Goal: Task Accomplishment & Management: Manage account settings

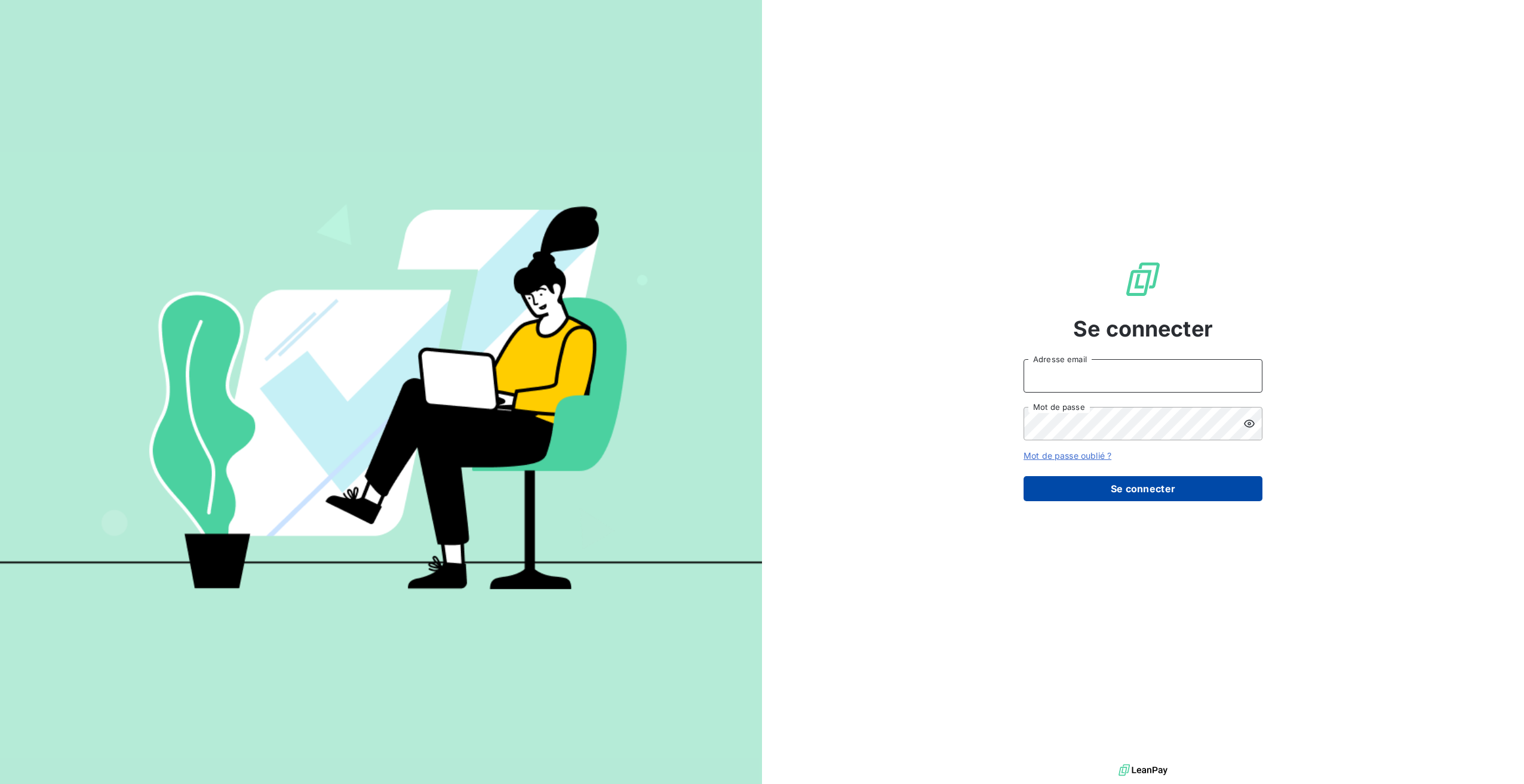
type input "[PERSON_NAME][EMAIL_ADDRESS][DOMAIN_NAME]"
click at [1138, 492] on button "Se connecter" at bounding box center [1143, 489] width 239 height 25
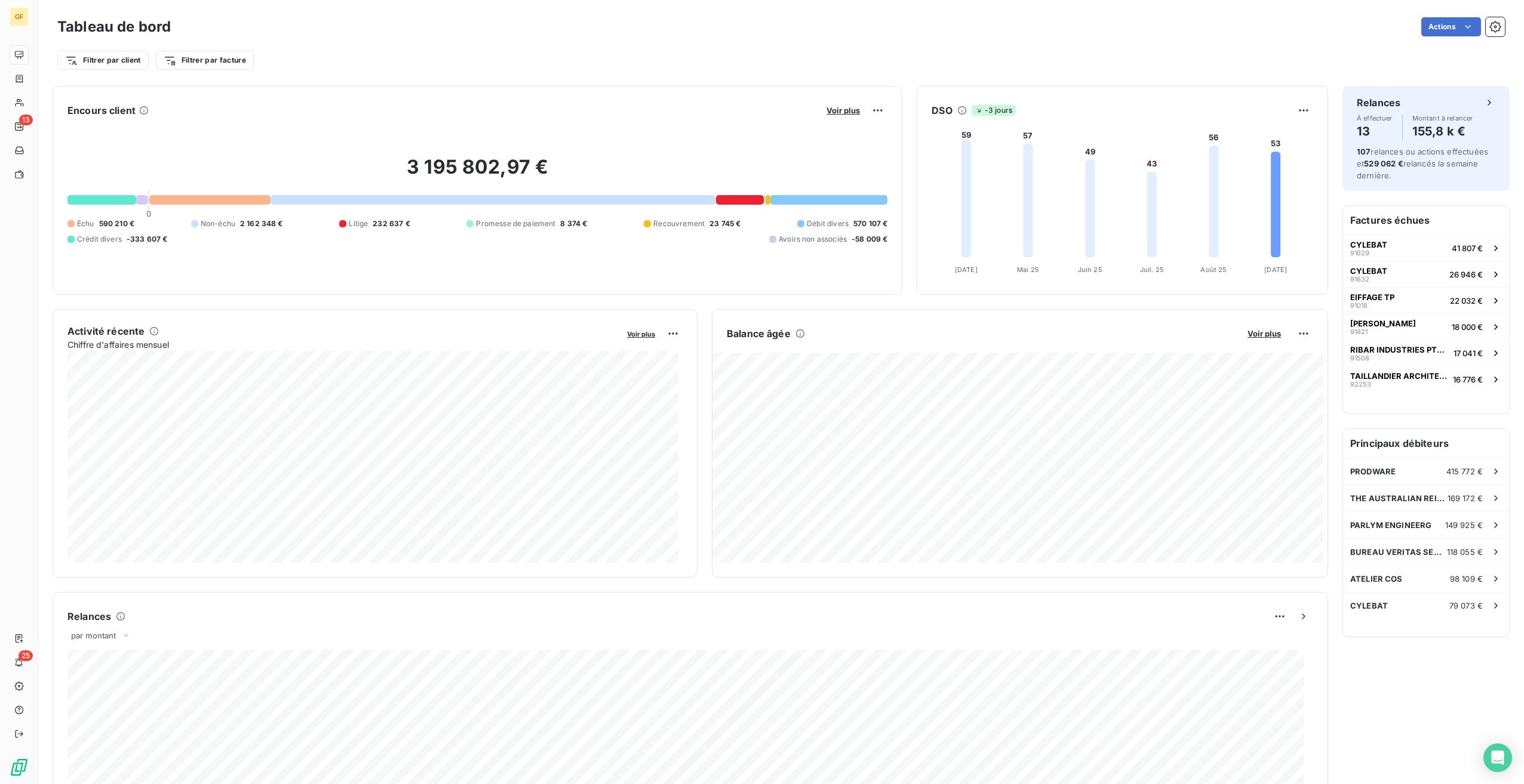
drag, startPoint x: 525, startPoint y: 35, endPoint x: 649, endPoint y: 115, distance: 147.6
click at [525, 35] on div "Actions" at bounding box center [844, 26] width 1320 height 19
click at [480, 68] on div "Filtrer par client Filtrer par facture" at bounding box center [781, 61] width 1448 height 23
click at [773, 34] on div "Actions" at bounding box center [844, 26] width 1320 height 19
click at [565, 114] on div "Encours client Voir plus" at bounding box center [478, 110] width 820 height 19
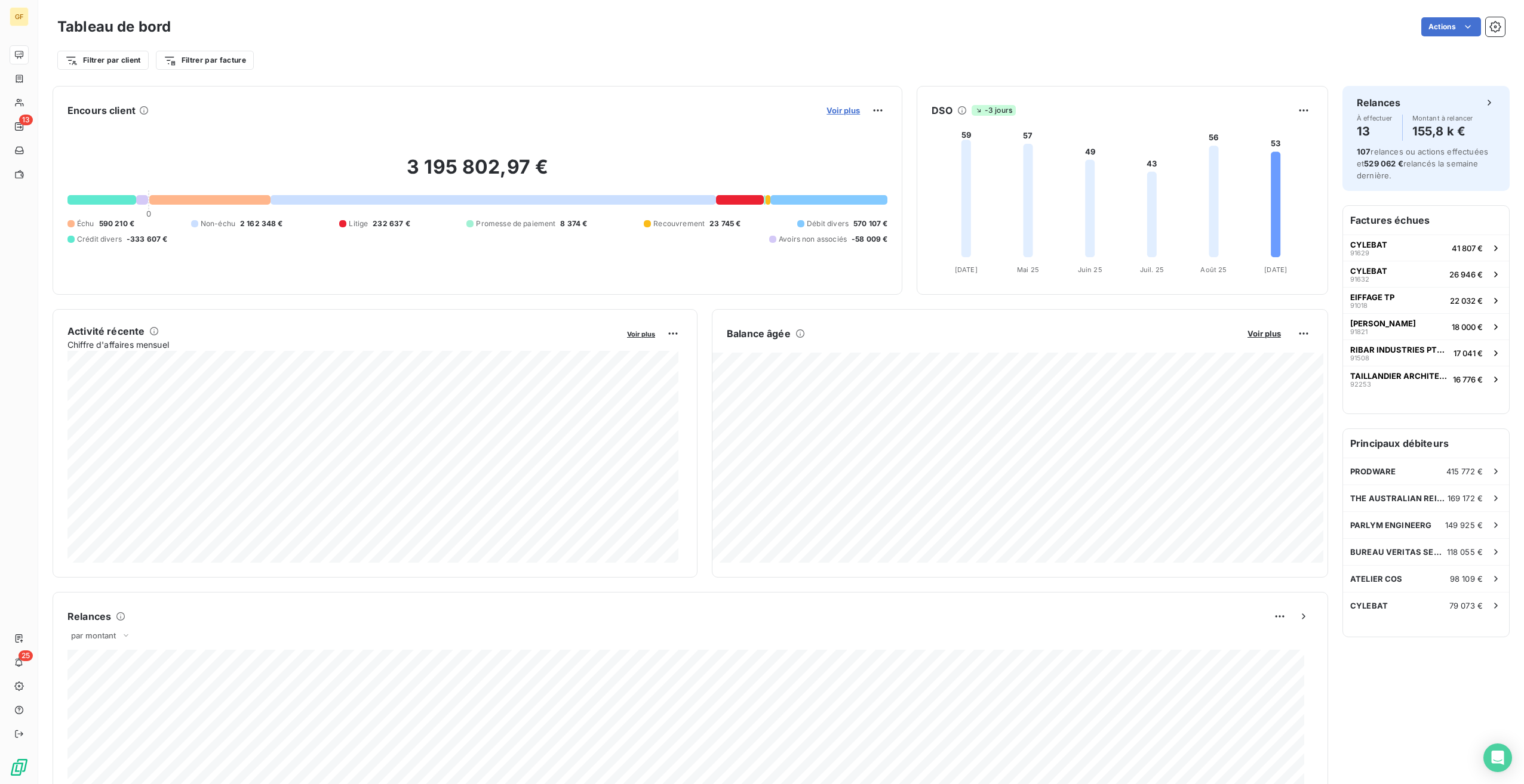
click at [838, 113] on span "Voir plus" at bounding box center [843, 110] width 34 height 9
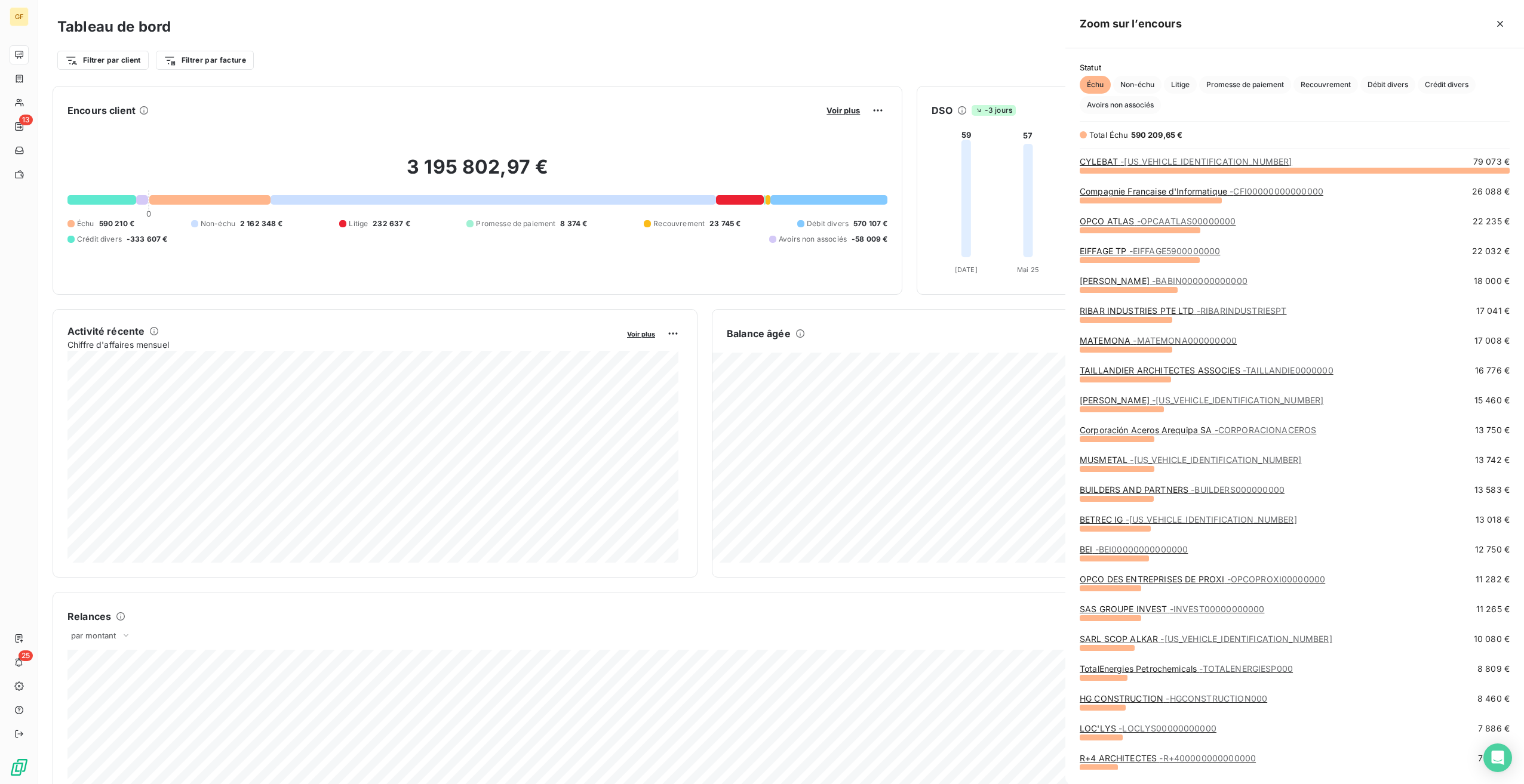
scroll to position [605, 450]
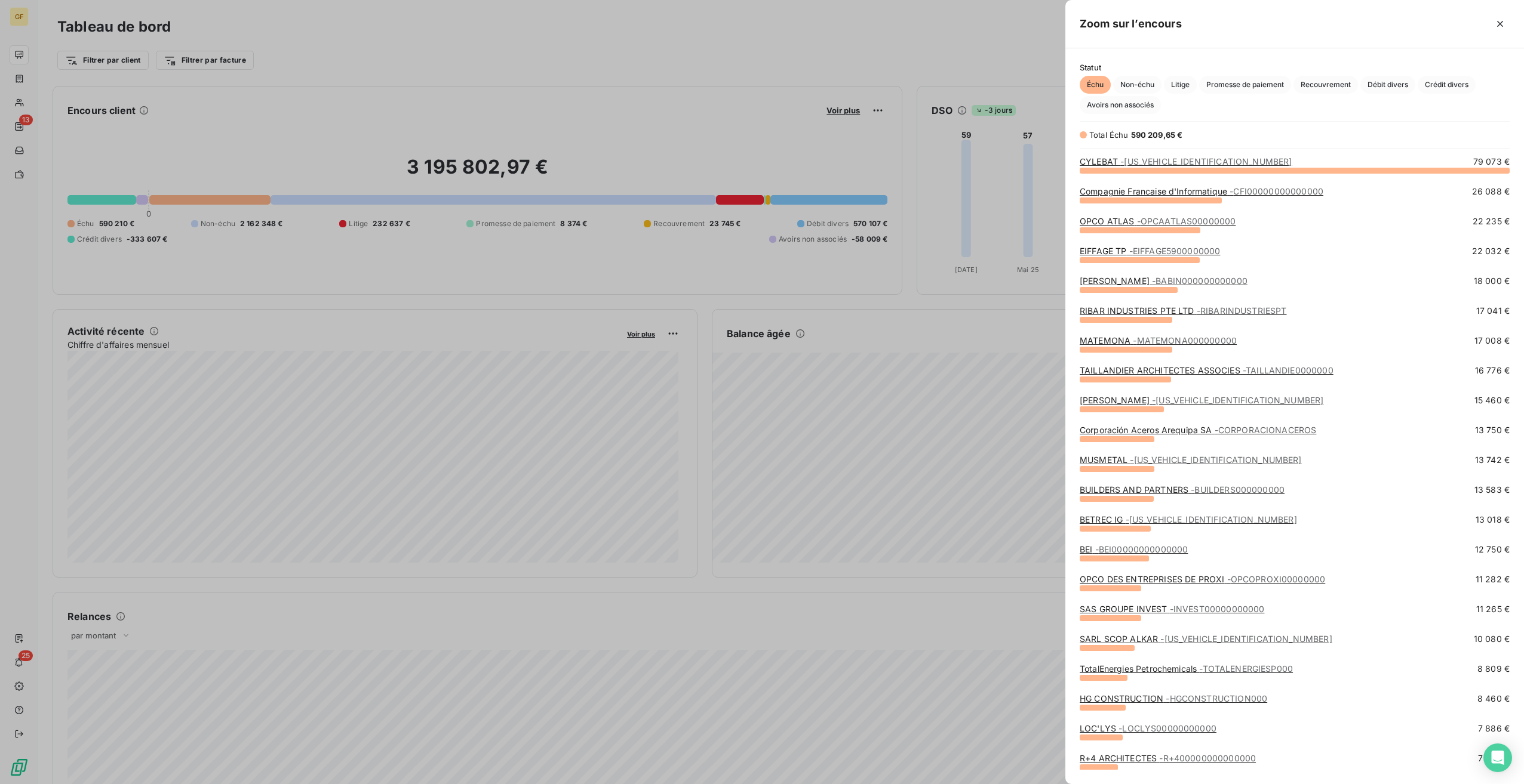
click at [1154, 163] on span "- CYLEBAT0000000000" at bounding box center [1206, 161] width 171 height 10
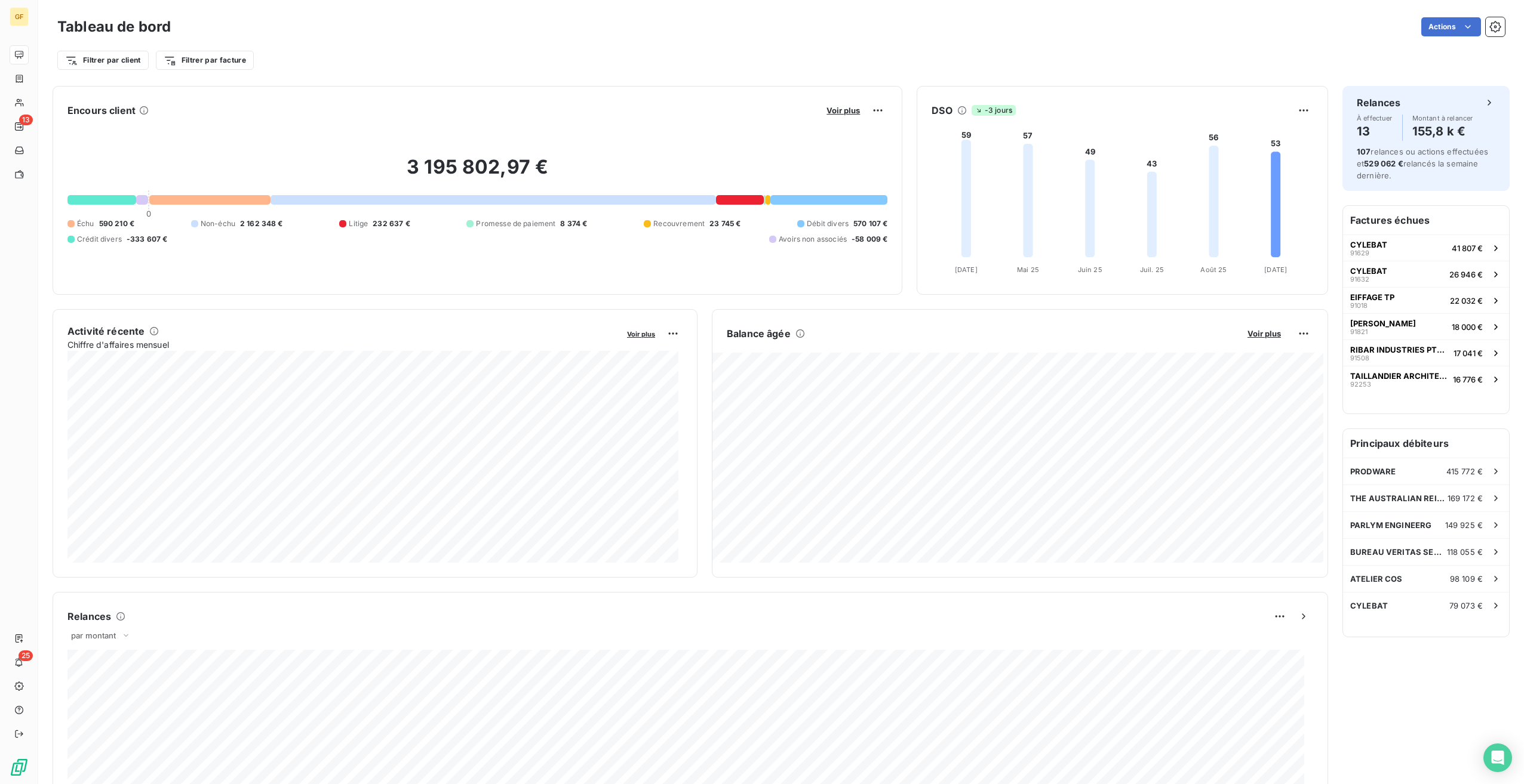
drag, startPoint x: 1181, startPoint y: 126, endPoint x: 1205, endPoint y: 251, distance: 127.3
click at [1202, 273] on icon "59 57 49 43 56 53 Avr. 25 Avr. 25 Mai 25 Mai 25 Juin 25 Juin 25 Juil. 25 Juil. …" at bounding box center [1121, 200] width 408 height 160
drag, startPoint x: 1197, startPoint y: 124, endPoint x: 1233, endPoint y: 249, distance: 130.1
click at [1233, 249] on foreignobject at bounding box center [1121, 200] width 408 height 160
drag, startPoint x: 1170, startPoint y: 99, endPoint x: 1219, endPoint y: 317, distance: 223.4
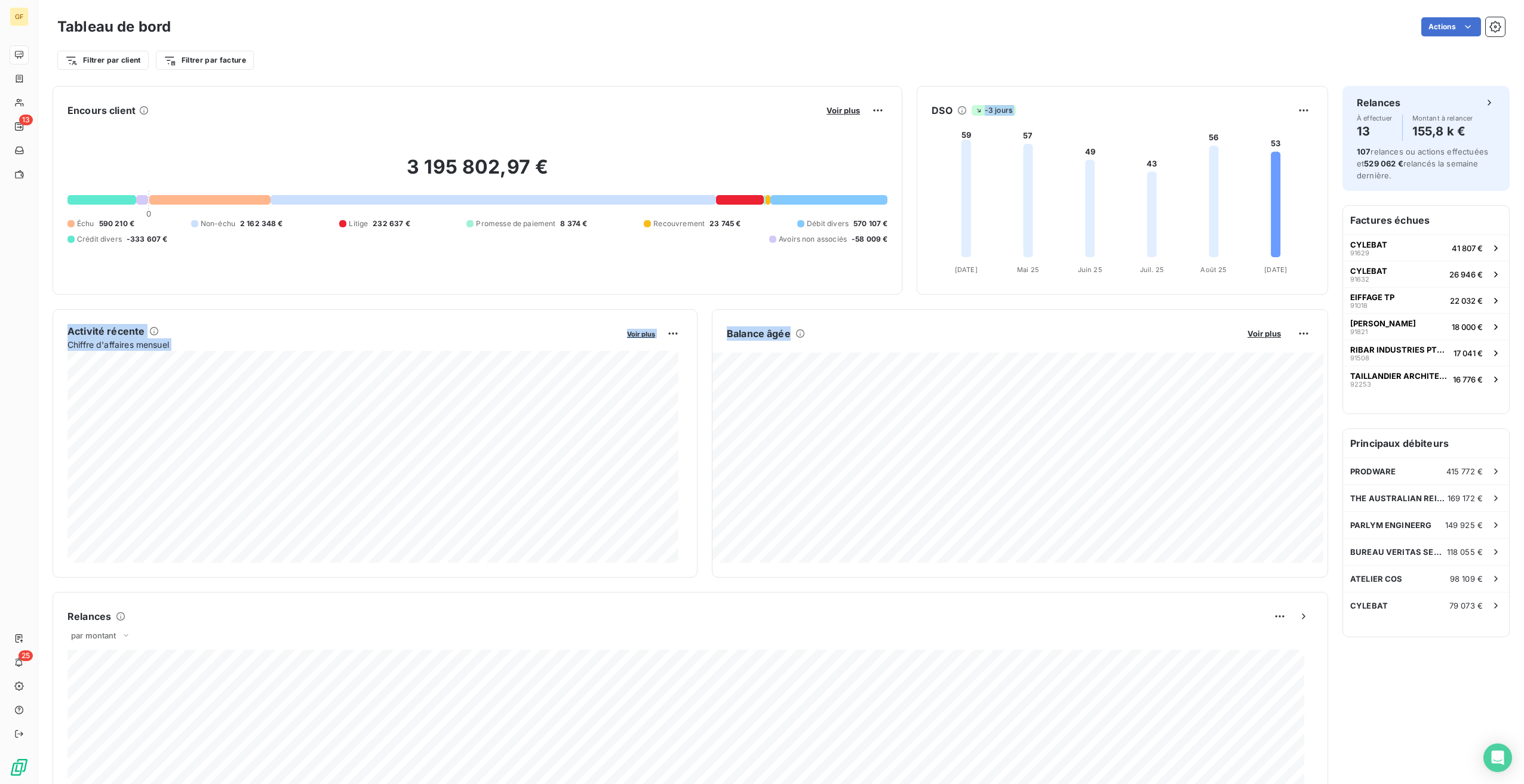
click at [1219, 317] on div "Encours client Voir plus 3 195 802,97 € 0 Échu 590 210 € Non-échu 2 162 348 € L…" at bounding box center [690, 614] width 1276 height 1057
drag, startPoint x: 1219, startPoint y: 317, endPoint x: 1214, endPoint y: 152, distance: 165.1
click at [1214, 152] on foreignobject at bounding box center [1121, 200] width 408 height 160
click at [1215, 134] on foreignobject at bounding box center [1121, 200] width 408 height 160
click at [1201, 133] on foreignobject at bounding box center [1121, 200] width 408 height 160
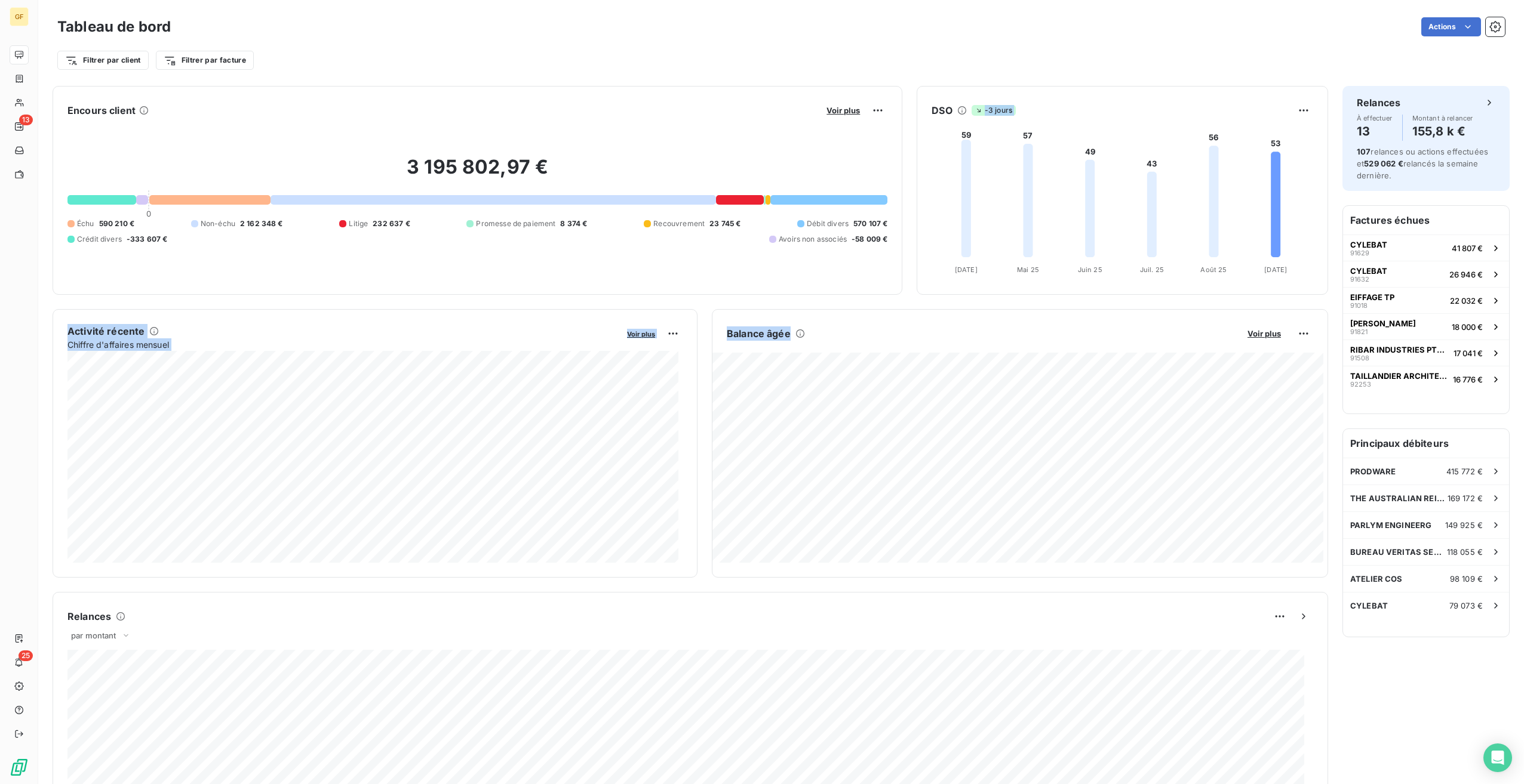
click at [1236, 187] on foreignobject at bounding box center [1121, 200] width 408 height 160
click at [1379, 475] on span "PRODWARE" at bounding box center [1373, 471] width 46 height 9
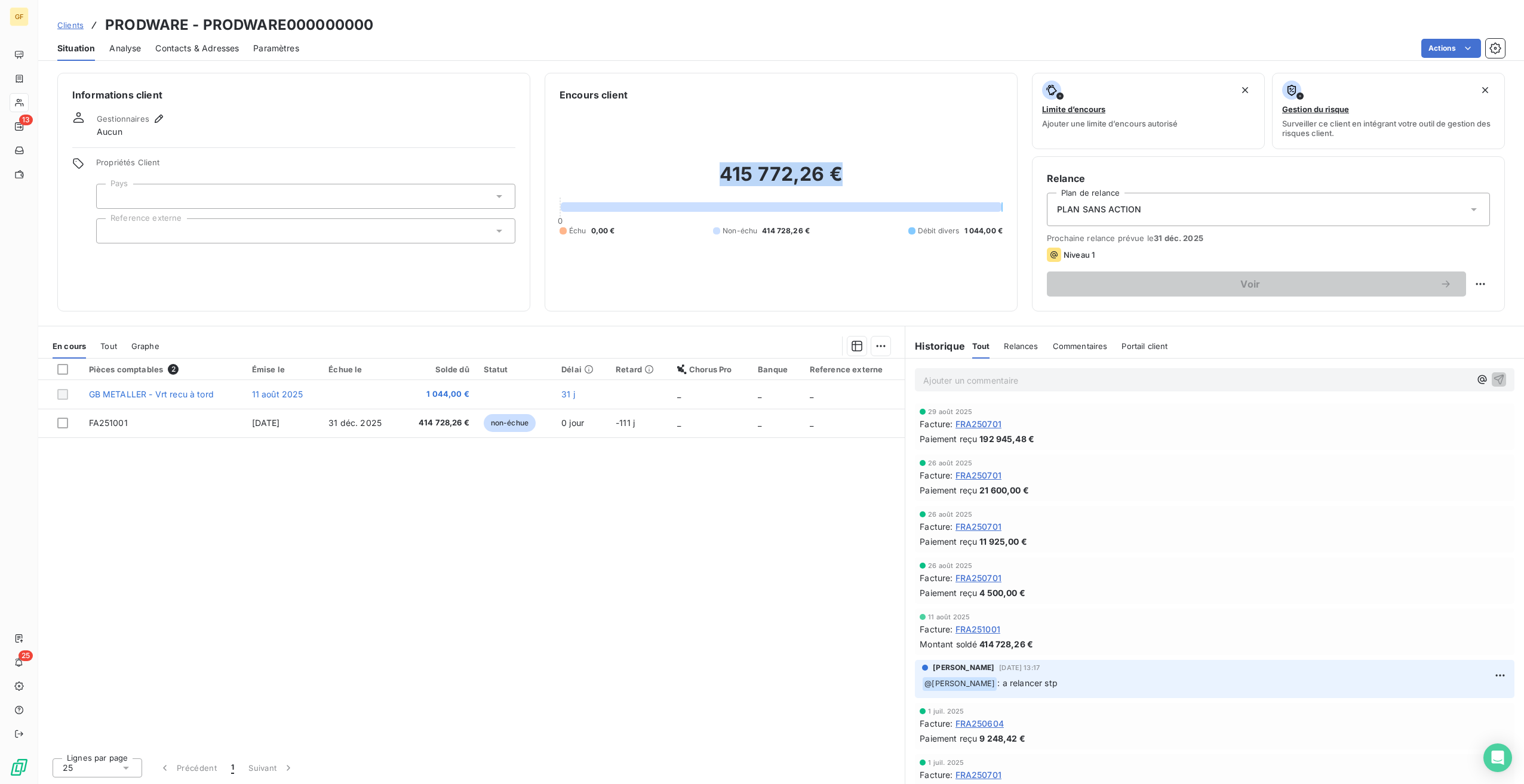
drag, startPoint x: 690, startPoint y: 141, endPoint x: 858, endPoint y: 185, distance: 173.7
click at [858, 185] on div "415 772,26 € 0 Échu 0,00 € Non-échu 414 728,26 € Débit divers 1 044,00 €" at bounding box center [781, 199] width 443 height 195
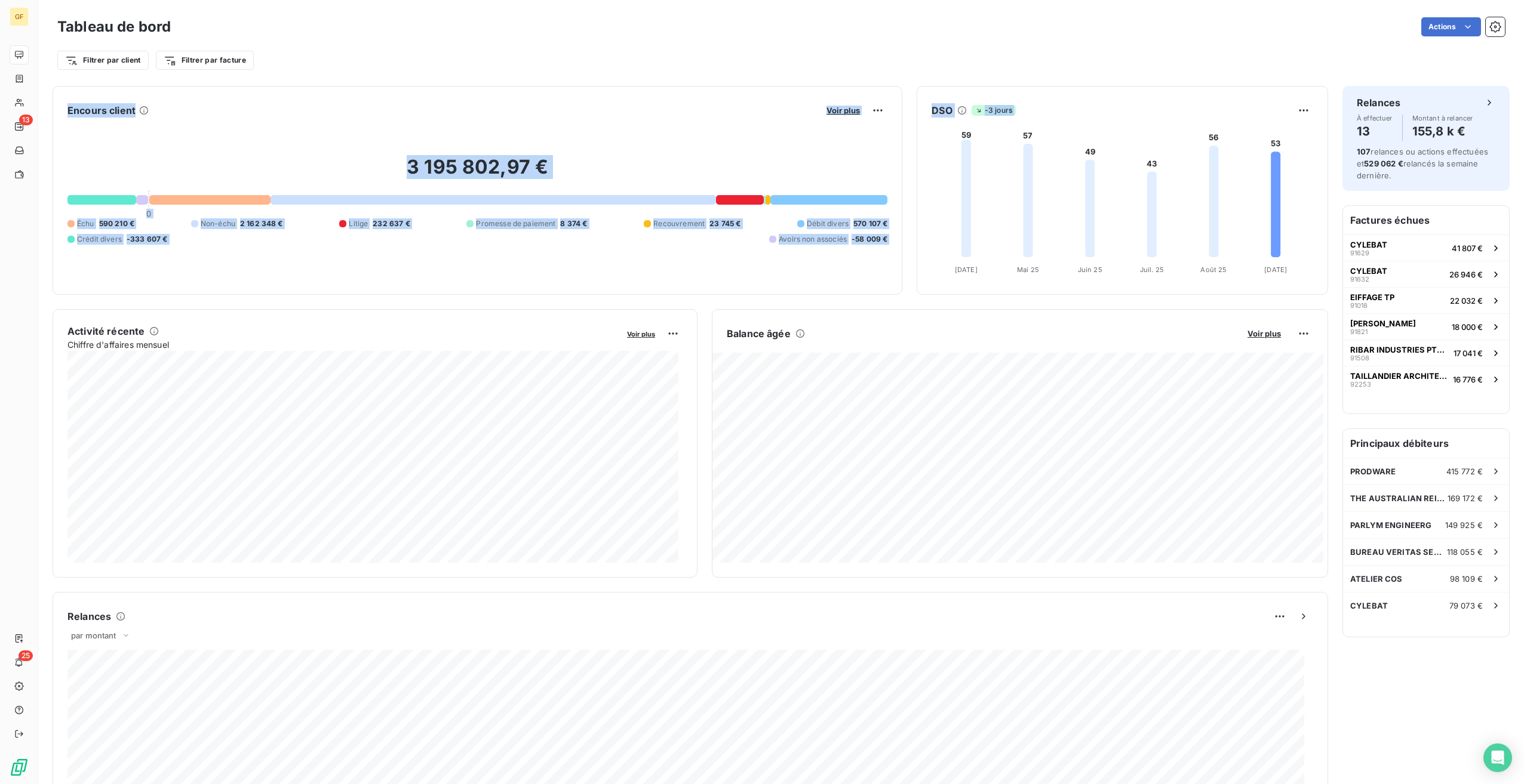
drag, startPoint x: 922, startPoint y: 111, endPoint x: 1295, endPoint y: 245, distance: 396.3
click at [1295, 245] on div "Tableau de bord Actions Filtrer par client Filtrer par facture Encours client V…" at bounding box center [781, 392] width 1485 height 784
drag, startPoint x: 1295, startPoint y: 245, endPoint x: 1292, endPoint y: 238, distance: 7.6
click at [1292, 238] on foreignobject at bounding box center [1121, 200] width 408 height 160
click at [1290, 208] on foreignobject at bounding box center [1121, 200] width 408 height 160
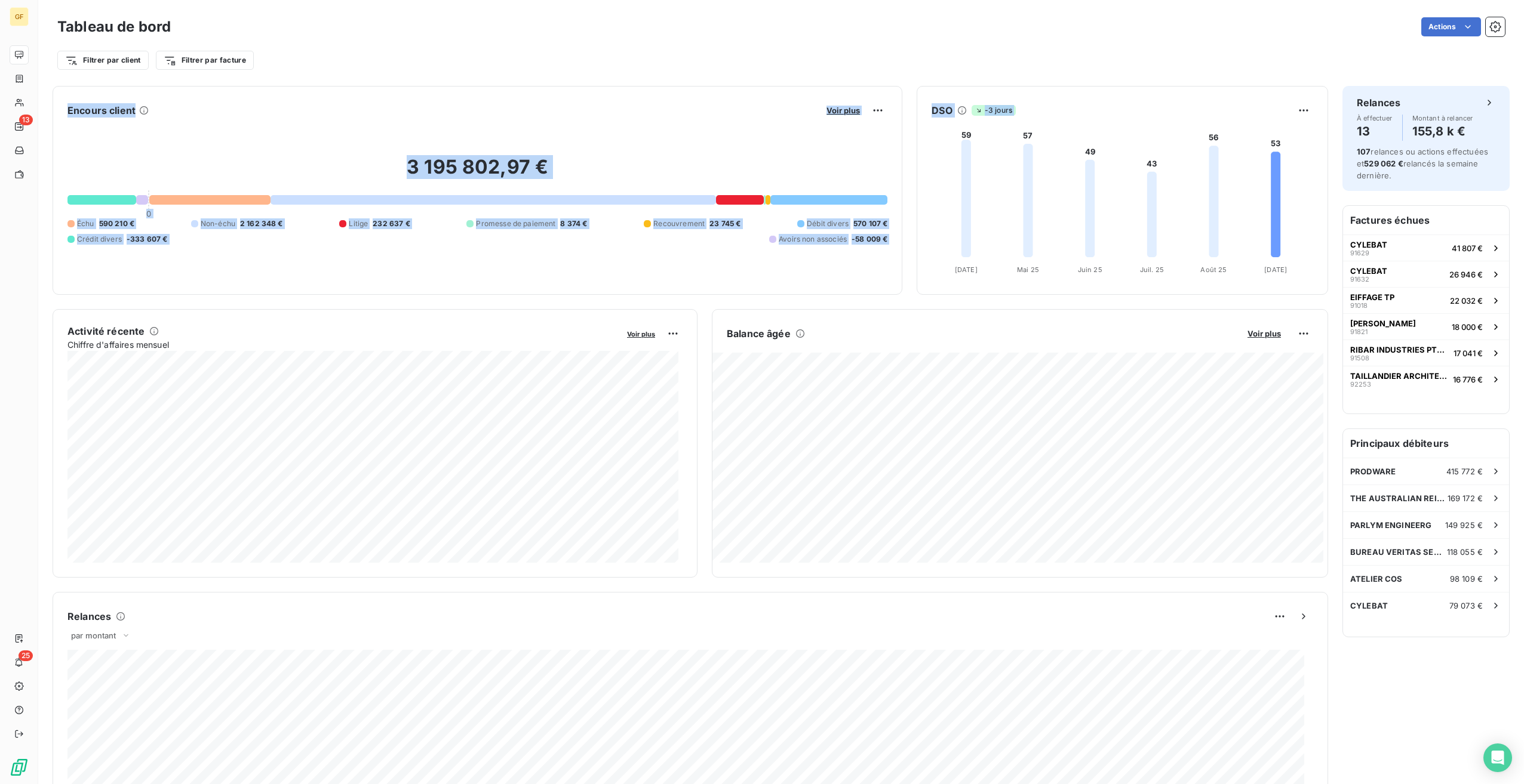
click at [1012, 97] on div "DSO -3 jours 59 57 49 43 56 53 Avr. 25 Avr. 25 Mai 25 Mai 25 Juin 25 Juin 25 Ju…" at bounding box center [1122, 190] width 411 height 209
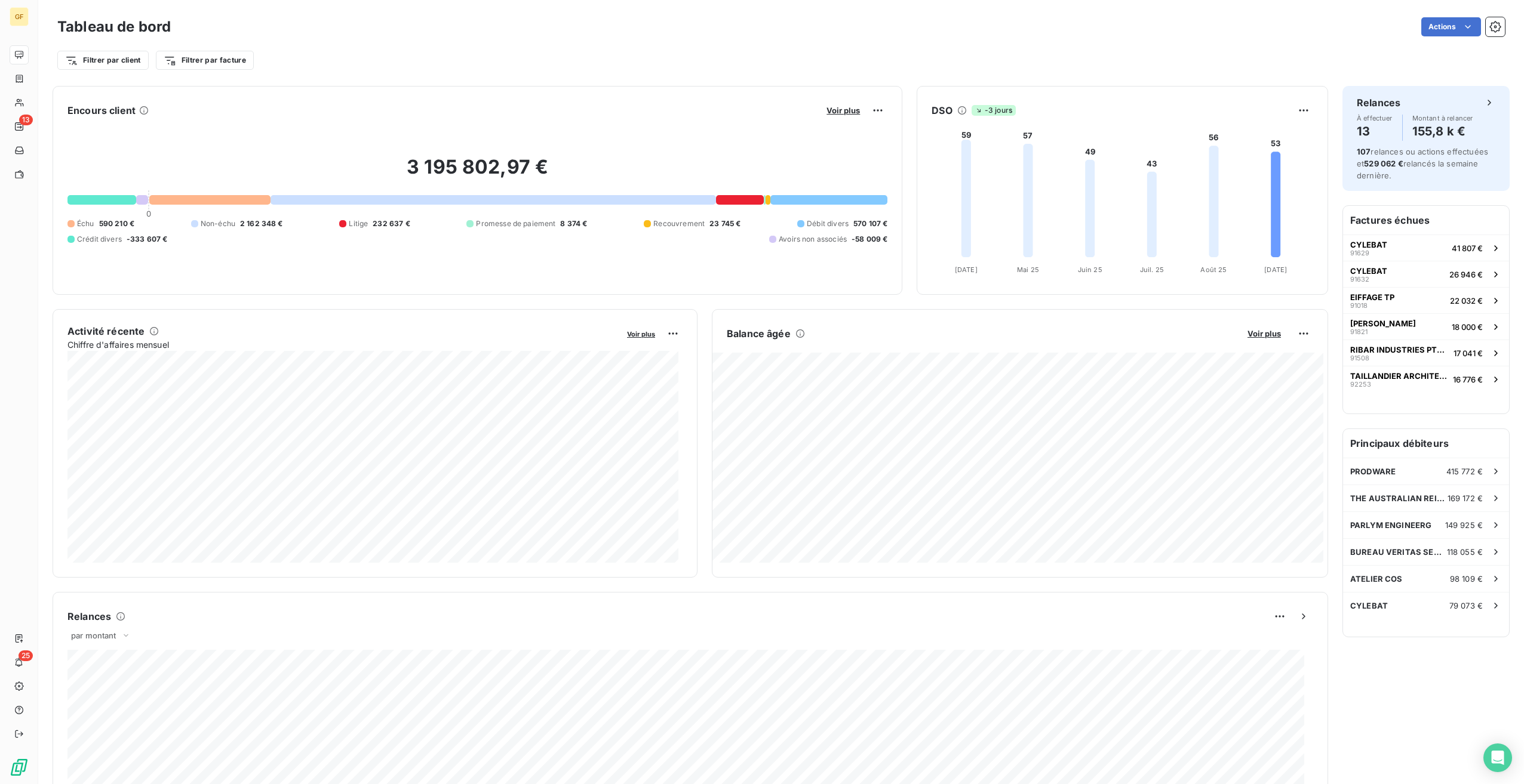
click at [682, 129] on div "3 195 802,97 € 0 Échu 590 210 € Non-échu 2 162 348 € Litige 232 637 € Promesse …" at bounding box center [478, 200] width 820 height 160
click at [671, 126] on div "3 195 802,97 € 0 Échu 590 210 € Non-échu 2 162 348 € Litige 232 637 € Promesse …" at bounding box center [478, 200] width 820 height 160
click at [669, 126] on div "3 195 802,97 € 0 Échu 590 210 € Non-échu 2 162 348 € Litige 232 637 € Promesse …" at bounding box center [478, 200] width 820 height 160
click at [823, 114] on button "Voir plus" at bounding box center [843, 110] width 41 height 11
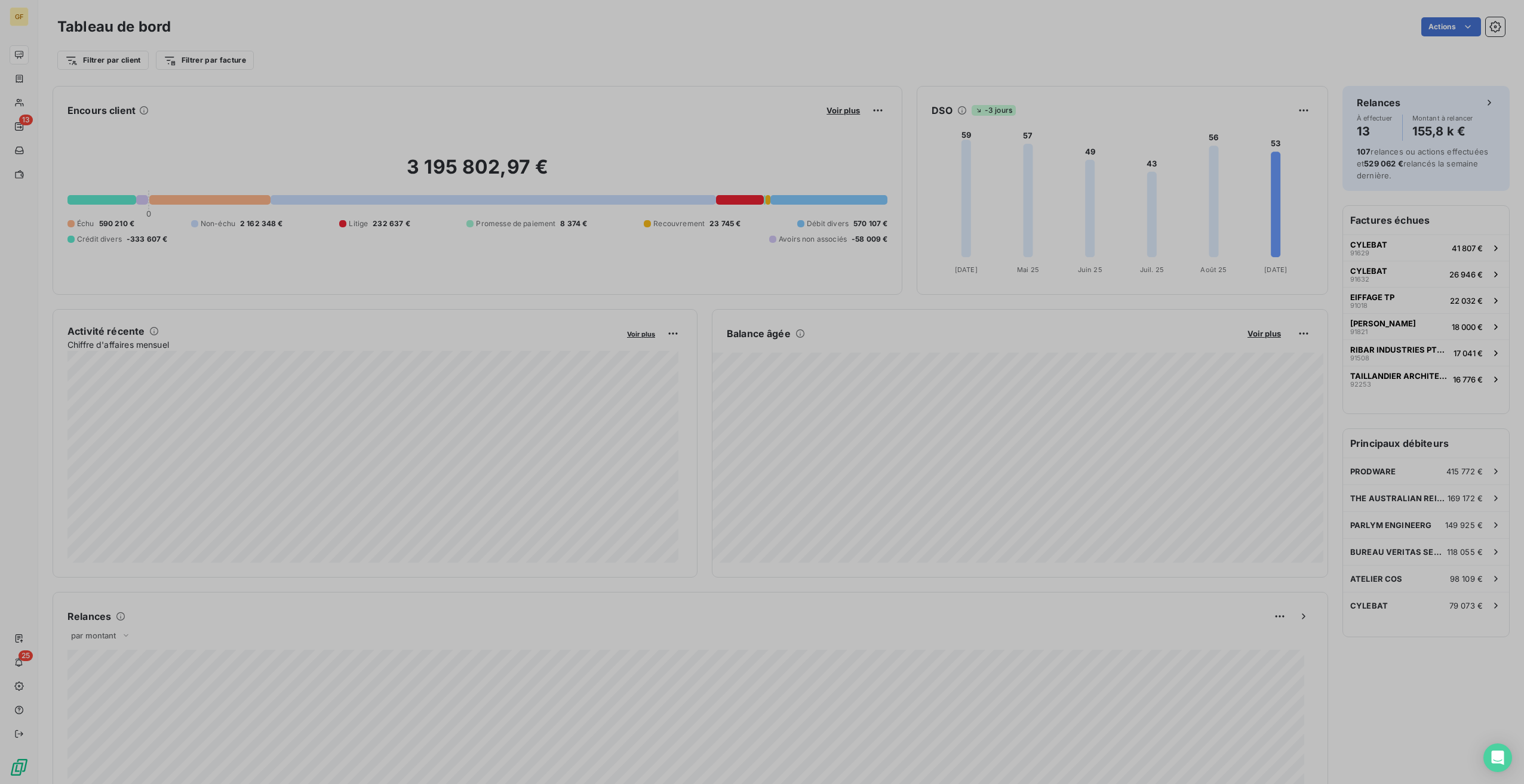
scroll to position [775, 450]
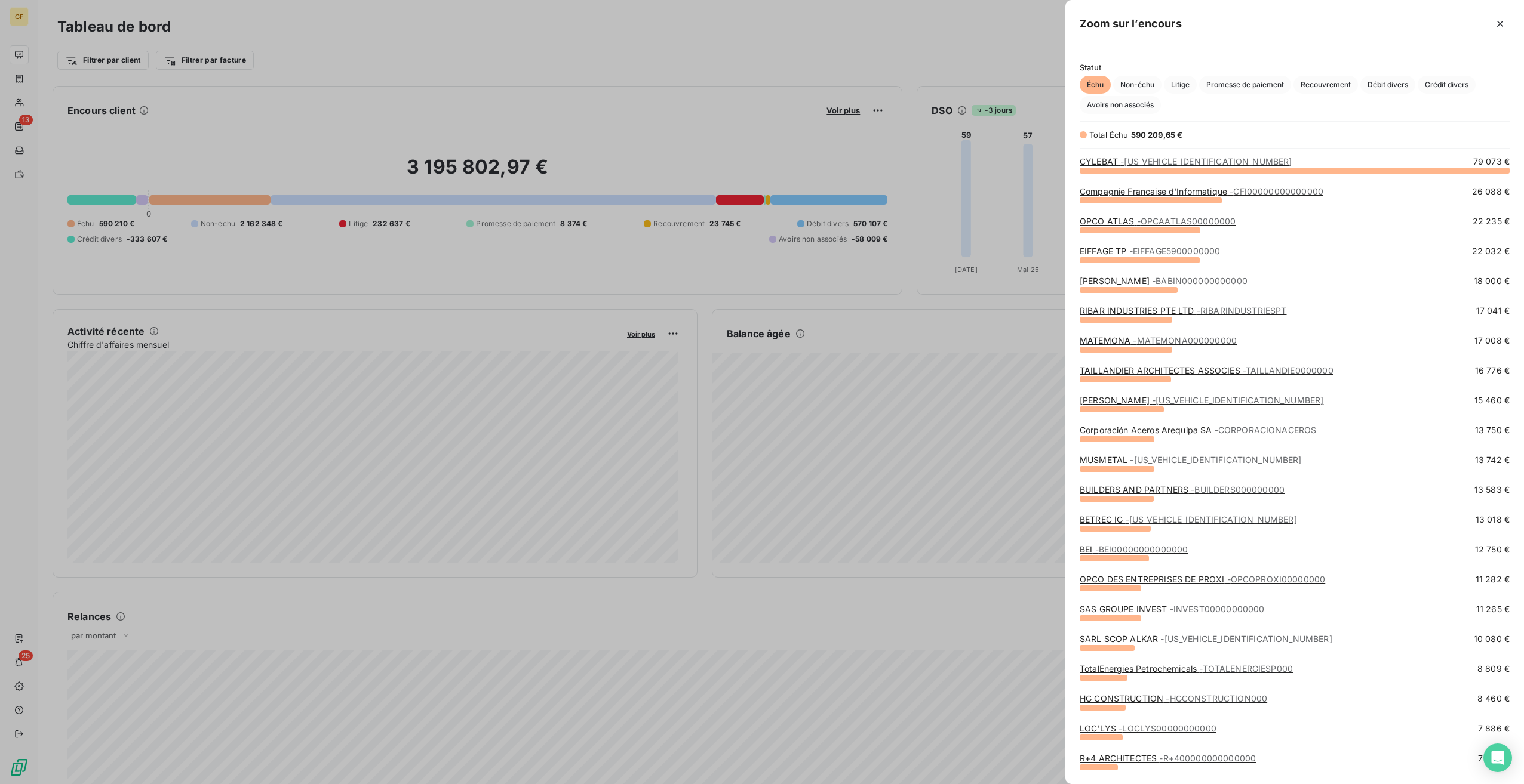
click at [917, 54] on div at bounding box center [762, 392] width 1524 height 784
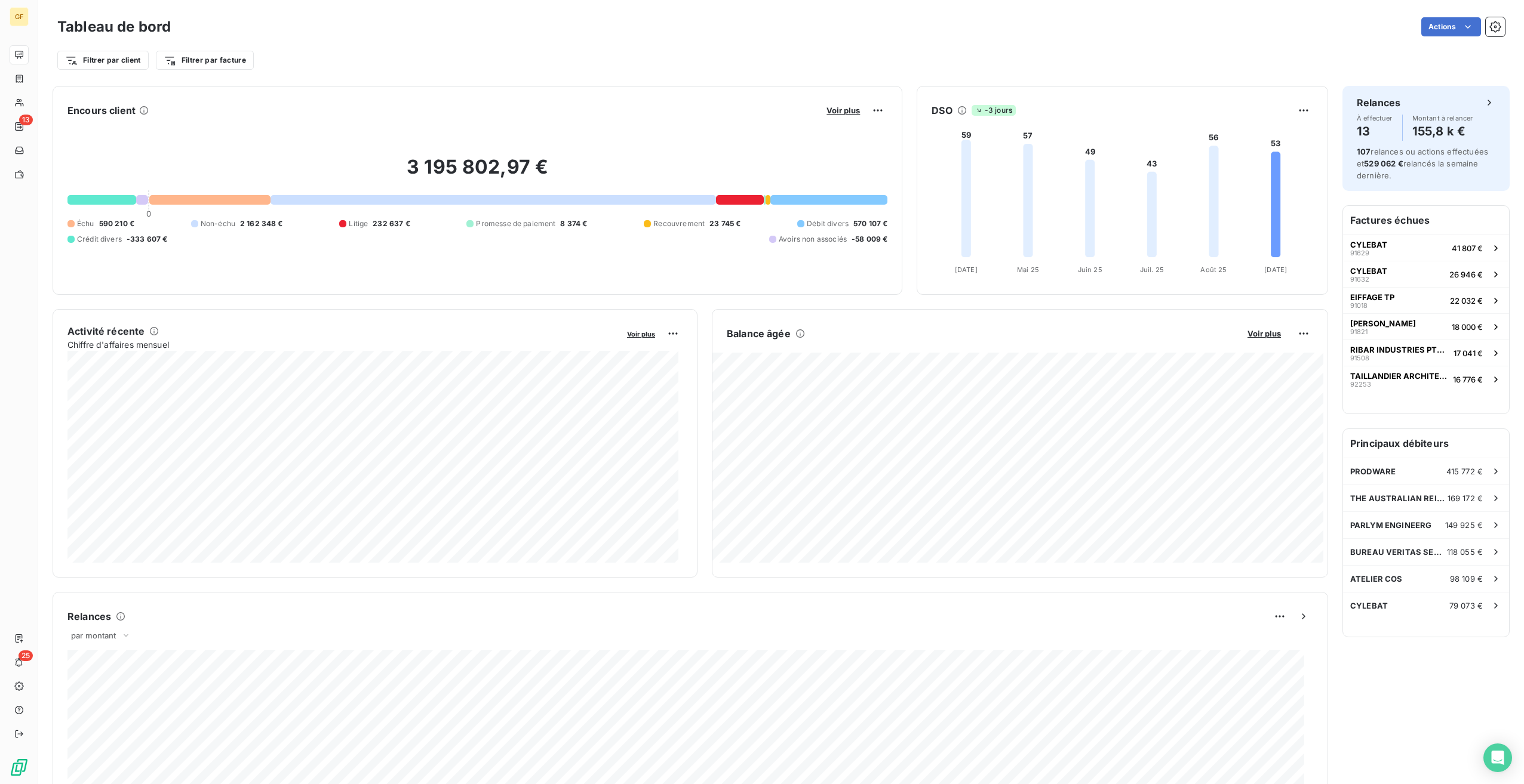
drag, startPoint x: 1184, startPoint y: 115, endPoint x: 1186, endPoint y: 122, distance: 7.3
click at [1186, 122] on div "DSO -3 jours 59 57 49 43 56 53 Avr. 25 Avr. 25 Mai 25 Mai 25 Juin 25 Juin 25 Ju…" at bounding box center [1122, 190] width 410 height 179
click at [834, 108] on span "Voir plus" at bounding box center [843, 110] width 34 height 9
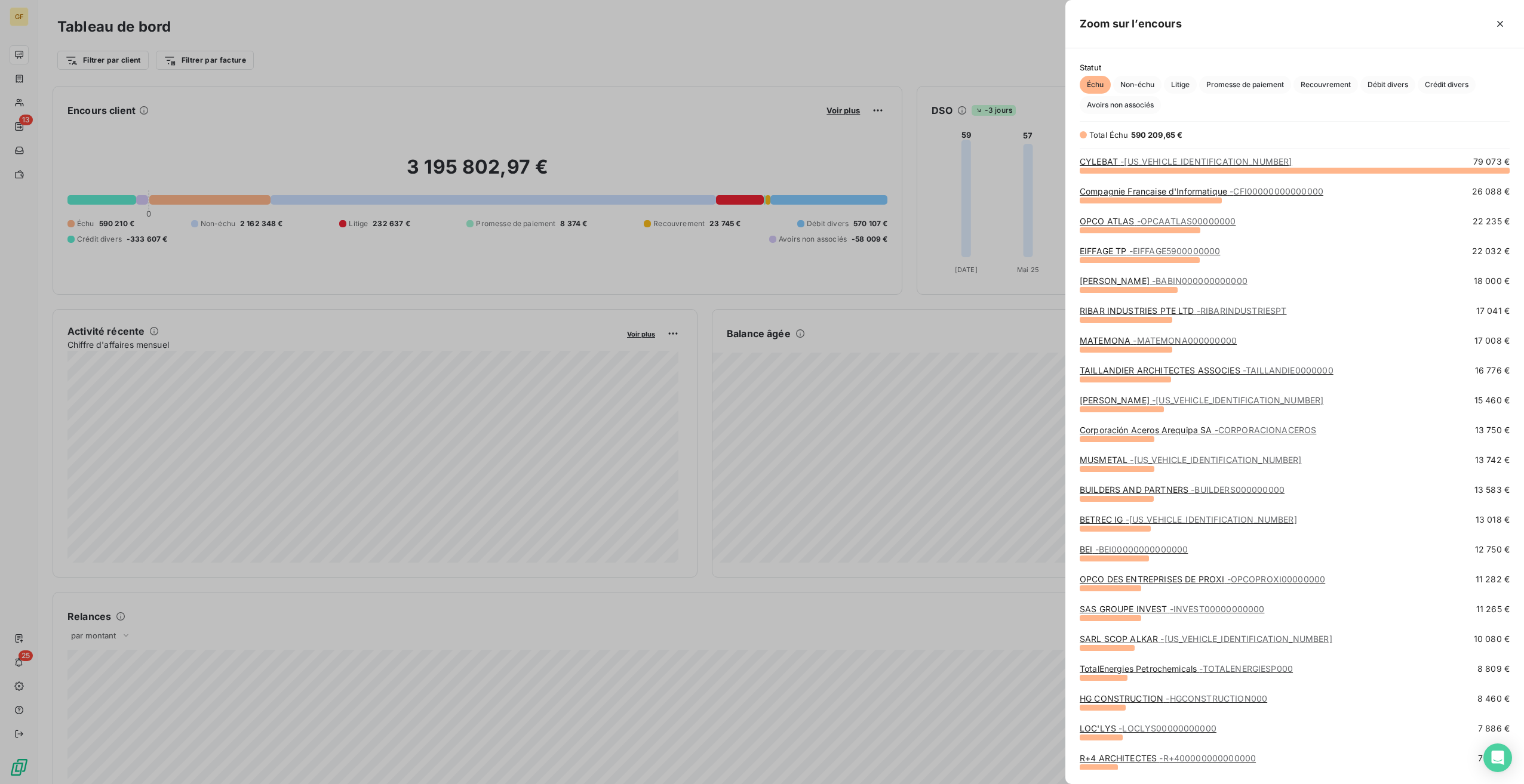
click at [1122, 160] on span "- CYLEBAT0000000000" at bounding box center [1206, 161] width 171 height 10
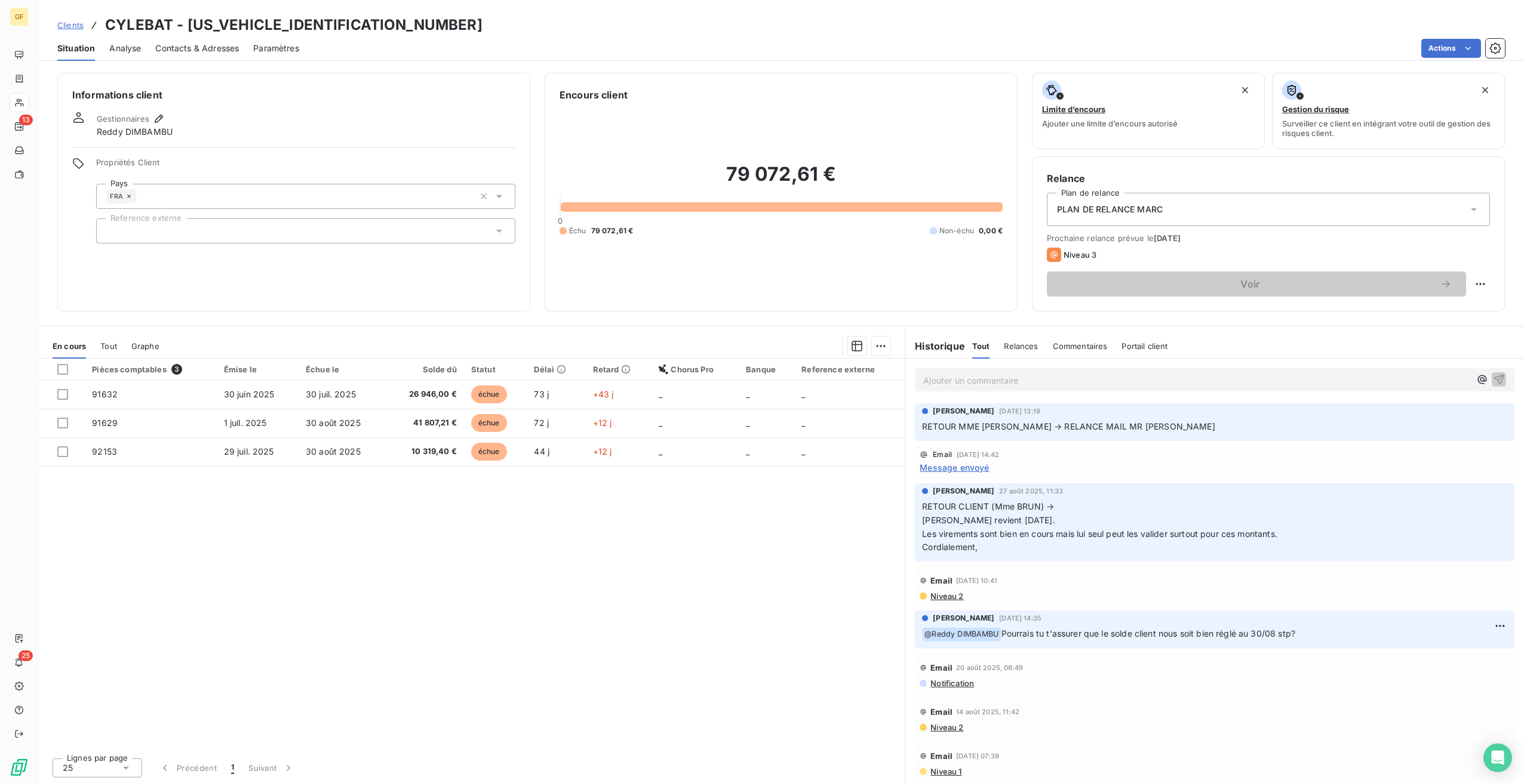
click at [952, 426] on span "RETOUR MME BRUN → RELANCE MAIL MR BONNENFANT" at bounding box center [1069, 427] width 293 height 10
drag, startPoint x: 956, startPoint y: 426, endPoint x: 1009, endPoint y: 426, distance: 53.0
click at [1009, 426] on span "RETOUR MME BRUN → RELANCE MAIL MR BONNENFANT" at bounding box center [1069, 427] width 293 height 10
click at [1084, 435] on div "Marc Santoro 9 sept. 2025, 13:19 RETOUR MME BRUN → RELANCE MAIL MR BONNENFANT" at bounding box center [1215, 422] width 600 height 38
drag, startPoint x: 1090, startPoint y: 426, endPoint x: 1156, endPoint y: 426, distance: 66.0
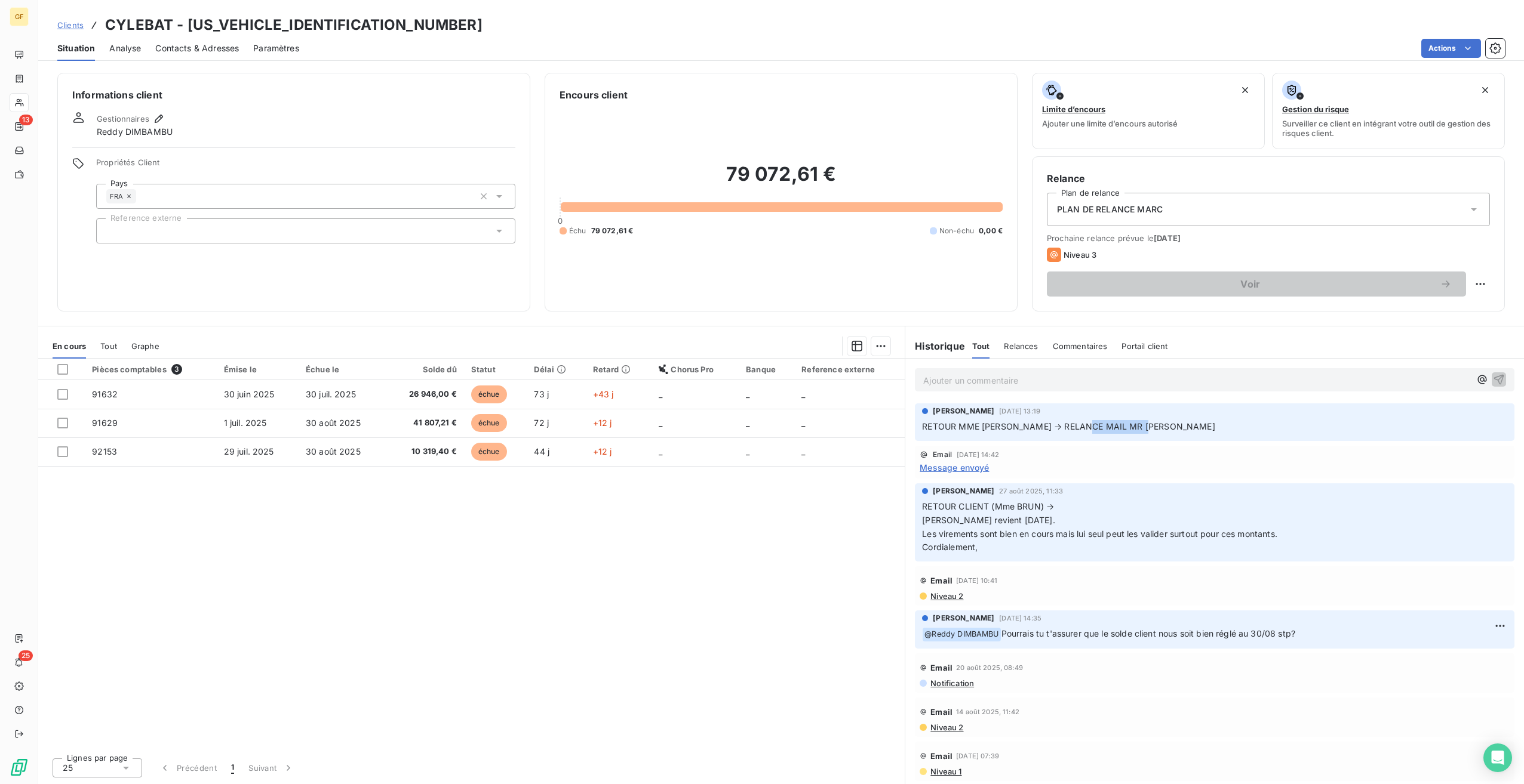
click at [1156, 426] on span "RETOUR MME BRUN → RELANCE MAIL MR BONNENFANT" at bounding box center [1069, 427] width 293 height 10
click at [724, 575] on div "Pièces comptables 3 Émise le Échue le Solde dû Statut Délai Retard Chorus Pro B…" at bounding box center [472, 554] width 867 height 390
click at [170, 50] on span "Contacts & Adresses" at bounding box center [197, 48] width 84 height 12
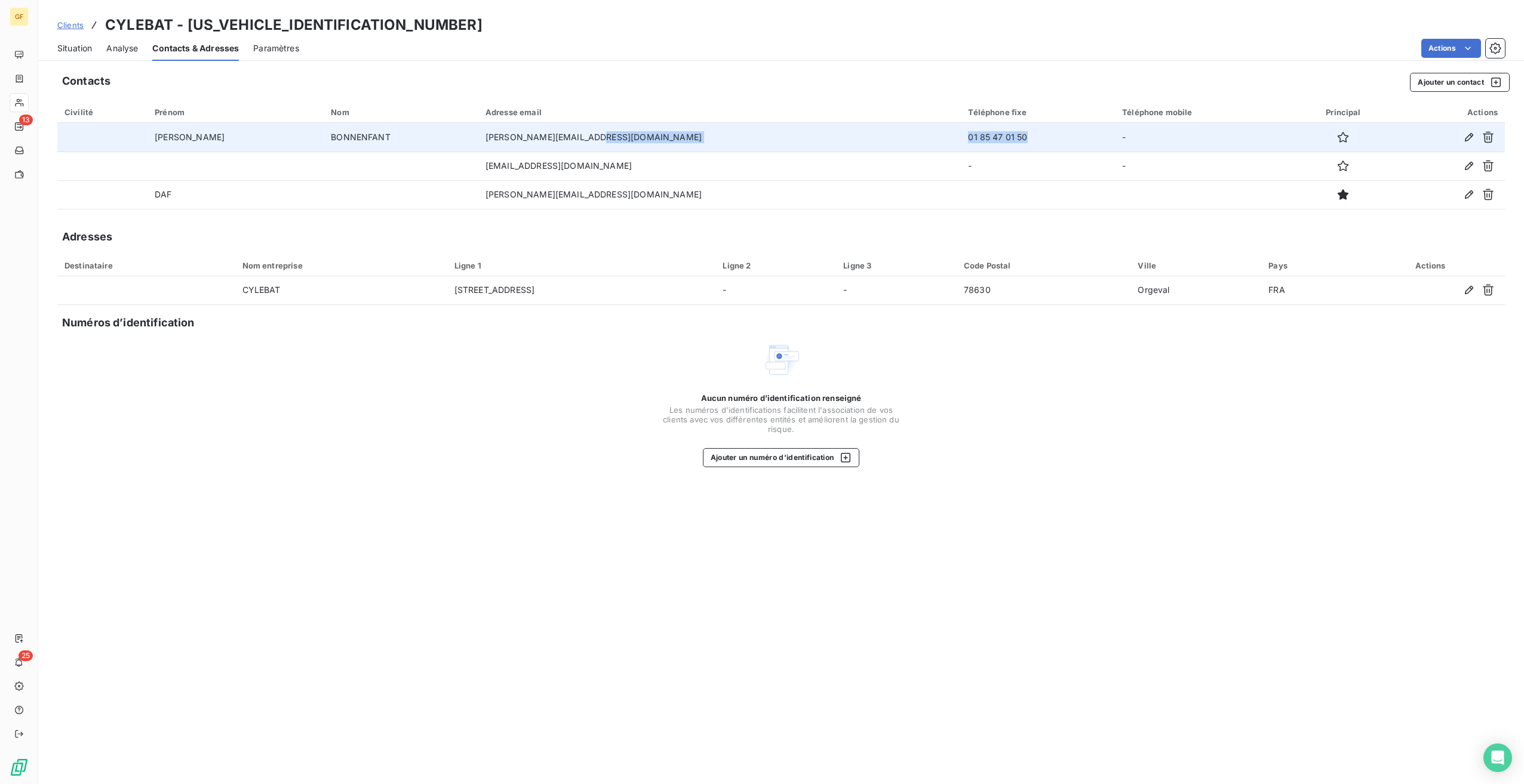
drag, startPoint x: 867, startPoint y: 130, endPoint x: 794, endPoint y: 133, distance: 73.1
click at [794, 133] on tr "Jerome BONNENFANT j.bonnenfant@cylebat.fr 01 85 47 01 50 -" at bounding box center [781, 137] width 1448 height 29
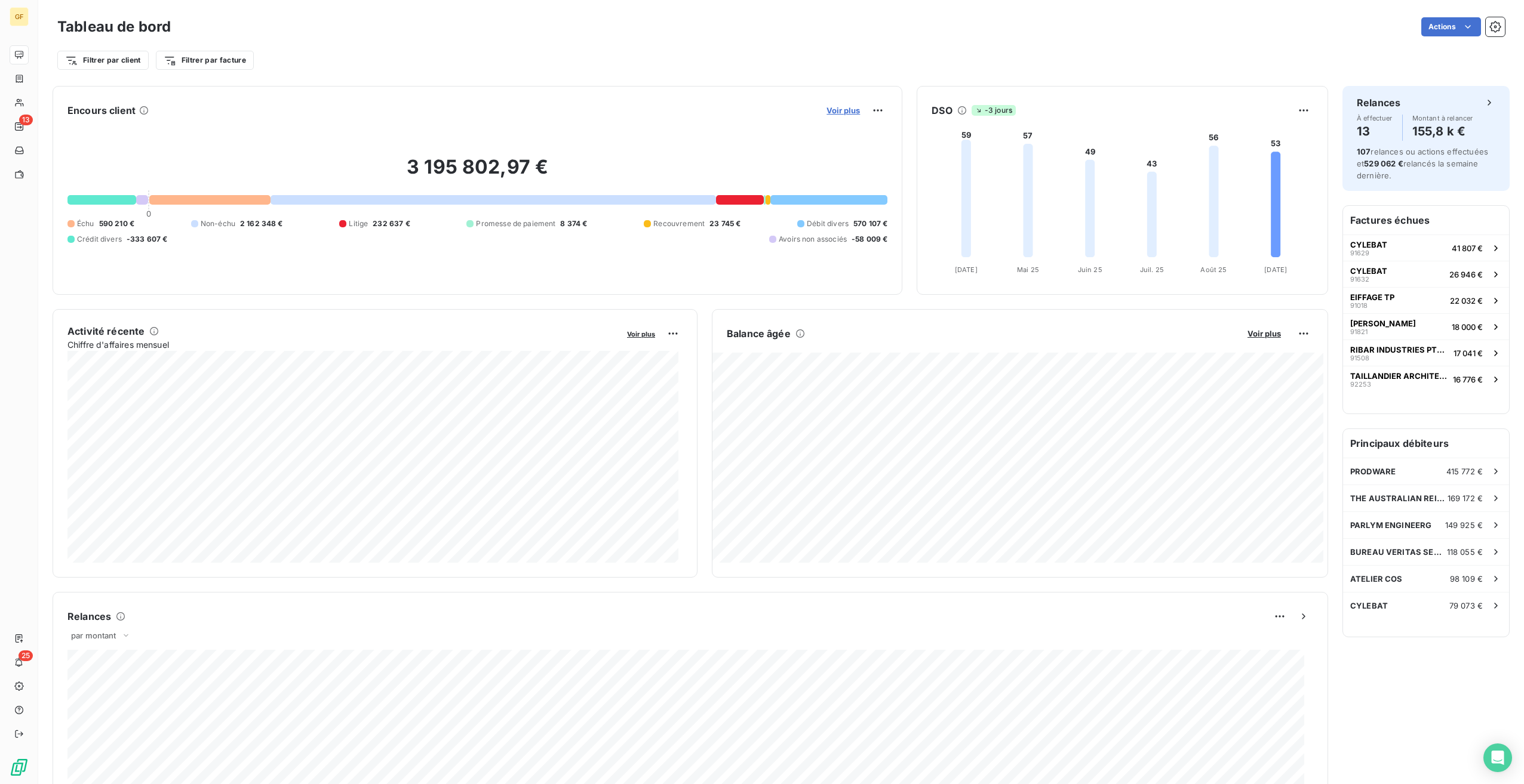
click at [834, 108] on span "Voir plus" at bounding box center [843, 110] width 34 height 9
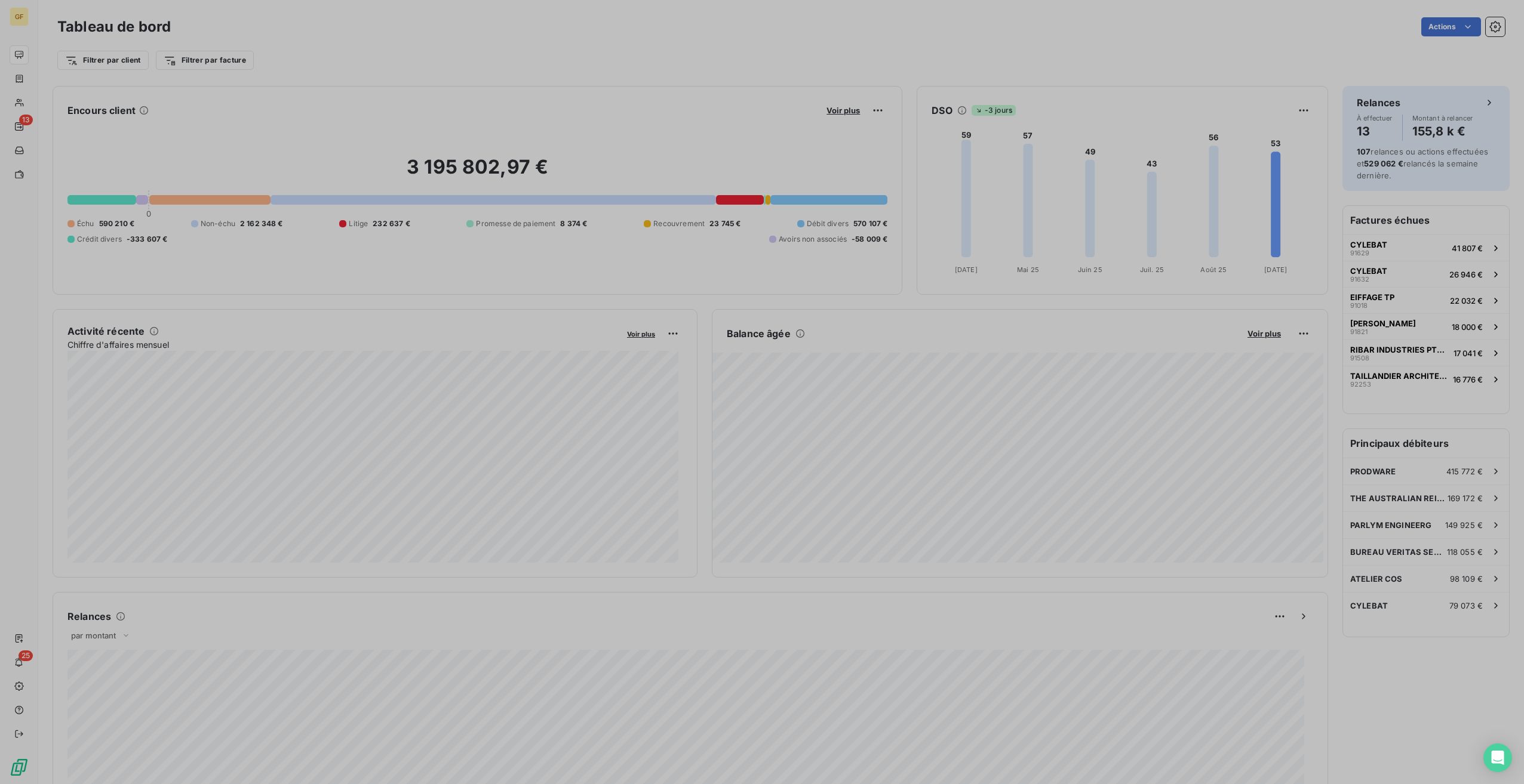
scroll to position [775, 450]
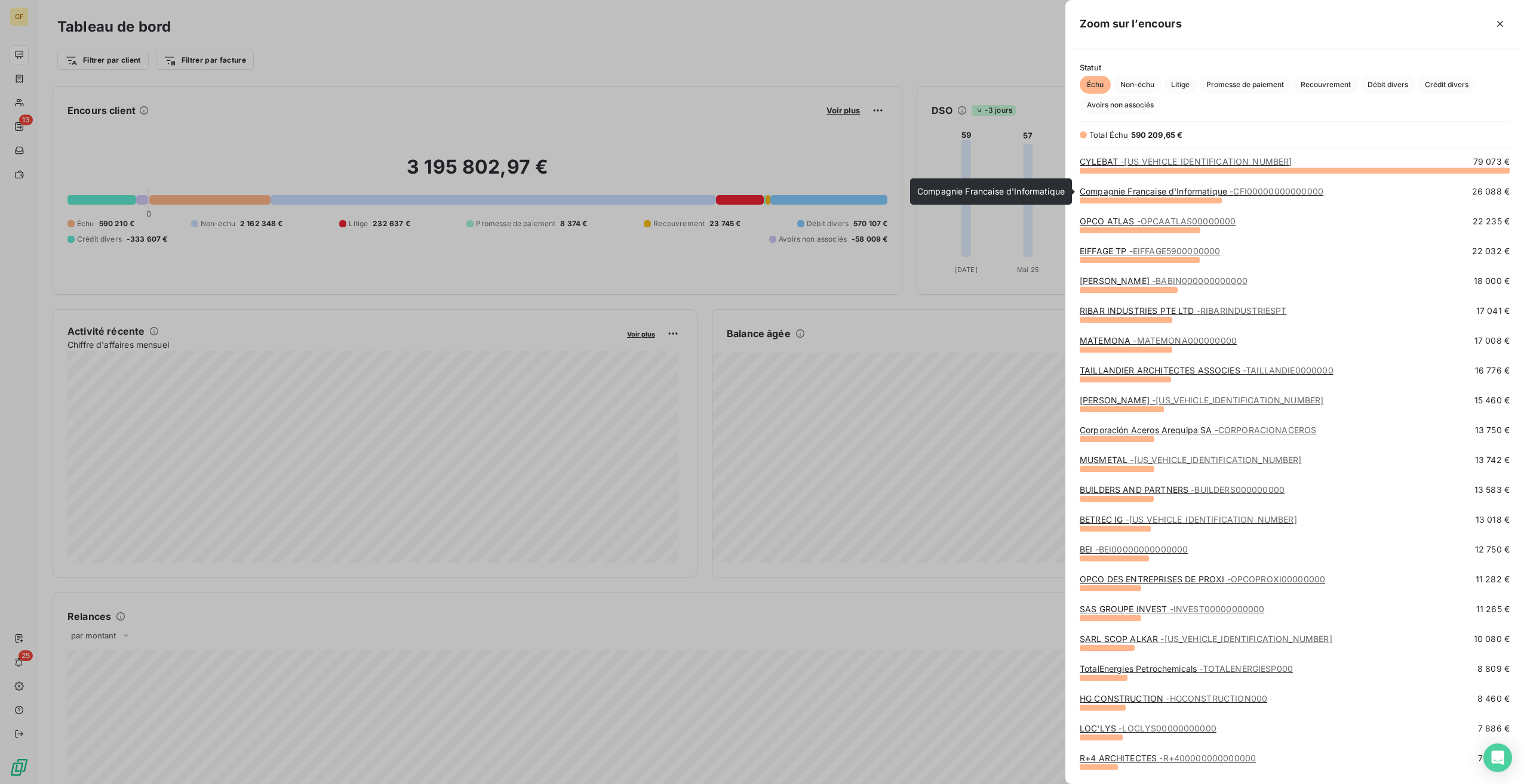
click at [1143, 196] on div "Compagnie Francaise d'Informatique - CFI00000000000000" at bounding box center [1201, 191] width 243 height 12
click at [1282, 191] on span "- CFI00000000000000" at bounding box center [1276, 191] width 94 height 10
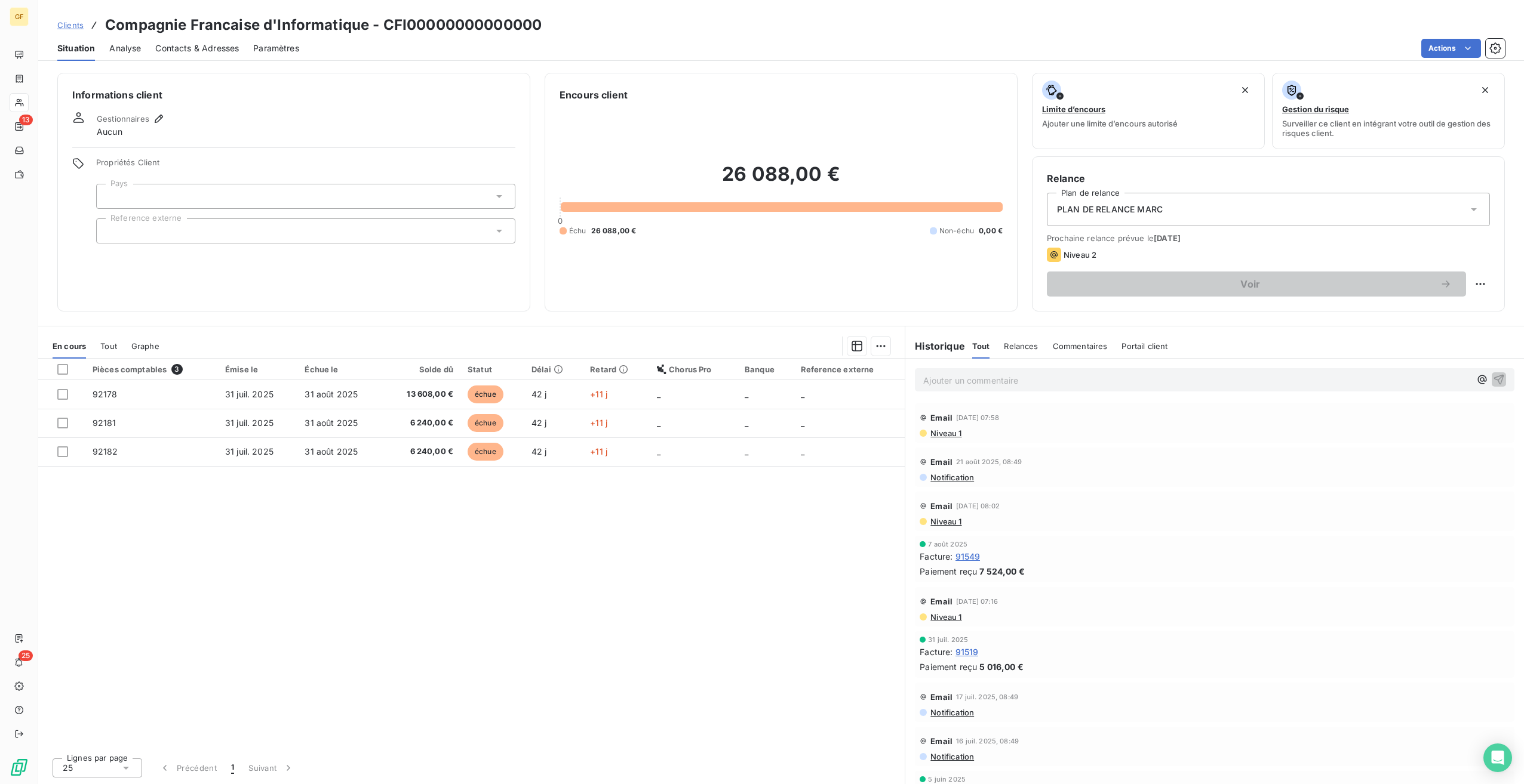
drag, startPoint x: 1096, startPoint y: 235, endPoint x: 1225, endPoint y: 237, distance: 129.0
click at [1225, 237] on span "Prochaine relance prévue le 15 sept. 2025" at bounding box center [1268, 238] width 443 height 9
click at [620, 692] on div "Pièces comptables 3 Émise le Échue le Solde dû Statut Délai Retard Chorus Pro B…" at bounding box center [472, 554] width 867 height 390
drag, startPoint x: 725, startPoint y: 170, endPoint x: 856, endPoint y: 172, distance: 131.0
click at [856, 172] on h2 "26 088,00 €" at bounding box center [781, 180] width 443 height 36
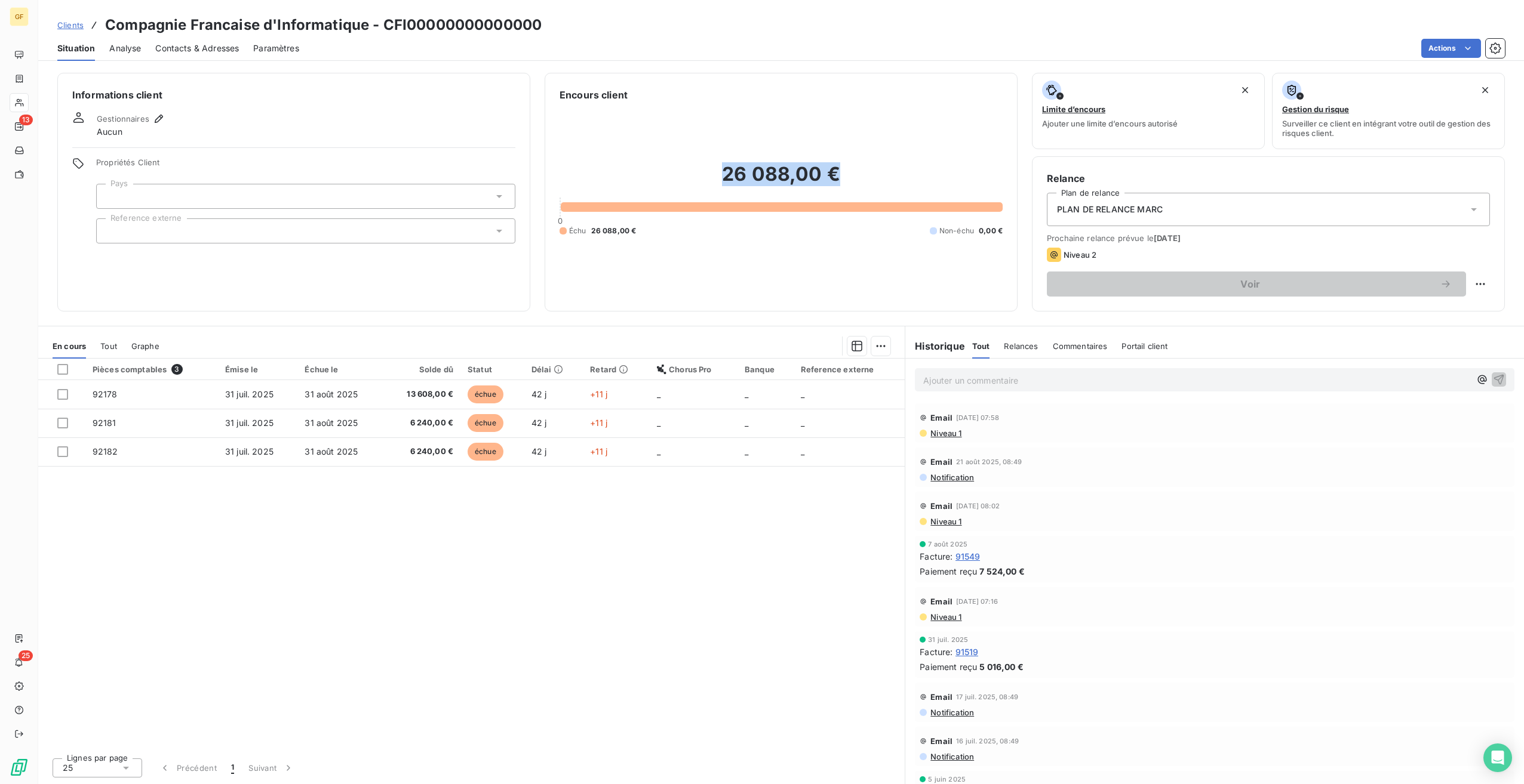
click at [747, 158] on div "26 088,00 € 0 Échu 26 088,00 € Non-échu 0,00 €" at bounding box center [781, 199] width 443 height 195
drag, startPoint x: 705, startPoint y: 173, endPoint x: 832, endPoint y: 182, distance: 127.3
click at [832, 182] on h2 "26 088,00 €" at bounding box center [781, 180] width 443 height 36
click at [591, 158] on div "26 088,00 € 0 Échu 26 088,00 € Non-échu 0,00 €" at bounding box center [781, 199] width 443 height 195
click at [228, 25] on h3 "Compagnie Francaise d'Informatique - CFI00000000000000" at bounding box center [323, 25] width 437 height 21
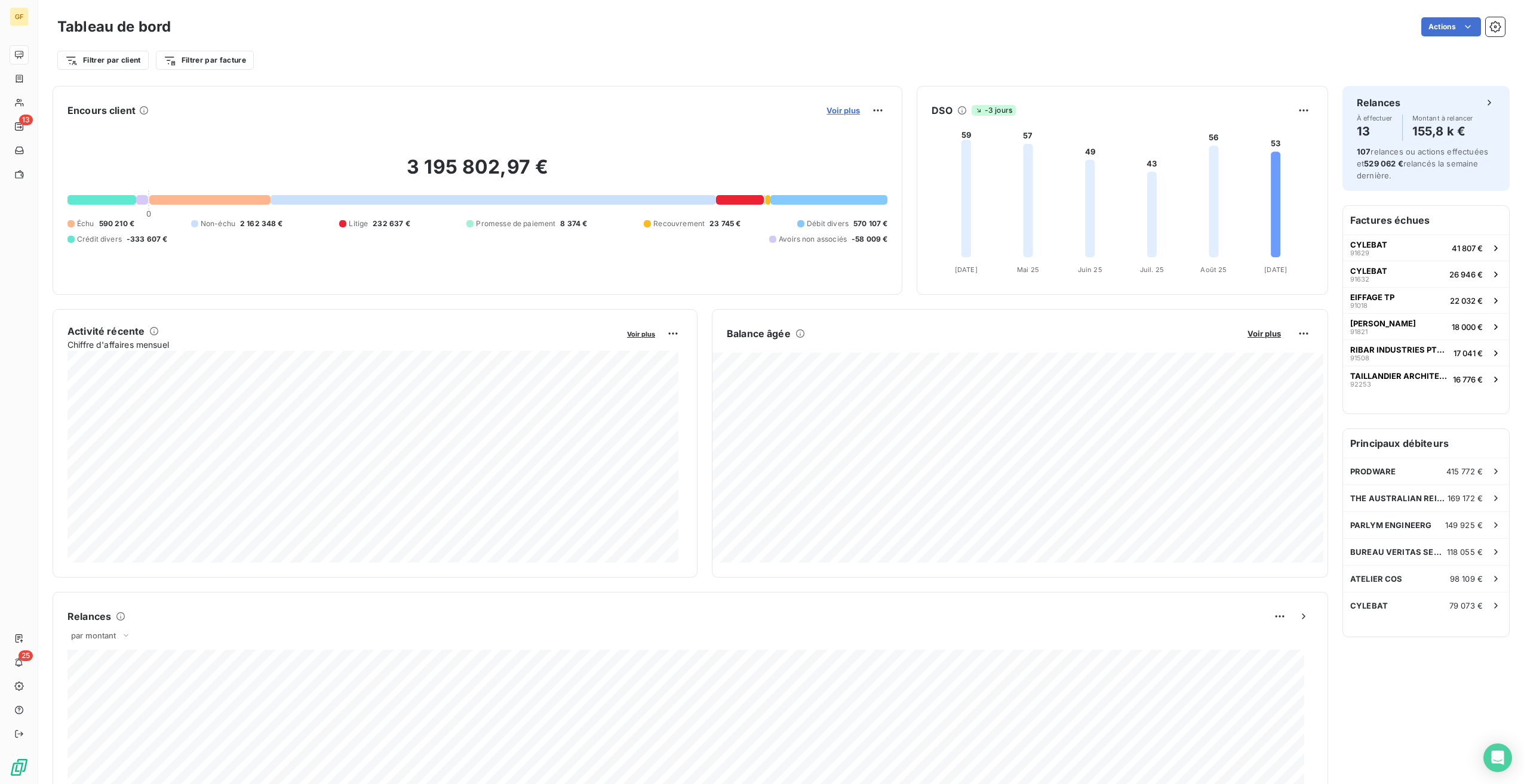
click at [829, 109] on span "Voir plus" at bounding box center [843, 110] width 34 height 9
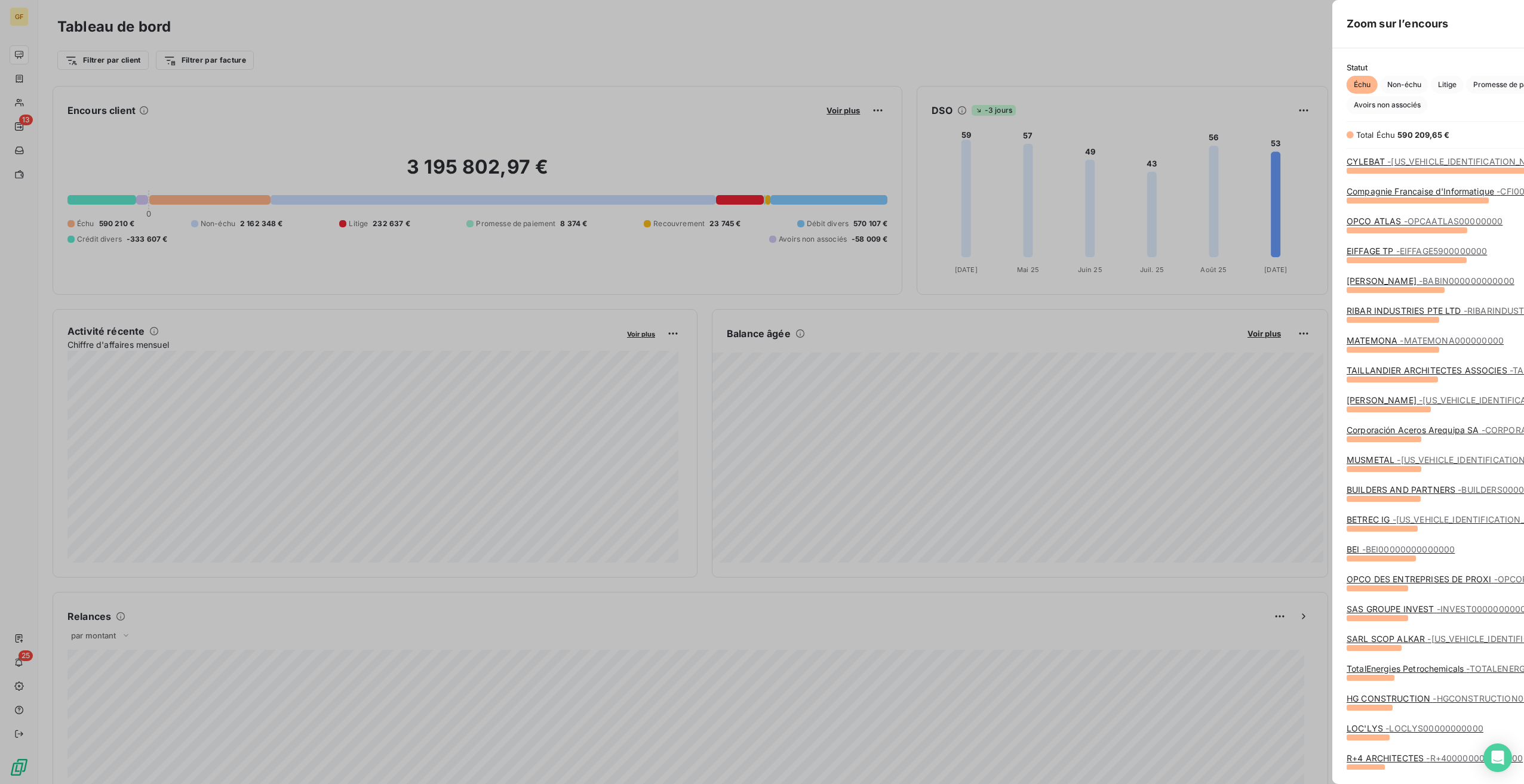
scroll to position [775, 450]
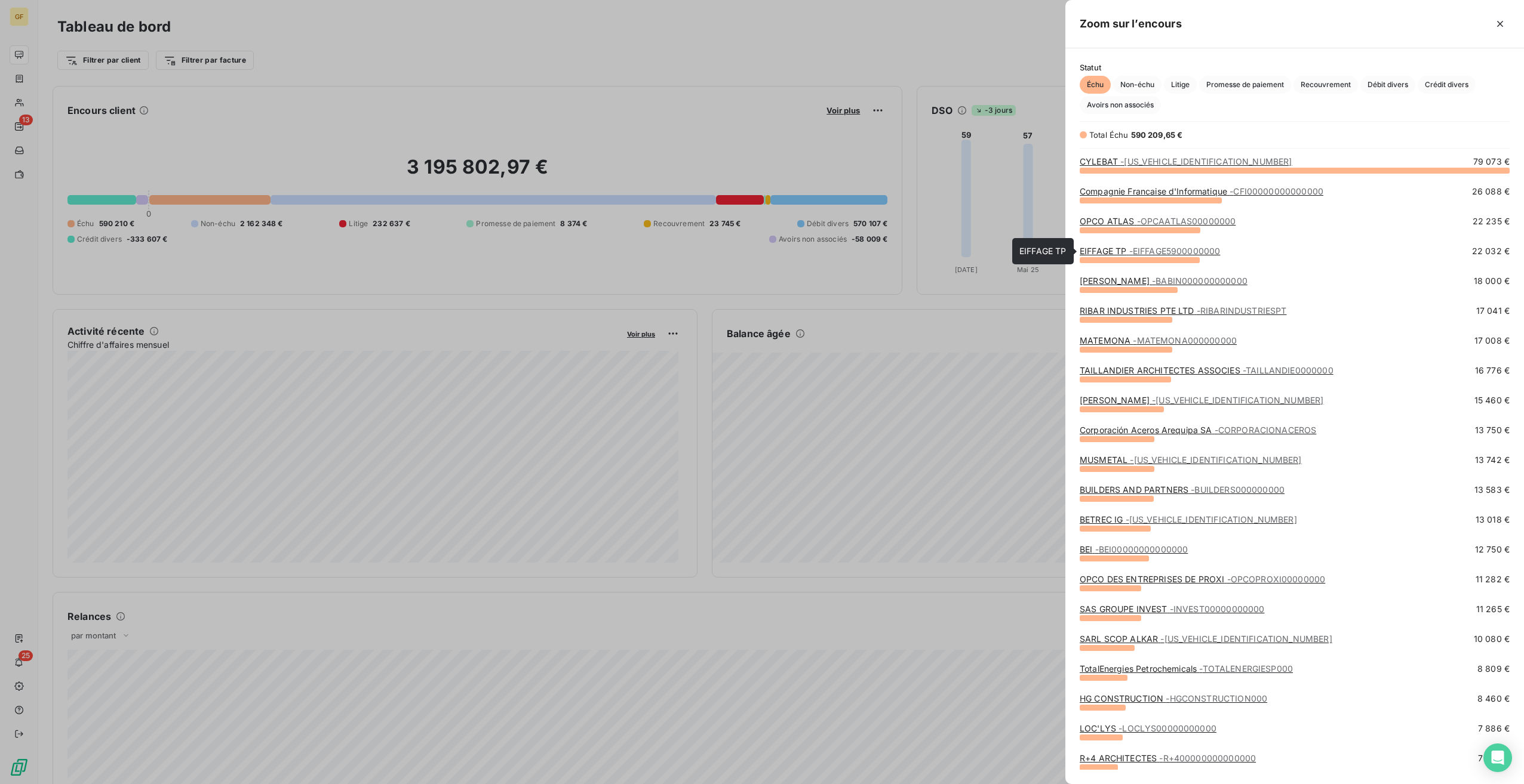
click at [1159, 250] on span "- EIFFAGE5900000000" at bounding box center [1175, 251] width 91 height 10
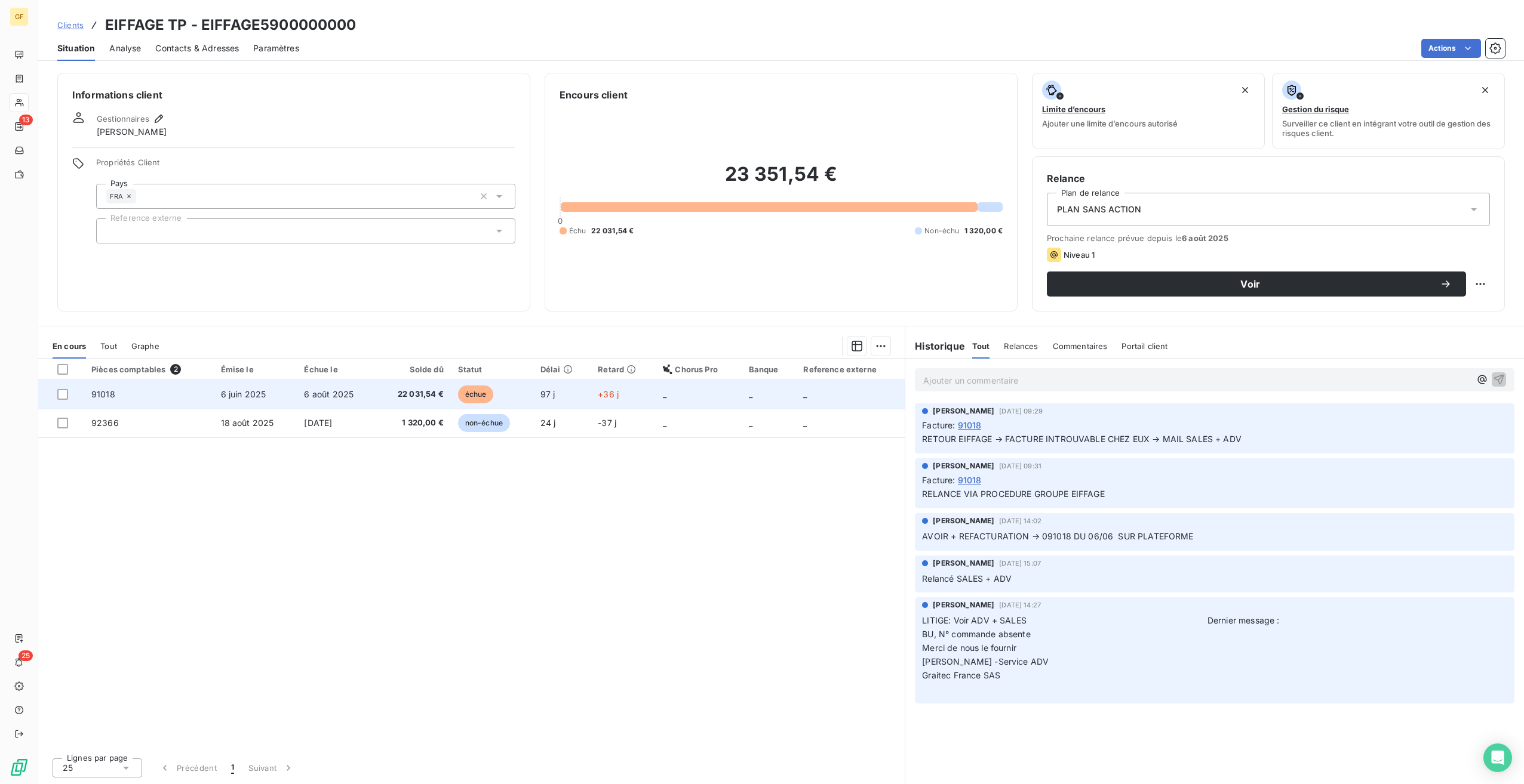
drag, startPoint x: 228, startPoint y: 397, endPoint x: 254, endPoint y: 401, distance: 26.3
click at [228, 397] on span "6 juin 2025" at bounding box center [244, 394] width 46 height 10
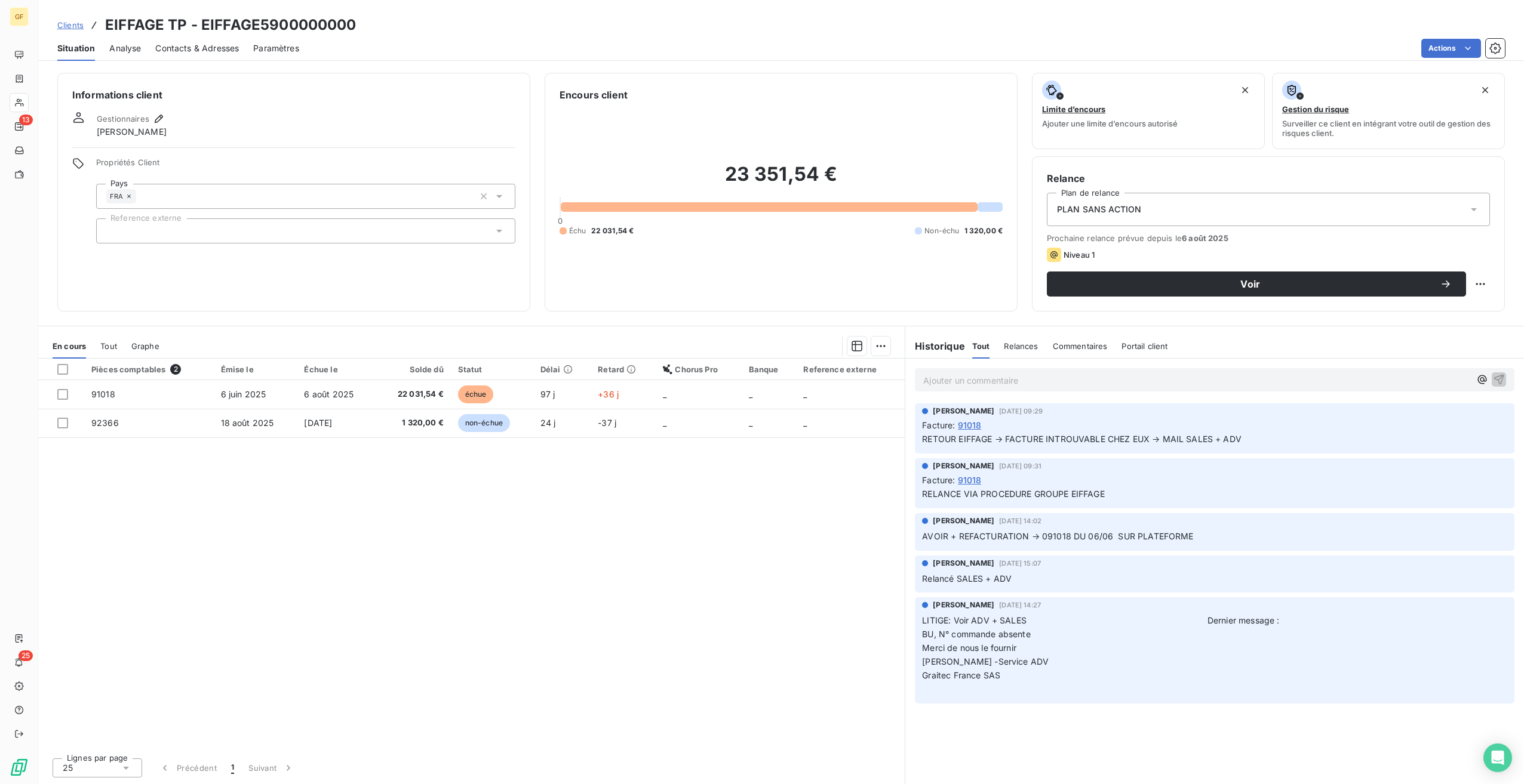
click at [392, 572] on div "Pièces comptables 2 Émise le Échue le Solde dû Statut Délai Retard Chorus Pro B…" at bounding box center [472, 554] width 867 height 390
click at [930, 382] on p "Ajouter un commentaire ﻿" at bounding box center [1196, 380] width 547 height 15
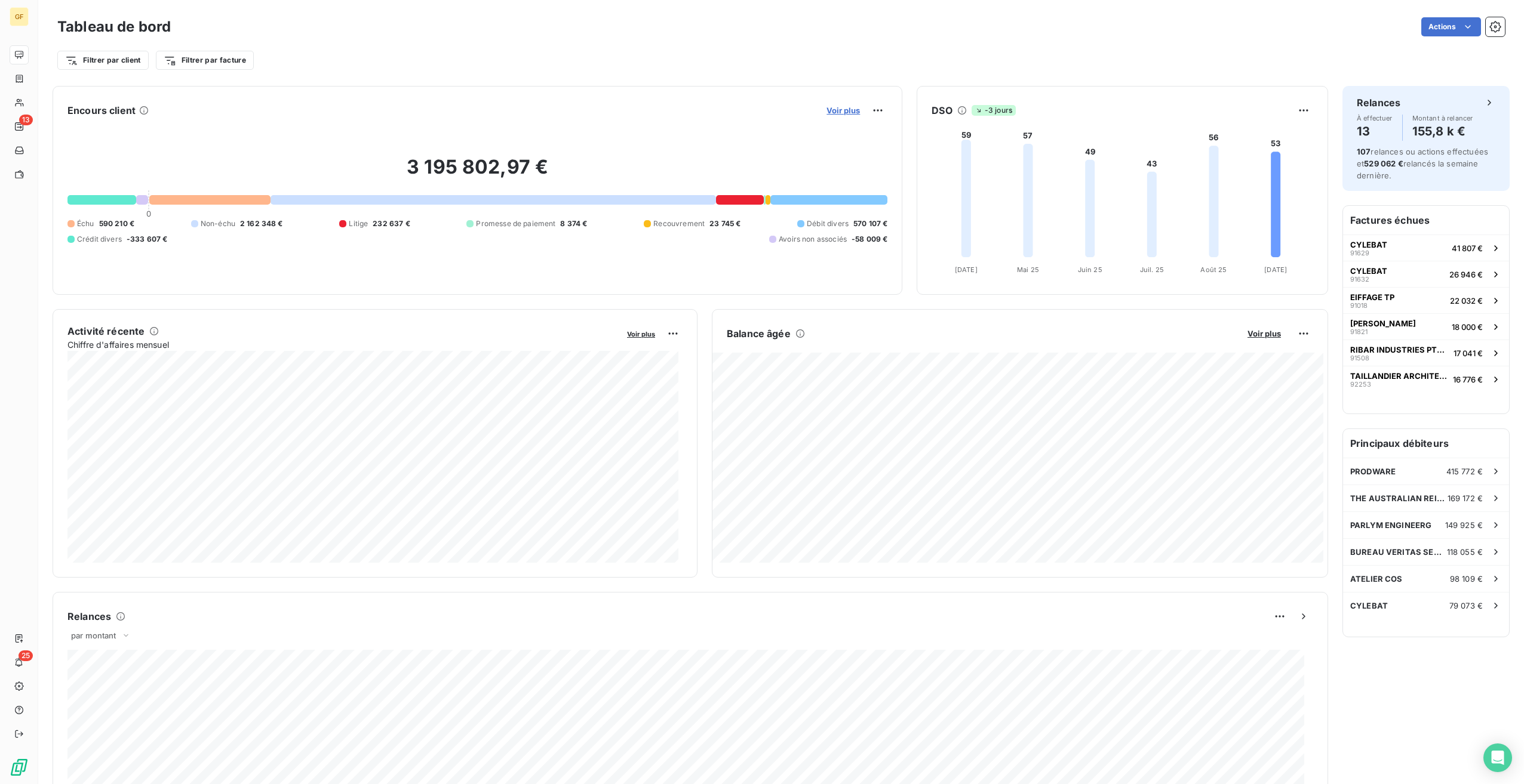
click at [839, 113] on span "Voir plus" at bounding box center [843, 110] width 34 height 9
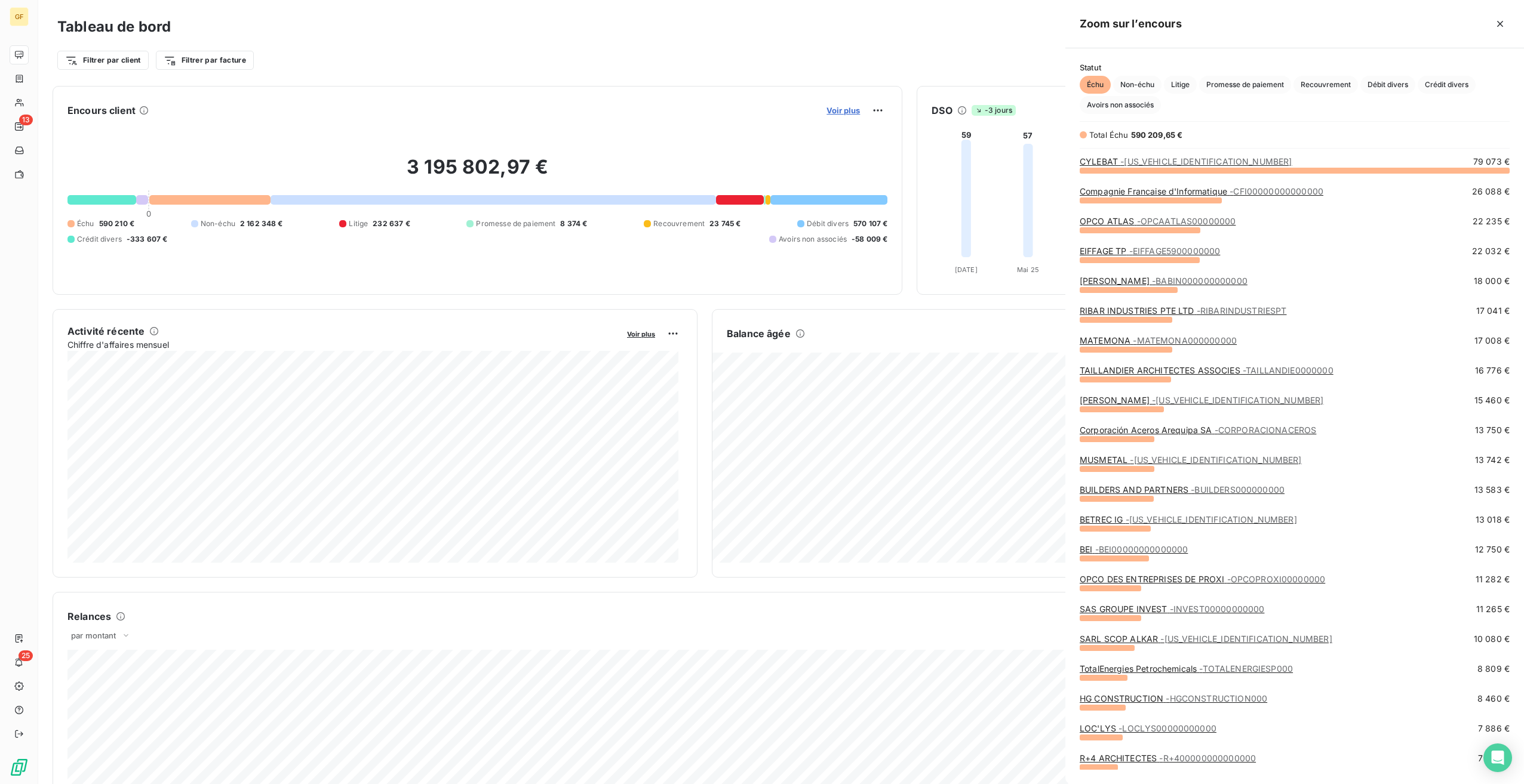
scroll to position [775, 450]
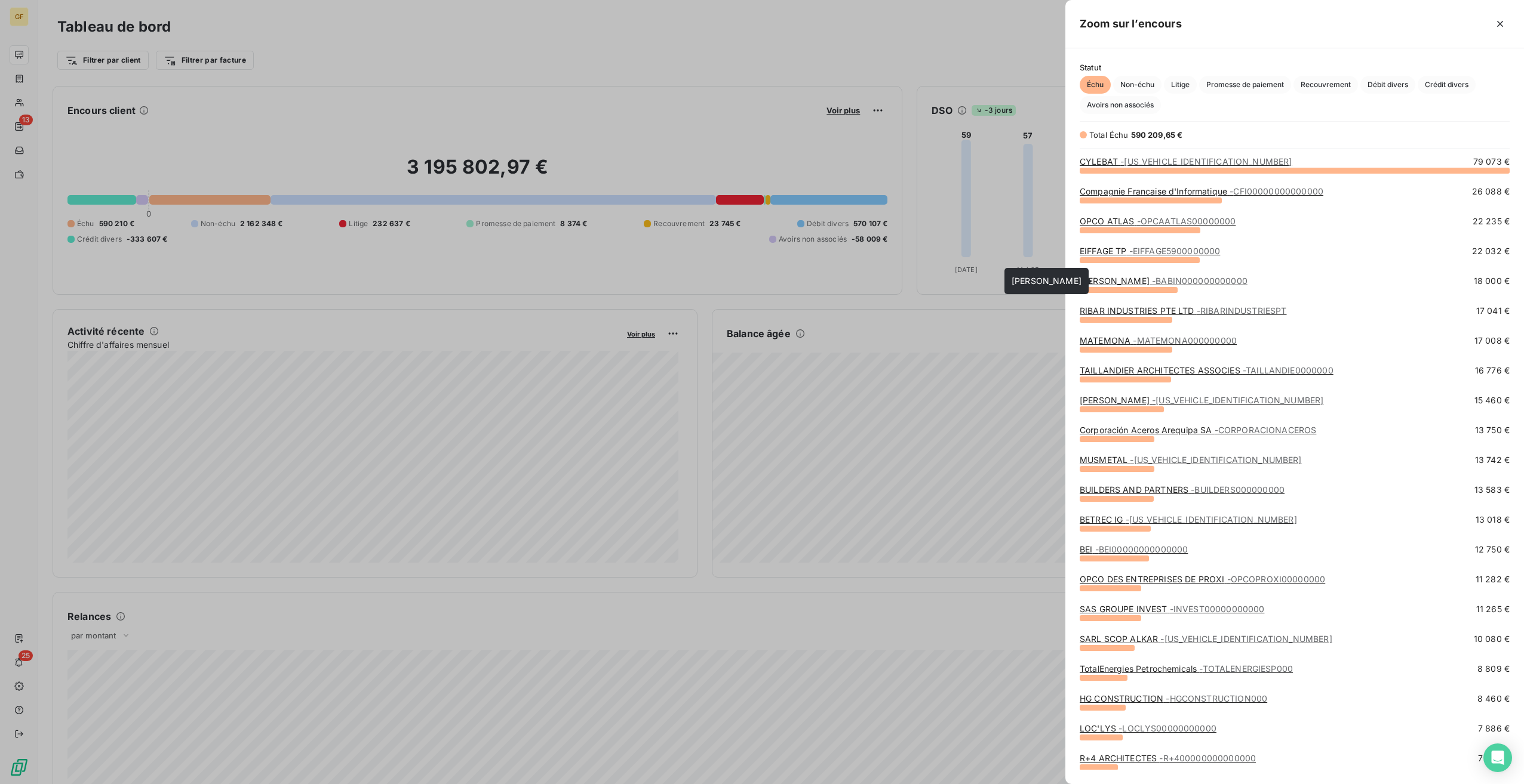
click at [1136, 280] on link "BABIN DIVNA - BABIN000000000000" at bounding box center [1164, 281] width 168 height 10
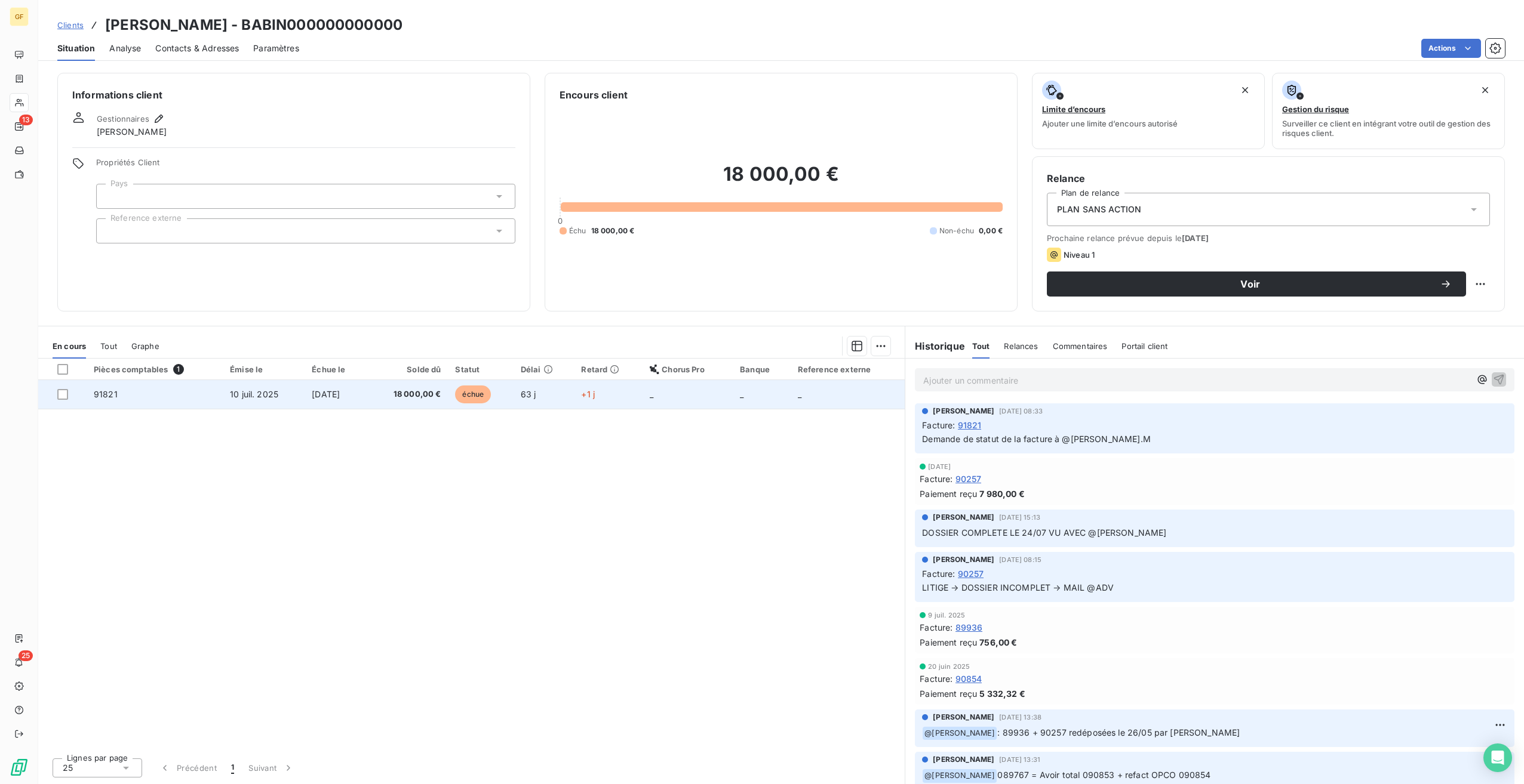
click at [368, 392] on td "[DATE]" at bounding box center [336, 394] width 63 height 29
drag, startPoint x: 595, startPoint y: 394, endPoint x: 607, endPoint y: 396, distance: 12.2
click at [607, 396] on td "+1 j" at bounding box center [608, 394] width 69 height 29
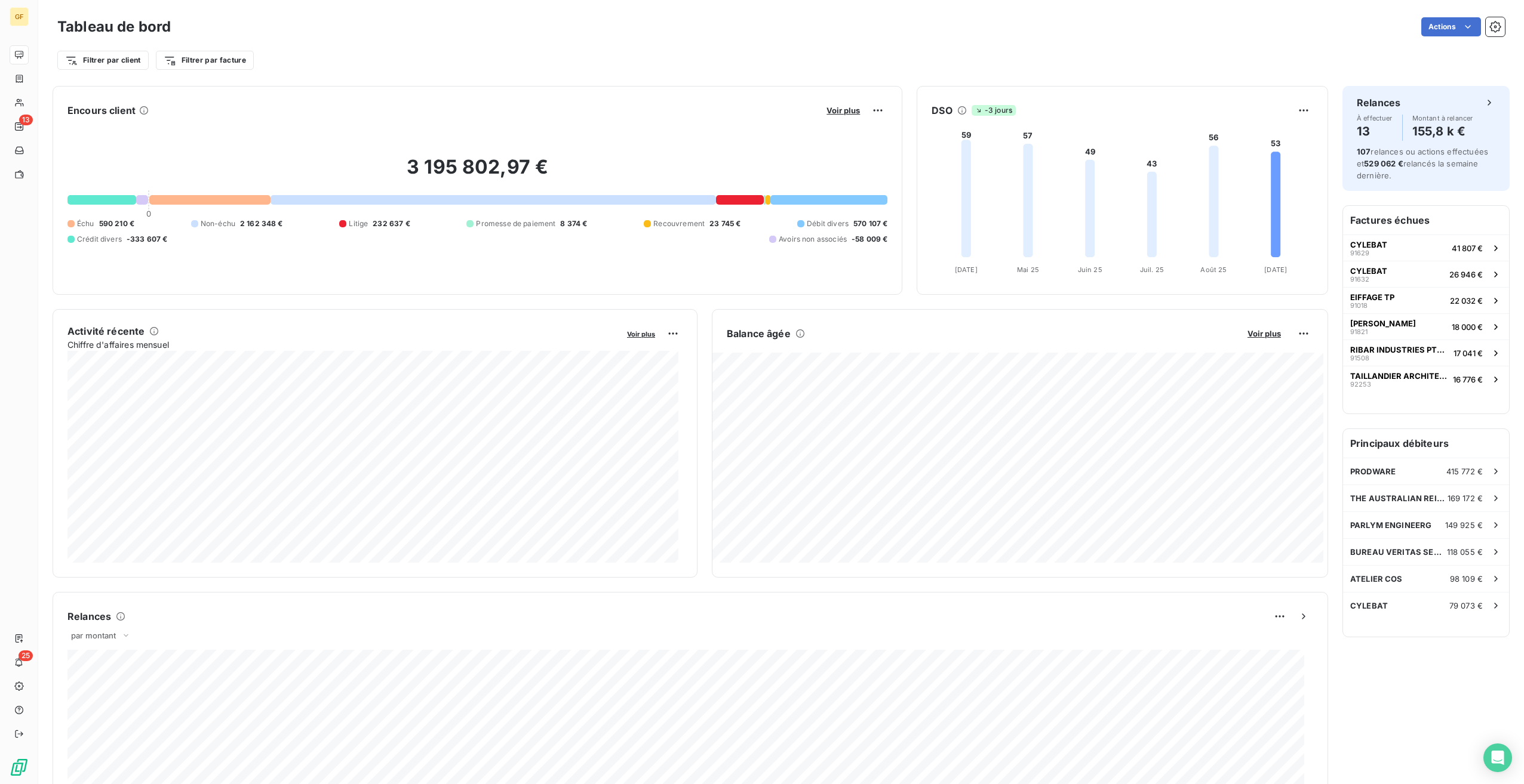
click at [859, 101] on div "Voir plus" at bounding box center [855, 110] width 64 height 19
click at [841, 108] on span "Voir plus" at bounding box center [843, 110] width 34 height 9
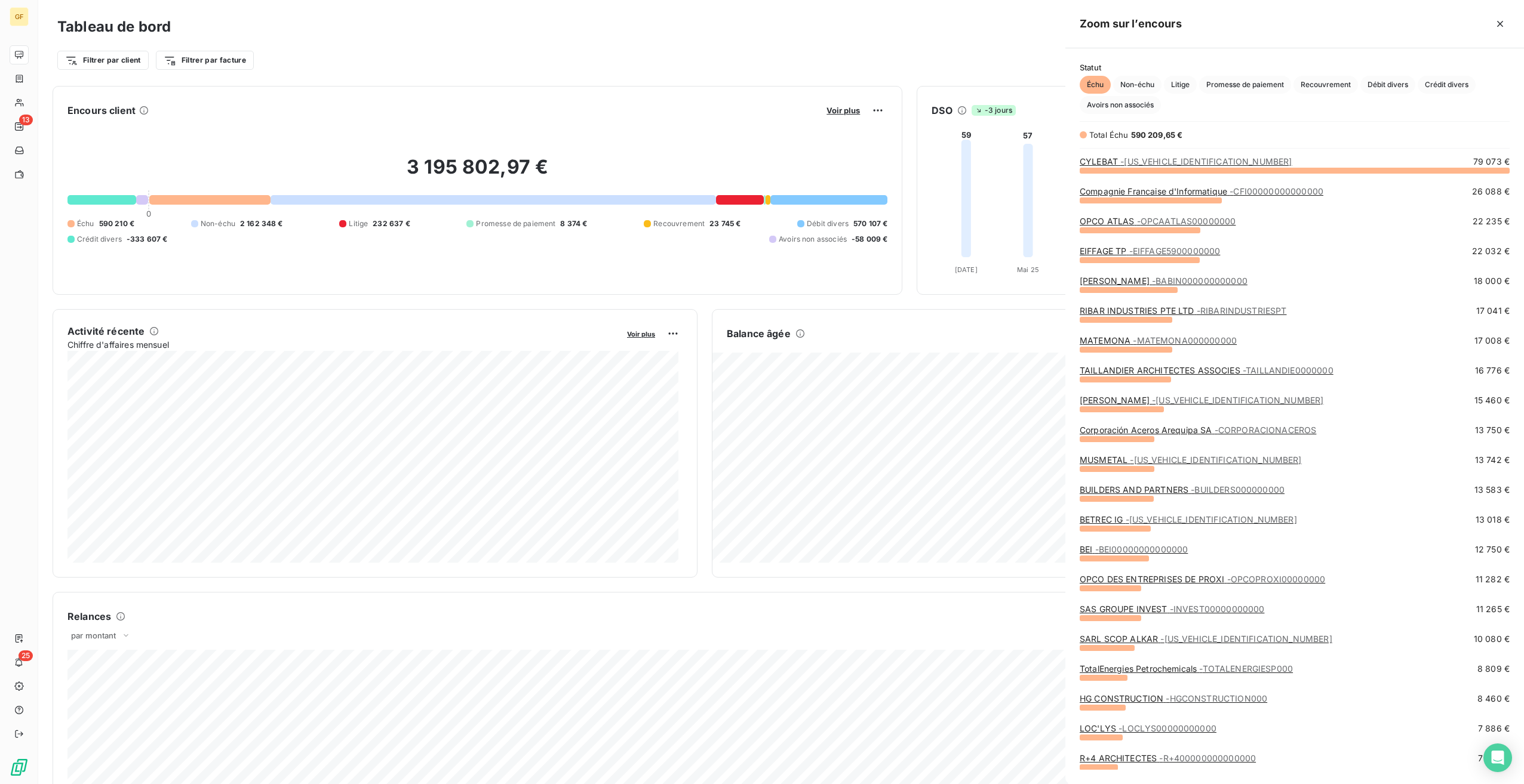
scroll to position [775, 450]
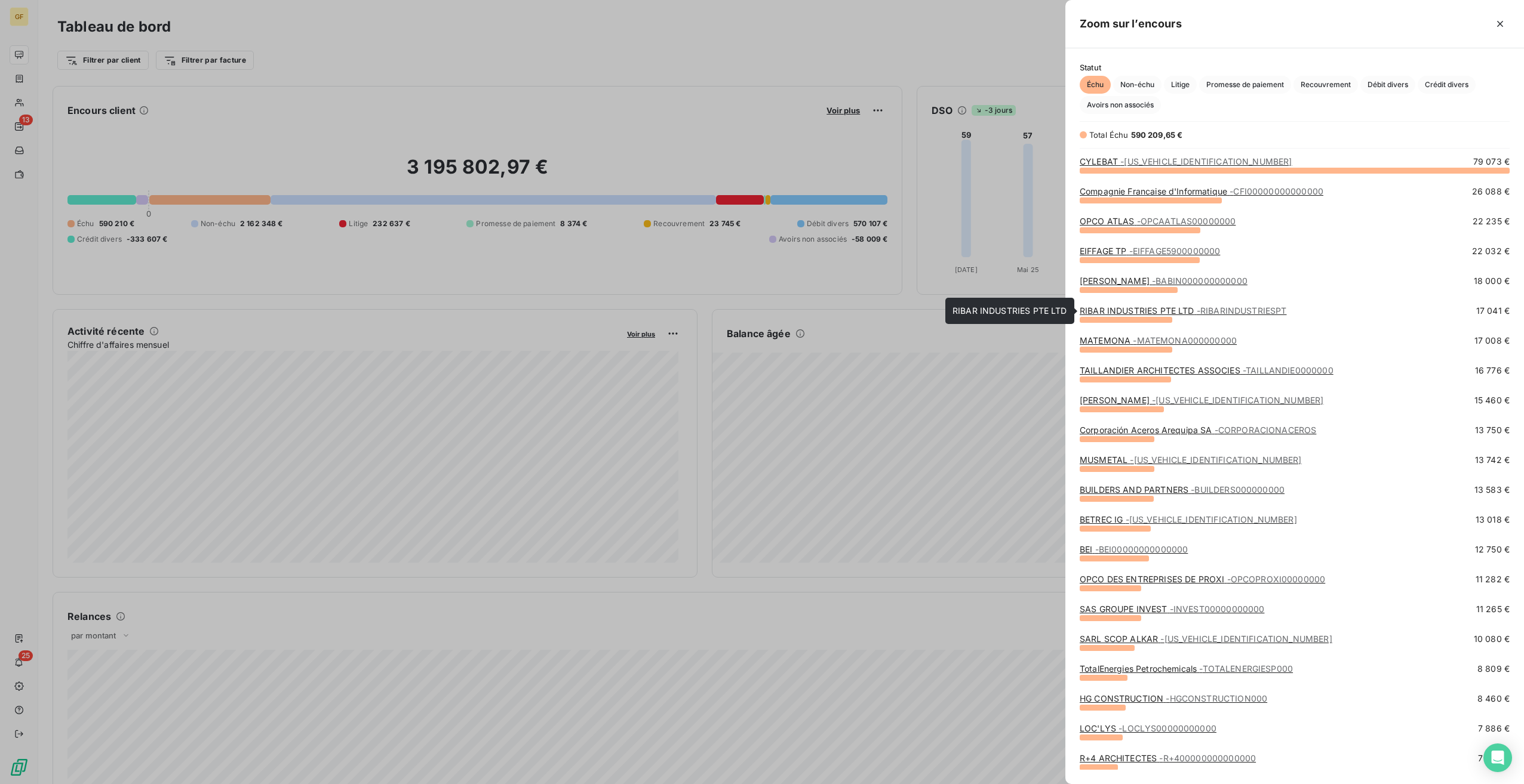
click at [1146, 312] on link "RIBAR INDUSTRIES PTE LTD - RIBARINDUSTRIESPT" at bounding box center [1183, 310] width 206 height 10
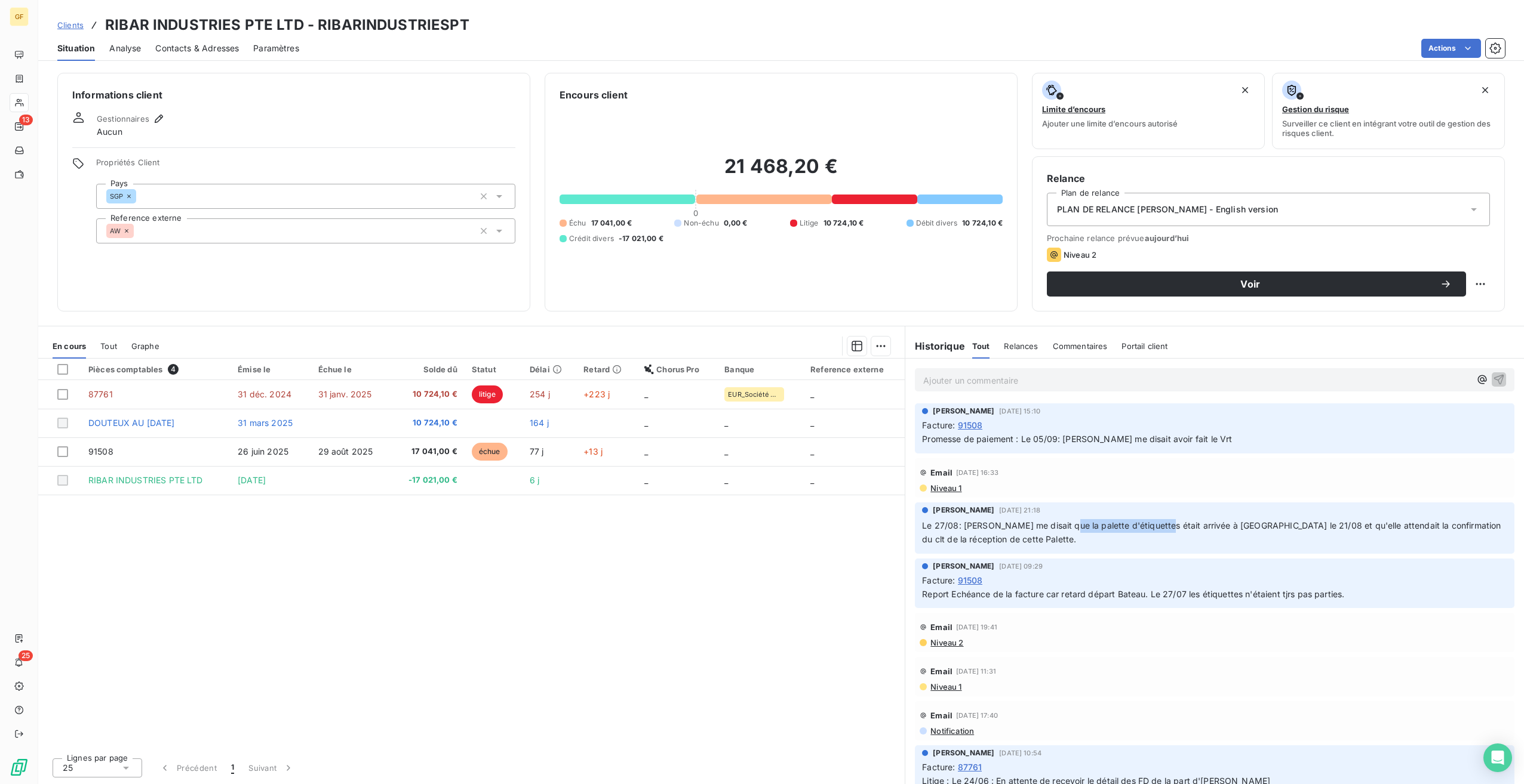
drag, startPoint x: 1066, startPoint y: 521, endPoint x: 1159, endPoint y: 524, distance: 93.0
click at [1159, 524] on span "Le 27/08: Anne me disait que la palette d'étiquettes était arrivée à singapour …" at bounding box center [1213, 532] width 581 height 24
click at [609, 559] on div "Pièces comptables 4 Émise le Échue le Solde dû Statut Délai Retard Chorus Pro B…" at bounding box center [472, 554] width 867 height 390
drag, startPoint x: 1181, startPoint y: 519, endPoint x: 1440, endPoint y: 534, distance: 259.4
click at [1440, 534] on p "Le 27/08: Anne me disait que la palette d'étiquettes était arrivée à singapour …" at bounding box center [1215, 533] width 585 height 27
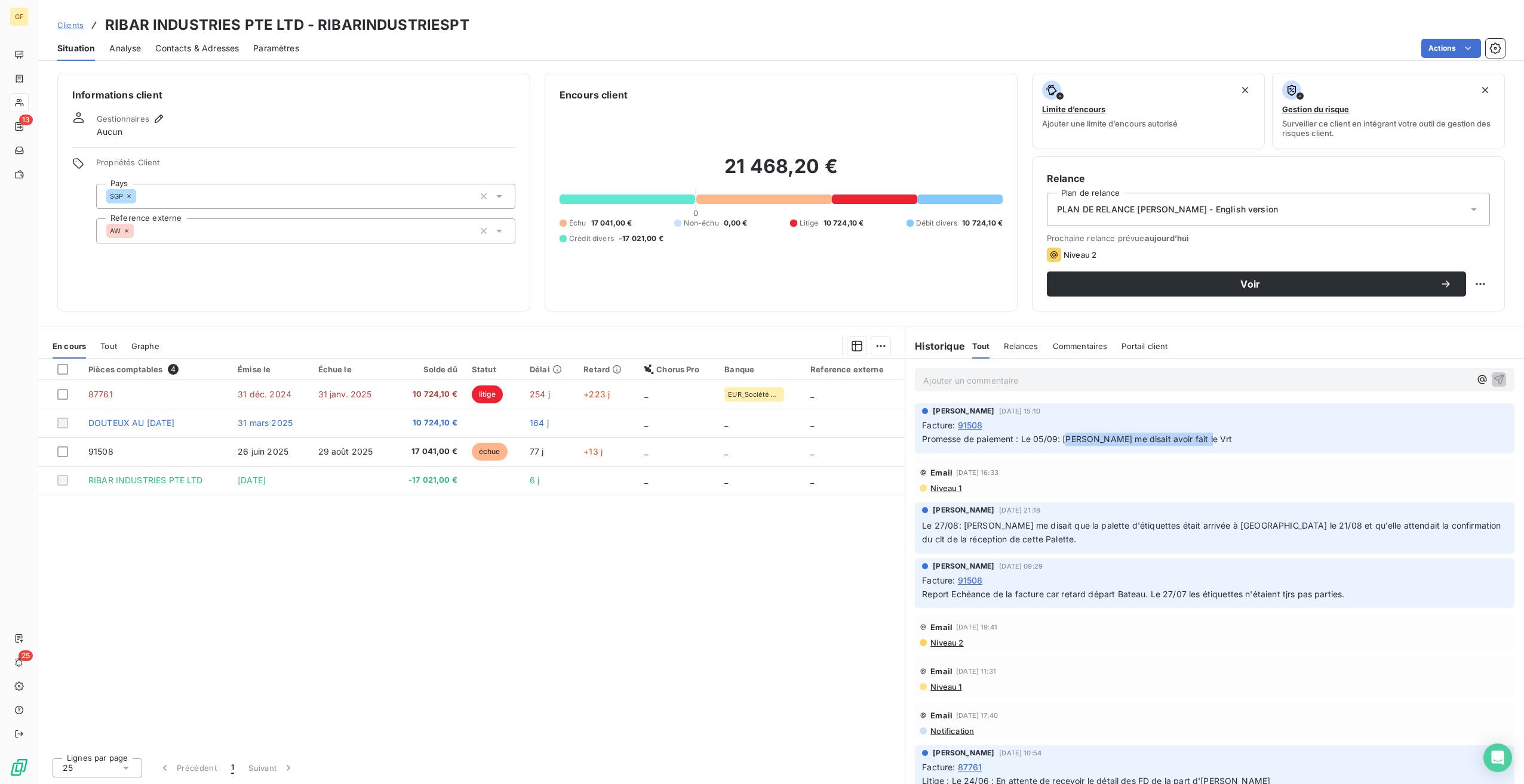
drag, startPoint x: 1071, startPoint y: 438, endPoint x: 1204, endPoint y: 440, distance: 133.0
click at [1204, 440] on p "Promesse de paiement : Le 05/09: Shirlene me disait avoir fait le Vrt" at bounding box center [1215, 439] width 585 height 14
click at [642, 563] on div "Pièces comptables 4 Émise le Échue le Solde dû Statut Délai Retard Chorus Pro B…" at bounding box center [472, 554] width 867 height 390
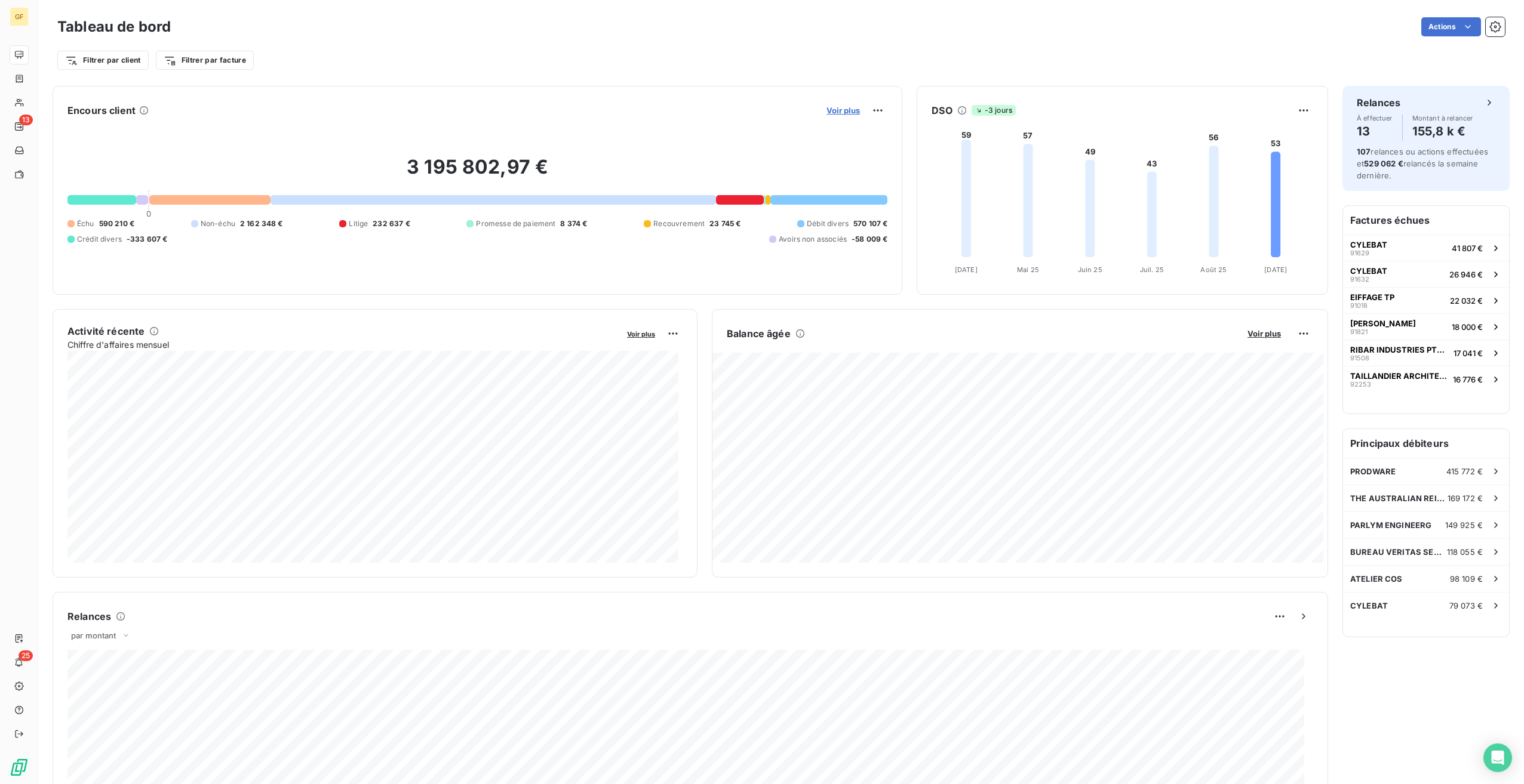
click at [846, 106] on span "Voir plus" at bounding box center [843, 110] width 34 height 9
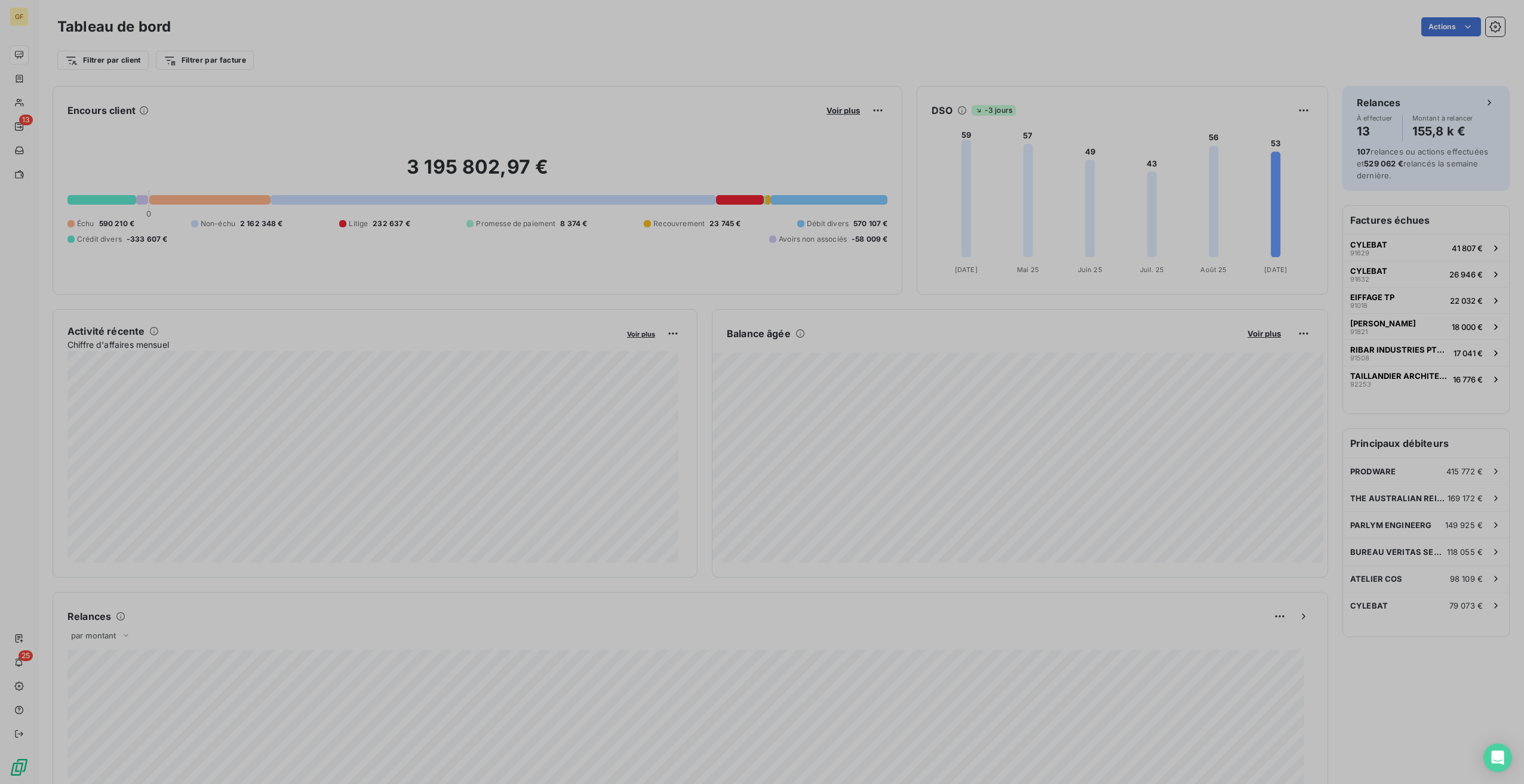
scroll to position [775, 450]
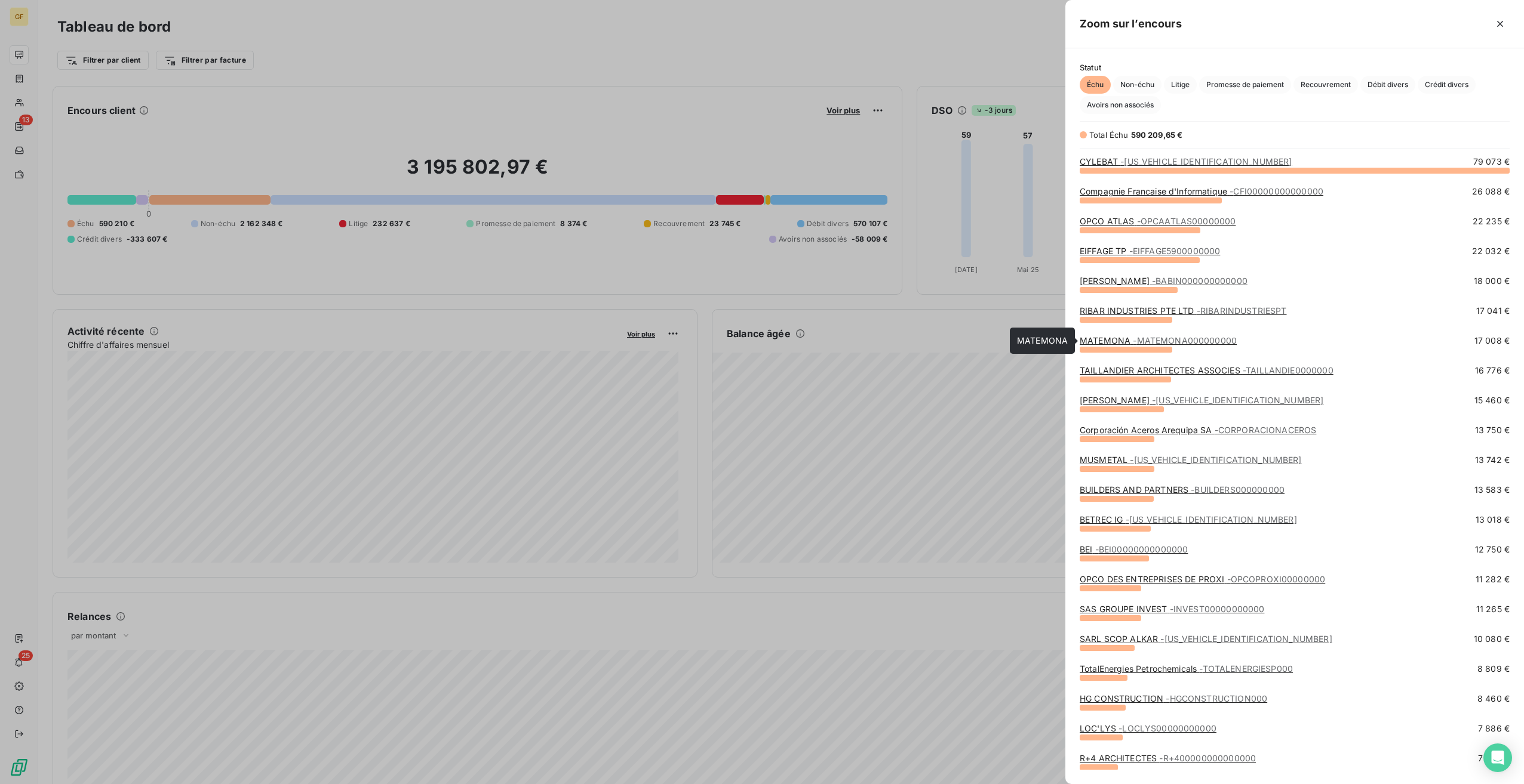
click at [1174, 342] on span "- MATEMONA000000000" at bounding box center [1185, 340] width 104 height 10
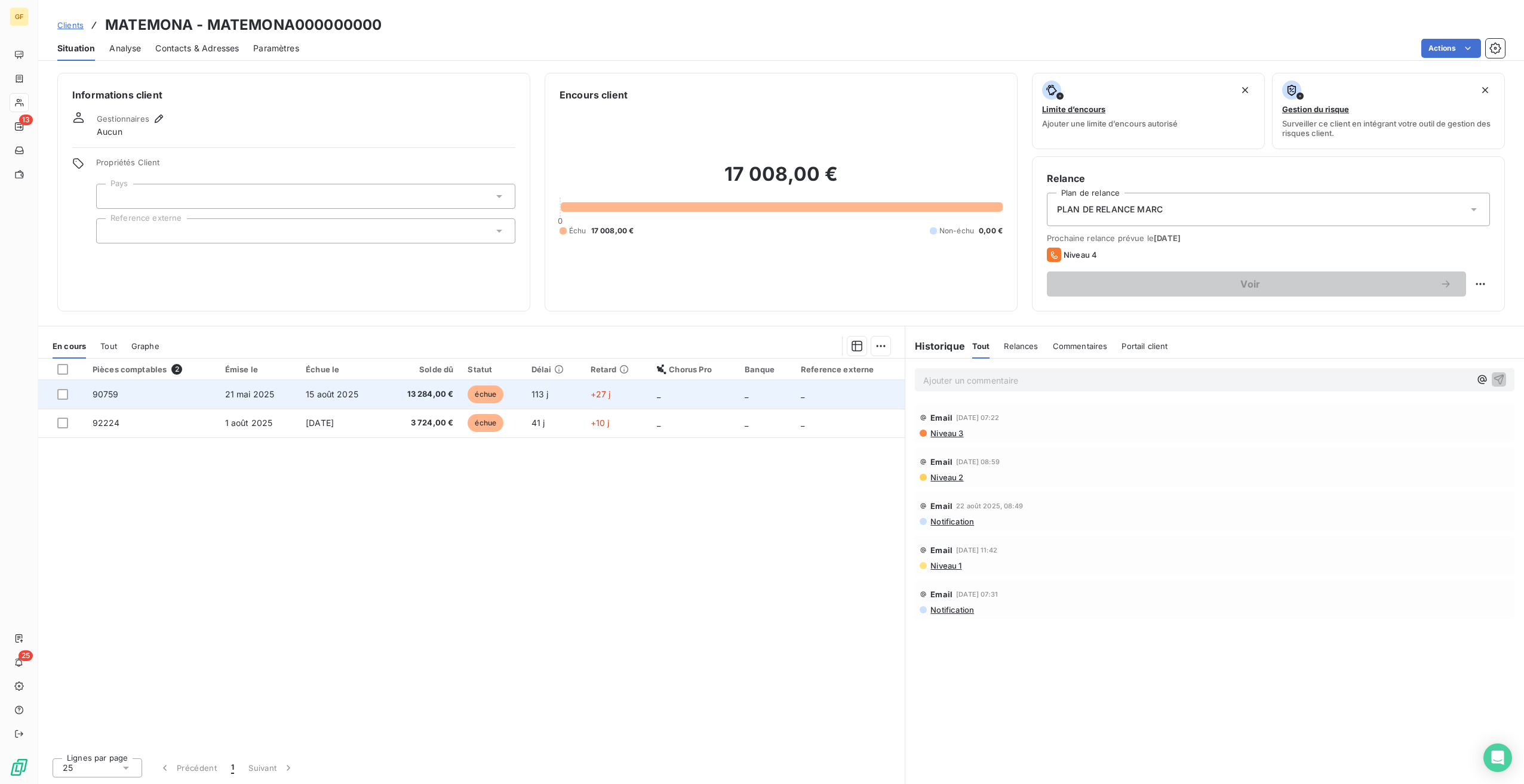
click at [423, 397] on span "13 284,00 €" at bounding box center [422, 394] width 63 height 12
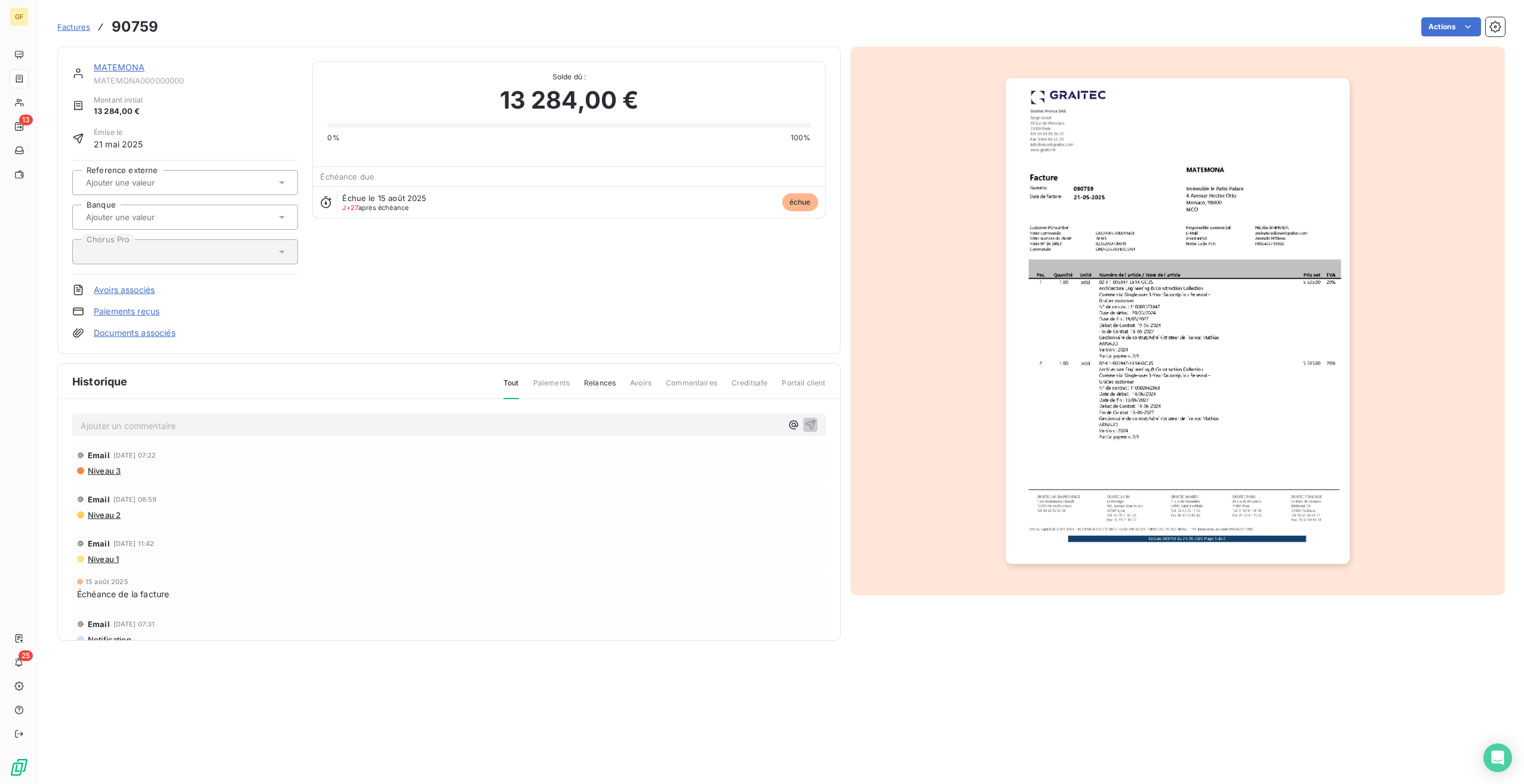
click at [1204, 243] on img "button" at bounding box center [1178, 321] width 344 height 486
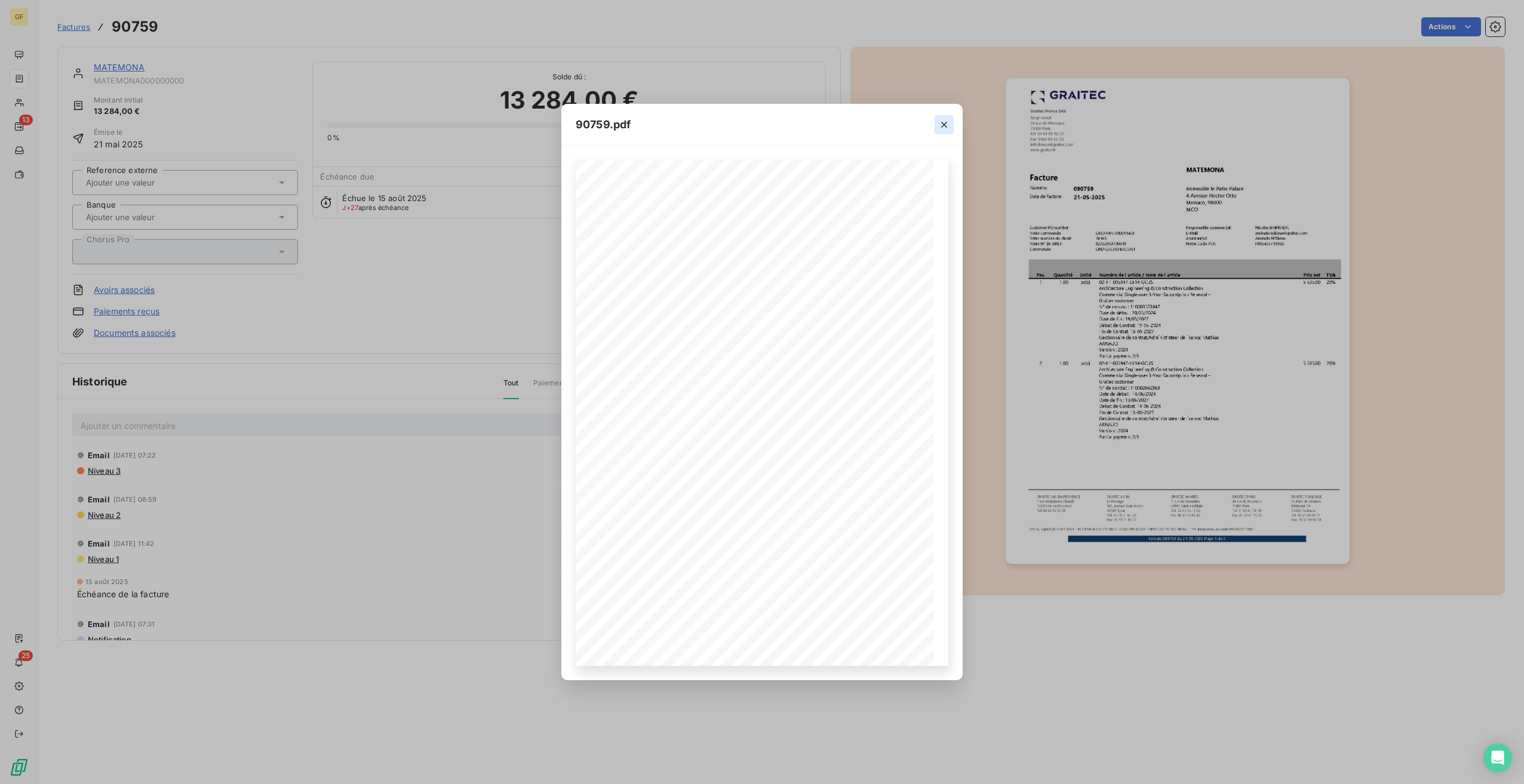
click at [947, 123] on icon "button" at bounding box center [944, 124] width 12 height 12
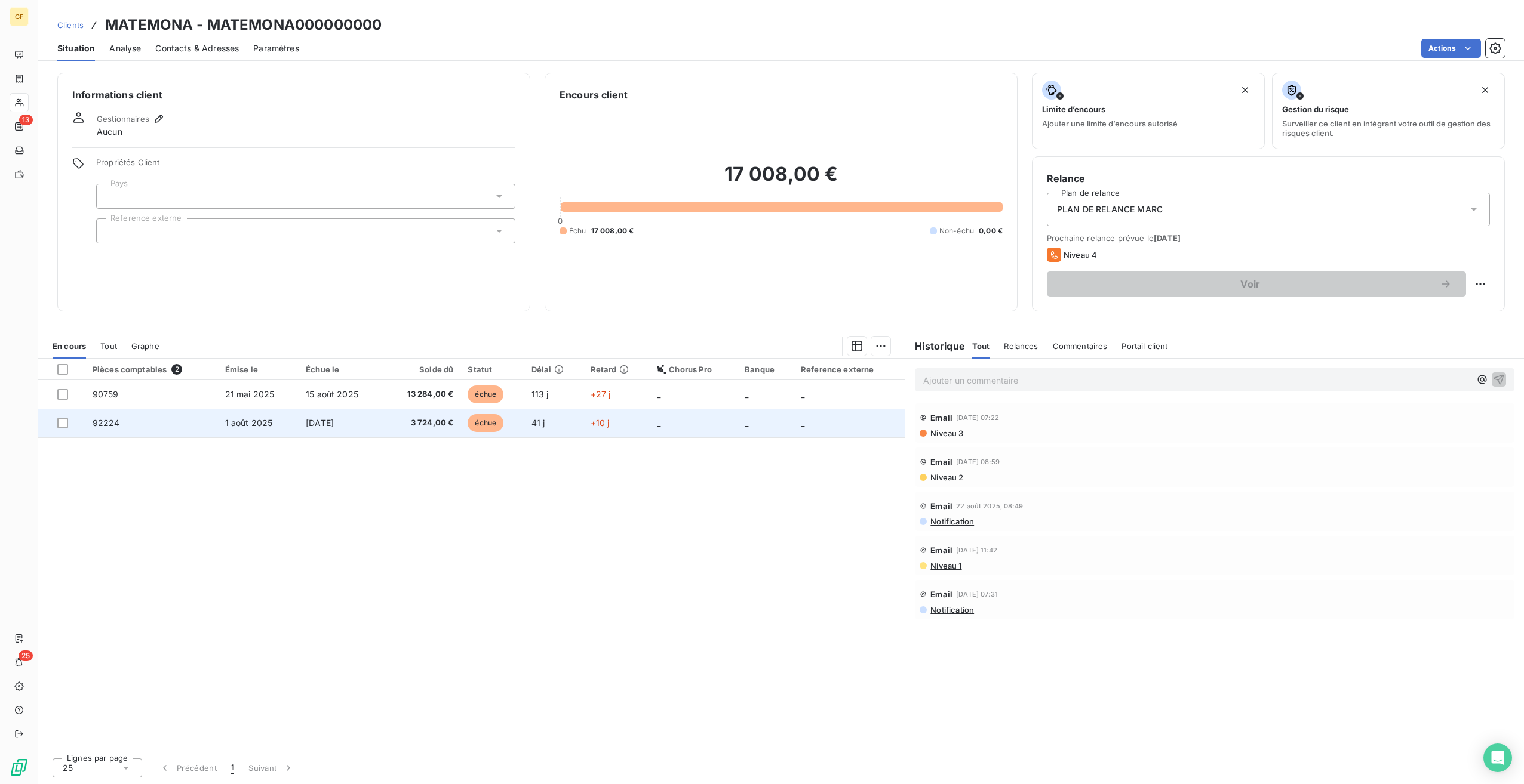
click at [422, 418] on span "3 724,00 €" at bounding box center [422, 423] width 63 height 12
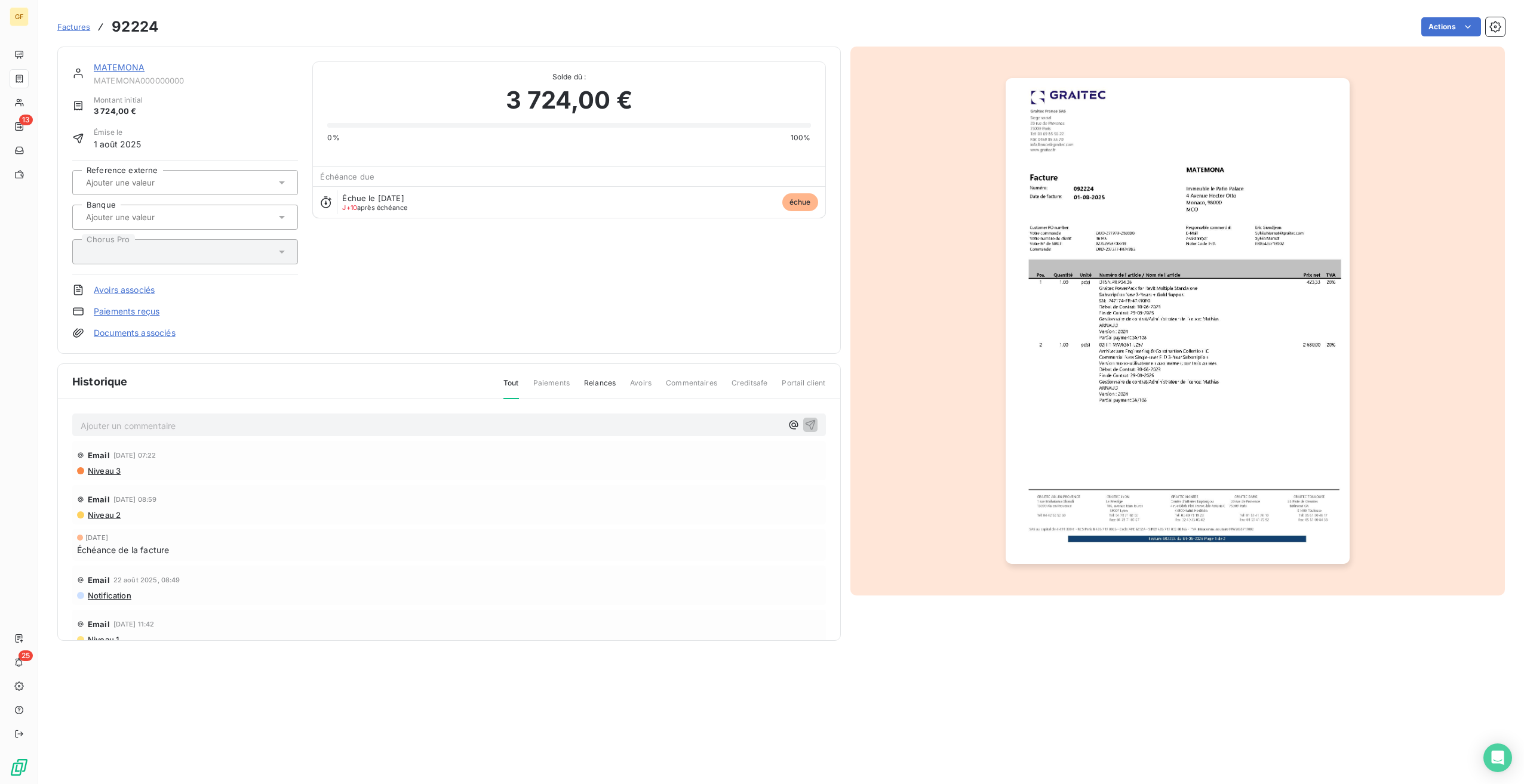
click at [1227, 211] on img "button" at bounding box center [1178, 321] width 344 height 486
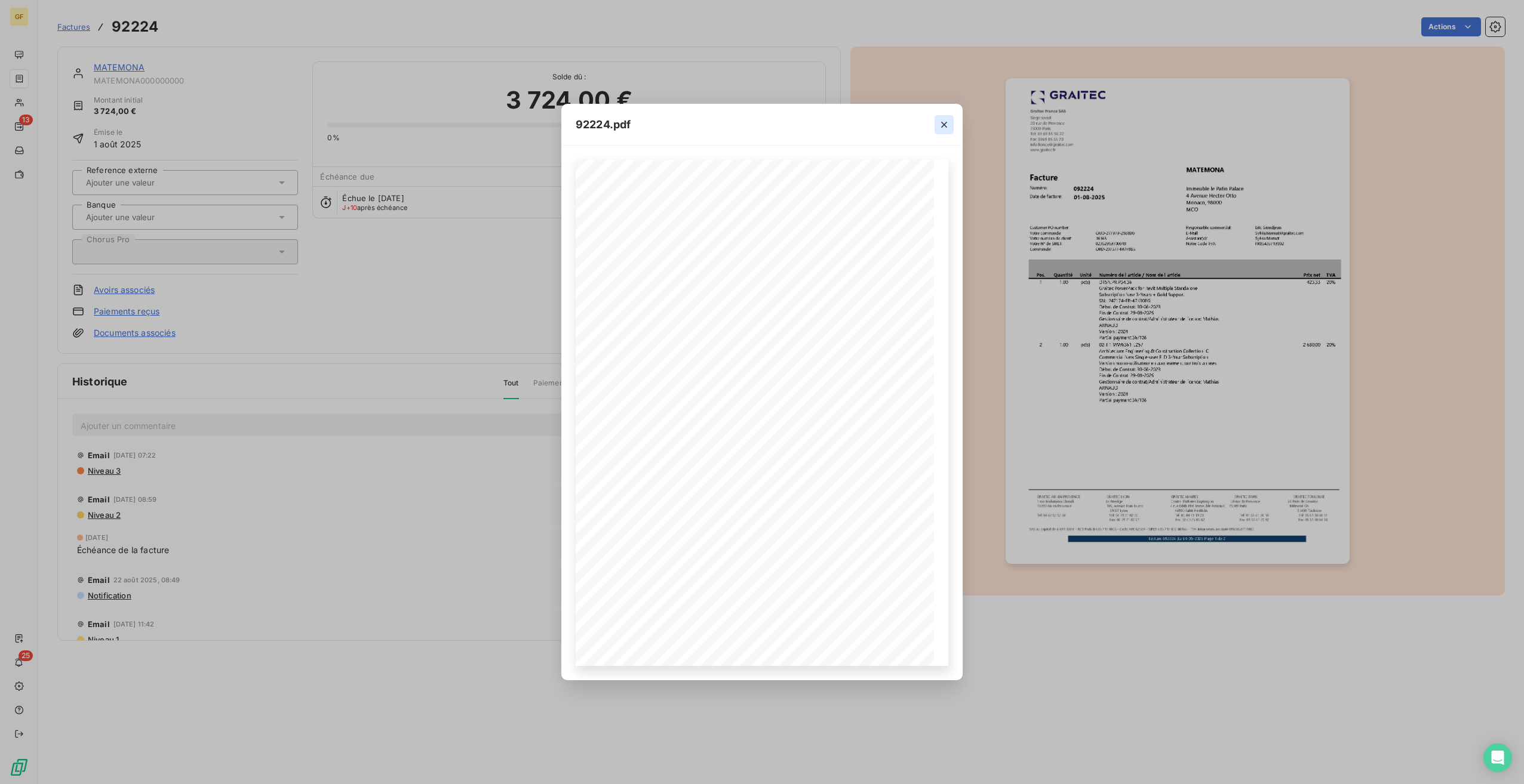
click at [944, 123] on icon "button" at bounding box center [944, 124] width 12 height 12
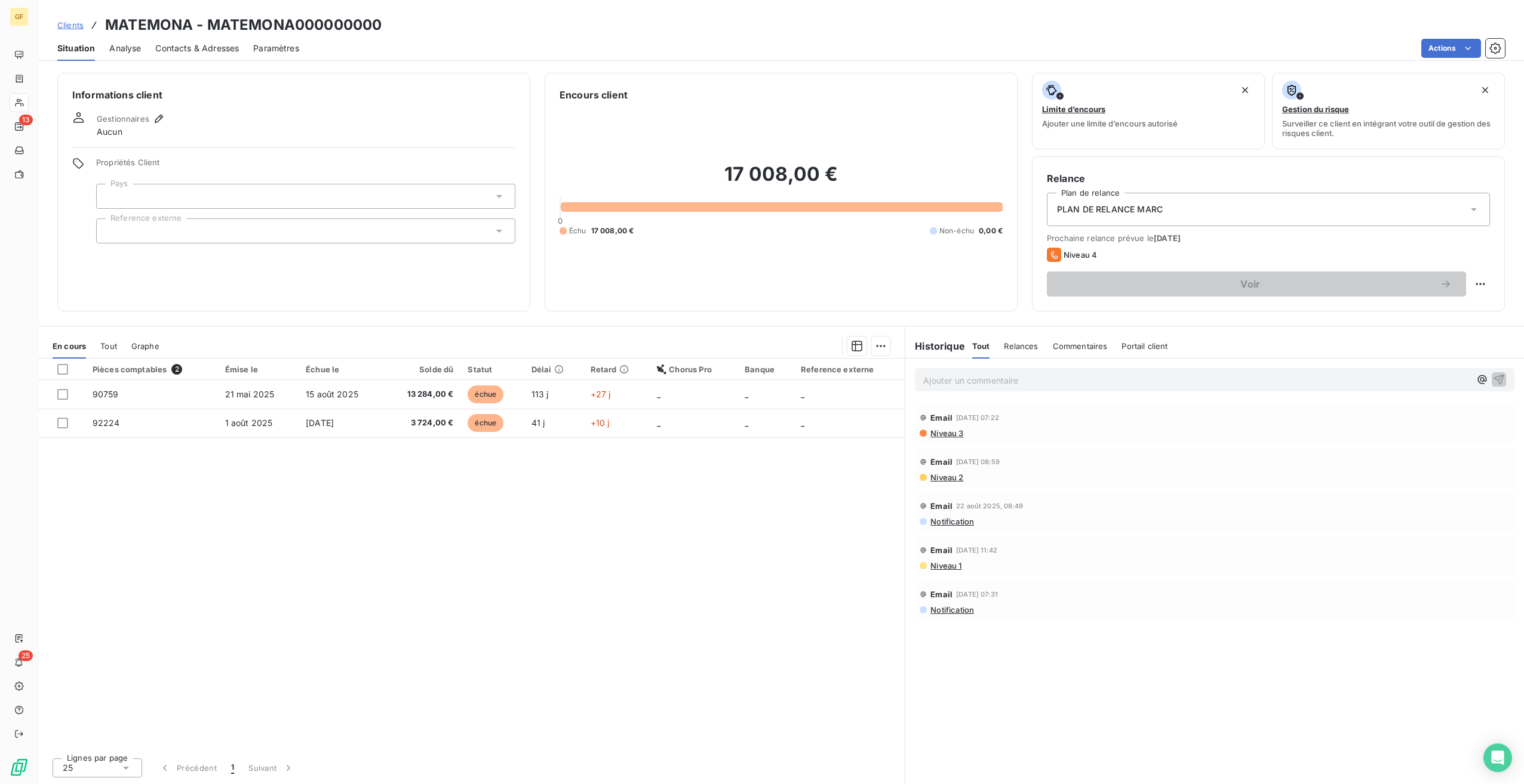
click at [123, 48] on span "Analyse" at bounding box center [125, 48] width 31 height 12
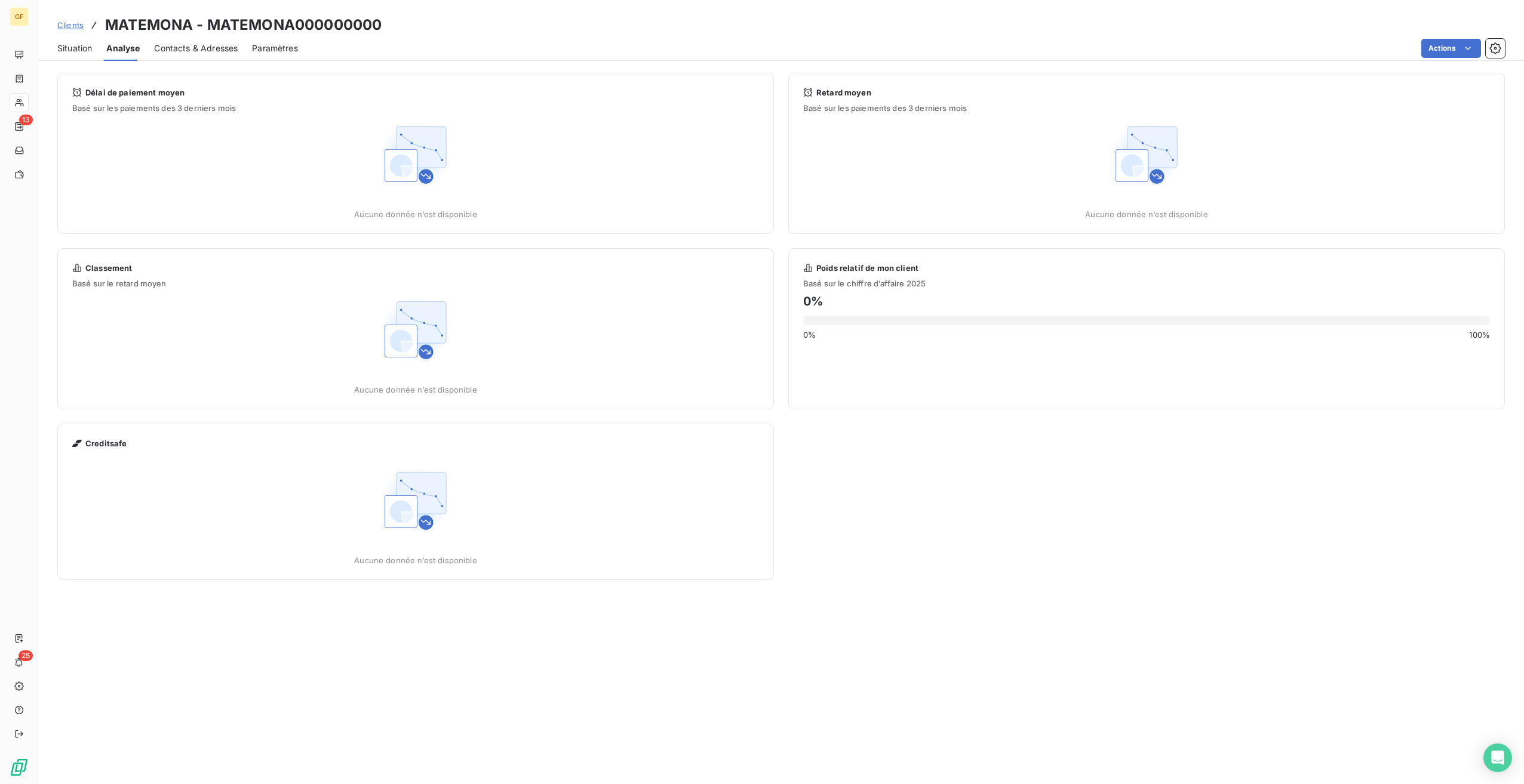
click at [192, 48] on span "Contacts & Adresses" at bounding box center [196, 48] width 84 height 12
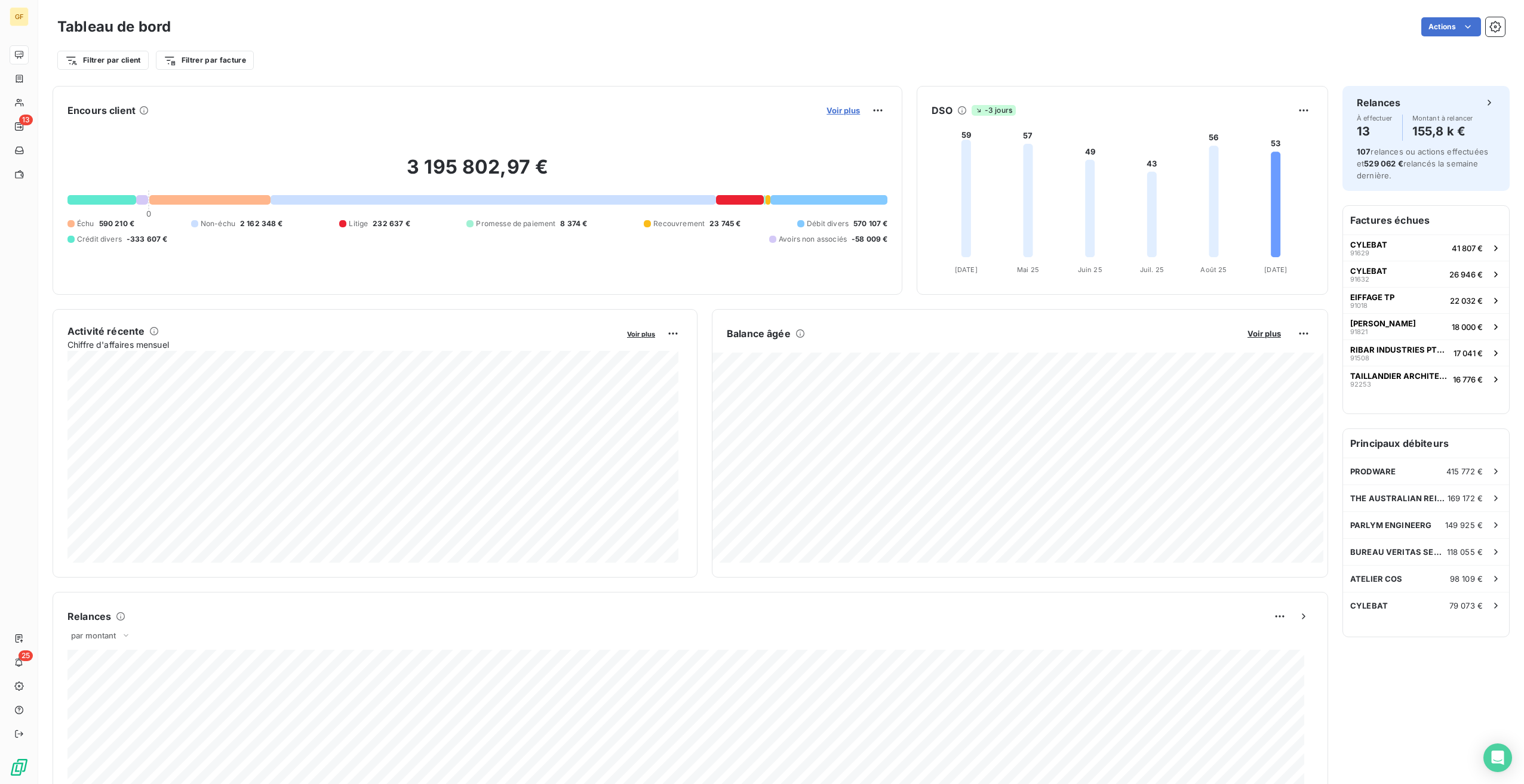
click at [839, 110] on span "Voir plus" at bounding box center [843, 110] width 34 height 9
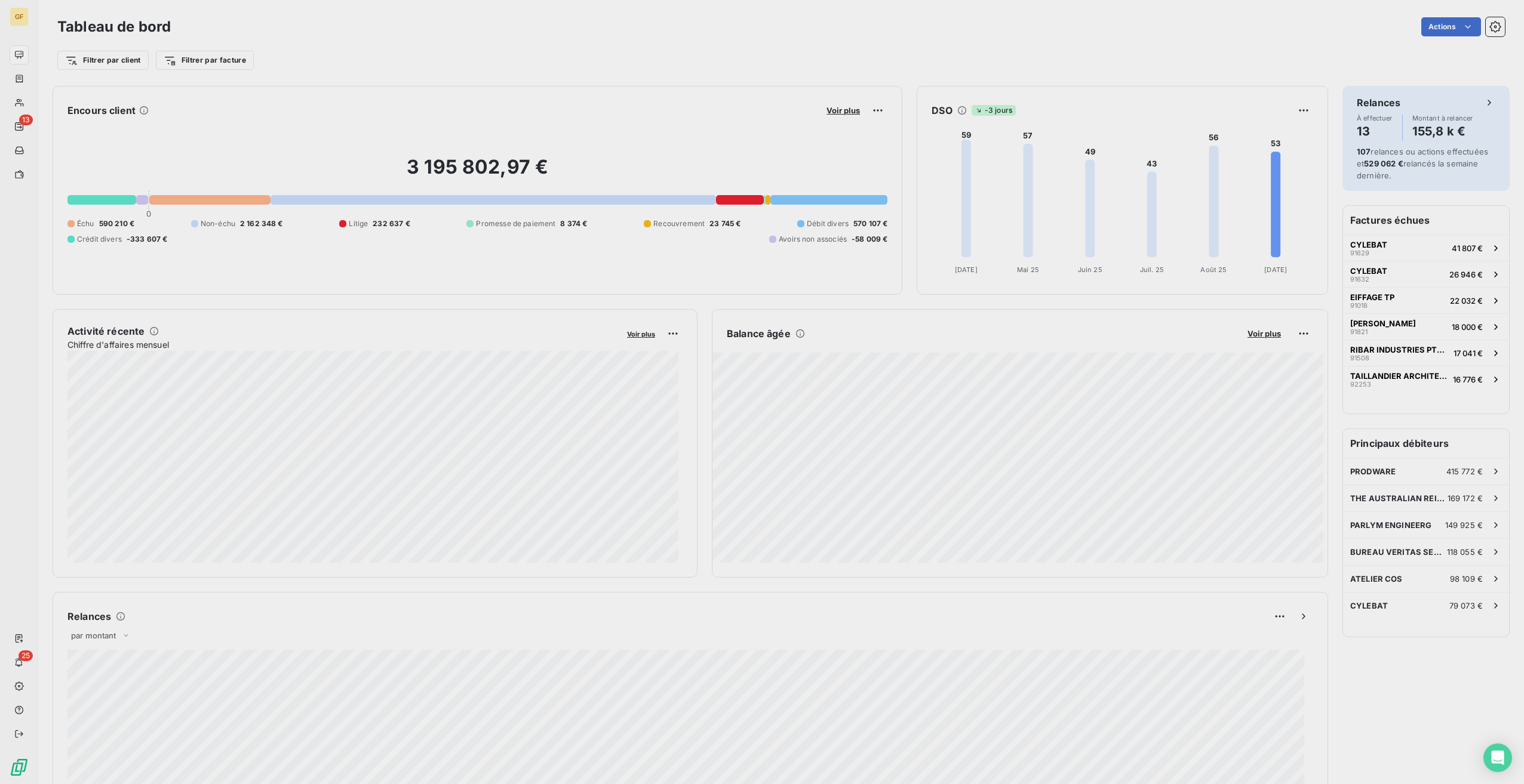
scroll to position [9, 9]
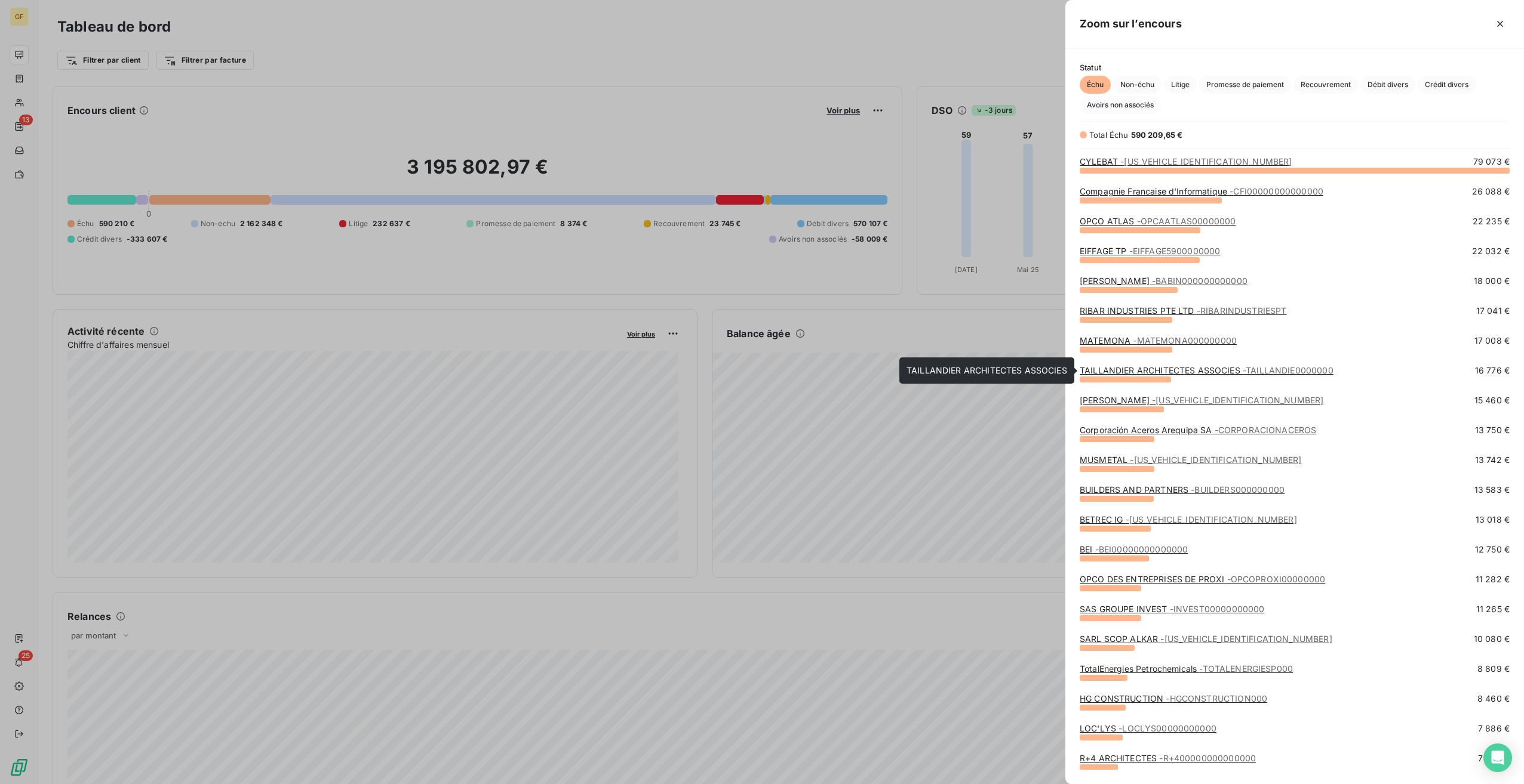
click at [1243, 372] on span "- TAILLANDIE0000000" at bounding box center [1288, 370] width 91 height 10
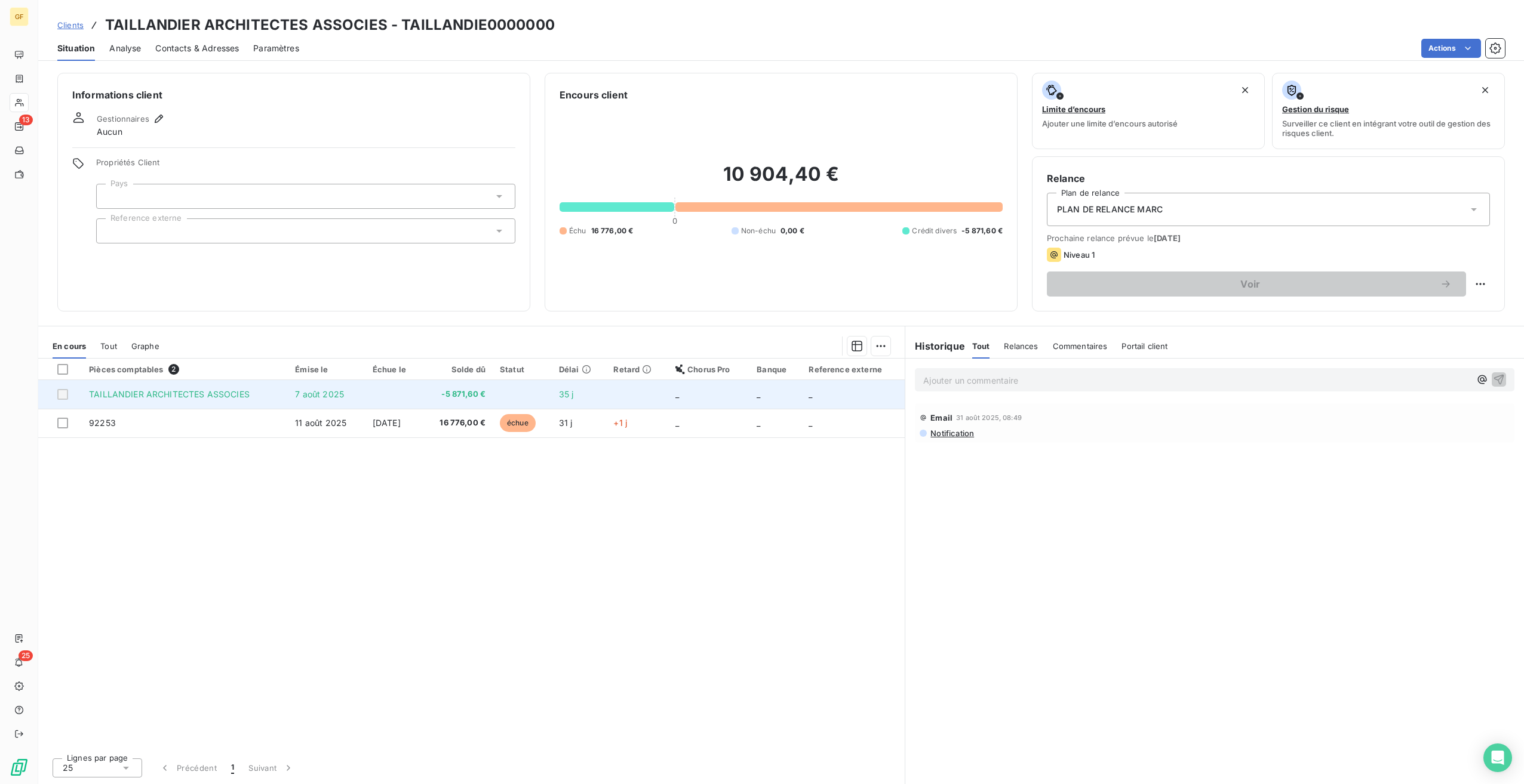
click at [371, 397] on td at bounding box center [393, 394] width 56 height 29
click at [475, 395] on span "-5 871,60 €" at bounding box center [457, 394] width 56 height 12
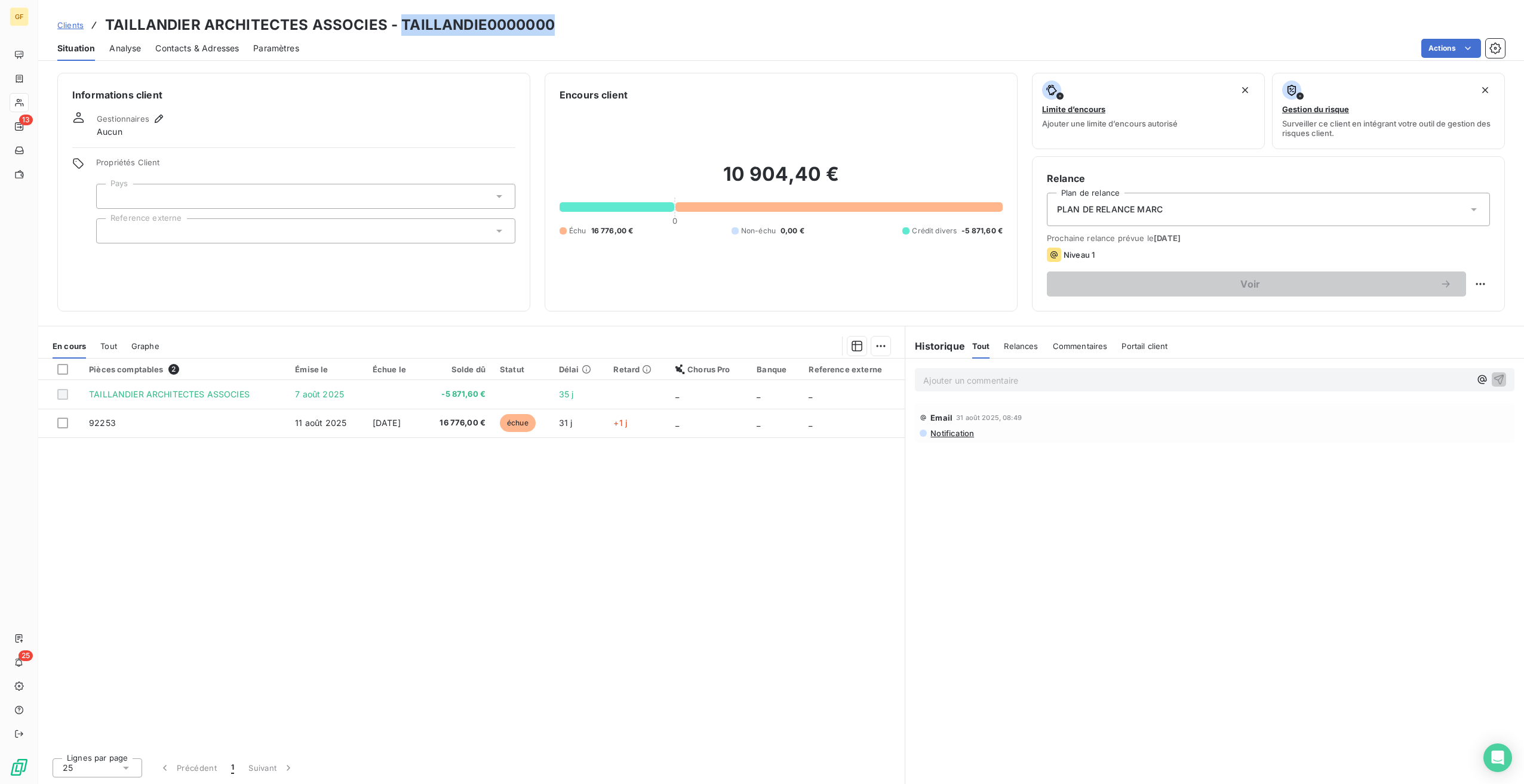
drag, startPoint x: 565, startPoint y: 16, endPoint x: 395, endPoint y: 20, distance: 170.0
click at [395, 20] on div "Clients TAILLANDIER ARCHITECTES ASSOCIES - TAILLANDIE0000000" at bounding box center [781, 25] width 1485 height 21
copy h3 "TAILLANDIE0000000"
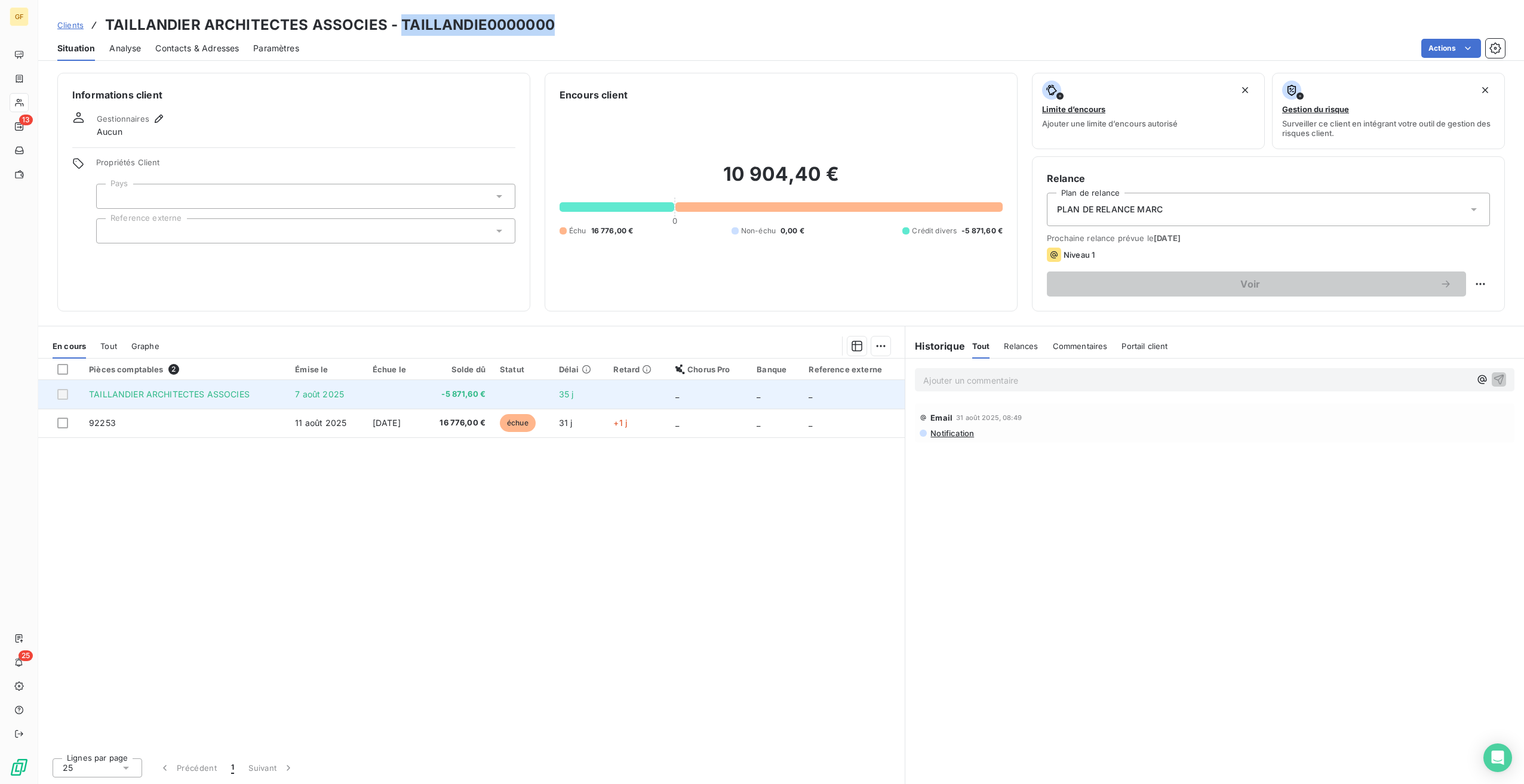
click at [472, 398] on span "-5 871,60 €" at bounding box center [457, 394] width 56 height 12
click at [178, 403] on td "TAILLANDIER ARCHITECTES ASSOCIES" at bounding box center [185, 394] width 206 height 29
click at [201, 393] on span "TAILLANDIER ARCHITECTES ASSOCIES" at bounding box center [169, 394] width 161 height 10
click at [771, 408] on tbody "TAILLANDIER ARCHITECTES ASSOCIES 7 août 2025 -5 871,60 € 35 j _ _ _ 92253 11 ao…" at bounding box center [472, 409] width 867 height 57
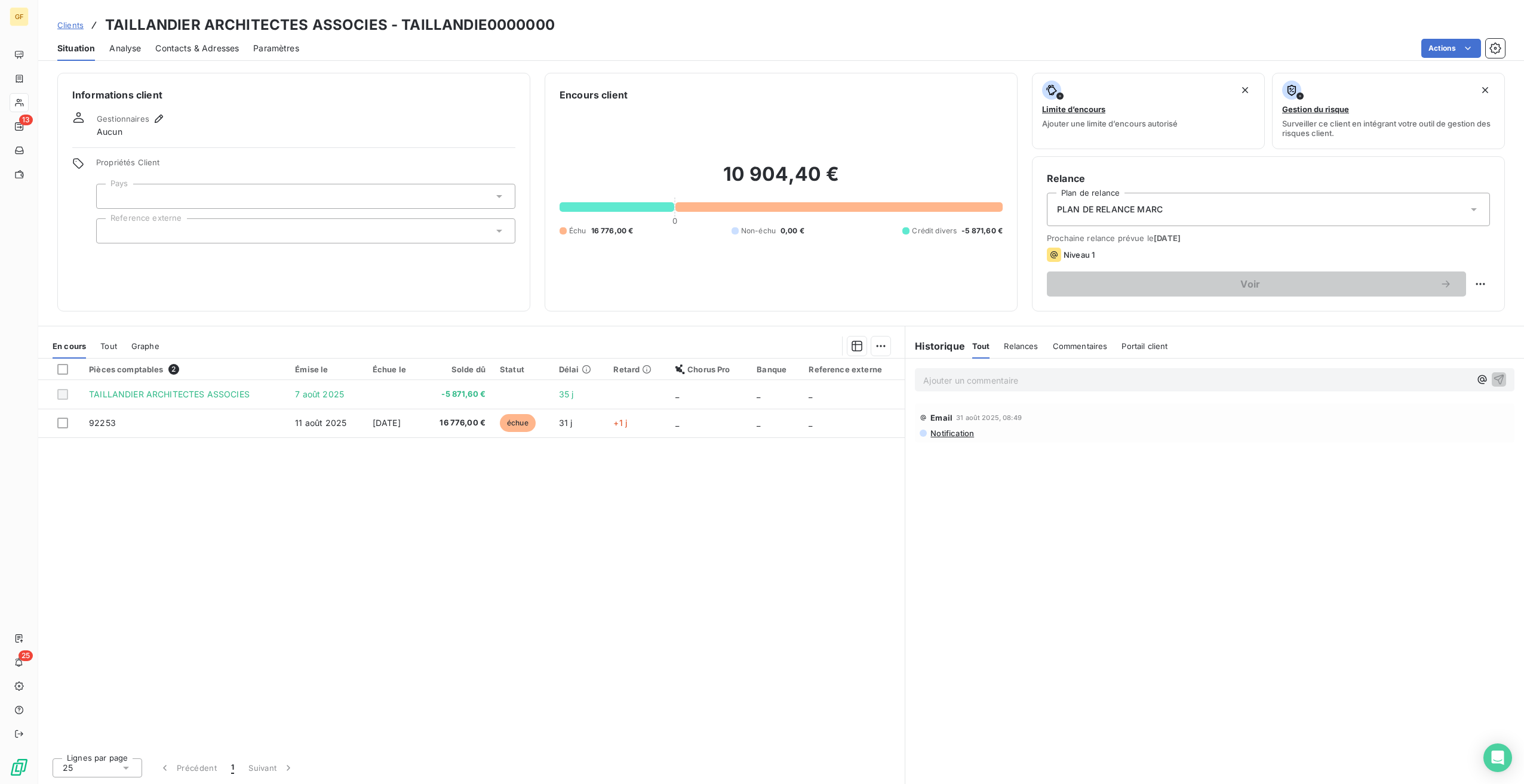
click at [436, 575] on div "Pièces comptables 2 Émise le Échue le Solde dû Statut Délai Retard Chorus Pro B…" at bounding box center [472, 554] width 867 height 390
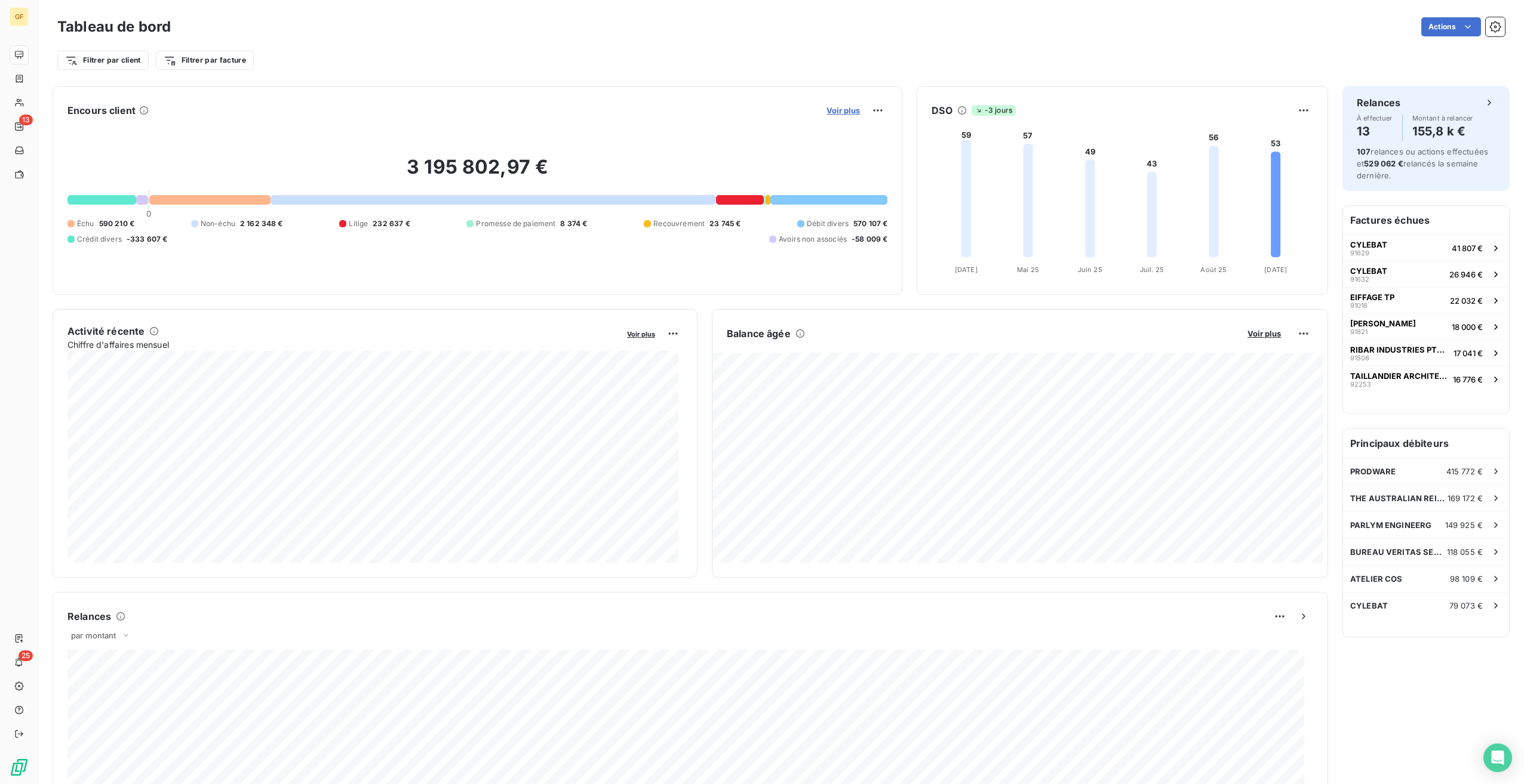
click at [827, 113] on span "Voir plus" at bounding box center [843, 110] width 34 height 9
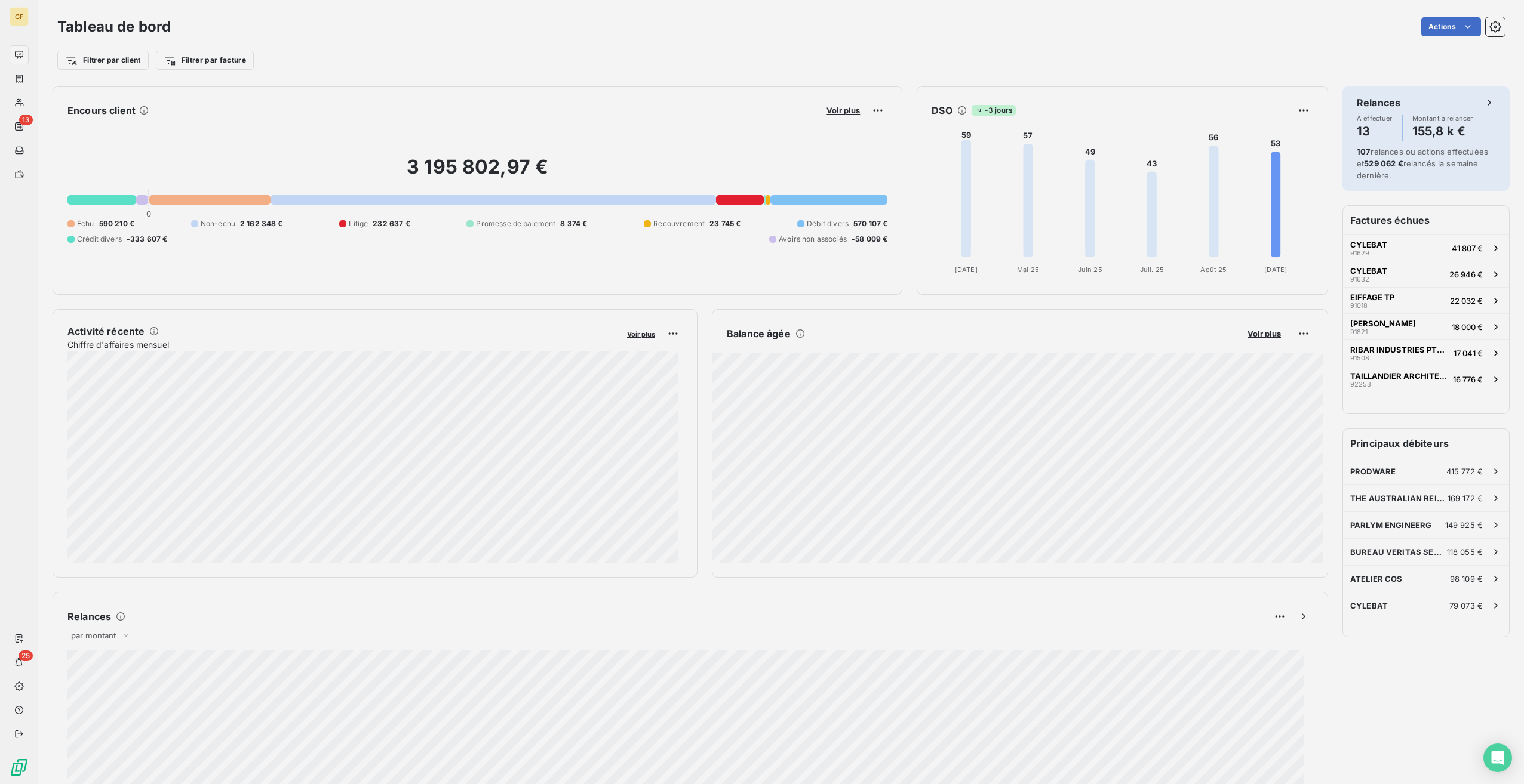
scroll to position [775, 450]
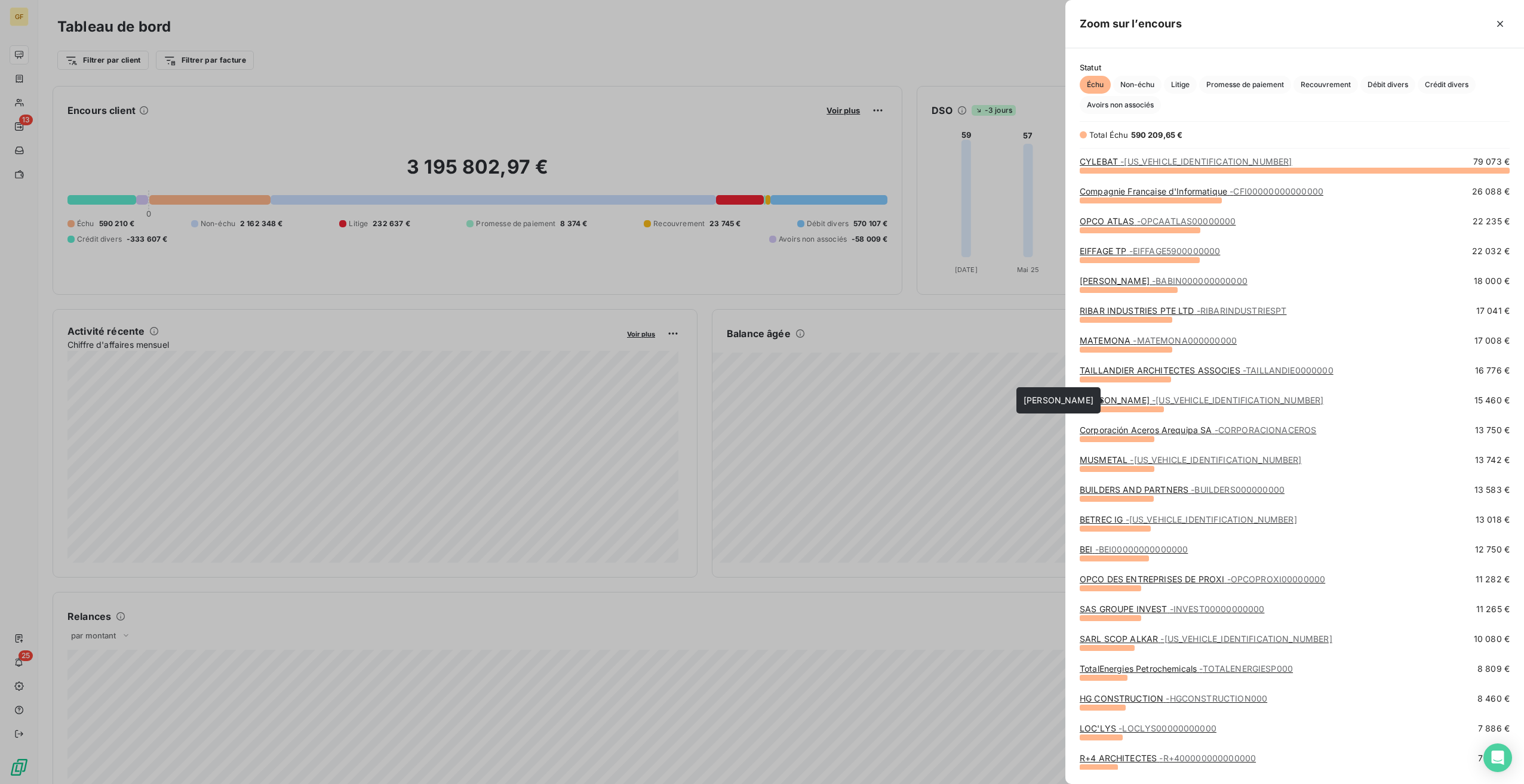
click at [1198, 400] on span "- FLETCHER000000000" at bounding box center [1238, 400] width 171 height 10
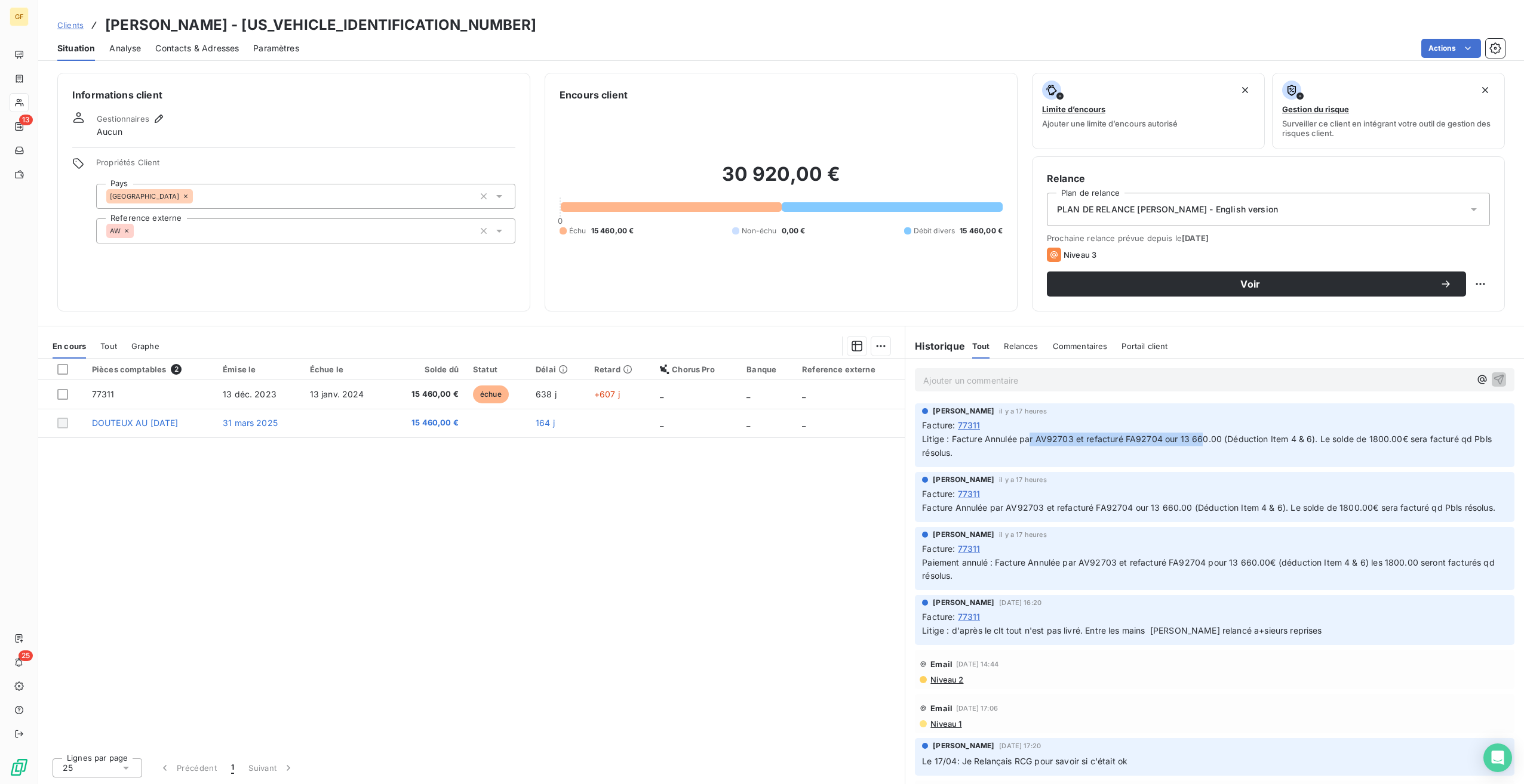
drag, startPoint x: 1031, startPoint y: 438, endPoint x: 1203, endPoint y: 434, distance: 172.0
click at [1203, 434] on span "Litige : Facture Annulée par AV92703 et refacturé FA92704 our 13 660.00 (Déduct…" at bounding box center [1208, 445] width 572 height 24
drag, startPoint x: 1203, startPoint y: 434, endPoint x: 1208, endPoint y: 461, distance: 27.5
click at [1208, 461] on div "GERALDINE GARDAIS il y a 17 heures Facture : 77311 Litige : Facture Annulée par…" at bounding box center [1215, 436] width 600 height 64
click at [595, 594] on div "Pièces comptables 2 Émise le Échue le Solde dû Statut Délai Retard Chorus Pro B…" at bounding box center [472, 554] width 867 height 390
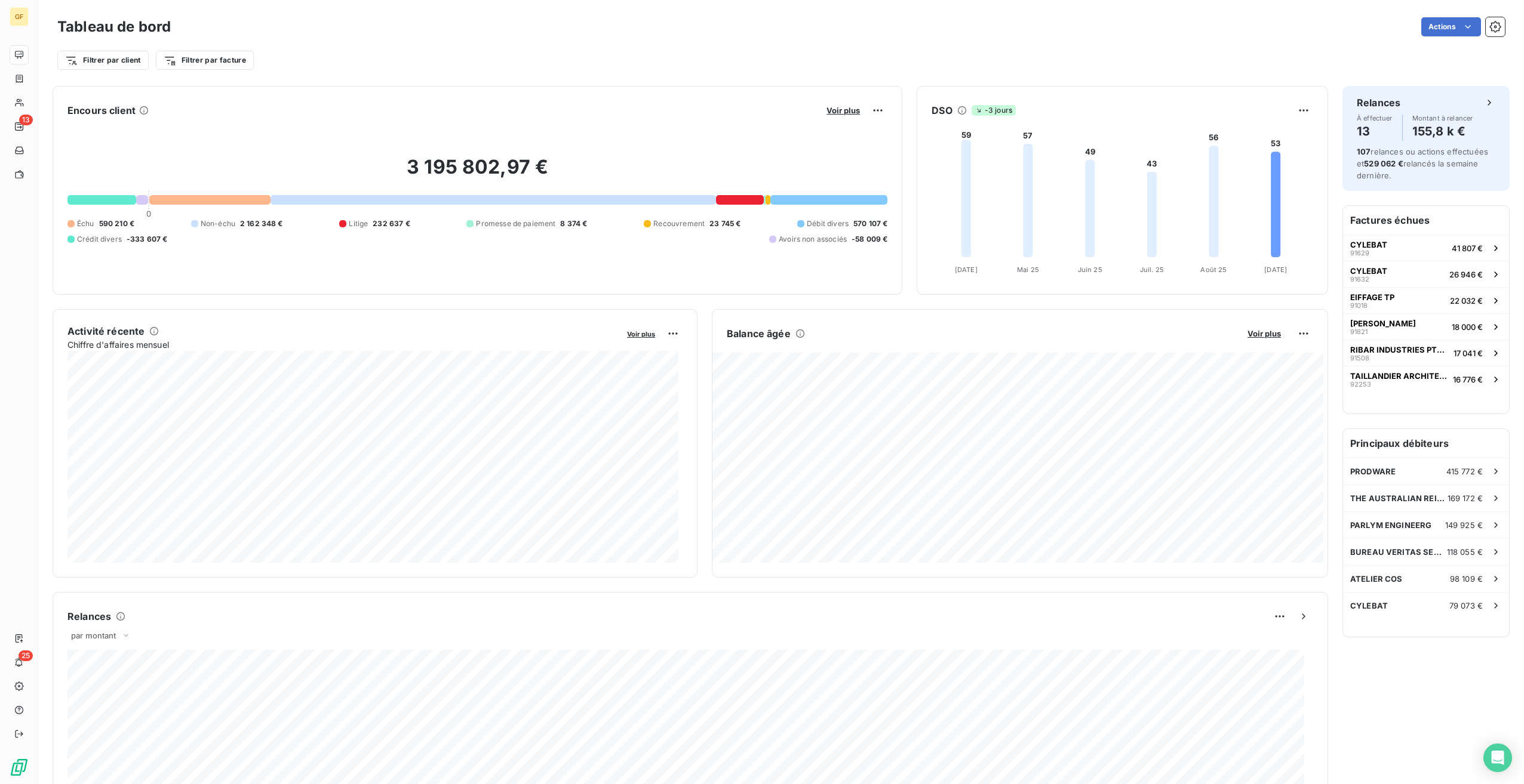
click at [824, 105] on button "Voir plus" at bounding box center [843, 110] width 41 height 11
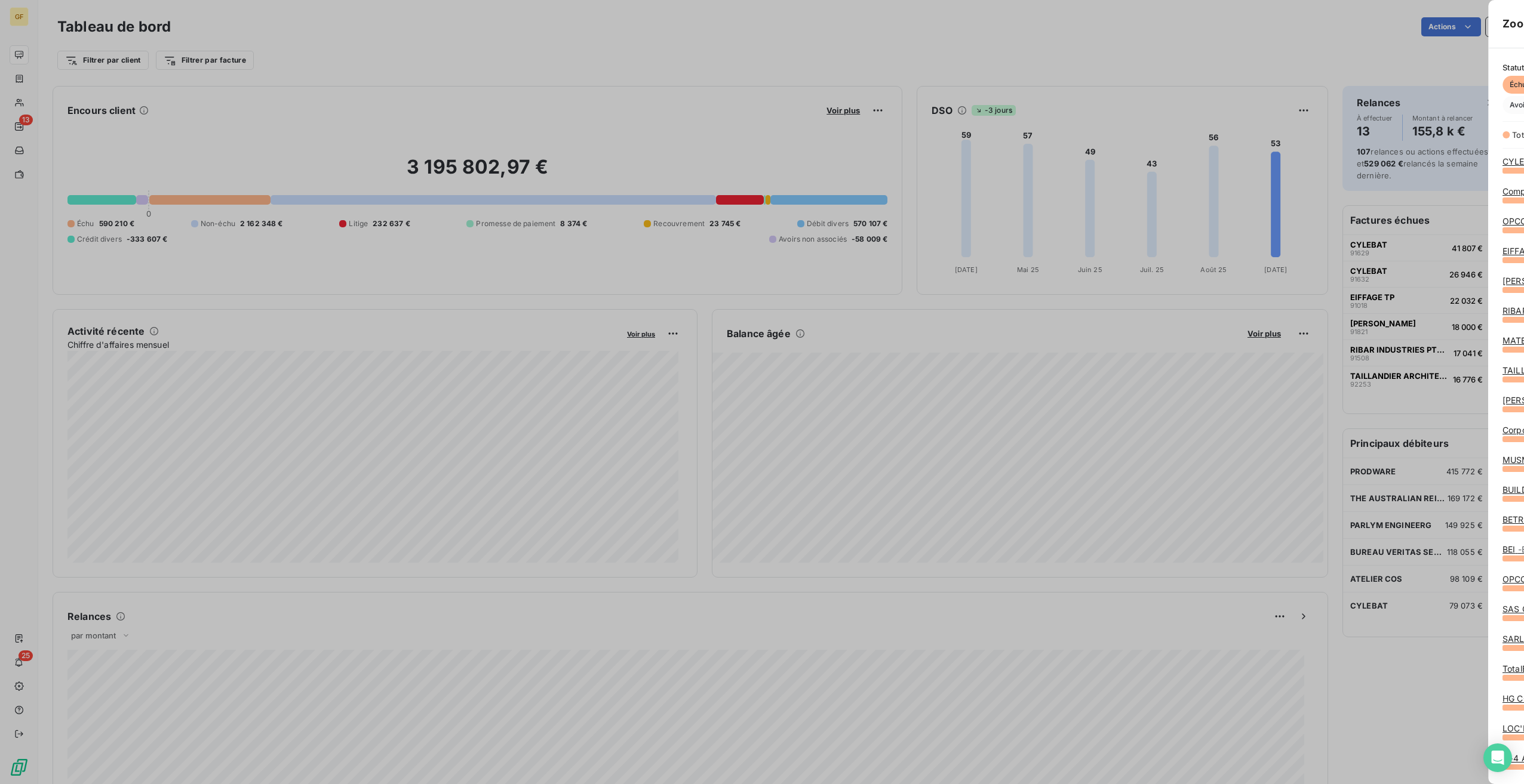
scroll to position [775, 450]
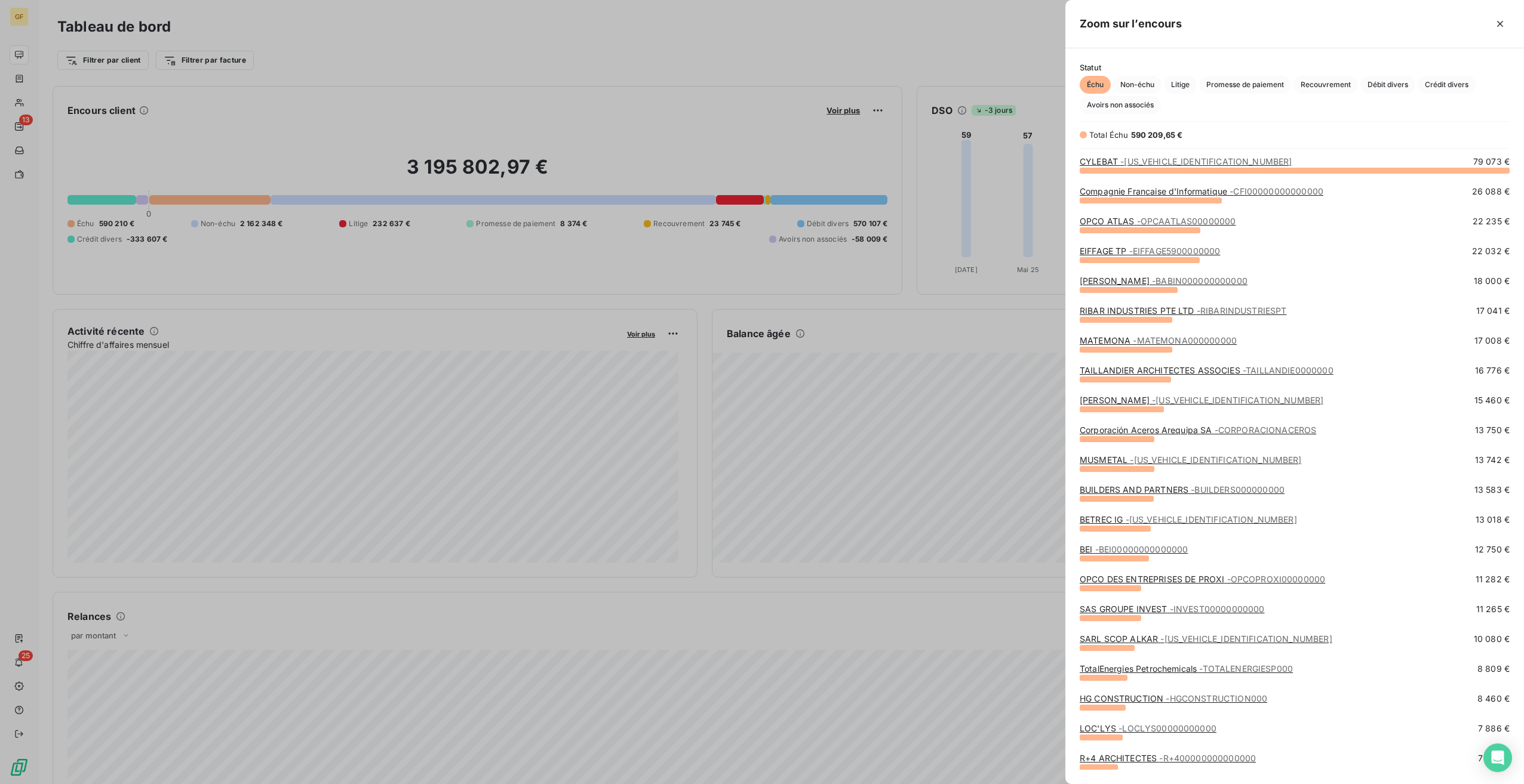
click at [1248, 431] on span "- CORPORACIONACEROS" at bounding box center [1266, 430] width 102 height 10
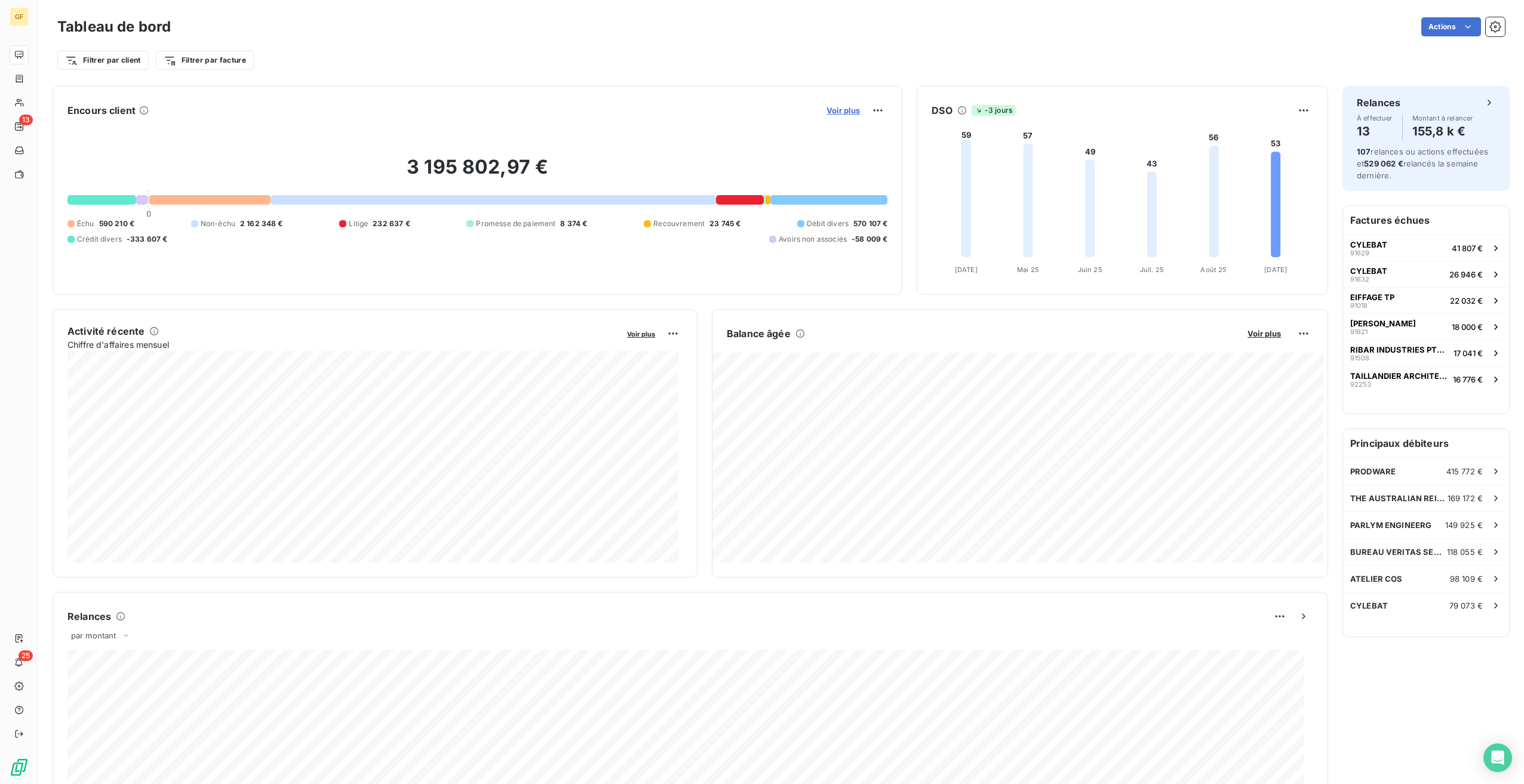
click at [827, 108] on span "Voir plus" at bounding box center [843, 110] width 34 height 9
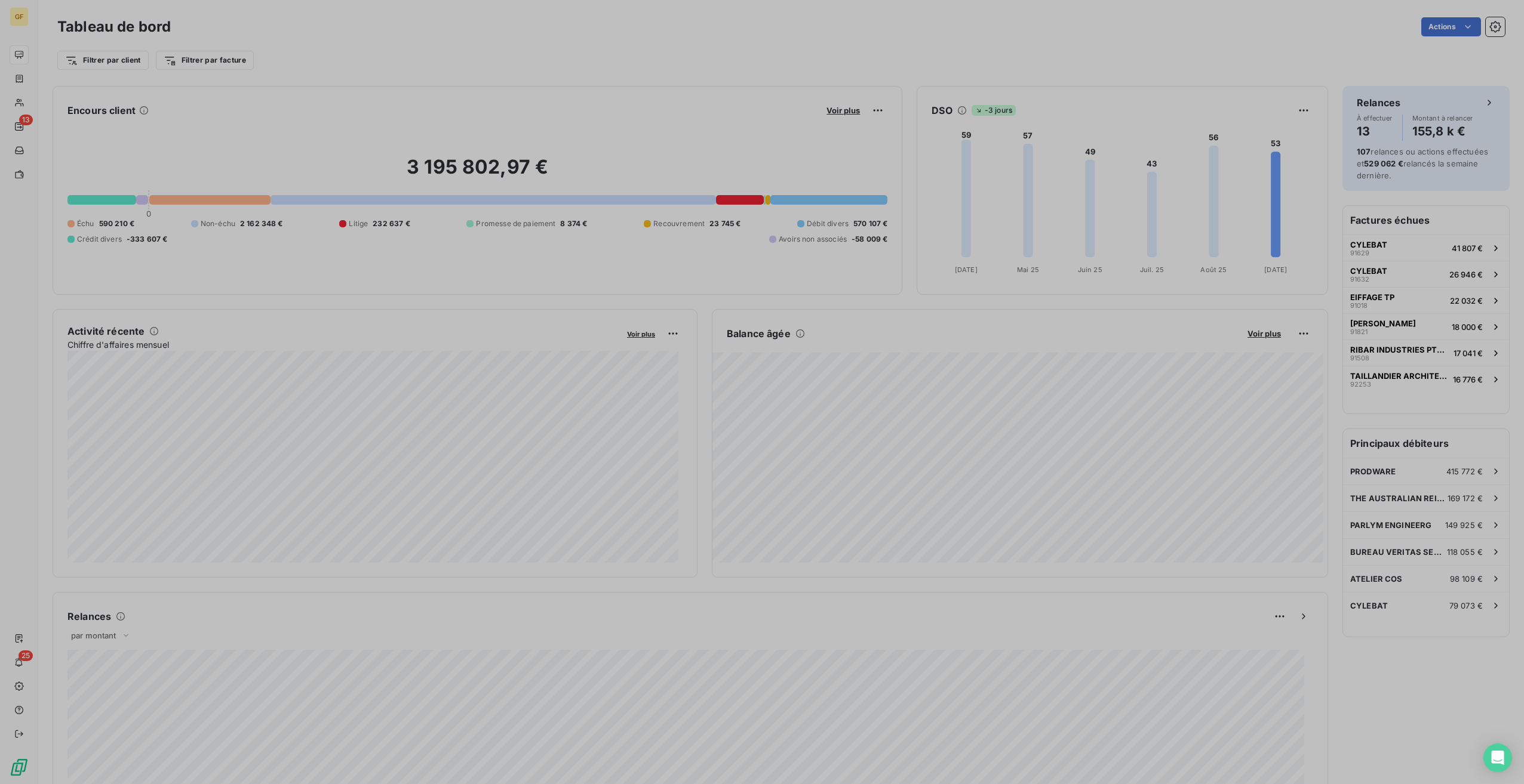
scroll to position [9, 9]
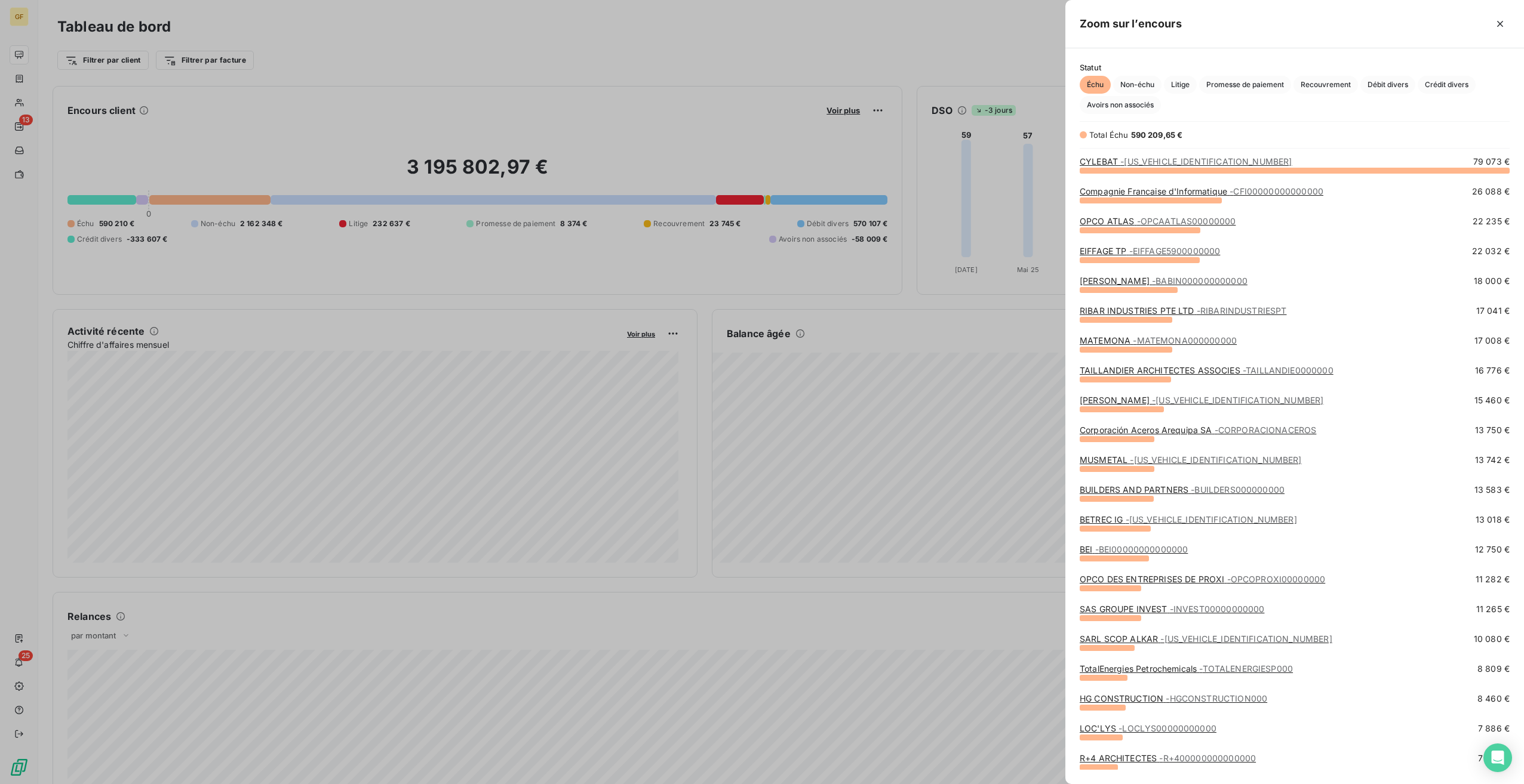
click at [1157, 462] on span "- MUSMETAL000000000" at bounding box center [1216, 459] width 171 height 10
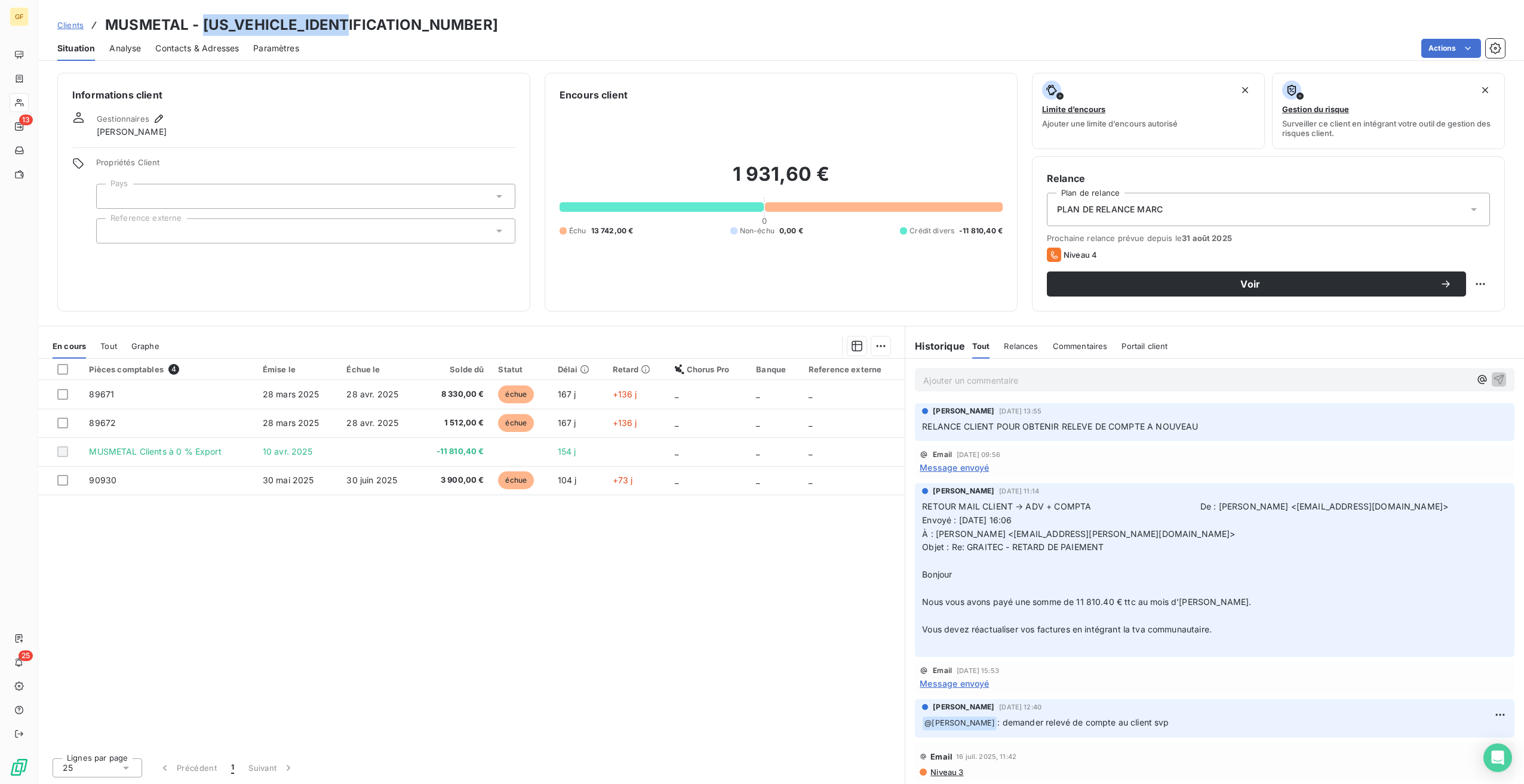
drag, startPoint x: 380, startPoint y: 17, endPoint x: 203, endPoint y: 19, distance: 177.0
click at [203, 19] on div "Clients MUSMETAL - MUSMETAL000000000" at bounding box center [781, 25] width 1485 height 21
copy h3 "[US_VEHICLE_IDENTIFICATION_NUMBER]"
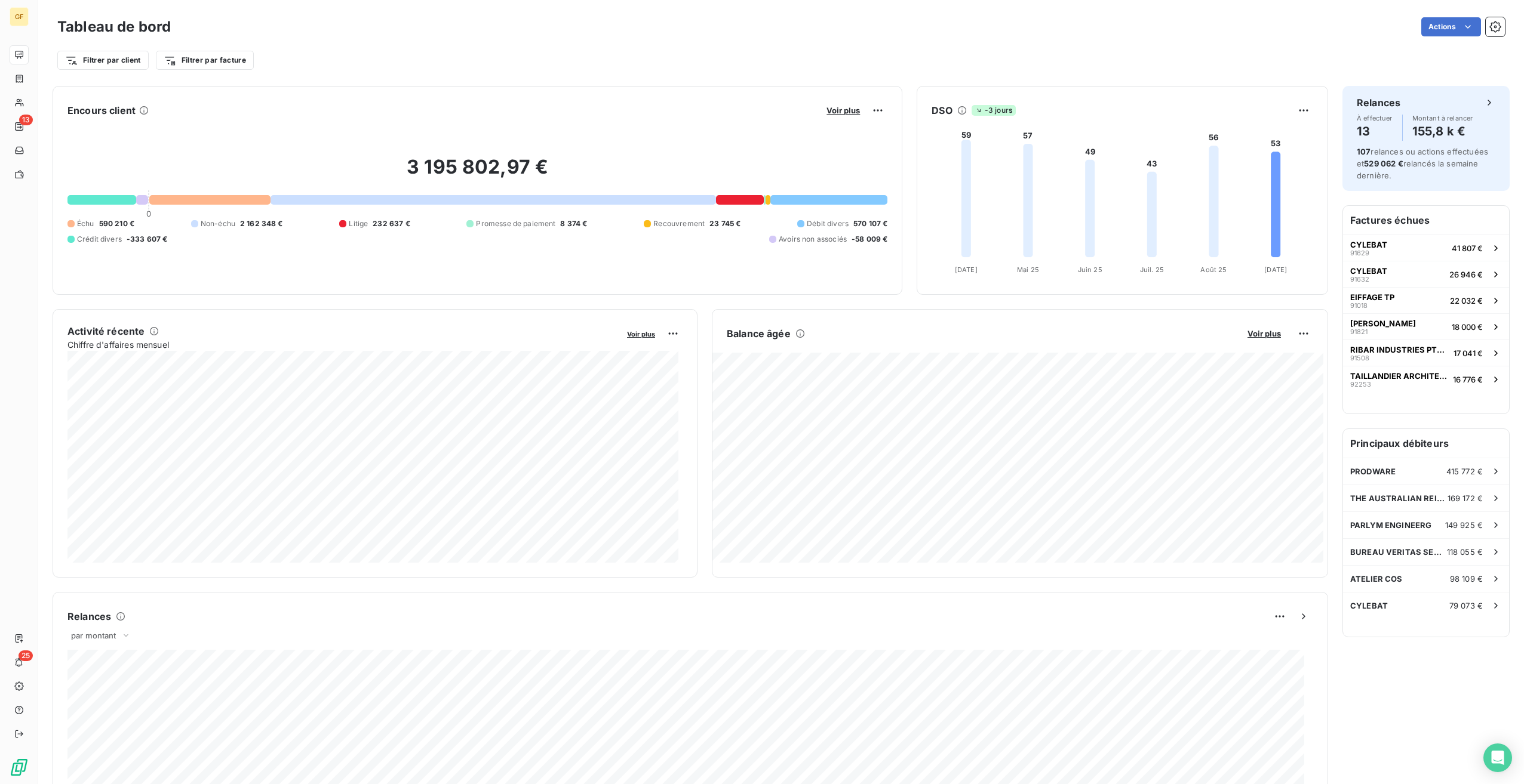
click at [832, 103] on div "Voir plus" at bounding box center [855, 110] width 64 height 19
click at [832, 108] on span "Voir plus" at bounding box center [843, 110] width 34 height 9
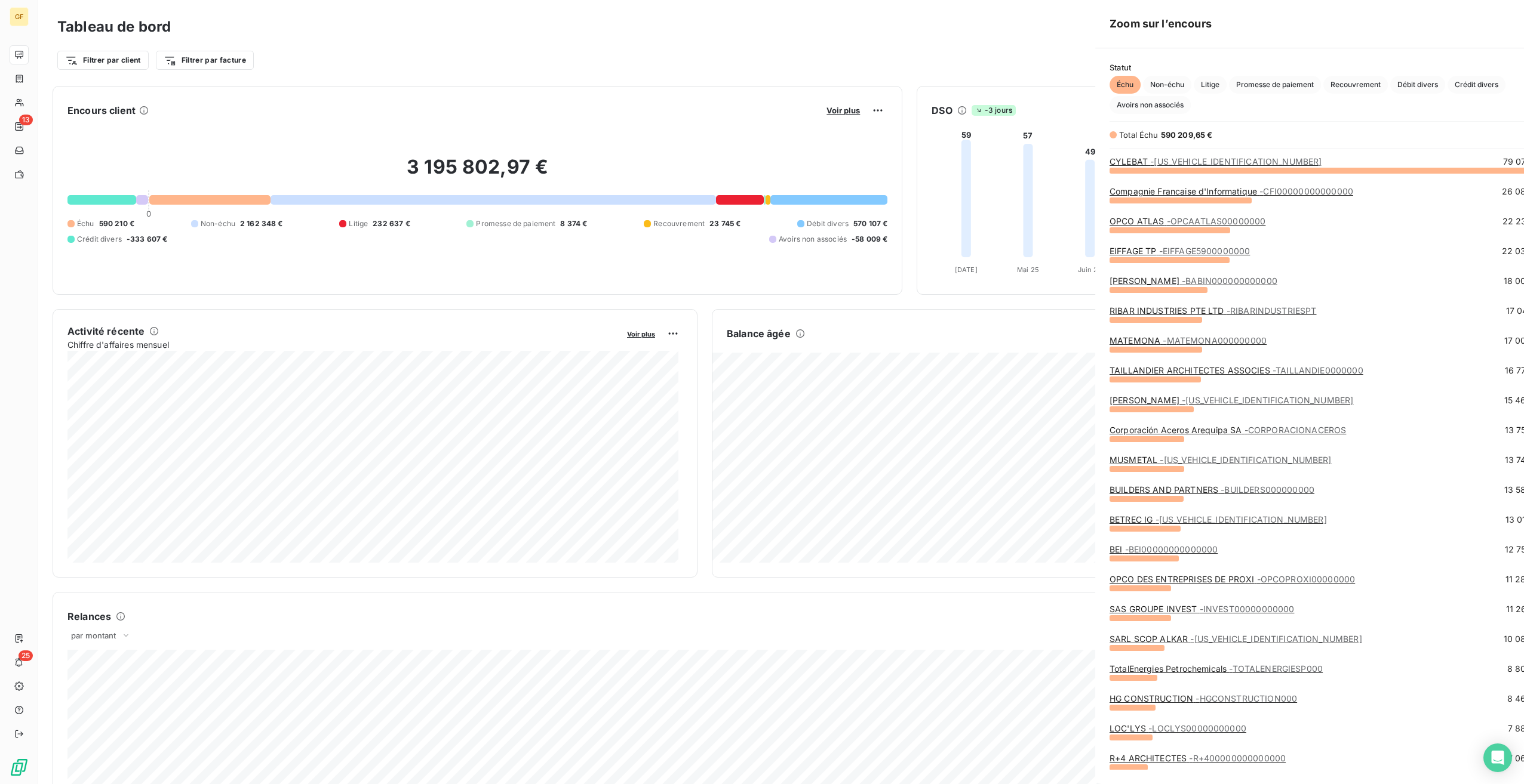
scroll to position [775, 450]
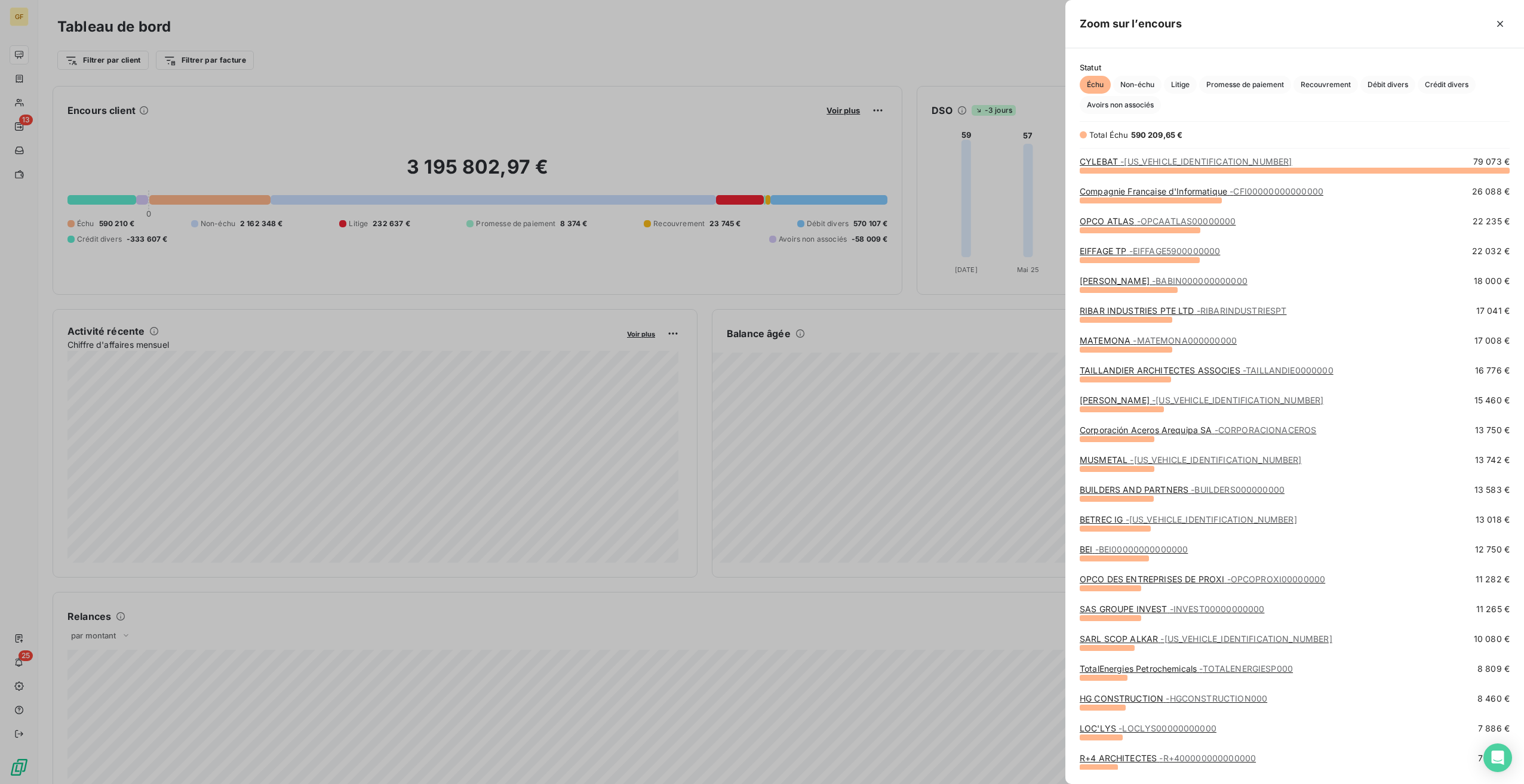
click at [1185, 493] on link "BUILDERS AND PARTNERS - BUILDERS000000000" at bounding box center [1182, 489] width 205 height 10
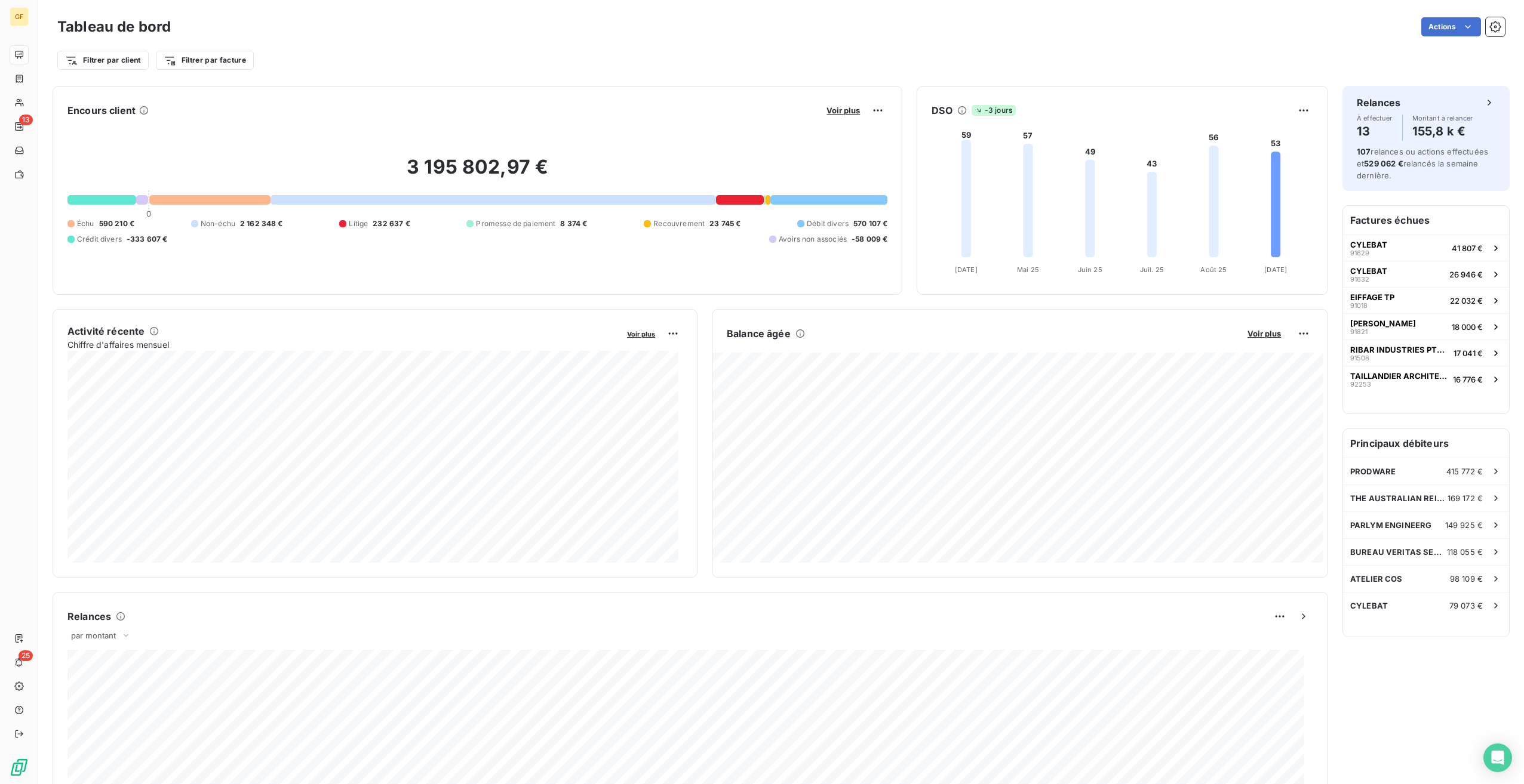
click at [1407, 703] on div "Relances À effectuer 13 Montant à relancer 155,8 k € 107 relances ou actions ef…" at bounding box center [1426, 614] width 167 height 1057
click at [839, 104] on div "Voir plus" at bounding box center [855, 110] width 64 height 19
click at [840, 108] on span "Voir plus" at bounding box center [843, 110] width 34 height 9
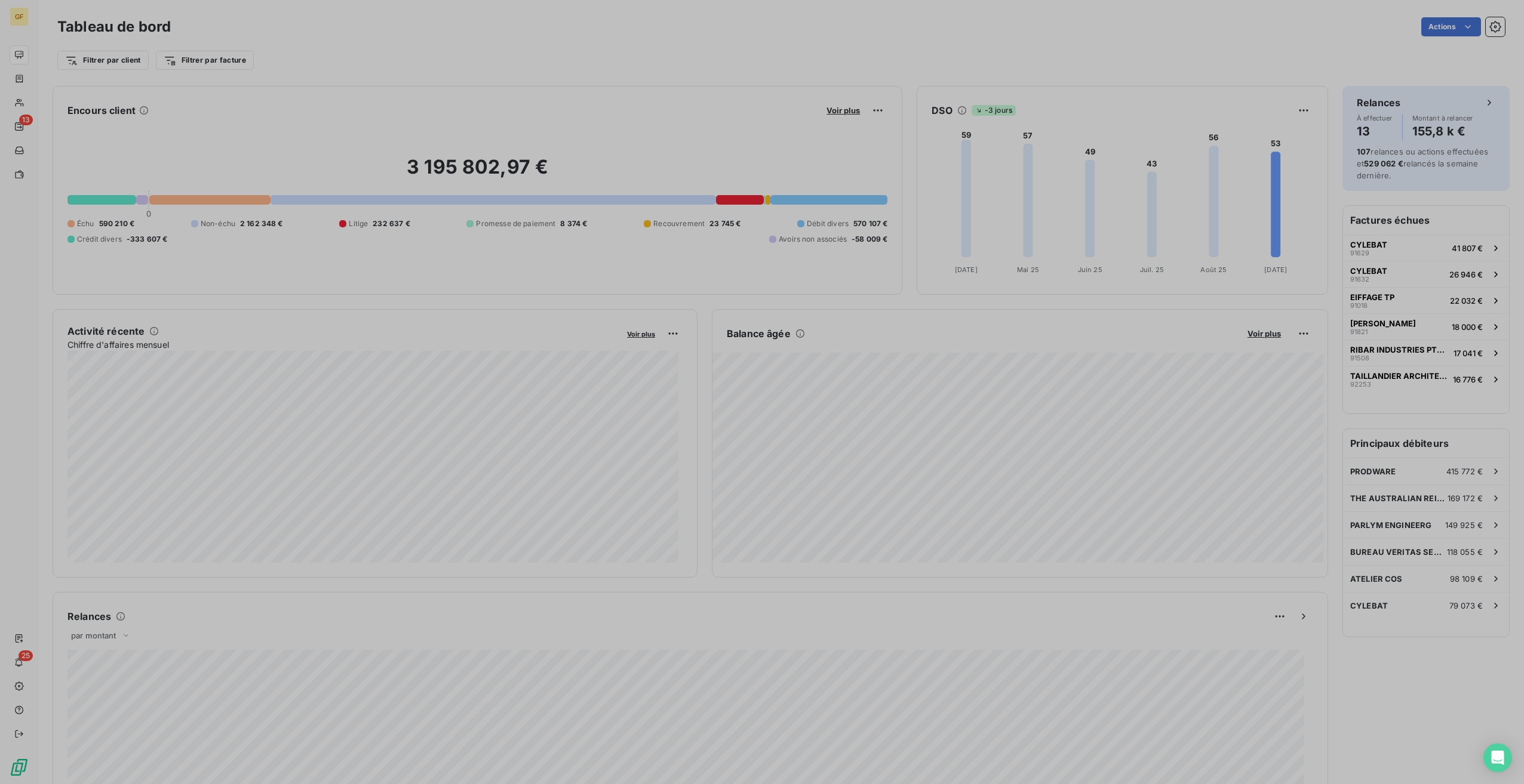
scroll to position [9, 9]
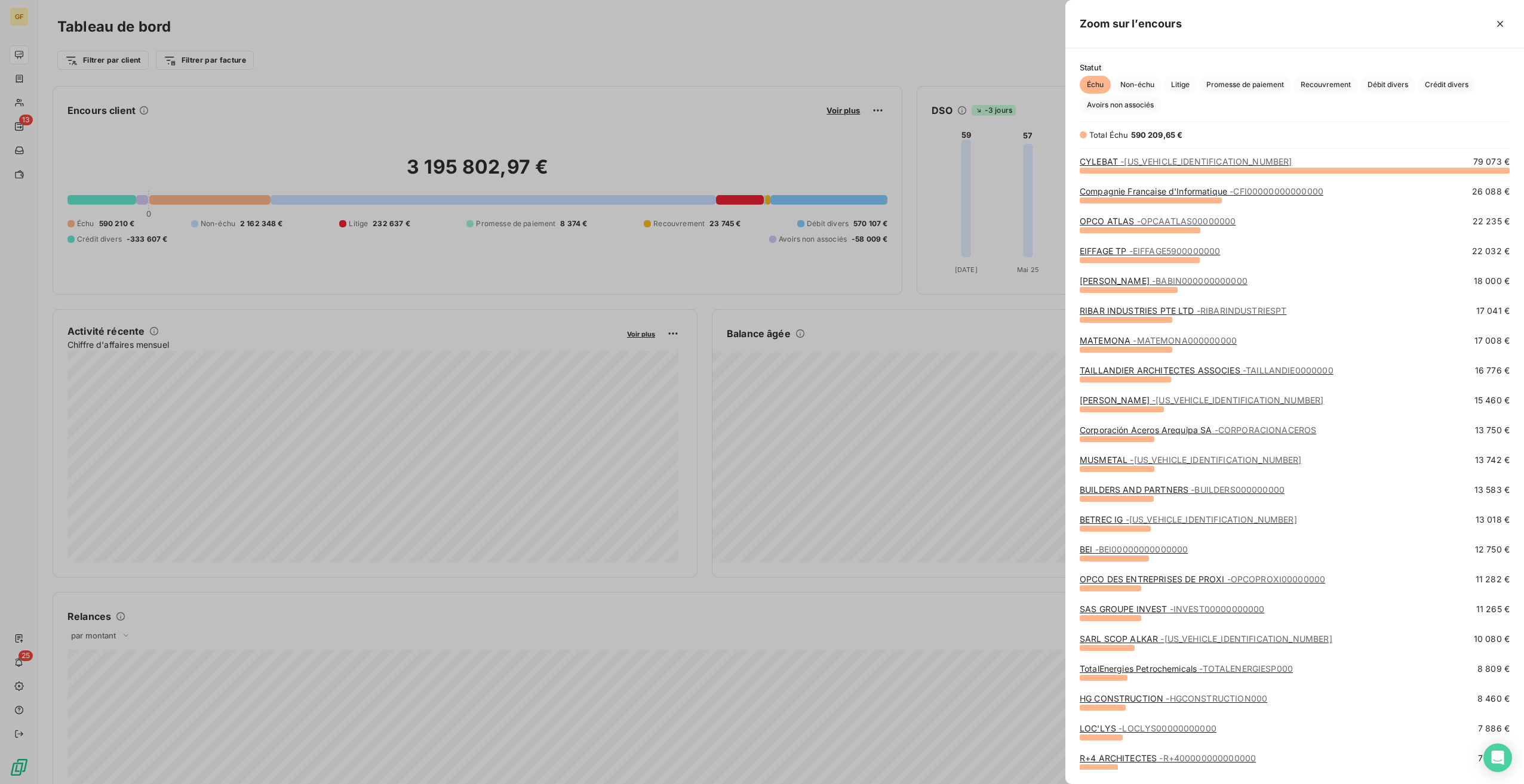
click at [1151, 462] on span "- MUSMETAL000000000" at bounding box center [1216, 459] width 171 height 10
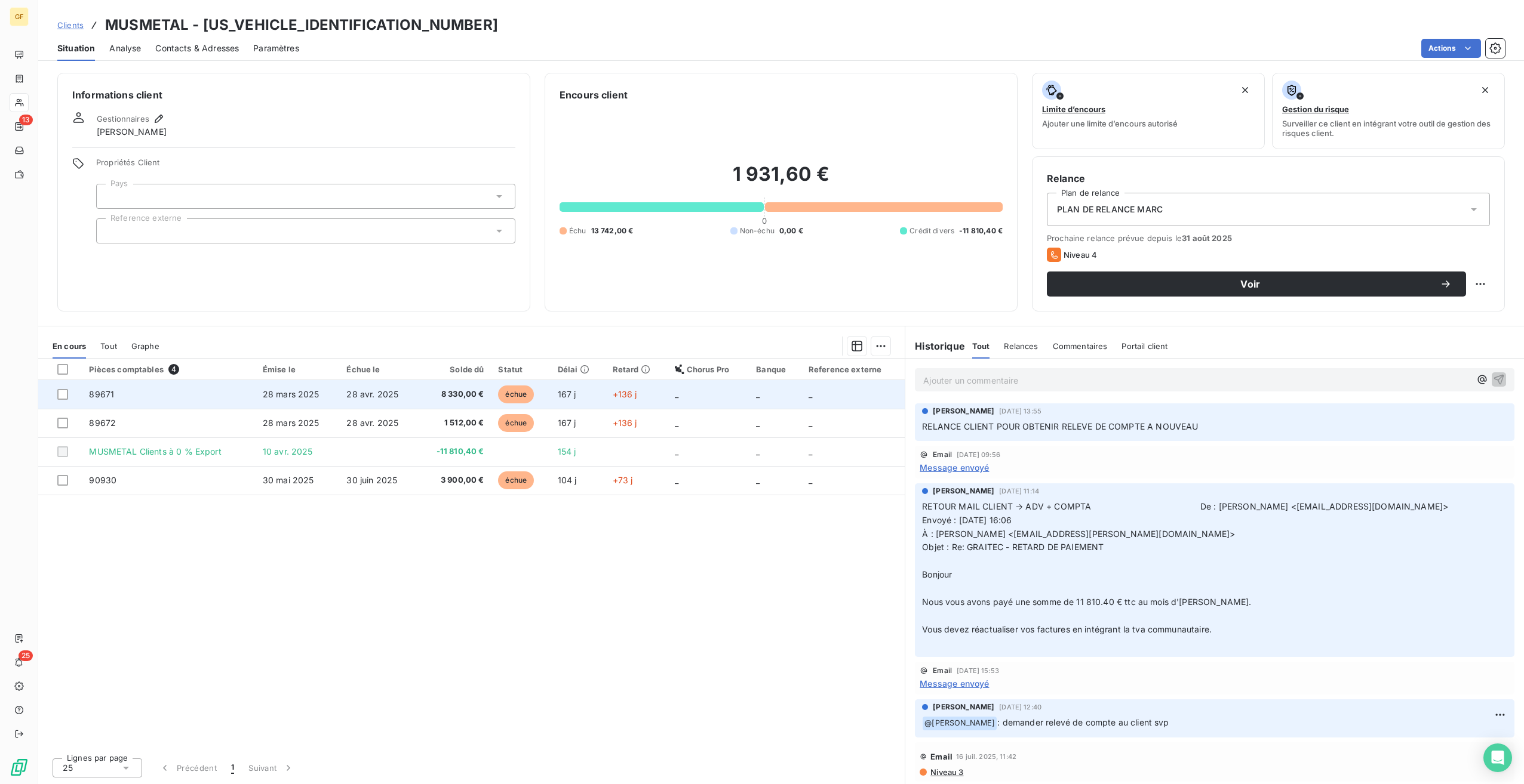
click at [404, 397] on td "28 avr. 2025" at bounding box center [378, 394] width 79 height 29
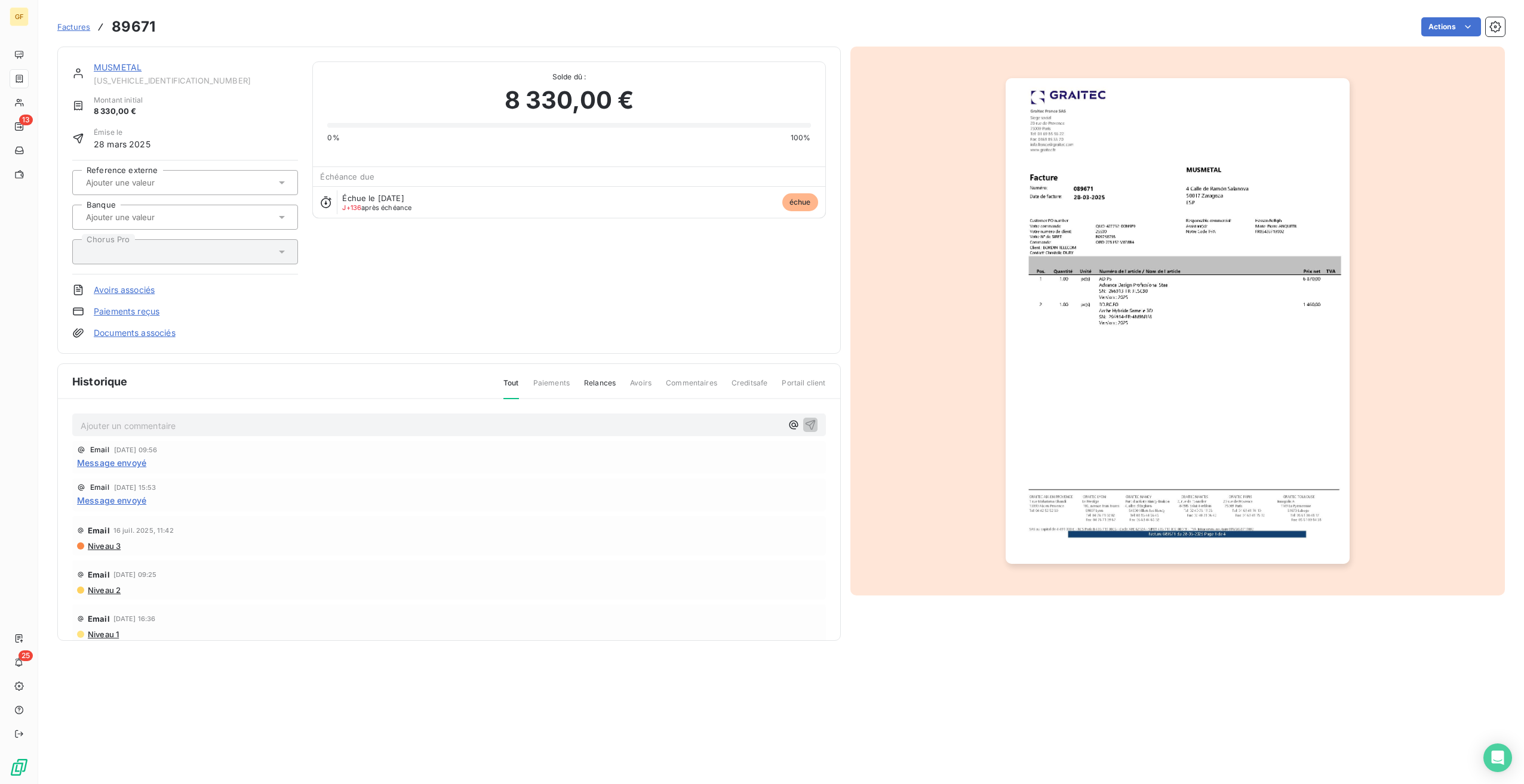
click at [1199, 206] on img "button" at bounding box center [1178, 321] width 344 height 486
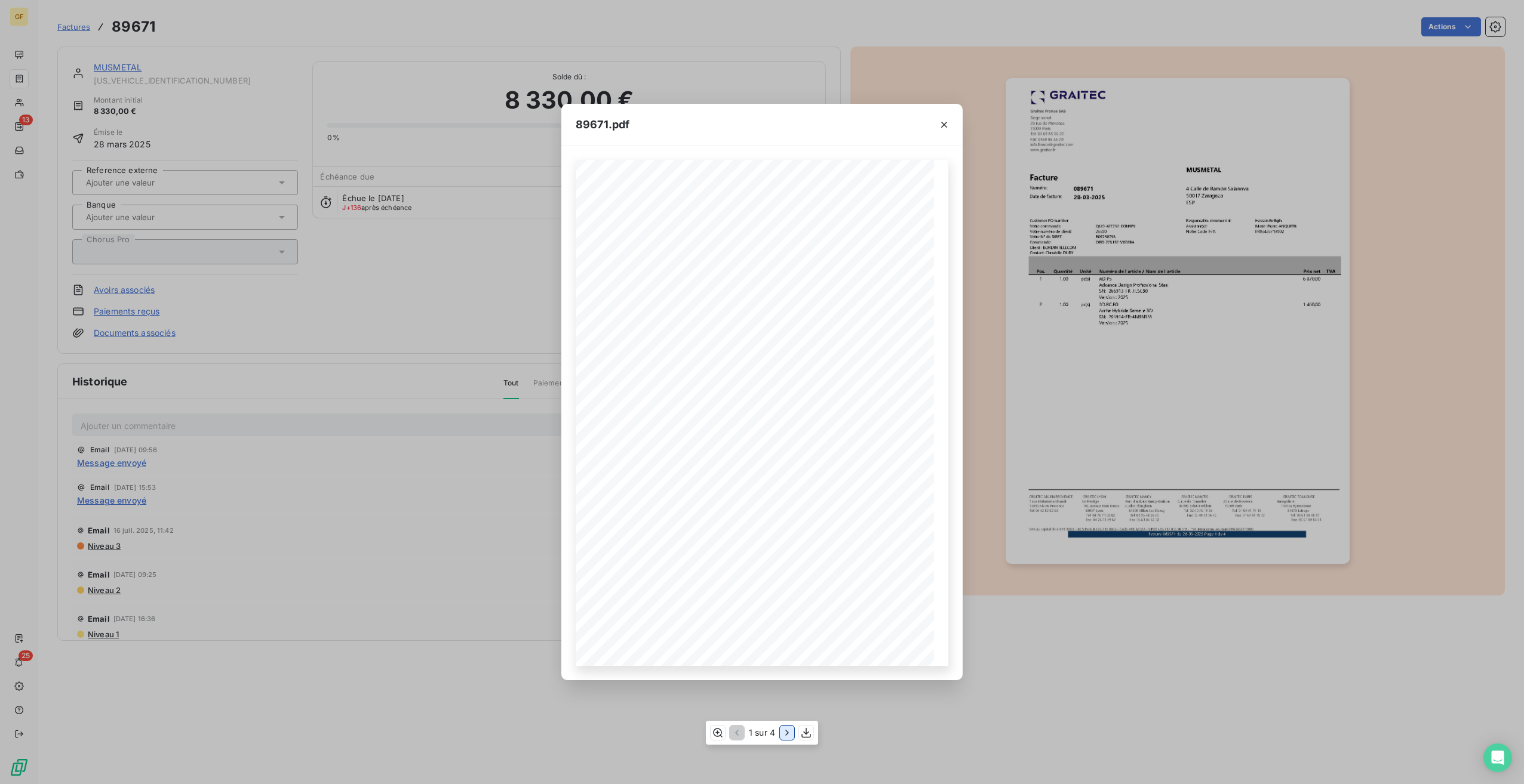
click at [783, 733] on icon "button" at bounding box center [787, 733] width 12 height 12
click at [944, 123] on icon "button" at bounding box center [944, 124] width 12 height 12
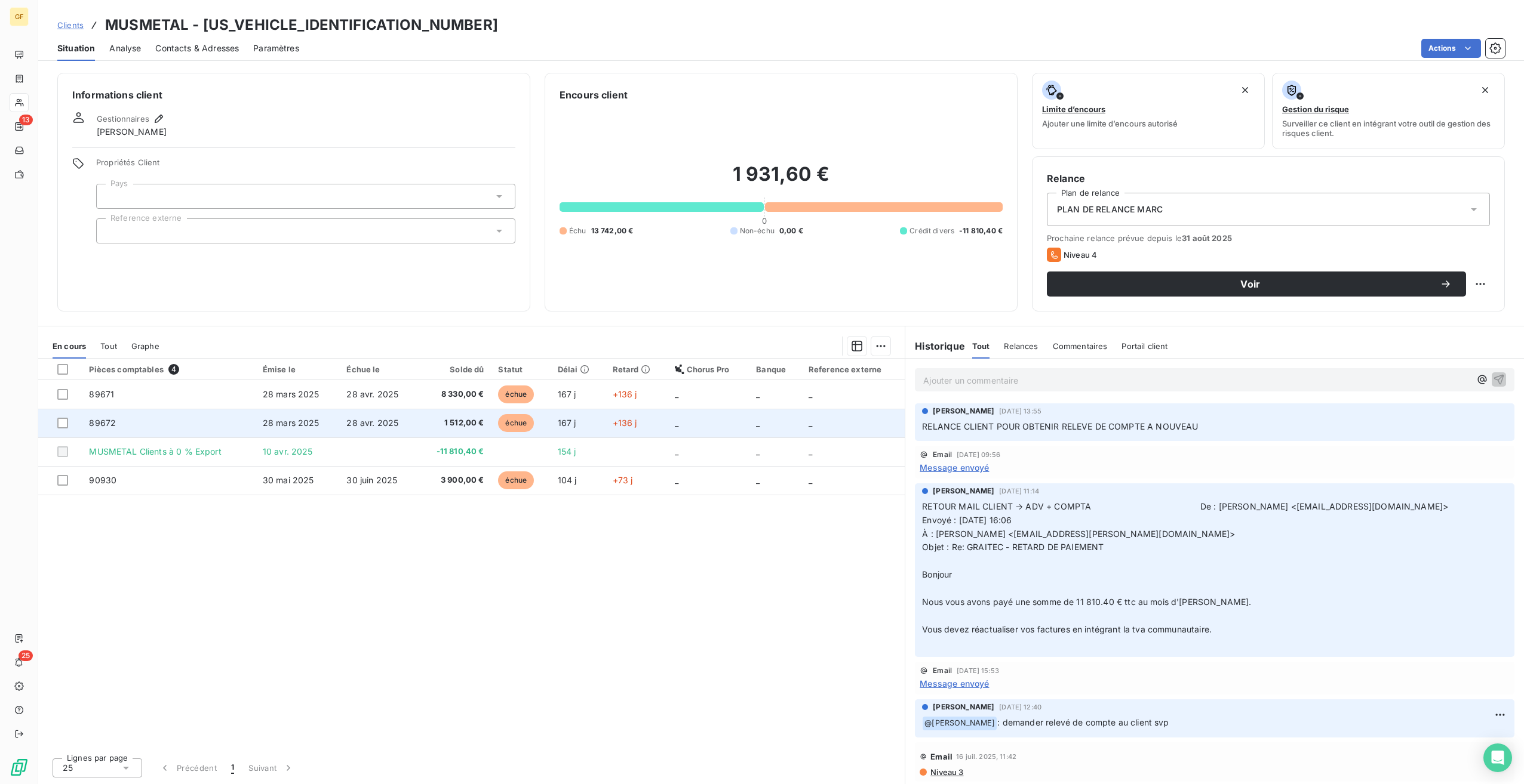
click at [410, 425] on td "28 avr. 2025" at bounding box center [378, 423] width 79 height 29
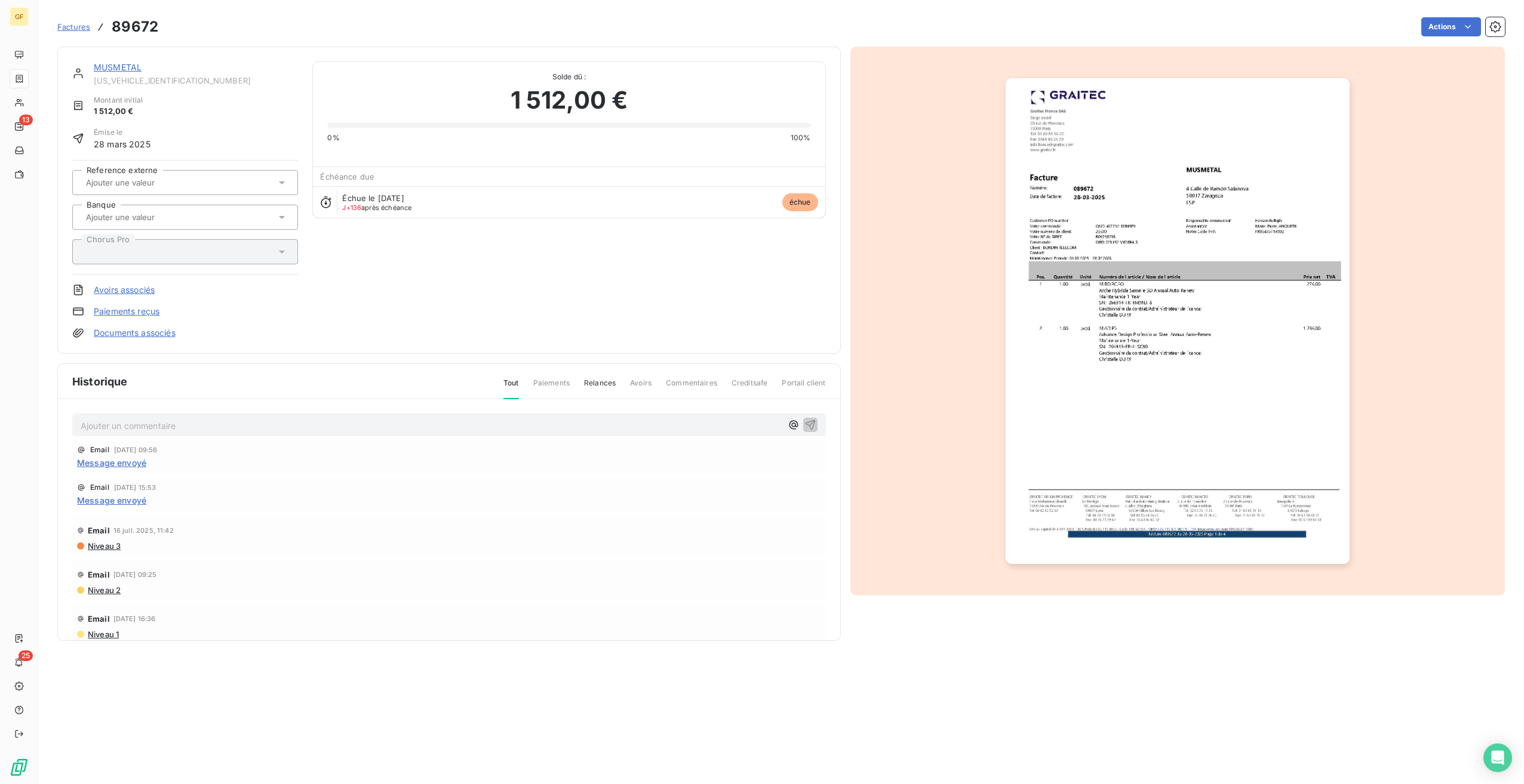
click at [1228, 379] on img "button" at bounding box center [1178, 321] width 344 height 486
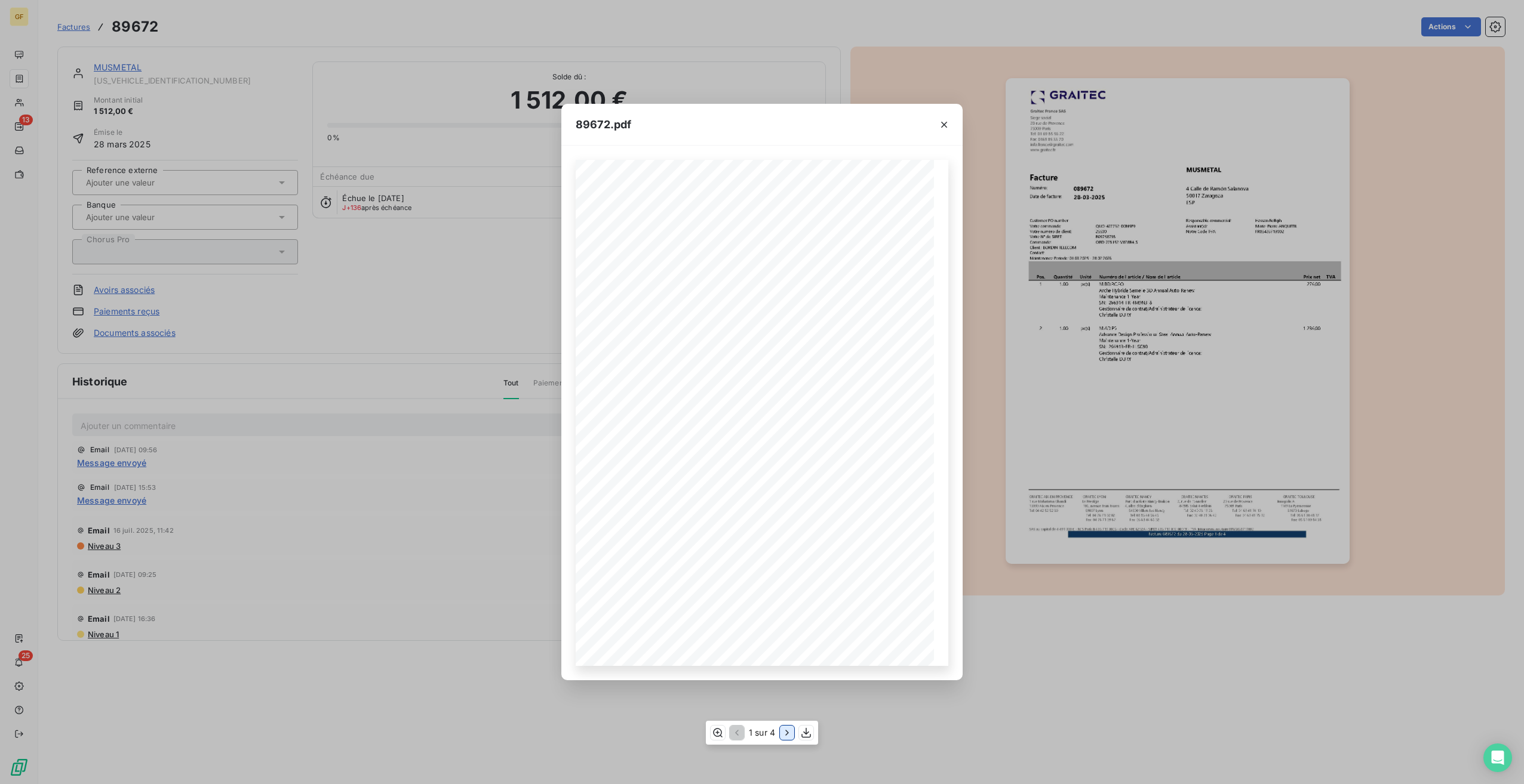
click at [788, 730] on icon "button" at bounding box center [787, 733] width 12 height 12
click at [942, 117] on button "button" at bounding box center [944, 124] width 19 height 19
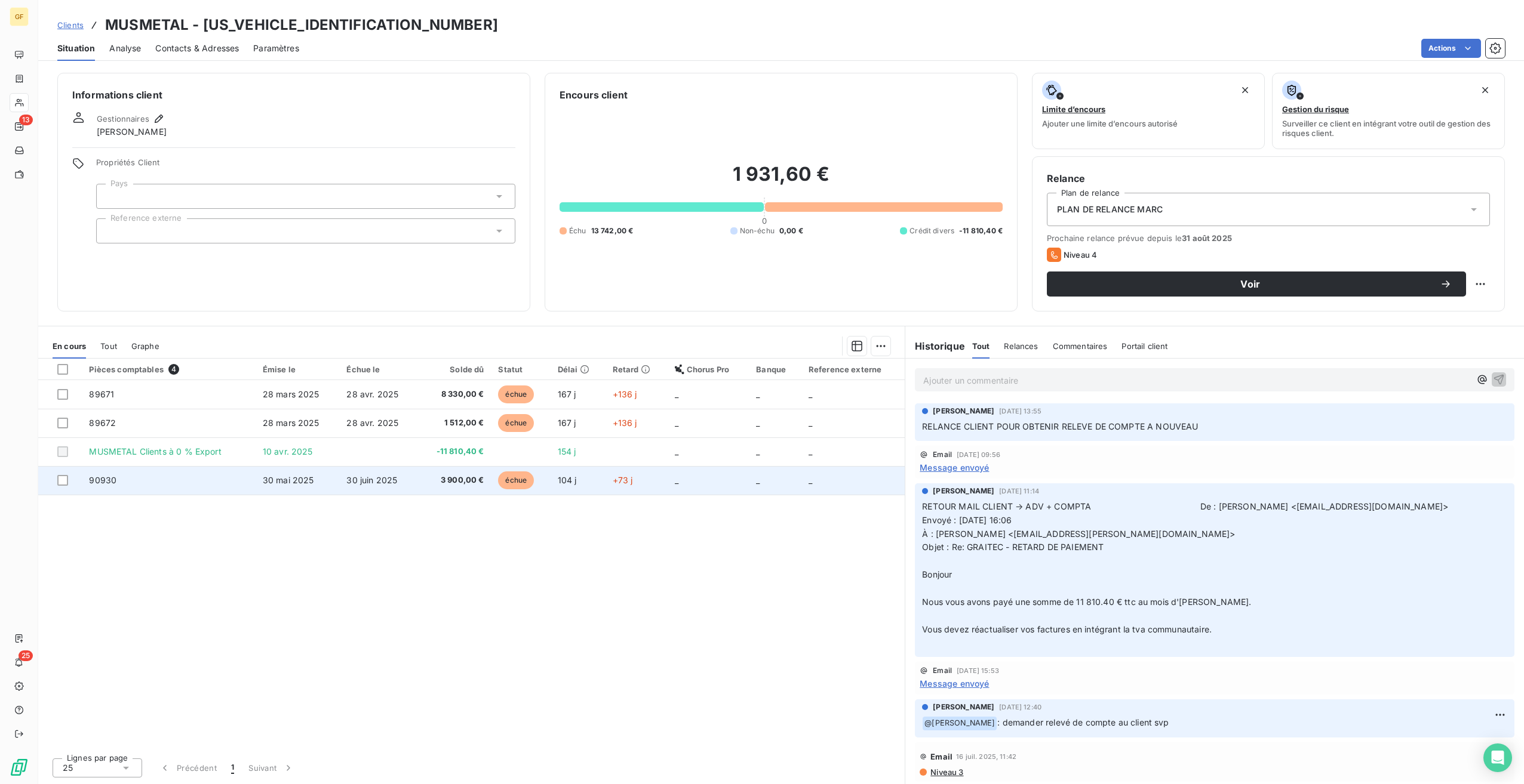
click at [484, 487] on td "3 900,00 €" at bounding box center [455, 480] width 74 height 29
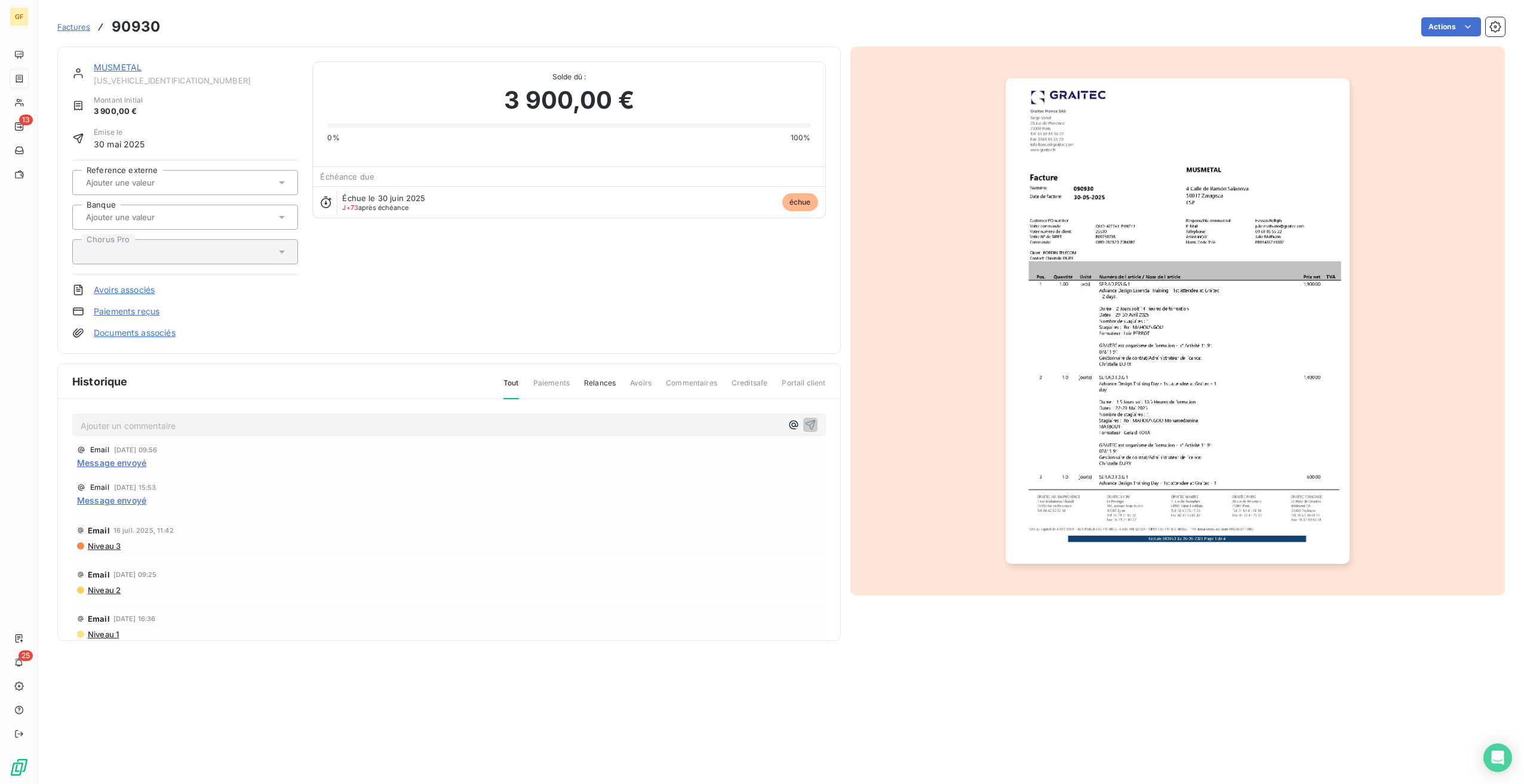
click at [1218, 334] on img "button" at bounding box center [1178, 321] width 344 height 486
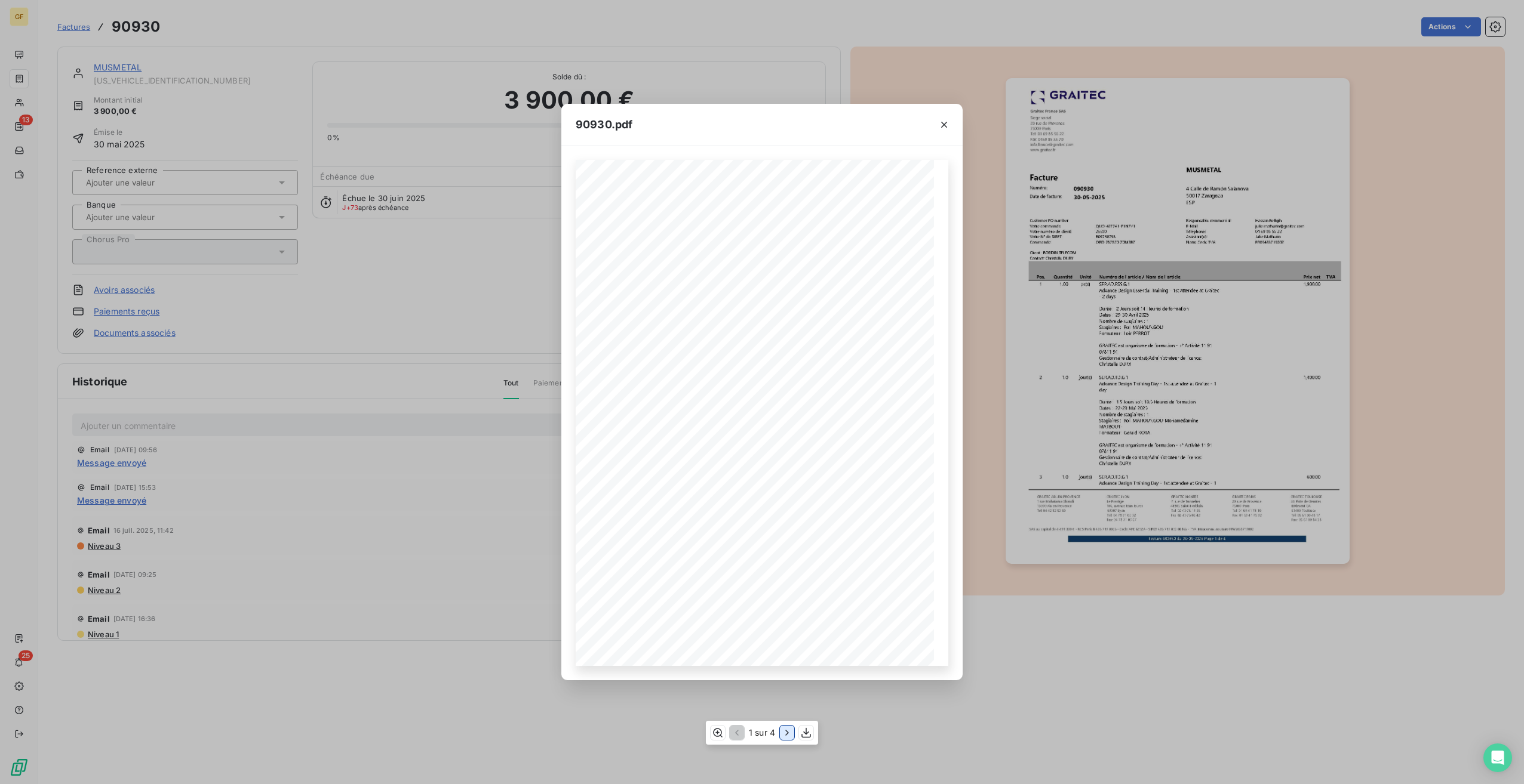
click at [785, 728] on icon "button" at bounding box center [787, 733] width 12 height 12
click at [947, 122] on icon "button" at bounding box center [944, 125] width 6 height 6
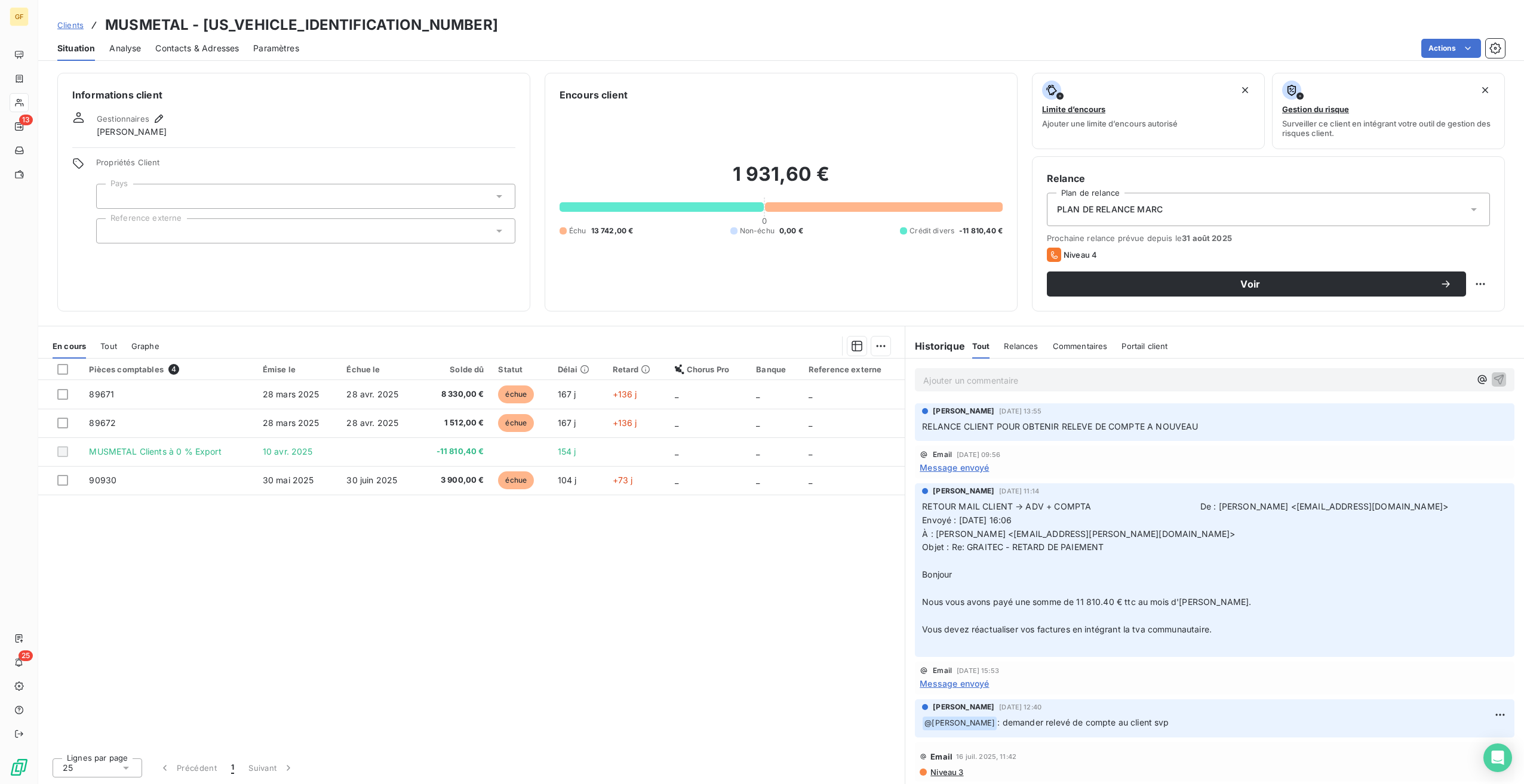
drag, startPoint x: 657, startPoint y: 618, endPoint x: 712, endPoint y: 615, distance: 55.1
click at [675, 616] on div "Pièces comptables 4 Émise le Échue le Solde dû Statut Délai Retard Chorus Pro B…" at bounding box center [472, 554] width 867 height 390
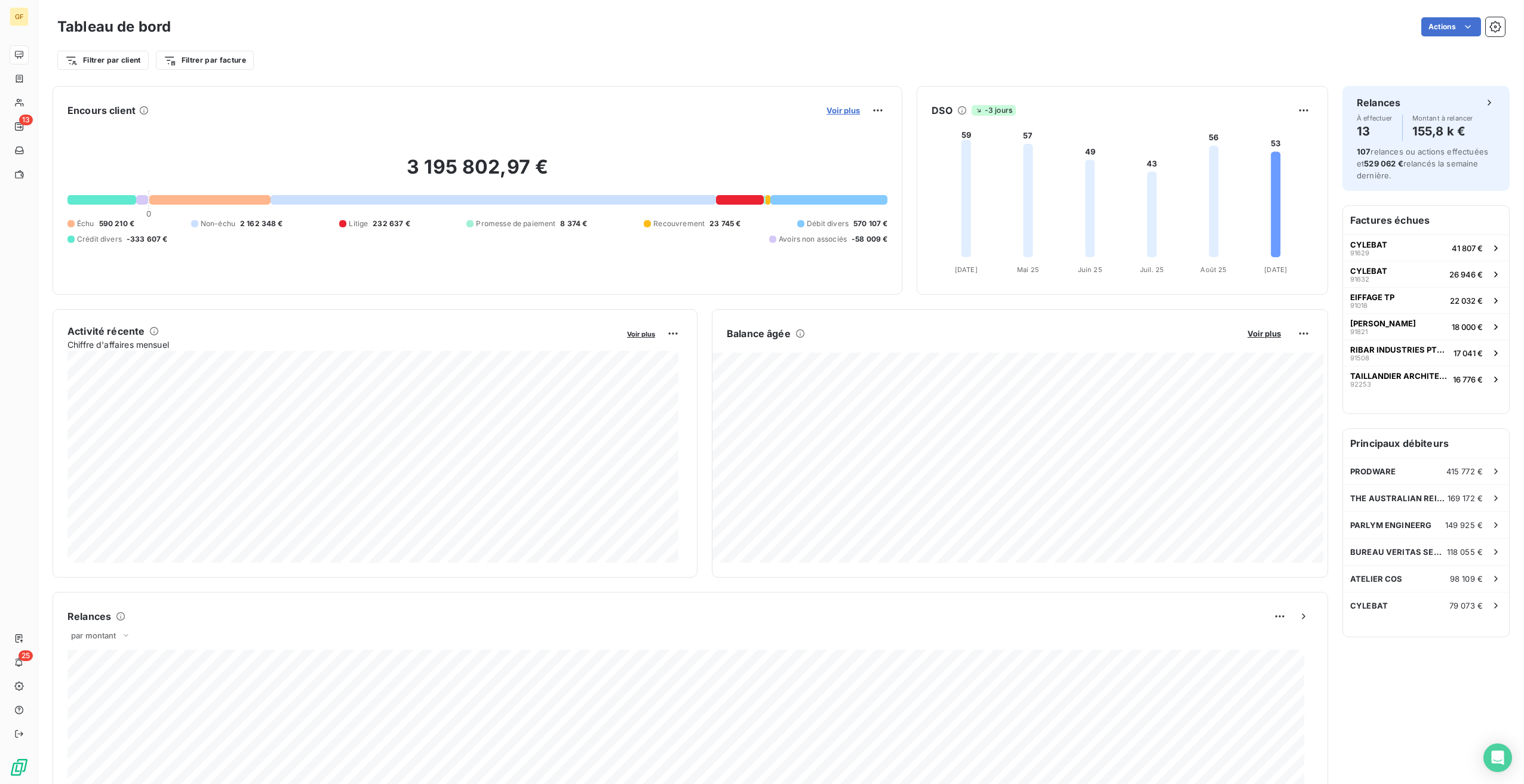
click at [835, 106] on span "Voir plus" at bounding box center [843, 110] width 34 height 9
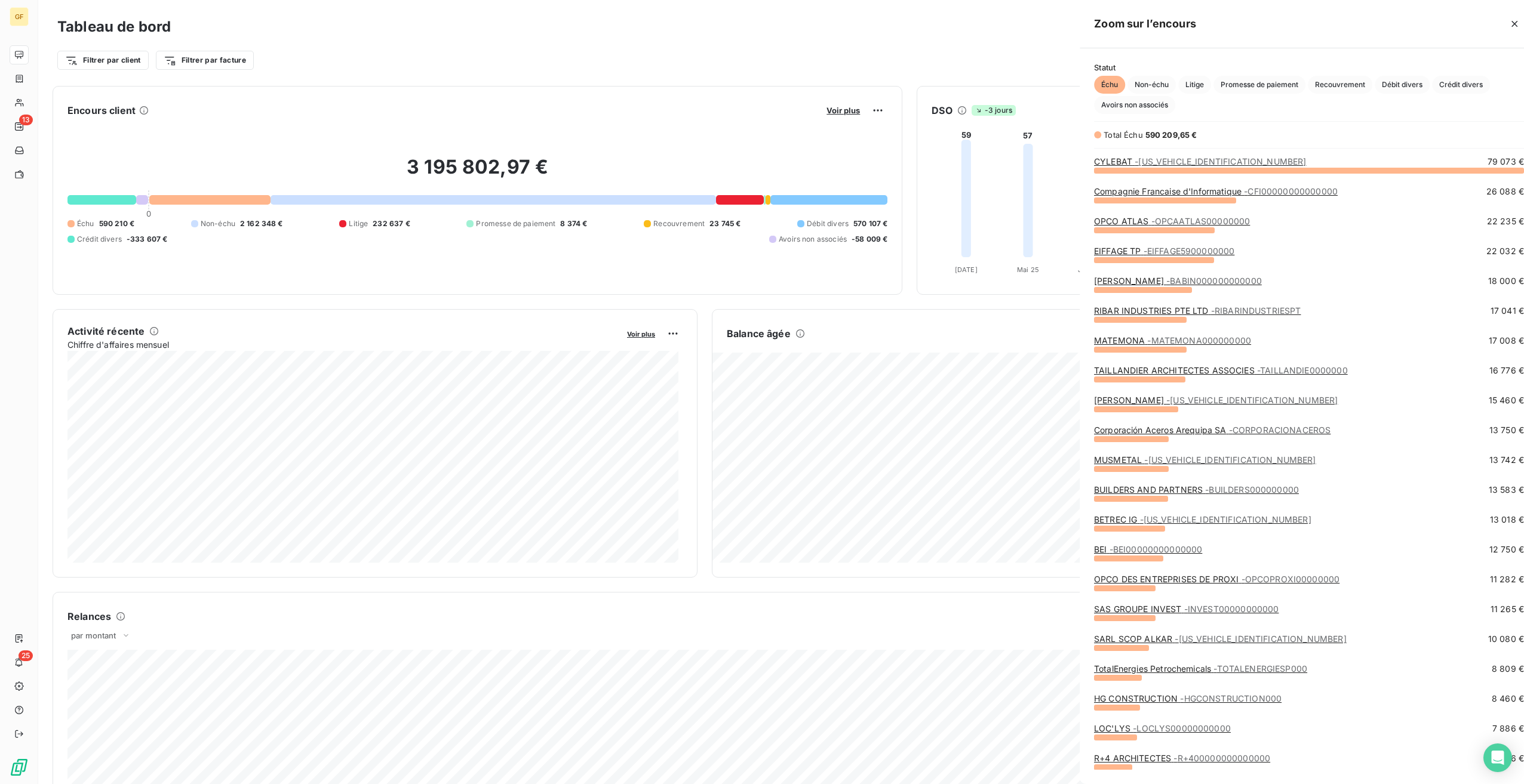
scroll to position [775, 450]
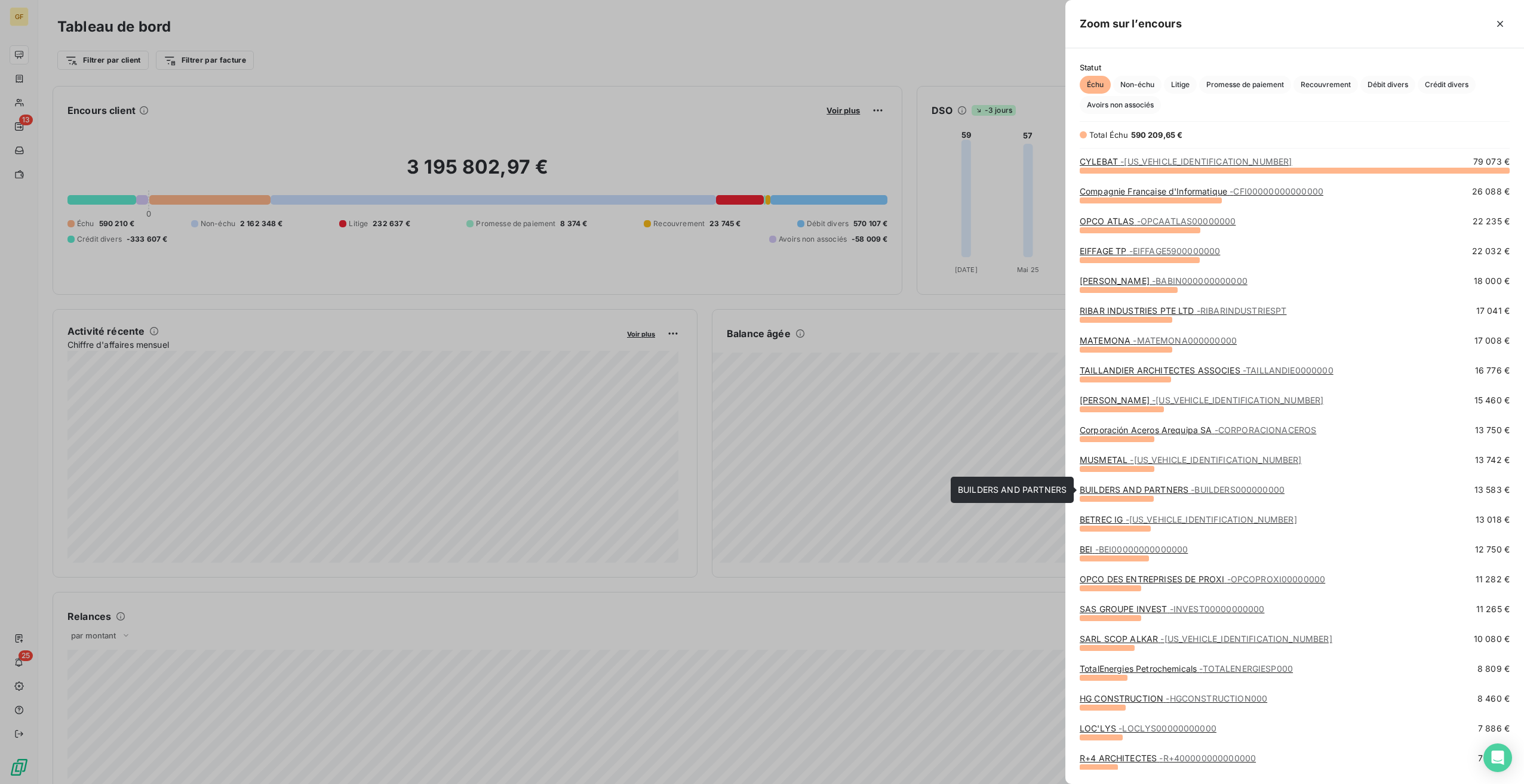
click at [1130, 492] on link "BUILDERS AND PARTNERS - BUILDERS000000000" at bounding box center [1182, 489] width 205 height 10
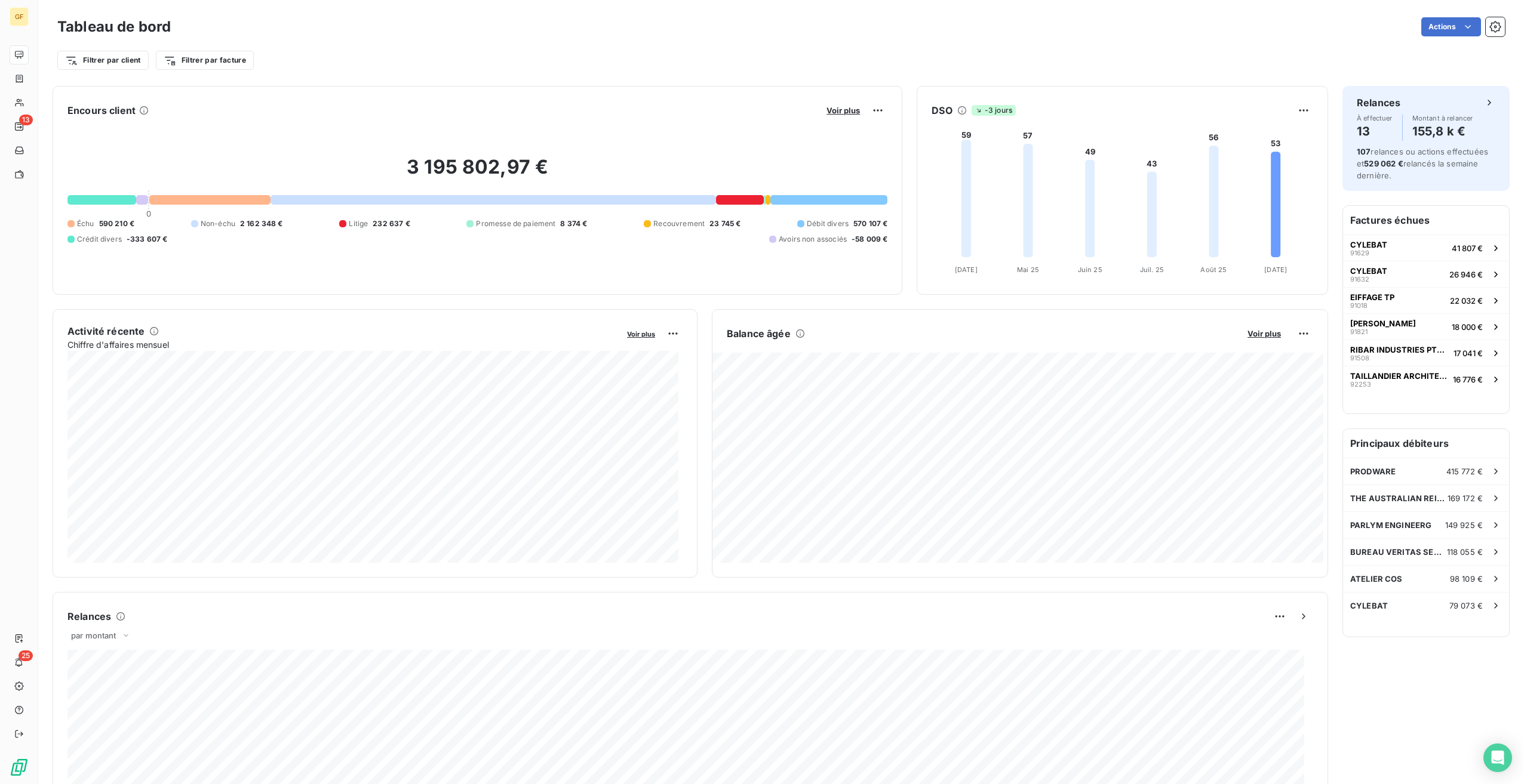
click at [814, 115] on div "Encours client Voir plus" at bounding box center [478, 110] width 820 height 19
click at [839, 108] on span "Voir plus" at bounding box center [843, 110] width 34 height 9
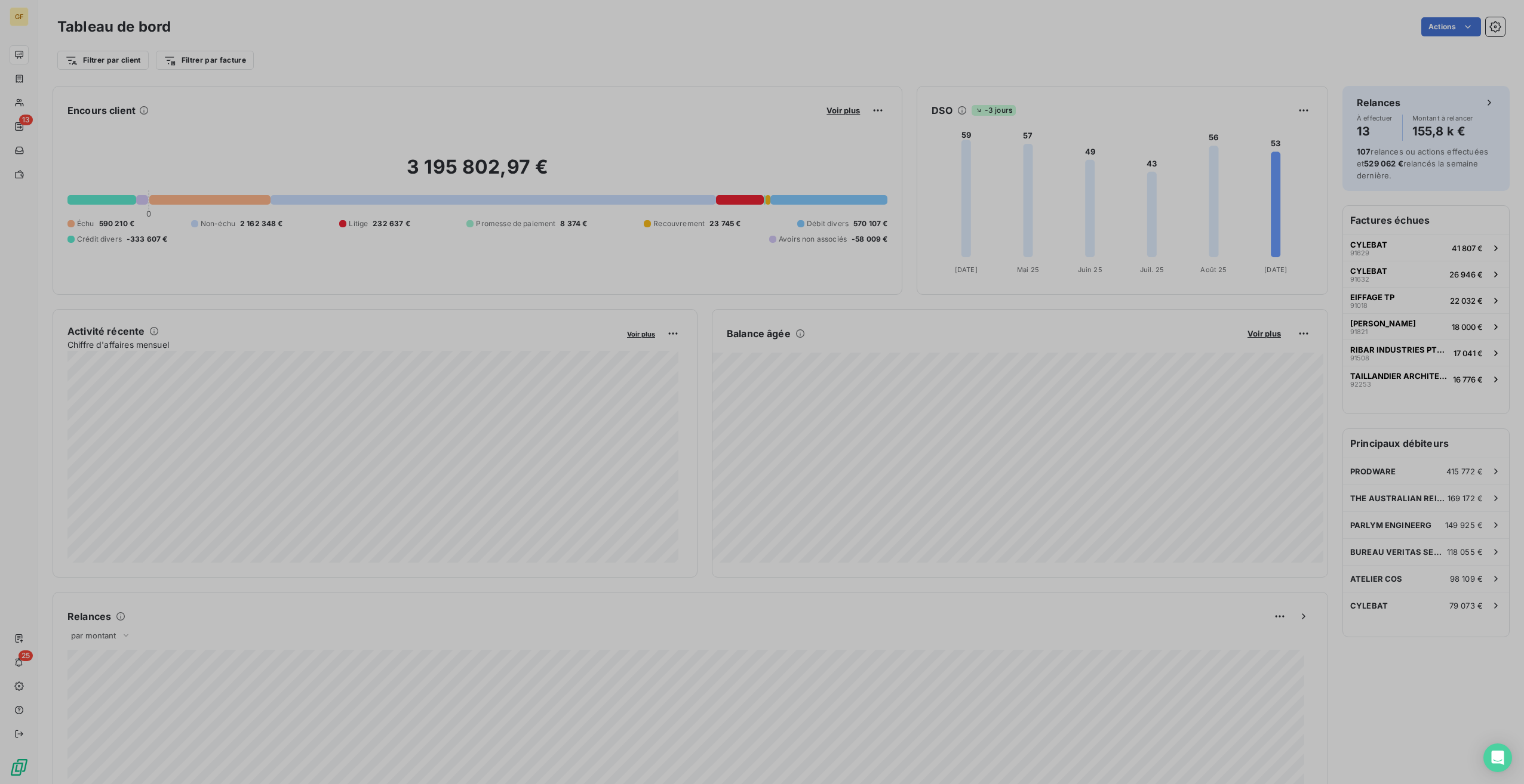
scroll to position [775, 450]
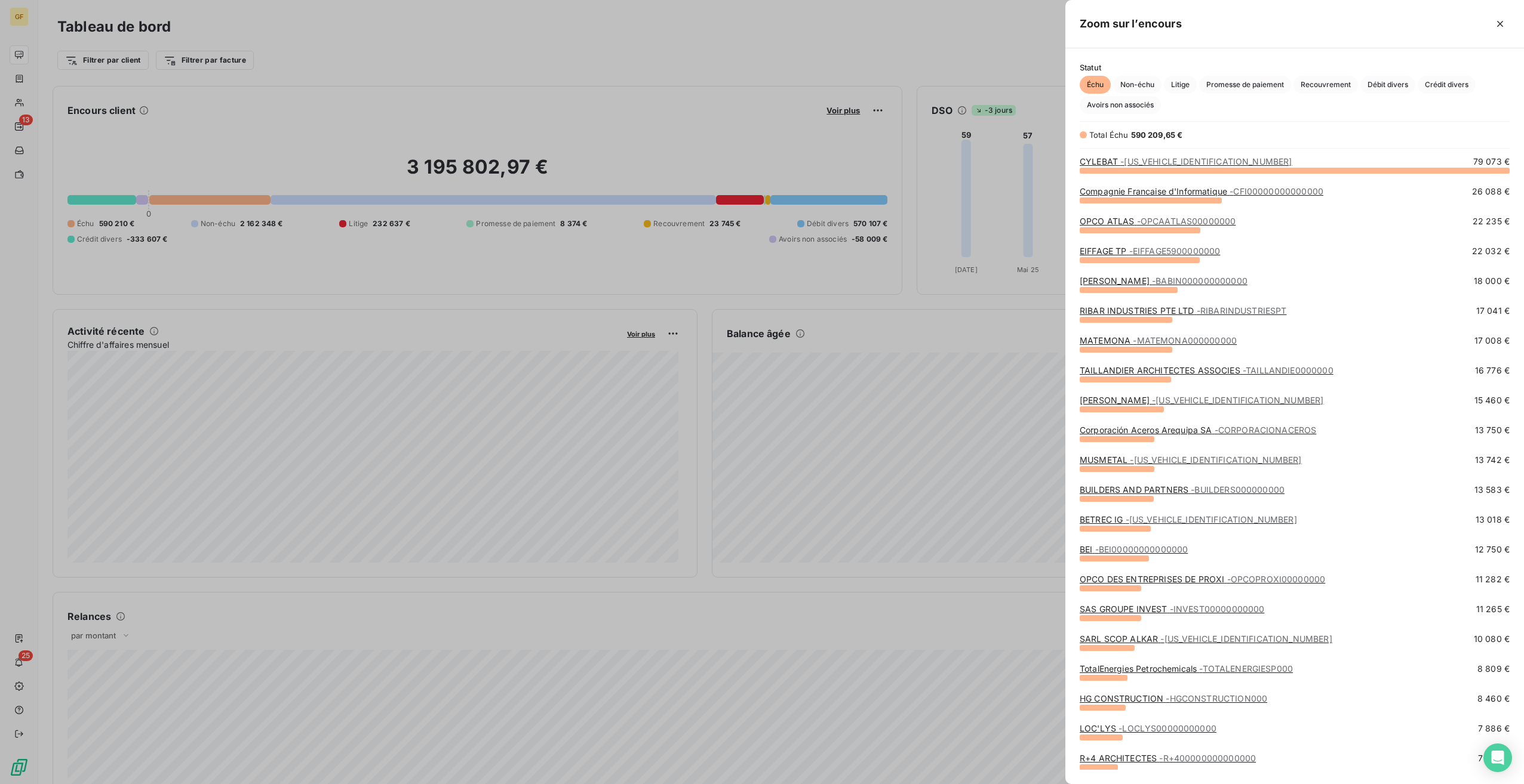
click at [1186, 521] on span "- BETREC38000000000" at bounding box center [1211, 519] width 171 height 10
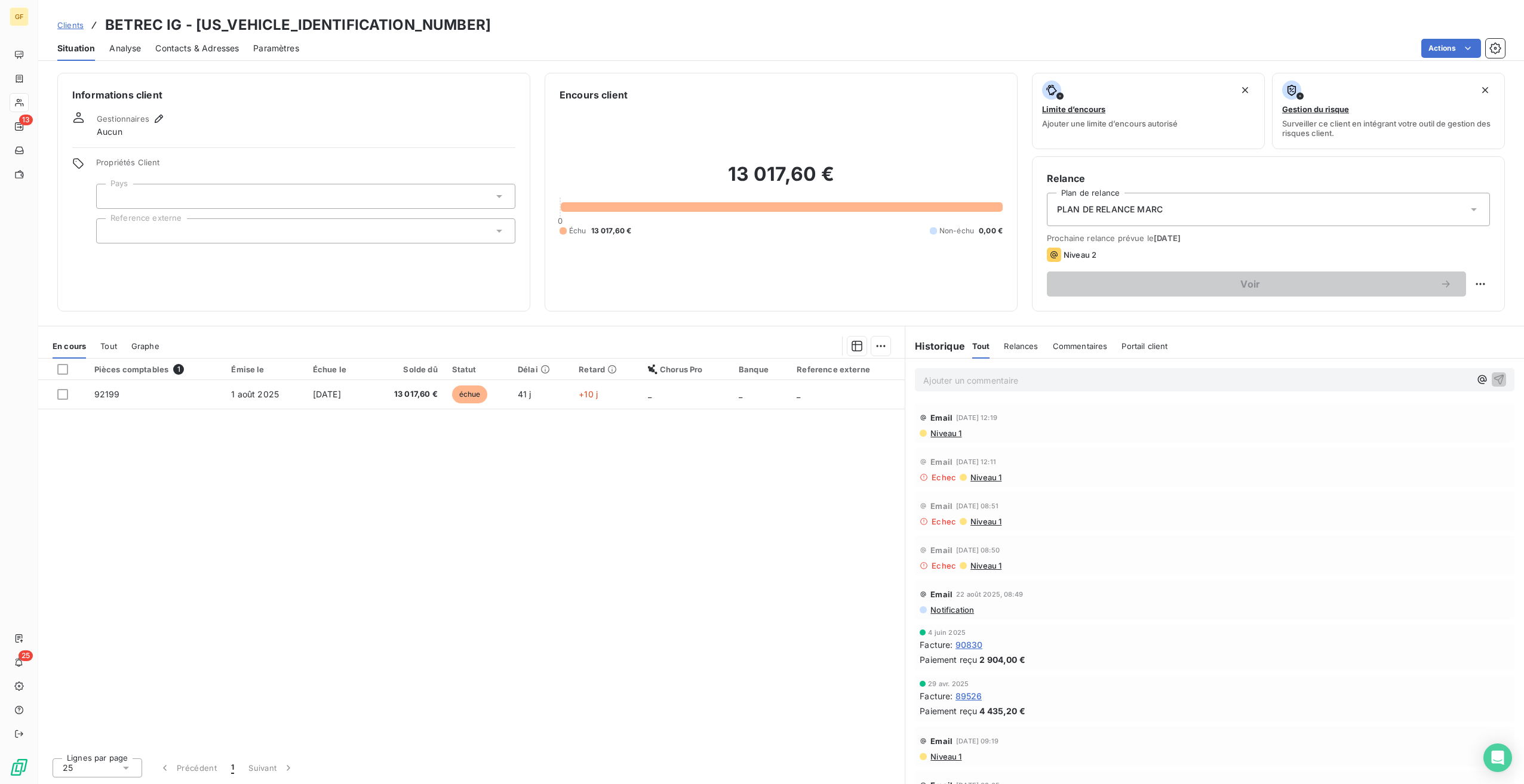
click at [181, 50] on span "Contacts & Adresses" at bounding box center [197, 48] width 84 height 12
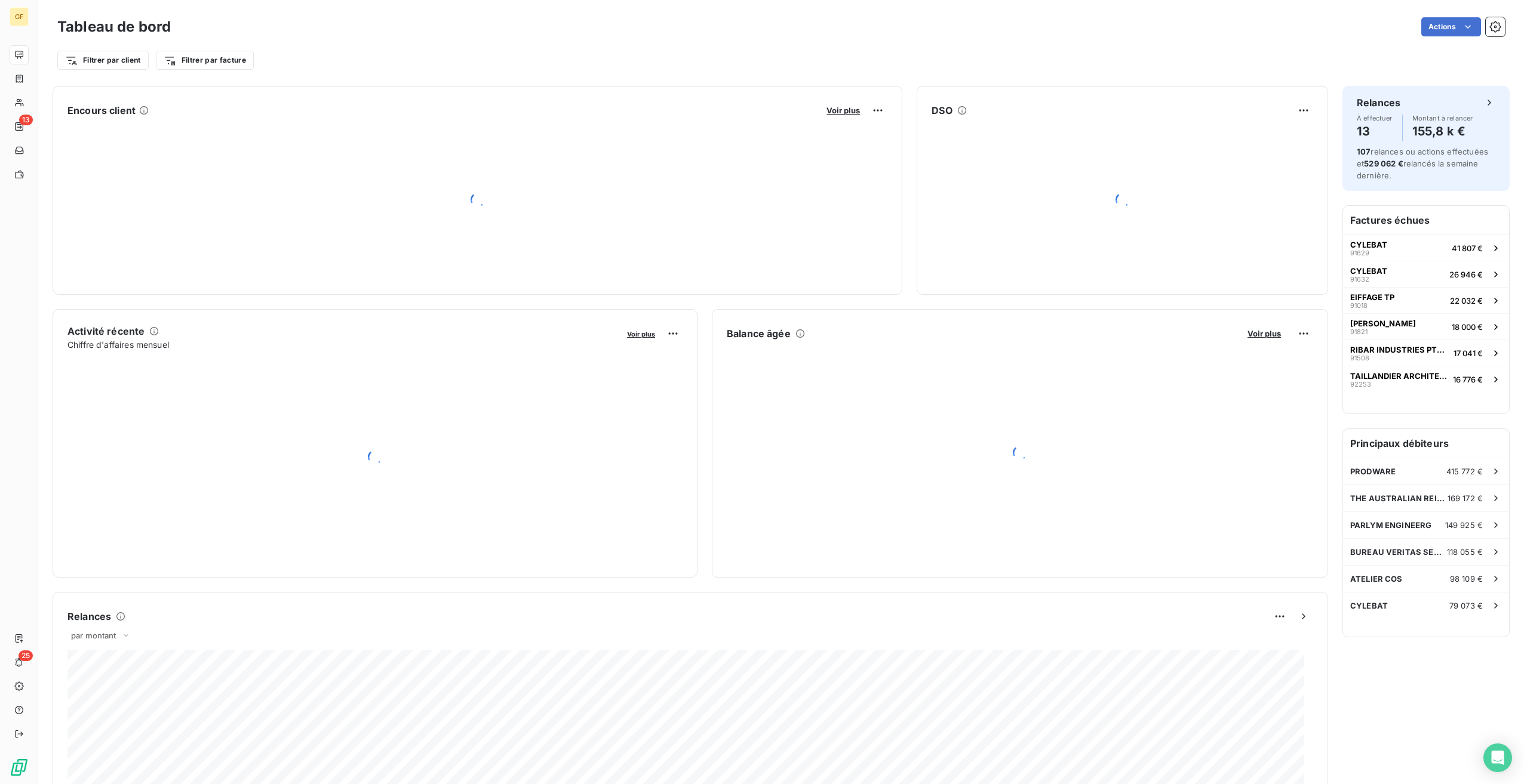
click at [842, 115] on button "Voir plus" at bounding box center [843, 110] width 41 height 11
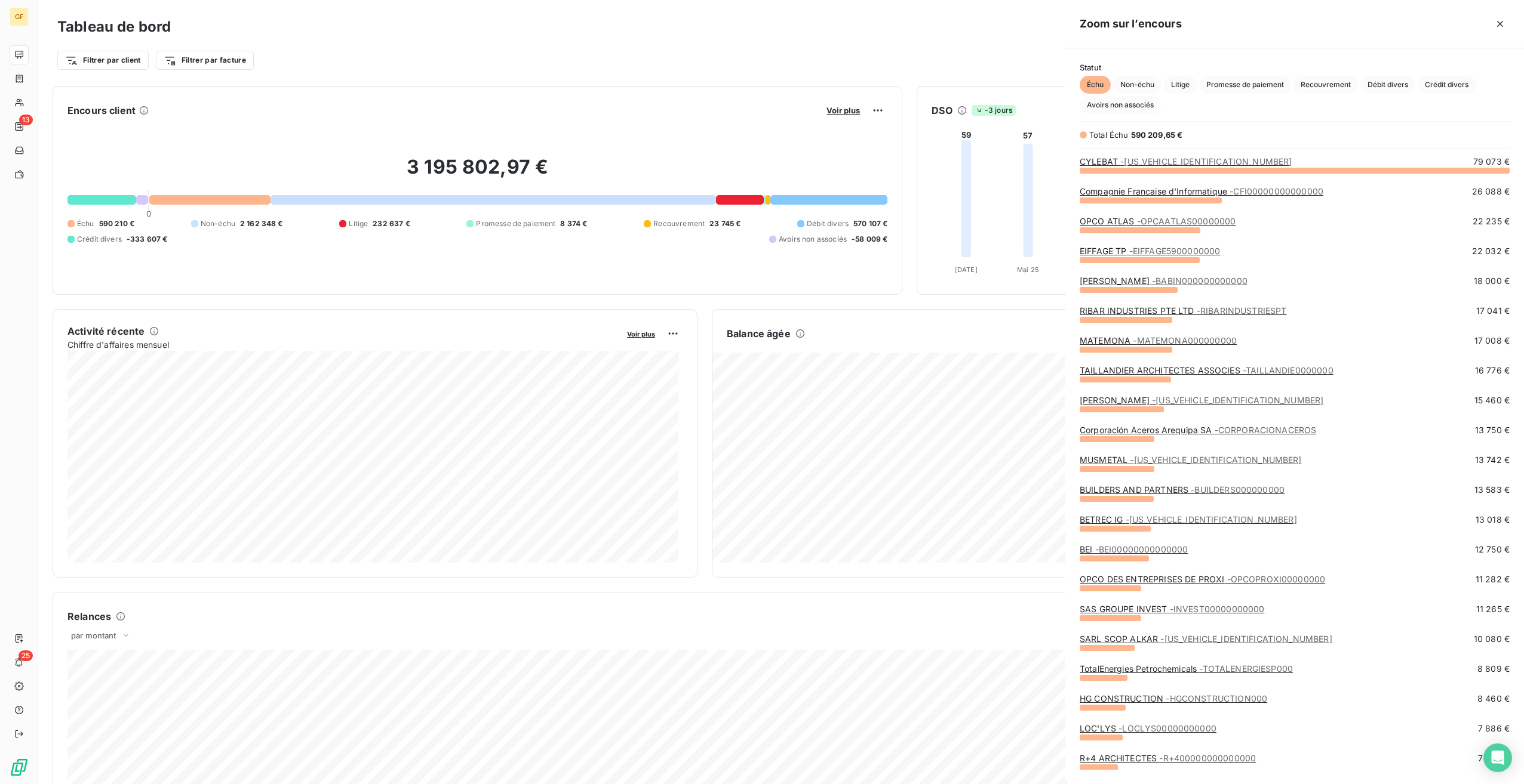
scroll to position [775, 450]
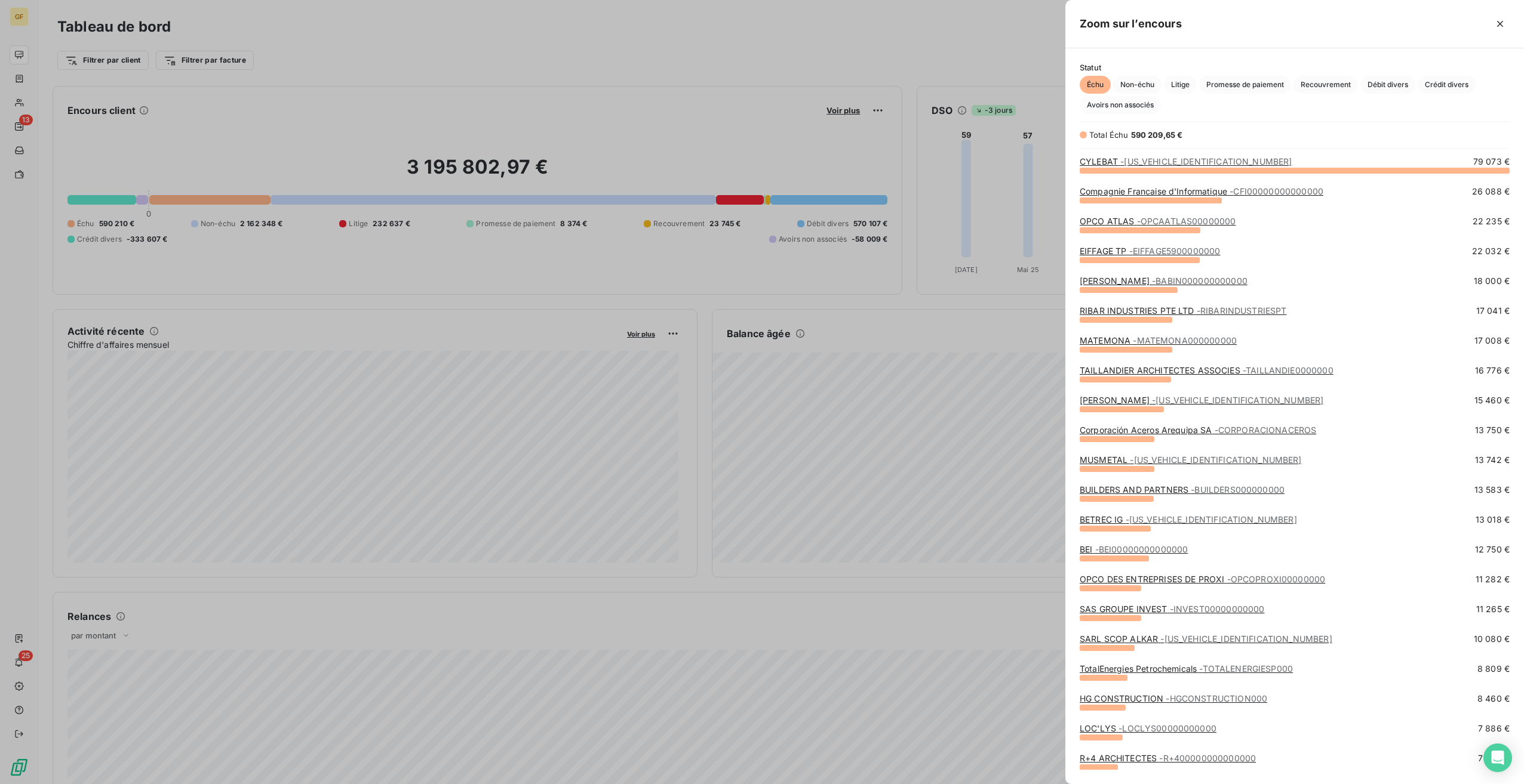
click at [1173, 521] on span "- BETREC38000000000" at bounding box center [1211, 519] width 171 height 10
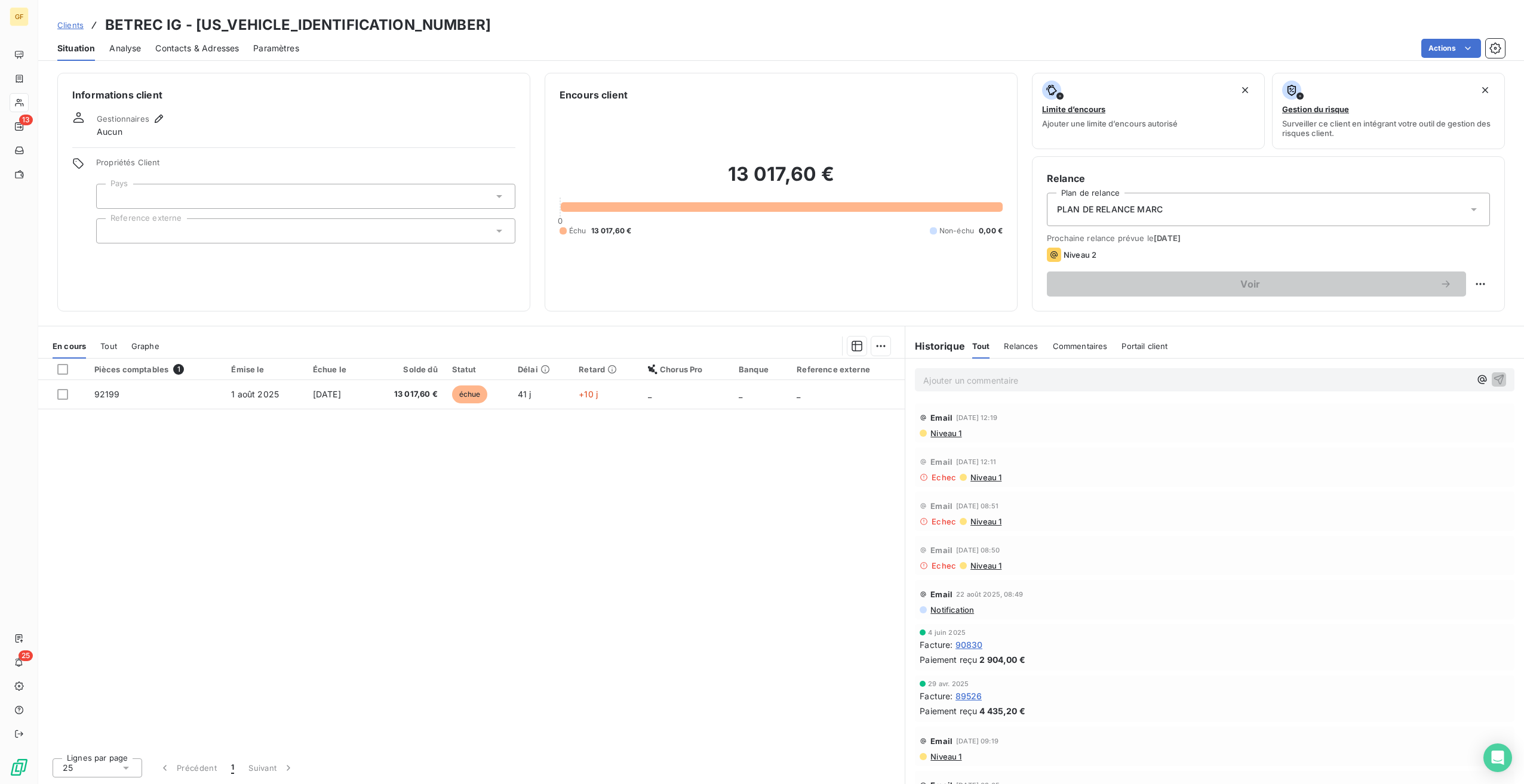
click at [956, 439] on div "Email 8 sept. 2025, 12:19 Niveau 1" at bounding box center [1215, 423] width 600 height 39
click at [959, 435] on span "Niveau 1" at bounding box center [945, 433] width 32 height 9
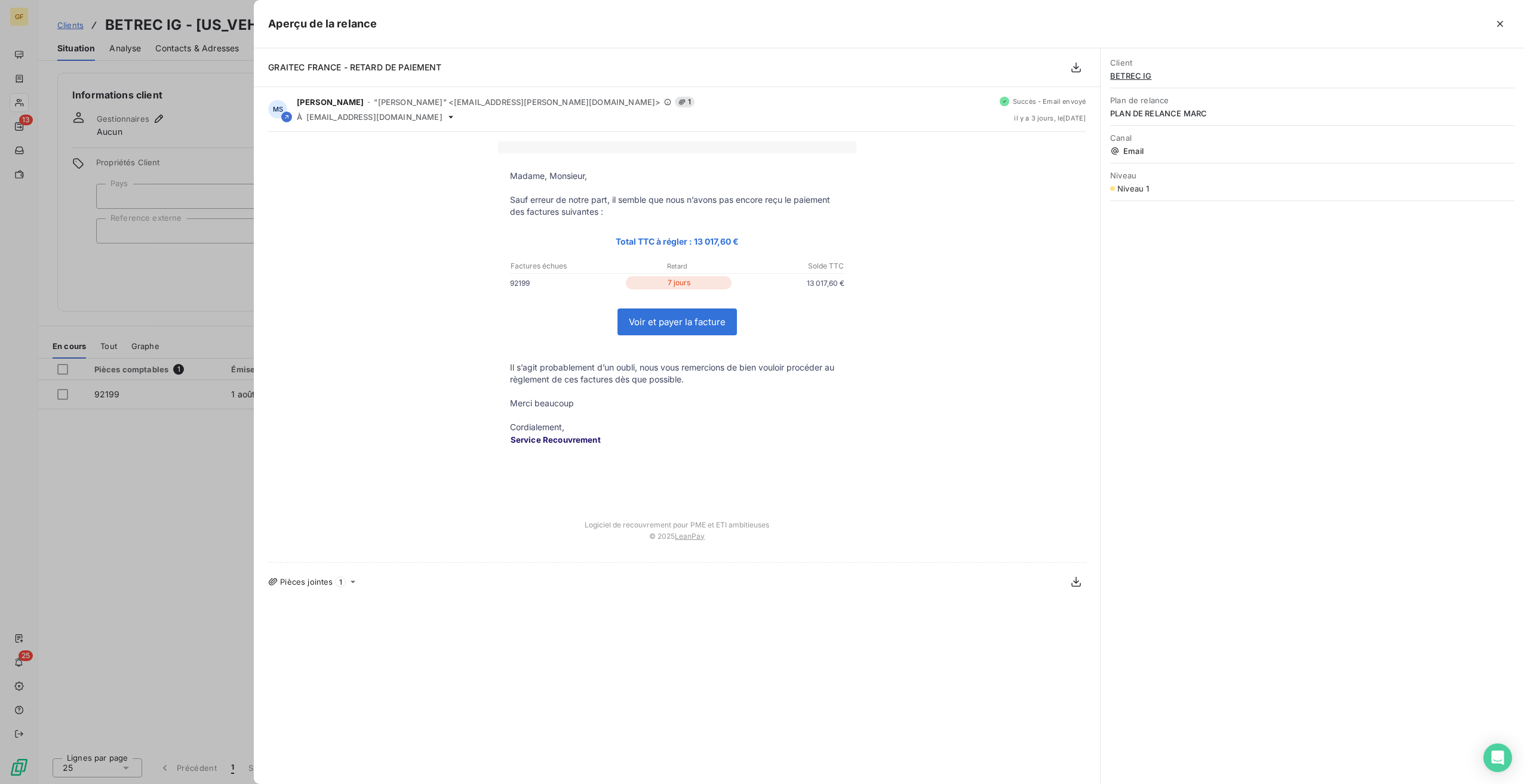
click at [170, 283] on div at bounding box center [762, 392] width 1524 height 784
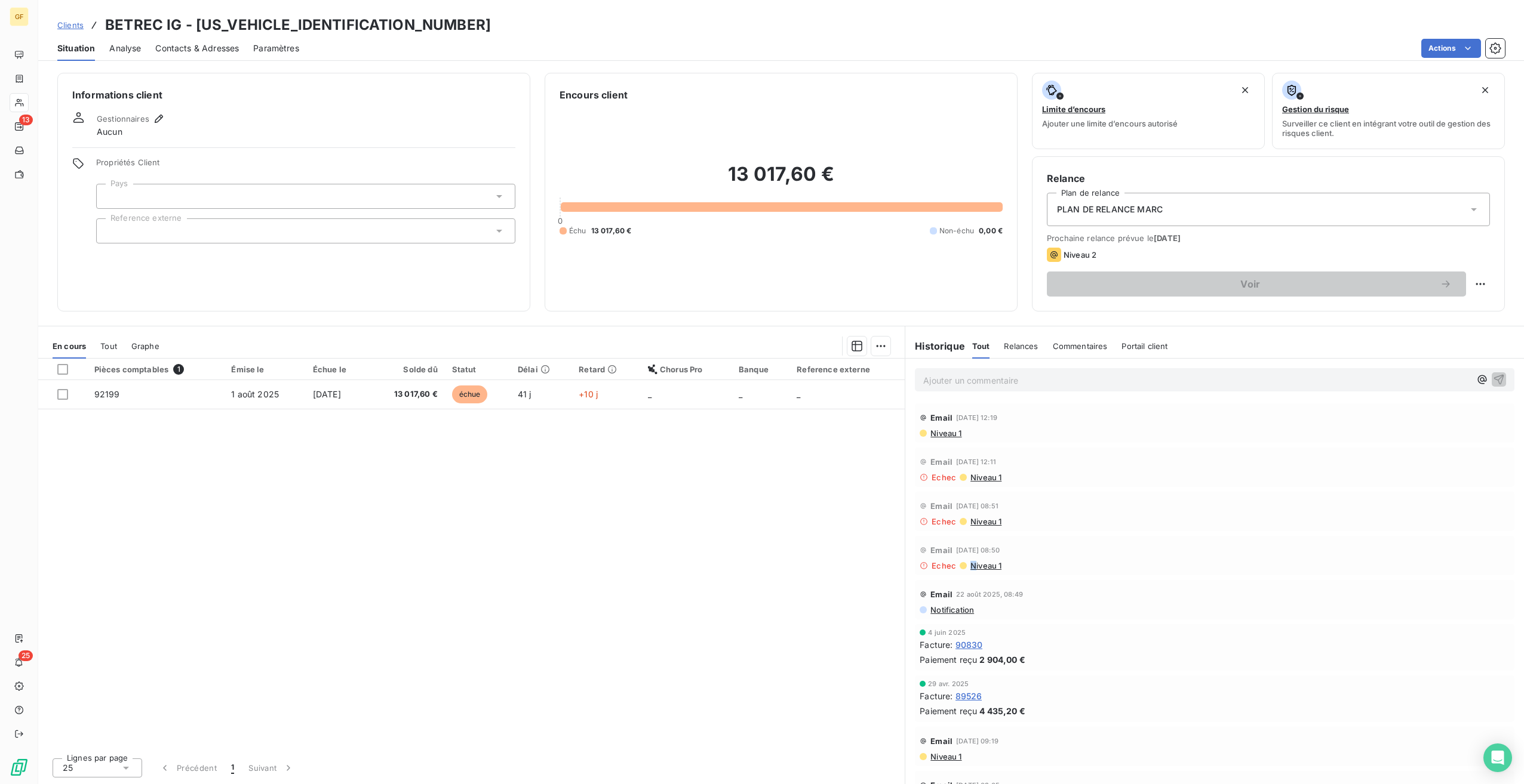
drag, startPoint x: 971, startPoint y: 566, endPoint x: 986, endPoint y: 564, distance: 15.1
click at [986, 564] on span "Niveau 1" at bounding box center [985, 565] width 32 height 9
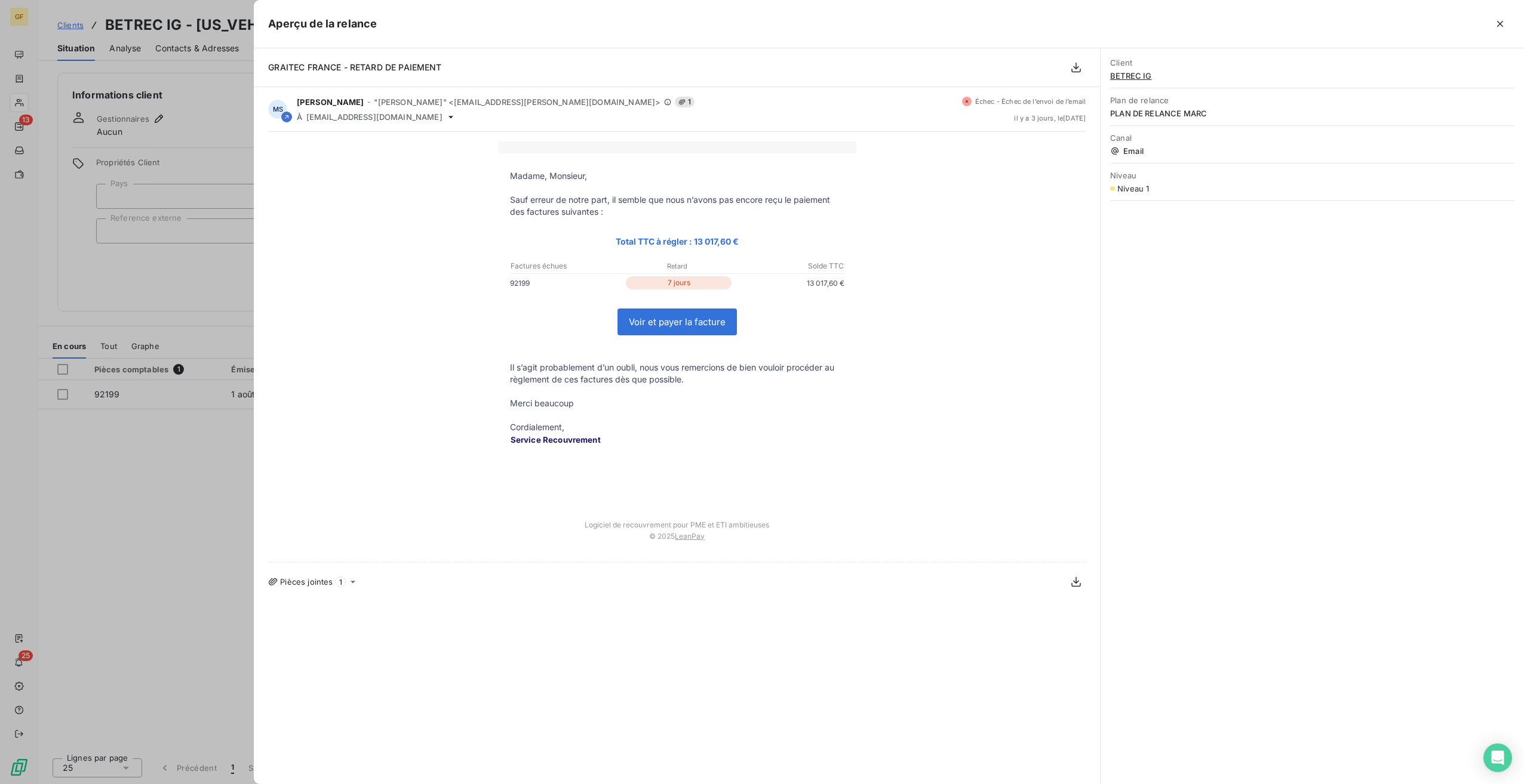
click at [141, 316] on div at bounding box center [762, 392] width 1524 height 784
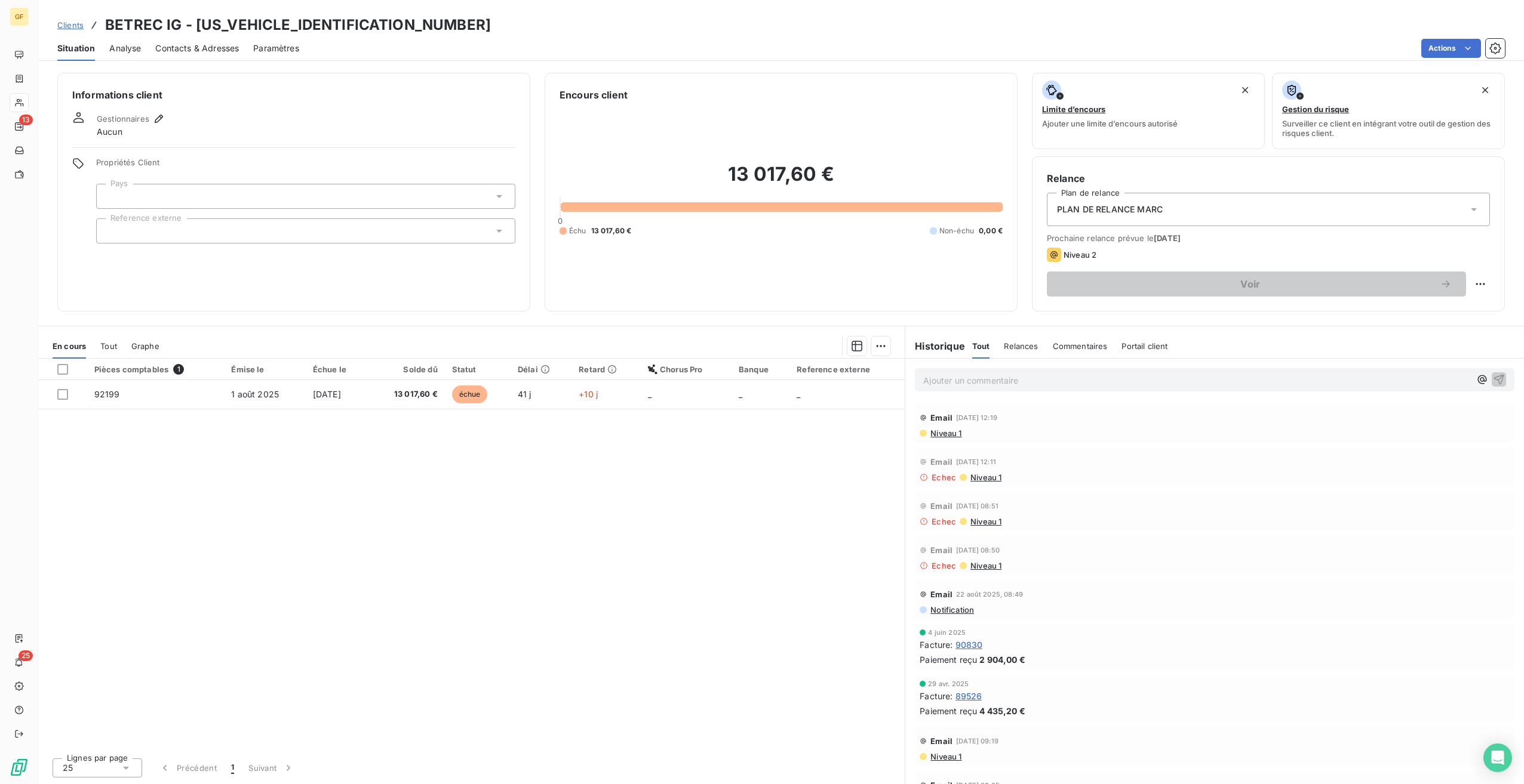
click at [996, 521] on span "Niveau 1" at bounding box center [985, 521] width 32 height 9
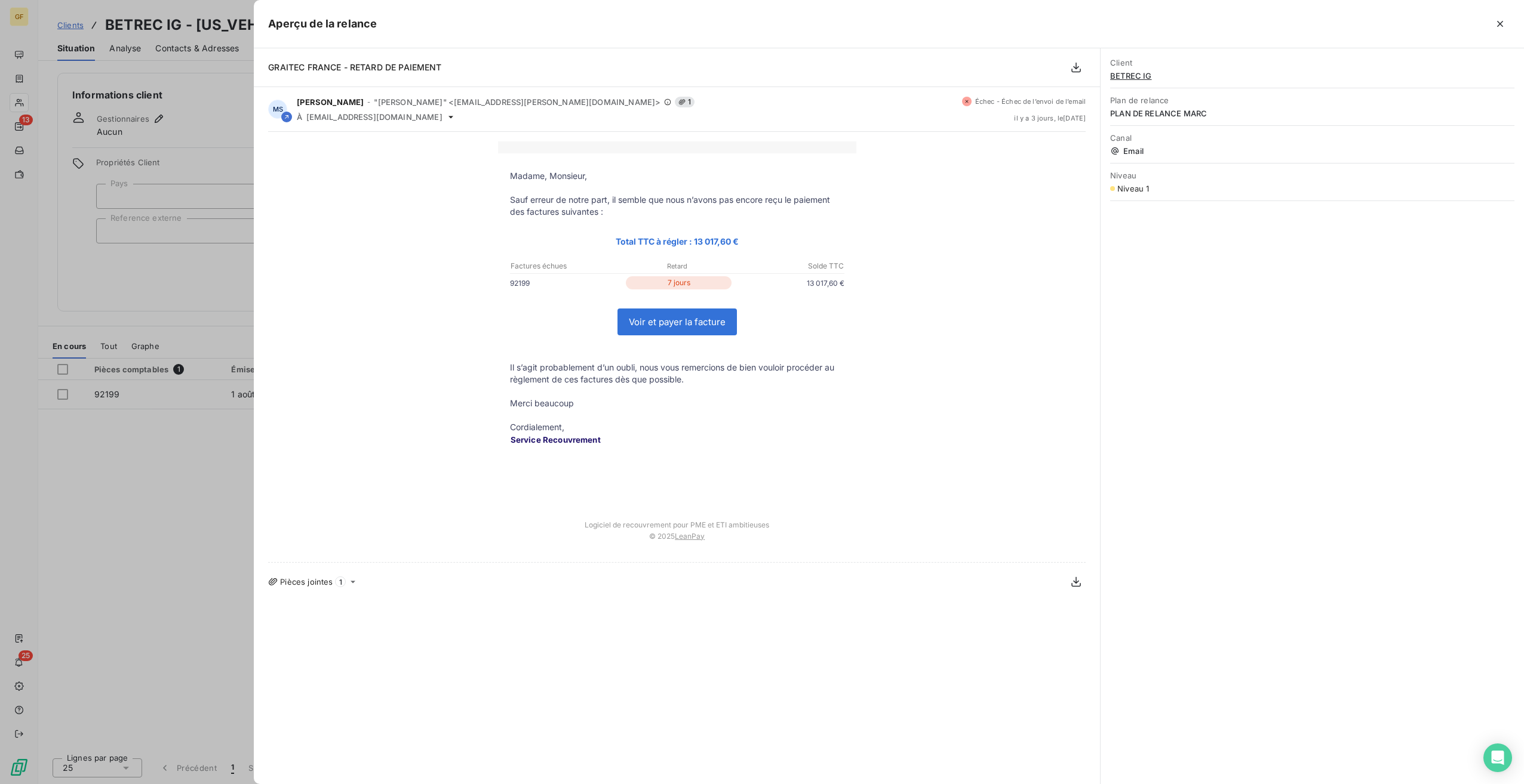
click at [201, 234] on div at bounding box center [762, 392] width 1524 height 784
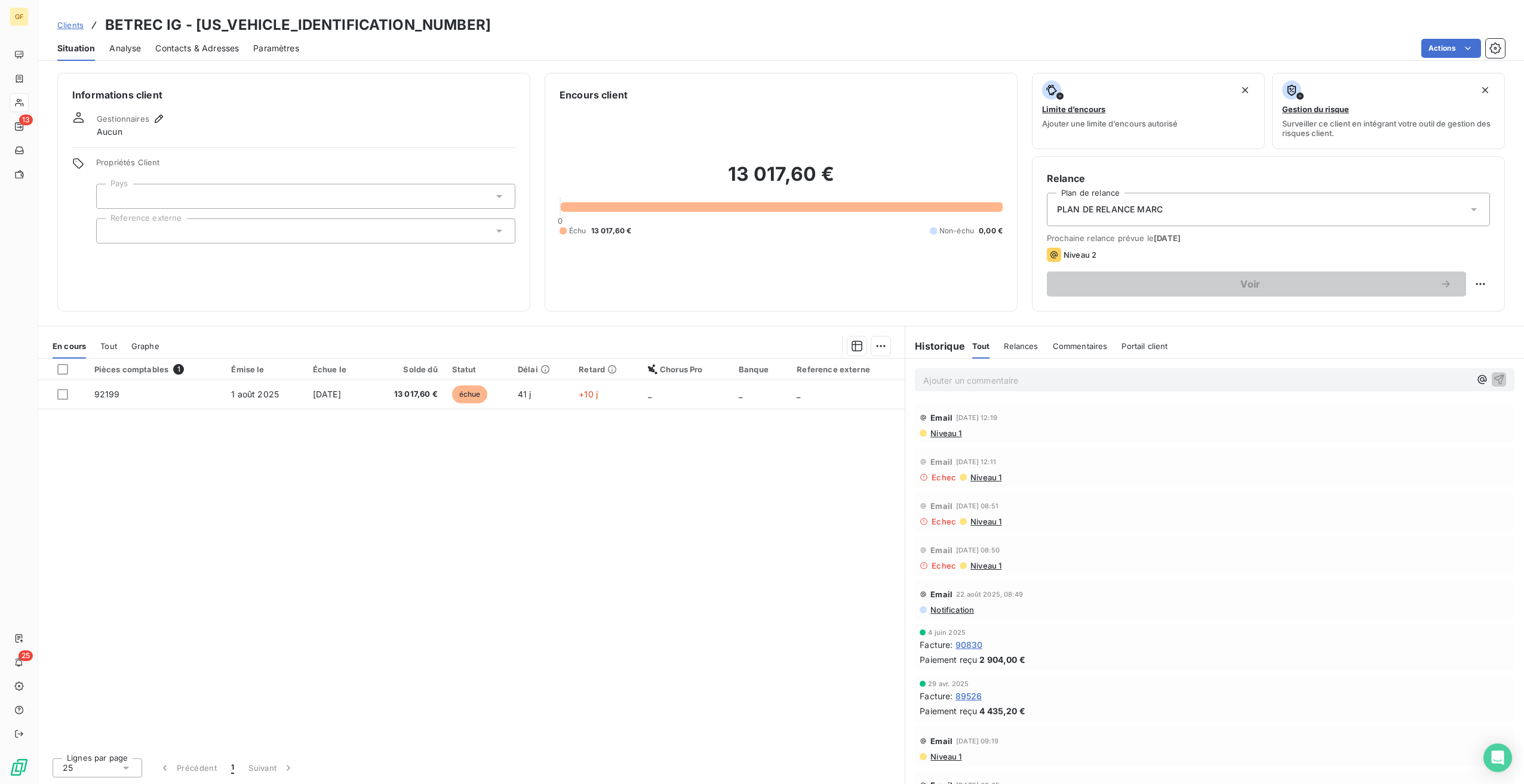
click at [996, 475] on span "Niveau 1" at bounding box center [985, 477] width 32 height 9
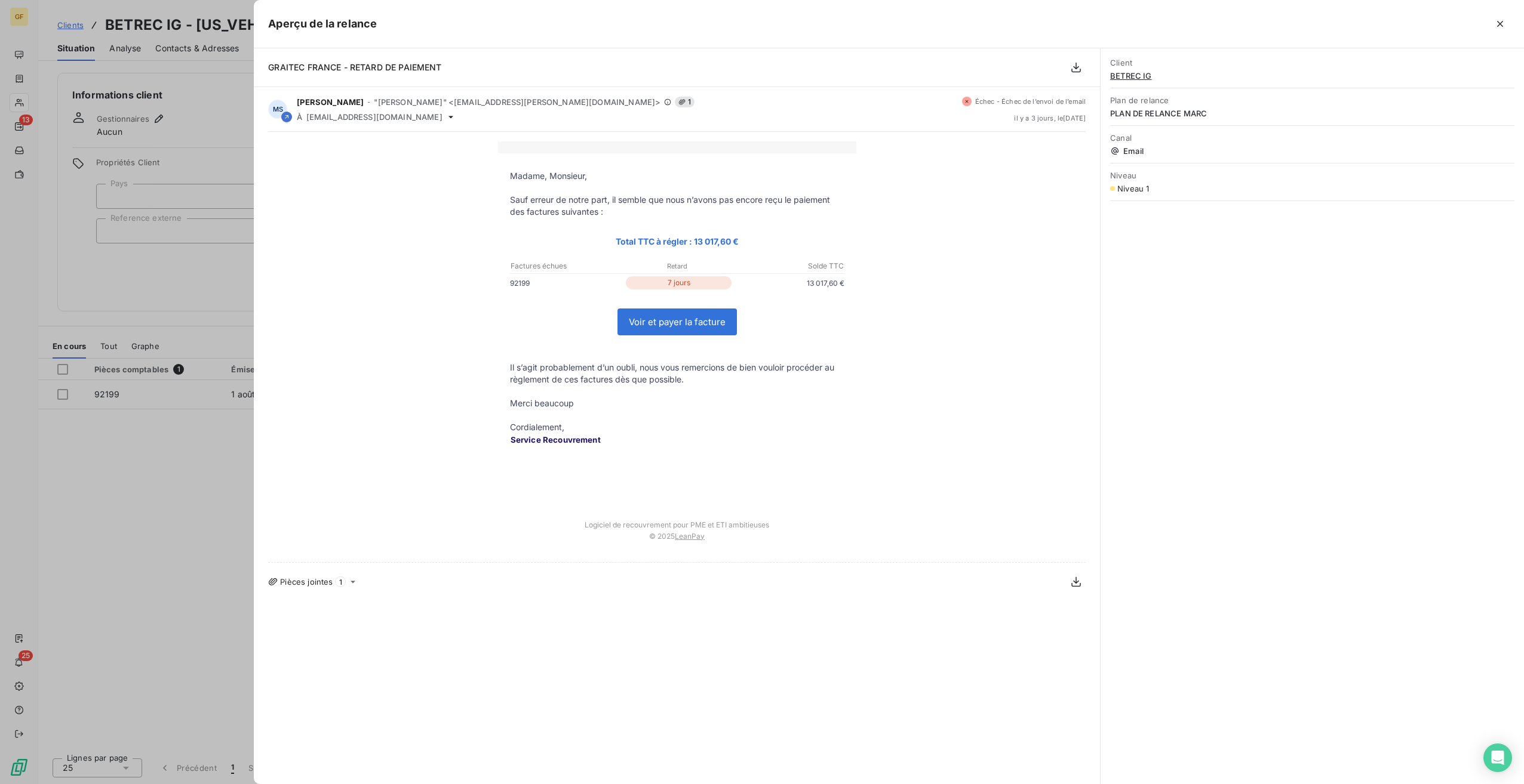
click at [163, 305] on div at bounding box center [762, 392] width 1524 height 784
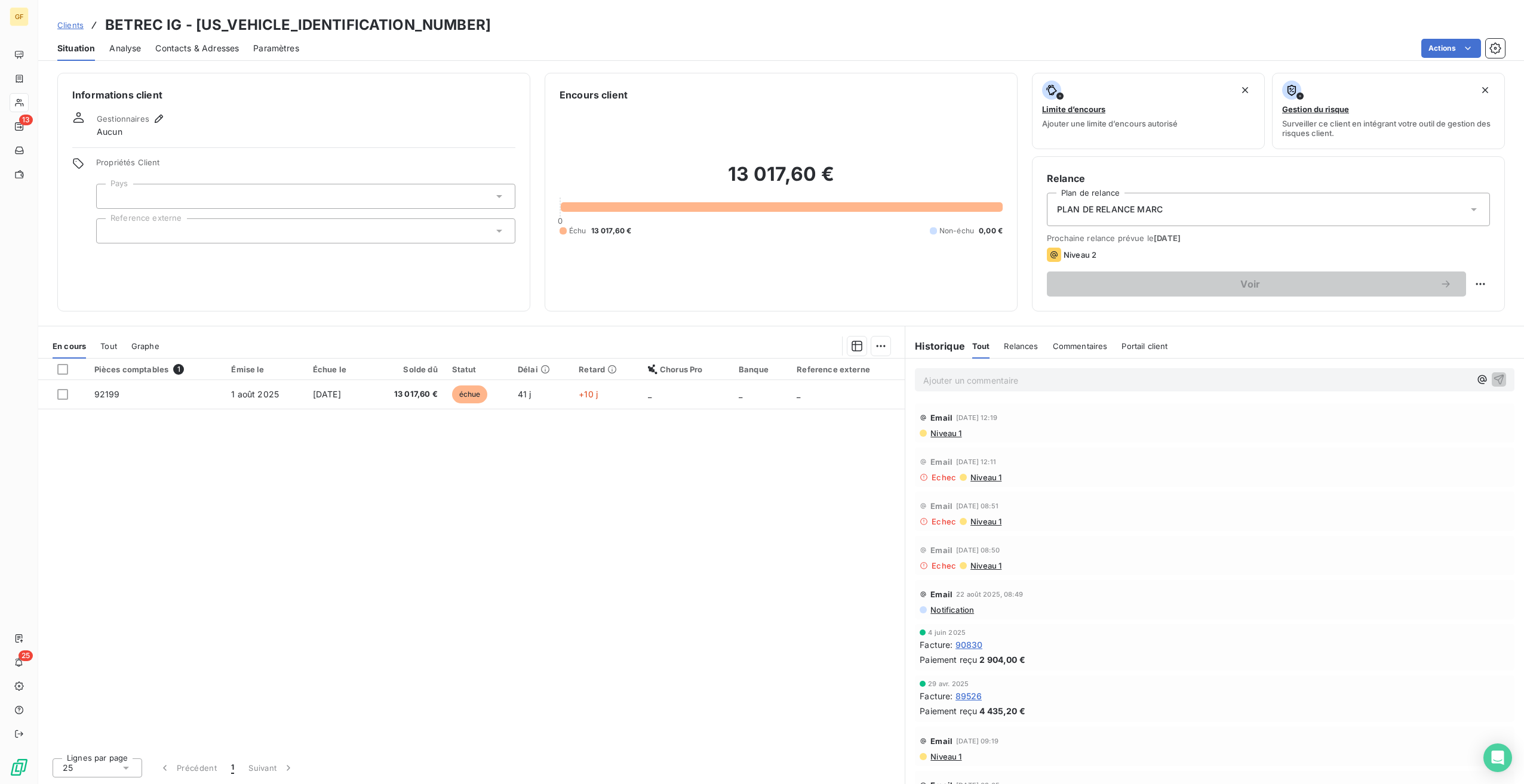
click at [136, 53] on span "Analyse" at bounding box center [125, 48] width 31 height 12
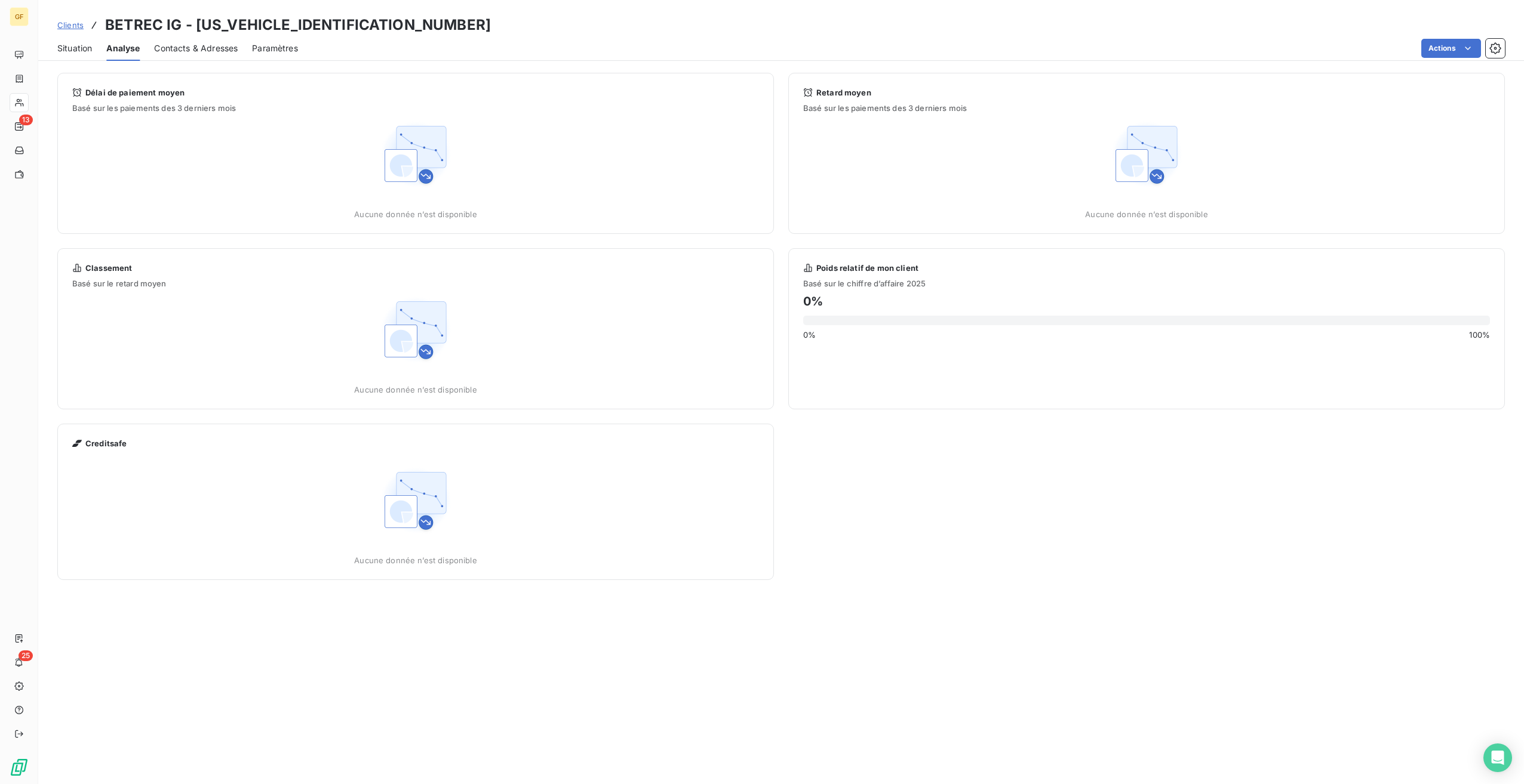
click at [74, 39] on div "Situation" at bounding box center [74, 48] width 35 height 25
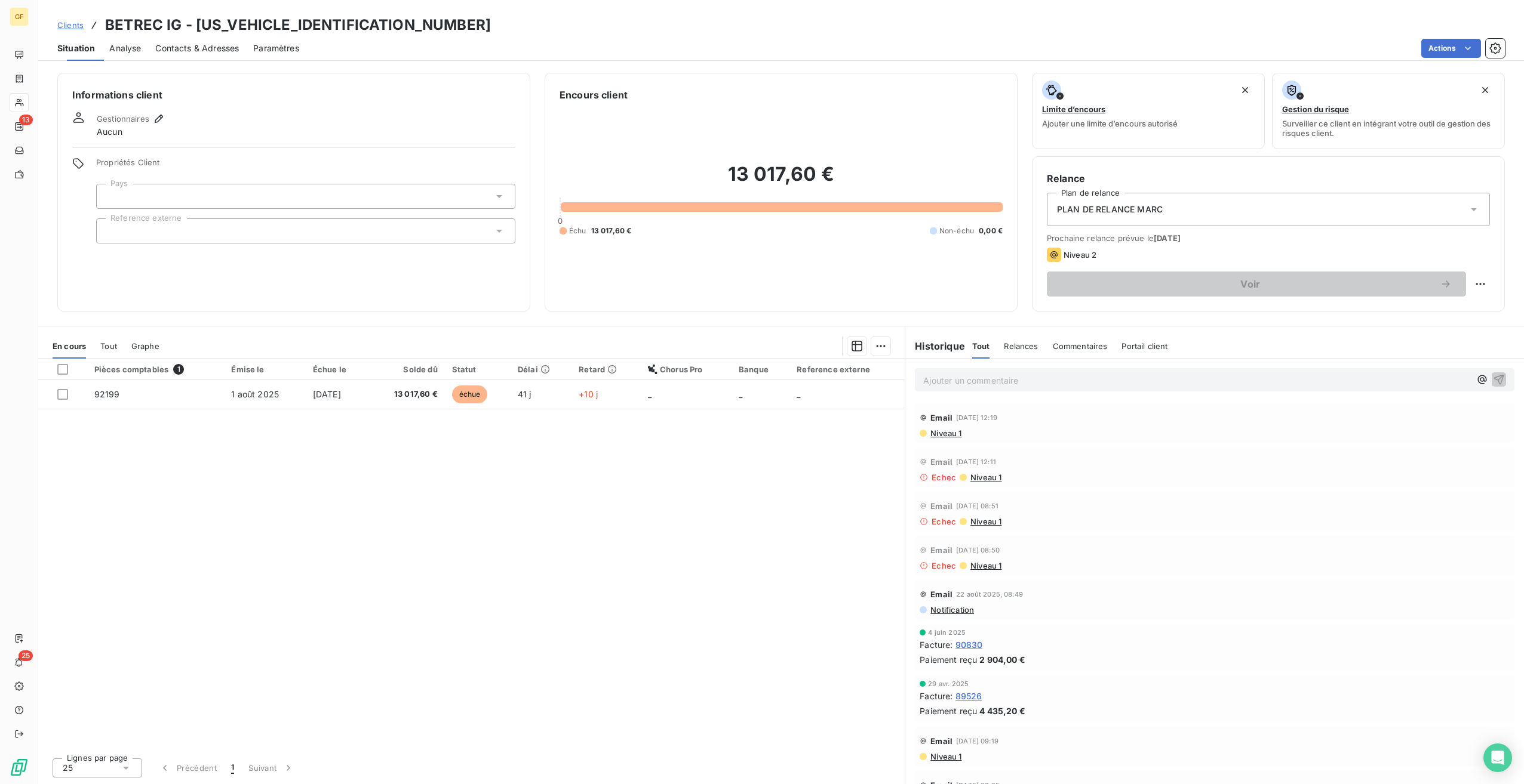
click at [193, 46] on span "Contacts & Adresses" at bounding box center [197, 48] width 84 height 12
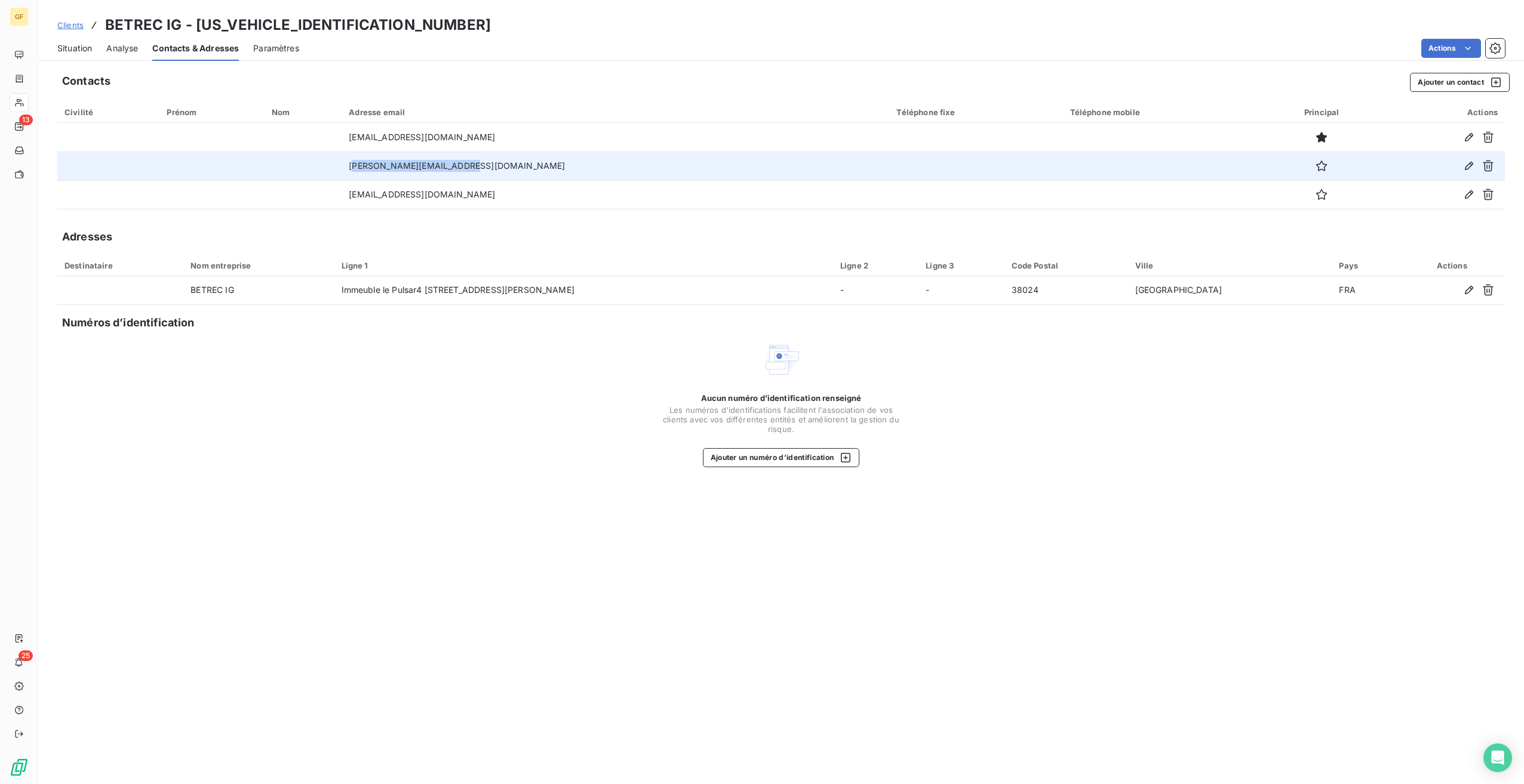
drag, startPoint x: 518, startPoint y: 173, endPoint x: 395, endPoint y: 173, distance: 123.0
click at [395, 173] on td "cindy.cretinon@betrec.com" at bounding box center [615, 166] width 547 height 29
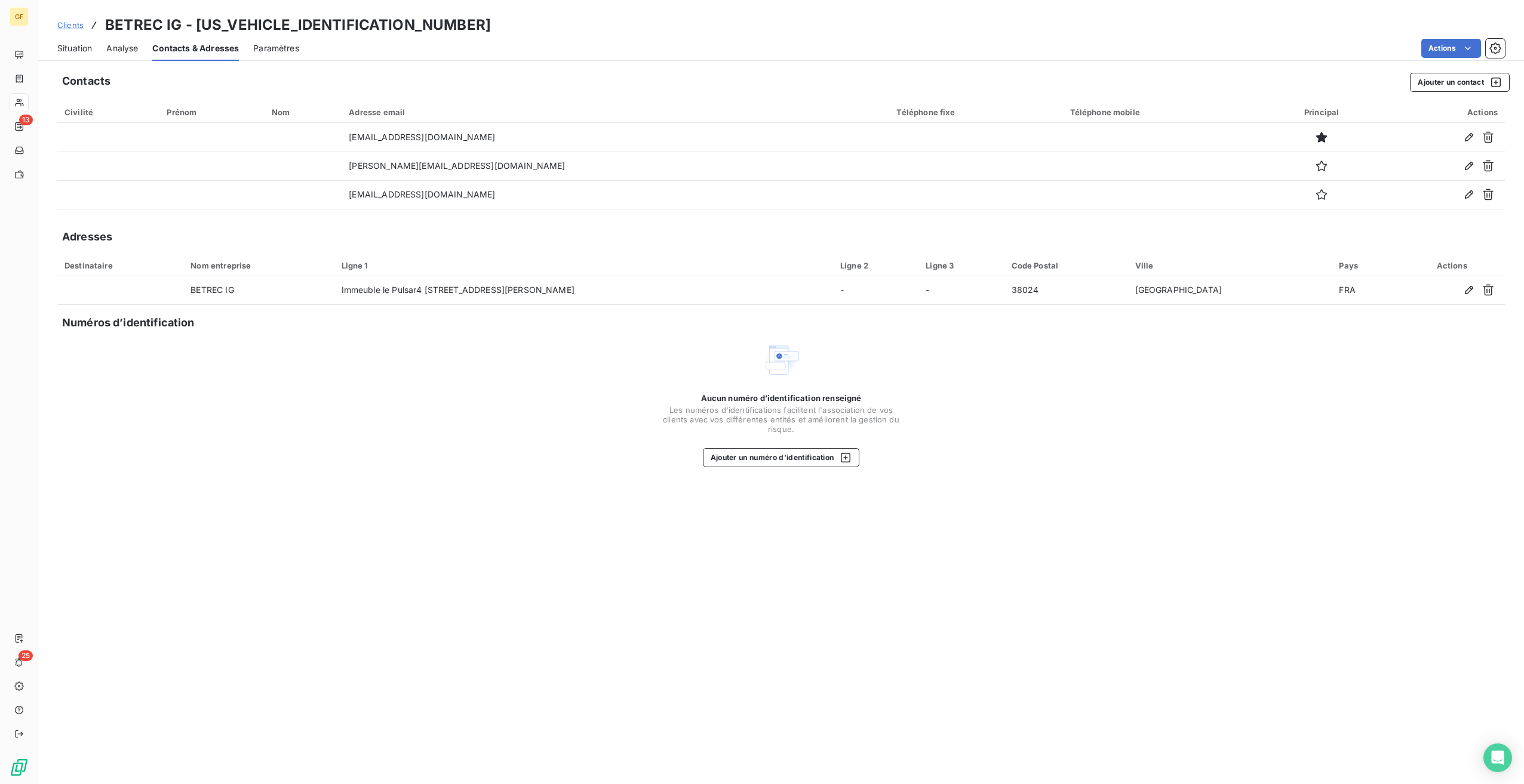
click at [350, 213] on div "Contacts Ajouter un contact Civilité Prénom Nom Adresse email Téléphone fixe Té…" at bounding box center [781, 424] width 1485 height 718
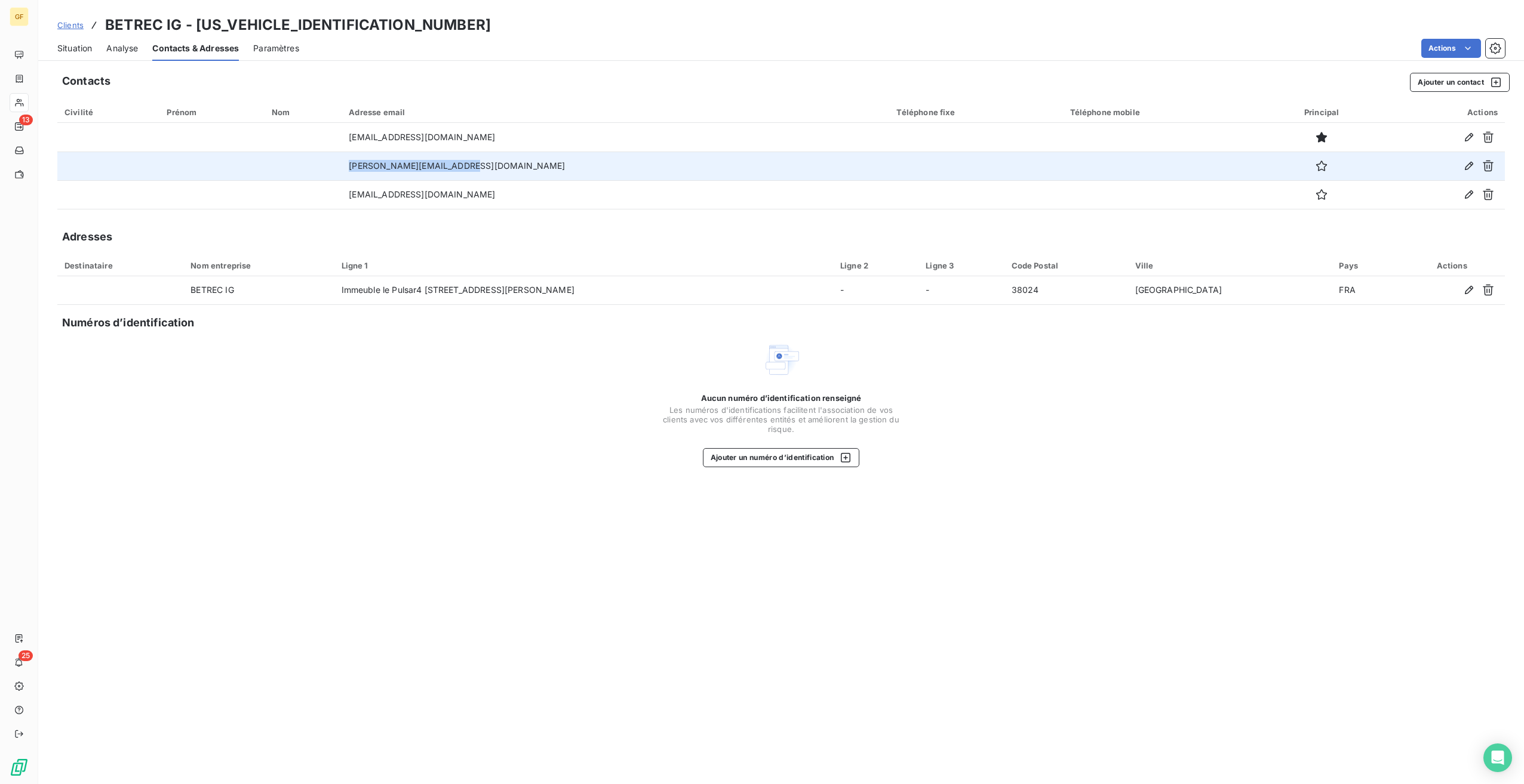
drag, startPoint x: 378, startPoint y: 159, endPoint x: 587, endPoint y: 180, distance: 210.1
click at [587, 180] on tr "cindy.cretinon@betrec.com" at bounding box center [781, 166] width 1448 height 29
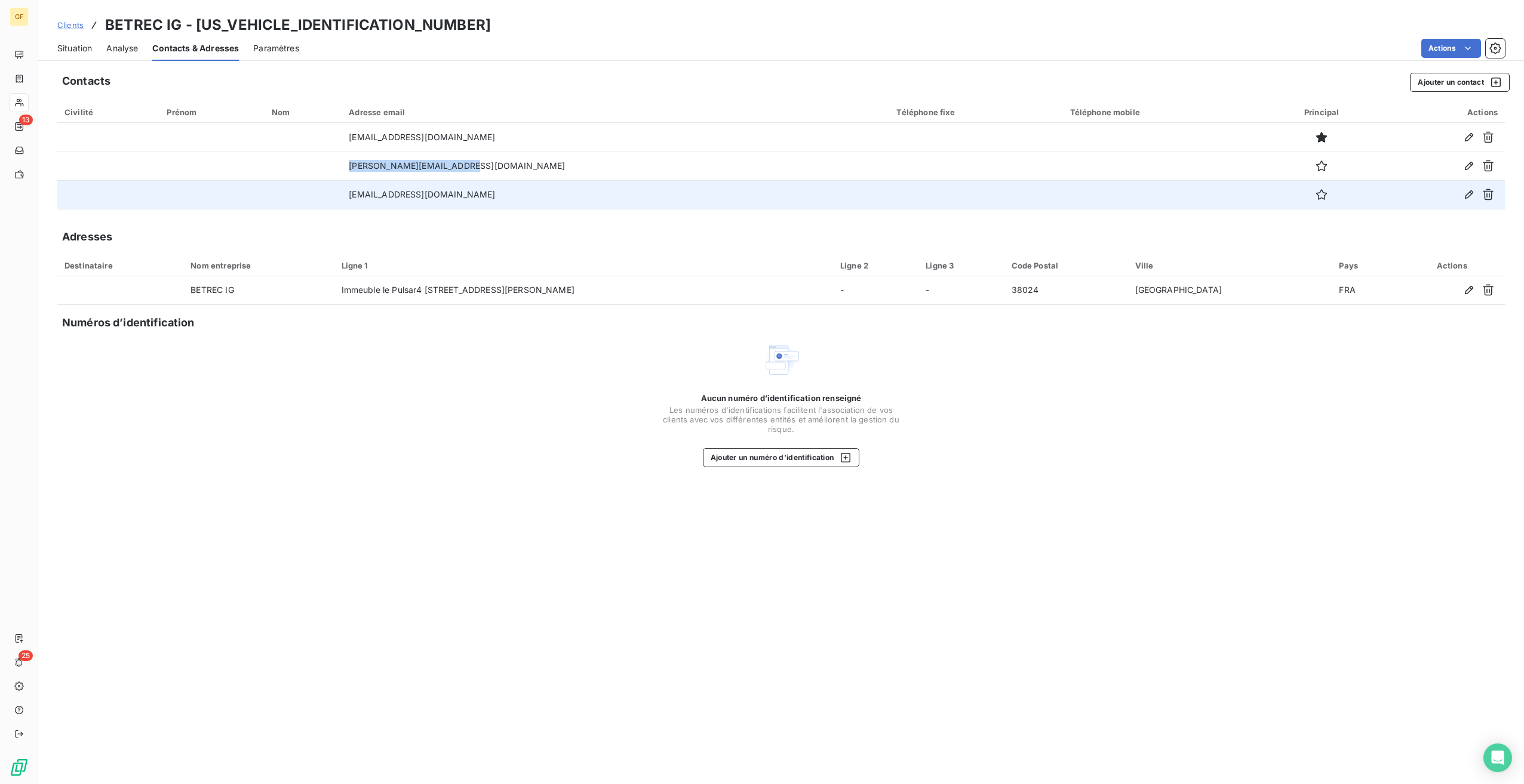
drag, startPoint x: 587, startPoint y: 180, endPoint x: 387, endPoint y: 198, distance: 200.8
click at [387, 198] on td "jean-jacques.montin@betrec.com" at bounding box center [615, 195] width 547 height 29
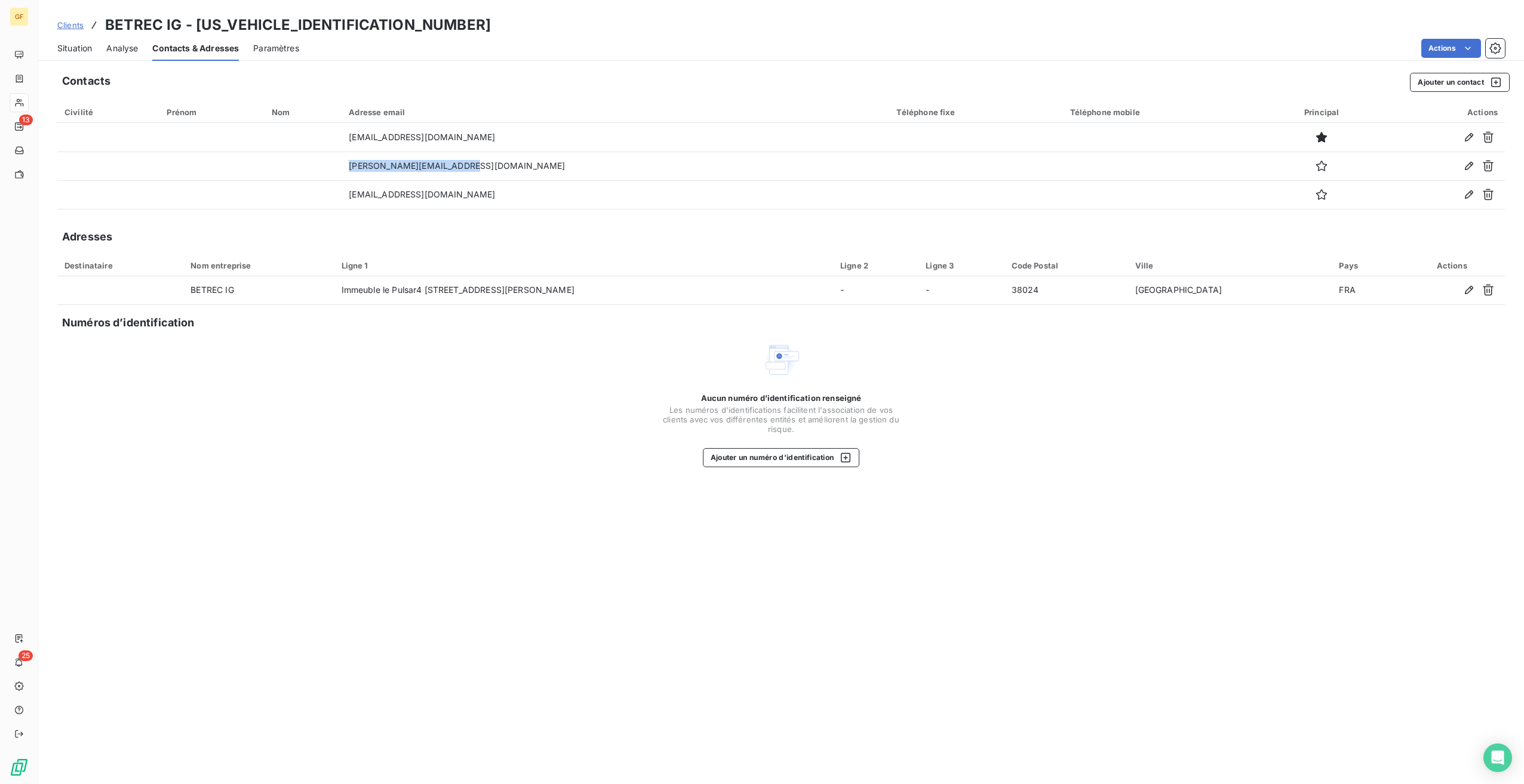
drag, startPoint x: 387, startPoint y: 198, endPoint x: 583, endPoint y: 261, distance: 205.9
click at [580, 263] on div "Ligne 1" at bounding box center [584, 265] width 484 height 9
click at [577, 116] on div "Adresse email" at bounding box center [615, 112] width 533 height 9
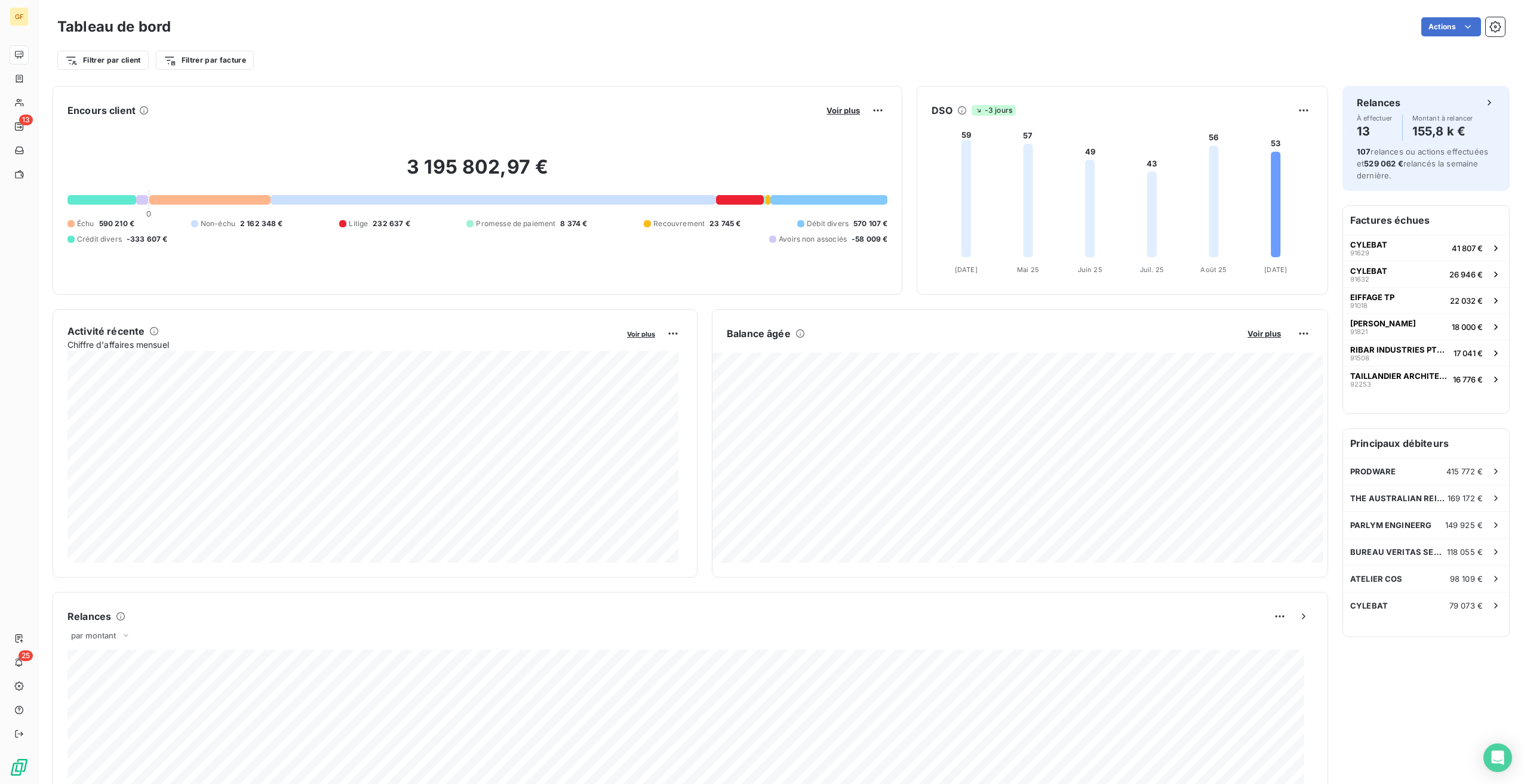
click at [826, 104] on div "Voir plus" at bounding box center [855, 110] width 64 height 19
click at [842, 108] on span "Voir plus" at bounding box center [843, 110] width 34 height 9
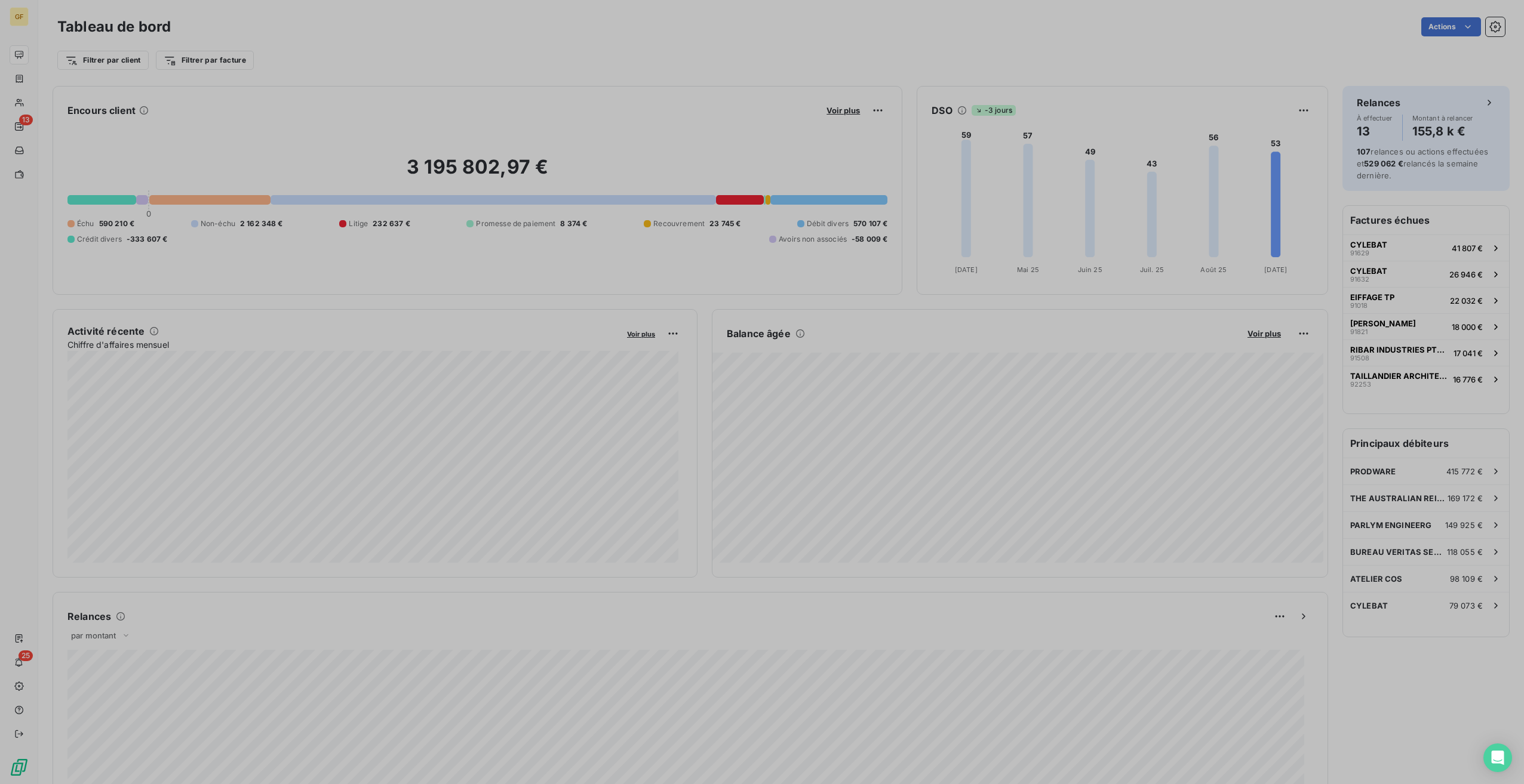
scroll to position [775, 450]
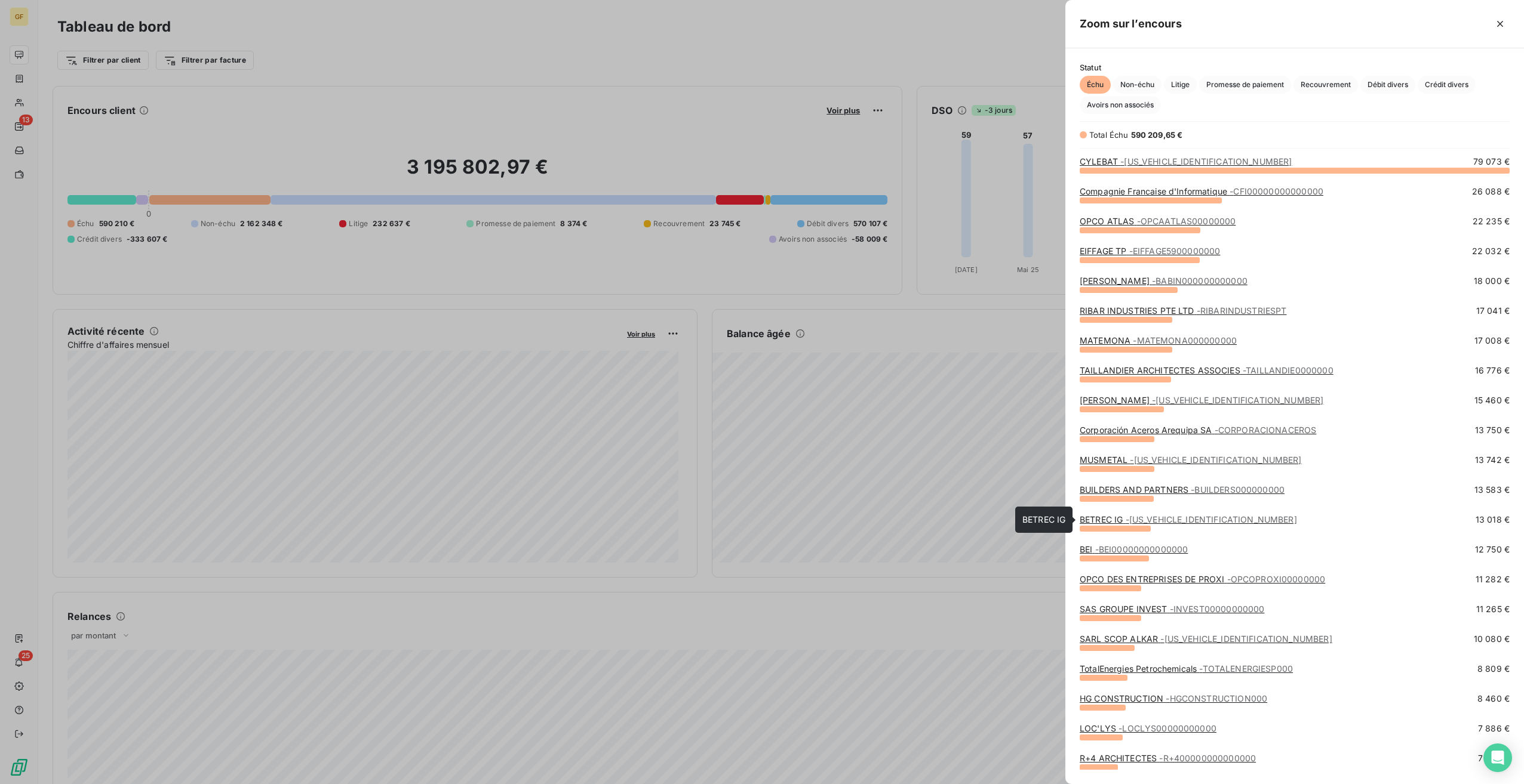
click at [1197, 523] on span "- BETREC38000000000" at bounding box center [1211, 519] width 171 height 10
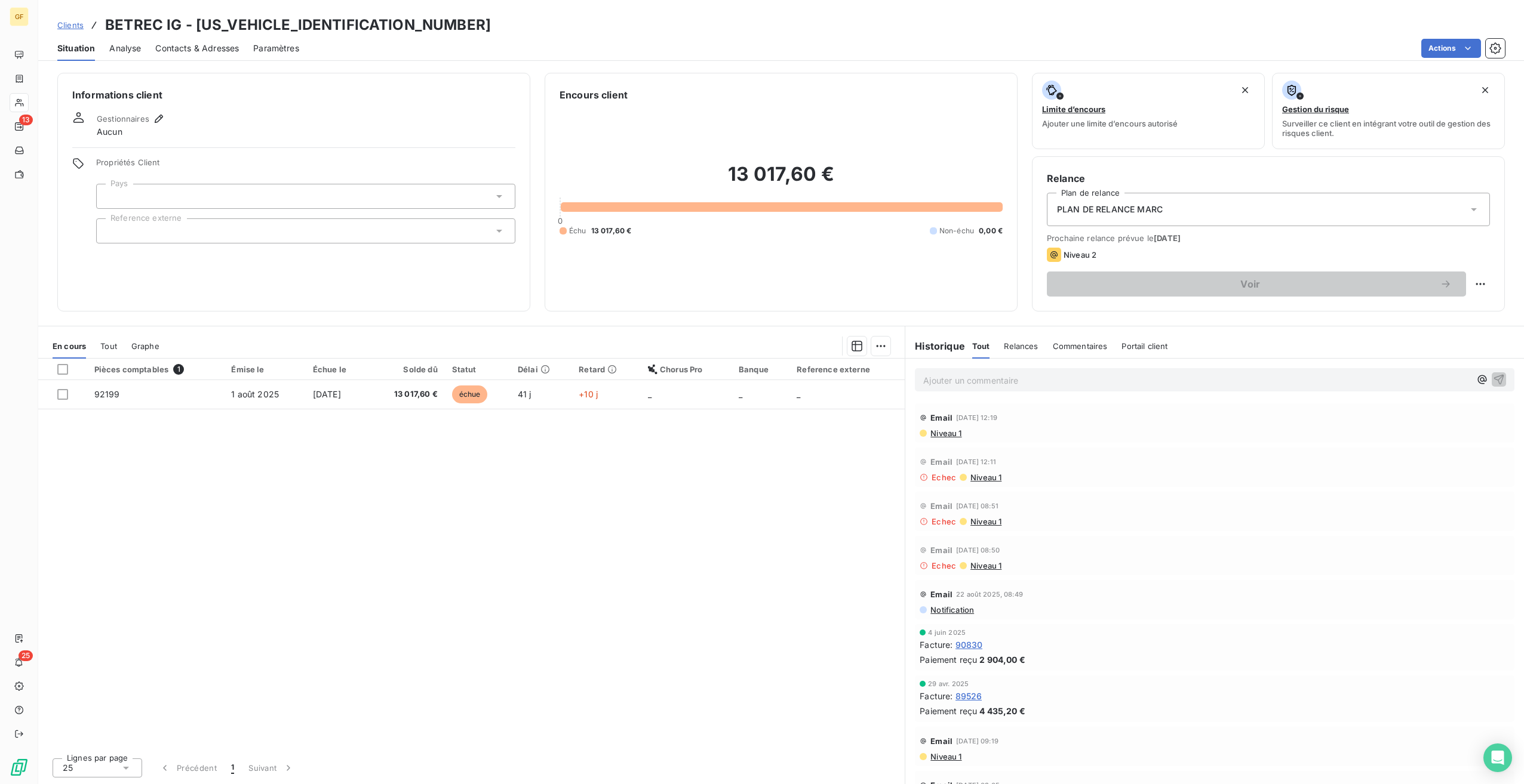
click at [957, 437] on span "Niveau 1" at bounding box center [945, 433] width 32 height 9
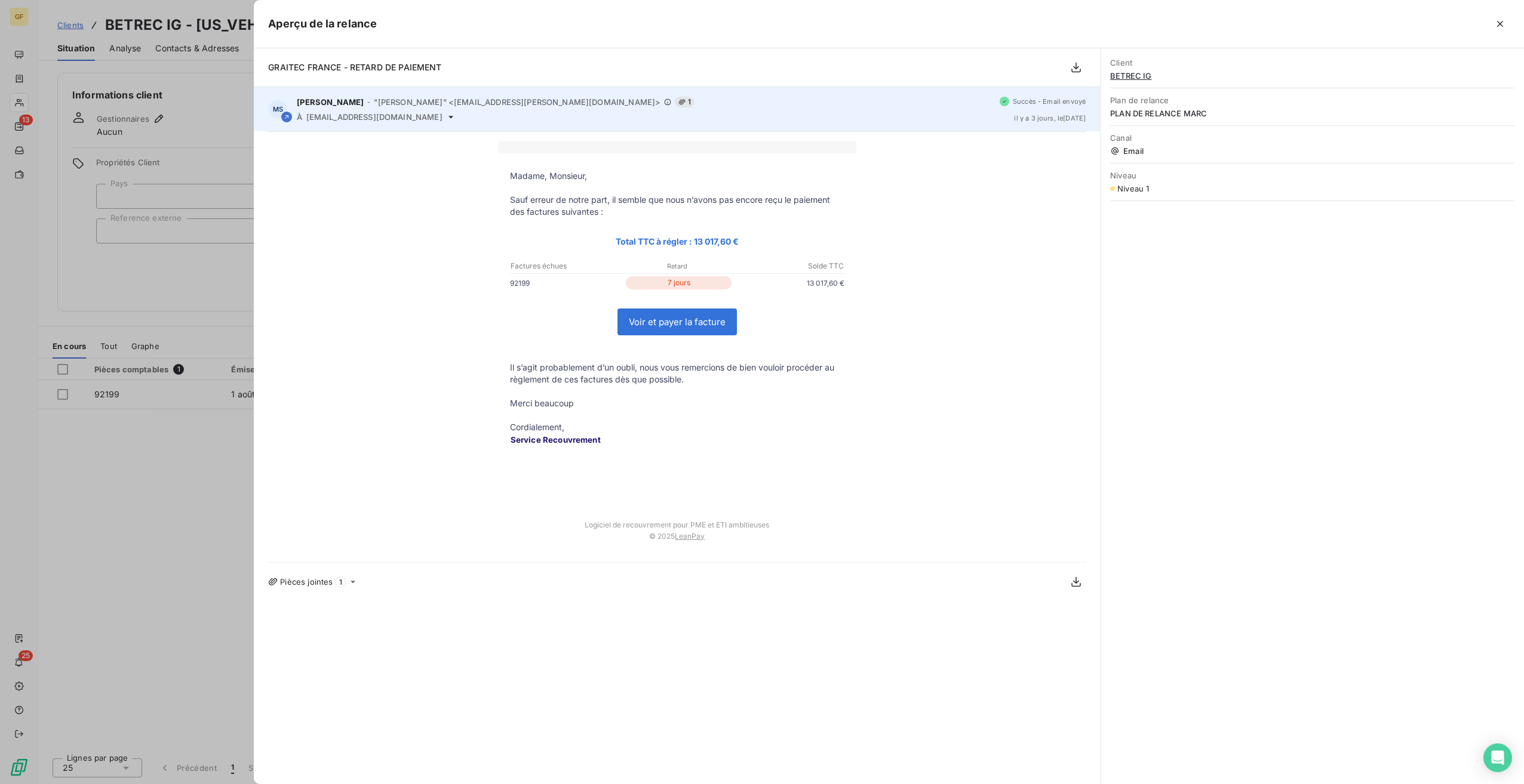
click at [383, 118] on div "À betrec@betrec.com" at bounding box center [643, 116] width 693 height 9
click at [446, 120] on icon at bounding box center [450, 116] width 9 height 9
click at [378, 90] on div "MS Marc Santoro - "Marc Santoro" <marc.santoro@graitec.com> 1 À betrec@betrec.c…" at bounding box center [677, 109] width 846 height 44
click at [339, 109] on div "Marc Santoro - "Marc Santoro" <marc.santoro@graitec.com> 1 À betrec@betrec.com" at bounding box center [643, 109] width 693 height 25
click at [286, 116] on icon at bounding box center [287, 117] width 7 height 7
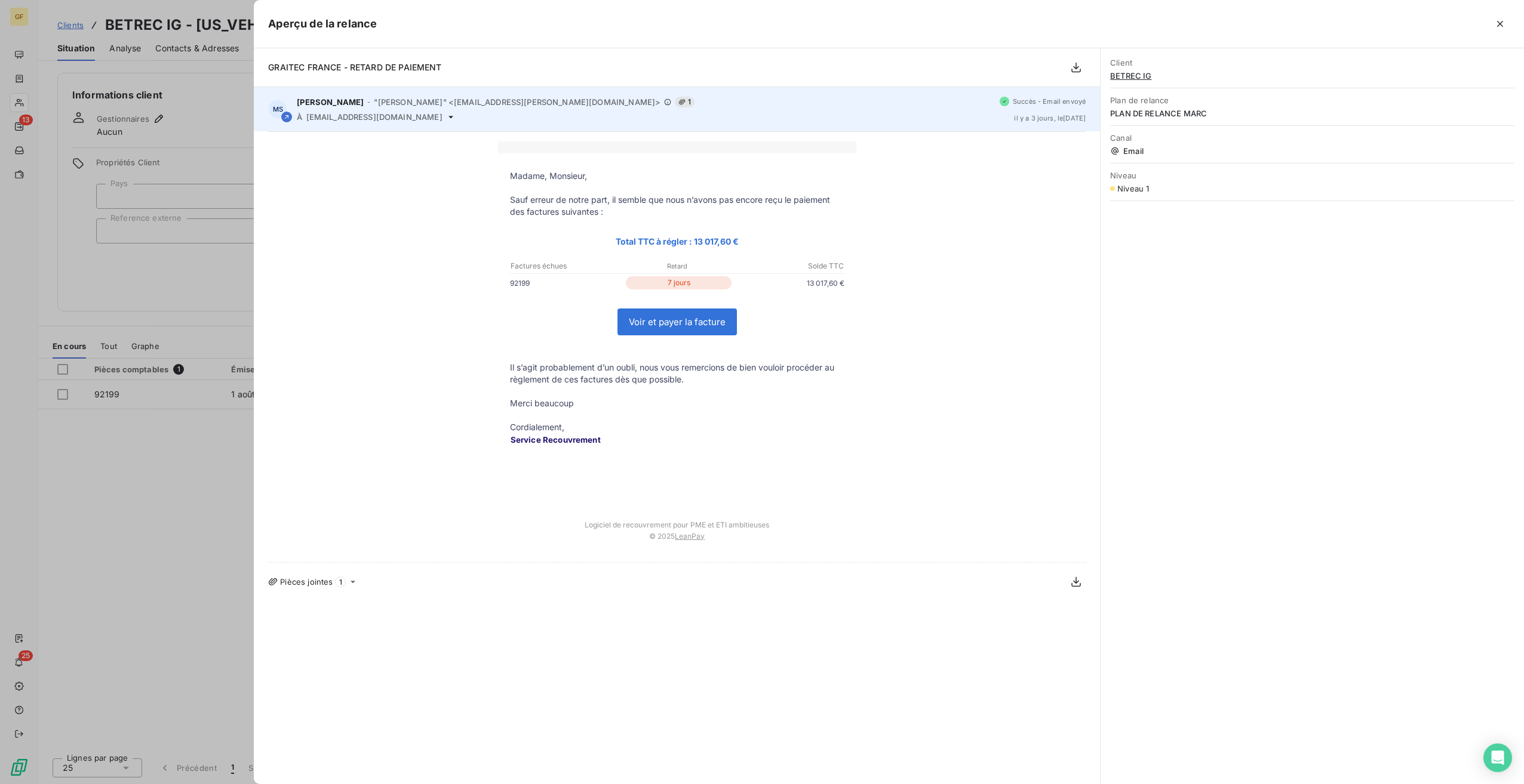
click at [1040, 116] on span "il y a 3 jours , le 8 sept. 2025" at bounding box center [1050, 118] width 71 height 7
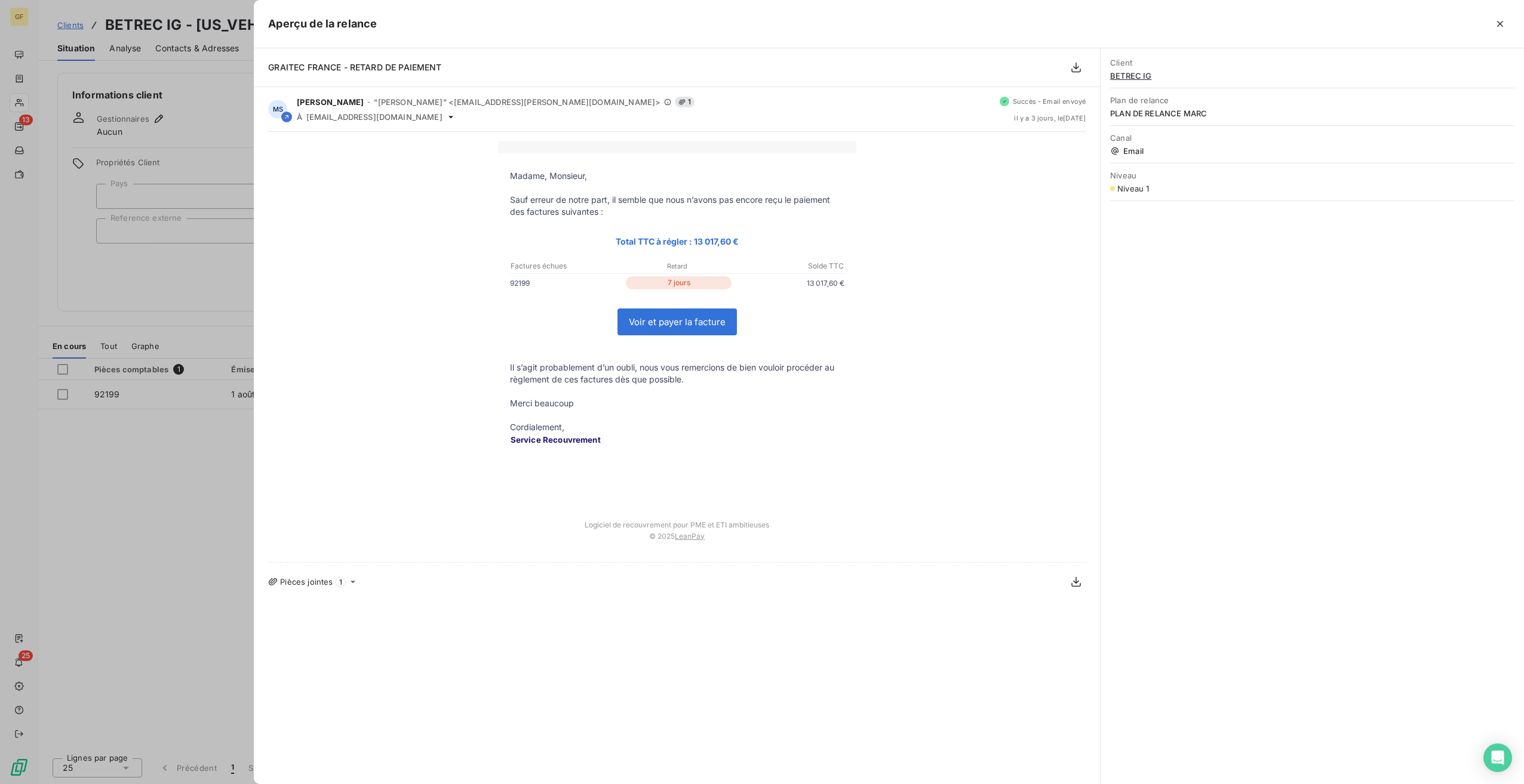
click at [338, 583] on span "1" at bounding box center [340, 581] width 11 height 11
click at [353, 583] on icon at bounding box center [353, 581] width 5 height 2
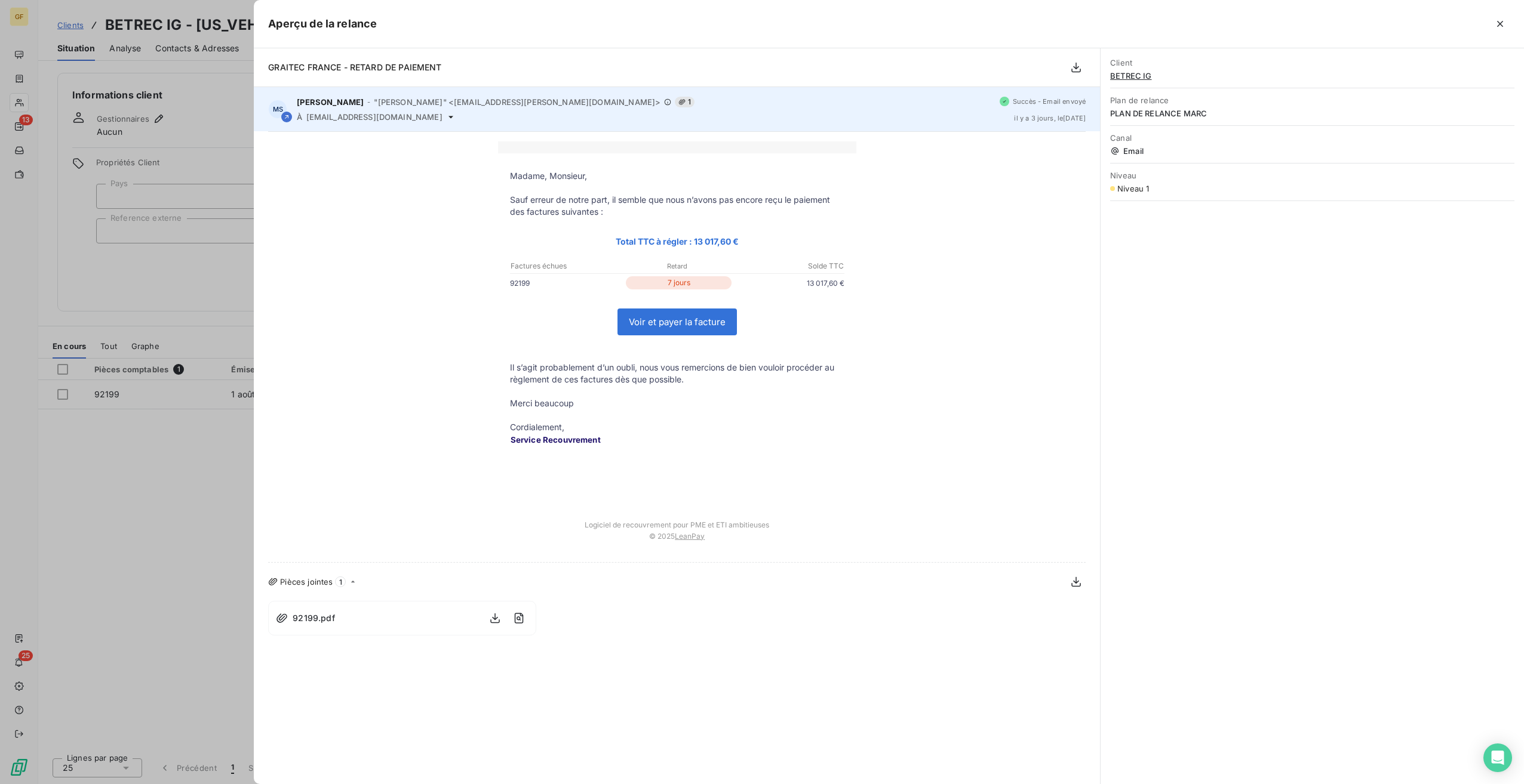
click at [385, 123] on div "MS Marc Santoro - "Marc Santoro" <marc.santoro@graitec.com> 1 À betrec@betrec.c…" at bounding box center [677, 109] width 846 height 44
click at [463, 120] on div "À betrec@betrec.com" at bounding box center [643, 116] width 693 height 9
click at [517, 97] on span ""Marc Santoro" <marc.santoro@graitec.com>" at bounding box center [518, 101] width 287 height 9
click at [567, 104] on div "Marc Santoro - "Marc Santoro" <marc.santoro@graitec.com> 1" at bounding box center [643, 102] width 693 height 11
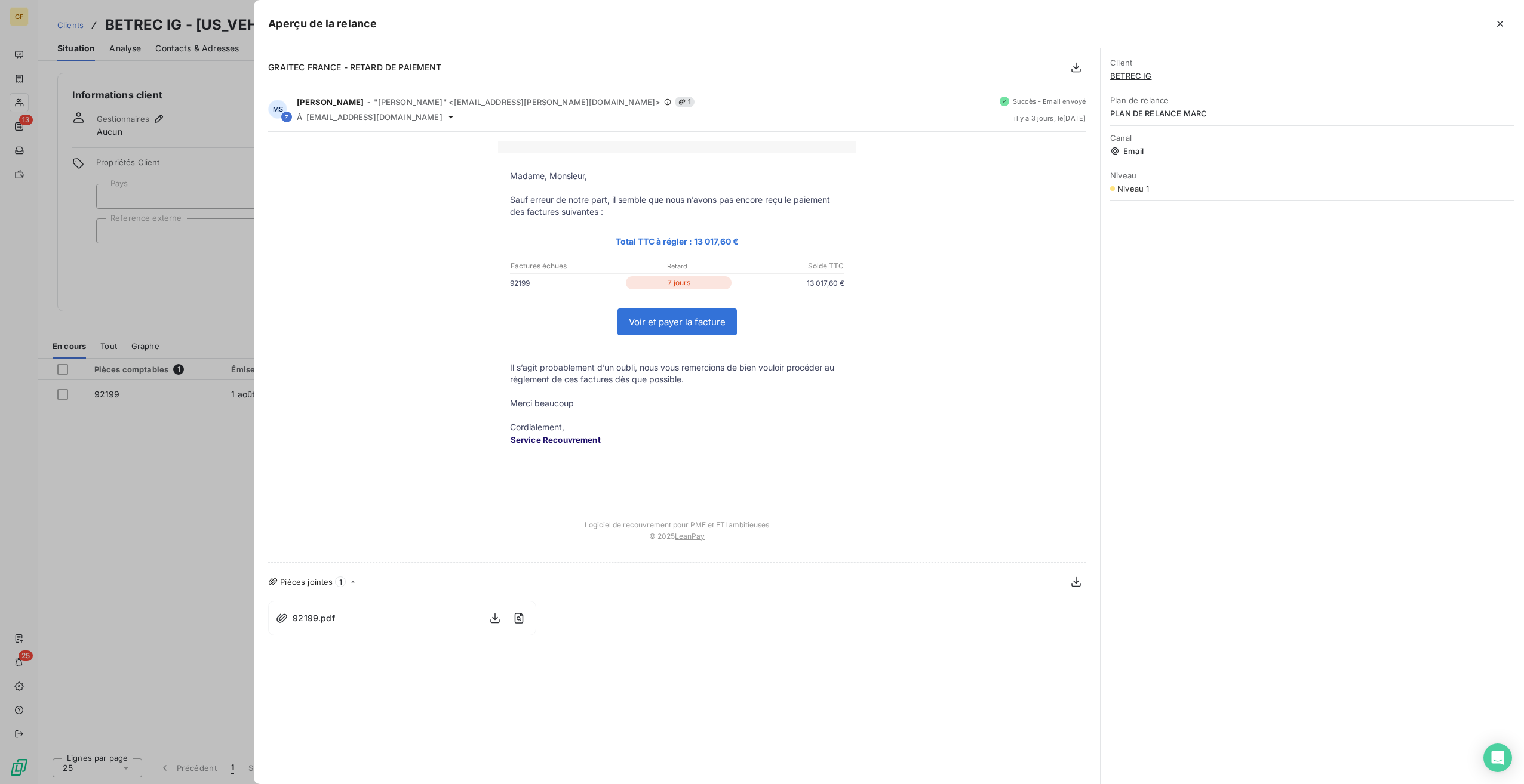
drag, startPoint x: 131, startPoint y: 231, endPoint x: 62, endPoint y: 46, distance: 197.4
click at [131, 231] on div at bounding box center [762, 392] width 1524 height 784
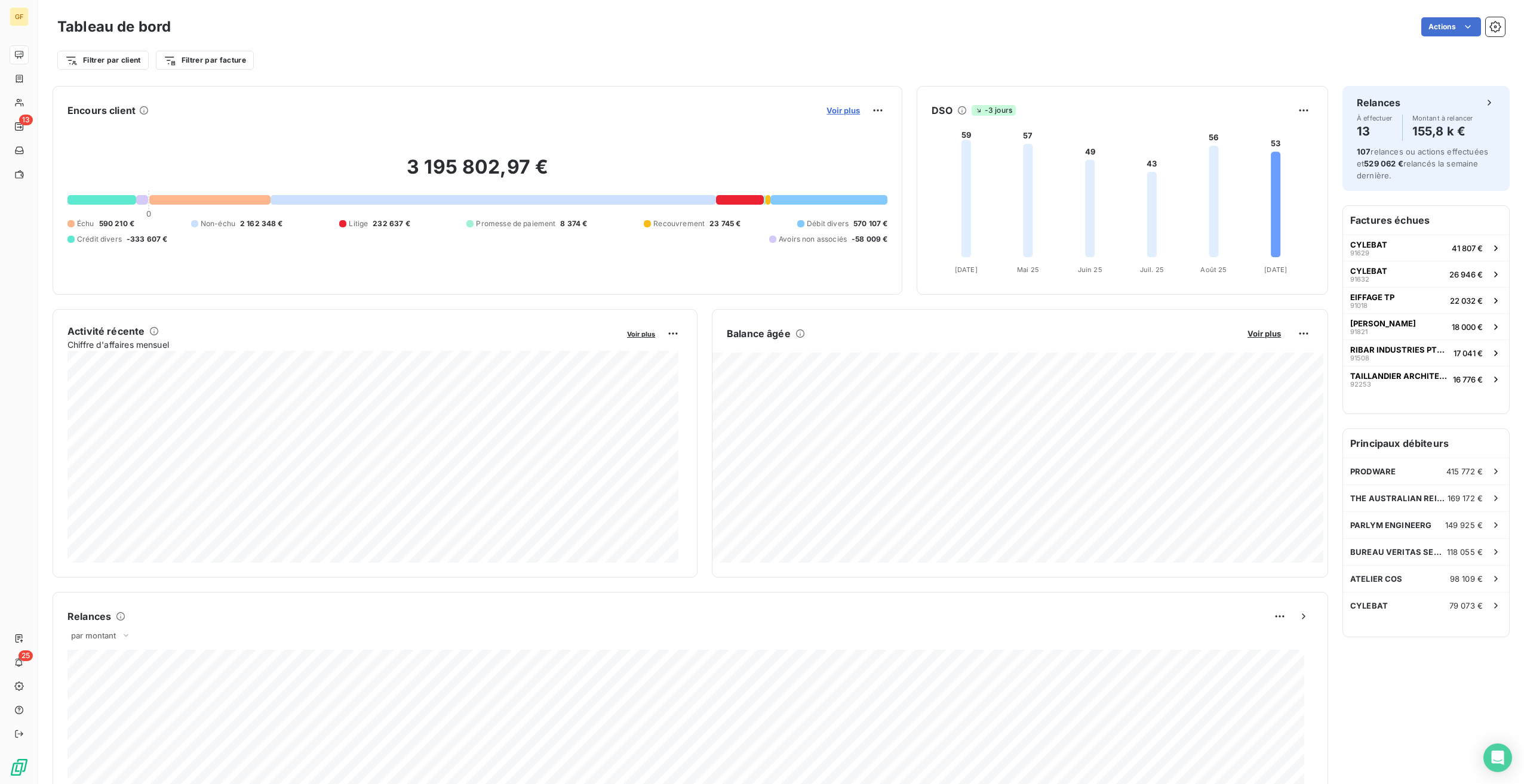
click at [829, 112] on span "Voir plus" at bounding box center [843, 110] width 34 height 9
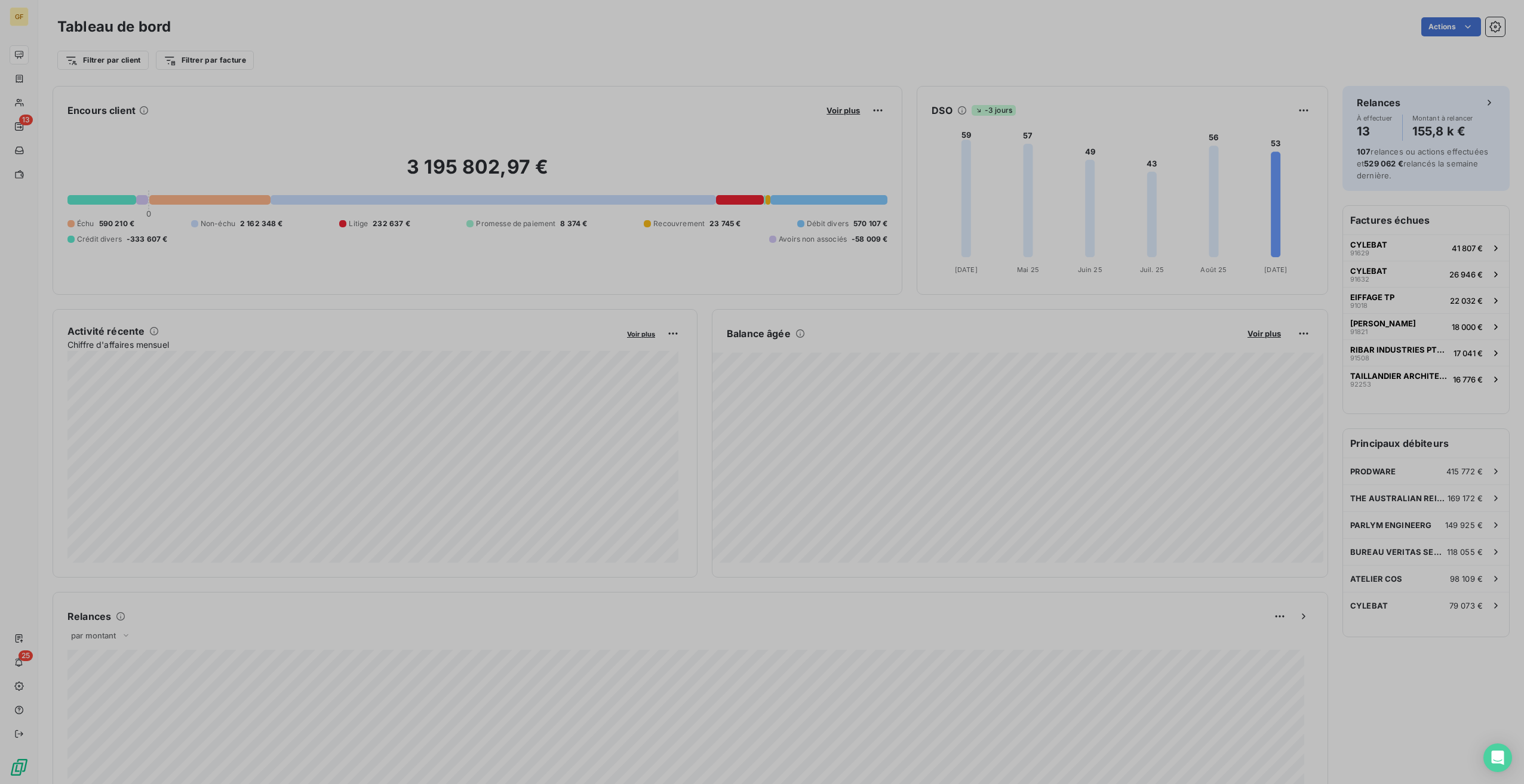
scroll to position [775, 450]
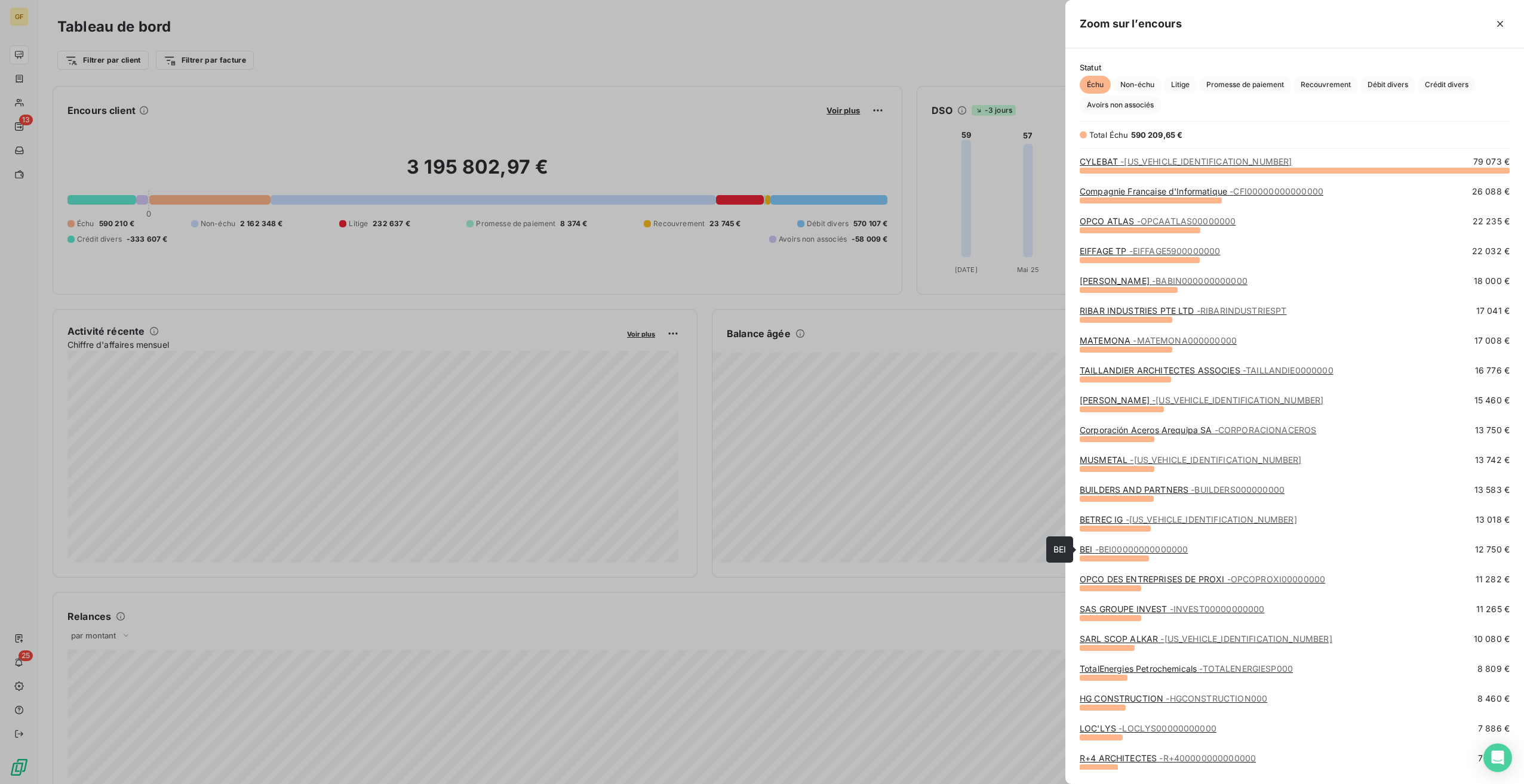
click at [1149, 553] on span "- BEI00000000000000" at bounding box center [1141, 549] width 94 height 10
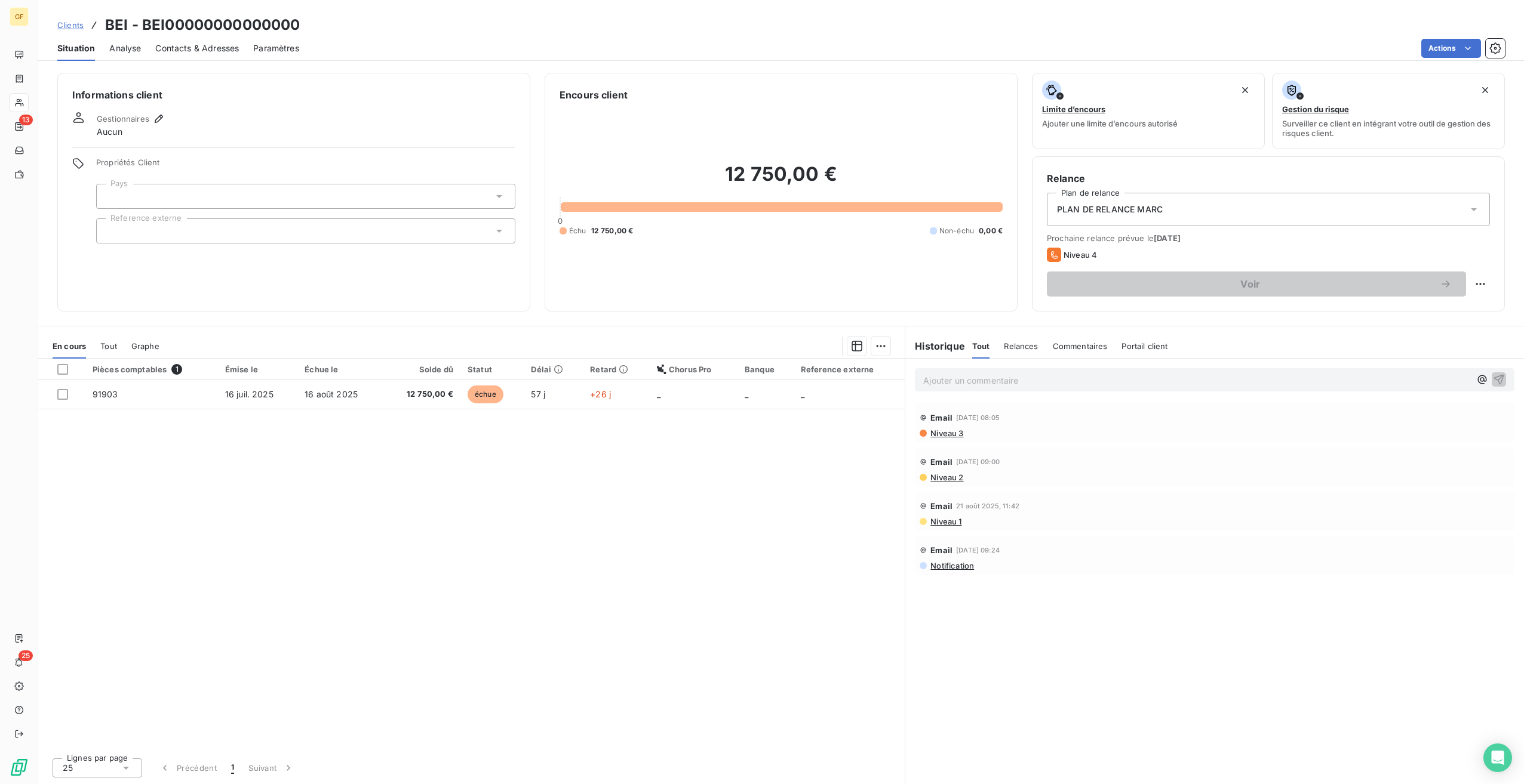
click at [142, 53] on div "Situation Analyse Contacts & Adresses Paramètres Actions" at bounding box center [781, 48] width 1485 height 25
click at [111, 49] on span "Analyse" at bounding box center [125, 48] width 31 height 12
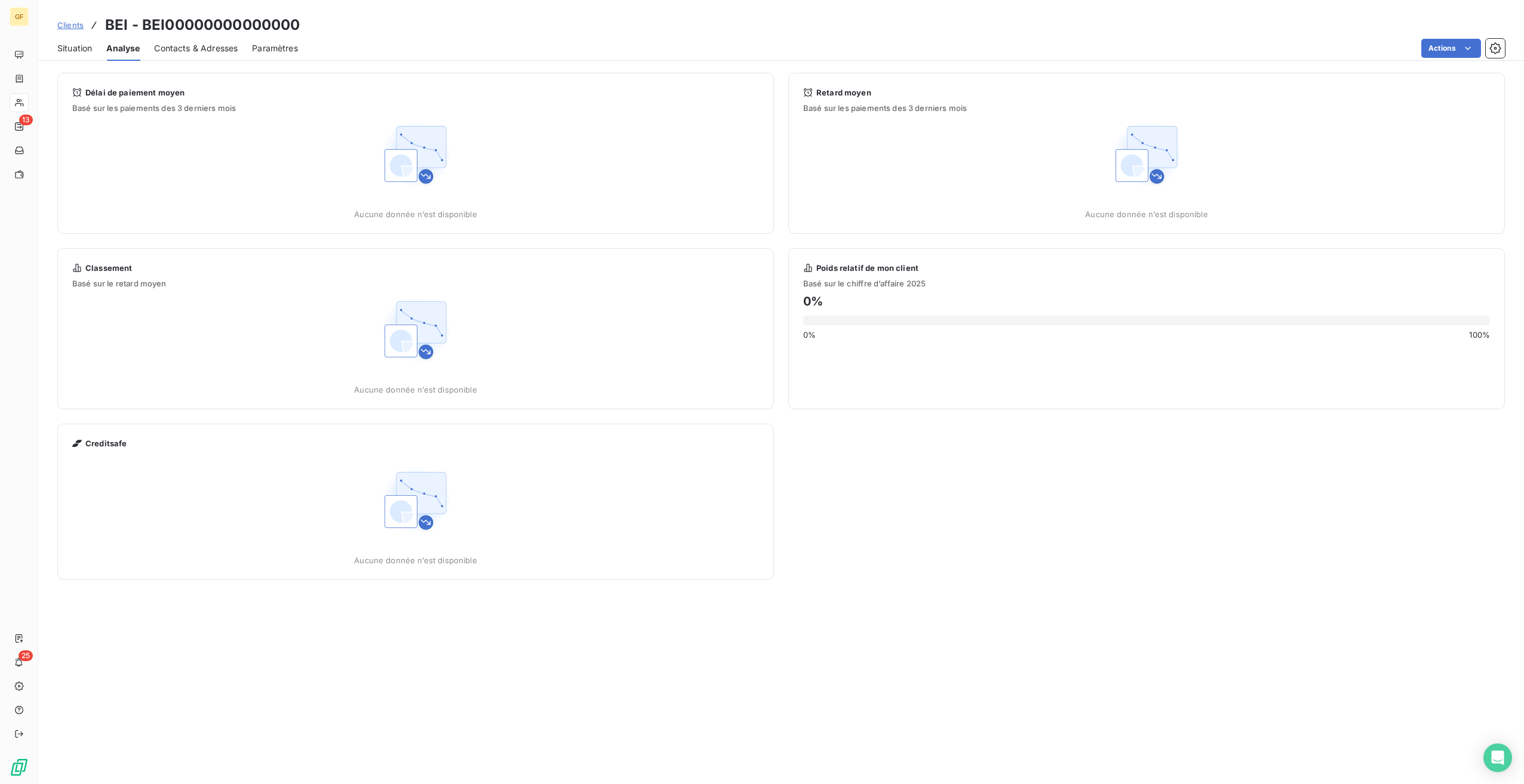
click at [196, 44] on span "Contacts & Adresses" at bounding box center [196, 48] width 84 height 12
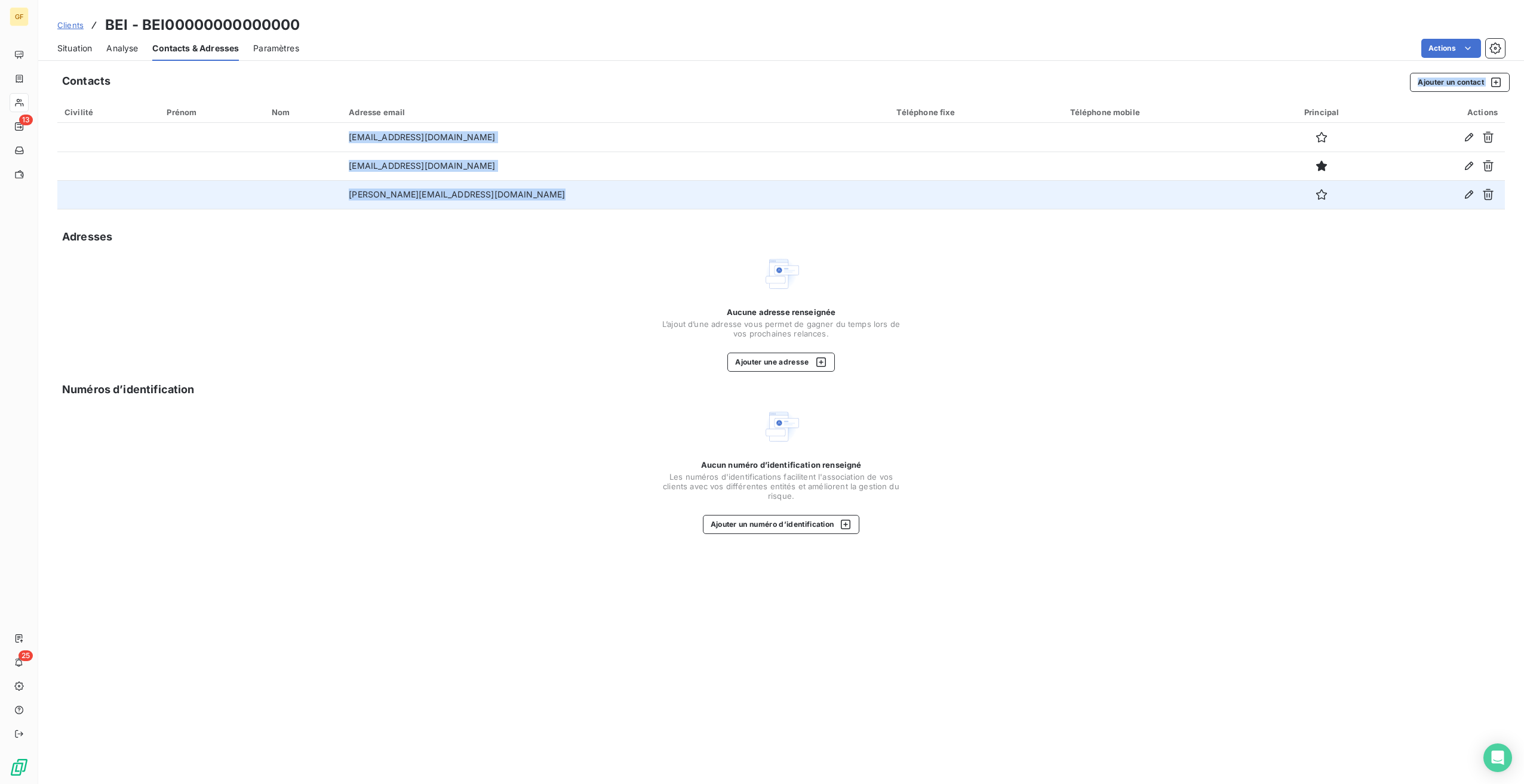
drag, startPoint x: 847, startPoint y: 189, endPoint x: 879, endPoint y: 206, distance: 36.2
click at [879, 206] on div "Contacts Ajouter un contact Civilité Prénom Nom Adresse email Téléphone fixe Té…" at bounding box center [781, 424] width 1485 height 718
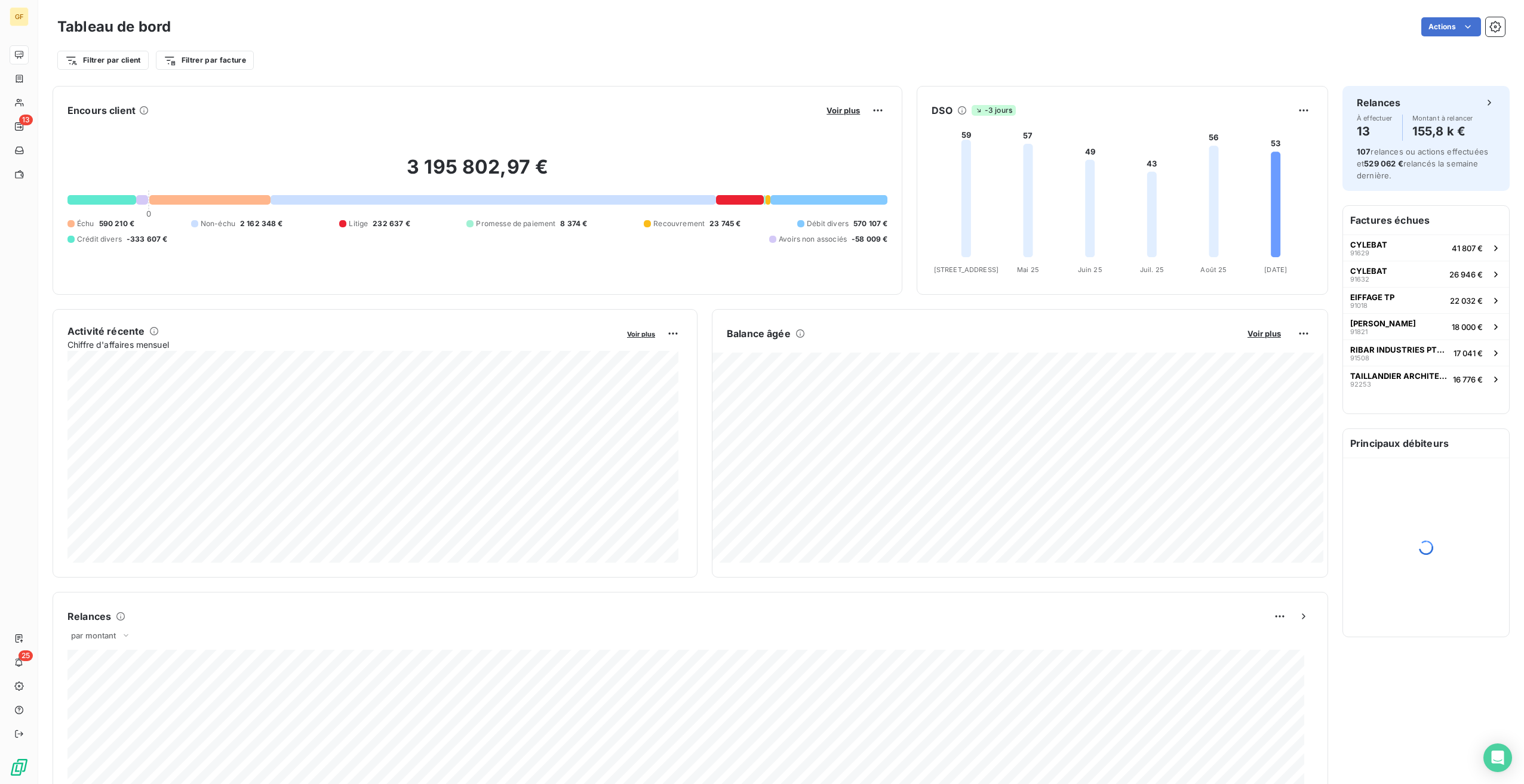
click at [842, 93] on div "Encours client Voir plus 3 195 802,97 € 0 Échu 590 210 € Non-échu 2 162 348 € L…" at bounding box center [478, 190] width 849 height 209
click at [828, 106] on span "Voir plus" at bounding box center [843, 110] width 34 height 9
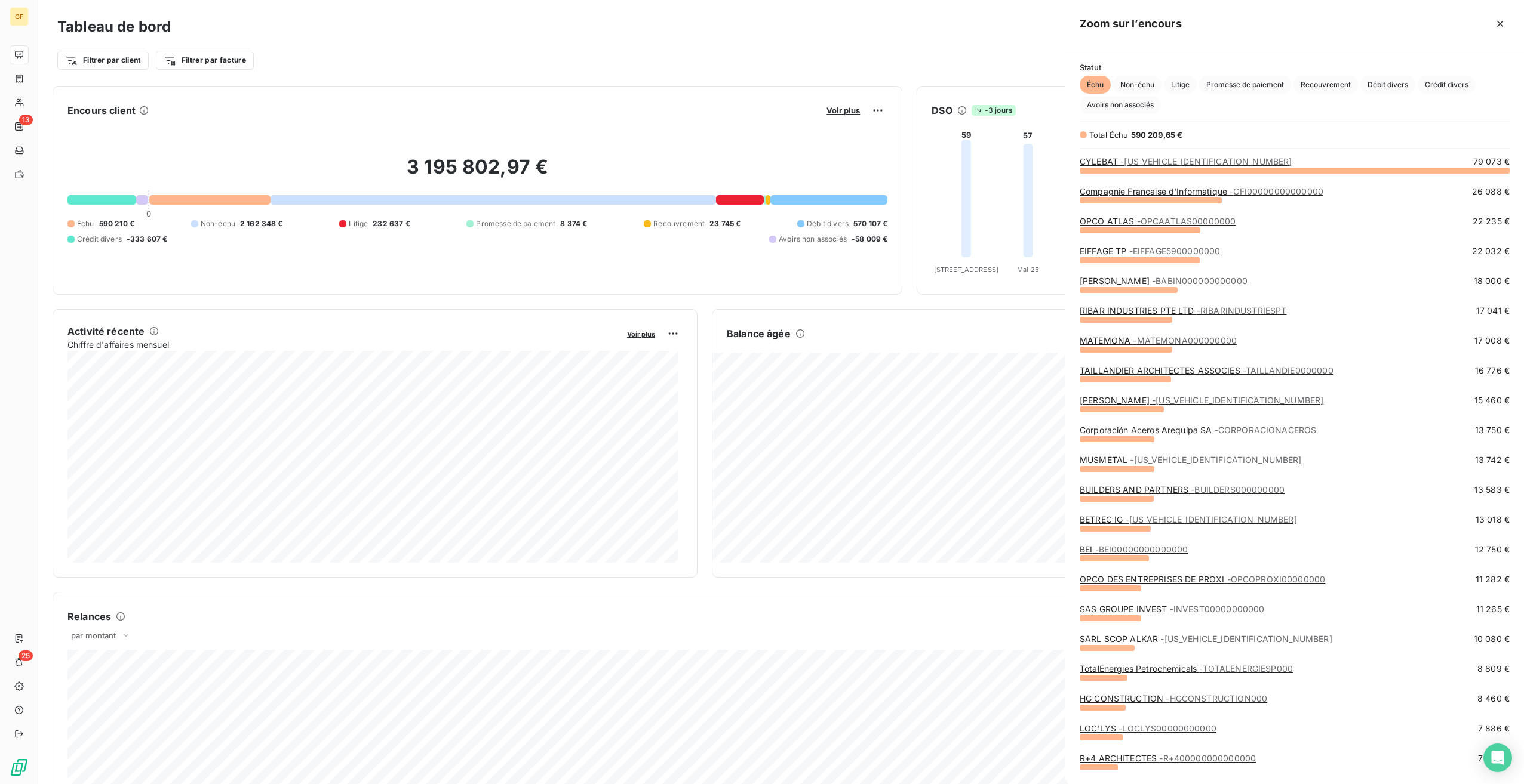
scroll to position [605, 450]
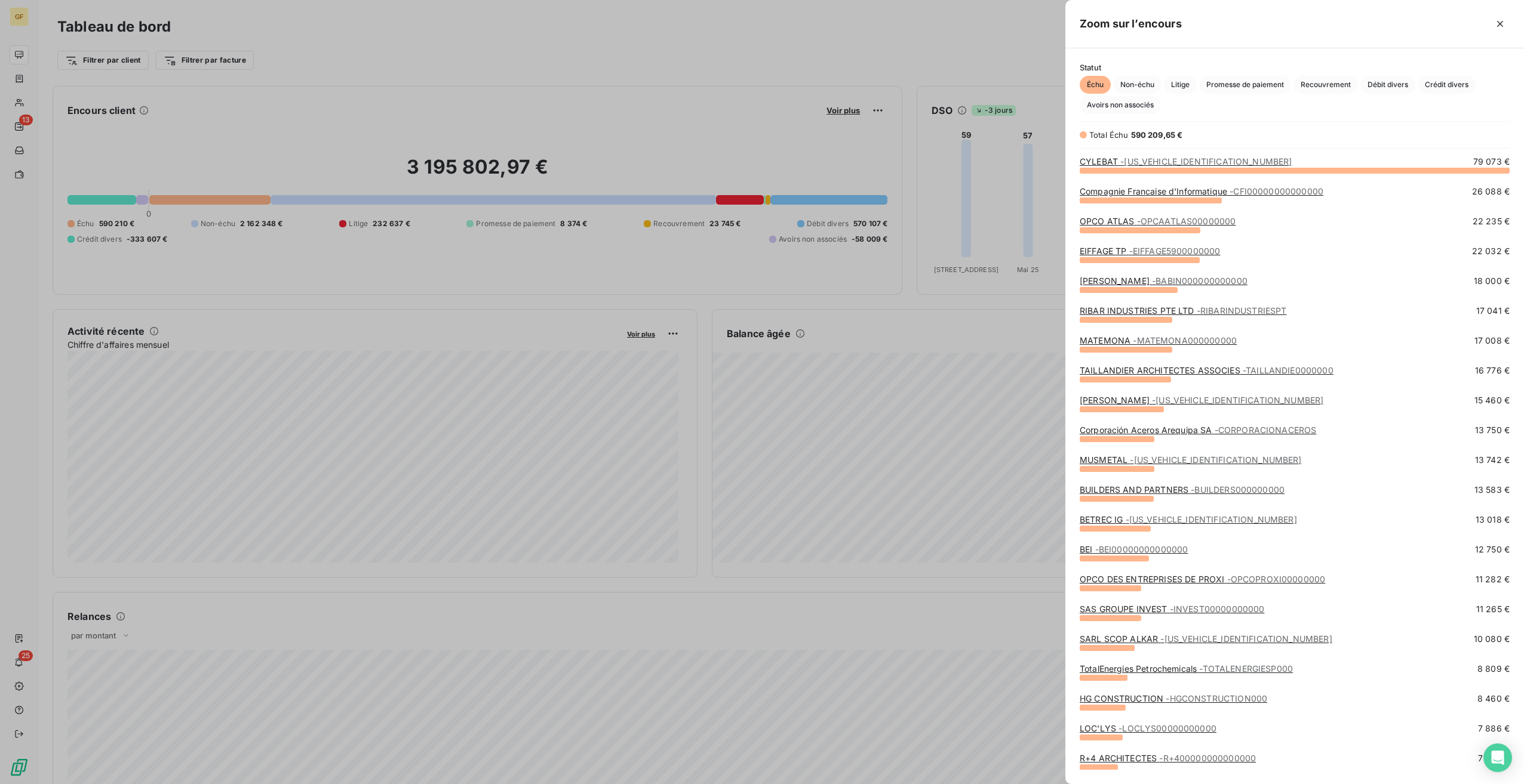
click at [1141, 611] on link "SAS GROUPE INVEST - INVEST00000000000" at bounding box center [1172, 609] width 185 height 10
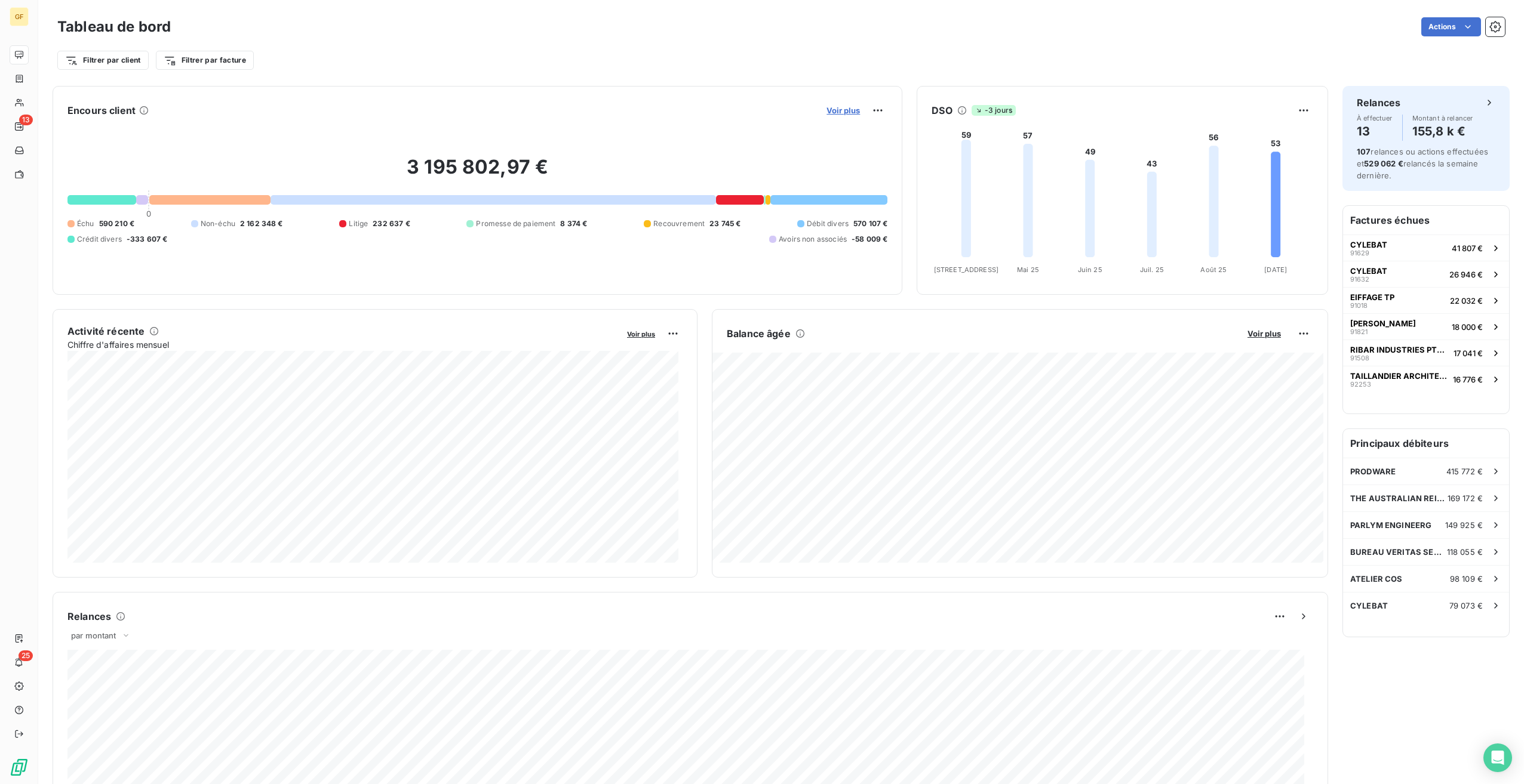
click at [836, 113] on span "Voir plus" at bounding box center [843, 110] width 34 height 9
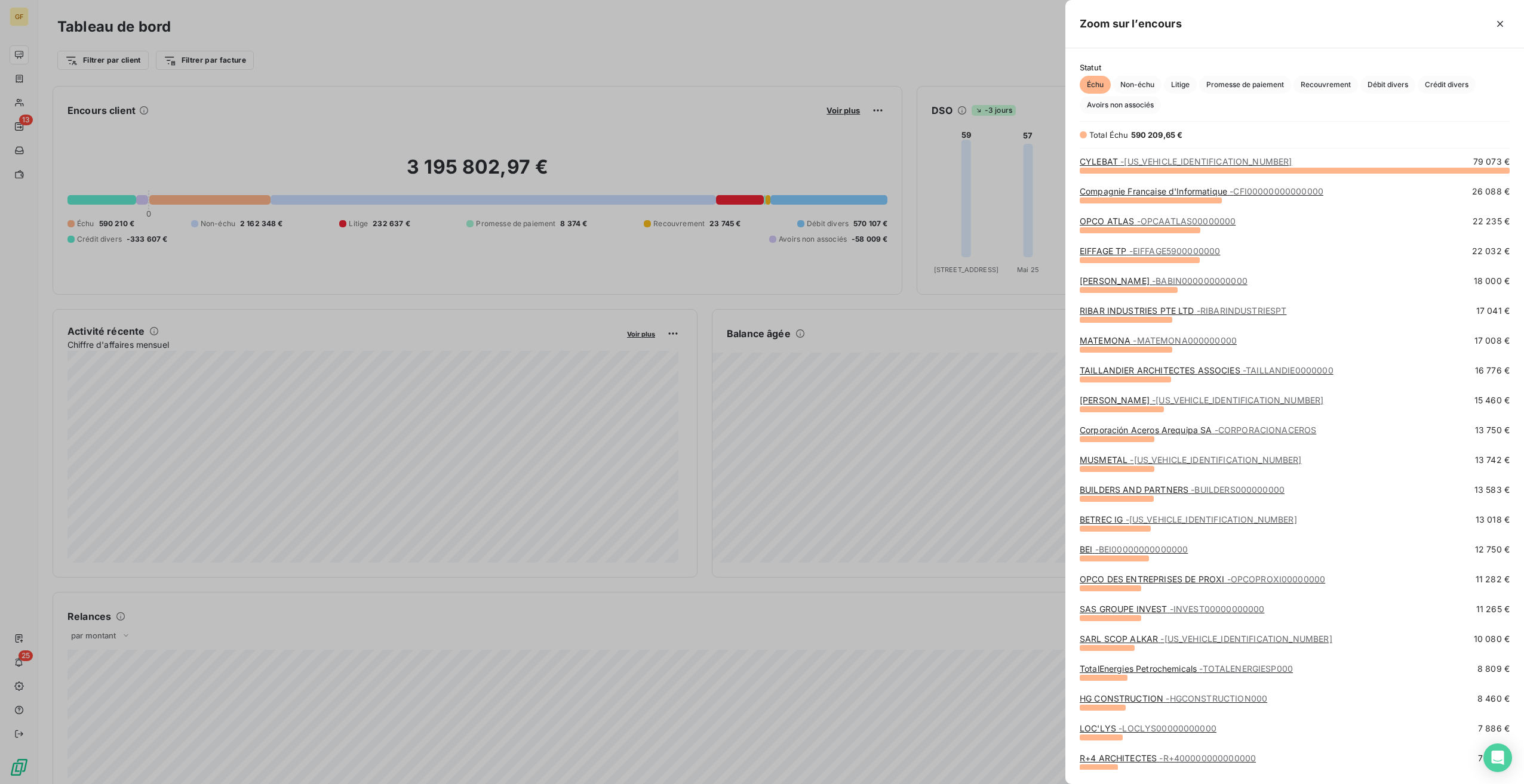
scroll to position [60, 0]
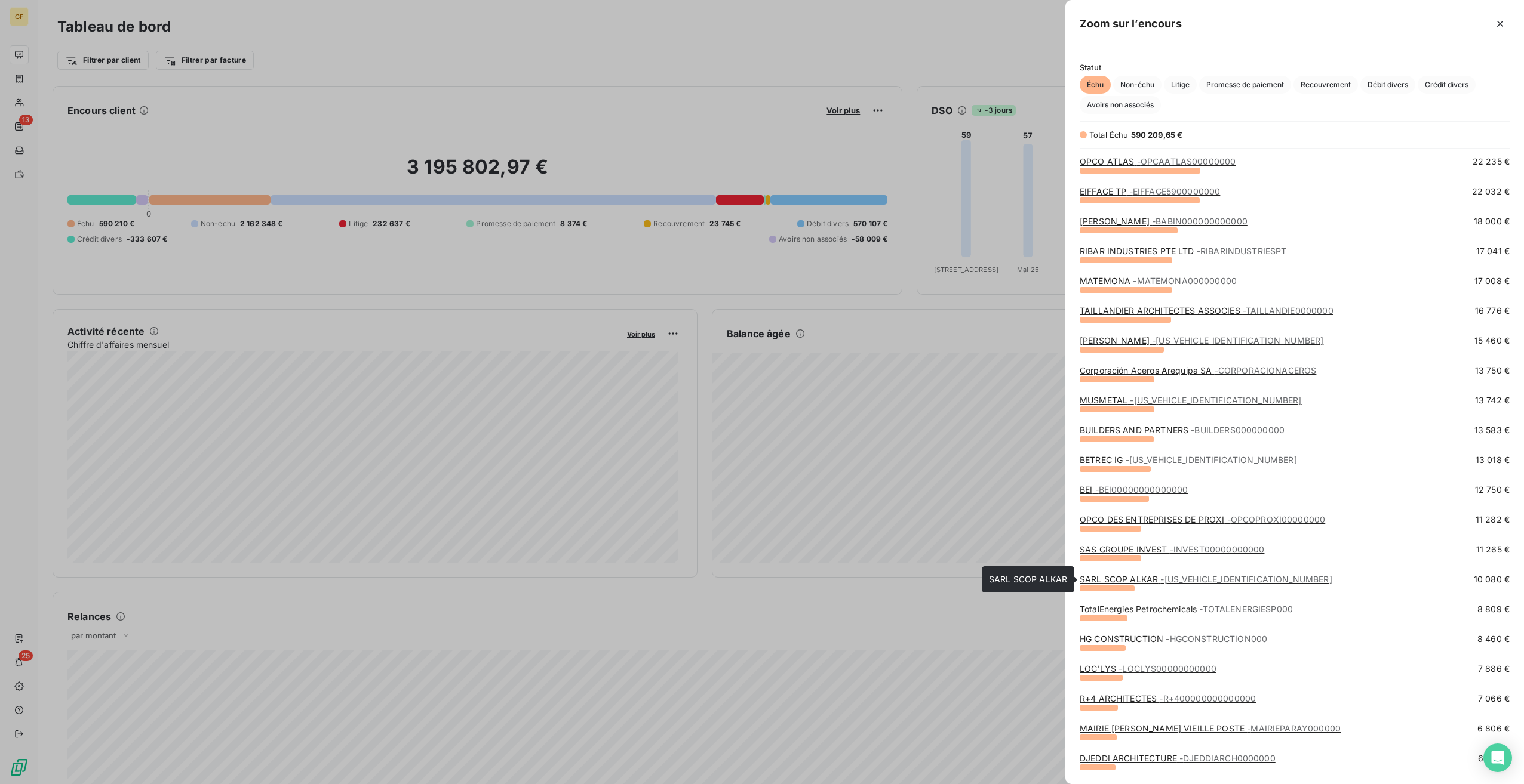
click at [1183, 579] on span "- [US_VEHICLE_IDENTIFICATION_NUMBER]" at bounding box center [1246, 579] width 171 height 10
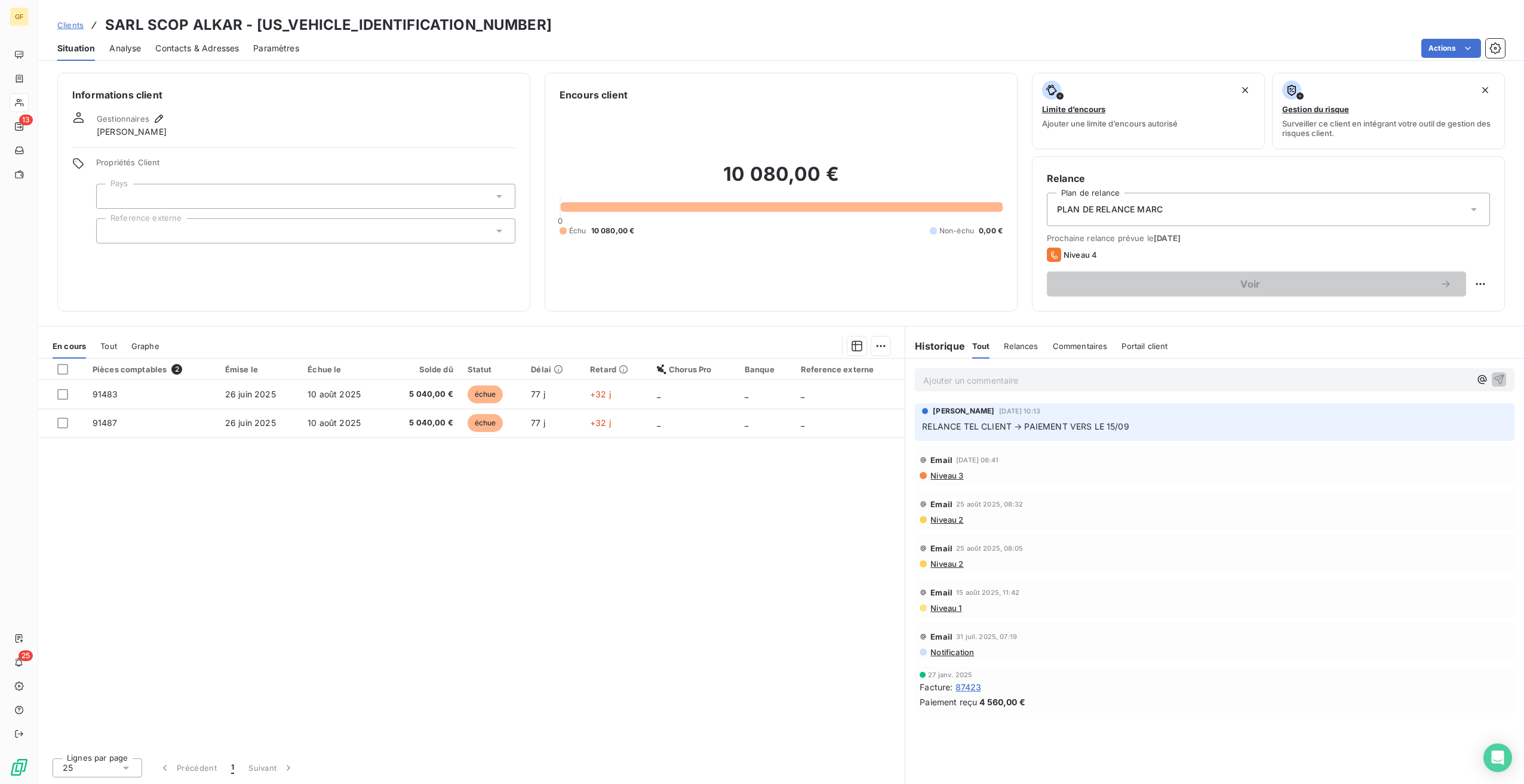
drag, startPoint x: 1141, startPoint y: 432, endPoint x: 947, endPoint y: 428, distance: 194.0
click at [947, 428] on p "RELANCE TEL CLIENT → PAIEMENT VERS LE 15/09" at bounding box center [1215, 427] width 585 height 14
drag, startPoint x: 662, startPoint y: 616, endPoint x: 672, endPoint y: 661, distance: 46.1
click at [662, 617] on div "Pièces comptables 2 Émise le Échue le Solde dû Statut Délai Retard Chorus Pro B…" at bounding box center [472, 554] width 867 height 390
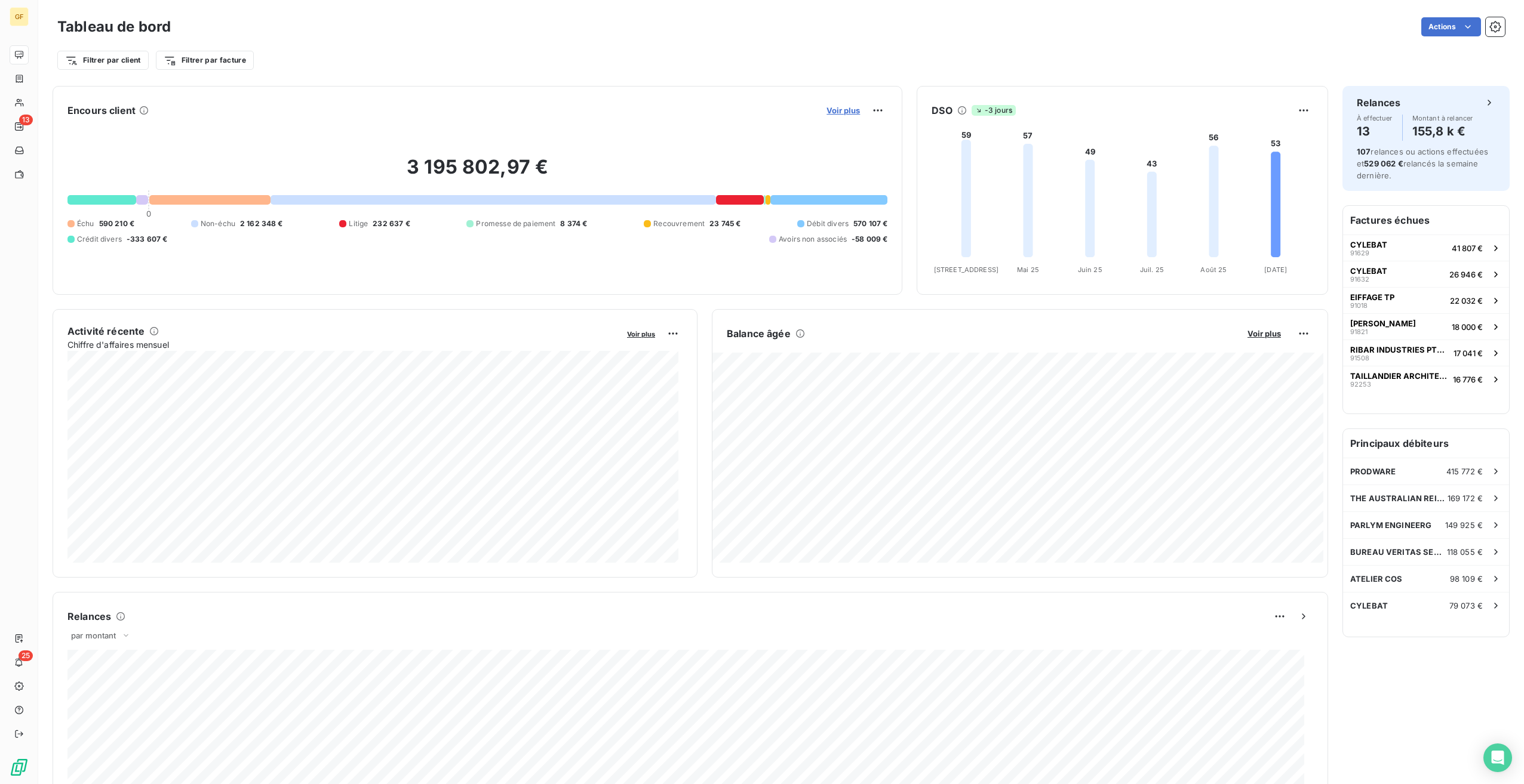
click at [841, 107] on span "Voir plus" at bounding box center [843, 110] width 34 height 9
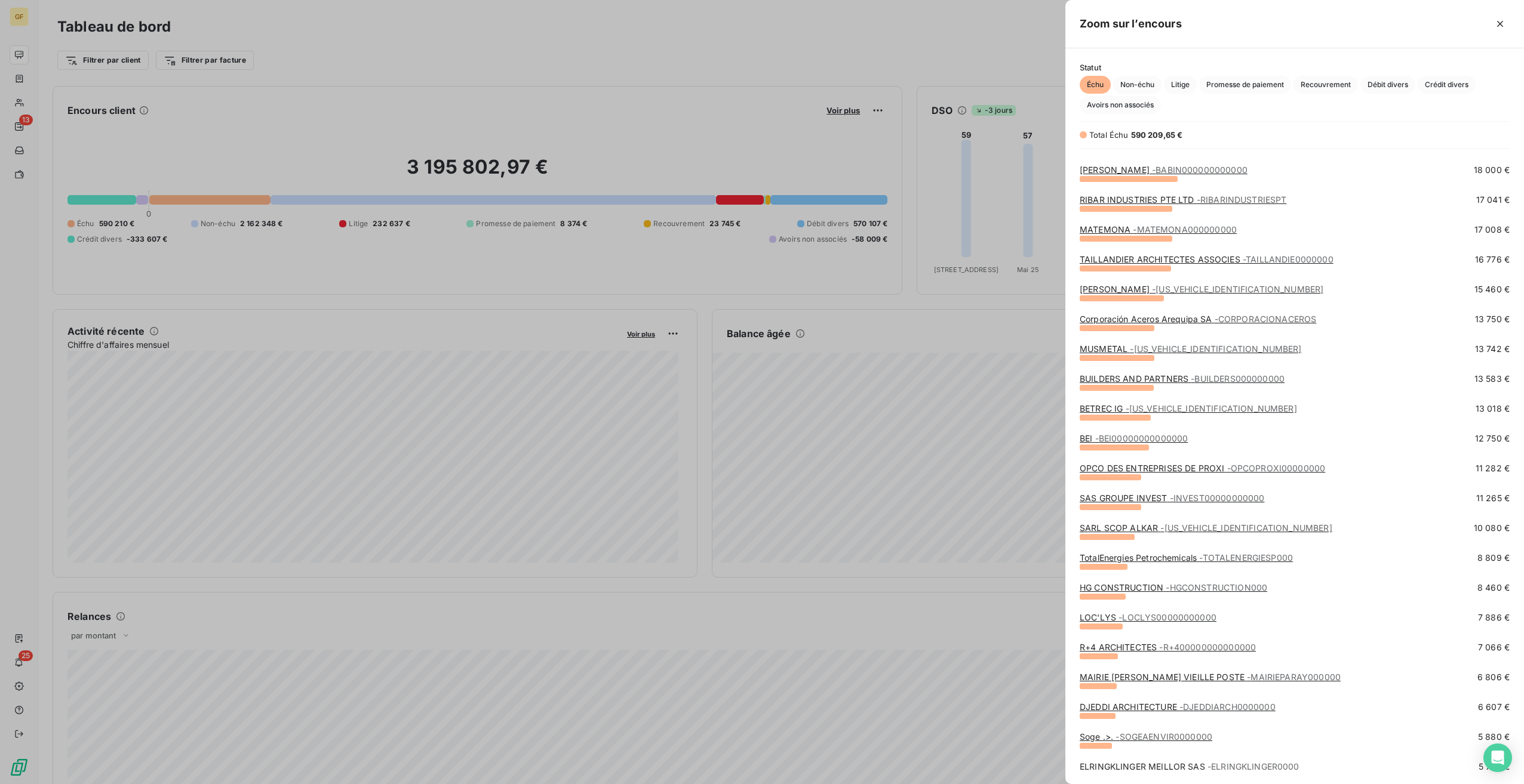
scroll to position [119, 0]
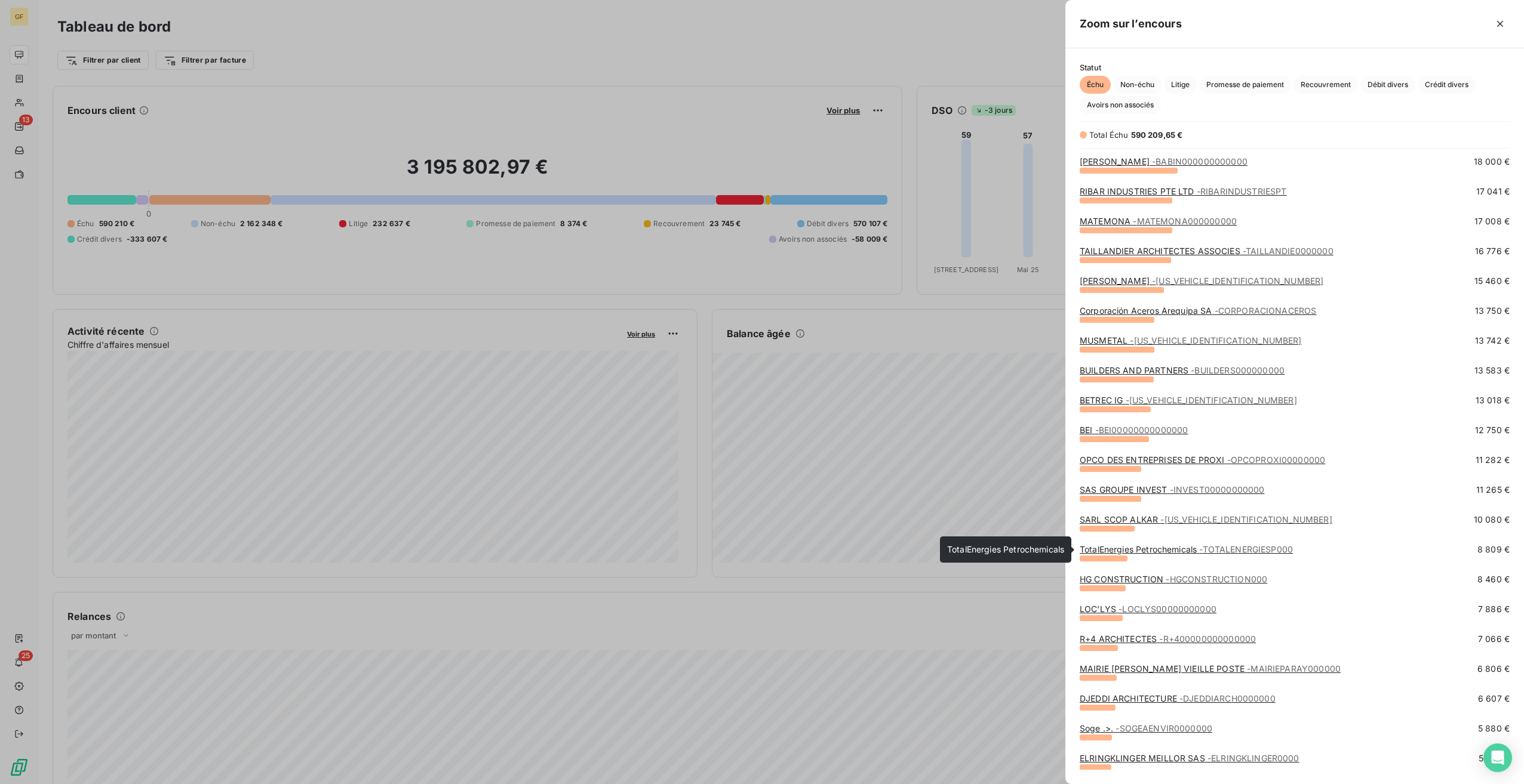
click at [1219, 550] on span "- TOTALENERGIESP000" at bounding box center [1246, 549] width 94 height 10
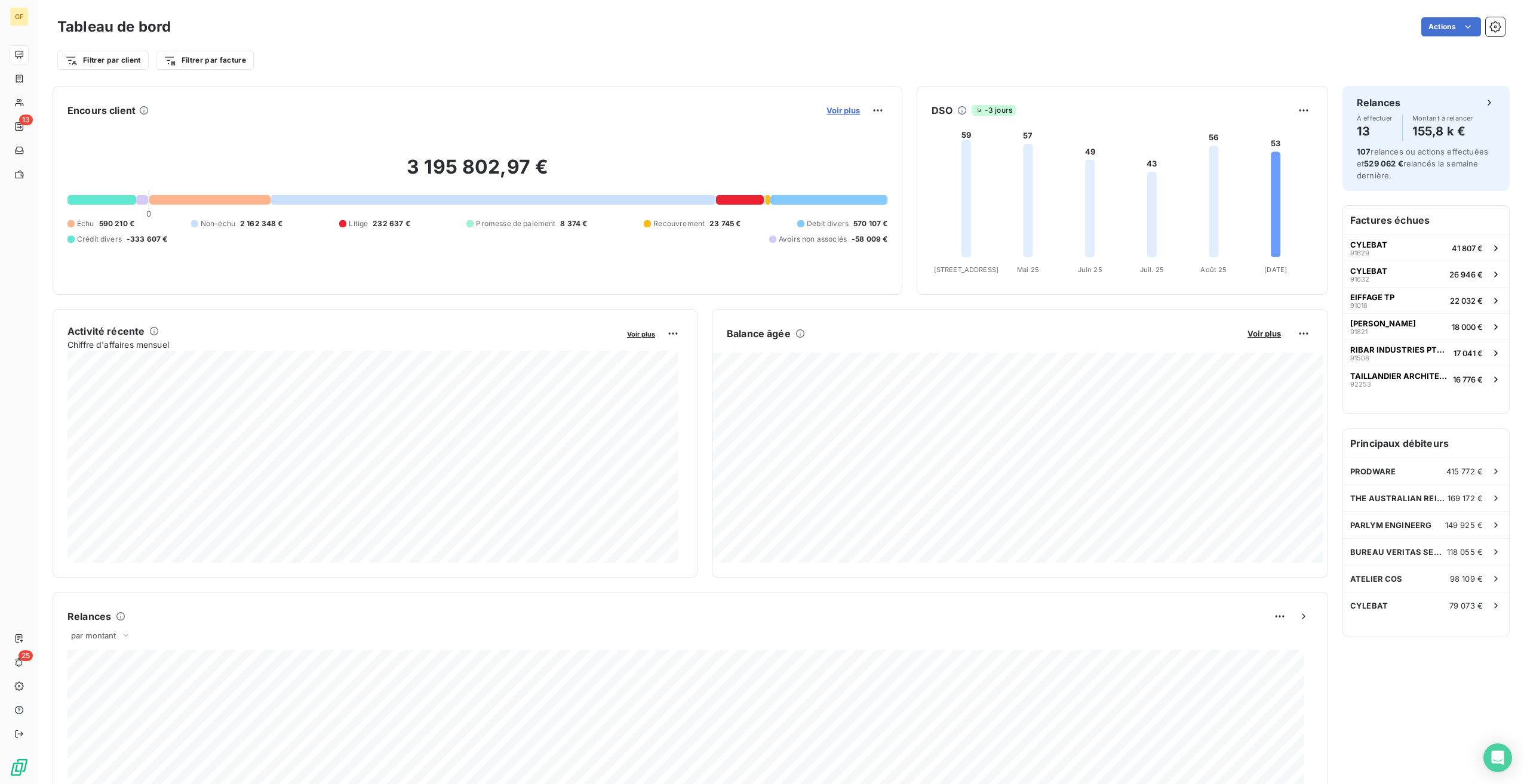
click at [835, 114] on span "Voir plus" at bounding box center [843, 110] width 34 height 9
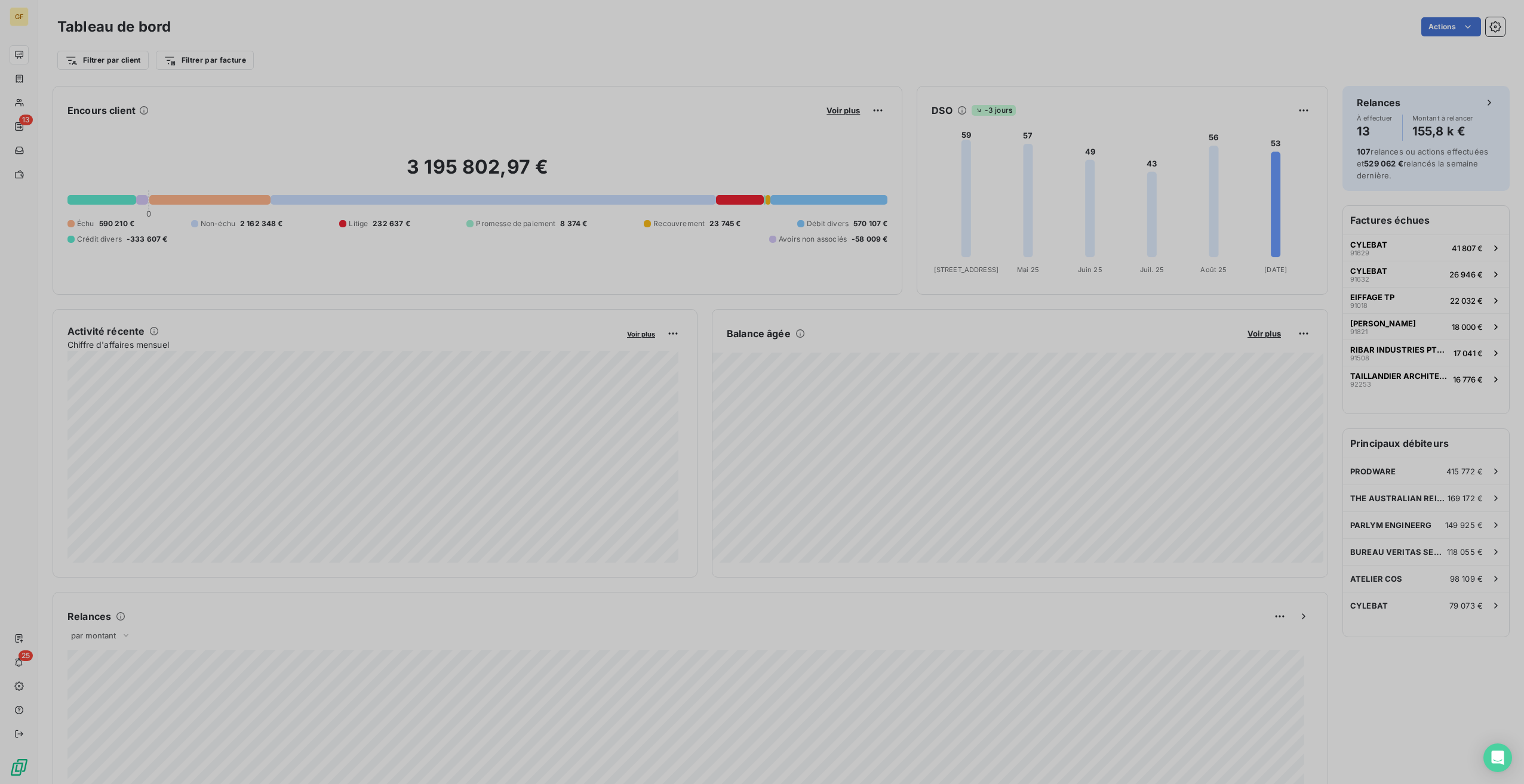
scroll to position [9, 9]
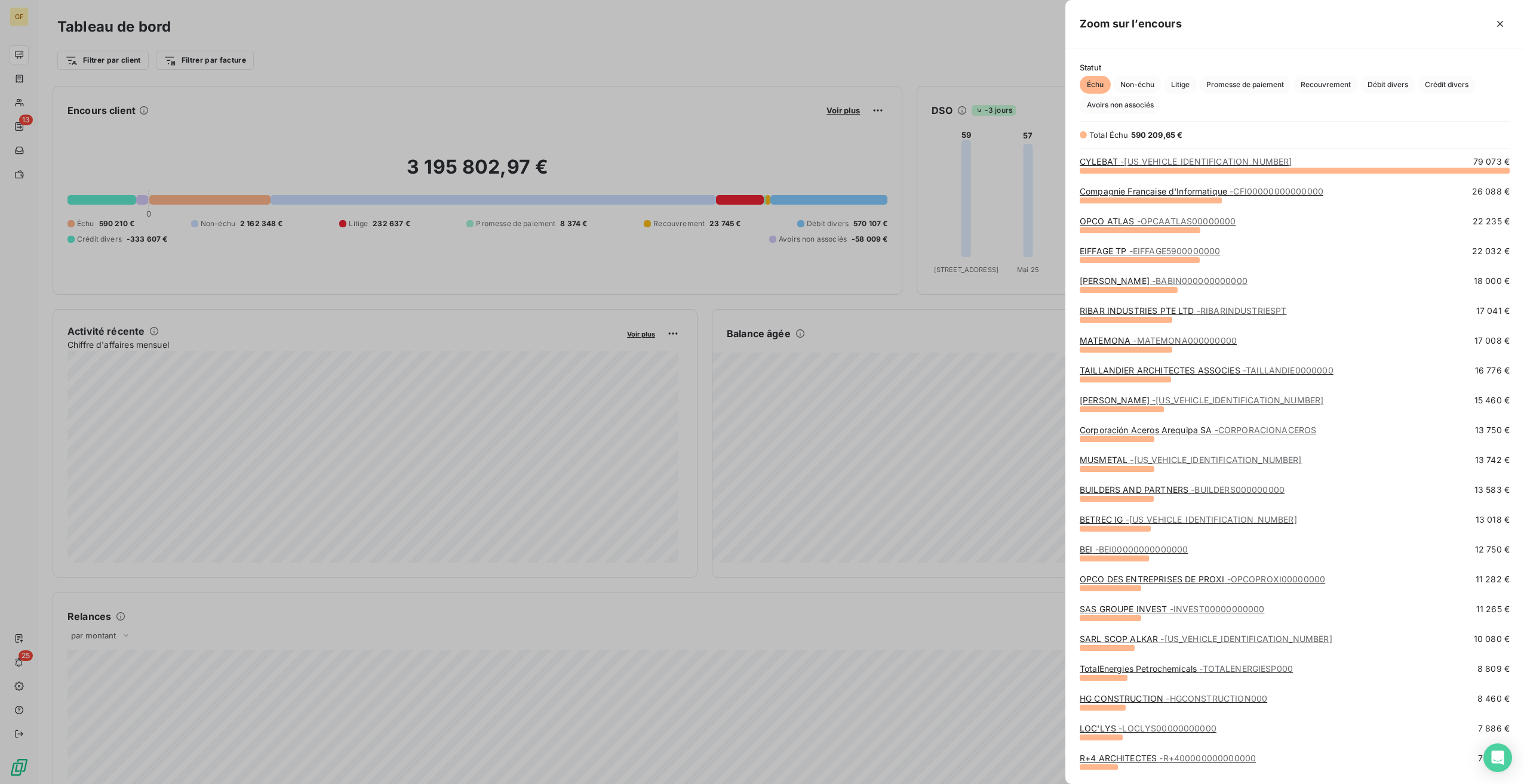
click at [1212, 702] on span "- HGCONSTRUCTION000" at bounding box center [1216, 698] width 101 height 10
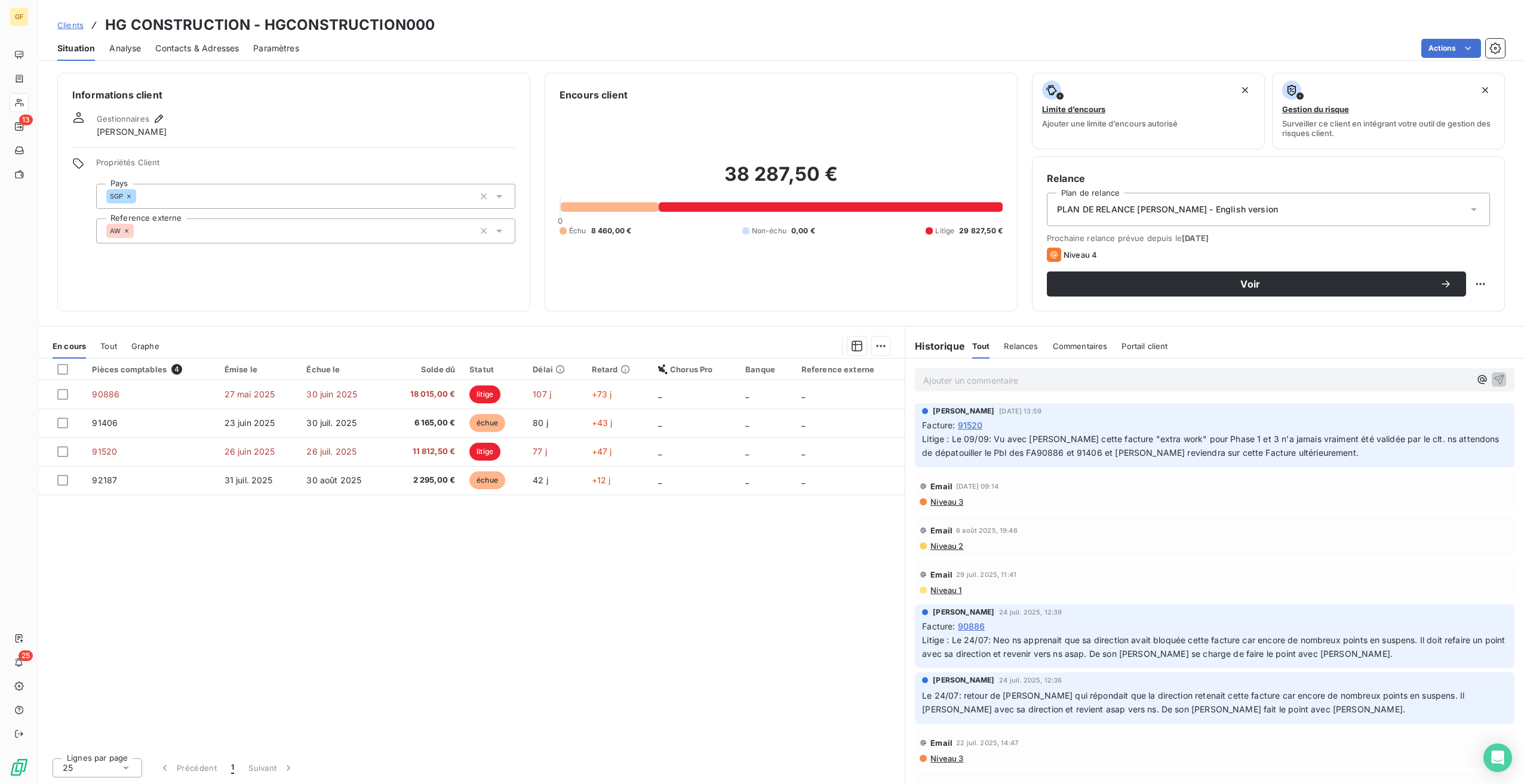
click at [1081, 452] on span "Litige : Le 09/09: Vu avec [PERSON_NAME] cette facture "extra work" pour Phase …" at bounding box center [1212, 445] width 580 height 24
drag, startPoint x: 1156, startPoint y: 411, endPoint x: 1260, endPoint y: 425, distance: 104.9
click at [1260, 425] on div "[PERSON_NAME] [DATE] 13:59 Facture : 91520 Litige : Le 09/09: Vu avec [PERSON_N…" at bounding box center [1215, 433] width 585 height 54
drag, startPoint x: 1260, startPoint y: 425, endPoint x: 1328, endPoint y: 452, distance: 73.2
click at [1328, 452] on p "Litige : Le 09/09: Vu avec [PERSON_NAME] cette facture "extra work" pour Phase …" at bounding box center [1215, 447] width 585 height 27
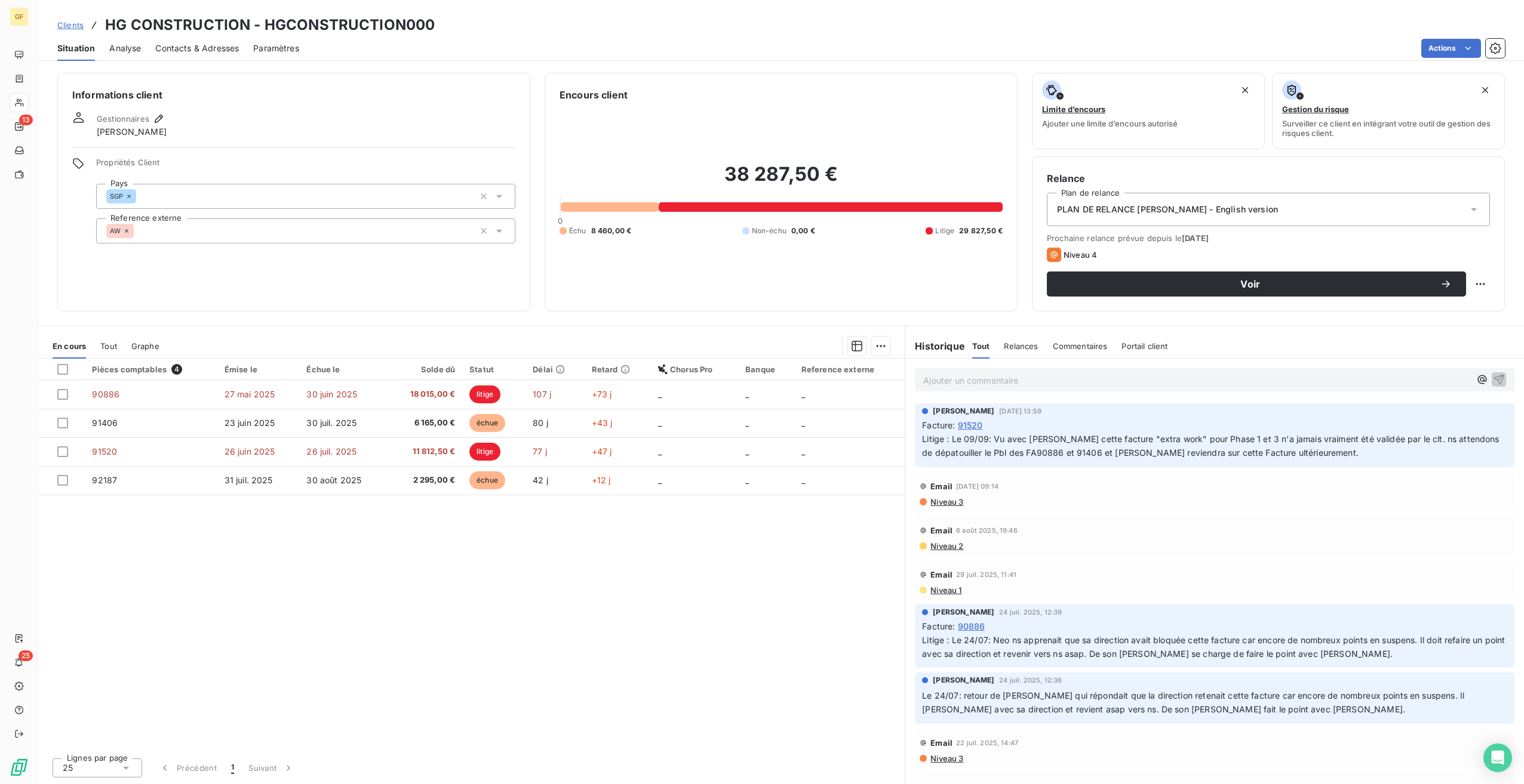
click at [802, 613] on div "Pièces comptables 4 Émise le Échue le Solde dû Statut Délai Retard Chorus Pro B…" at bounding box center [472, 554] width 867 height 390
drag, startPoint x: 1142, startPoint y: 452, endPoint x: 1111, endPoint y: 425, distance: 41.1
click at [1111, 425] on span "Facture : 91520 Litige : Le 09/09: Vu avec [PERSON_NAME] cette facture "extra w…" at bounding box center [1215, 439] width 585 height 41
drag, startPoint x: 1111, startPoint y: 425, endPoint x: 1296, endPoint y: 432, distance: 185.1
click at [1296, 433] on p "Litige : Le 09/09: Vu avec [PERSON_NAME] cette facture "extra work" pour Phase …" at bounding box center [1215, 447] width 585 height 27
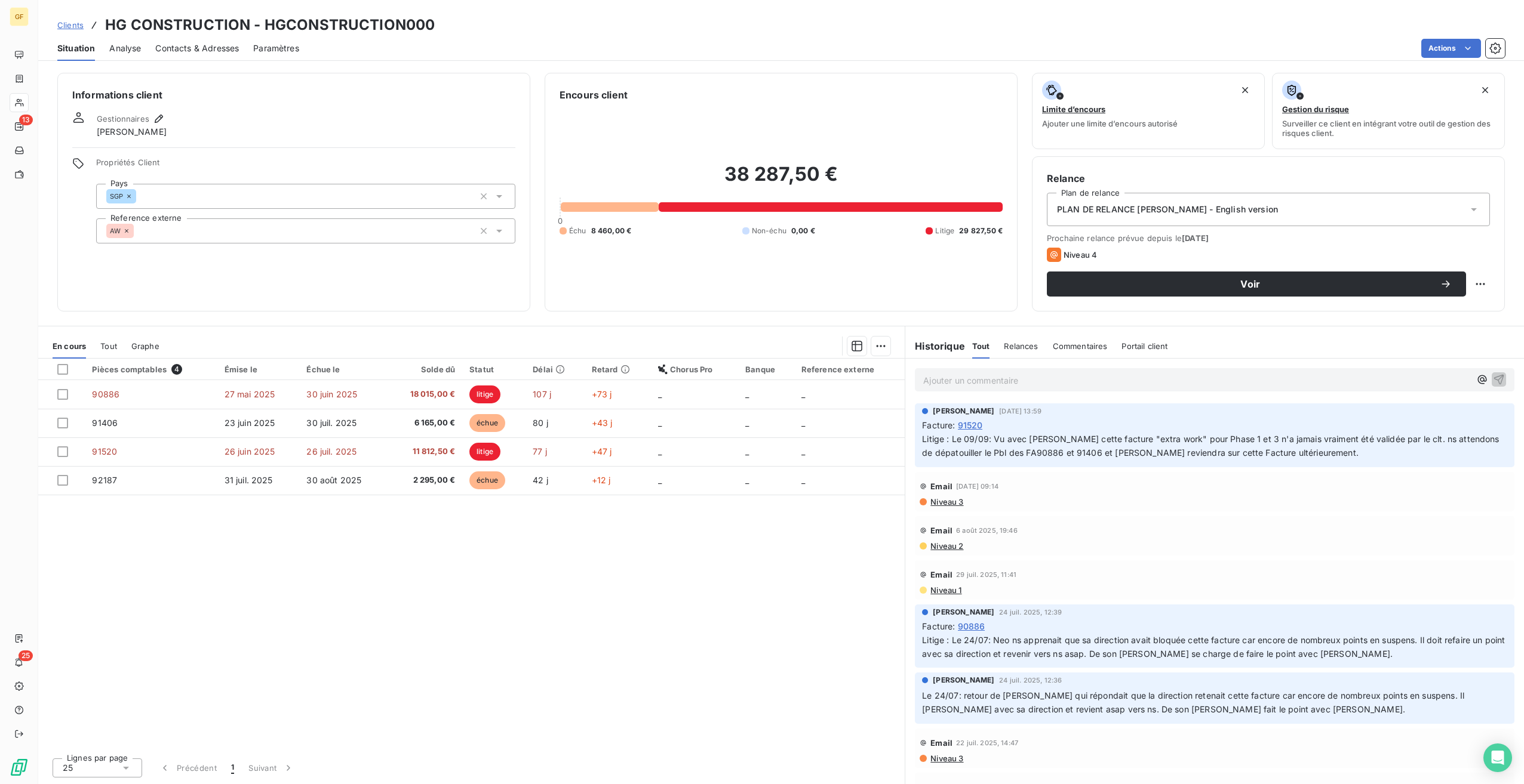
click at [1348, 454] on p "Litige : Le 09/09: Vu avec [PERSON_NAME] cette facture "extra work" pour Phase …" at bounding box center [1215, 447] width 585 height 27
drag, startPoint x: 1011, startPoint y: 435, endPoint x: 1107, endPoint y: 435, distance: 96.0
click at [1107, 435] on span "Litige : Le 09/09: Vu avec [PERSON_NAME] cette facture "extra work" pour Phase …" at bounding box center [1212, 445] width 580 height 24
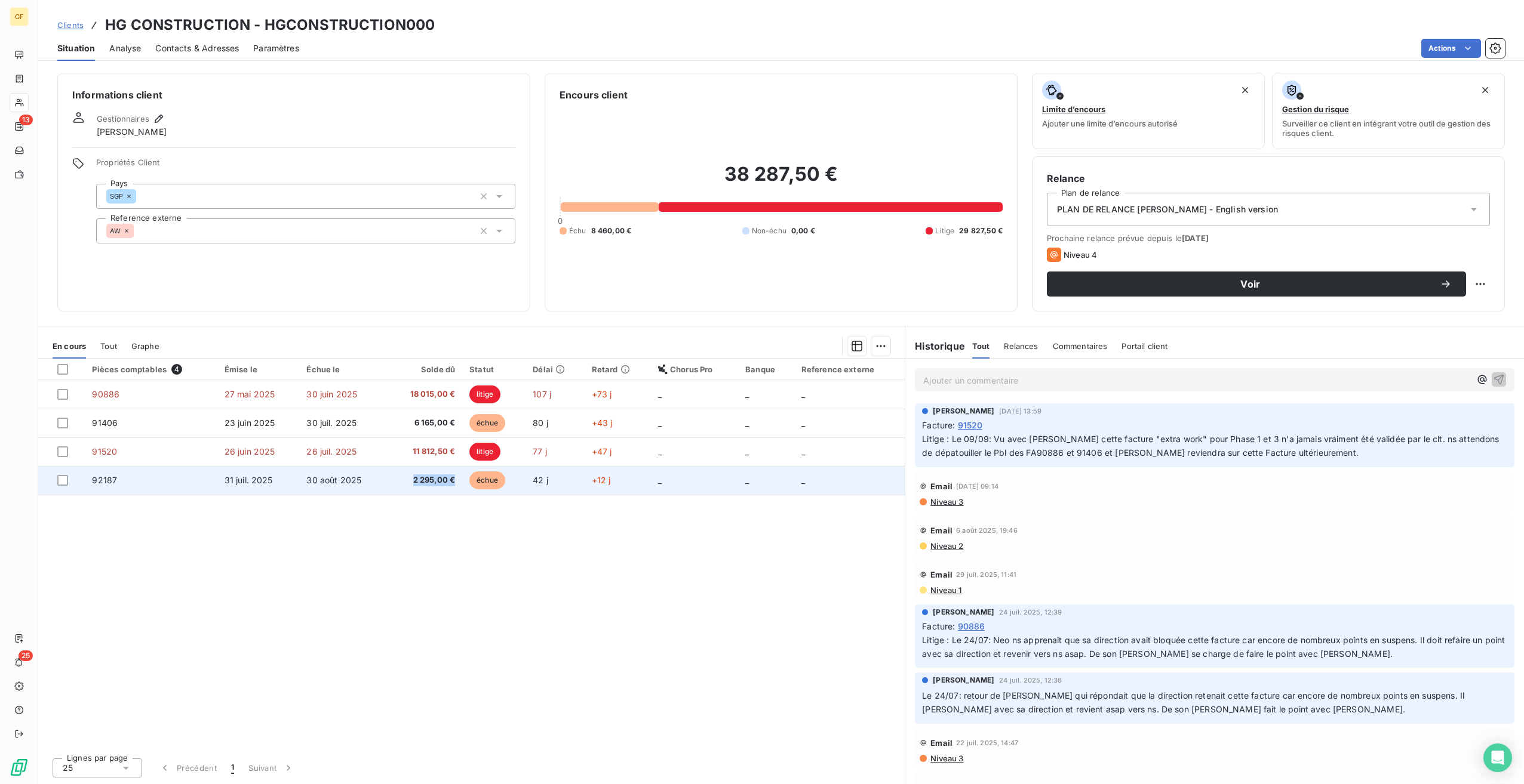
drag, startPoint x: 401, startPoint y: 470, endPoint x: 459, endPoint y: 482, distance: 59.2
click at [459, 482] on td "2 295,00 €" at bounding box center [424, 480] width 75 height 29
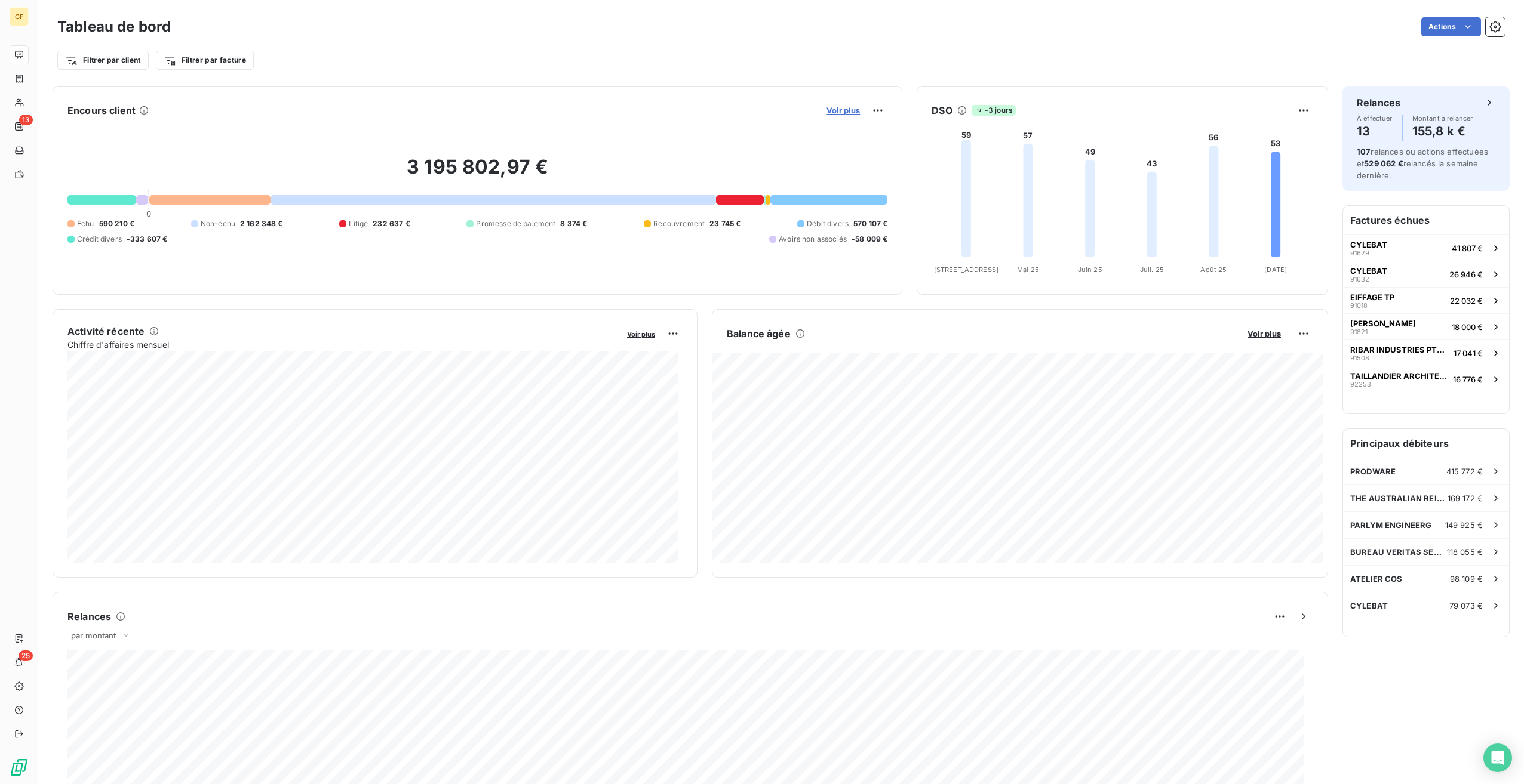
click at [839, 115] on span "Voir plus" at bounding box center [843, 110] width 34 height 9
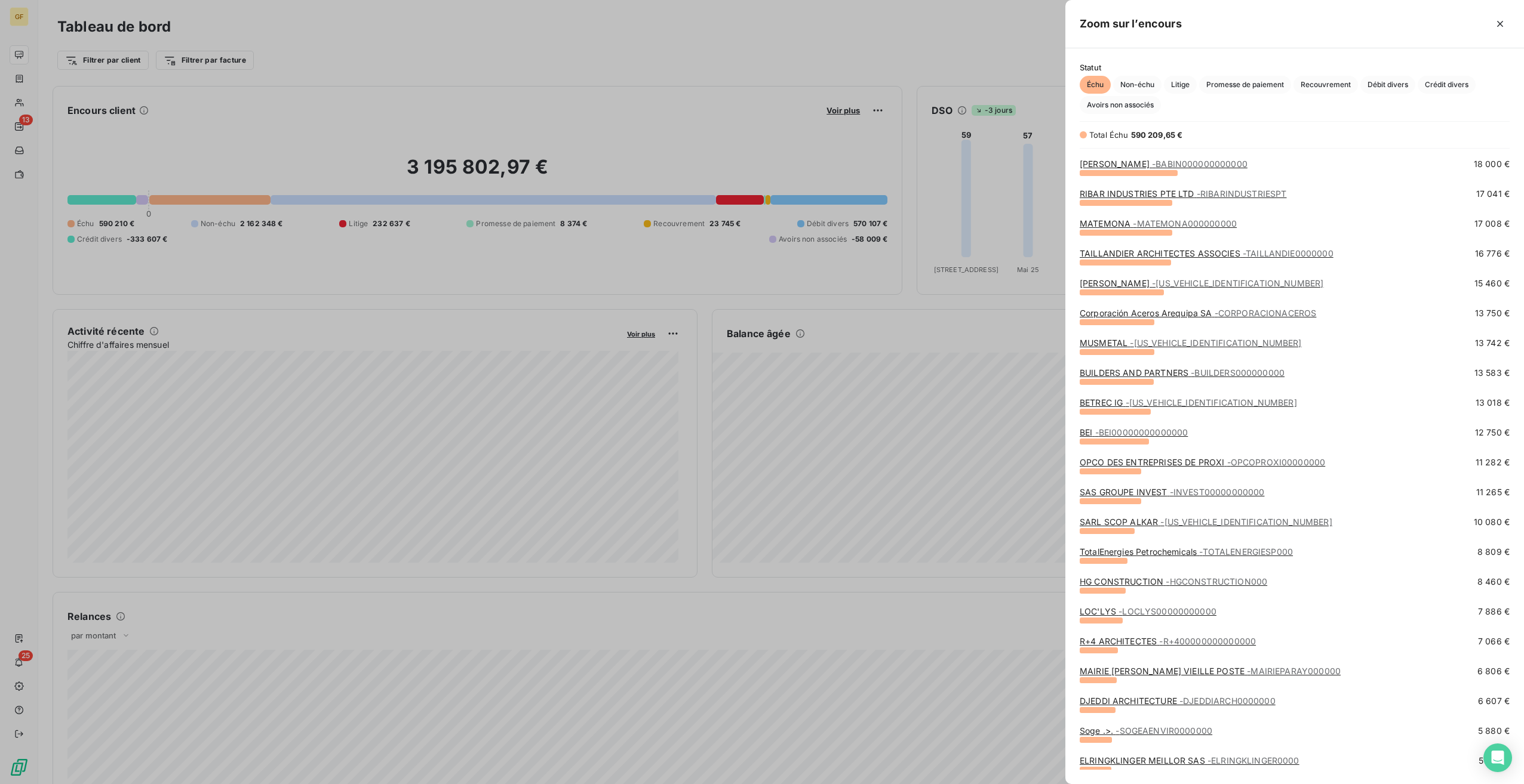
scroll to position [119, 0]
click at [1171, 608] on span "- LOCLYS00000000000" at bounding box center [1167, 609] width 98 height 10
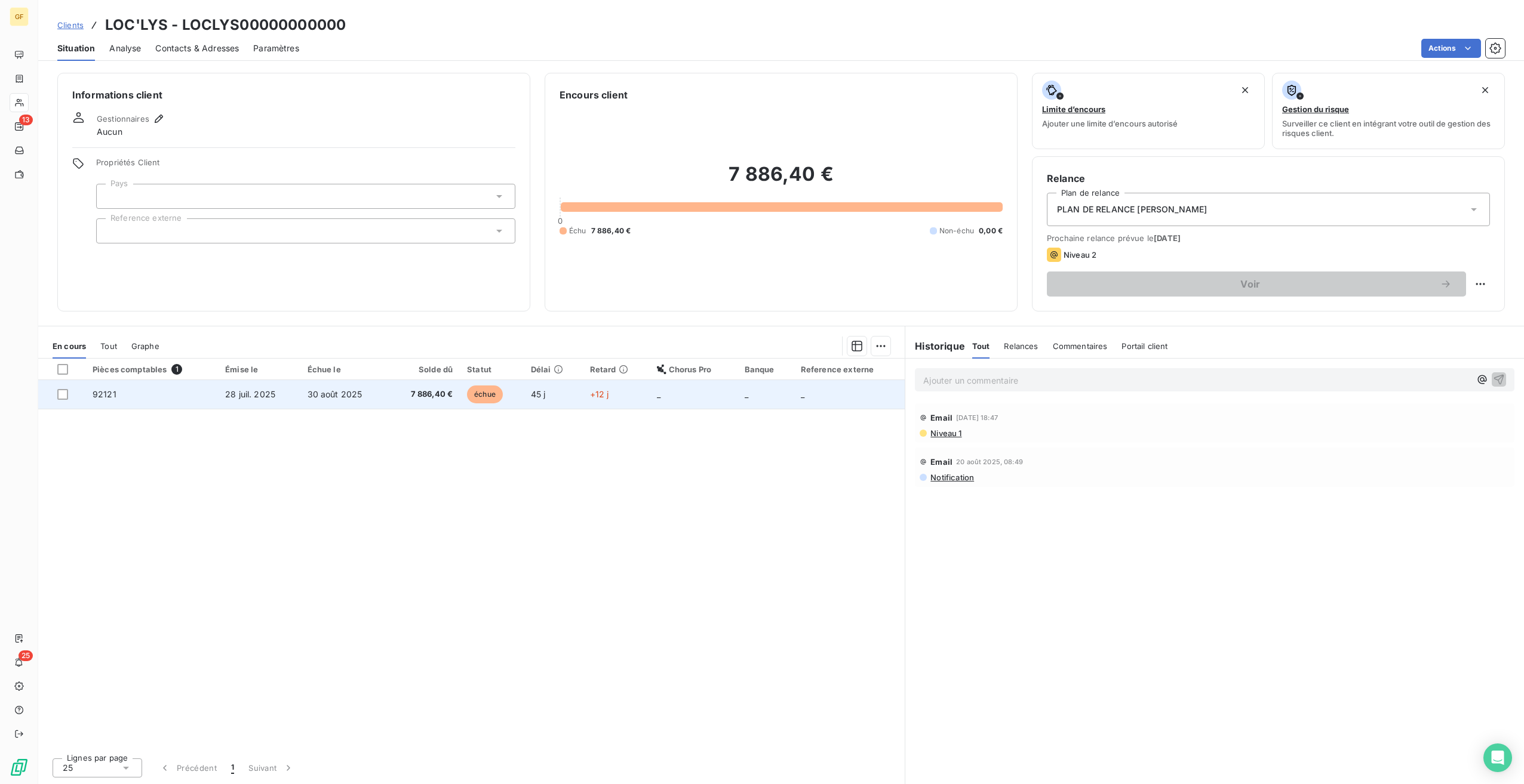
click at [424, 392] on span "7 886,40 €" at bounding box center [424, 394] width 57 height 12
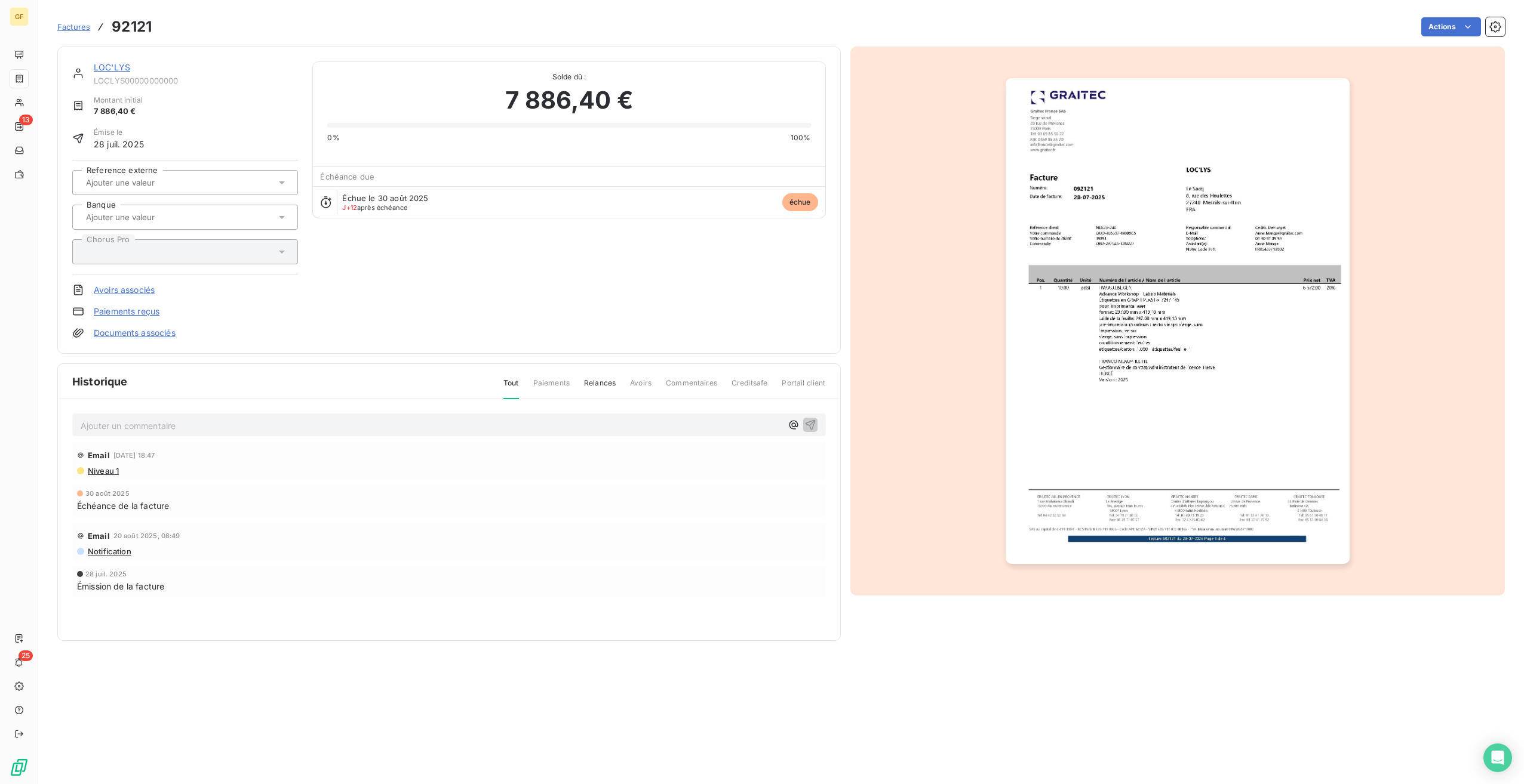
click at [1259, 291] on img "button" at bounding box center [1178, 321] width 344 height 486
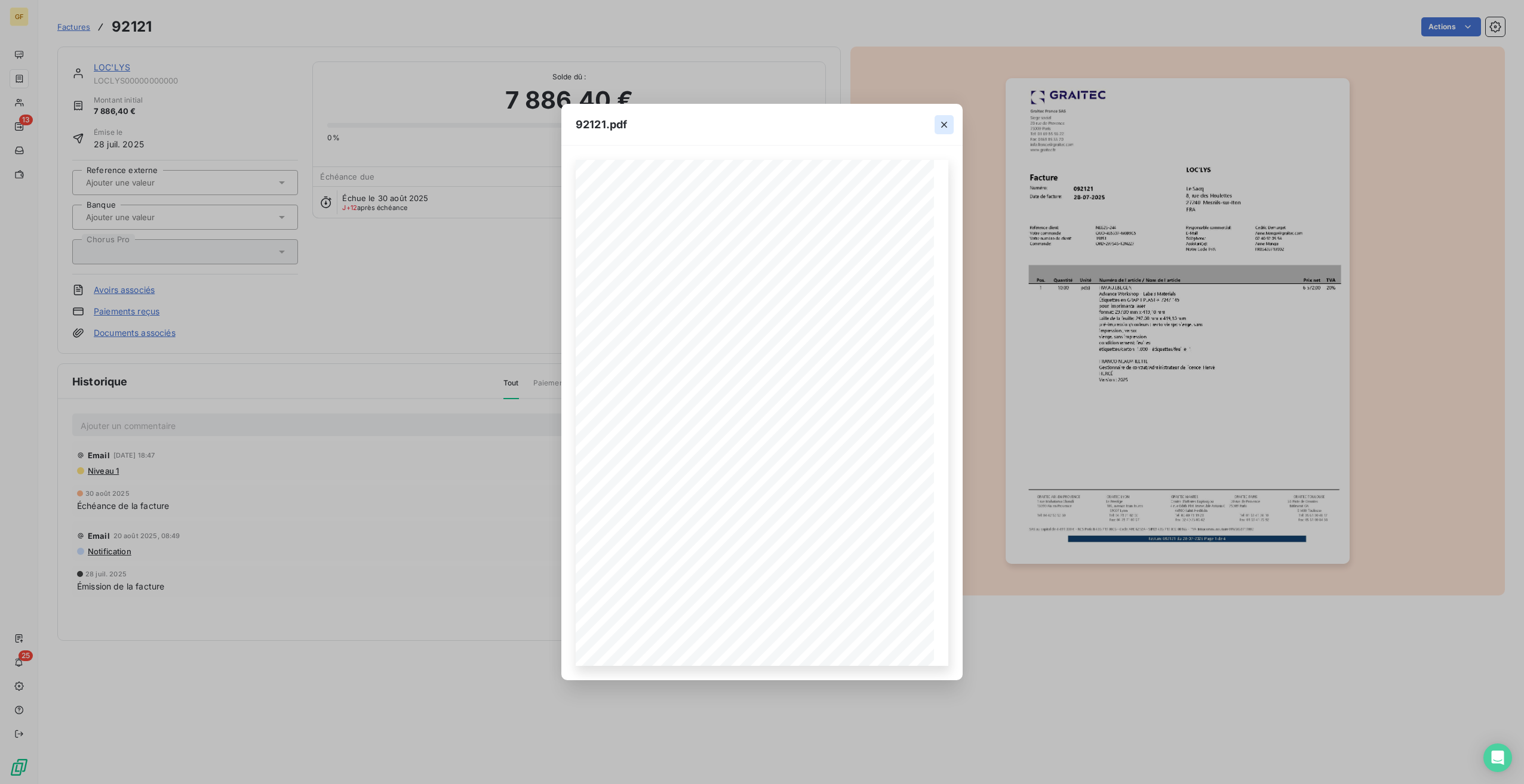
click at [939, 120] on icon "button" at bounding box center [944, 124] width 12 height 12
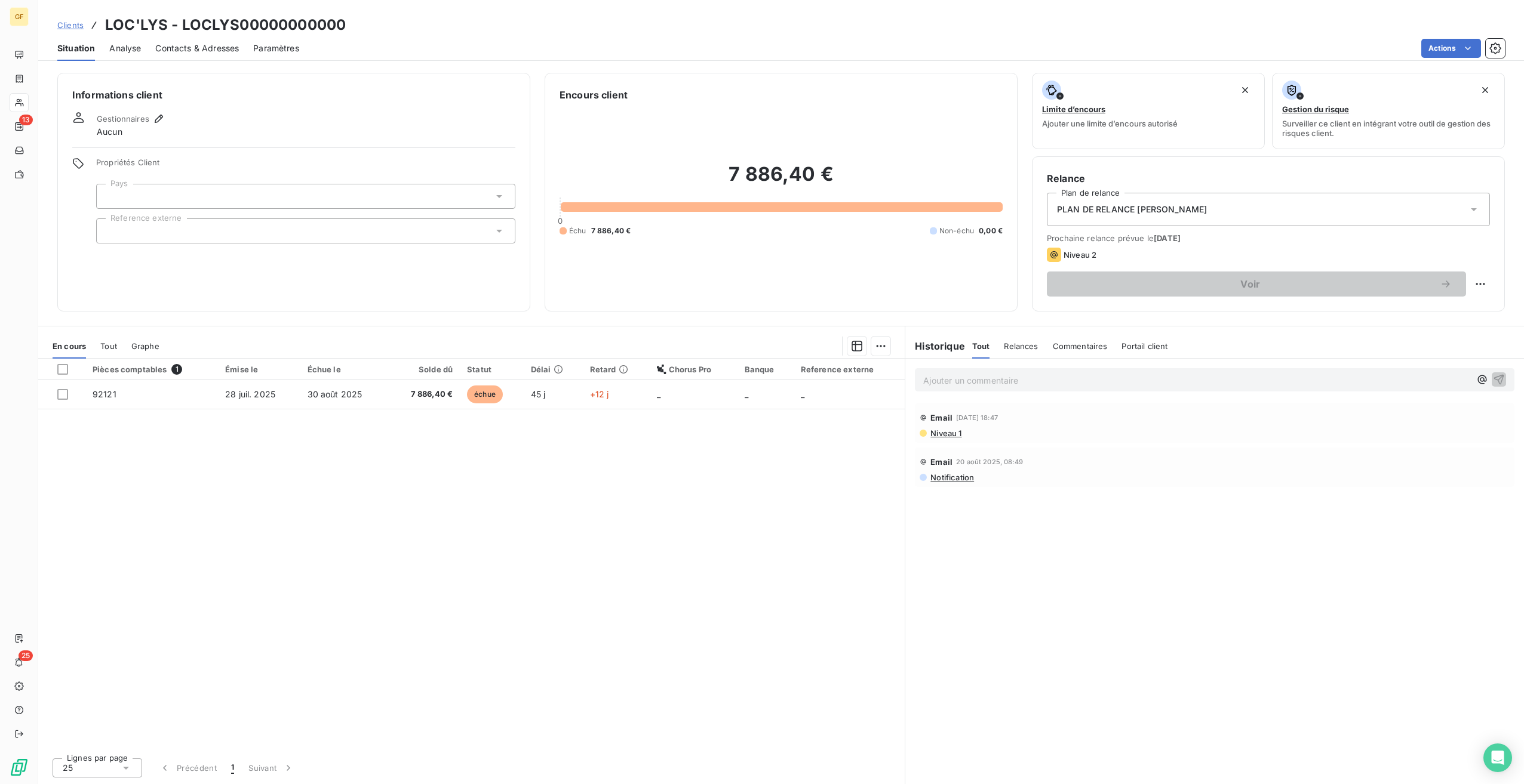
click at [199, 230] on div at bounding box center [306, 230] width 419 height 25
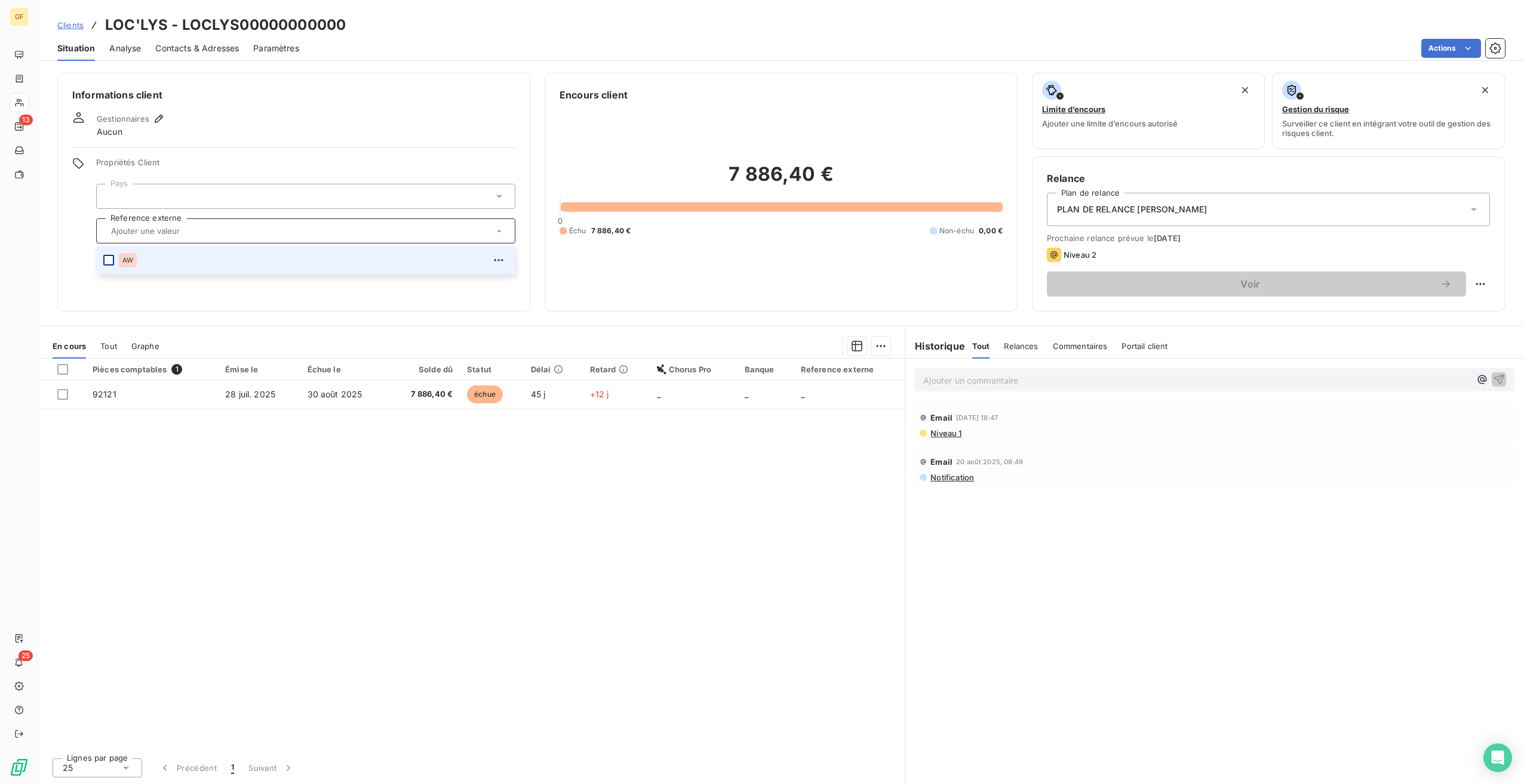
click at [104, 260] on div at bounding box center [109, 260] width 11 height 11
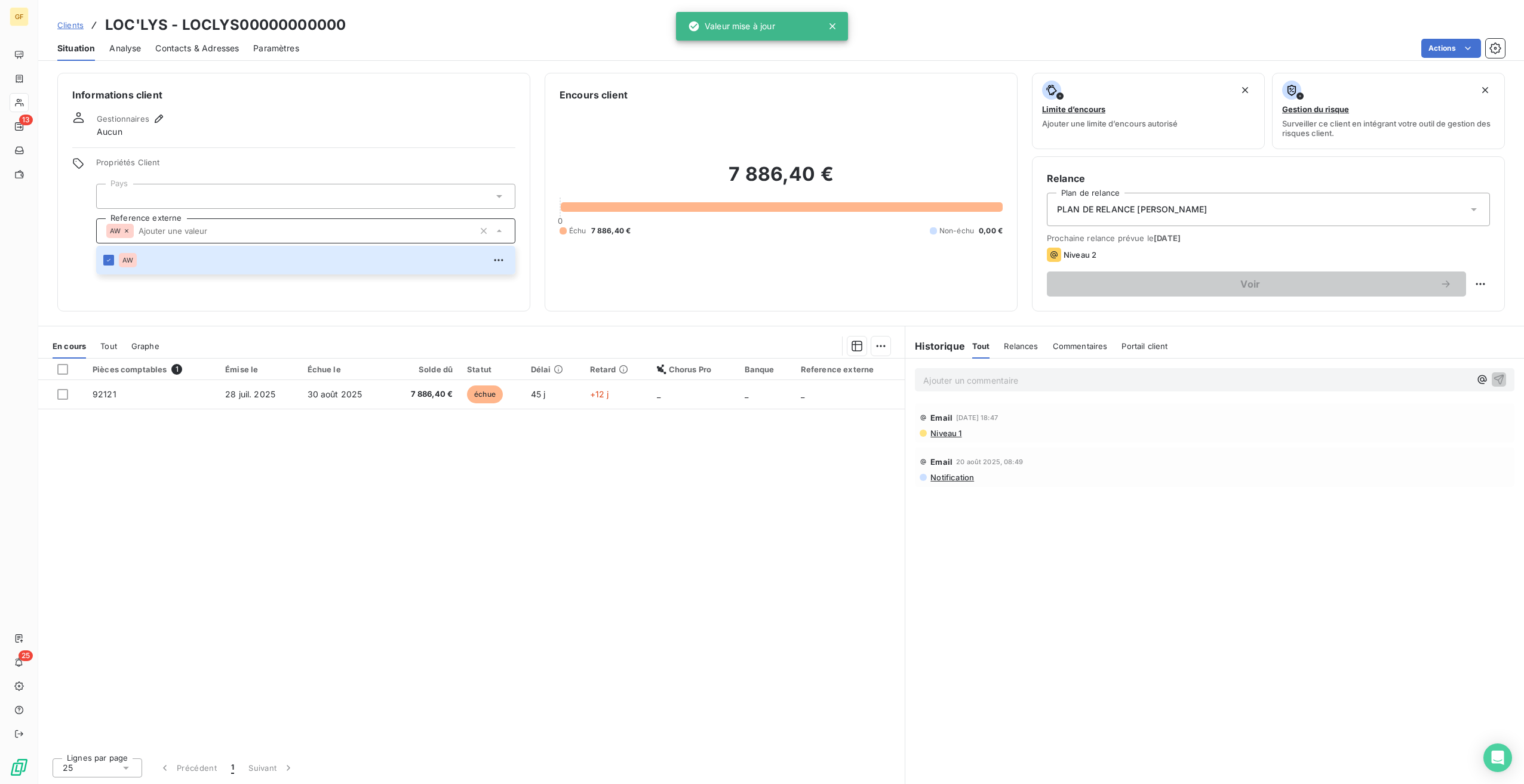
click at [440, 300] on div "Informations client Gestionnaires Aucun Propriétés Client Pays Reference extern…" at bounding box center [293, 192] width 473 height 239
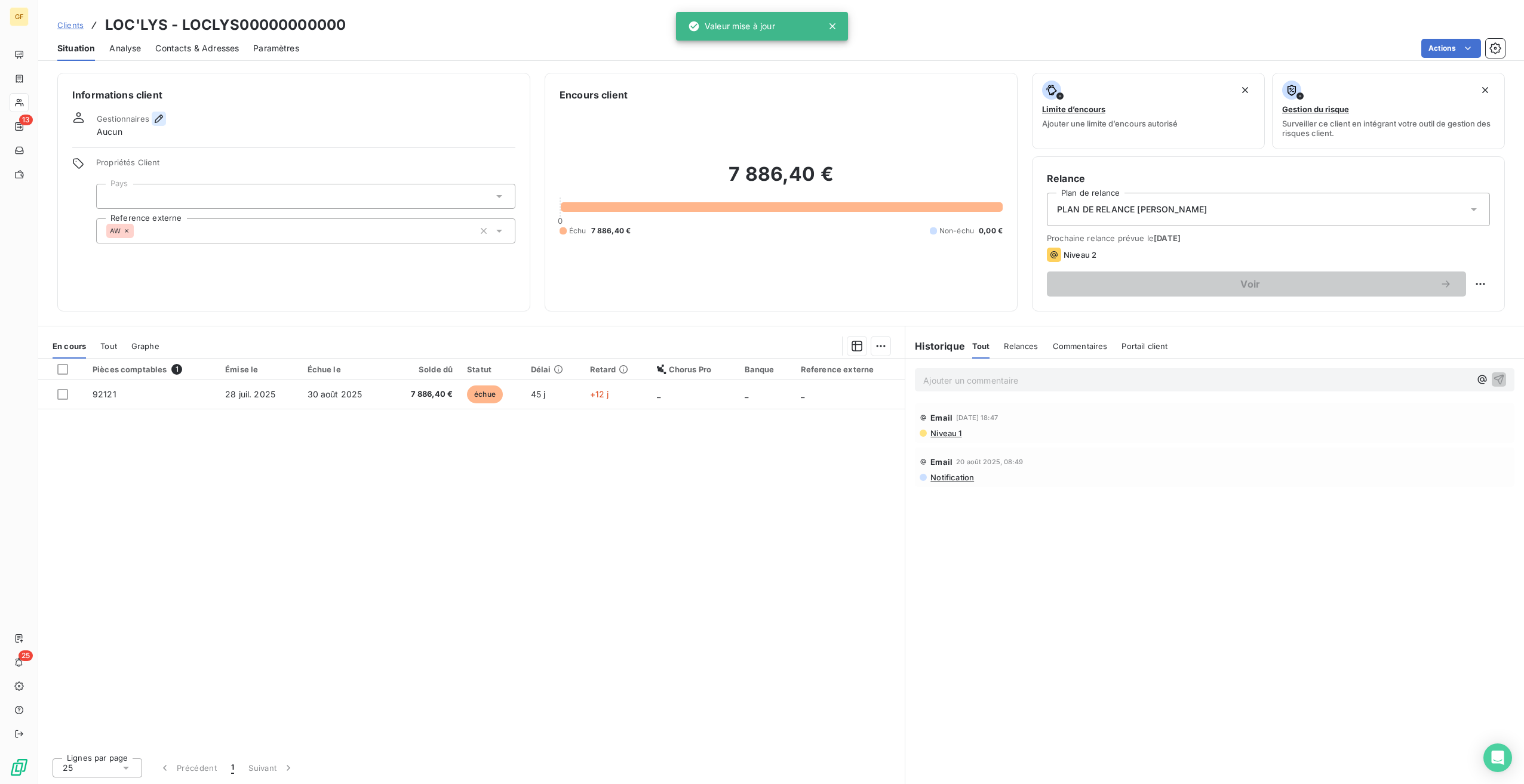
click at [156, 121] on icon "button" at bounding box center [158, 118] width 12 height 12
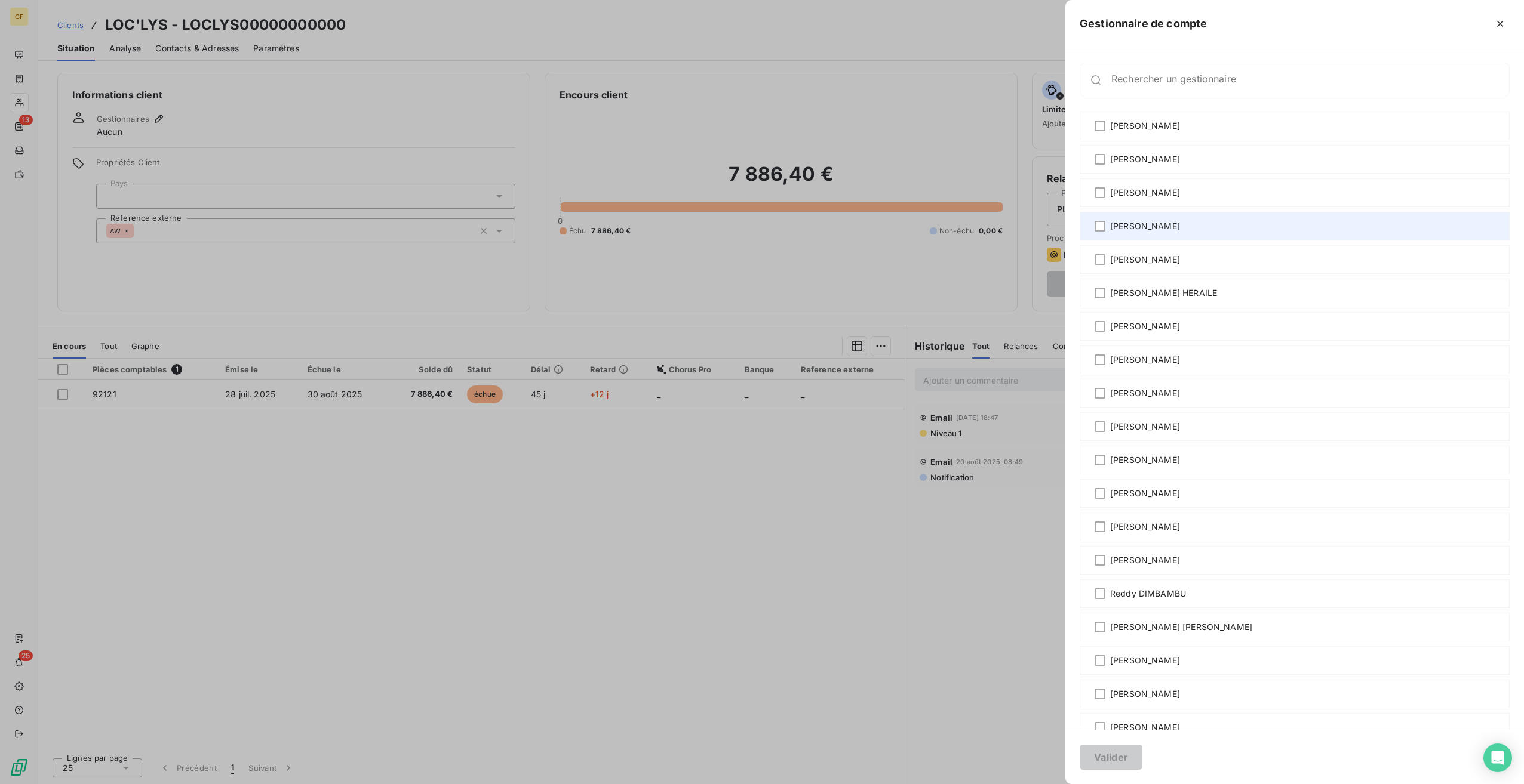
click at [1179, 222] on span "[PERSON_NAME]" at bounding box center [1145, 226] width 70 height 12
click at [1108, 756] on button "Valider" at bounding box center [1111, 757] width 63 height 25
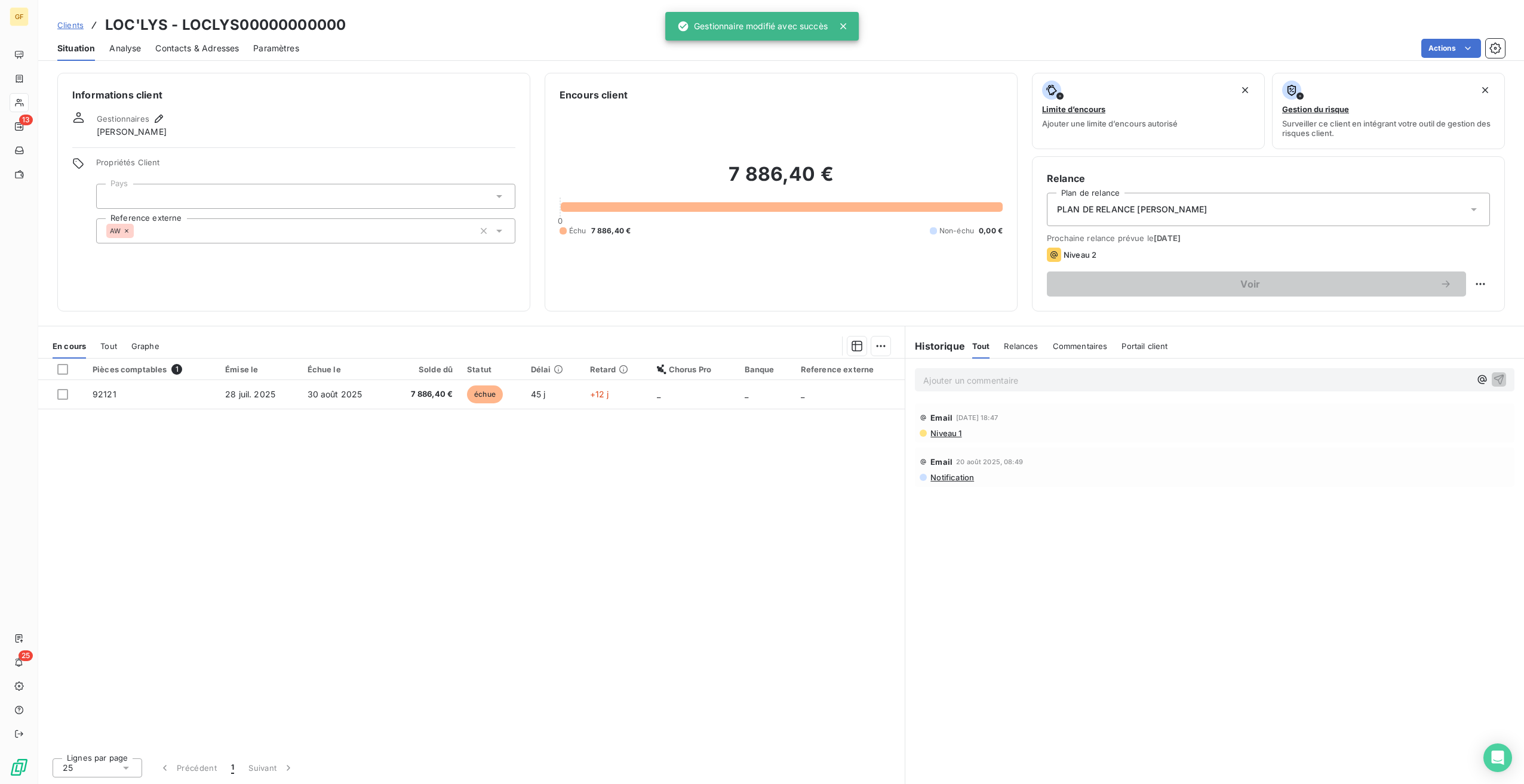
click at [802, 653] on div "Pièces comptables 1 Émise le Échue le Solde dû Statut Délai Retard Chorus Pro B…" at bounding box center [472, 554] width 867 height 390
click at [744, 145] on div "7 886,40 € 0 Échu 7 886,40 € Non-échu 0,00 €" at bounding box center [781, 199] width 443 height 195
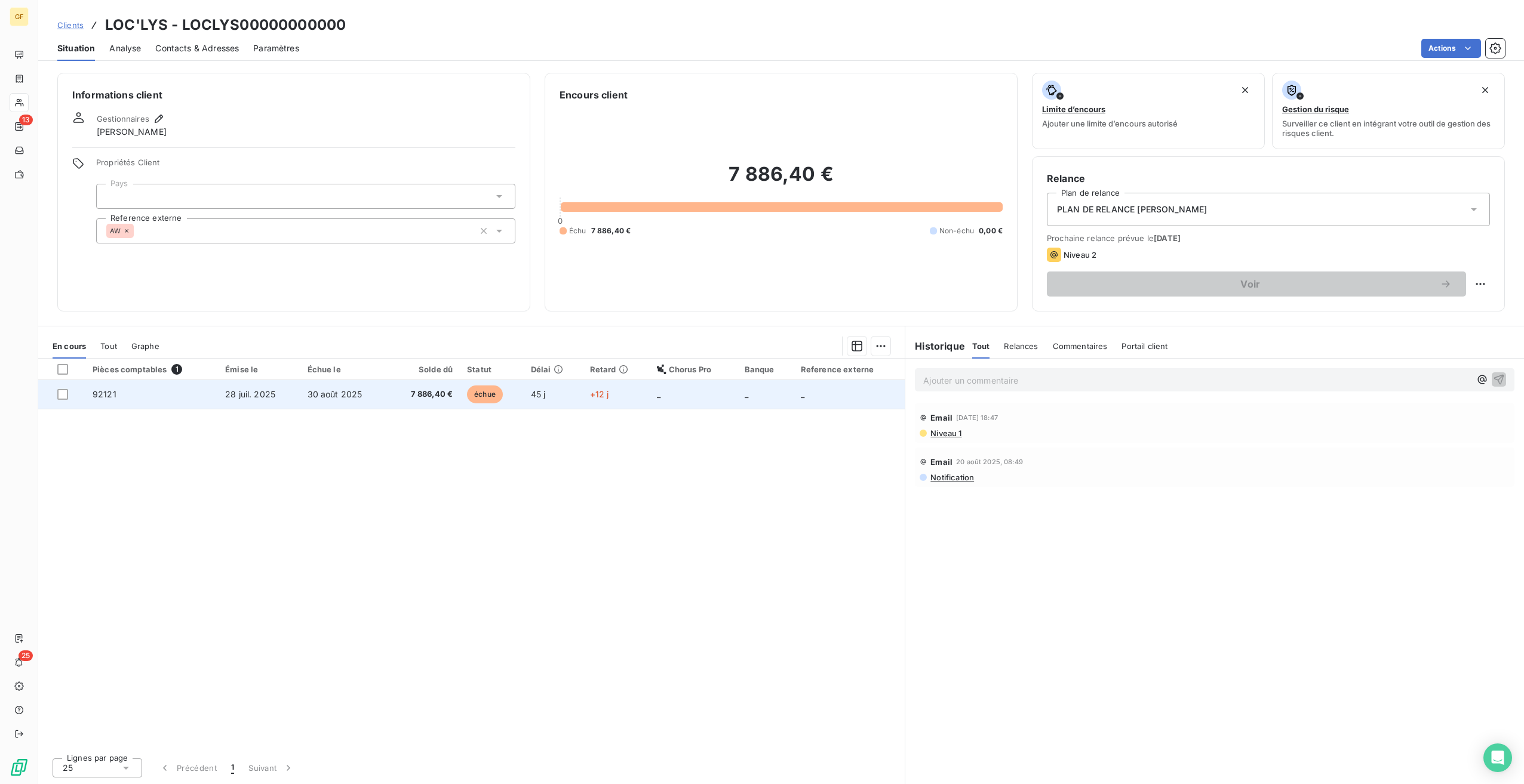
click at [357, 406] on td "30 août 2025" at bounding box center [344, 394] width 88 height 29
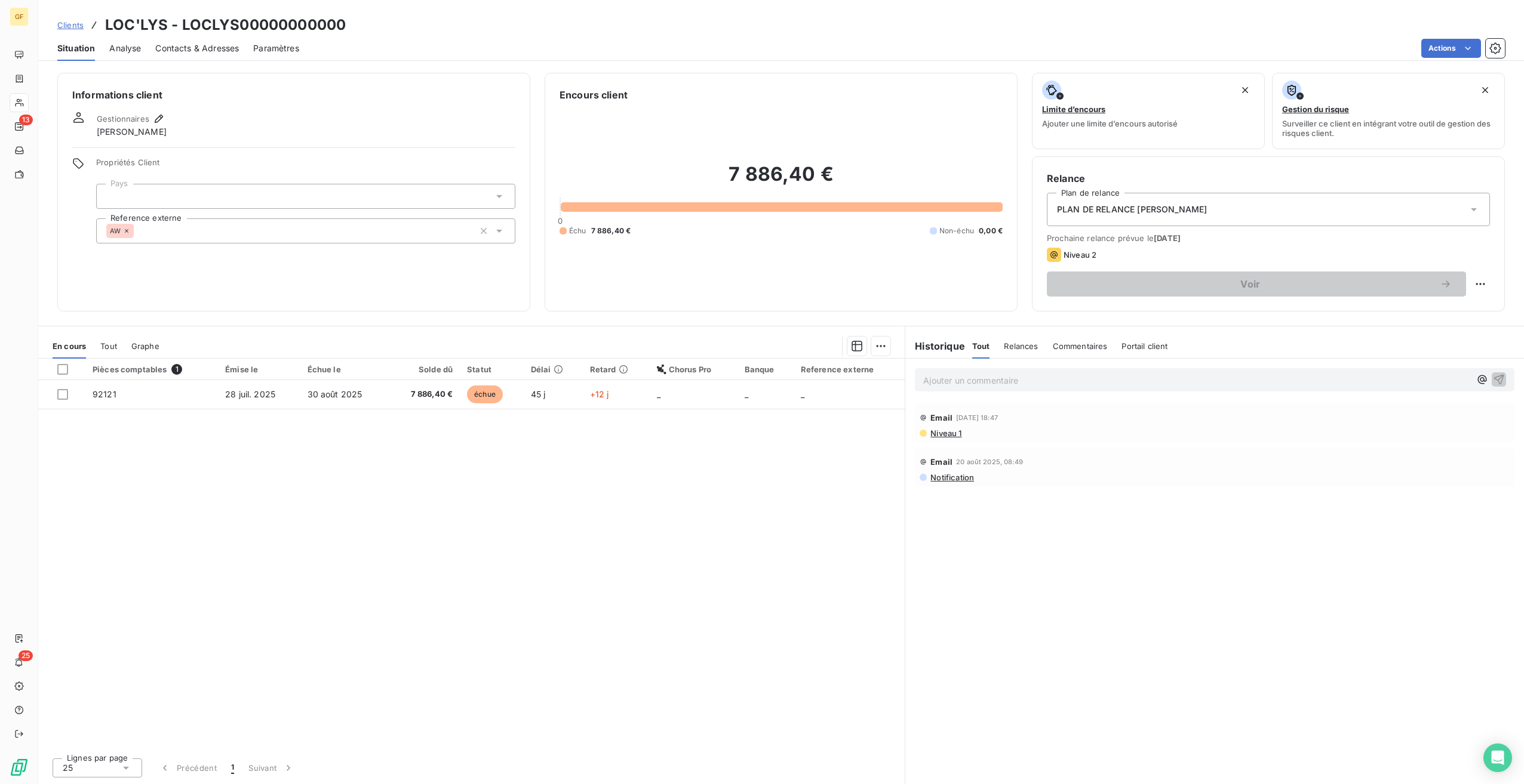
click at [261, 199] on div at bounding box center [306, 196] width 419 height 25
click at [126, 252] on span "FRA" at bounding box center [129, 250] width 13 height 7
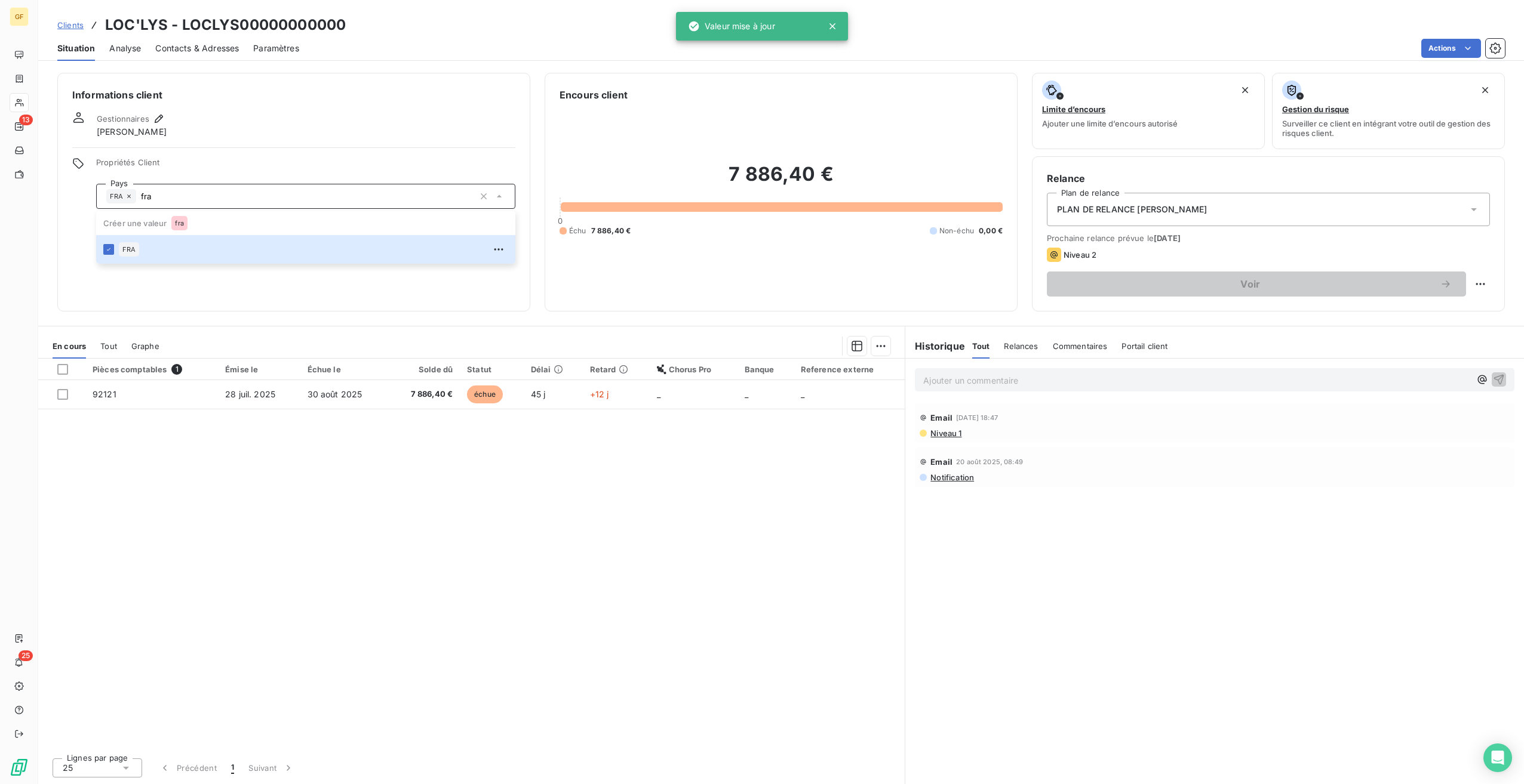
type input "fra"
click at [334, 312] on div "Informations client Gestionnaires [PERSON_NAME] Propriétés Client Pays FRA fra …" at bounding box center [781, 424] width 1485 height 718
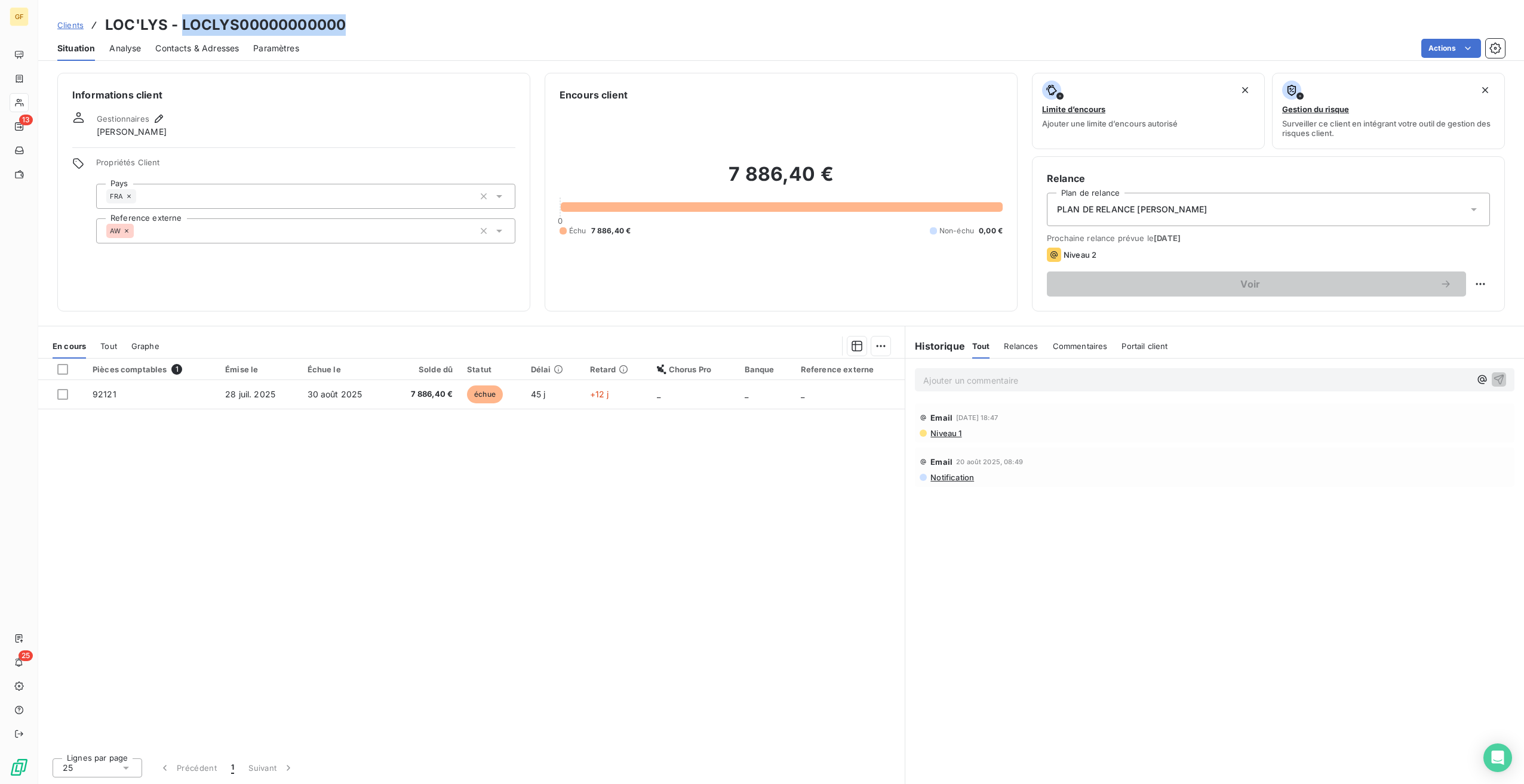
drag, startPoint x: 383, startPoint y: 24, endPoint x: 180, endPoint y: 24, distance: 203.0
click at [180, 24] on div "Clients LOC'LYS - LOCLYS00000000000" at bounding box center [781, 25] width 1485 height 21
copy h3 "LOCLYS00000000000"
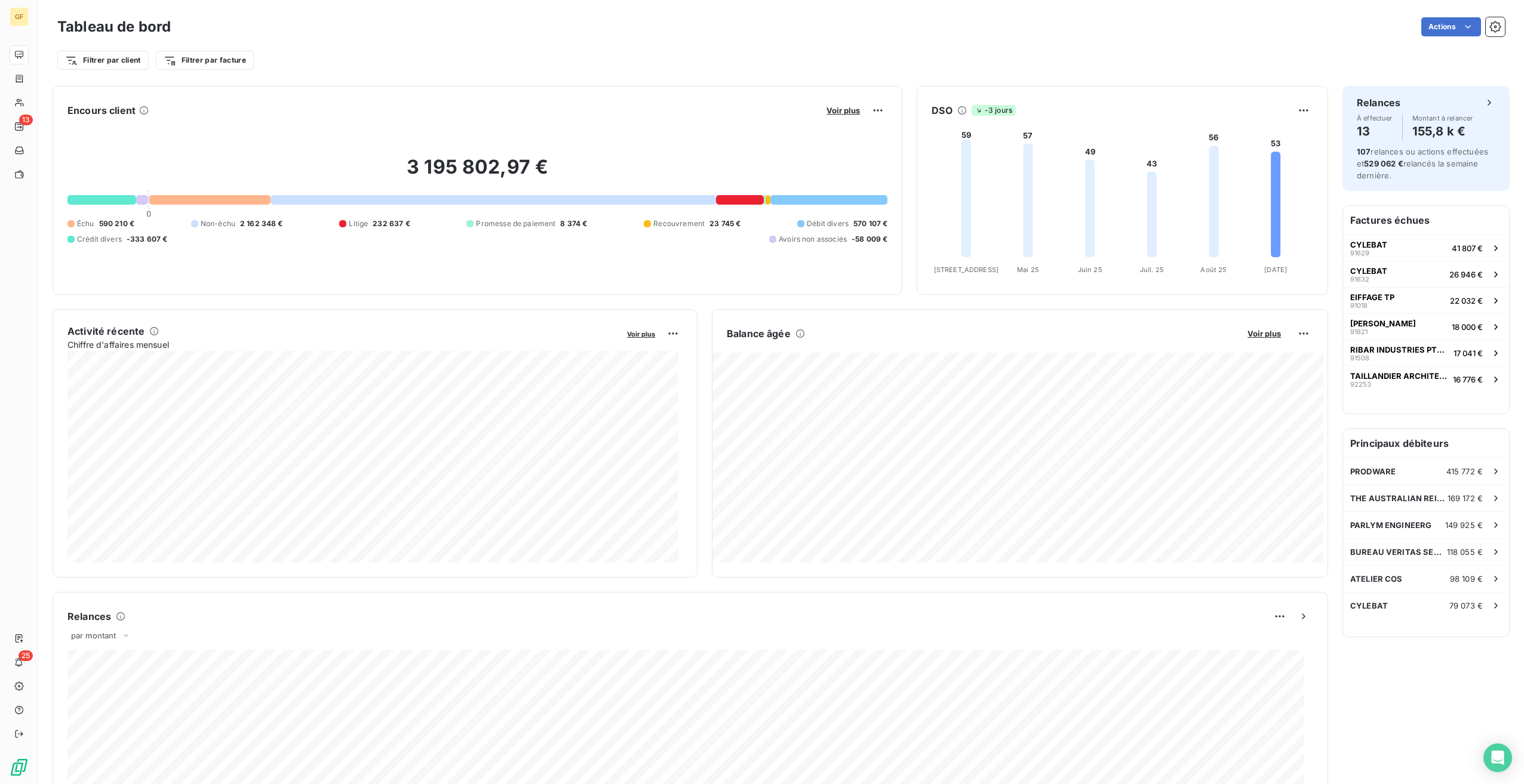
click at [823, 114] on button "Voir plus" at bounding box center [843, 110] width 41 height 11
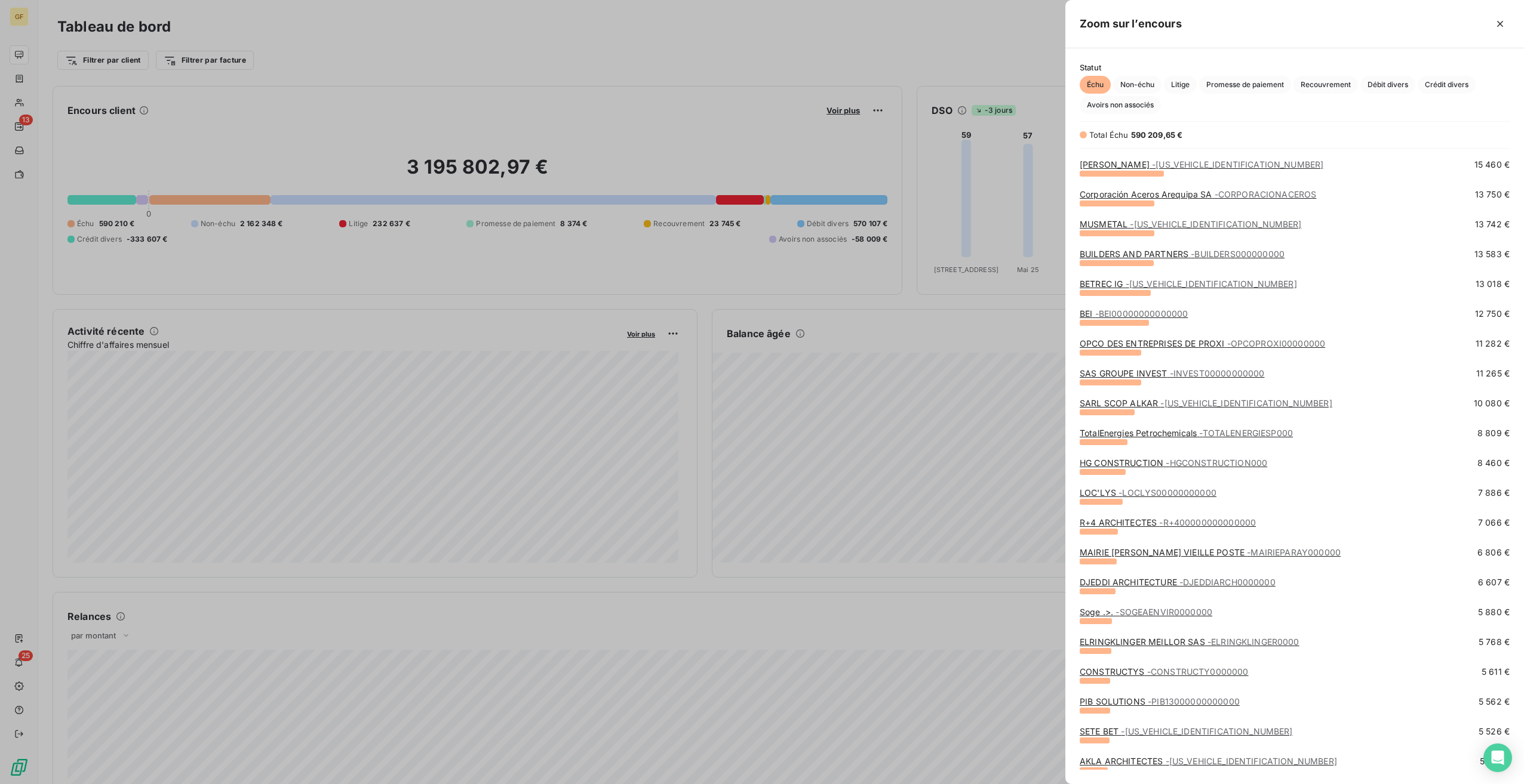
scroll to position [239, 0]
click at [1191, 521] on span "- R+400000000000000" at bounding box center [1208, 519] width 97 height 10
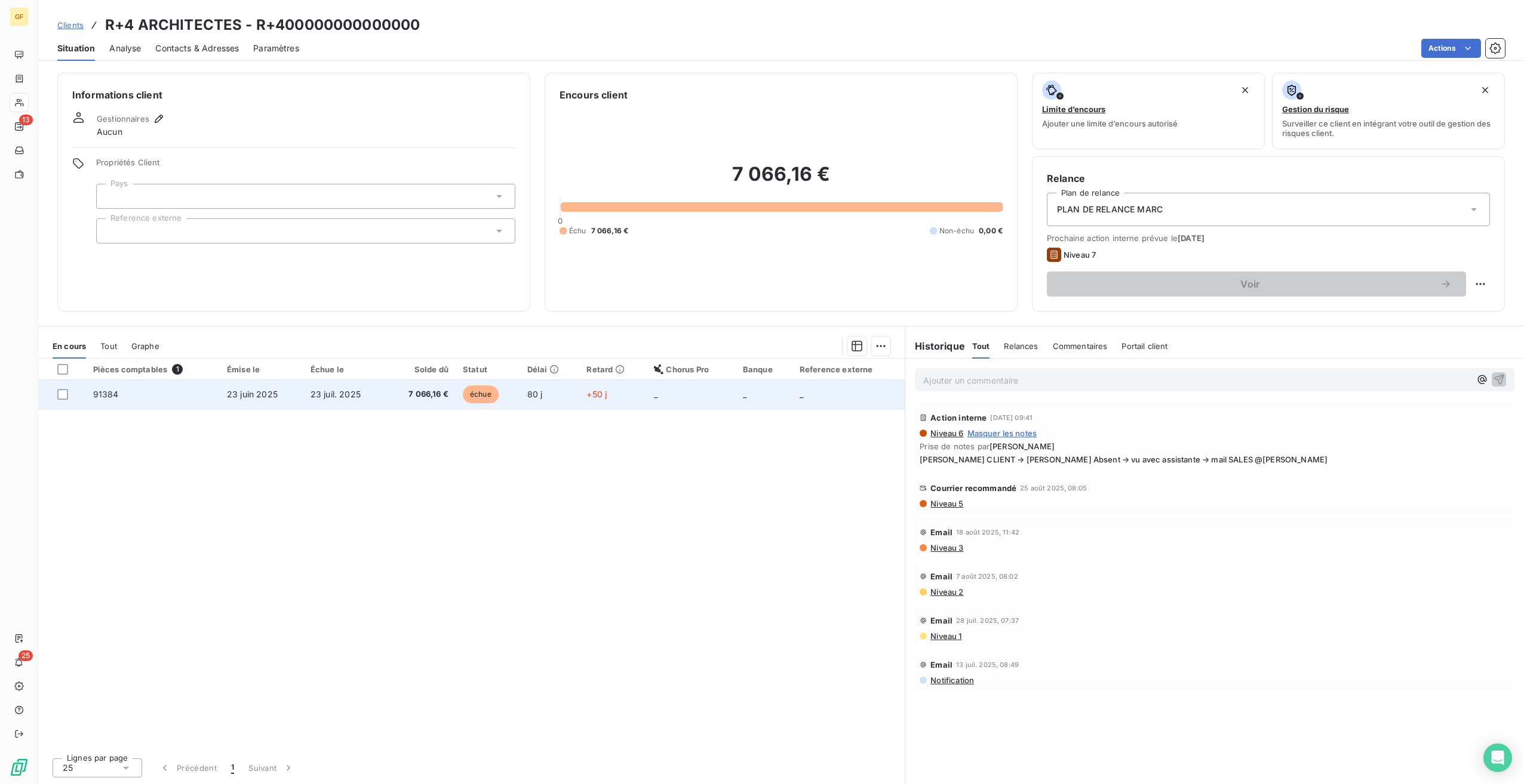
click at [388, 397] on td "7 066,16 €" at bounding box center [420, 394] width 69 height 29
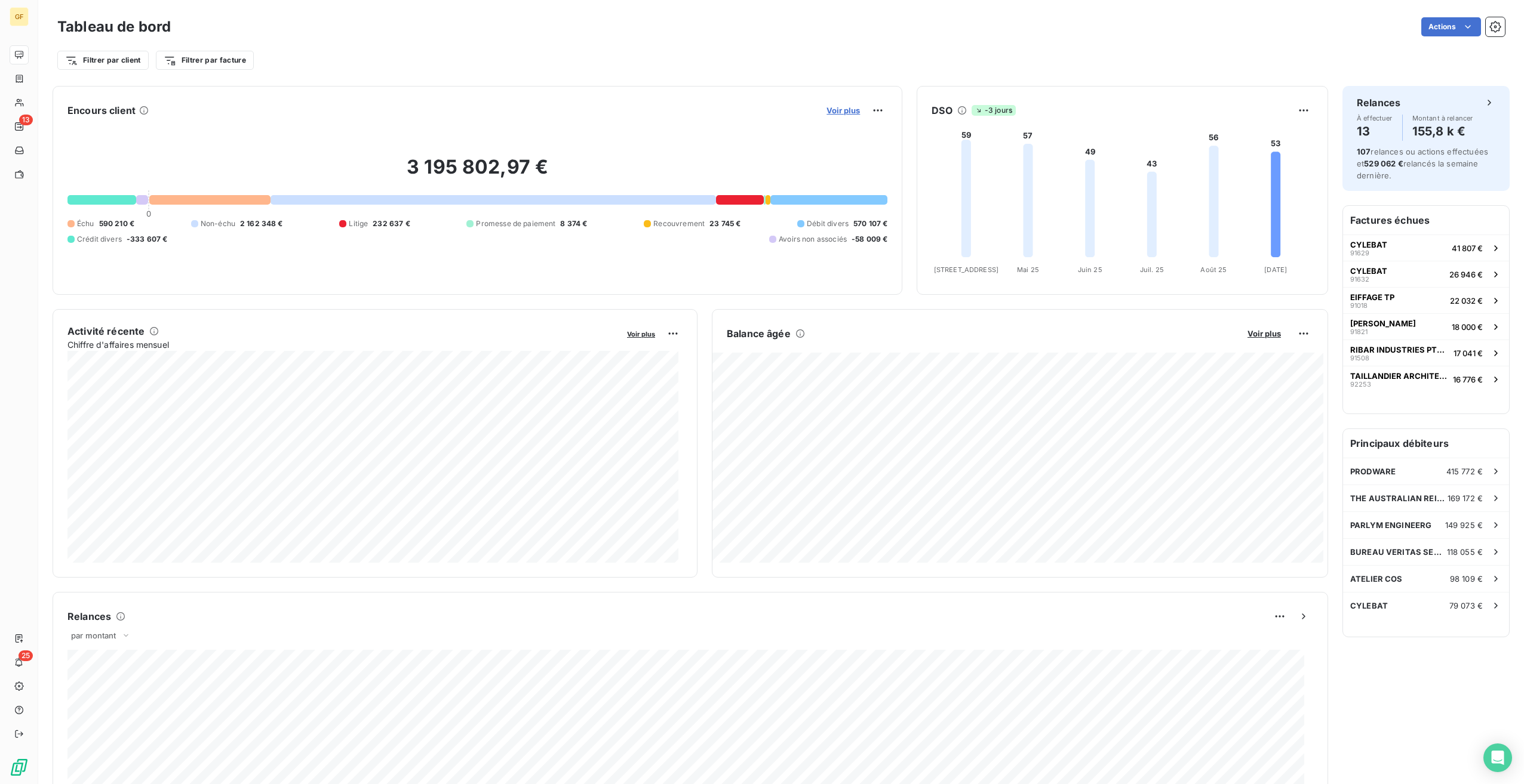
click at [835, 111] on span "Voir plus" at bounding box center [843, 110] width 34 height 9
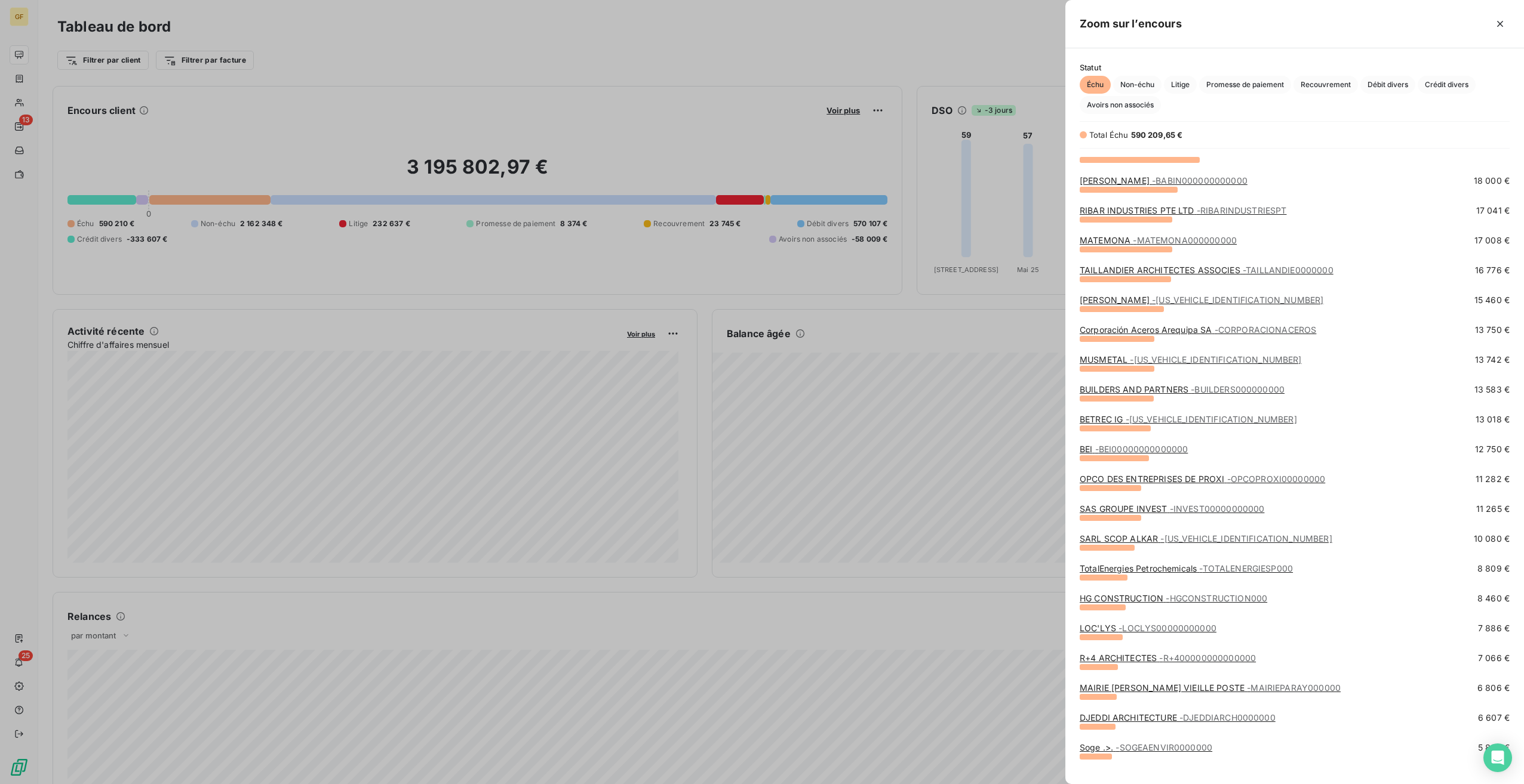
scroll to position [119, 0]
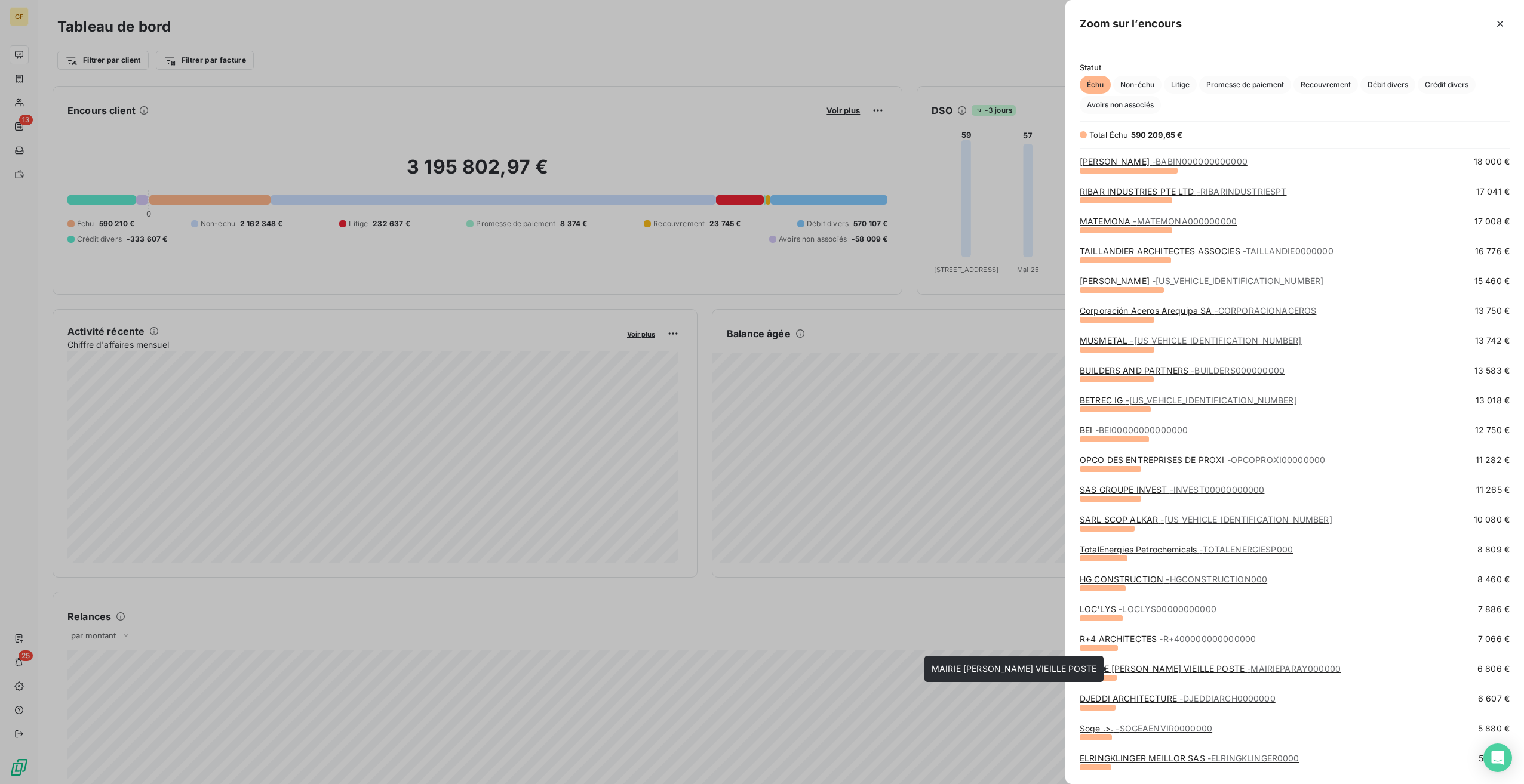
click at [1247, 666] on span "- MAIRIEPARAY000000" at bounding box center [1293, 668] width 94 height 10
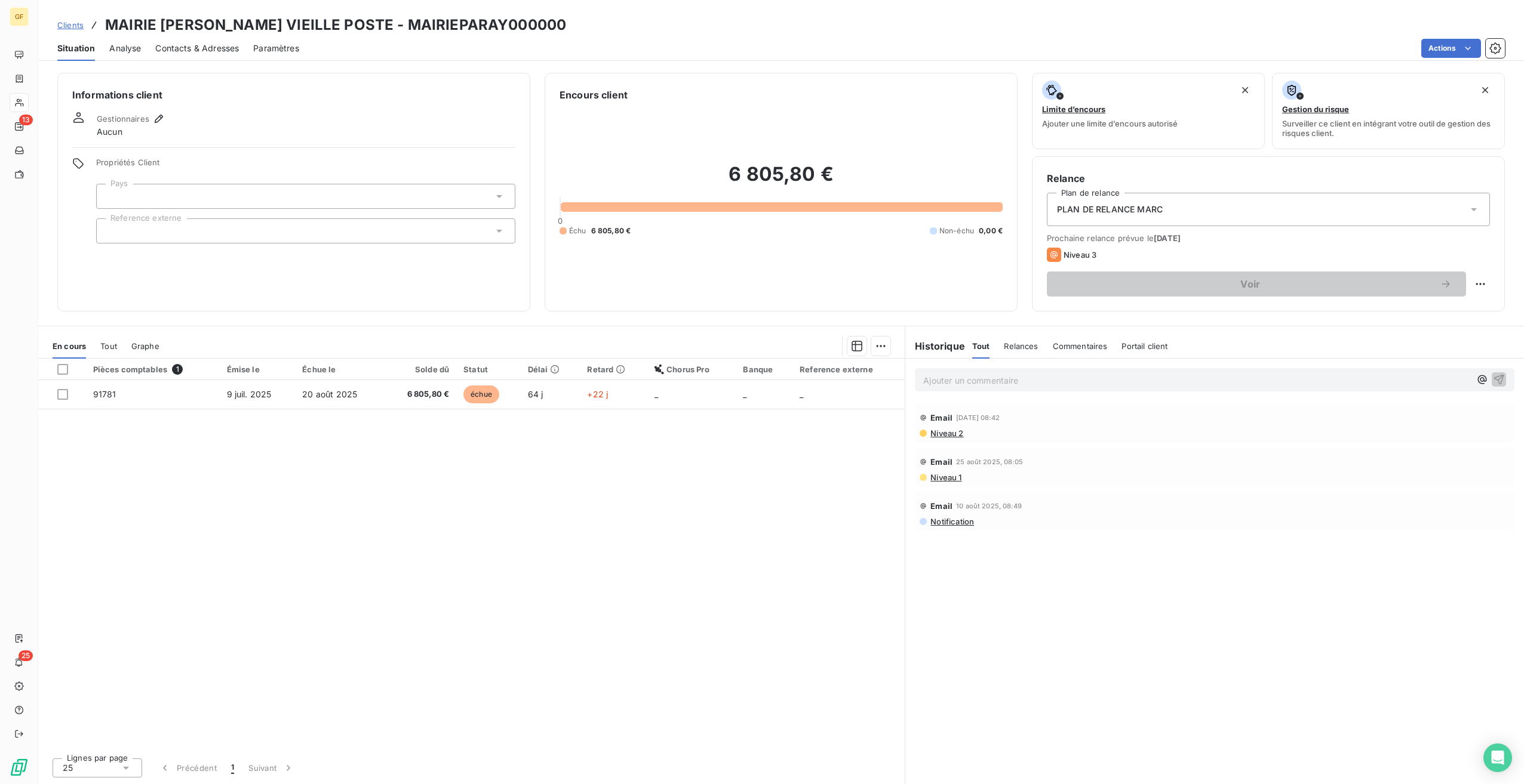
drag, startPoint x: 352, startPoint y: 454, endPoint x: 361, endPoint y: 458, distance: 9.8
click at [352, 454] on div "Pièces comptables 1 Émise le Échue le Solde dû Statut Délai Retard Chorus Pro B…" at bounding box center [472, 554] width 867 height 390
click at [182, 53] on span "Contacts & Adresses" at bounding box center [197, 48] width 84 height 12
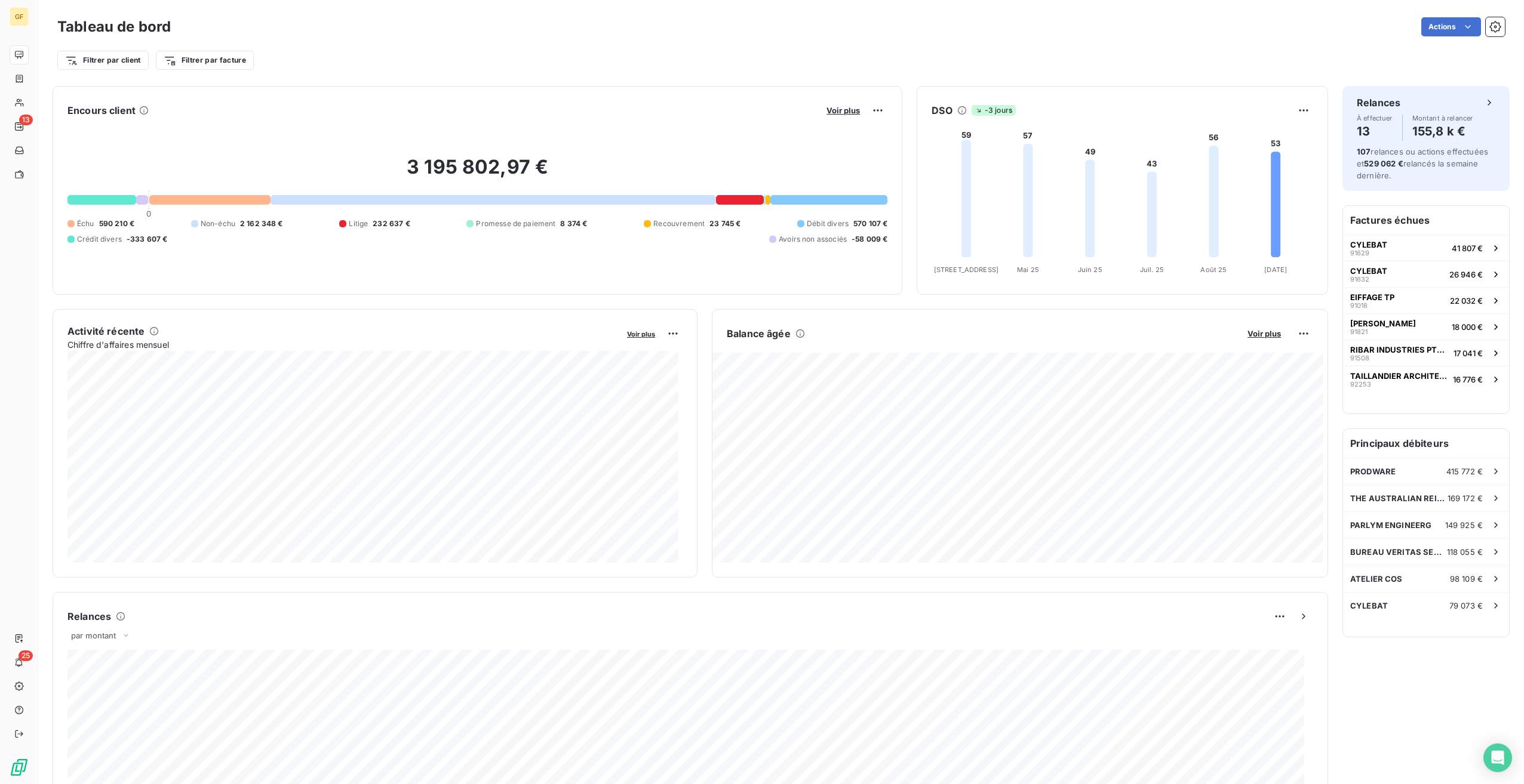
click at [833, 105] on button "Voir plus" at bounding box center [843, 110] width 41 height 11
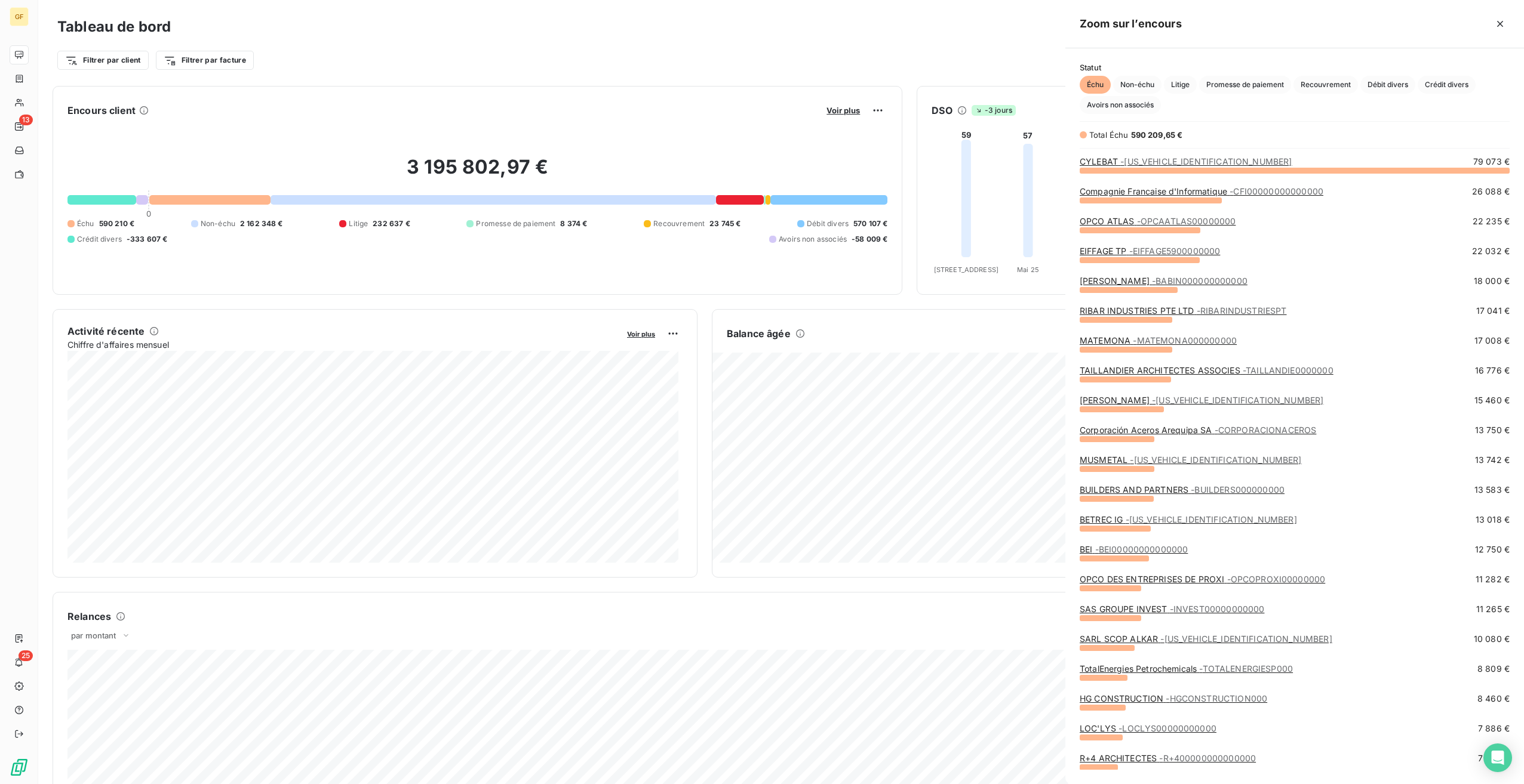
click at [839, 110] on div at bounding box center [762, 392] width 1524 height 784
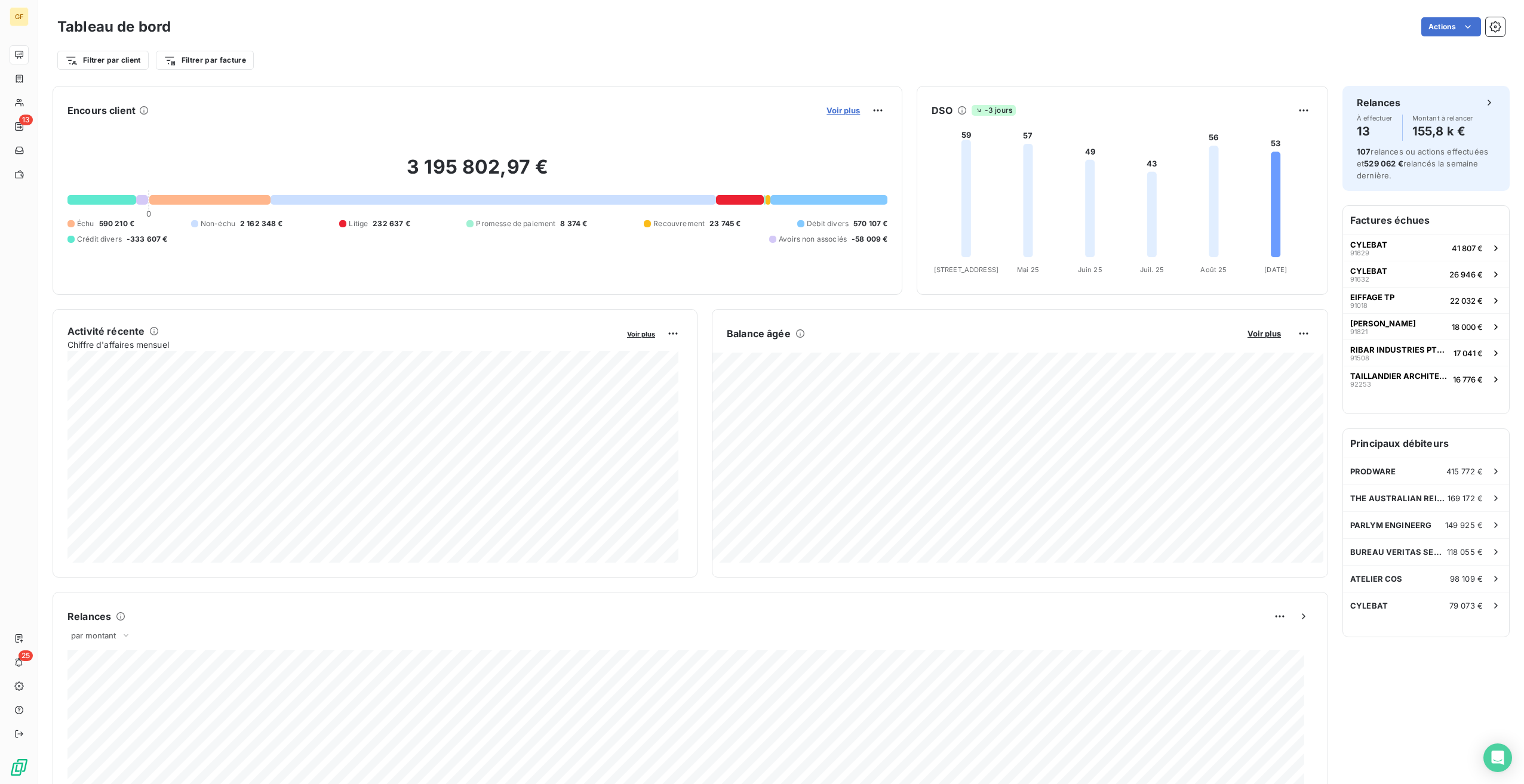
click at [842, 111] on span "Voir plus" at bounding box center [843, 110] width 34 height 9
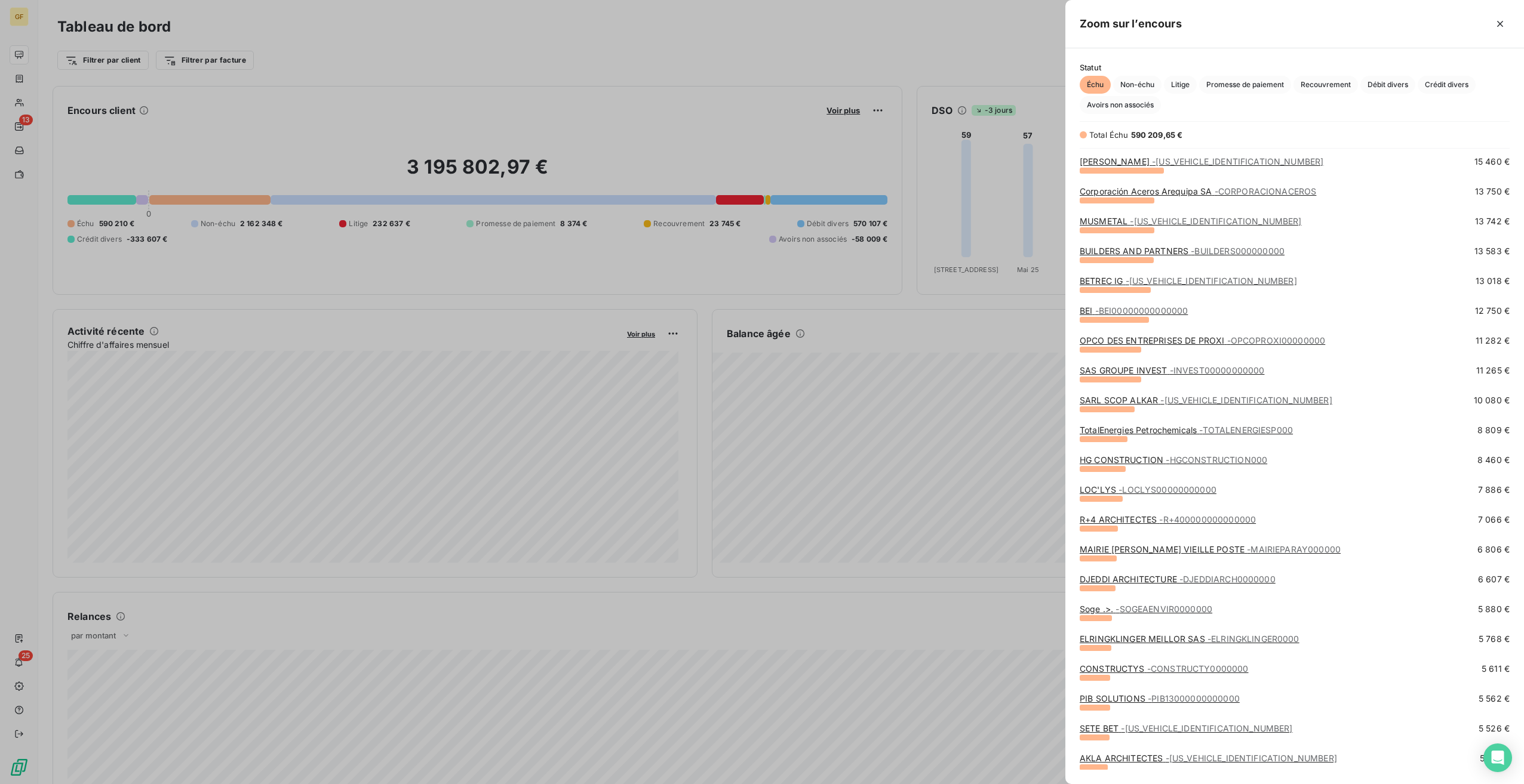
scroll to position [358, 0]
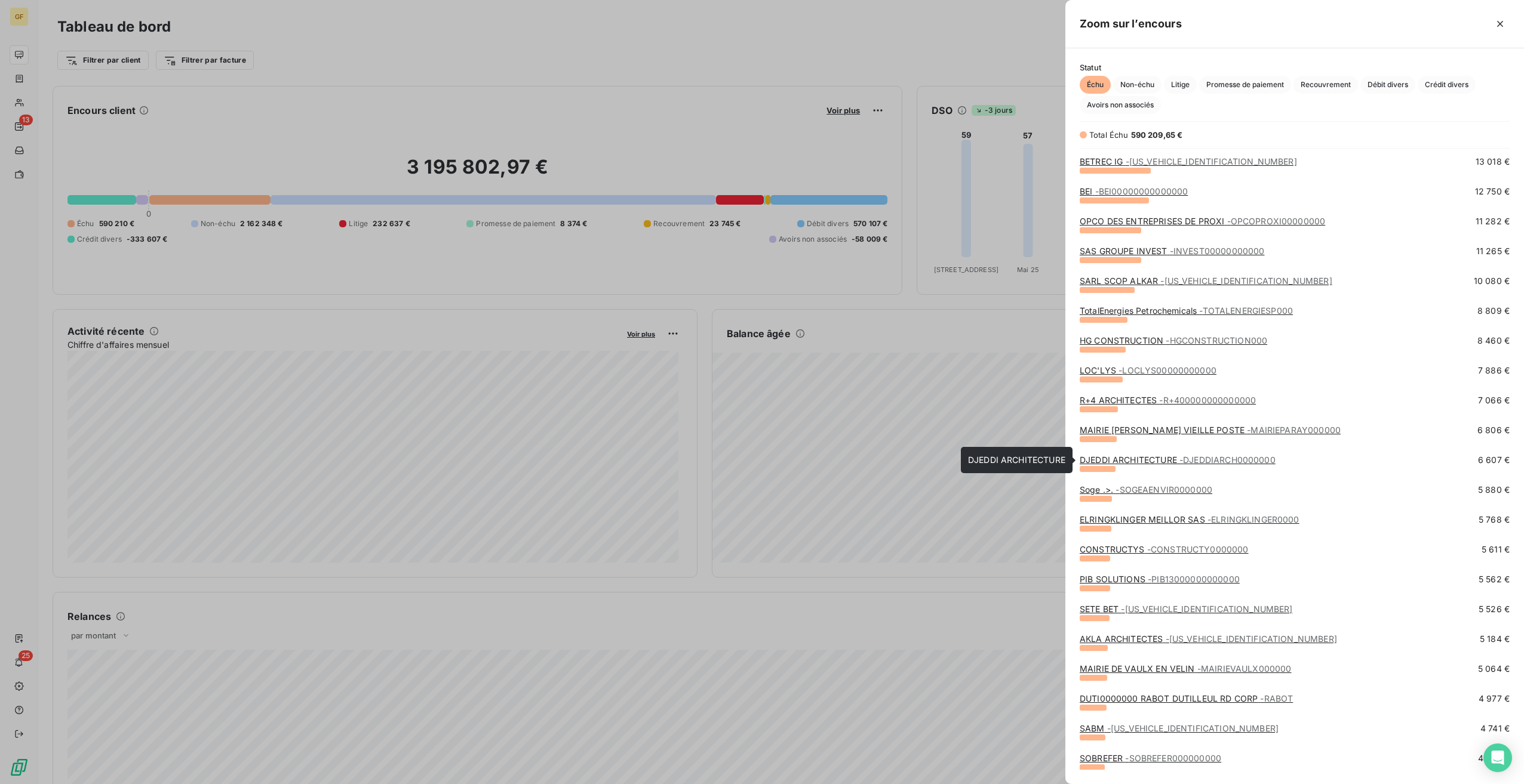
click at [1150, 459] on link "DJEDDI ARCHITECTURE - DJEDDIARCH0000000" at bounding box center [1178, 459] width 196 height 10
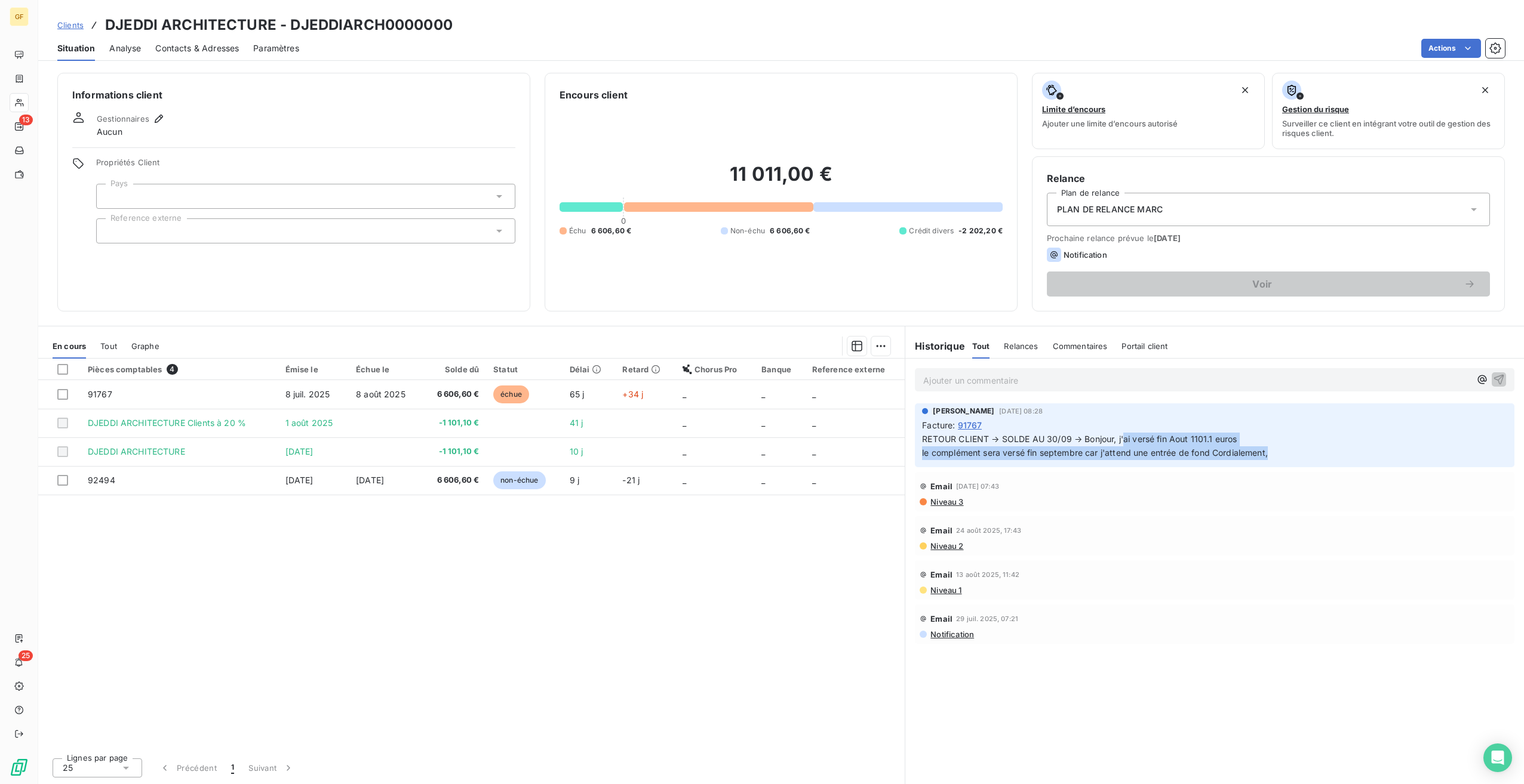
drag, startPoint x: 1126, startPoint y: 442, endPoint x: 1271, endPoint y: 453, distance: 145.4
click at [1271, 453] on p "RETOUR CLIENT → SOLDE AU 30/09 → Bonjour, j'ai versé fin Aout 1101.1 euros le c…" at bounding box center [1215, 447] width 585 height 27
click at [791, 621] on div "Pièces comptables 4 Émise le Échue le Solde dû Statut Délai Retard Chorus Pro B…" at bounding box center [472, 554] width 867 height 390
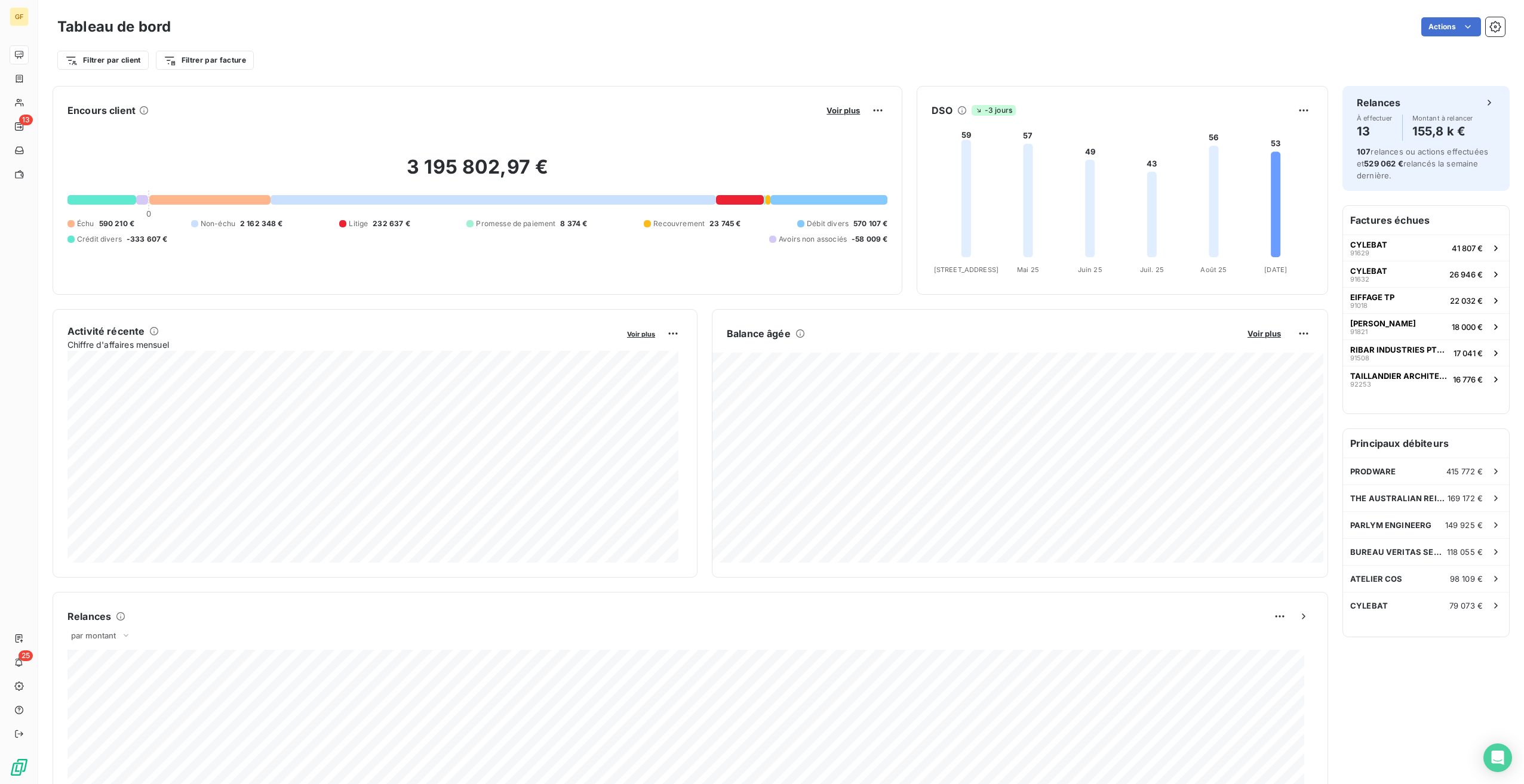
click at [823, 116] on div "Voir plus" at bounding box center [855, 110] width 64 height 19
click at [844, 110] on span "Voir plus" at bounding box center [843, 110] width 34 height 9
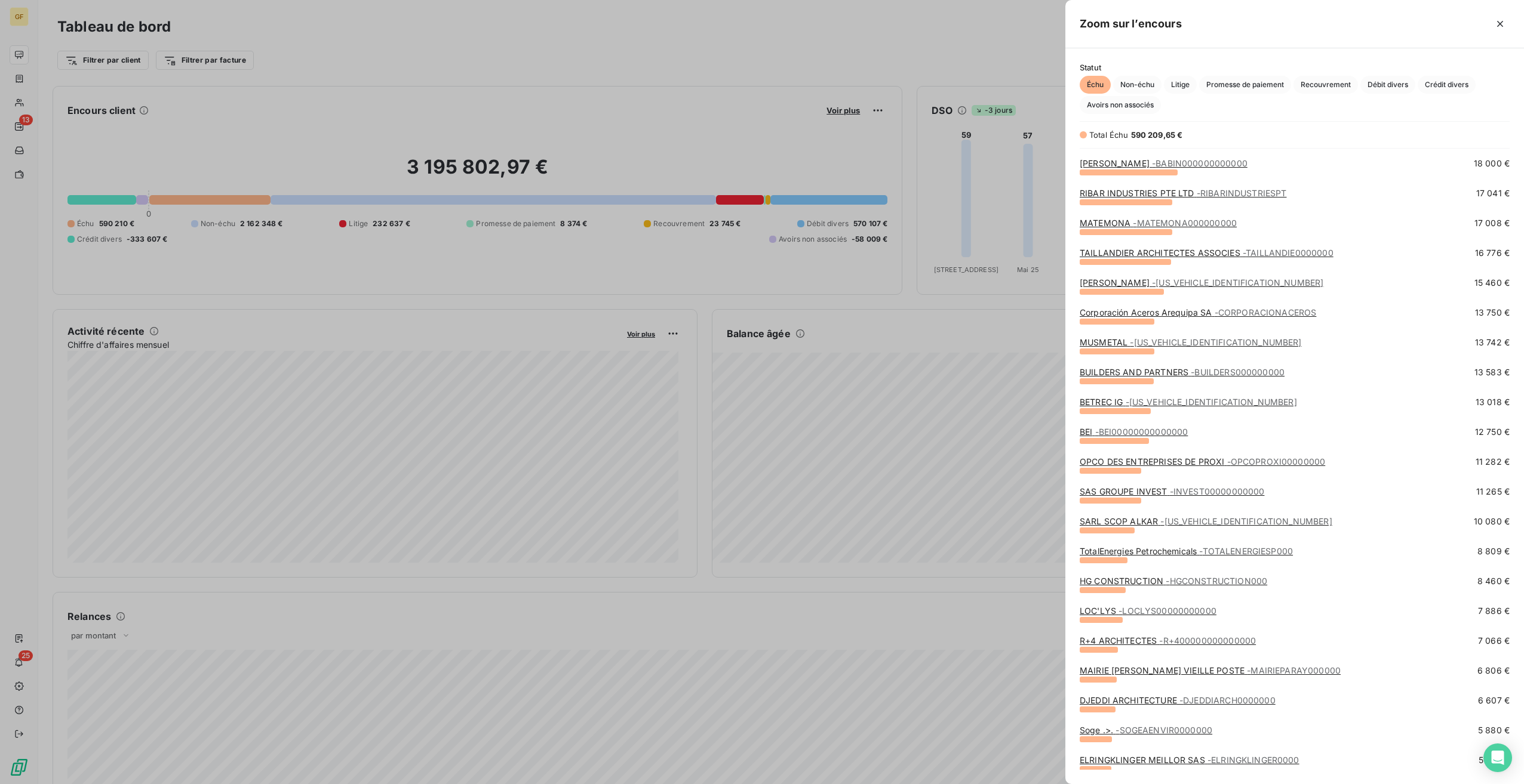
scroll to position [119, 0]
click at [1146, 696] on link "DJEDDI ARCHITECTURE - DJEDDIARCH0000000" at bounding box center [1178, 698] width 196 height 10
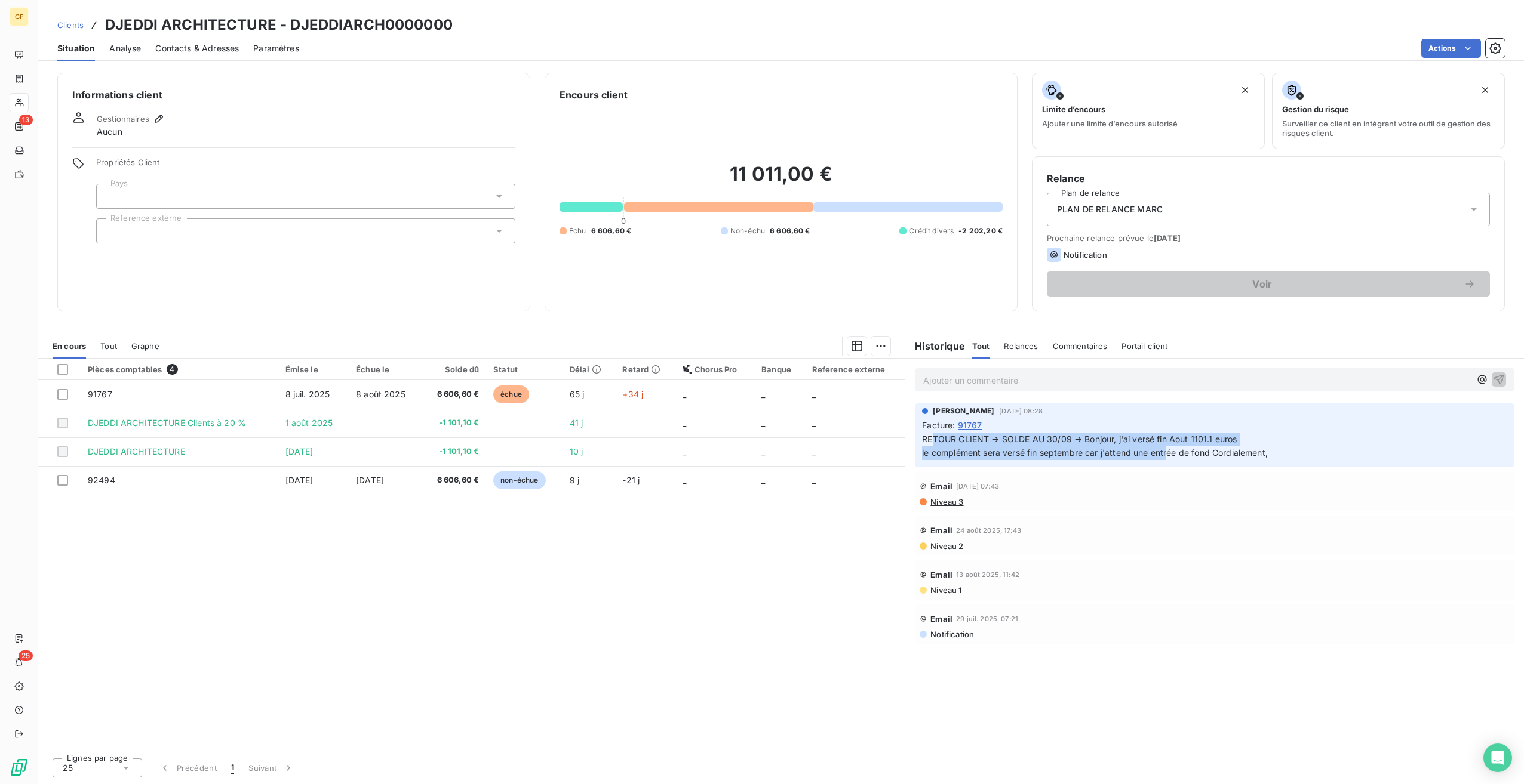
drag, startPoint x: 935, startPoint y: 444, endPoint x: 1168, endPoint y: 450, distance: 233.1
click at [1168, 450] on p "RETOUR CLIENT → SOLDE AU 30/09 → Bonjour, j'ai versé fin Aout 1101.1 euros le c…" at bounding box center [1215, 447] width 585 height 27
drag, startPoint x: 1168, startPoint y: 450, endPoint x: 1175, endPoint y: 456, distance: 9.2
click at [1175, 456] on span "RETOUR CLIENT → SOLDE AU 30/09 → Bonjour, j'ai versé fin Aout 1101.1 euros le c…" at bounding box center [1095, 445] width 345 height 24
drag, startPoint x: 1055, startPoint y: 451, endPoint x: 1164, endPoint y: 452, distance: 109.0
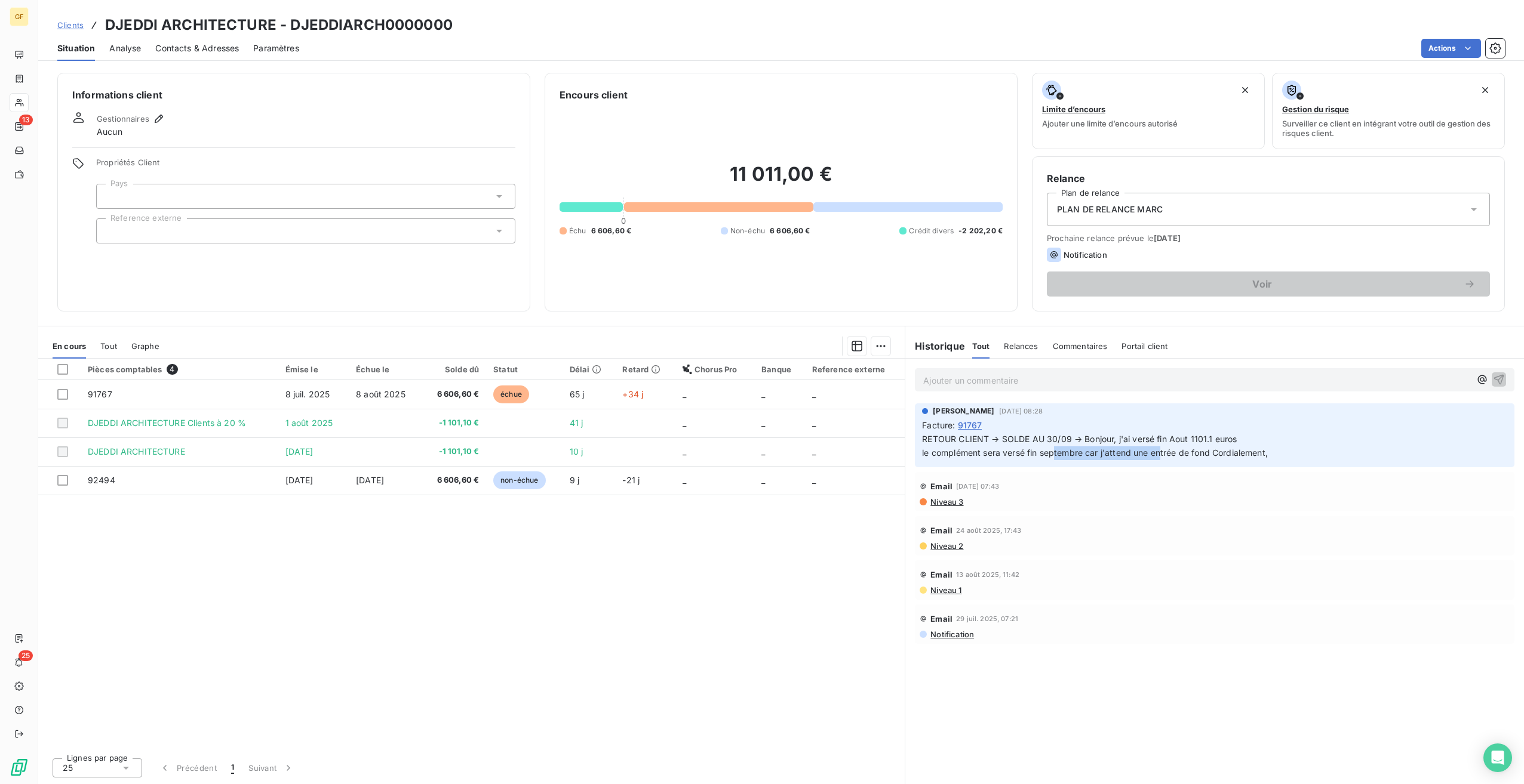
click at [1164, 452] on span "RETOUR CLIENT → SOLDE AU 30/09 → Bonjour, j'ai versé fin Aout 1101.1 euros le c…" at bounding box center [1095, 445] width 345 height 24
drag, startPoint x: 1164, startPoint y: 452, endPoint x: 1133, endPoint y: 469, distance: 35.4
click at [1133, 460] on p "RETOUR CLIENT → SOLDE AU 30/09 → Bonjour, j'ai versé fin Aout 1101.1 euros le c…" at bounding box center [1215, 447] width 585 height 27
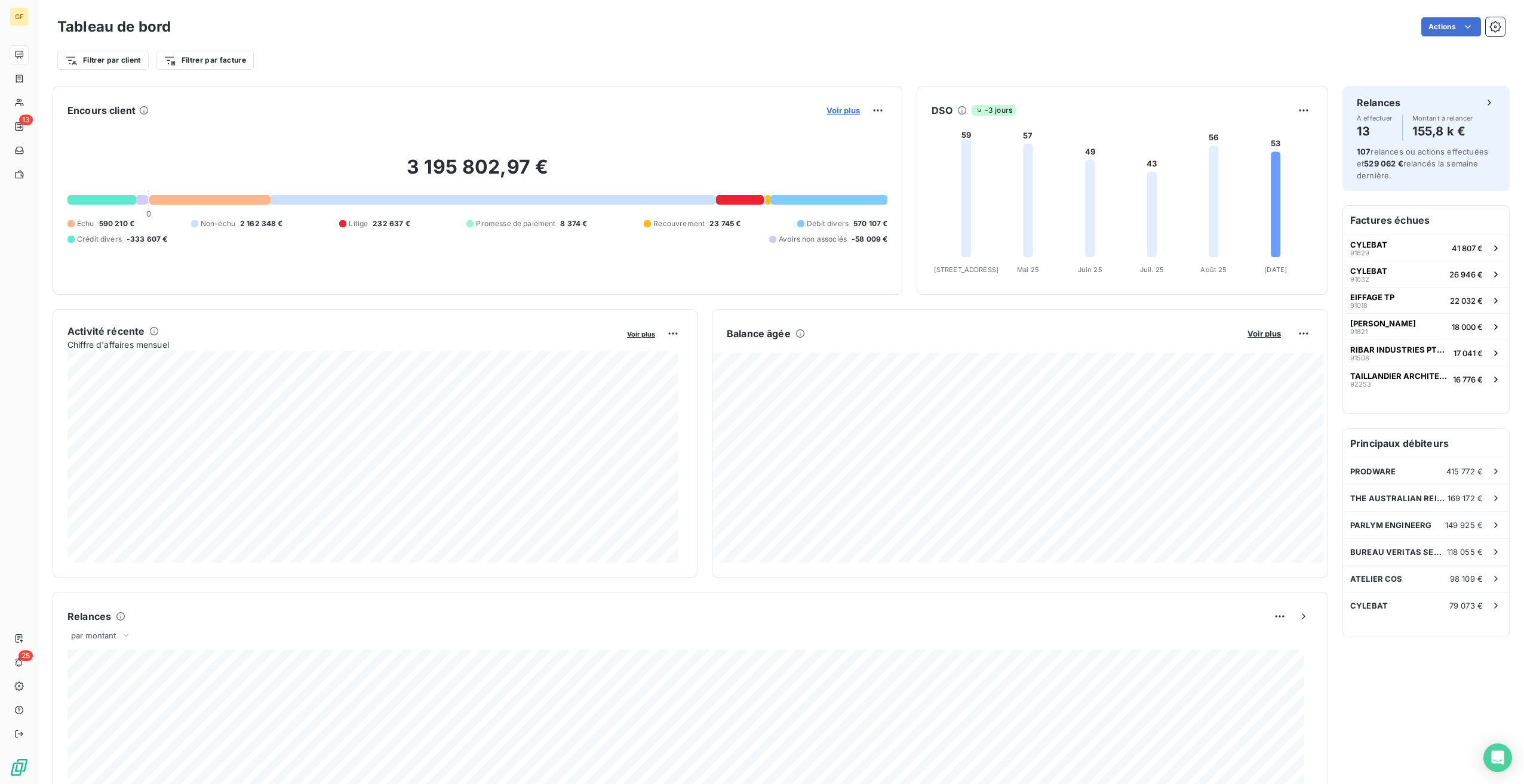
click at [838, 112] on span "Voir plus" at bounding box center [843, 110] width 34 height 9
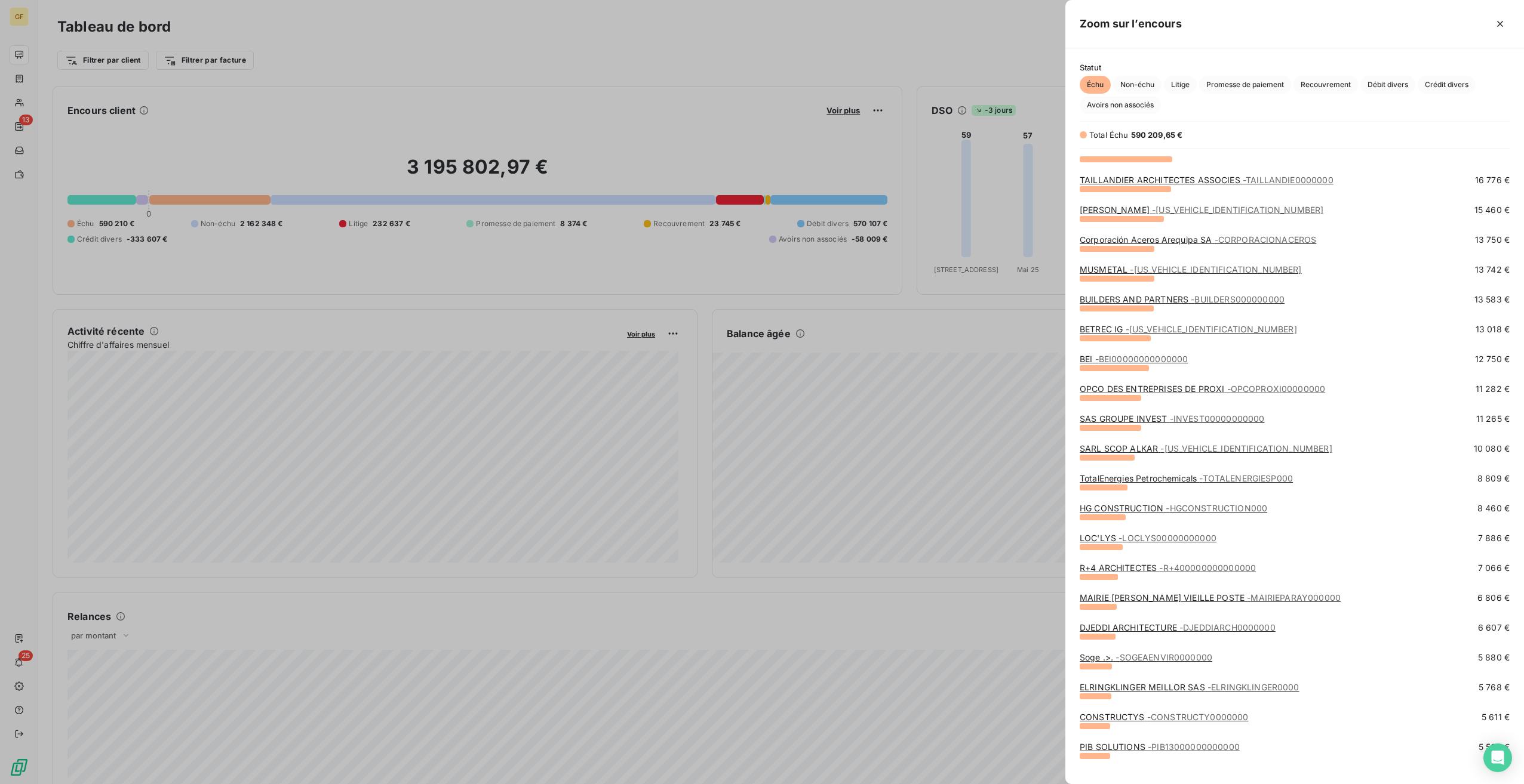
scroll to position [239, 0]
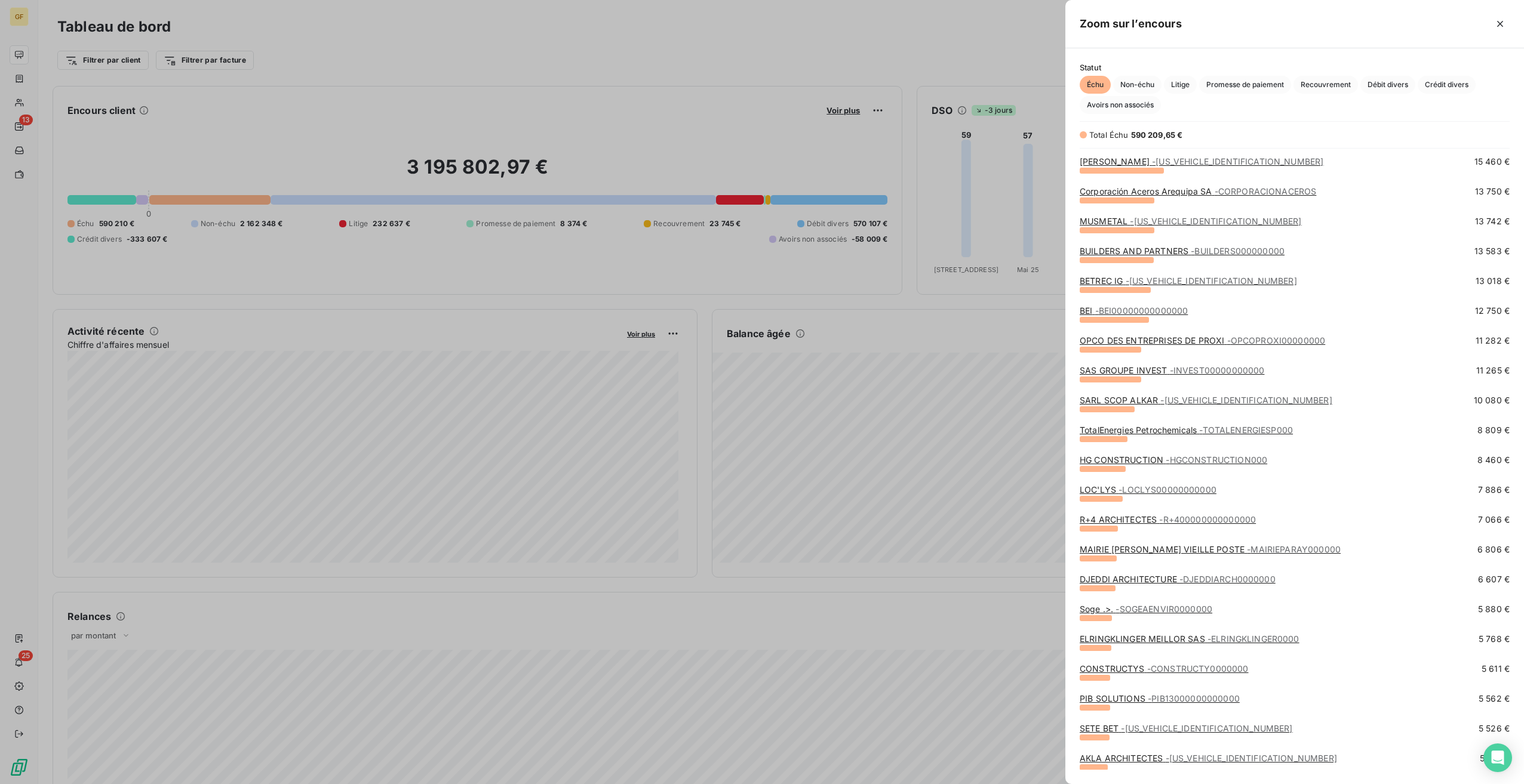
click at [1198, 609] on span "- SOGEAENVIR0000000" at bounding box center [1164, 609] width 97 height 10
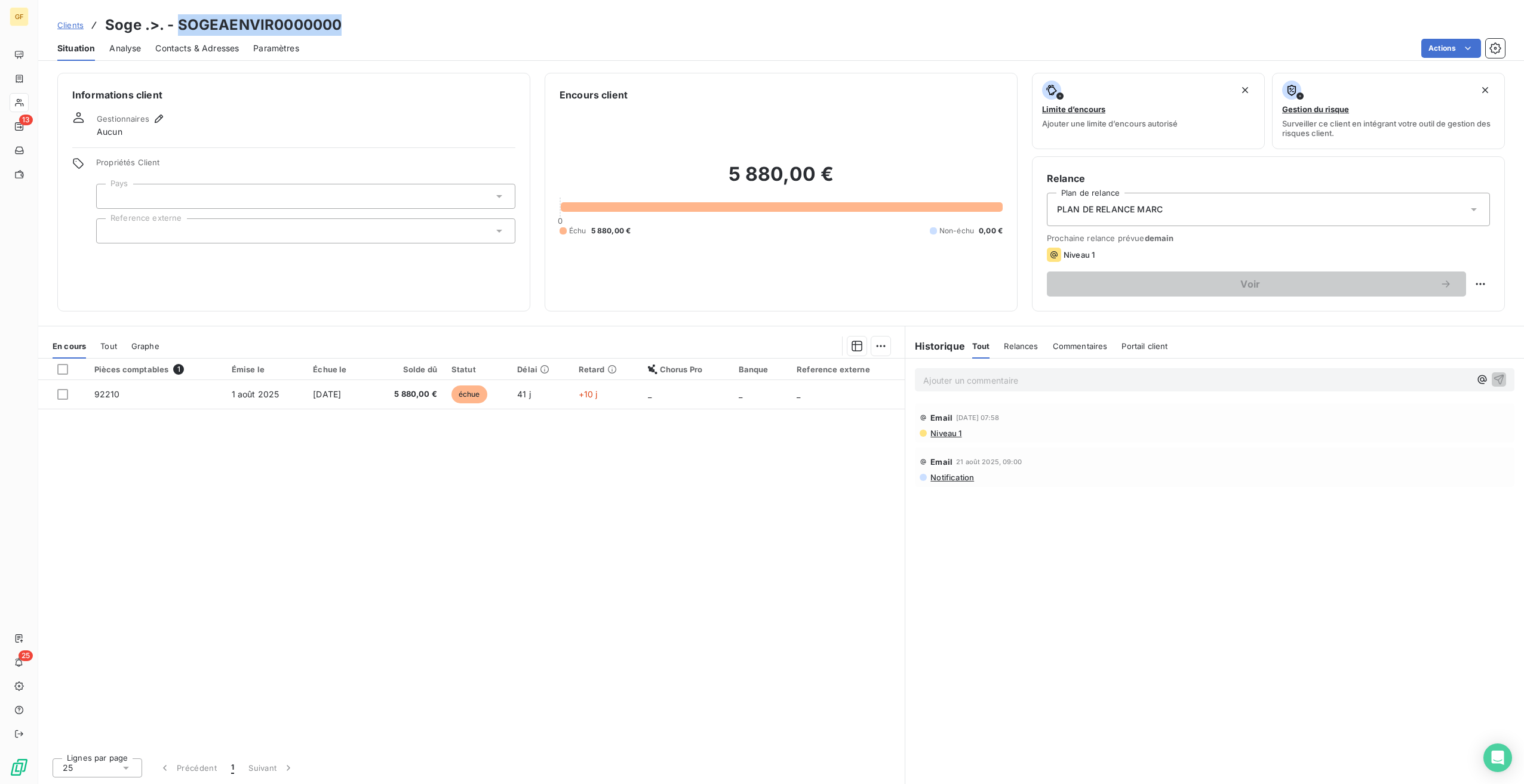
drag, startPoint x: 360, startPoint y: 24, endPoint x: 181, endPoint y: 24, distance: 179.0
click at [181, 24] on div "Clients Soge .>. - SOGEAENVIR0000000" at bounding box center [781, 25] width 1485 height 21
copy h3 "SOGEAENVIR0000000"
drag, startPoint x: 740, startPoint y: 280, endPoint x: 742, endPoint y: 288, distance: 8.2
click at [740, 282] on div "5 880,00 € 0 Échu 5 880,00 € Non-échu 0,00 €" at bounding box center [781, 199] width 443 height 195
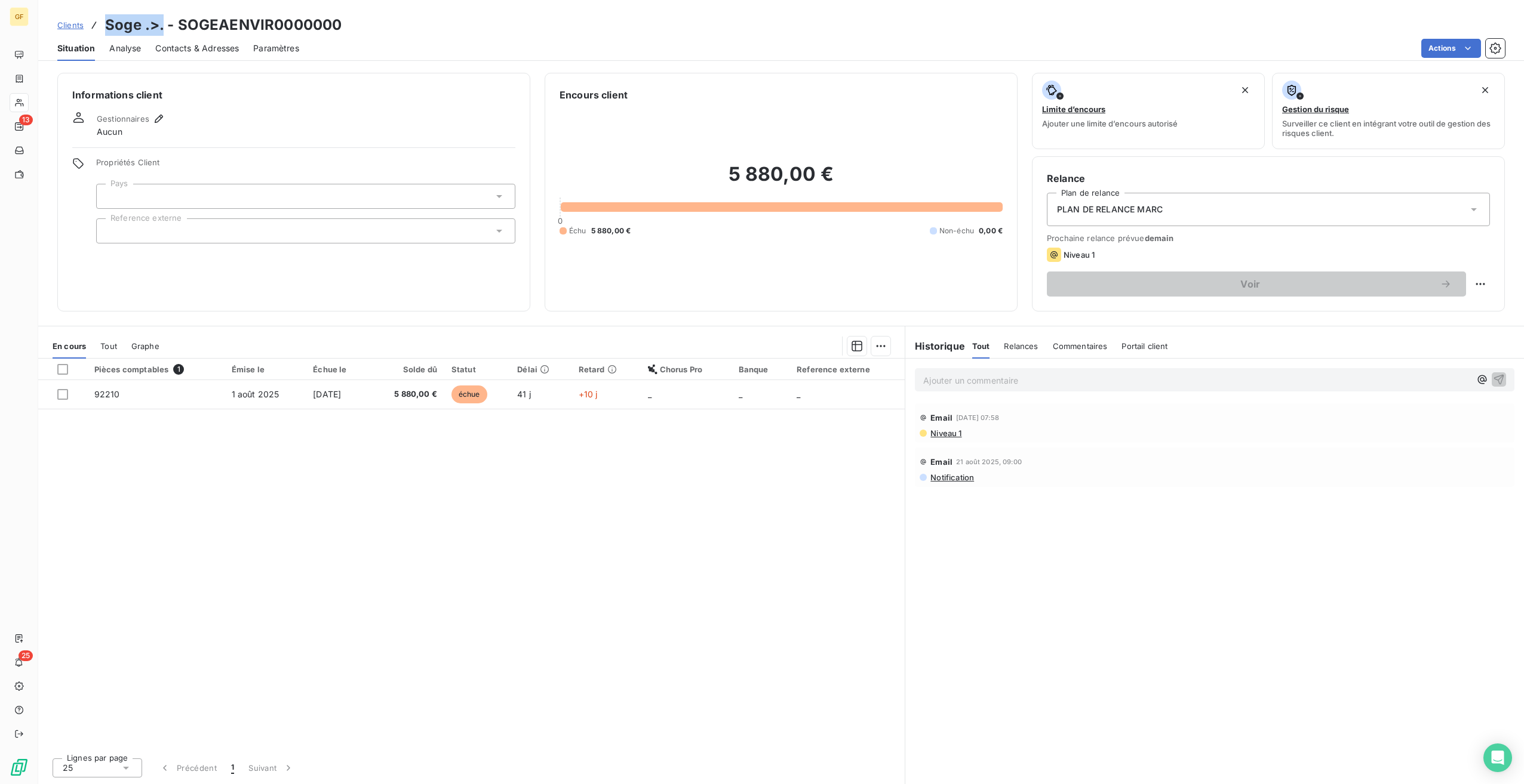
drag, startPoint x: 101, startPoint y: 25, endPoint x: 163, endPoint y: 22, distance: 62.1
click at [163, 22] on div "Clients Soge .>. - SOGEAENVIR0000000" at bounding box center [199, 25] width 284 height 21
click at [393, 409] on table "Pièces comptables 1 Émise le Échue le Solde dû Statut Délai Retard Chorus Pro B…" at bounding box center [472, 384] width 867 height 51
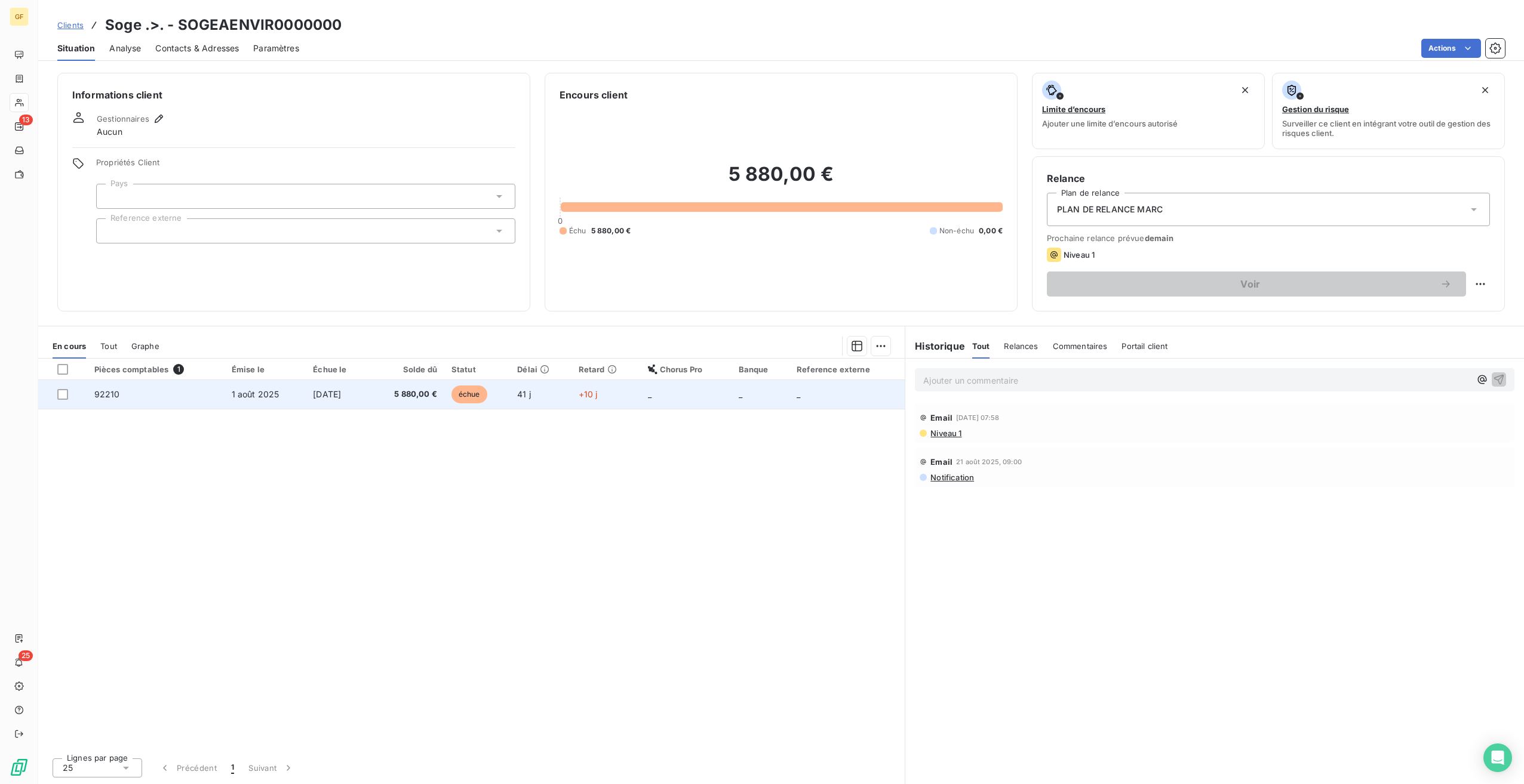
click at [404, 397] on span "5 880,00 €" at bounding box center [406, 394] width 61 height 12
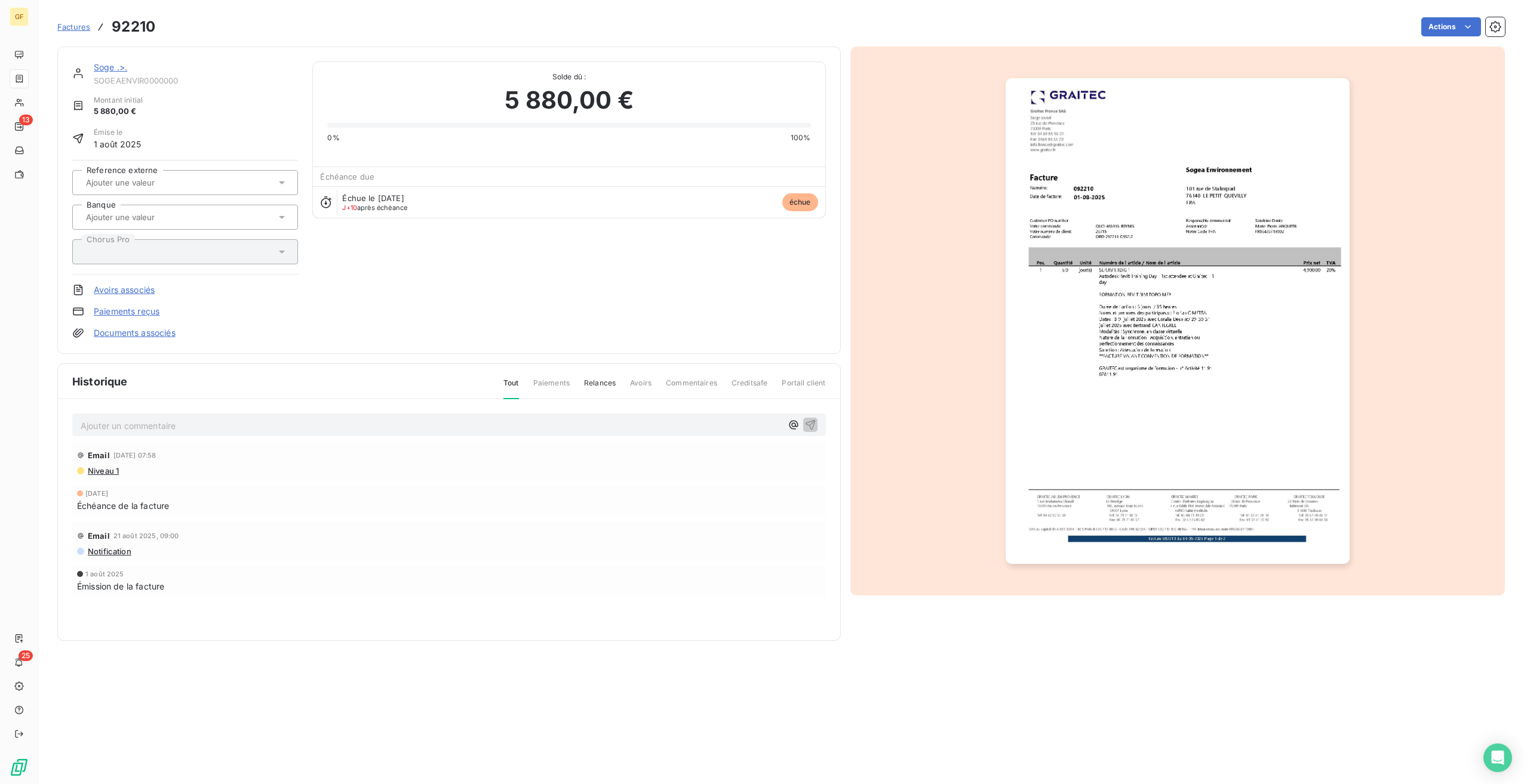
click at [1204, 312] on img "button" at bounding box center [1178, 321] width 344 height 486
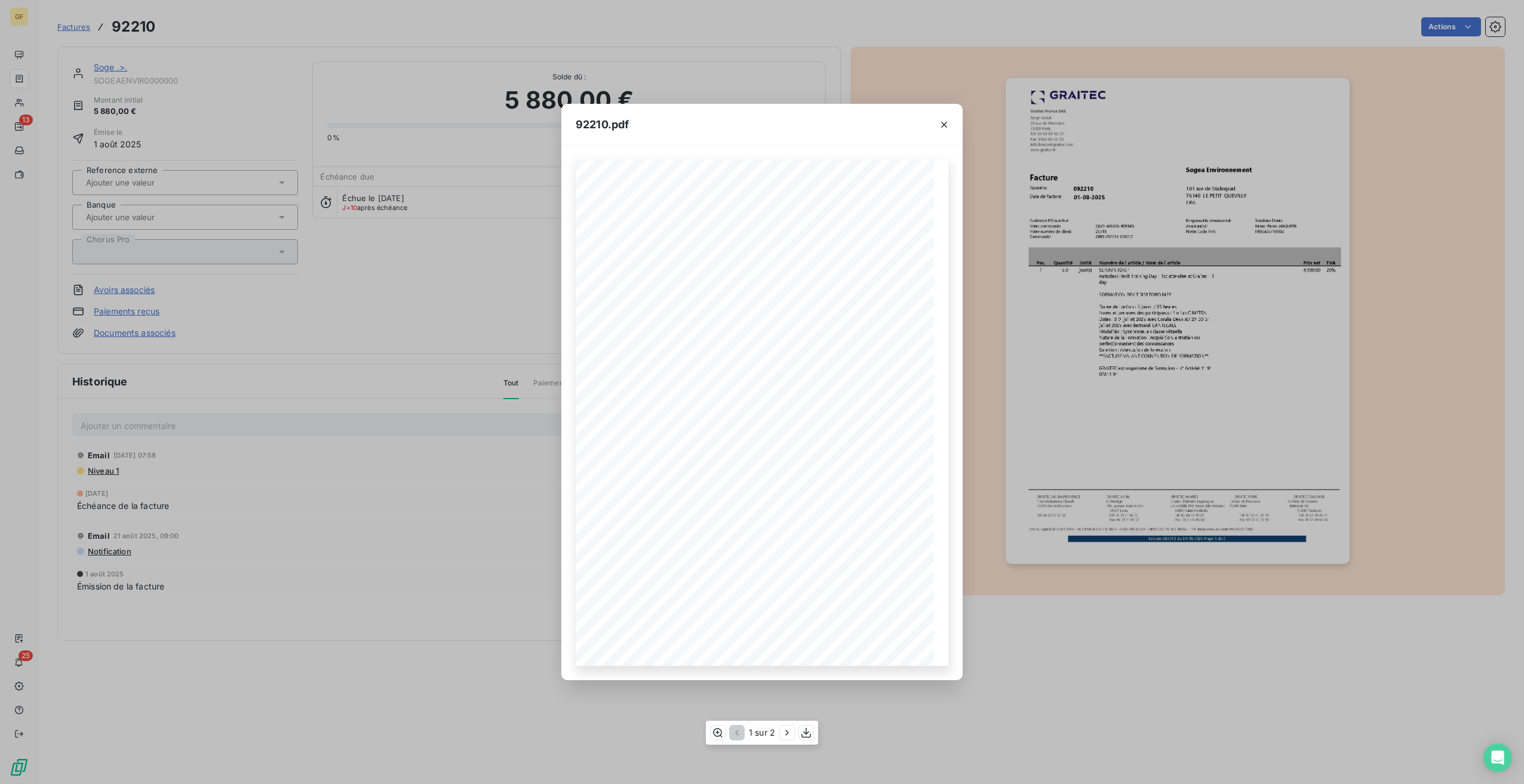
click at [832, 258] on div "Pos. Quantité Unité Numéro de l'article / Nom de l'article Prix net TVA 1 5.0 j…" at bounding box center [762, 412] width 373 height 506
click at [949, 129] on icon "button" at bounding box center [944, 124] width 12 height 12
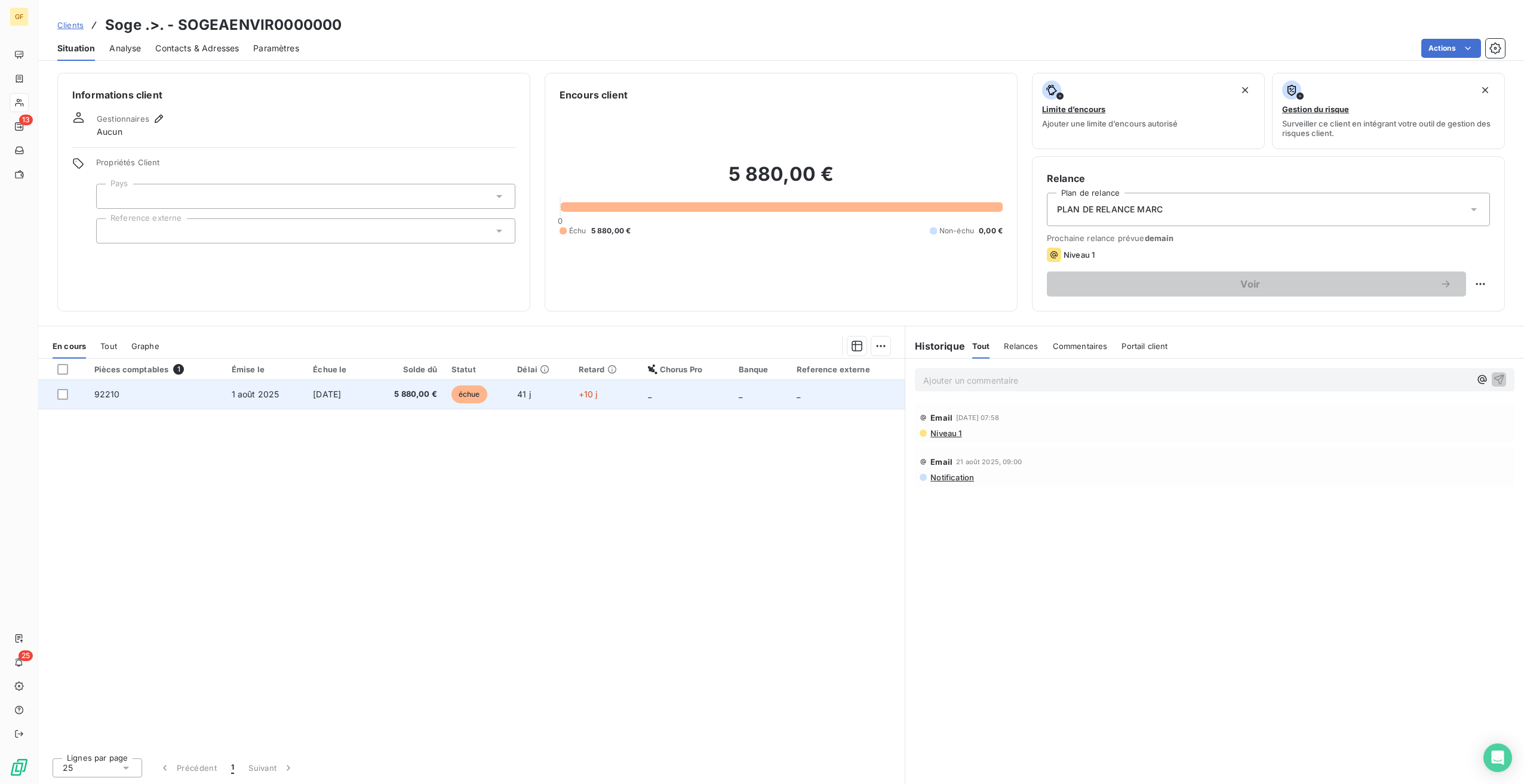
click at [198, 392] on td "92210" at bounding box center [156, 394] width 137 height 29
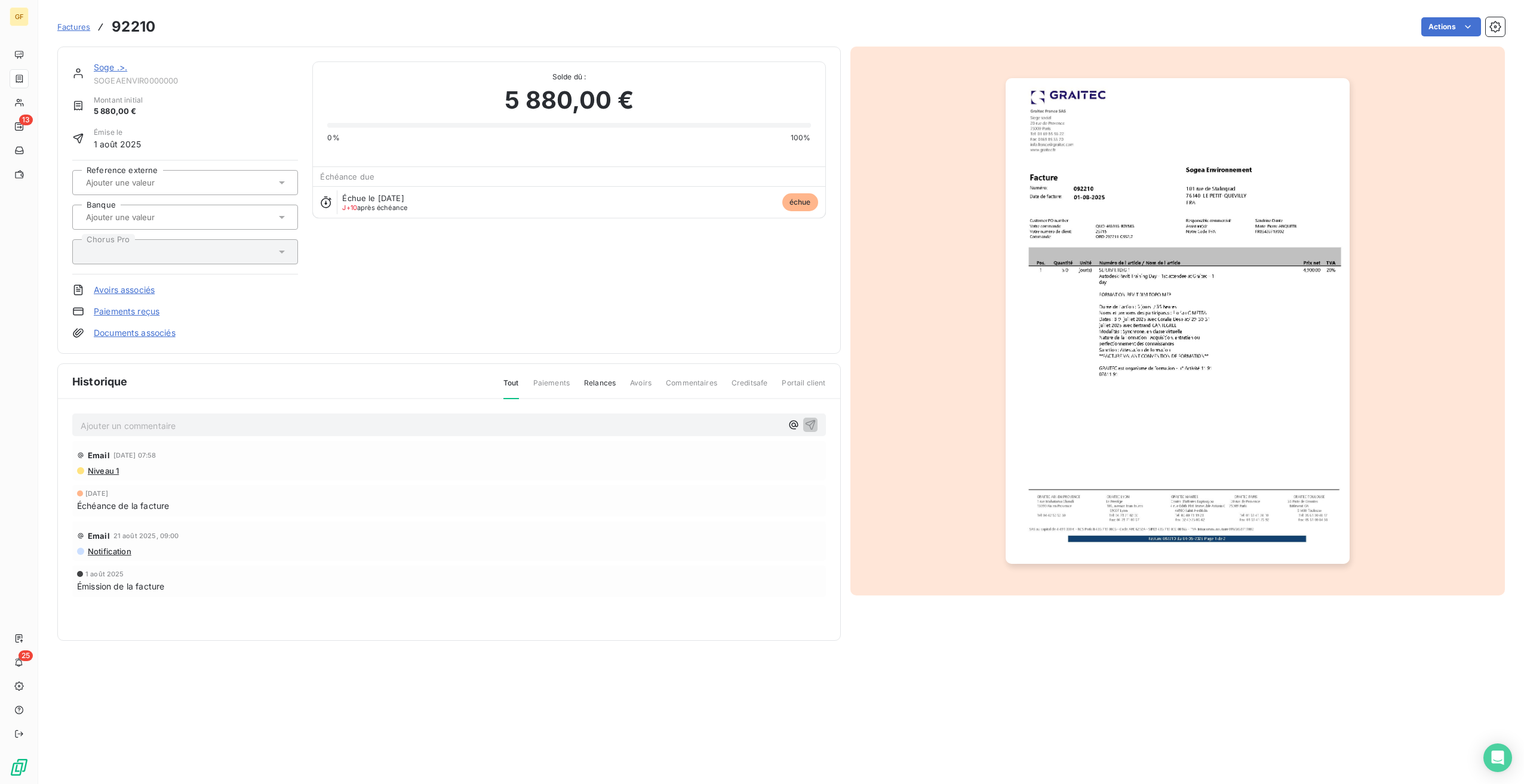
click at [1347, 467] on img "button" at bounding box center [1178, 321] width 344 height 486
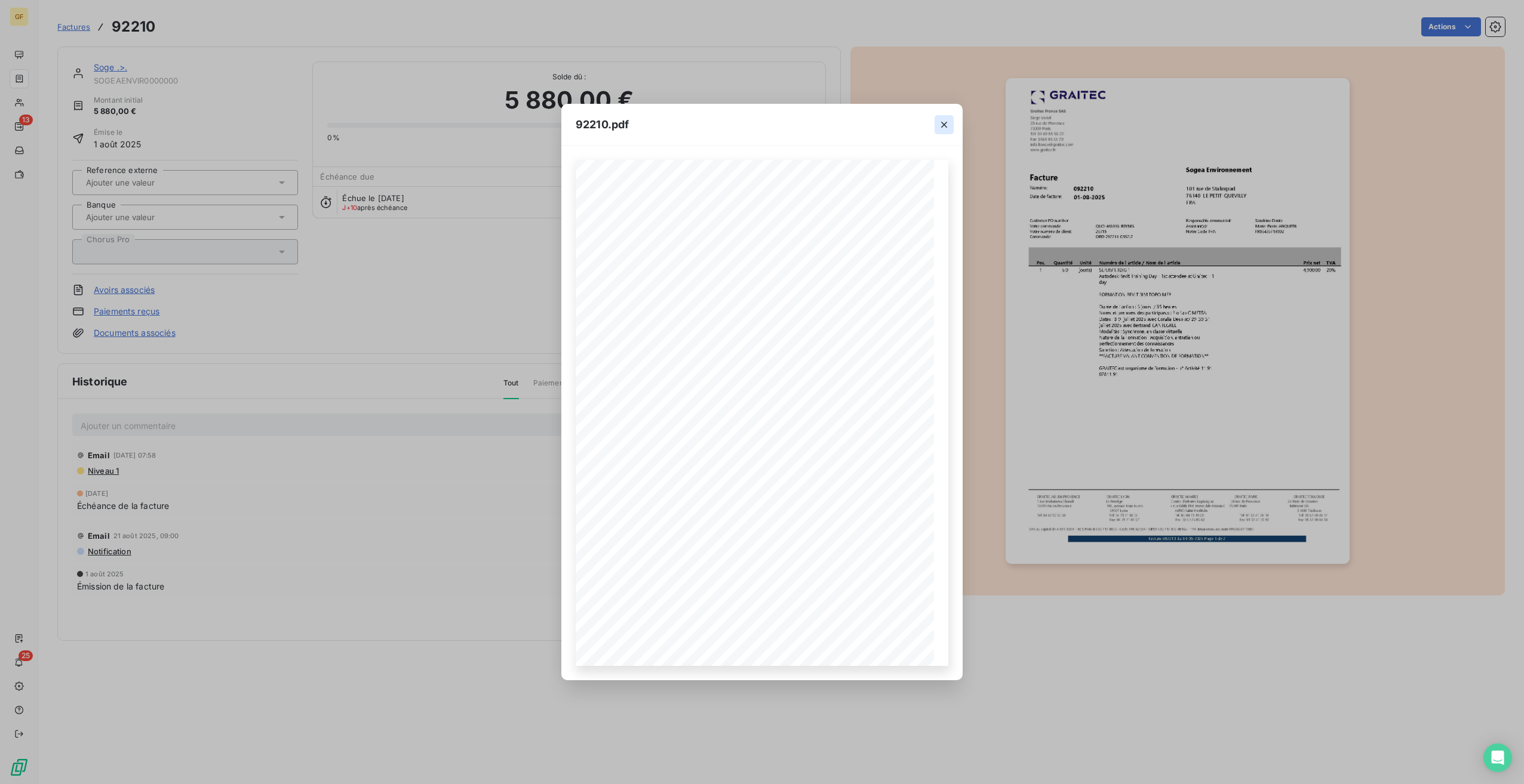
click at [943, 122] on icon "button" at bounding box center [944, 124] width 12 height 12
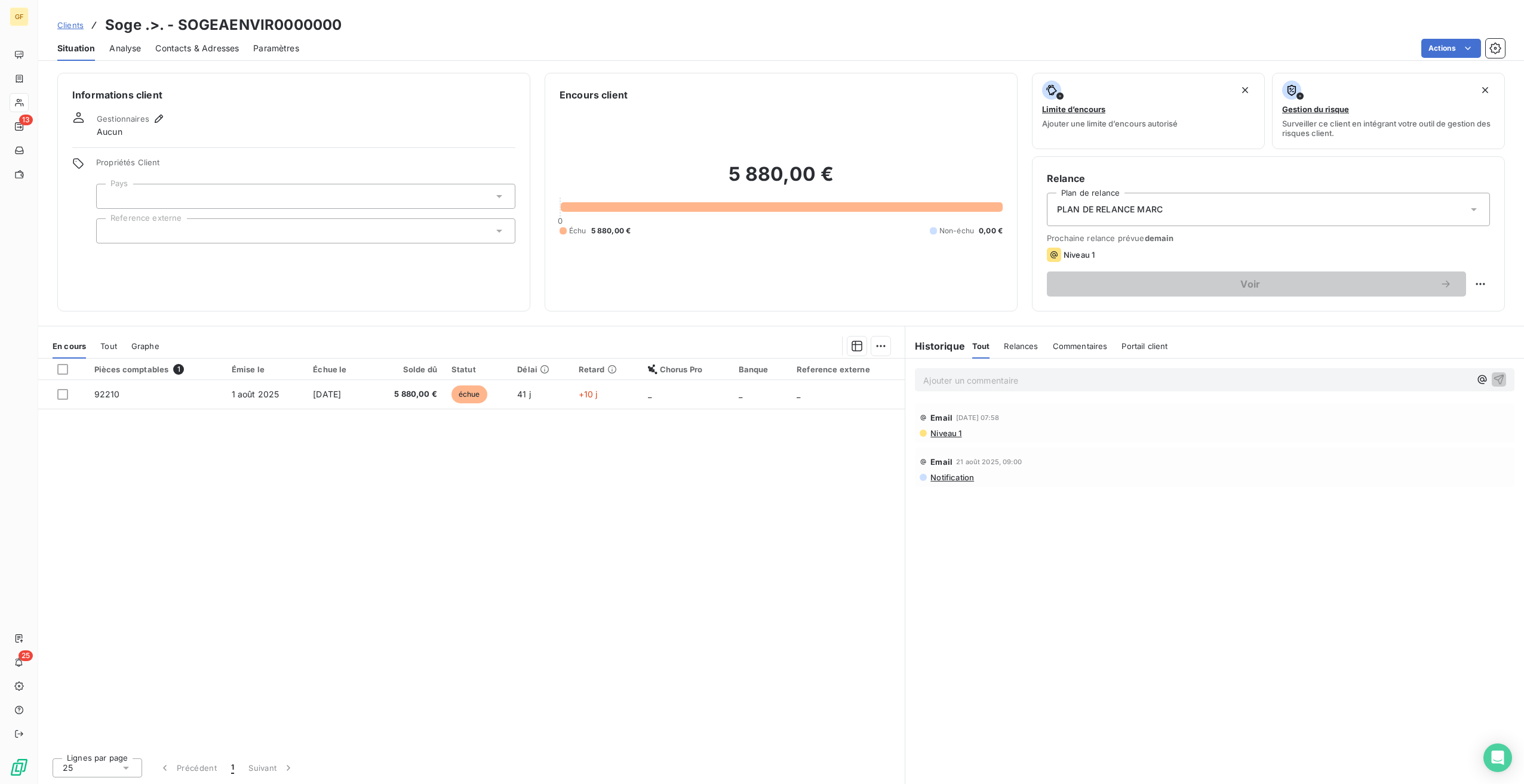
click at [393, 203] on div at bounding box center [306, 196] width 419 height 25
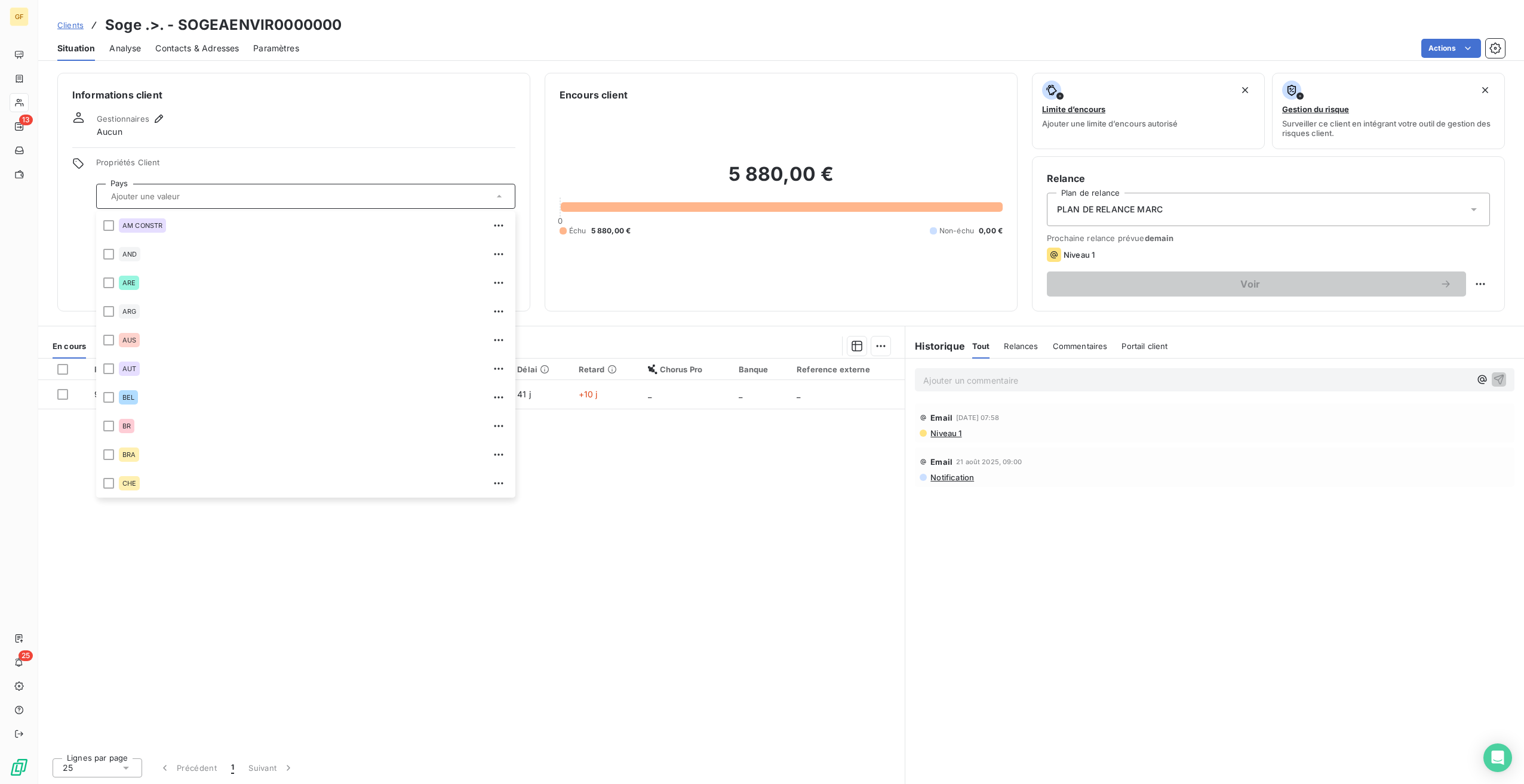
click at [410, 116] on div "Gestionnaires Aucun" at bounding box center [293, 124] width 443 height 26
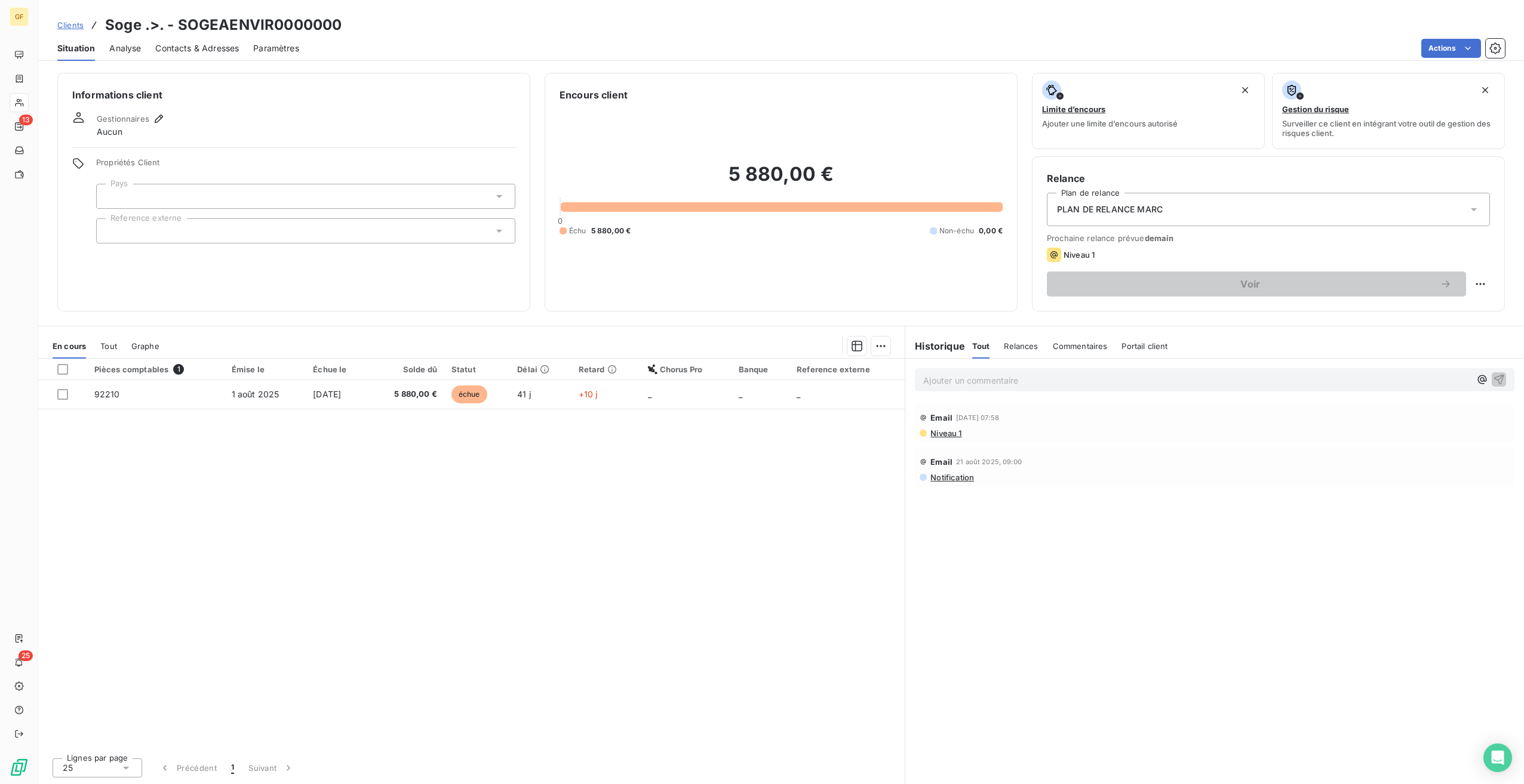
click at [163, 111] on div "Informations client Gestionnaires Aucun Propriétés Client Pays Reference externe" at bounding box center [293, 192] width 473 height 239
click at [153, 118] on icon "button" at bounding box center [158, 118] width 12 height 12
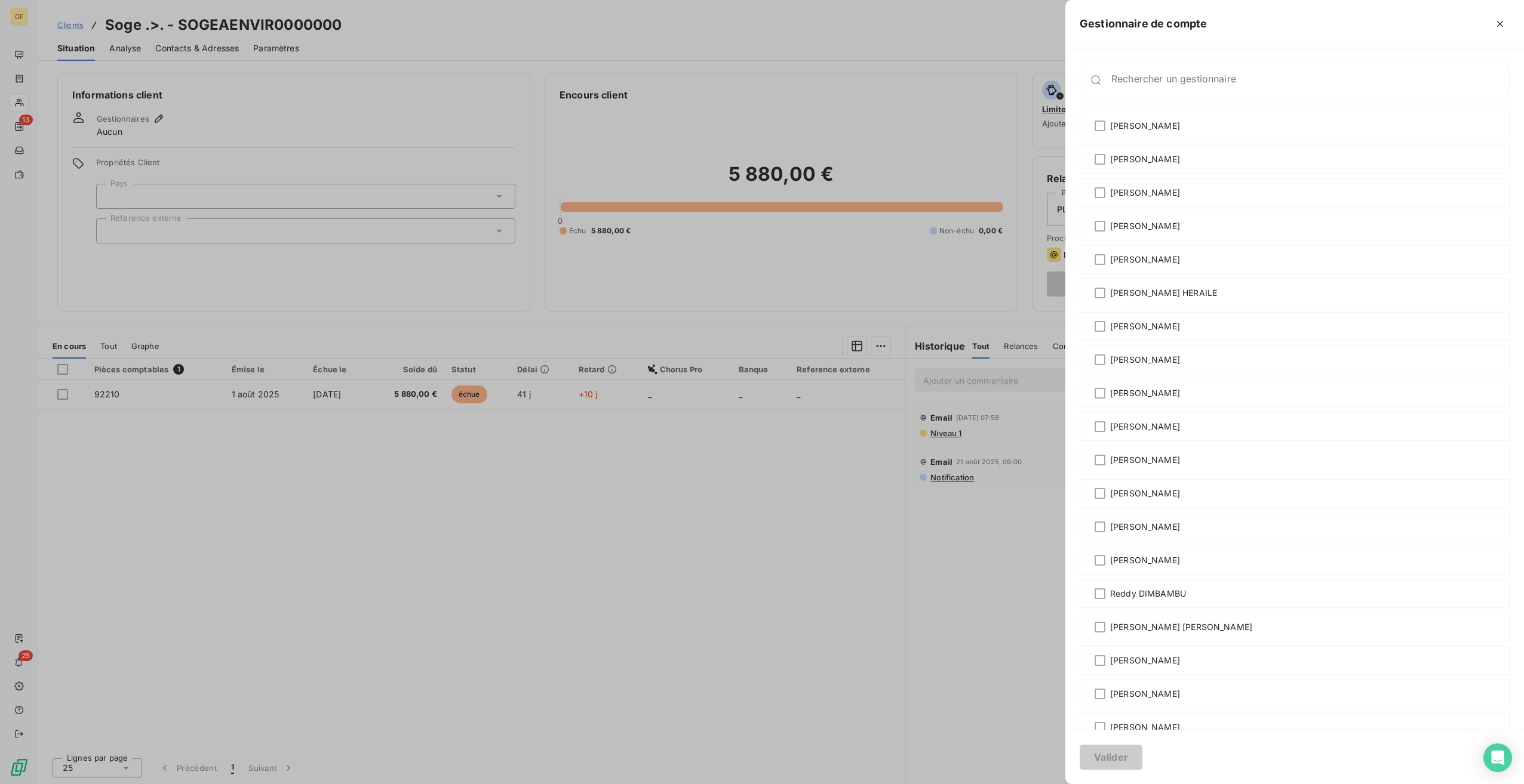
click at [1151, 91] on div "Rechercher un gestionnaire" at bounding box center [1295, 80] width 430 height 35
click at [1195, 89] on div "Rechercher un gestionnaire" at bounding box center [1295, 80] width 430 height 35
click at [1200, 81] on input "Rechercher un gestionnaire" at bounding box center [1310, 84] width 398 height 12
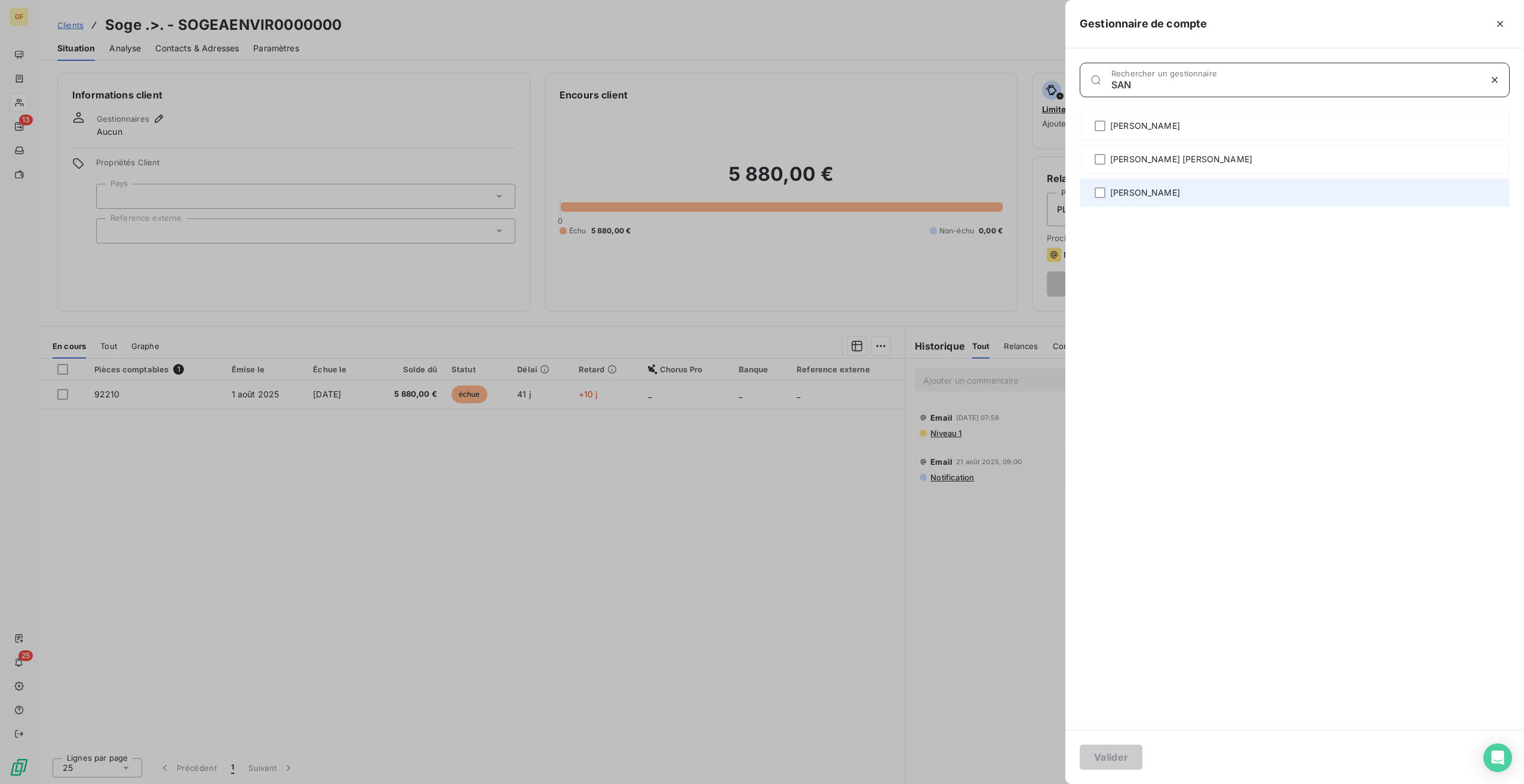
type input "SAN"
click at [1135, 186] on div "[PERSON_NAME]" at bounding box center [1295, 193] width 430 height 29
click at [1123, 763] on button "Valider" at bounding box center [1111, 757] width 63 height 25
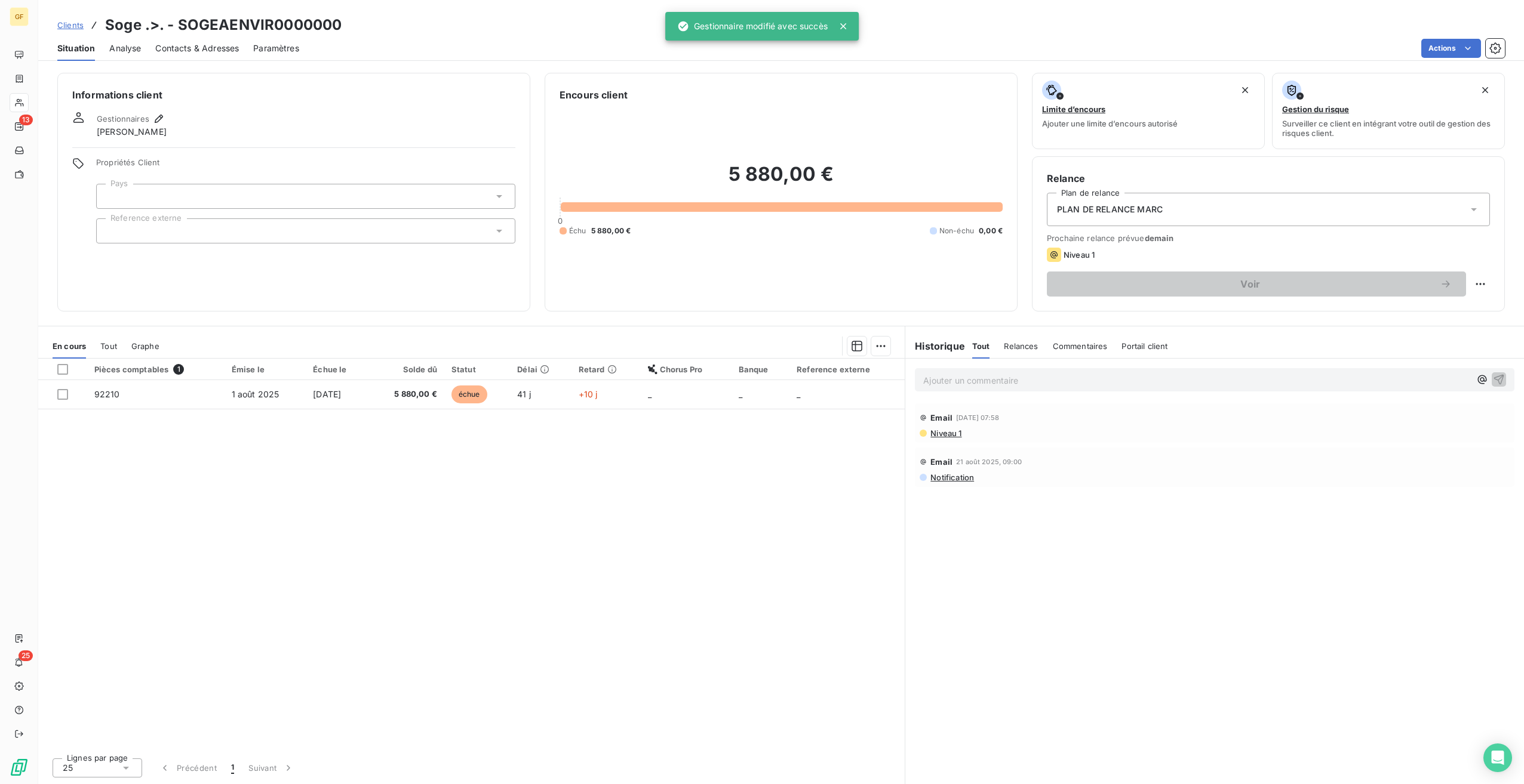
click at [604, 633] on div "Pièces comptables 1 Émise le Échue le Solde dû Statut Délai Retard Chorus Pro B…" at bounding box center [472, 554] width 867 height 390
click at [158, 188] on div at bounding box center [306, 196] width 419 height 25
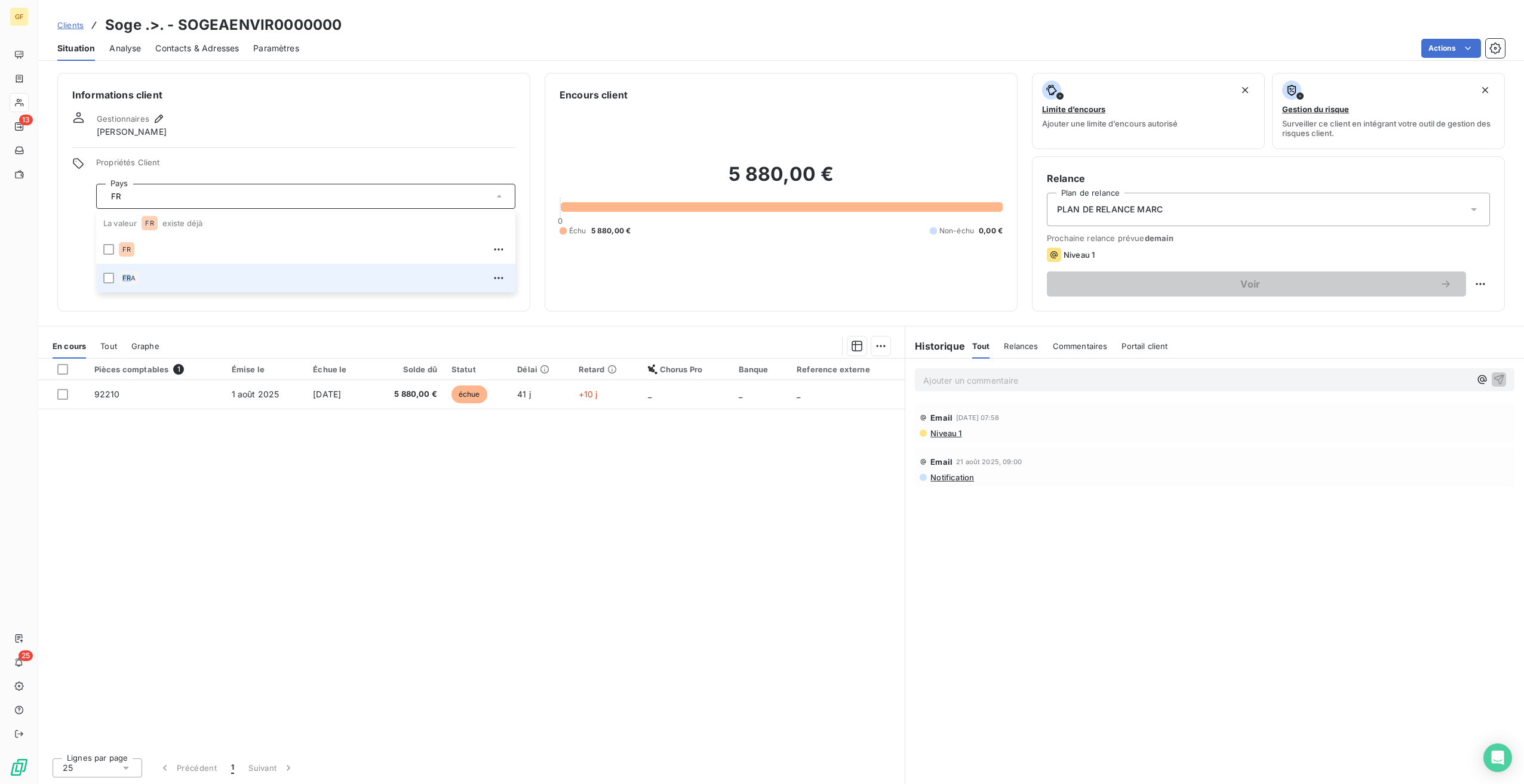
drag, startPoint x: 151, startPoint y: 255, endPoint x: 132, endPoint y: 287, distance: 37.2
click at [132, 287] on ul "La valeur FR existe déjà FR FRA" at bounding box center [306, 252] width 419 height 81
drag, startPoint x: 132, startPoint y: 287, endPoint x: 131, endPoint y: 282, distance: 5.1
click at [131, 282] on div "FRA" at bounding box center [128, 278] width 20 height 14
type input "FR"
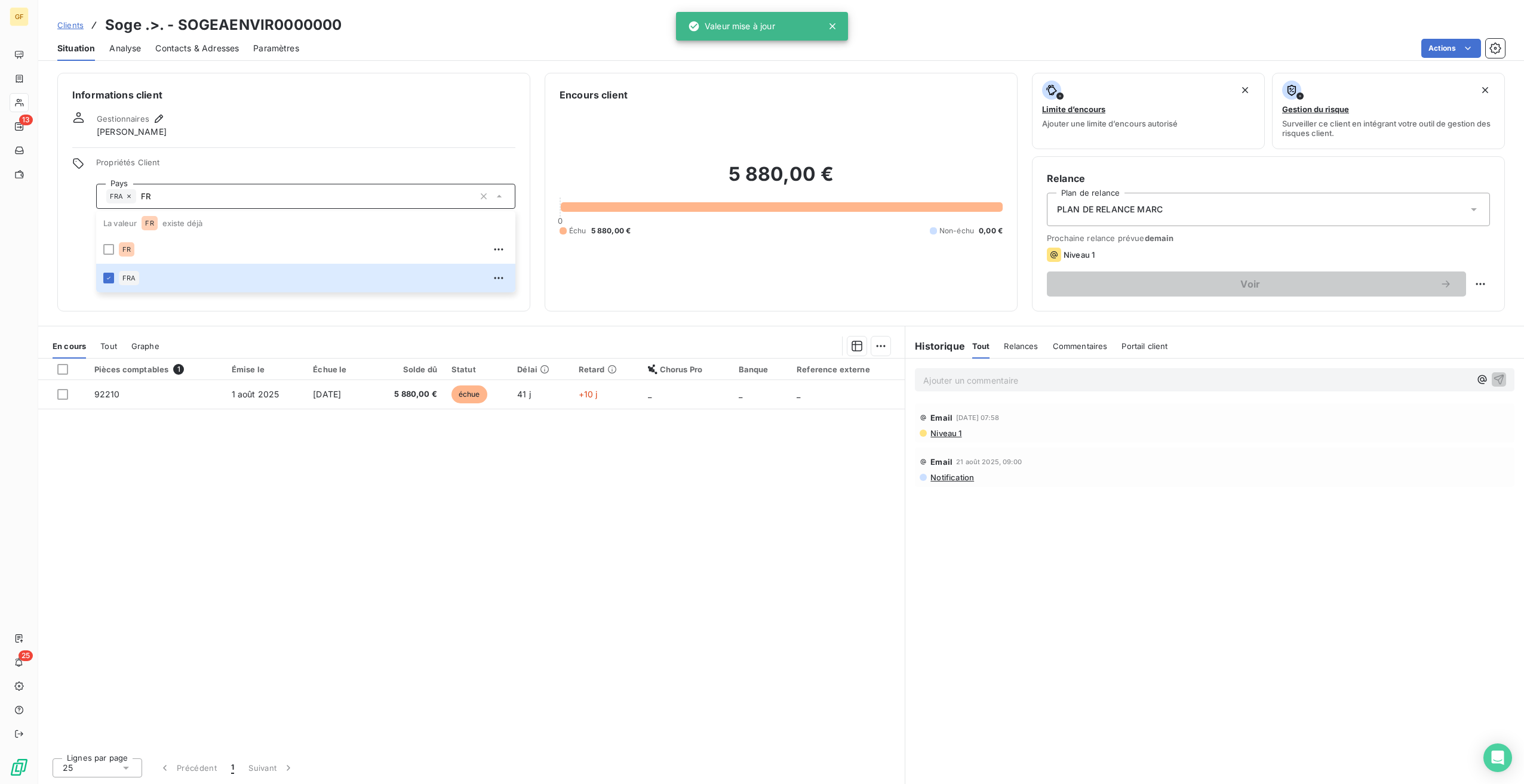
click at [411, 635] on div "Pièces comptables 1 Émise le Échue le Solde dû Statut Délai Retard Chorus Pro B…" at bounding box center [472, 554] width 867 height 390
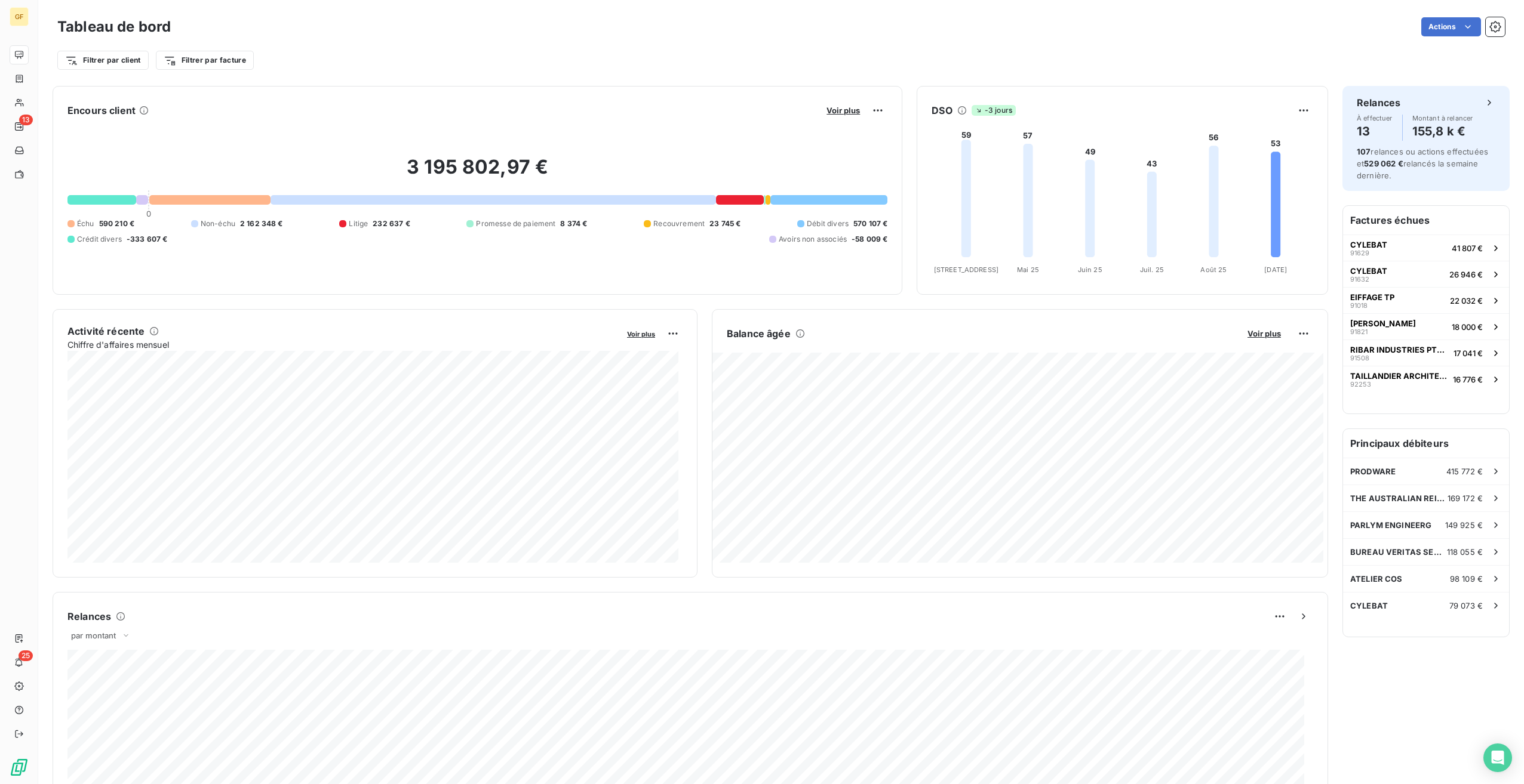
click at [836, 118] on div "Voir plus" at bounding box center [855, 110] width 64 height 19
click at [842, 114] on span "Voir plus" at bounding box center [843, 110] width 34 height 9
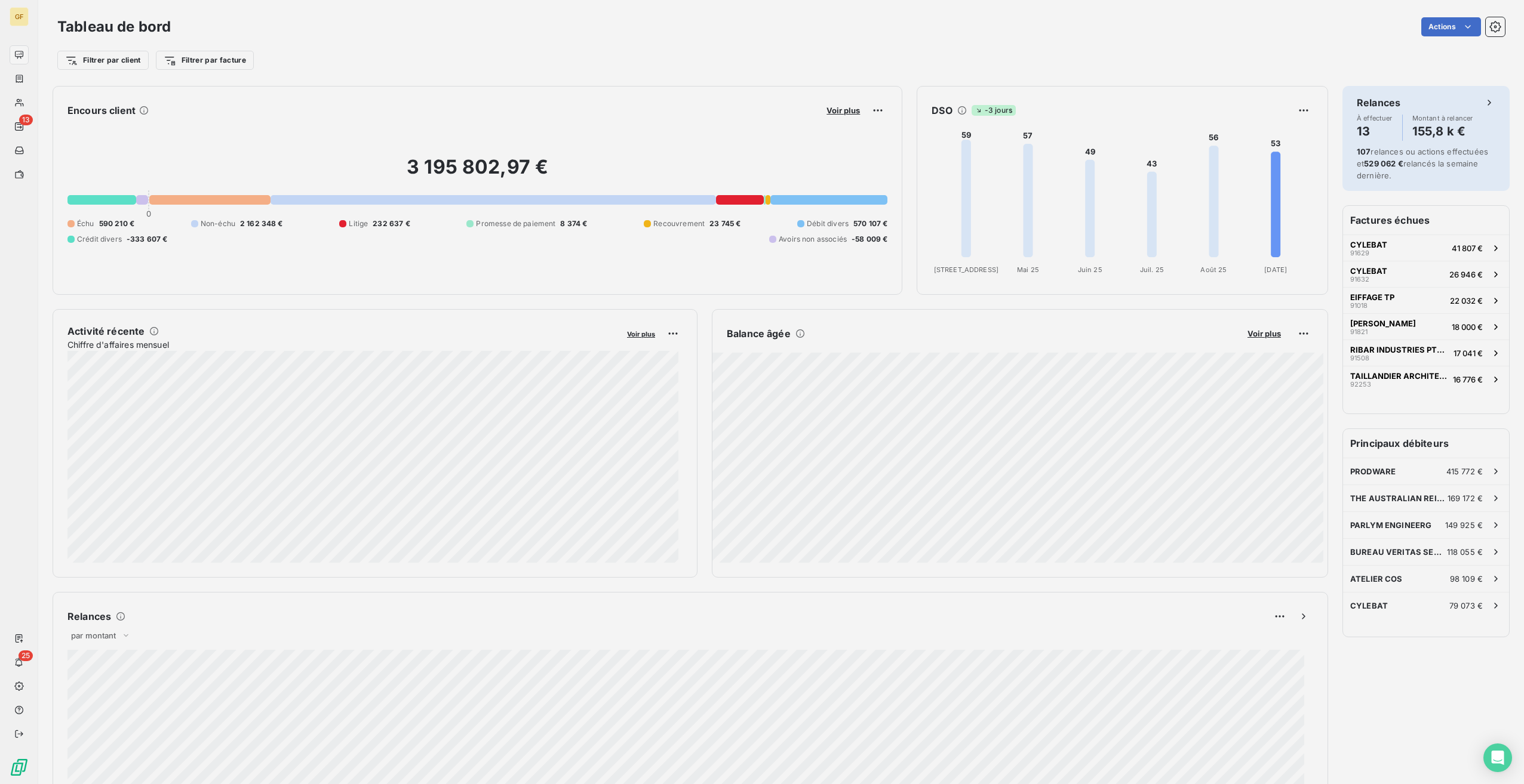
scroll to position [775, 450]
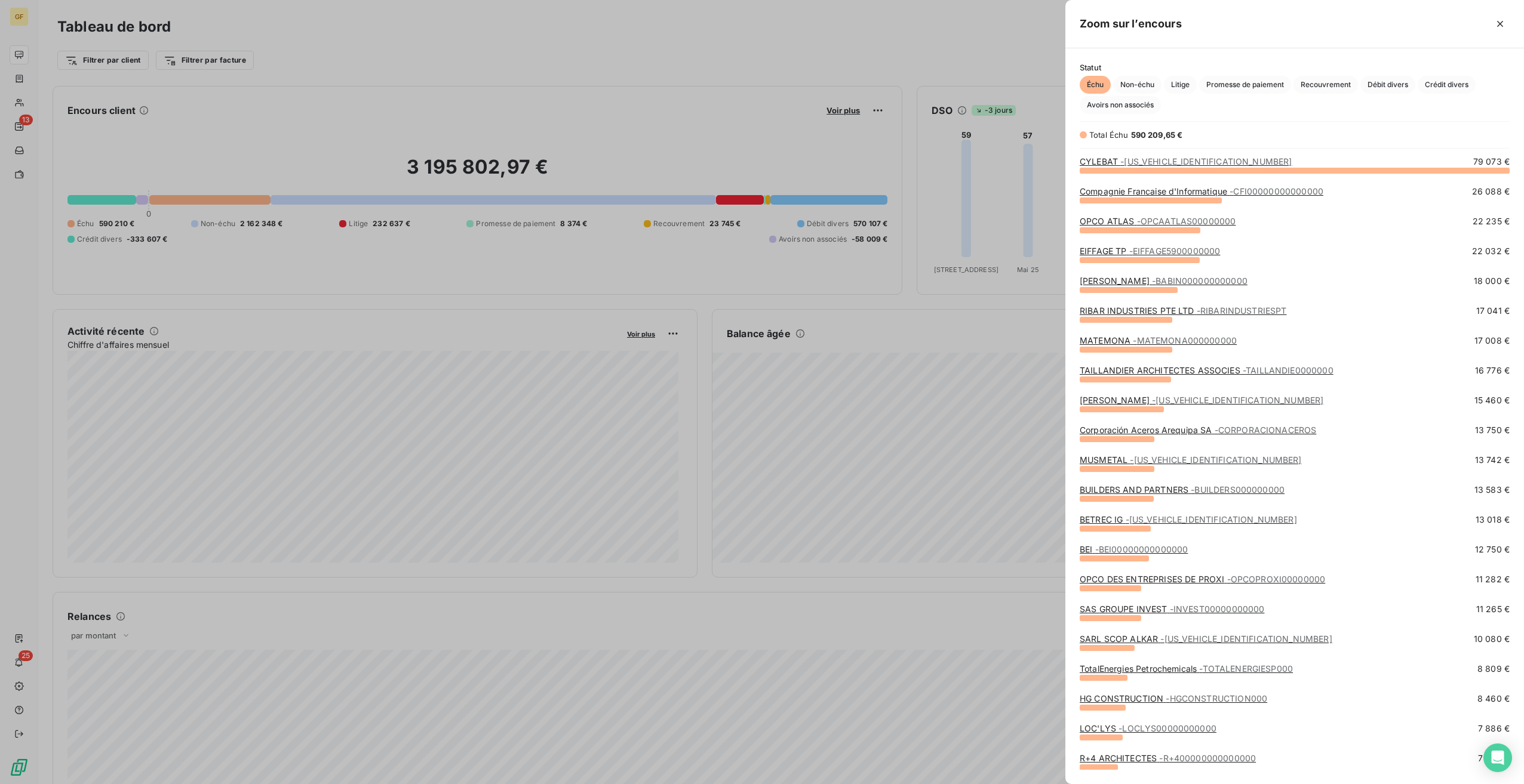
click at [640, 64] on div at bounding box center [762, 392] width 1524 height 784
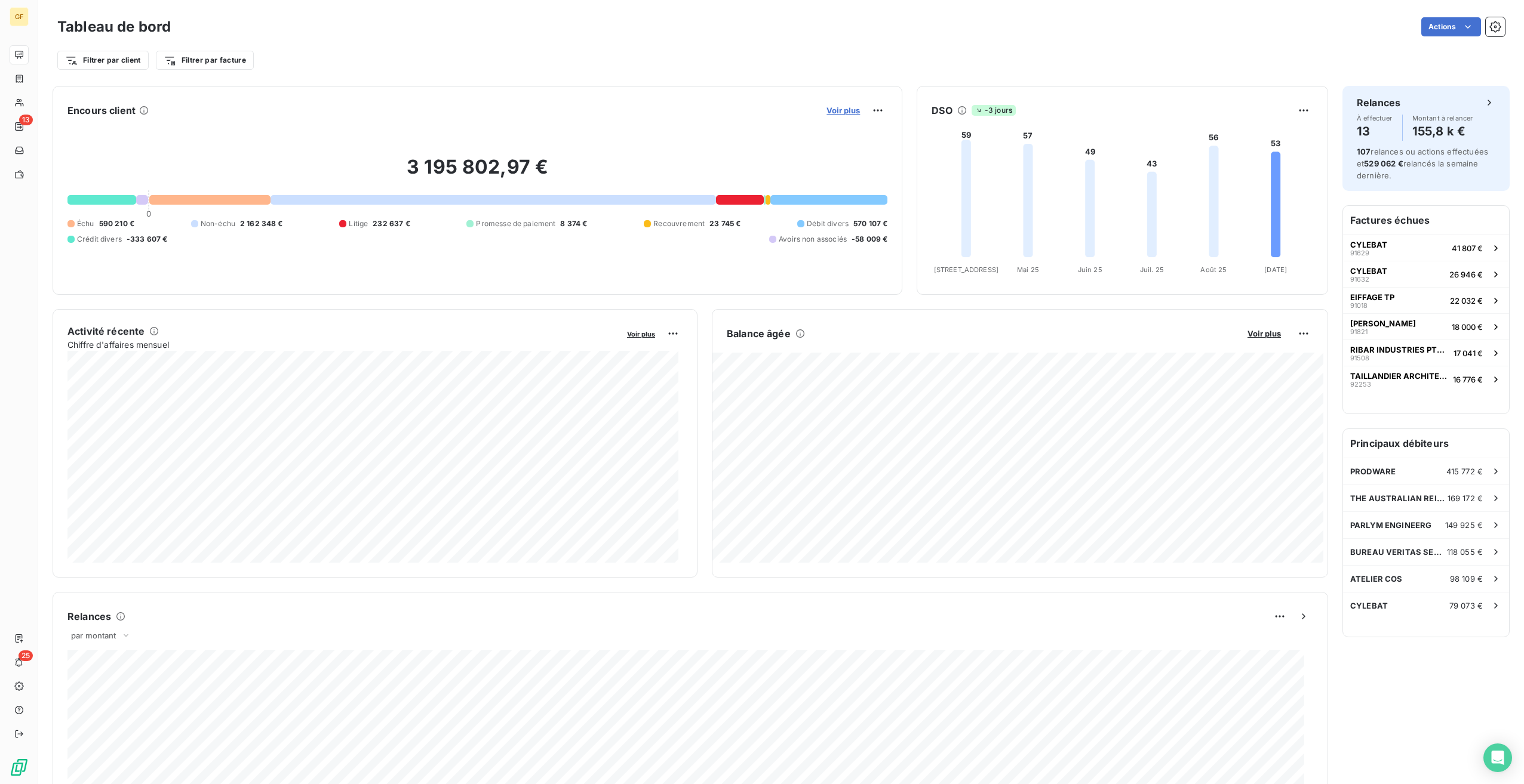
click at [838, 110] on span "Voir plus" at bounding box center [843, 110] width 34 height 9
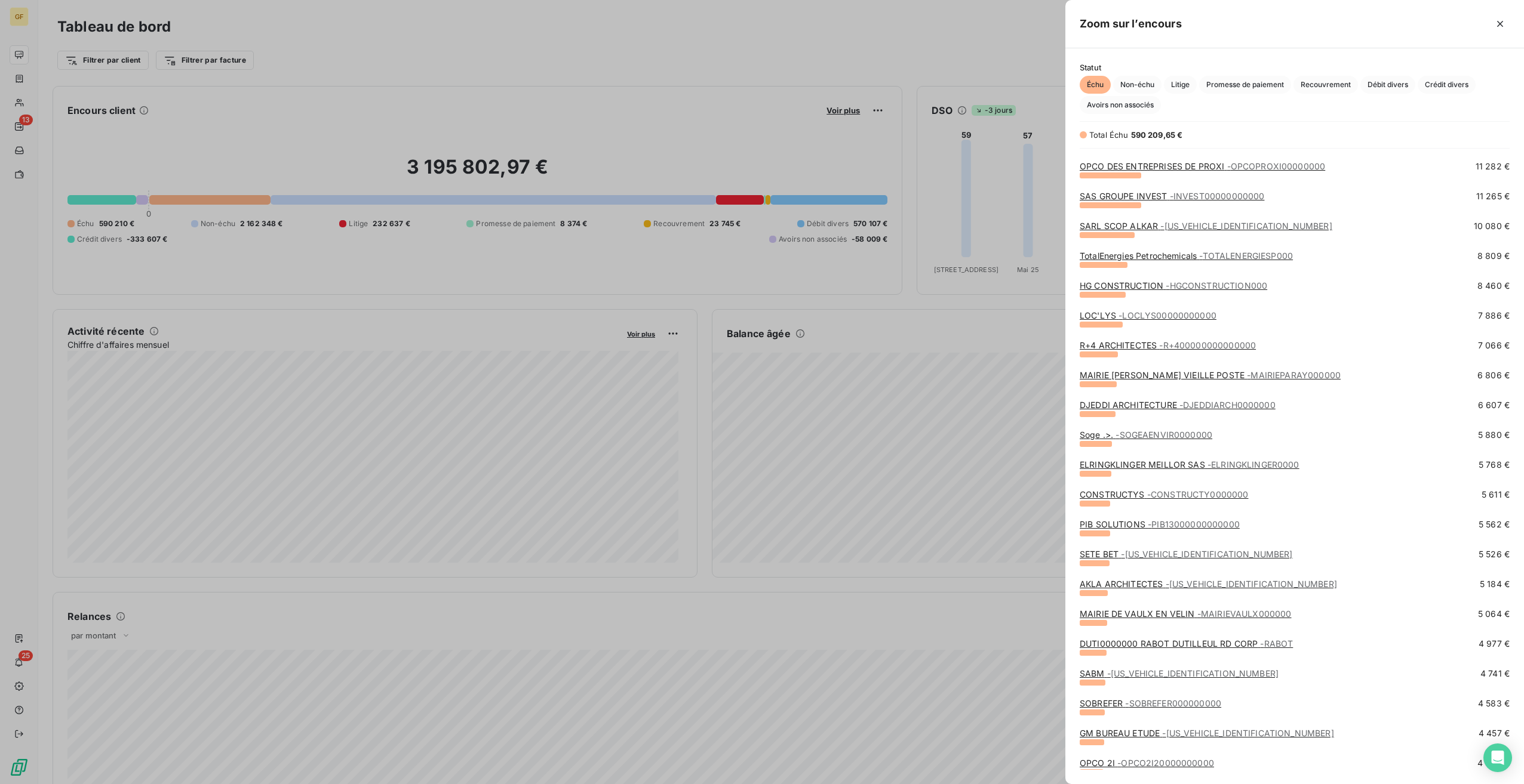
scroll to position [418, 0]
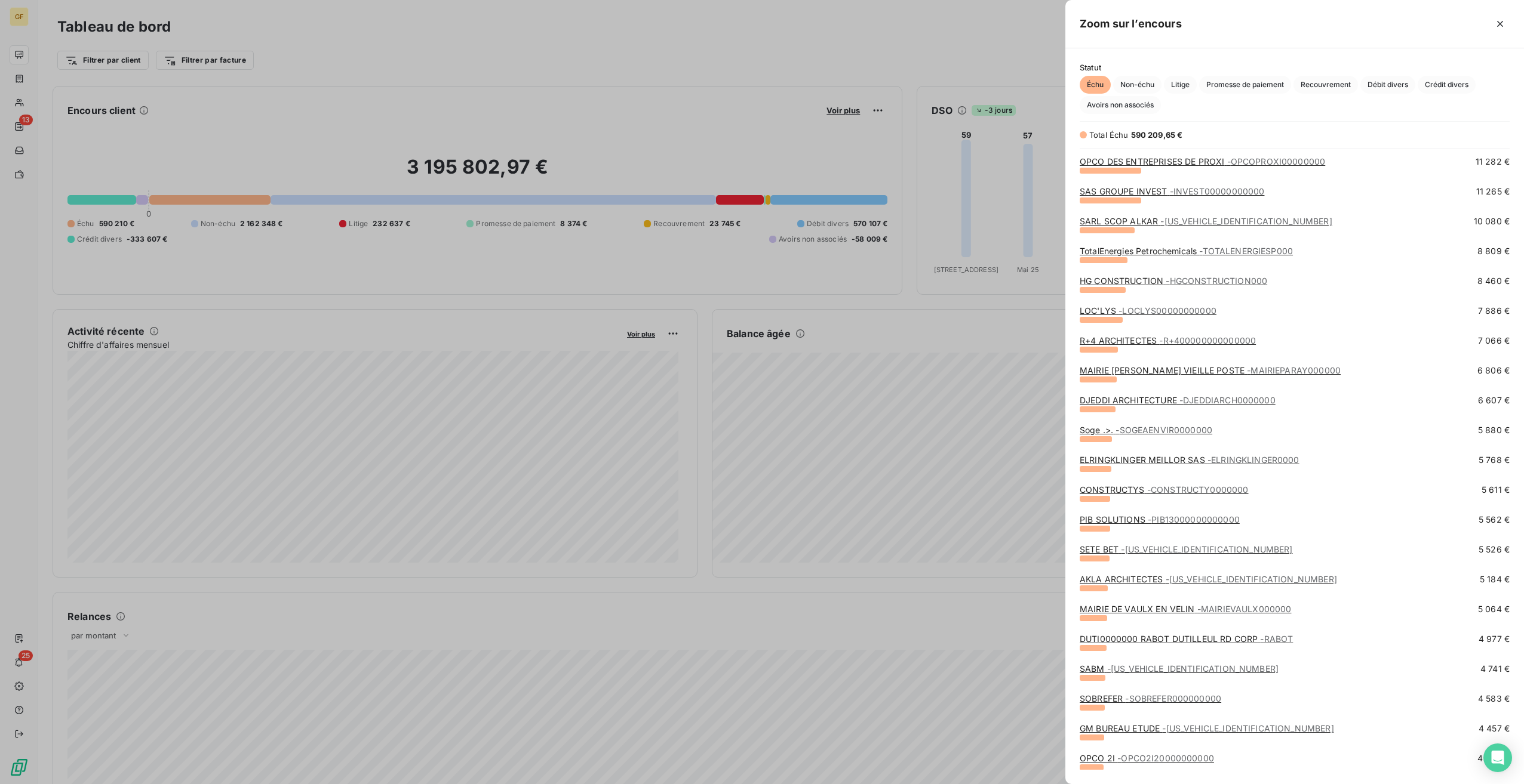
click at [438, 61] on div at bounding box center [762, 392] width 1524 height 784
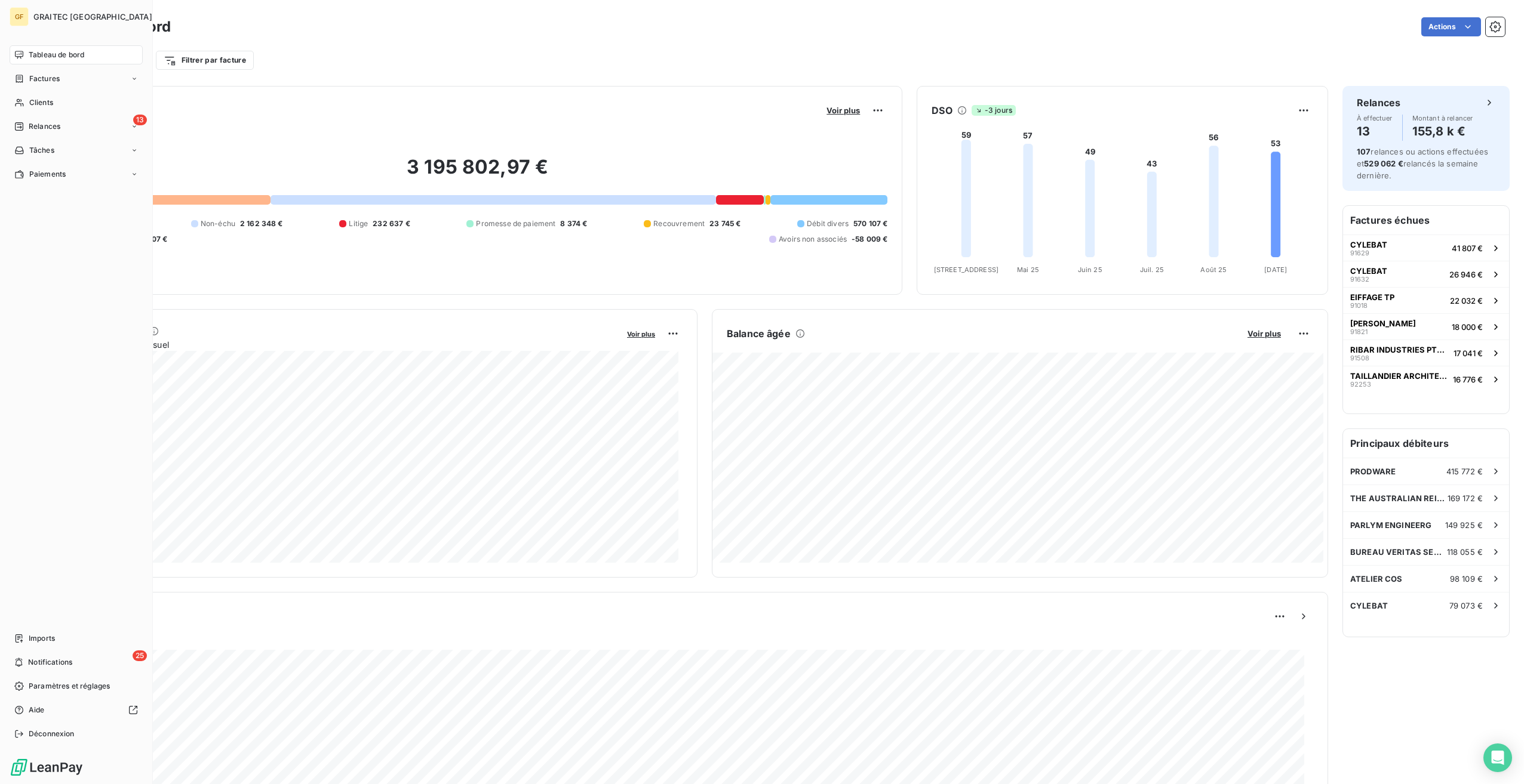
drag, startPoint x: 53, startPoint y: 80, endPoint x: 75, endPoint y: 91, distance: 24.6
click at [53, 80] on span "Factures" at bounding box center [44, 78] width 31 height 11
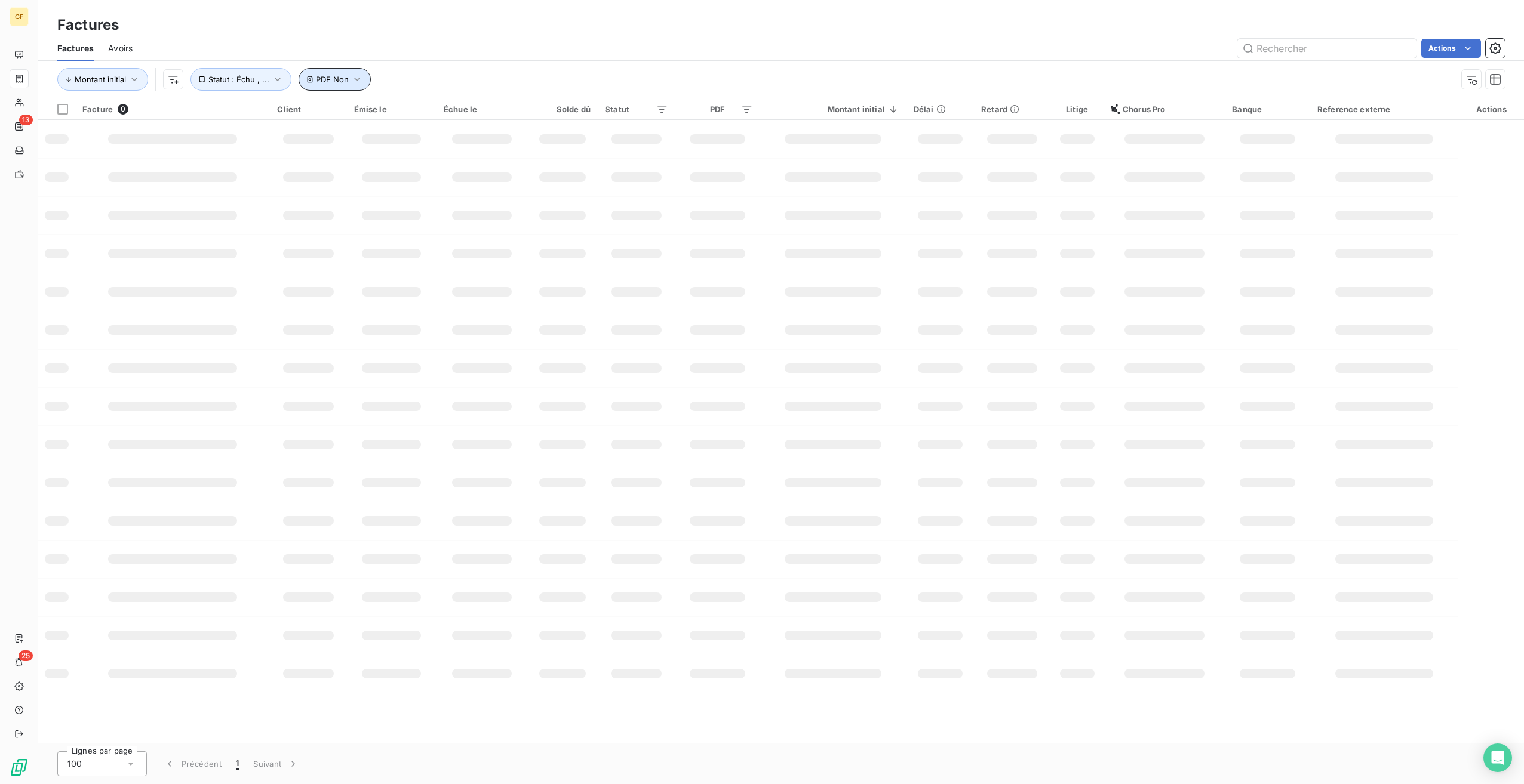
click at [354, 85] on icon "button" at bounding box center [357, 79] width 12 height 12
click at [368, 147] on span "Supprimer le filtre" at bounding box center [358, 143] width 69 height 12
click at [480, 31] on div "Factures" at bounding box center [781, 25] width 1485 height 21
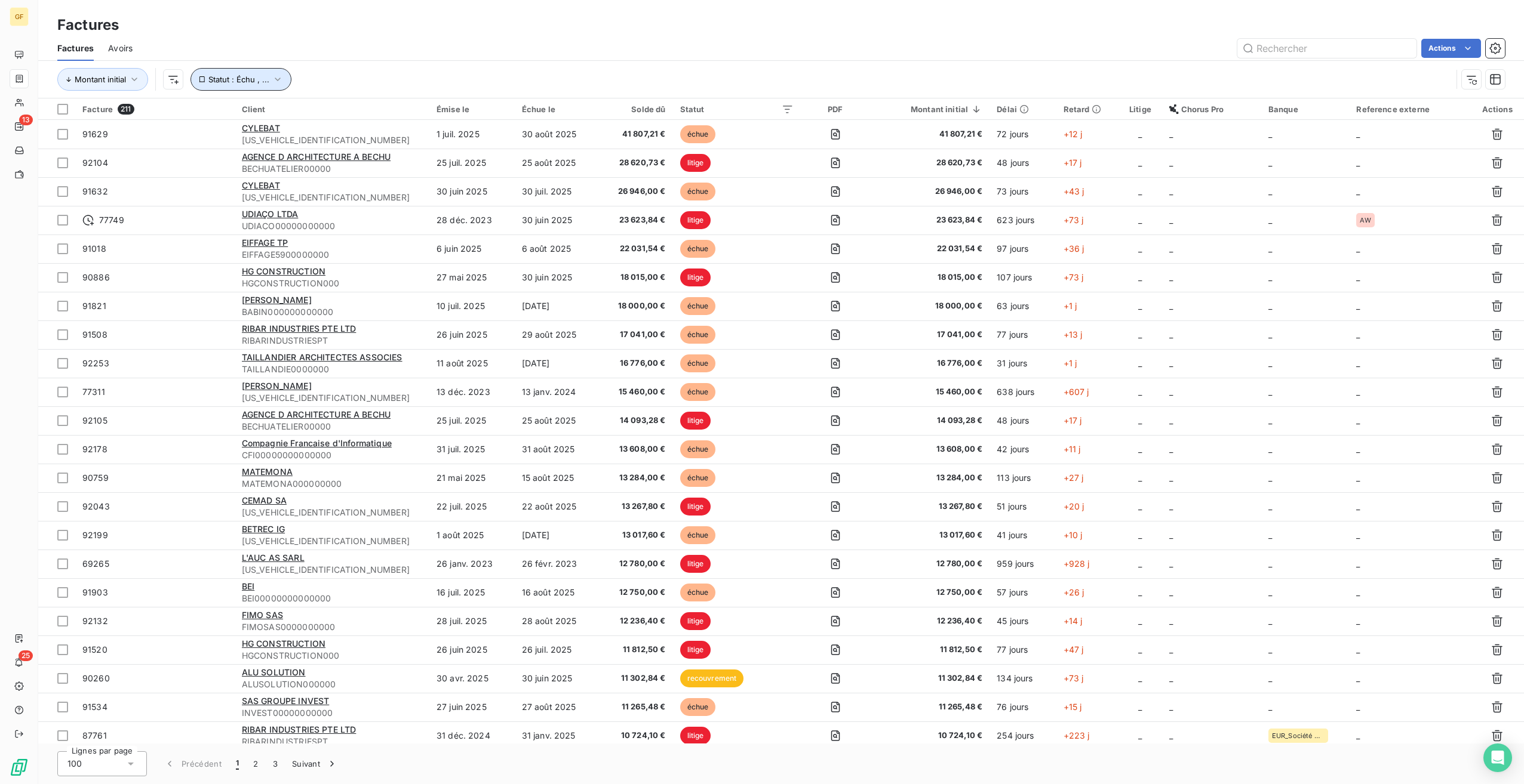
click at [282, 79] on icon "button" at bounding box center [278, 79] width 12 height 12
click at [207, 146] on icon "button" at bounding box center [205, 143] width 9 height 9
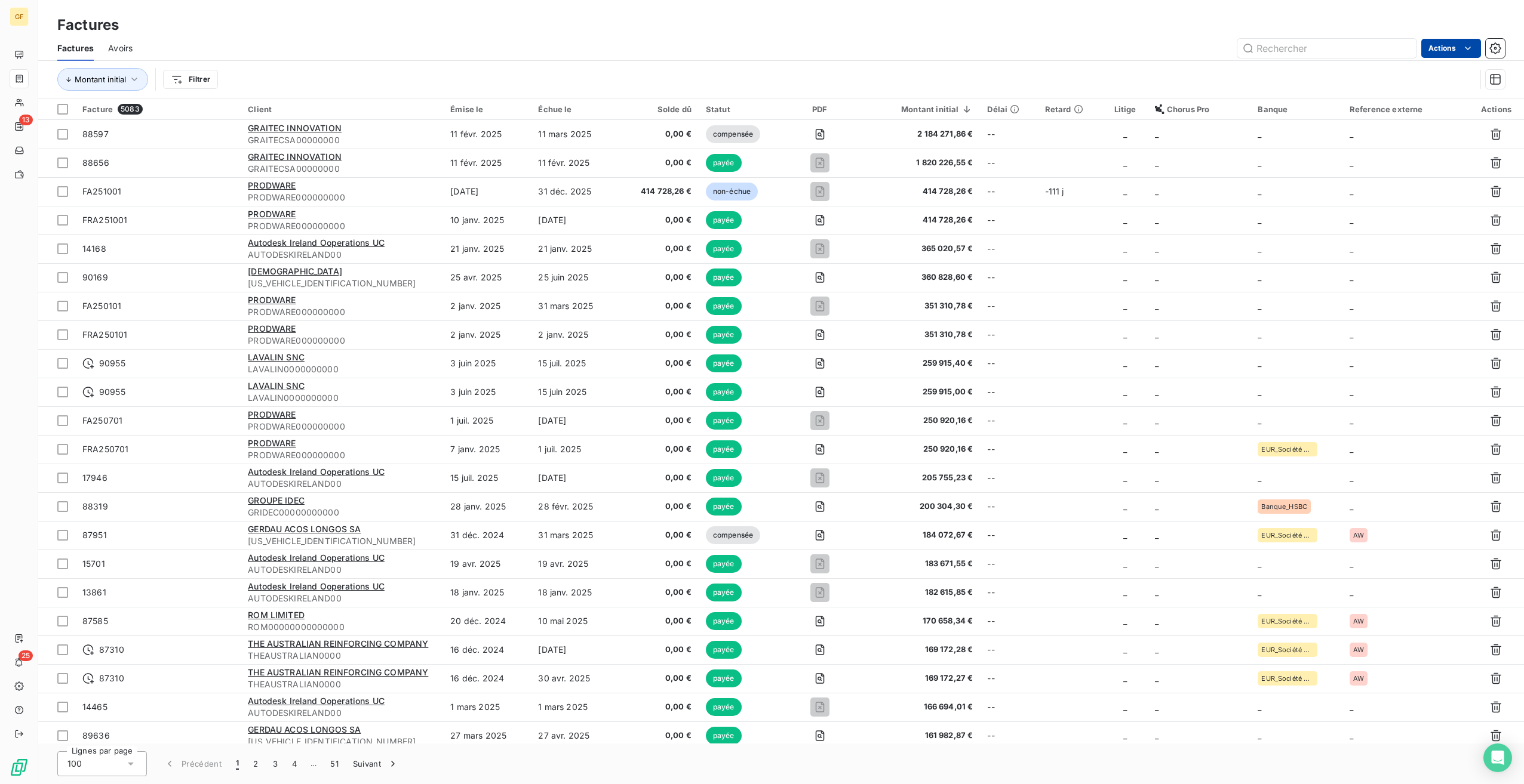
click at [1460, 46] on html "GF 13 25 Factures Factures Avoirs Actions Montant initial Filtrer Facture 5083 …" at bounding box center [762, 392] width 1524 height 784
click at [962, 49] on html "GF 13 25 Factures Factures Avoirs Actions Mettre les factures en litige (0 fact…" at bounding box center [762, 392] width 1524 height 784
click at [193, 79] on html "GF 13 25 Factures Factures Avoirs Actions Montant initial Filtrer Facture 5083 …" at bounding box center [762, 392] width 1524 height 784
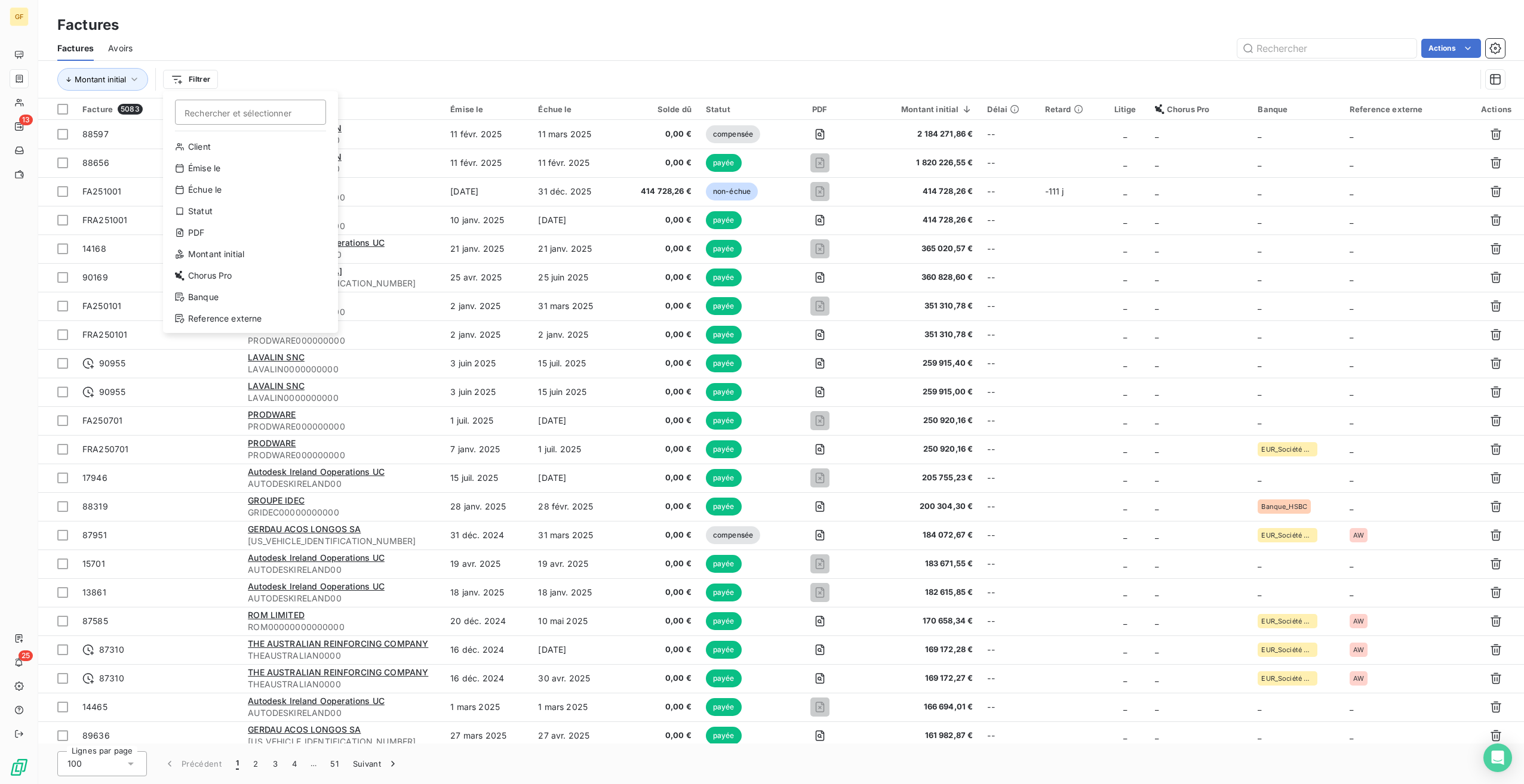
click at [368, 26] on html "GF 13 25 Factures Factures Avoirs Actions Montant initial Filtrer Rechercher et…" at bounding box center [762, 392] width 1524 height 784
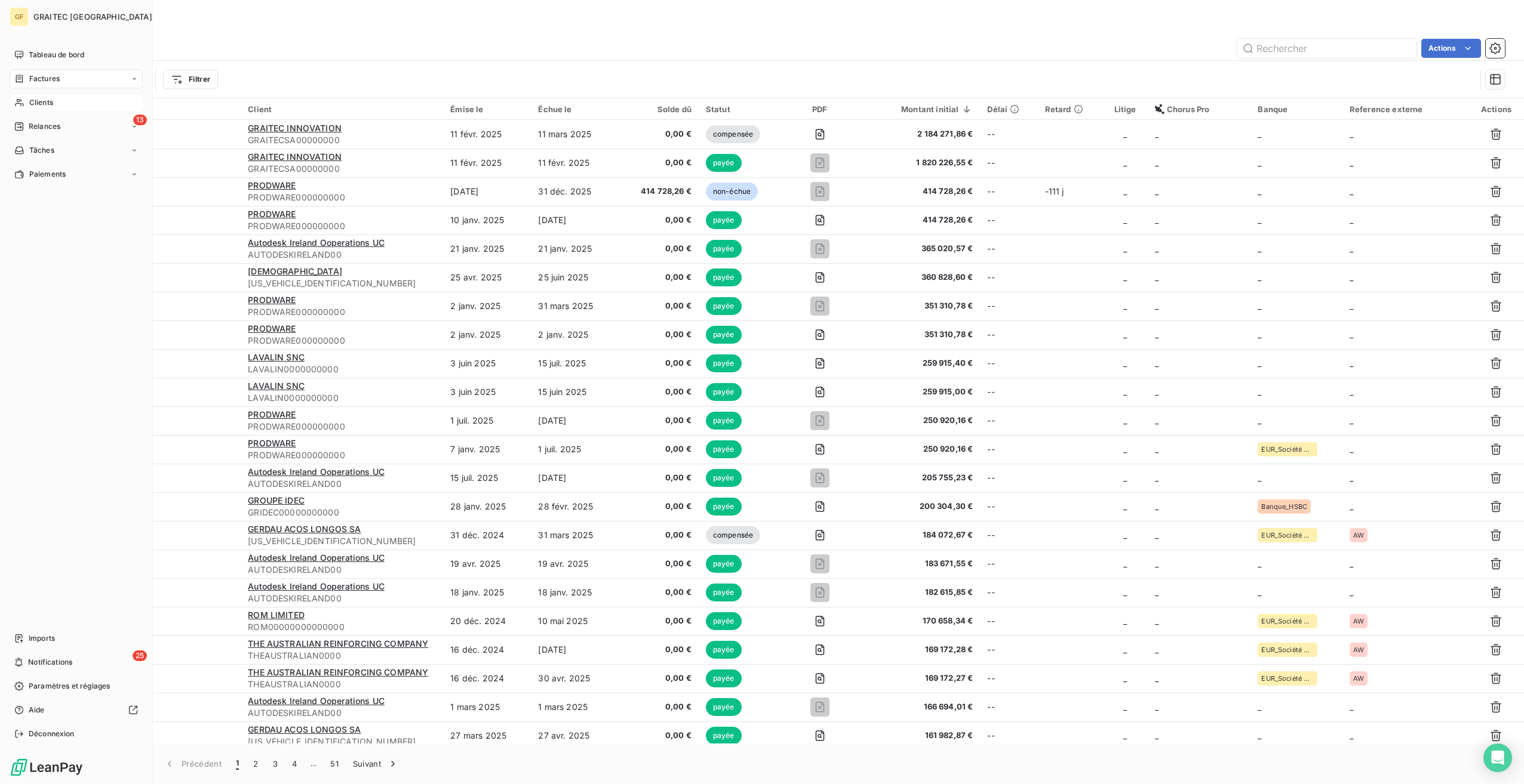
click at [51, 98] on span "Clients" at bounding box center [41, 102] width 24 height 11
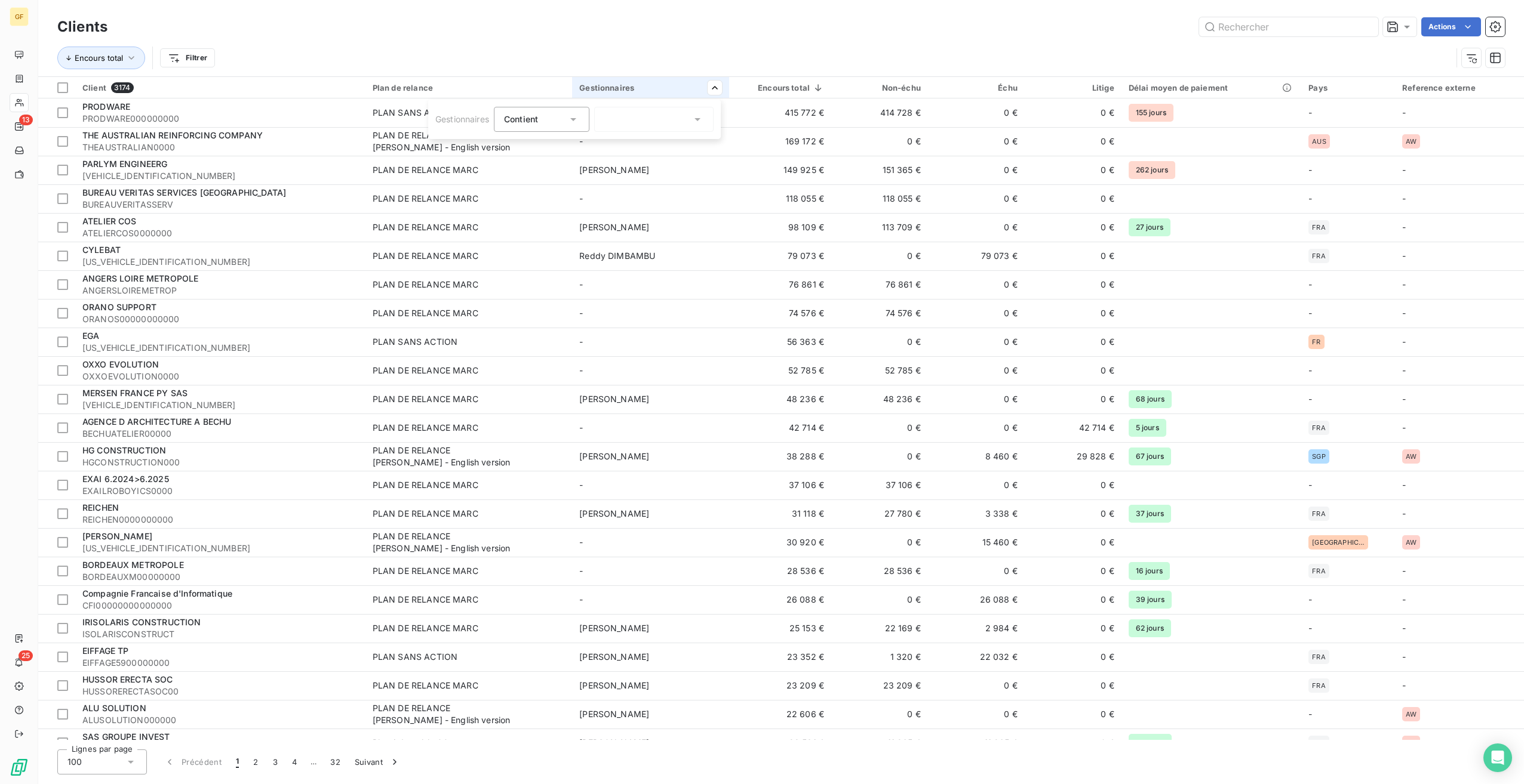
click at [569, 117] on div "Contient in" at bounding box center [542, 119] width 96 height 25
click at [670, 129] on div at bounding box center [653, 119] width 119 height 25
click at [632, 149] on span "Aucun" at bounding box center [632, 147] width 26 height 12
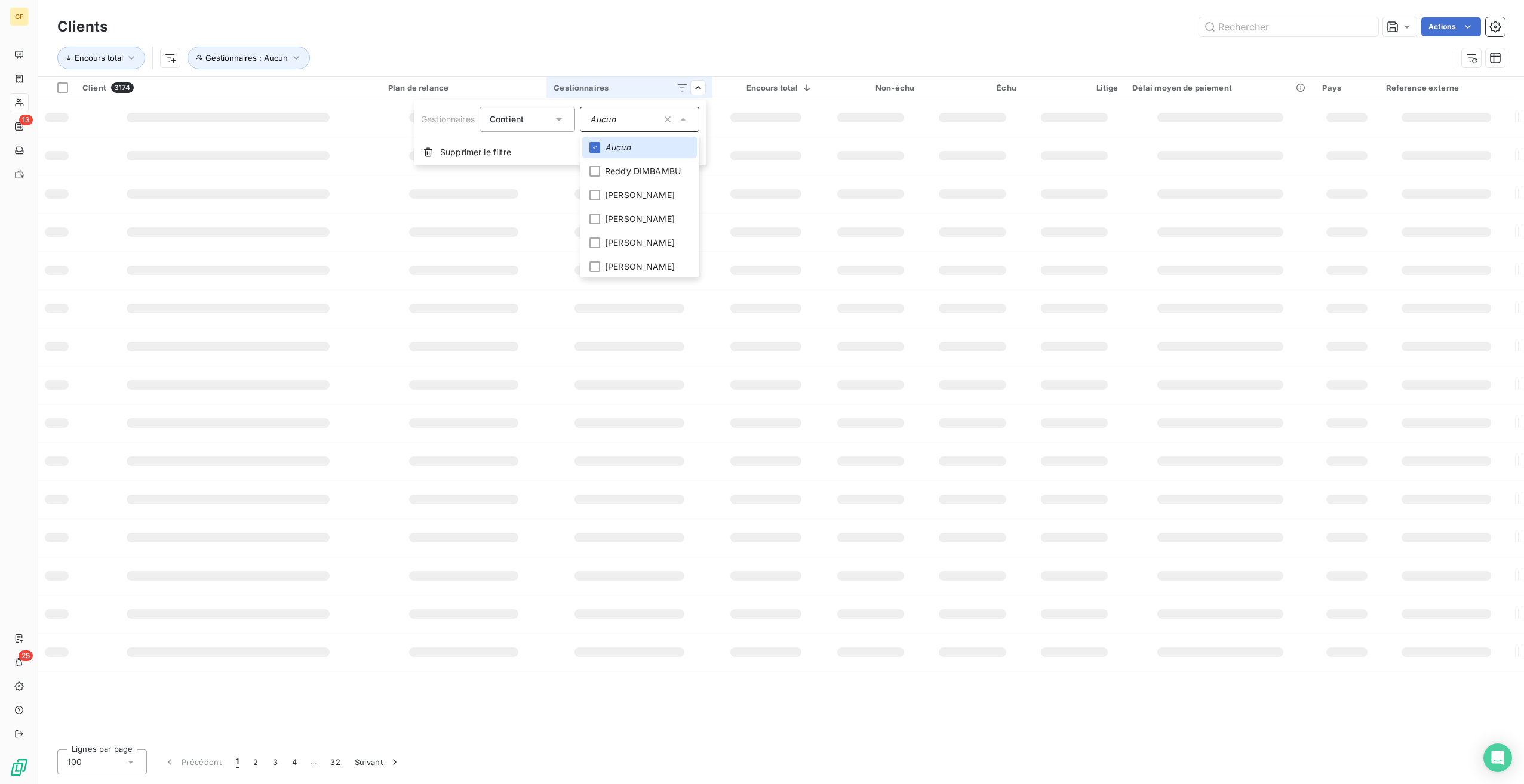
click at [687, 31] on html "GF 13 25 Clients Actions Encours total Gestionnaires : Aucun Client 3174 Plan d…" at bounding box center [762, 392] width 1524 height 784
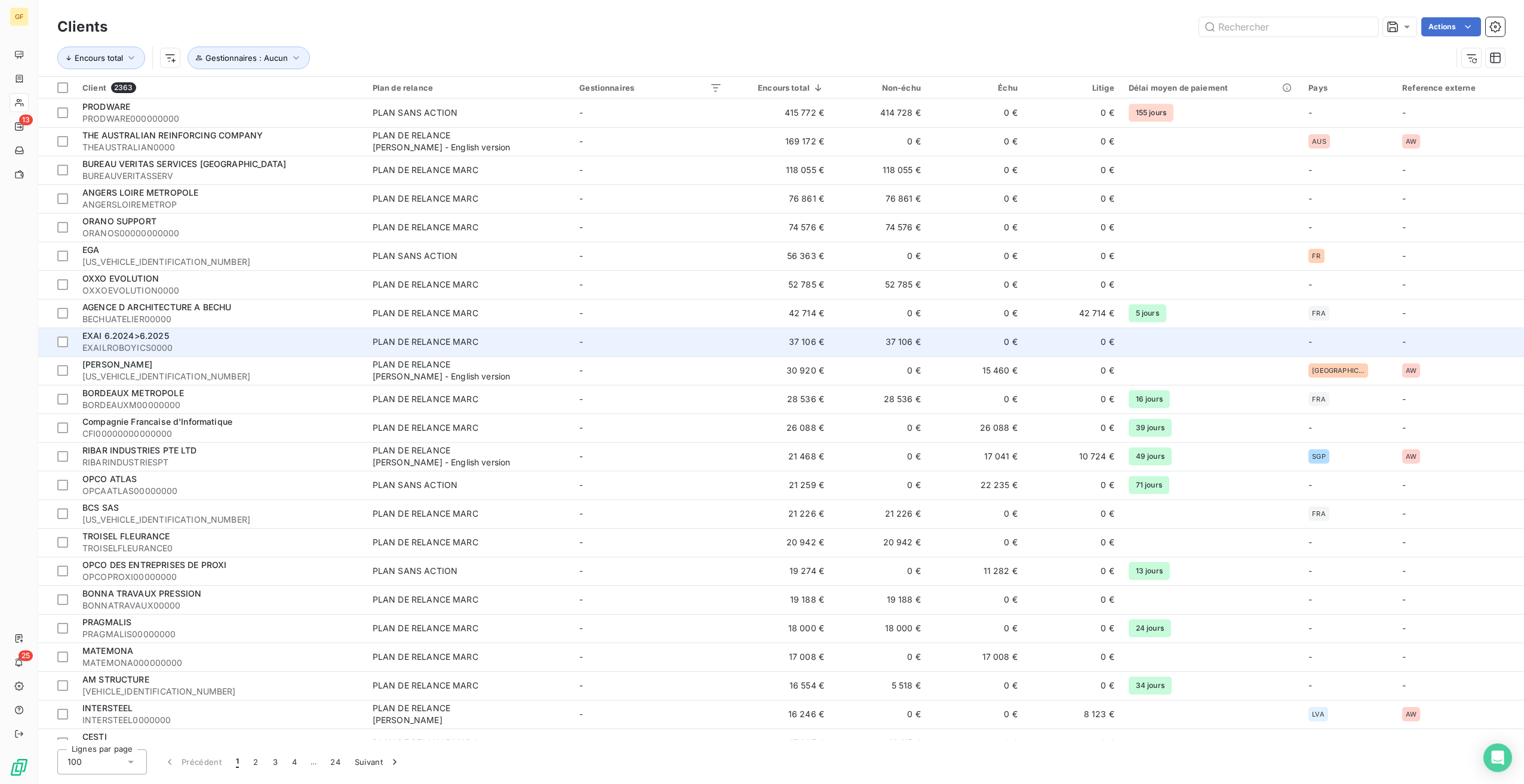
click at [451, 344] on div "PLAN DE RELANCE MARC" at bounding box center [425, 342] width 106 height 12
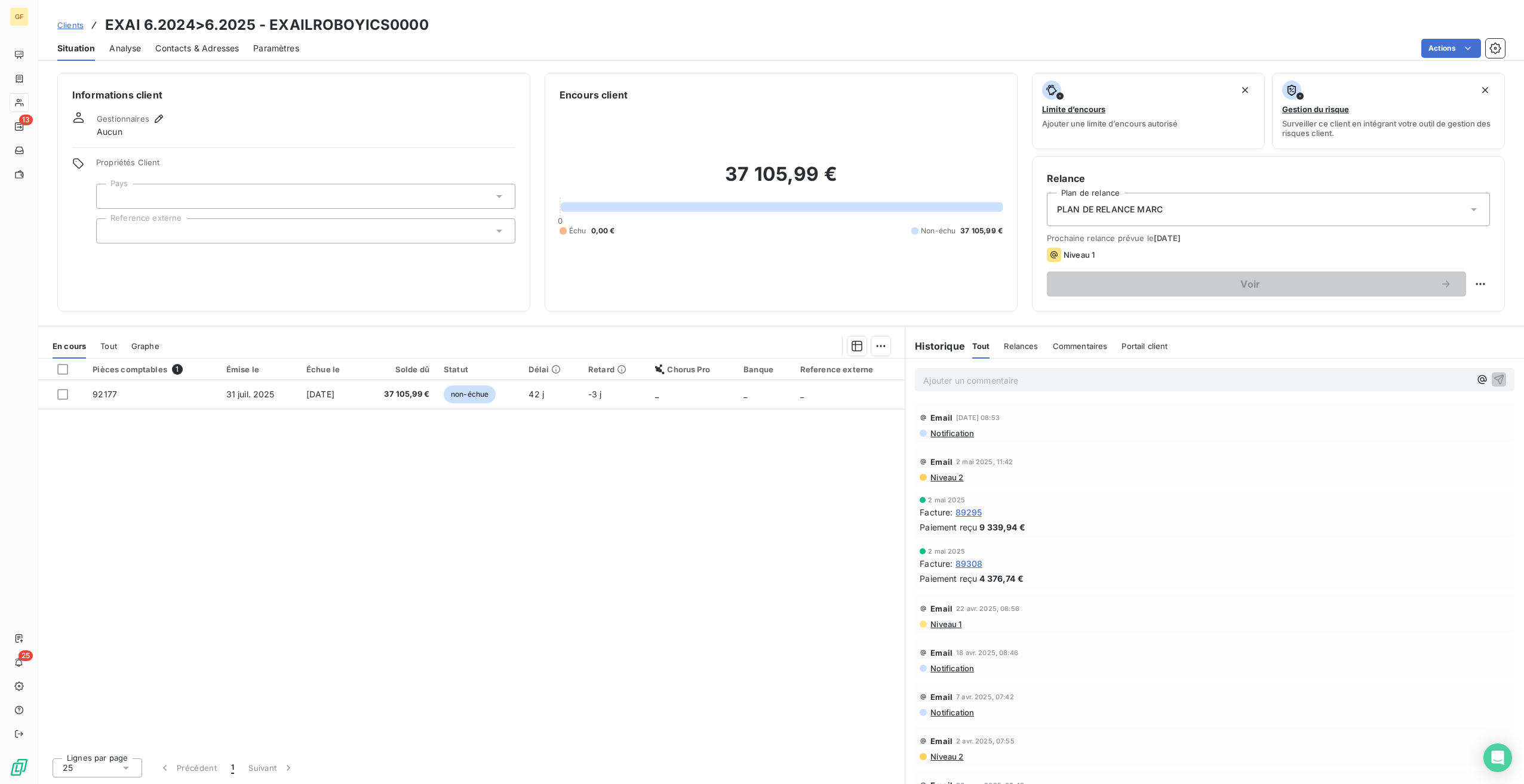
click at [265, 21] on h3 "EXAI 6.2024>6.2025 - EXAILROBOYICS0000" at bounding box center [266, 25] width 323 height 21
drag, startPoint x: 181, startPoint y: 21, endPoint x: 228, endPoint y: 22, distance: 47.0
click at [228, 22] on h3 "EXAI 6.2024>6.2025 - EXAILROBOYICS0000" at bounding box center [266, 25] width 323 height 21
drag, startPoint x: 228, startPoint y: 22, endPoint x: 268, endPoint y: 23, distance: 40.0
click at [288, 19] on h3 "EXAI 6.2024>6.2025 - EXAILROBOYICS0000" at bounding box center [266, 25] width 323 height 21
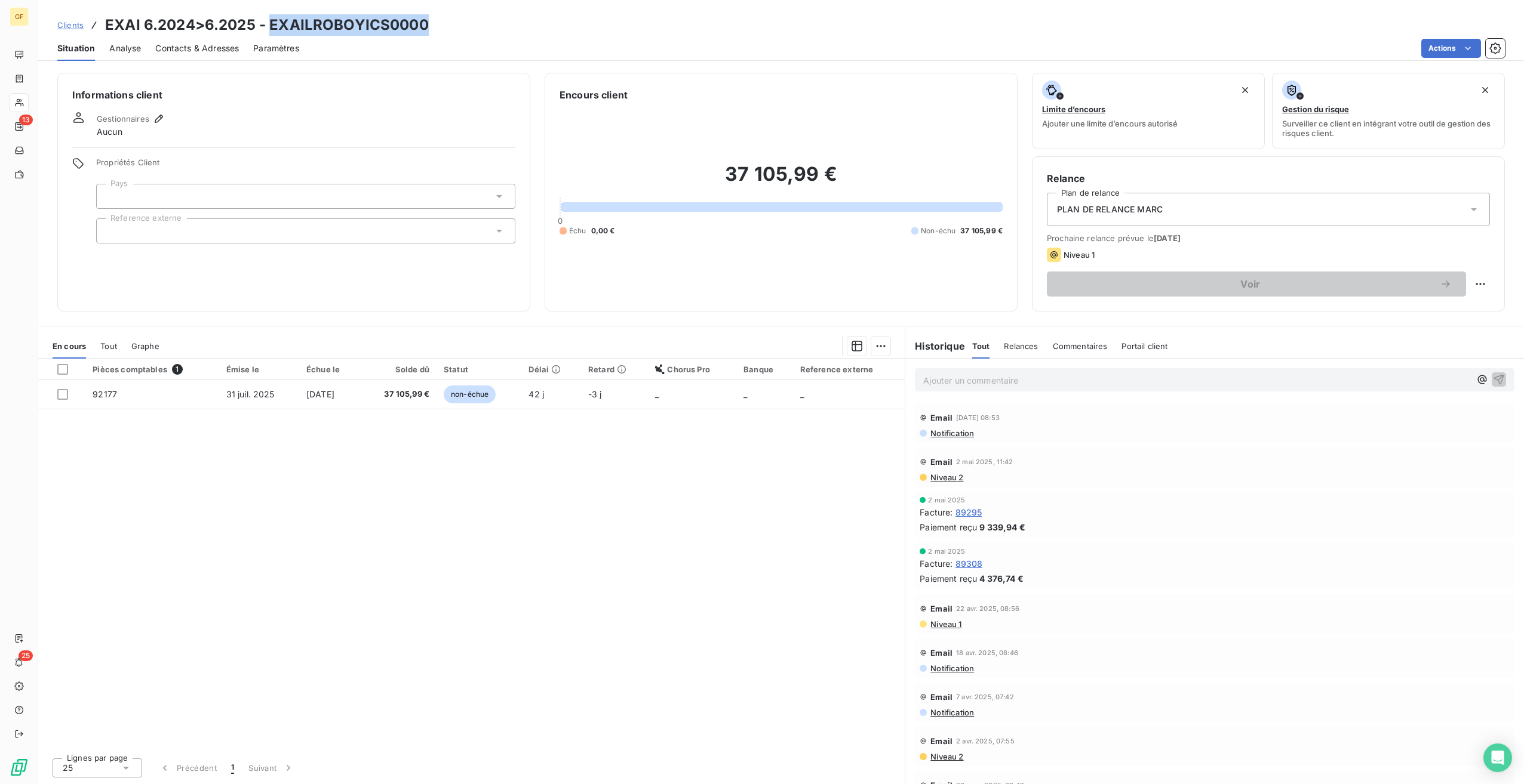
drag, startPoint x: 270, startPoint y: 24, endPoint x: 687, endPoint y: 28, distance: 417.0
click at [687, 28] on div "Clients EXAI 6.2024>6.2025 - EXAILROBOYICS0000" at bounding box center [781, 25] width 1485 height 21
copy h3 "EXAILROBOYICS0000"
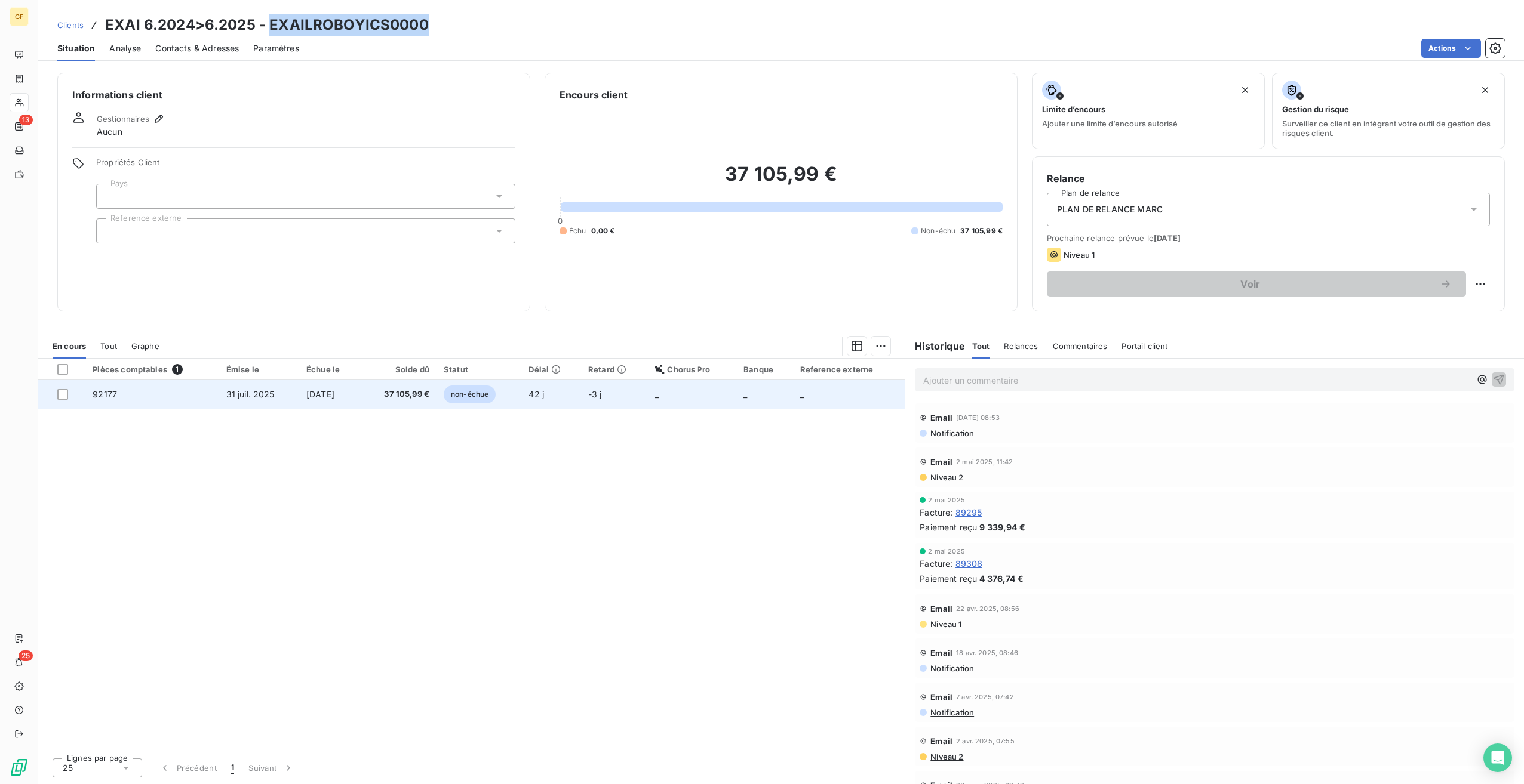
click at [394, 397] on span "37 105,99 €" at bounding box center [398, 394] width 62 height 12
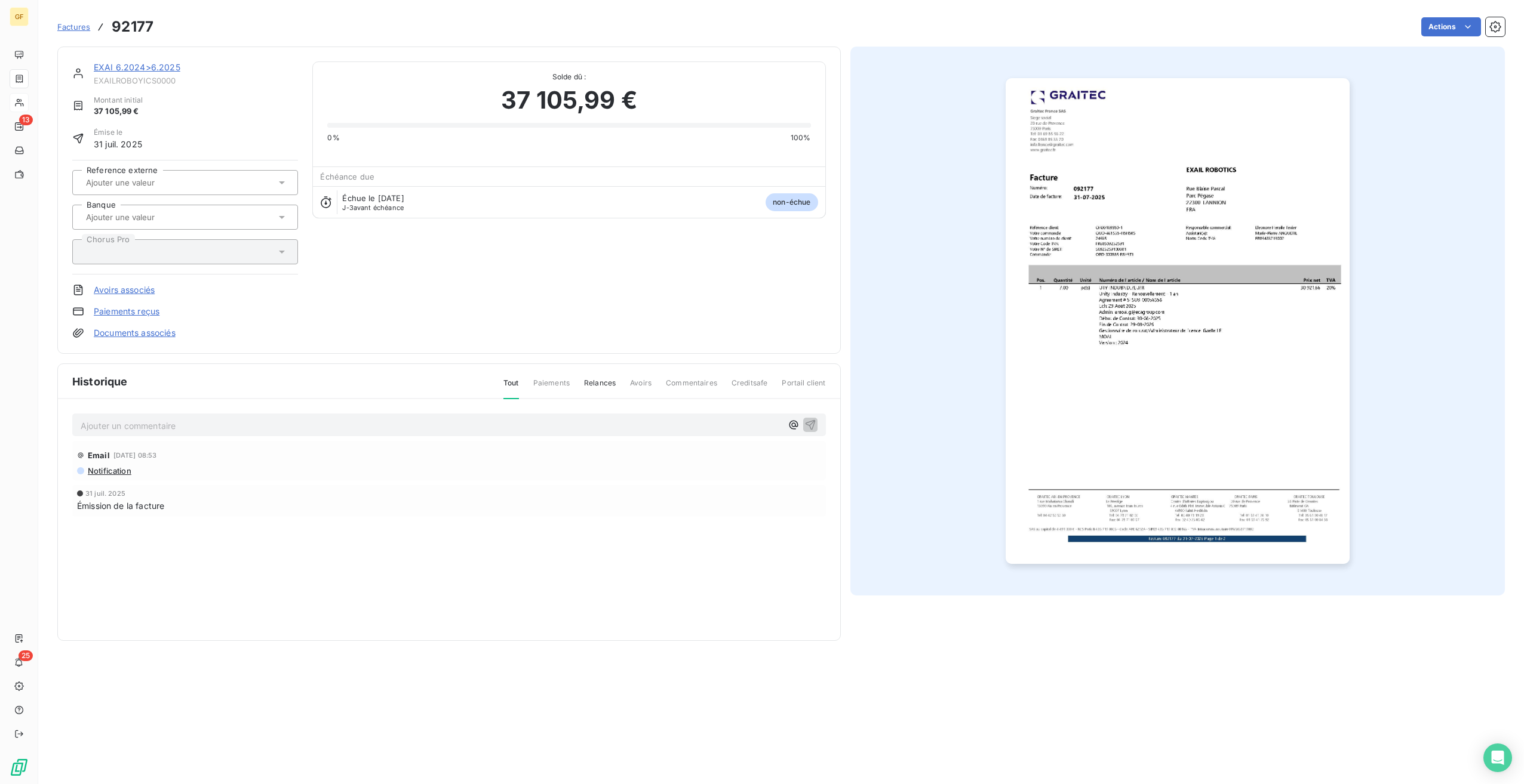
click at [1274, 240] on img "button" at bounding box center [1178, 321] width 344 height 486
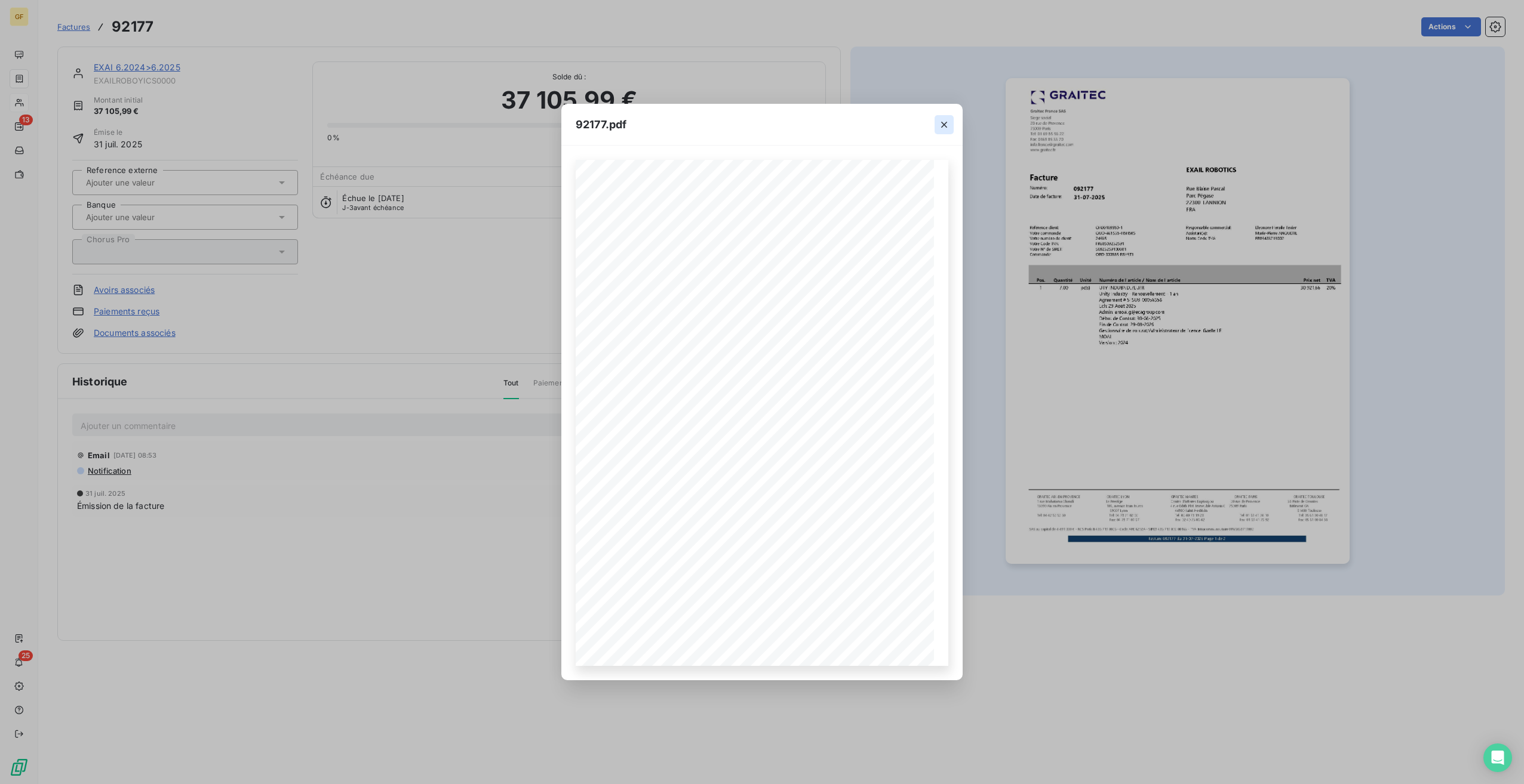
click at [944, 130] on icon "button" at bounding box center [944, 124] width 12 height 12
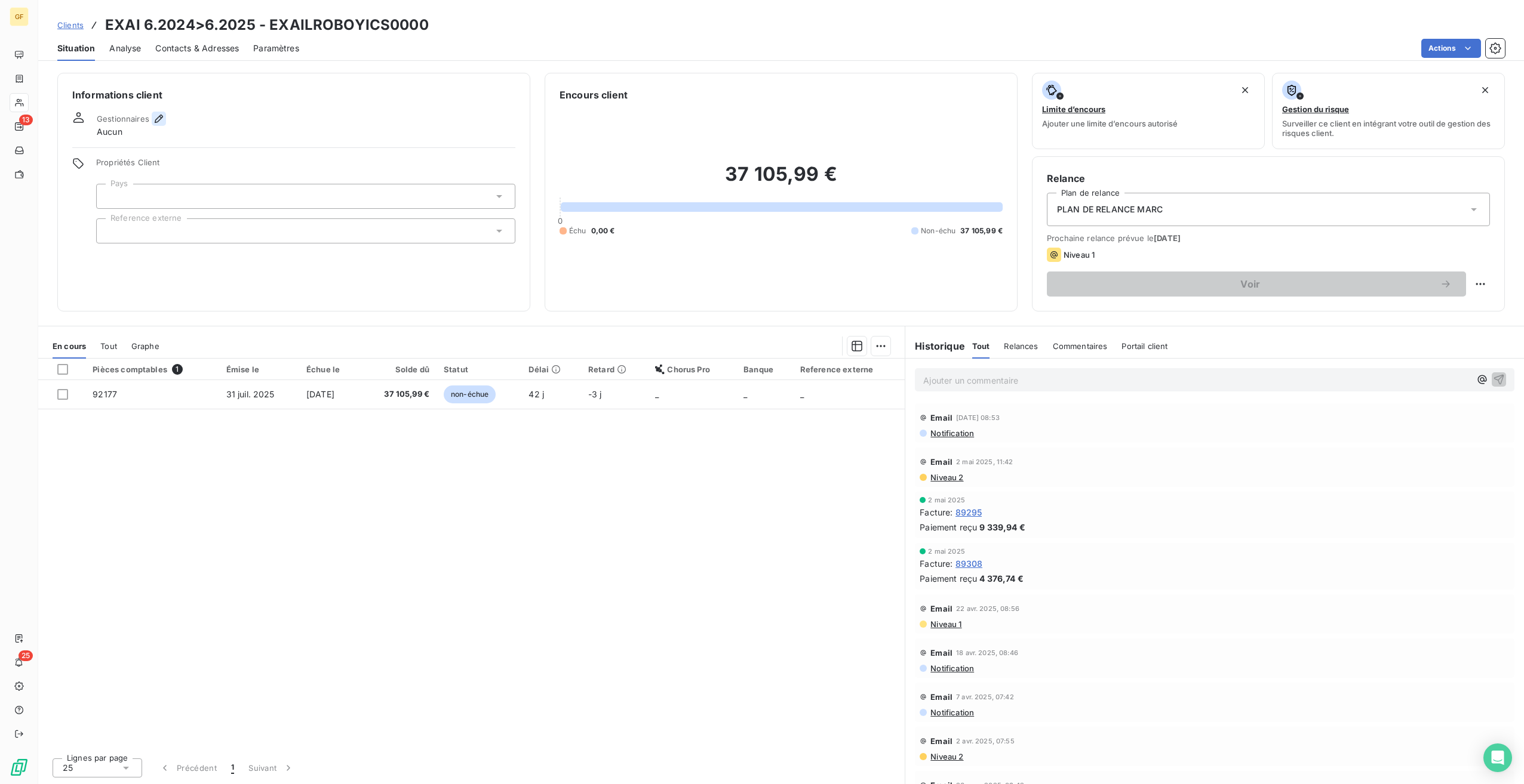
click at [159, 119] on icon "button" at bounding box center [159, 119] width 9 height 9
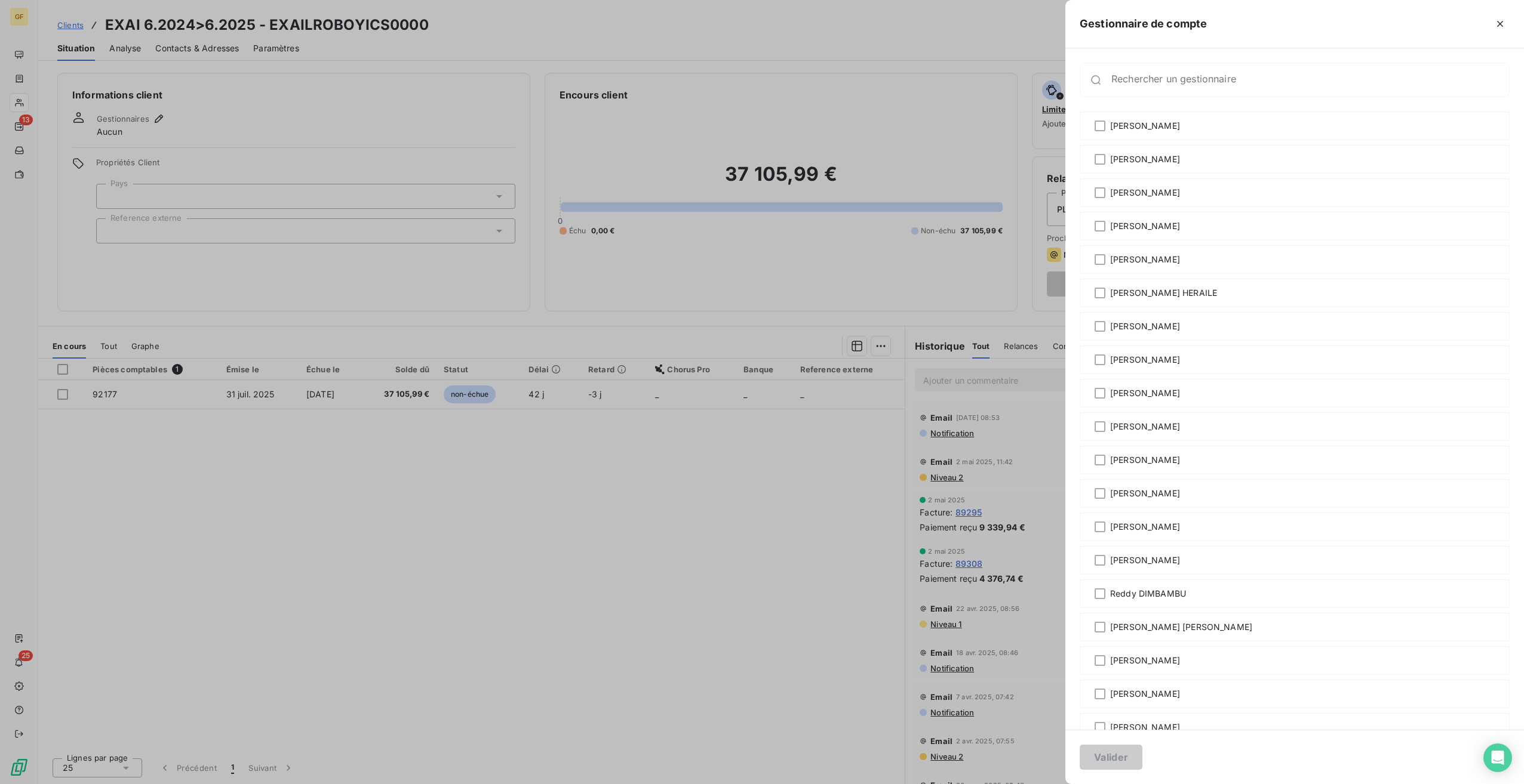
click at [187, 121] on div at bounding box center [762, 392] width 1524 height 784
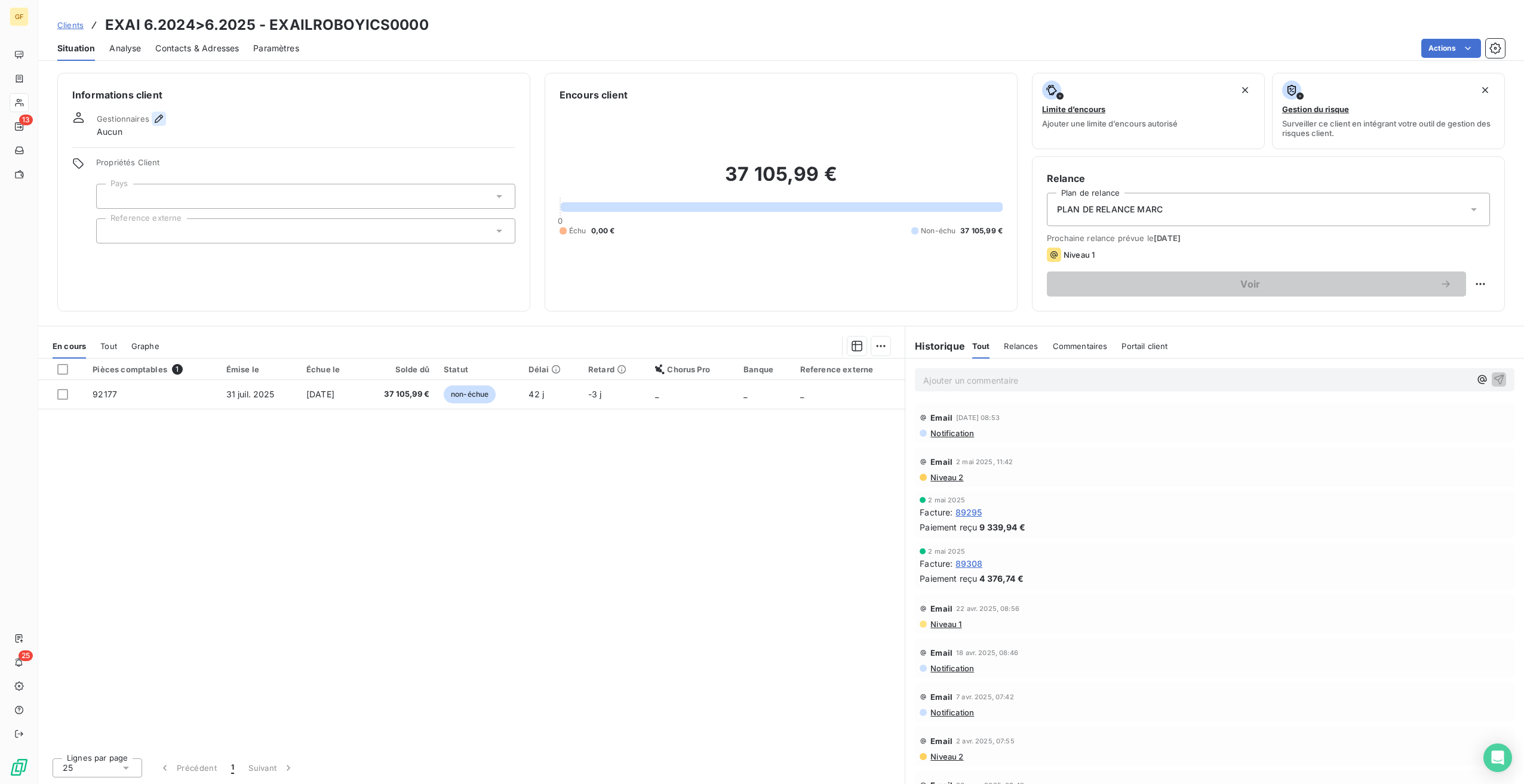
click at [156, 122] on icon "button" at bounding box center [159, 119] width 9 height 9
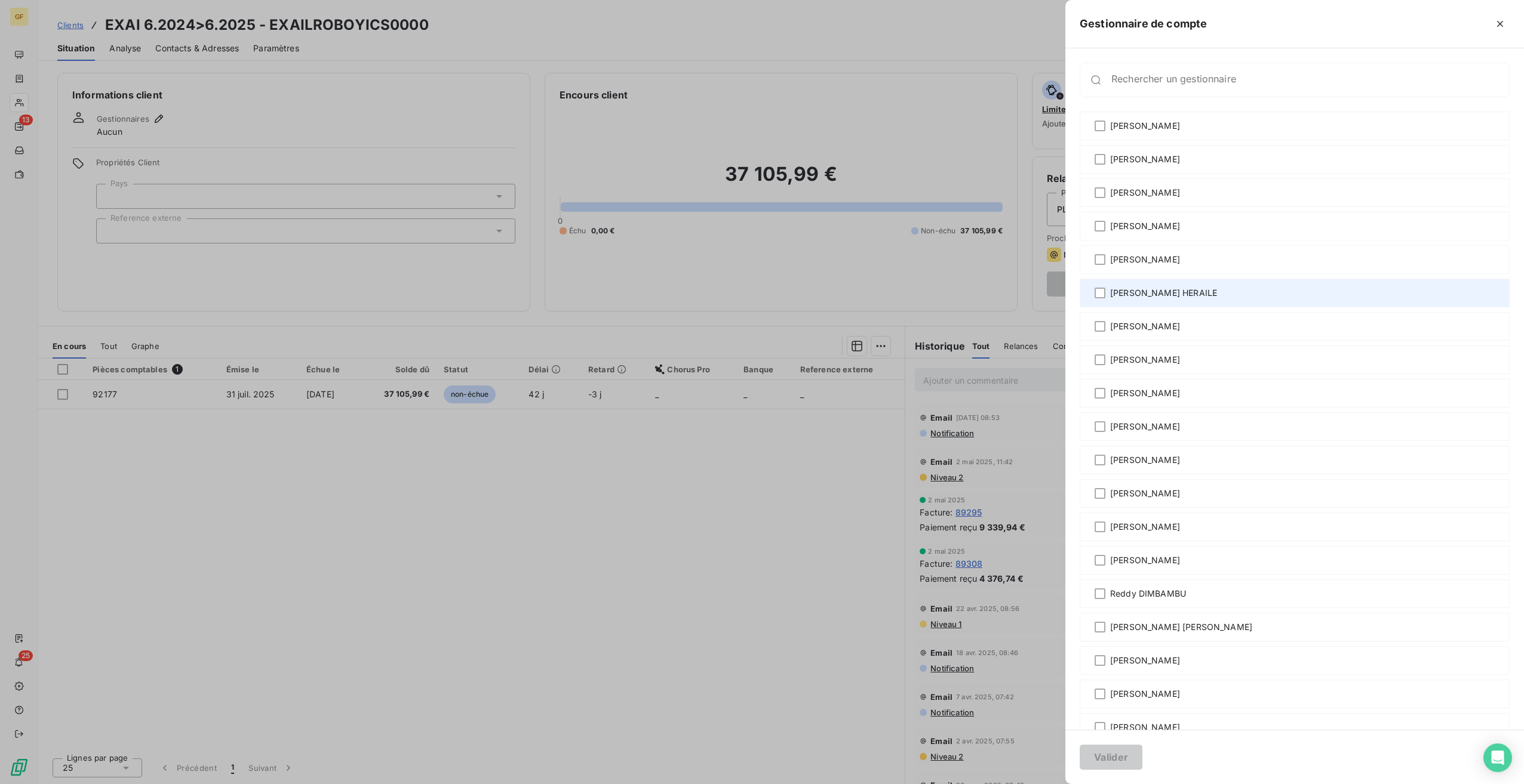
click at [1168, 294] on span "[PERSON_NAME] HERAILE" at bounding box center [1164, 292] width 107 height 12
click at [1111, 748] on button "Valider" at bounding box center [1111, 757] width 63 height 25
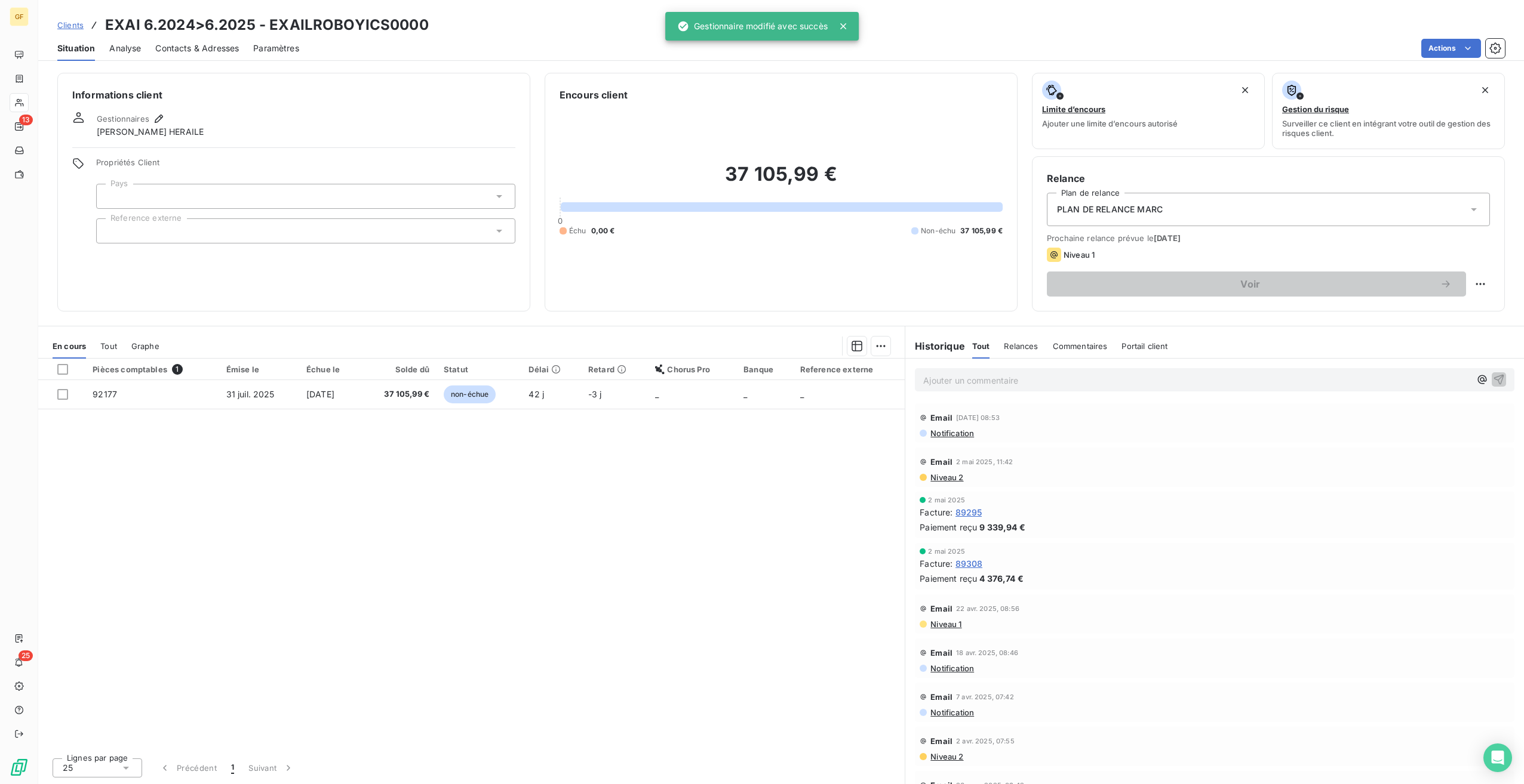
click at [424, 492] on div "Pièces comptables 1 Émise le Échue le Solde dû Statut Délai Retard Chorus Pro B…" at bounding box center [472, 554] width 867 height 390
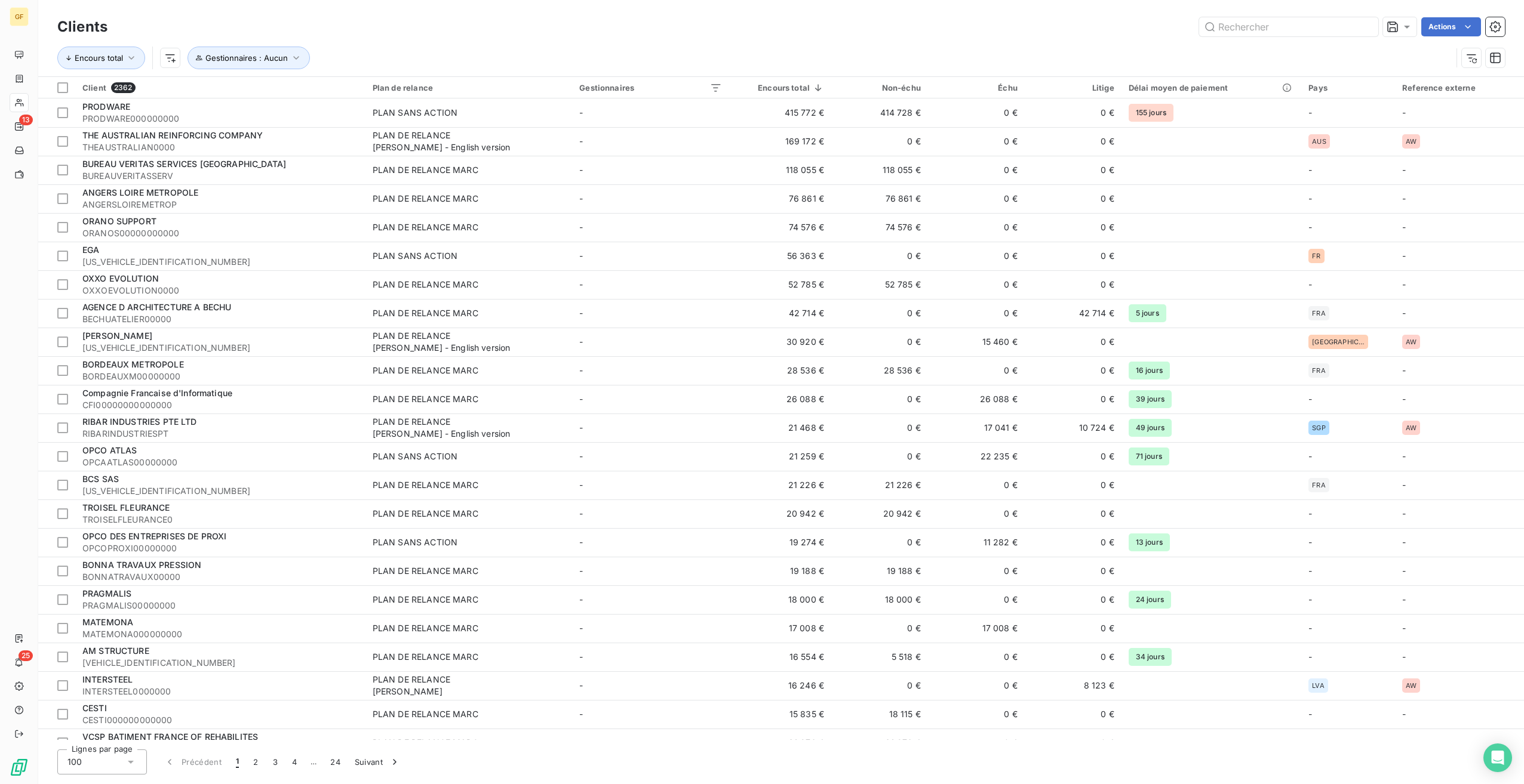
click at [656, 29] on div "Actions" at bounding box center [814, 26] width 1383 height 19
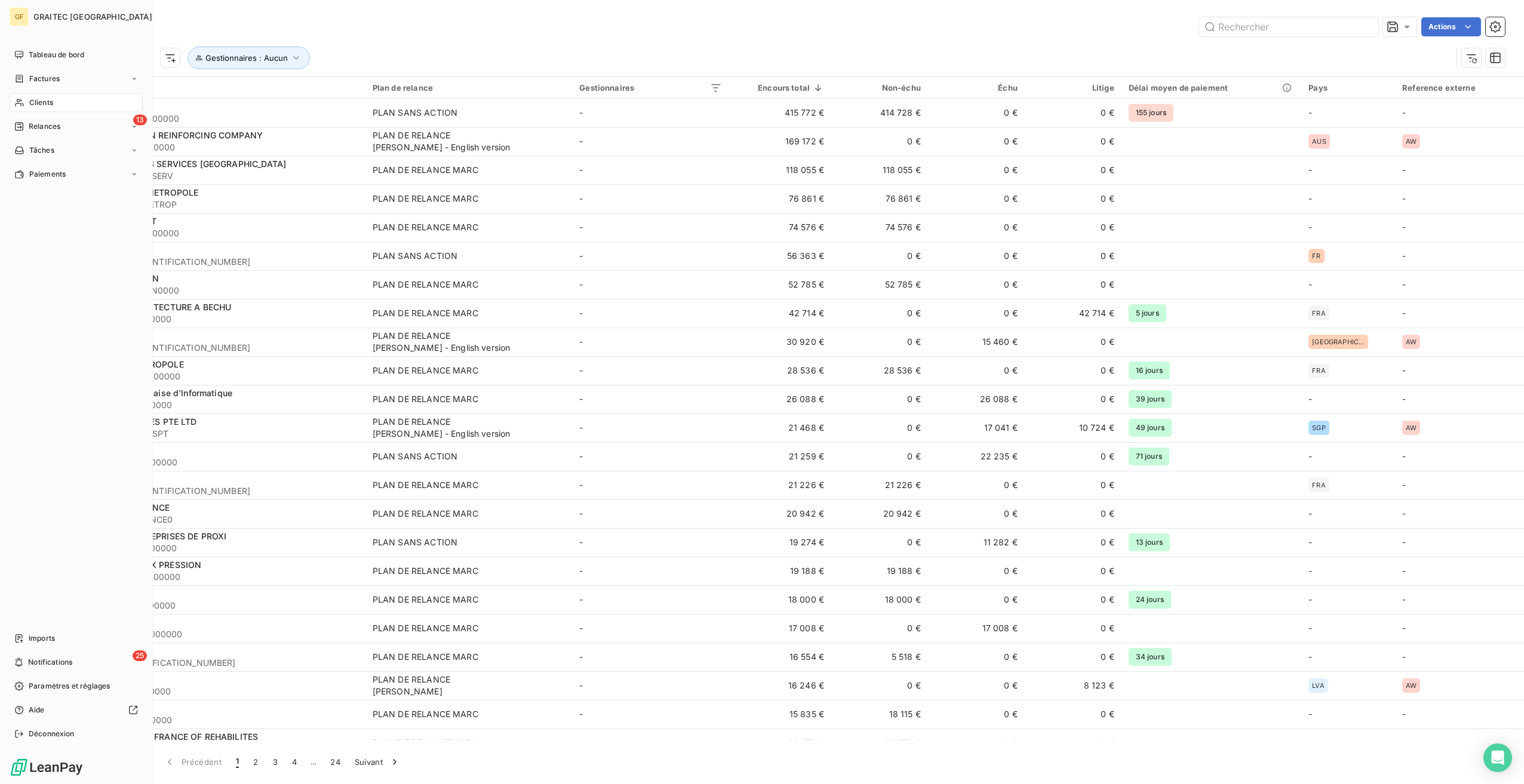
drag, startPoint x: 50, startPoint y: 58, endPoint x: 54, endPoint y: 65, distance: 8.1
click at [50, 60] on div "Tableau de bord" at bounding box center [76, 55] width 133 height 19
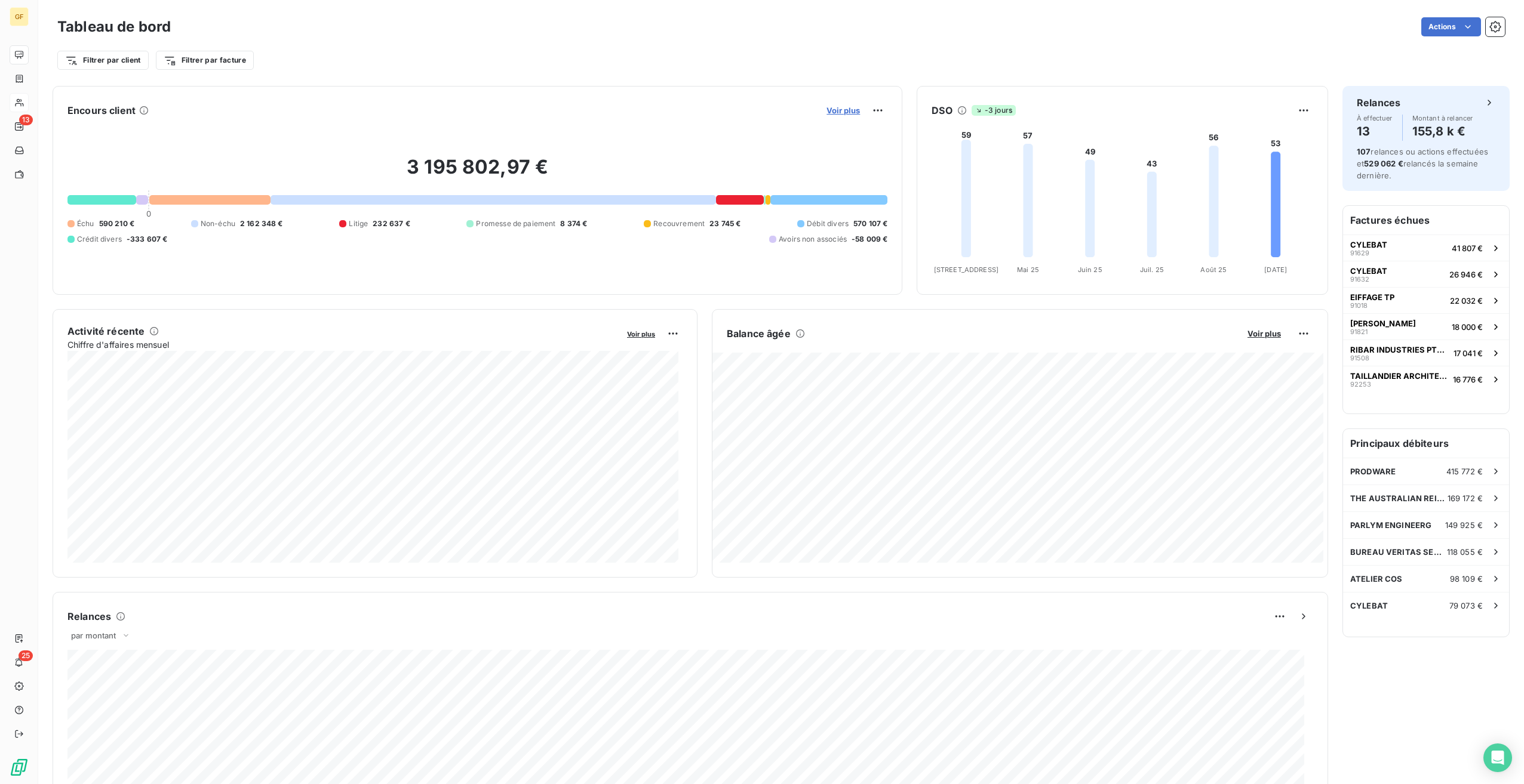
click at [837, 108] on span "Voir plus" at bounding box center [843, 110] width 34 height 9
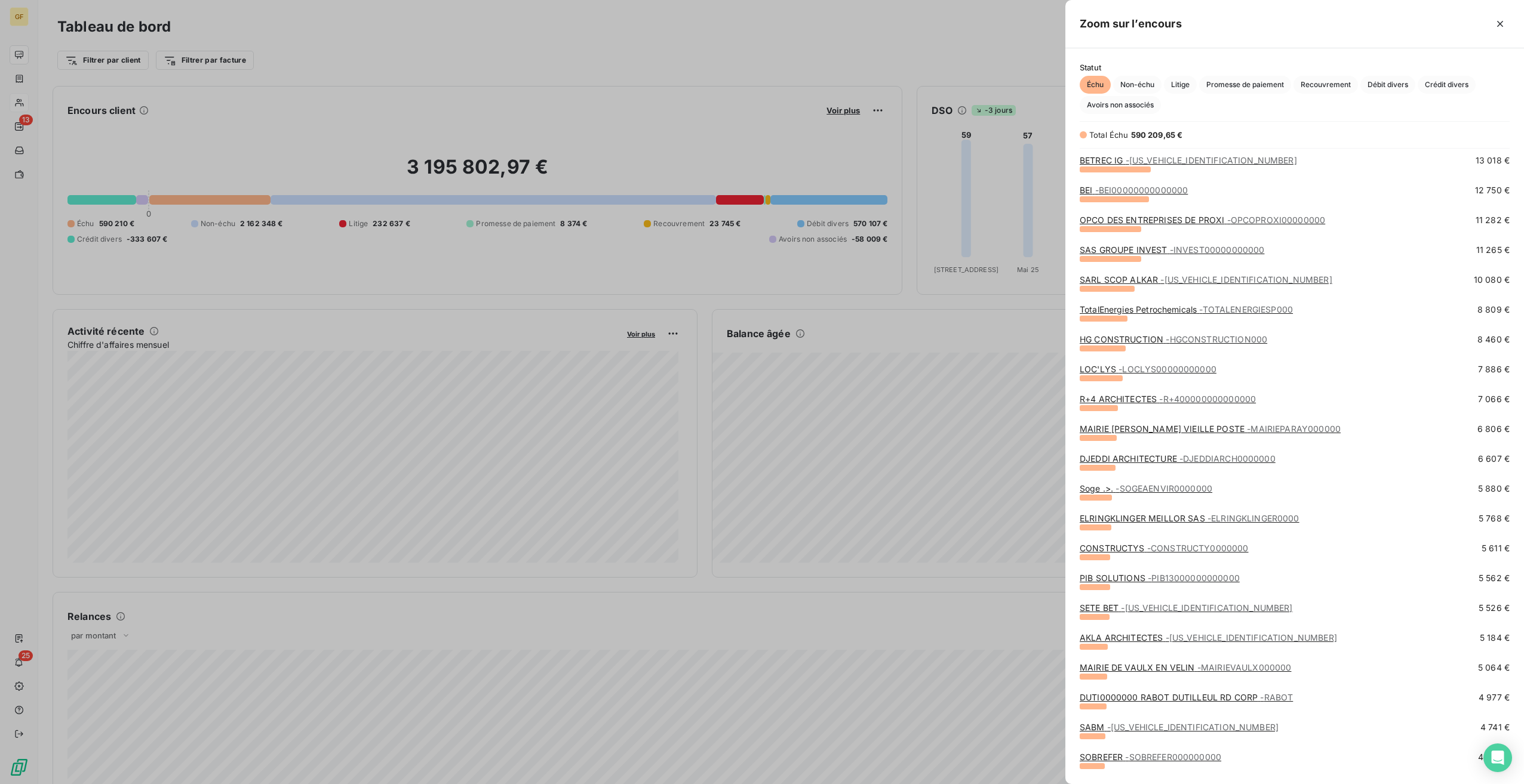
scroll to position [418, 0]
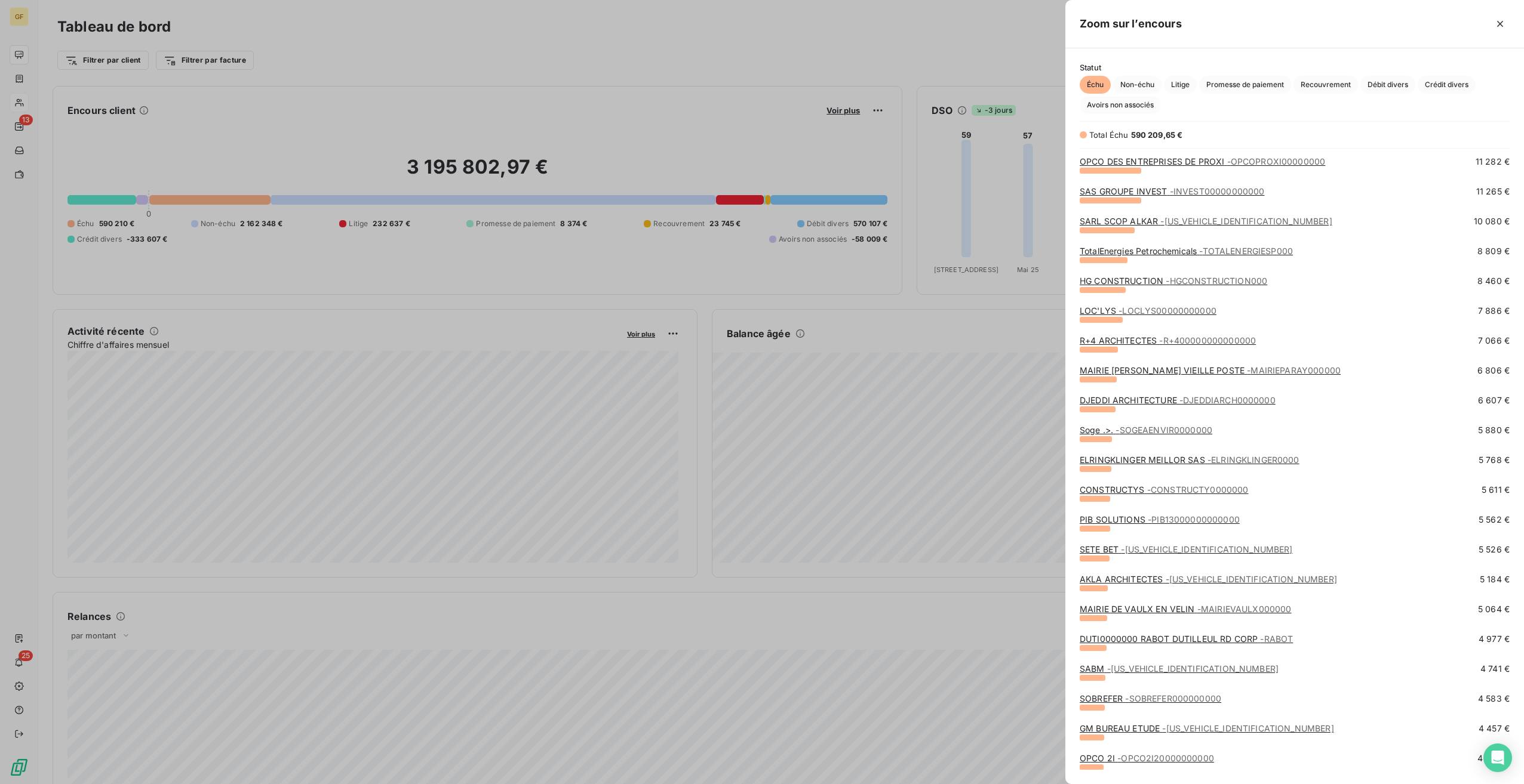
click at [750, 139] on div at bounding box center [762, 392] width 1524 height 784
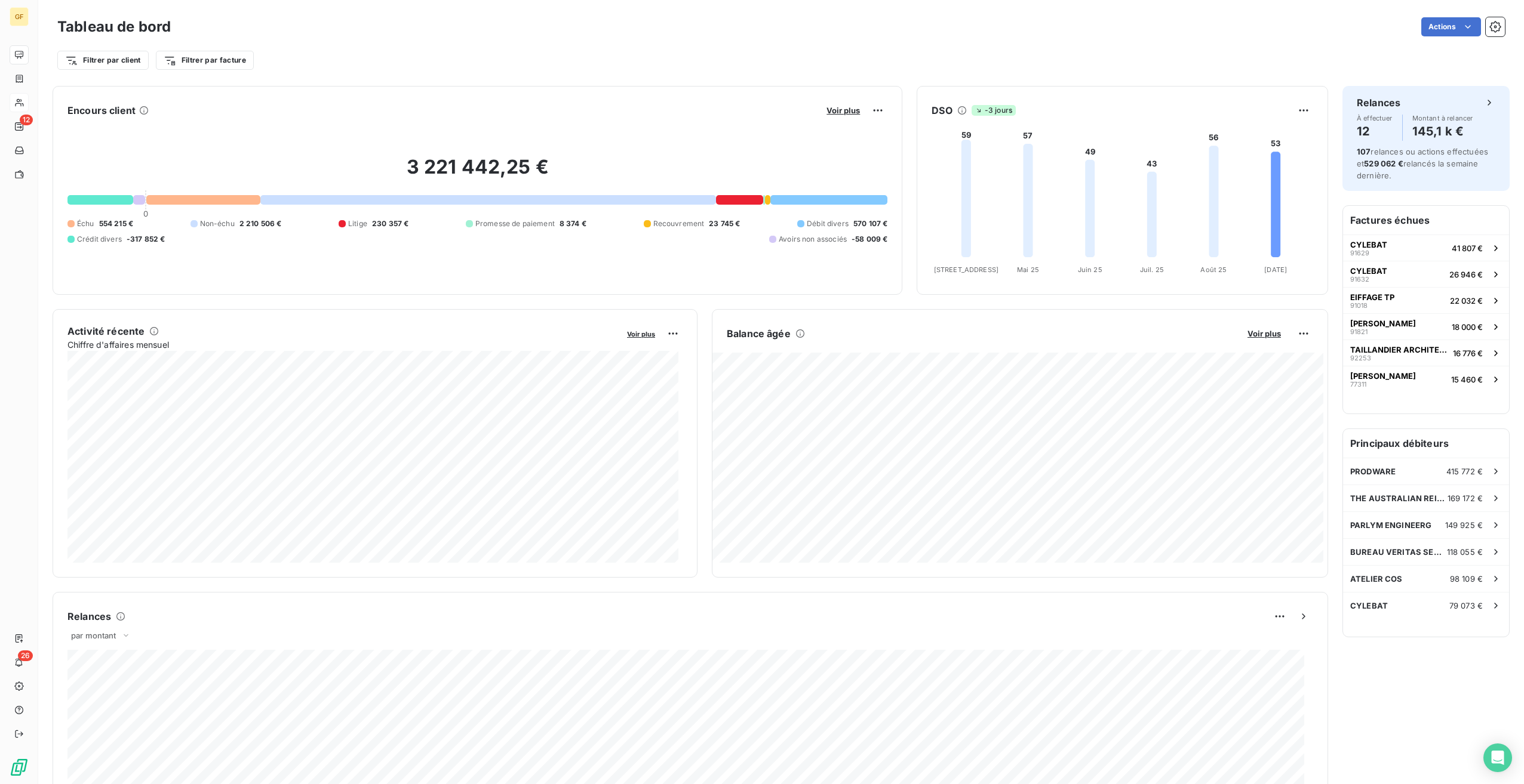
click at [849, 115] on button "Voir plus" at bounding box center [843, 110] width 41 height 11
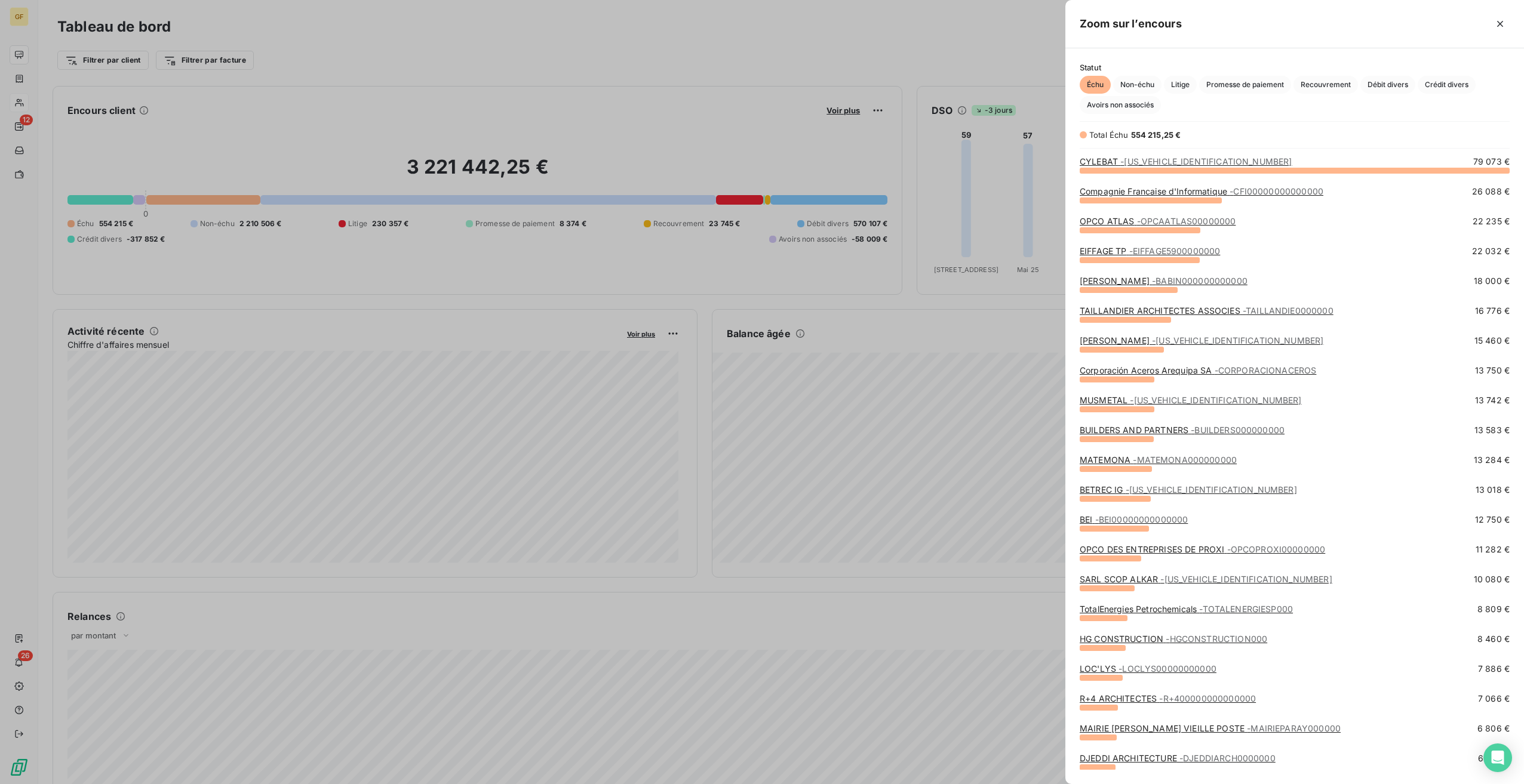
scroll to position [605, 450]
drag, startPoint x: 1186, startPoint y: 133, endPoint x: 1131, endPoint y: 133, distance: 55.0
click at [1131, 133] on div "Total Échu 554 215,25 €" at bounding box center [1184, 135] width 208 height 12
click at [919, 56] on div at bounding box center [762, 392] width 1524 height 784
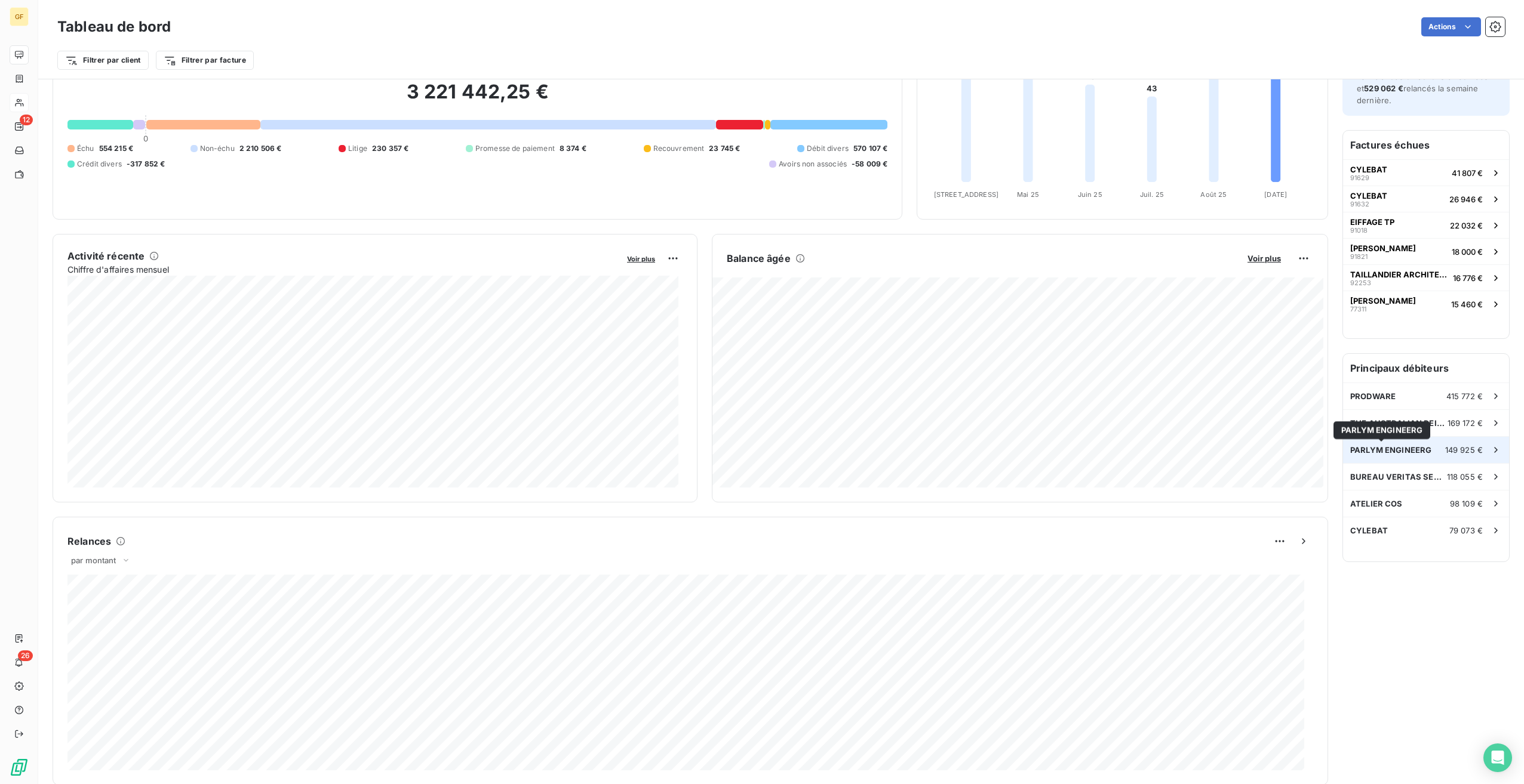
scroll to position [0, 0]
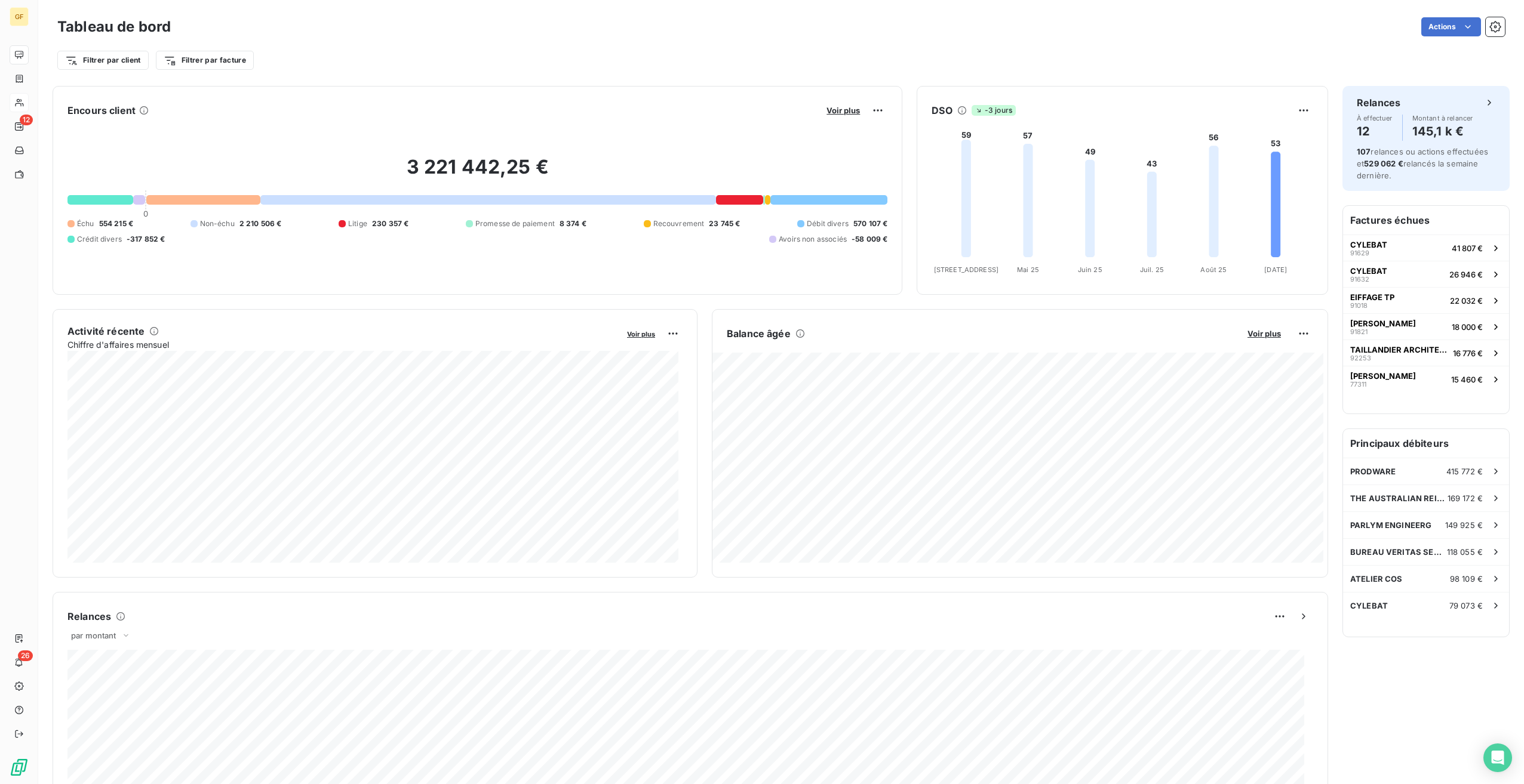
click at [862, 108] on div "Voir plus" at bounding box center [855, 110] width 64 height 19
click at [844, 108] on span "Voir plus" at bounding box center [843, 110] width 34 height 9
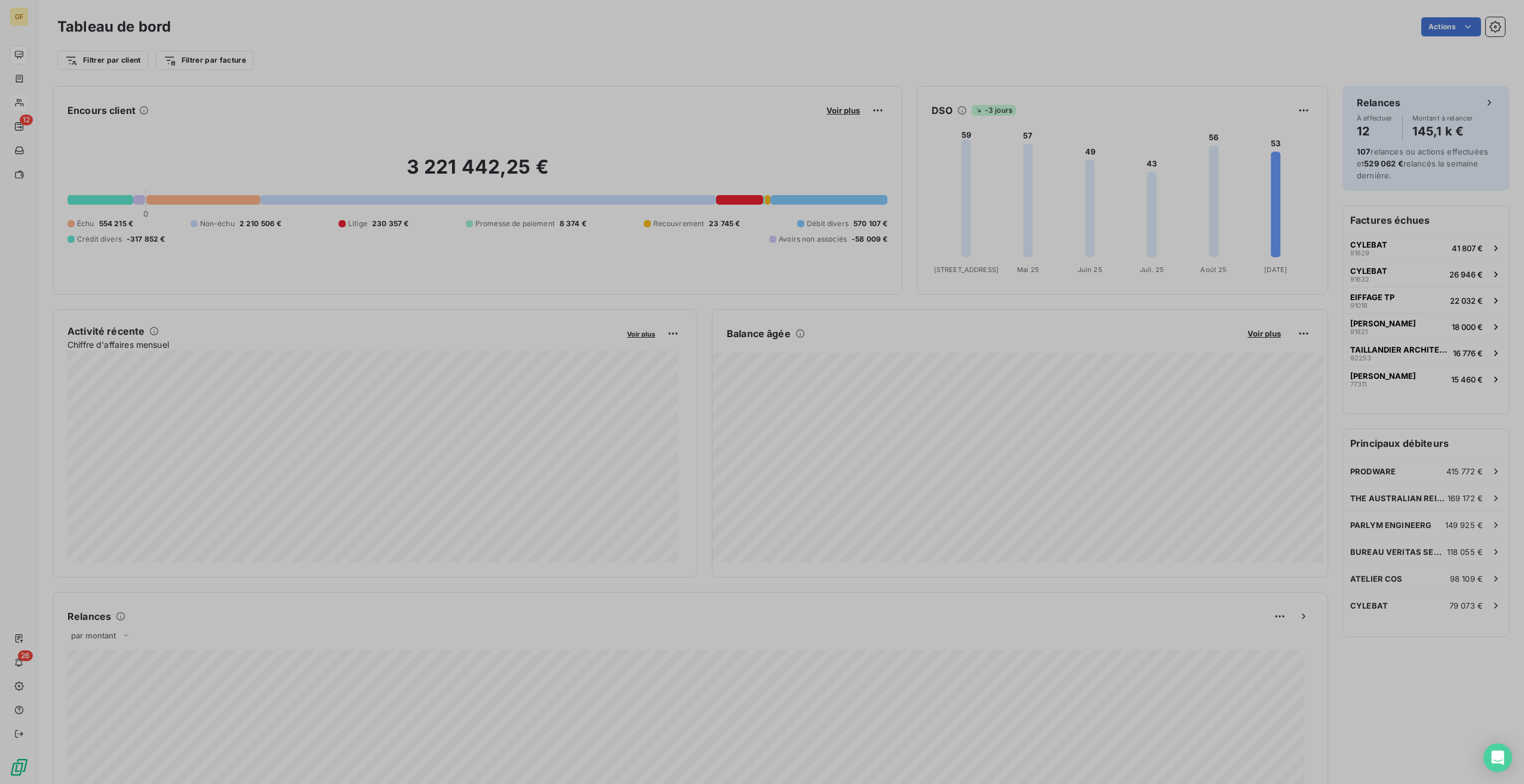
scroll to position [775, 450]
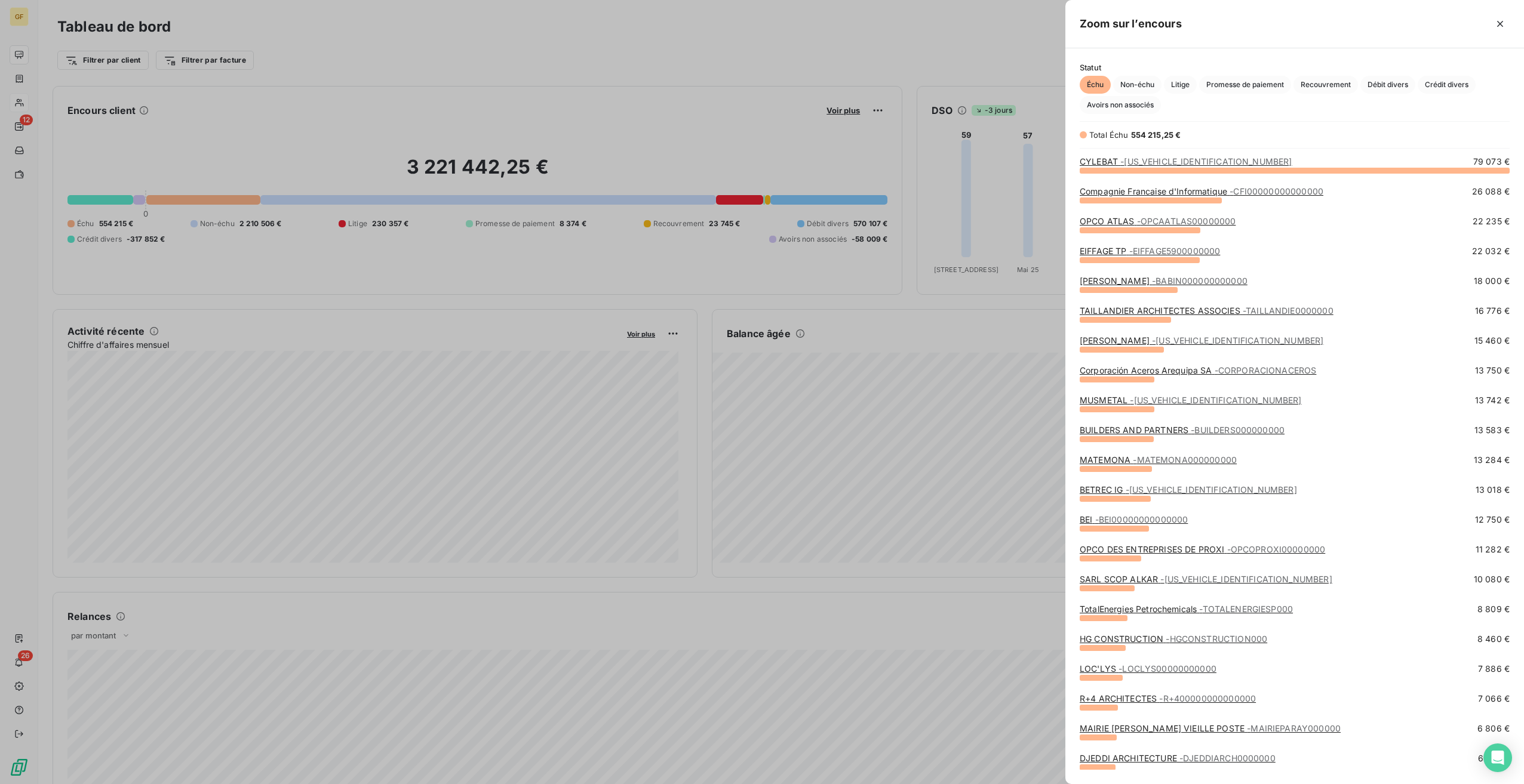
click at [411, 88] on div at bounding box center [762, 392] width 1524 height 784
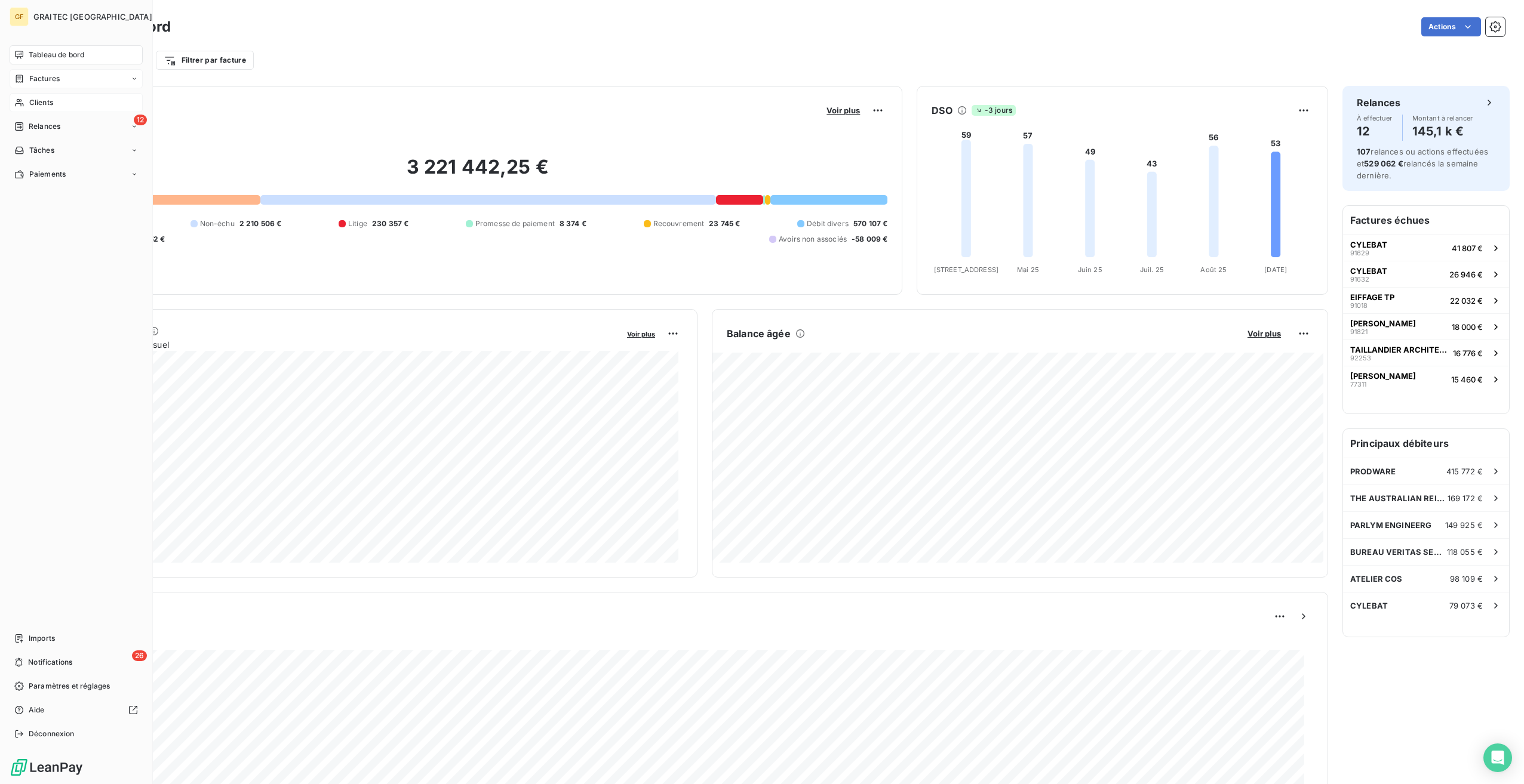
click at [36, 86] on div "Factures" at bounding box center [76, 78] width 133 height 19
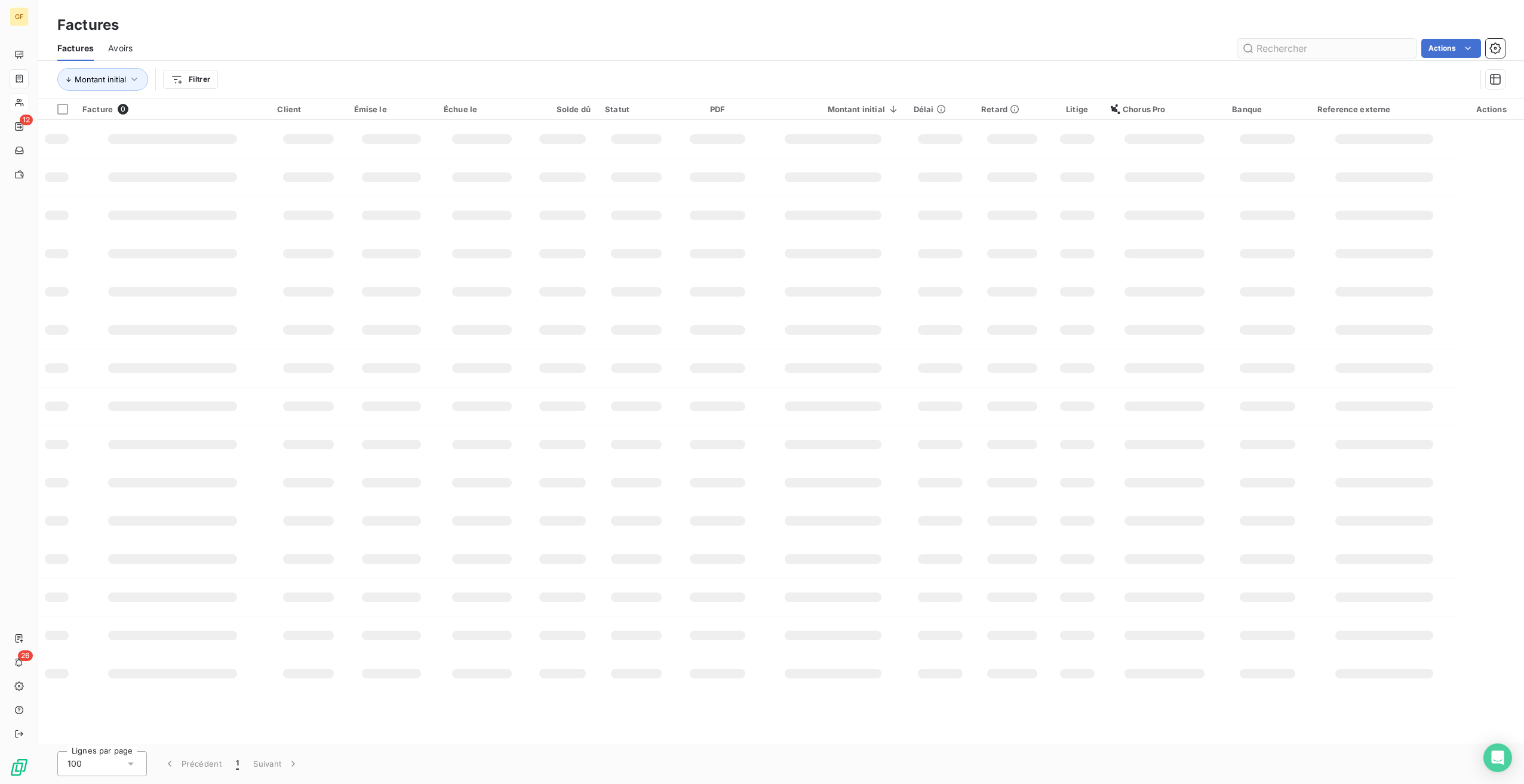
click at [1338, 49] on input "text" at bounding box center [1326, 48] width 179 height 19
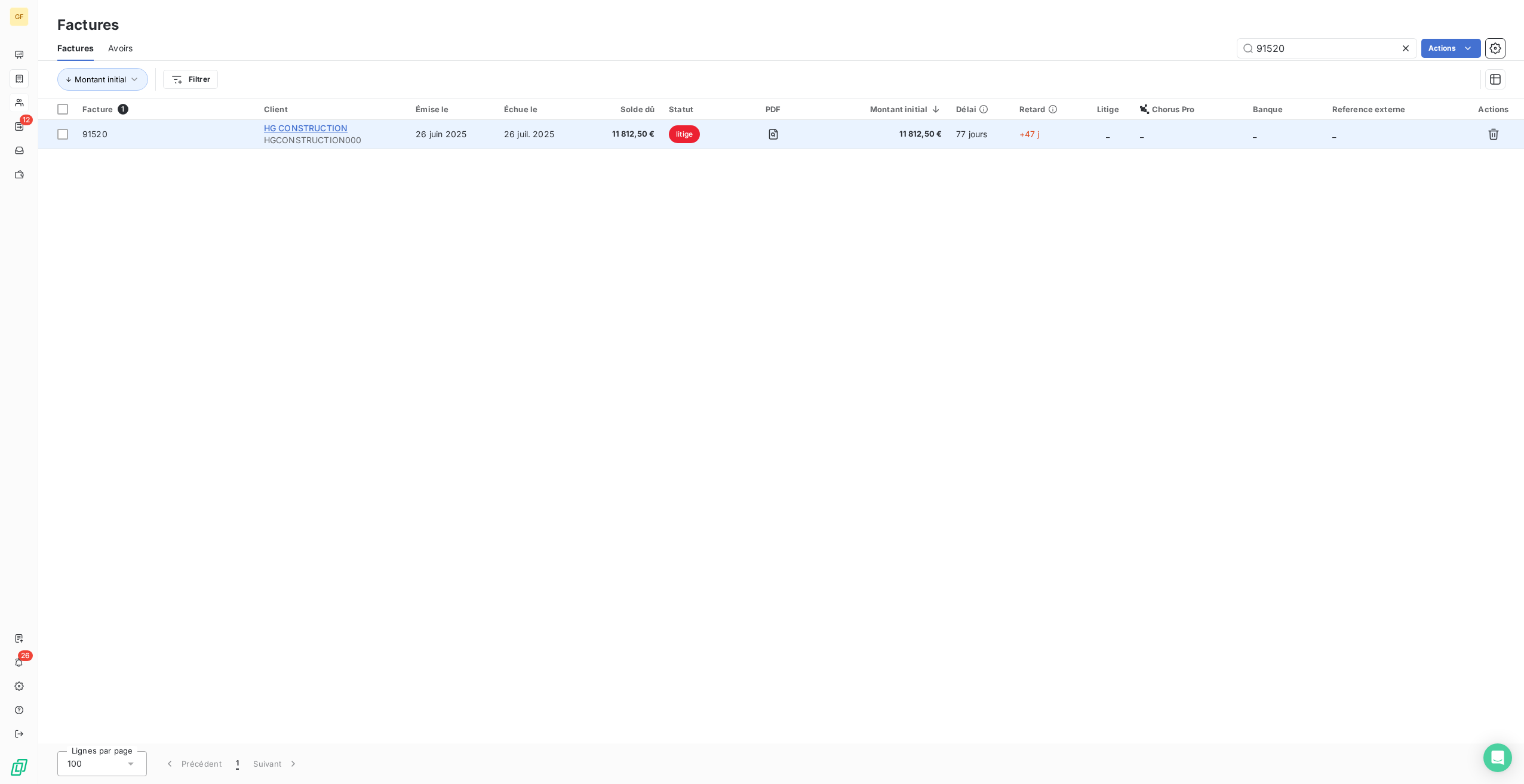
type input "91520"
click at [334, 126] on span "HG CONSTRUCTION" at bounding box center [306, 128] width 84 height 10
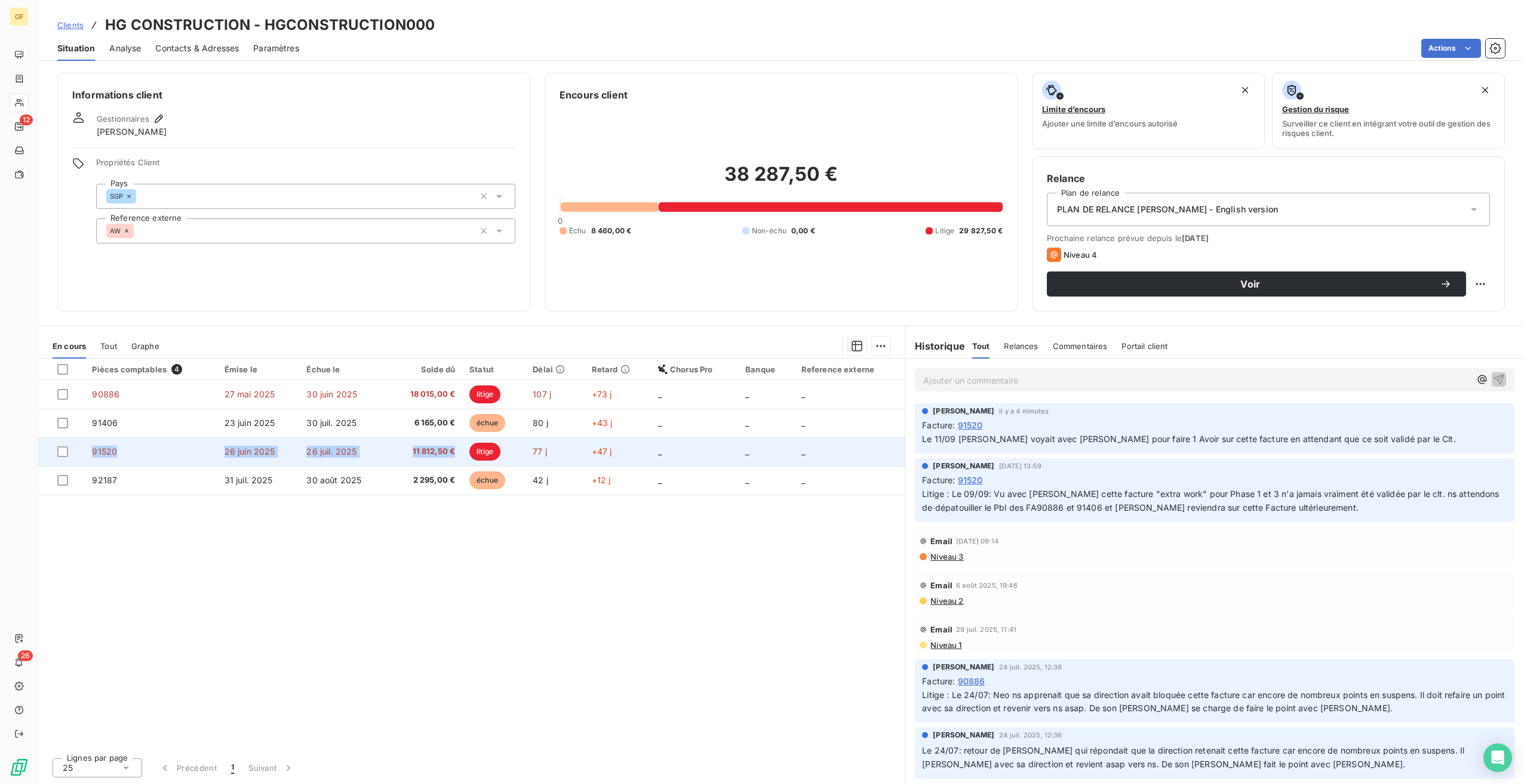
drag, startPoint x: 92, startPoint y: 451, endPoint x: 453, endPoint y: 454, distance: 361.0
click at [453, 454] on tr "91520 26 juin 2025 26 juil. 2025 11 812,50 € litige 77 j +47 j _ _ _" at bounding box center [472, 452] width 867 height 29
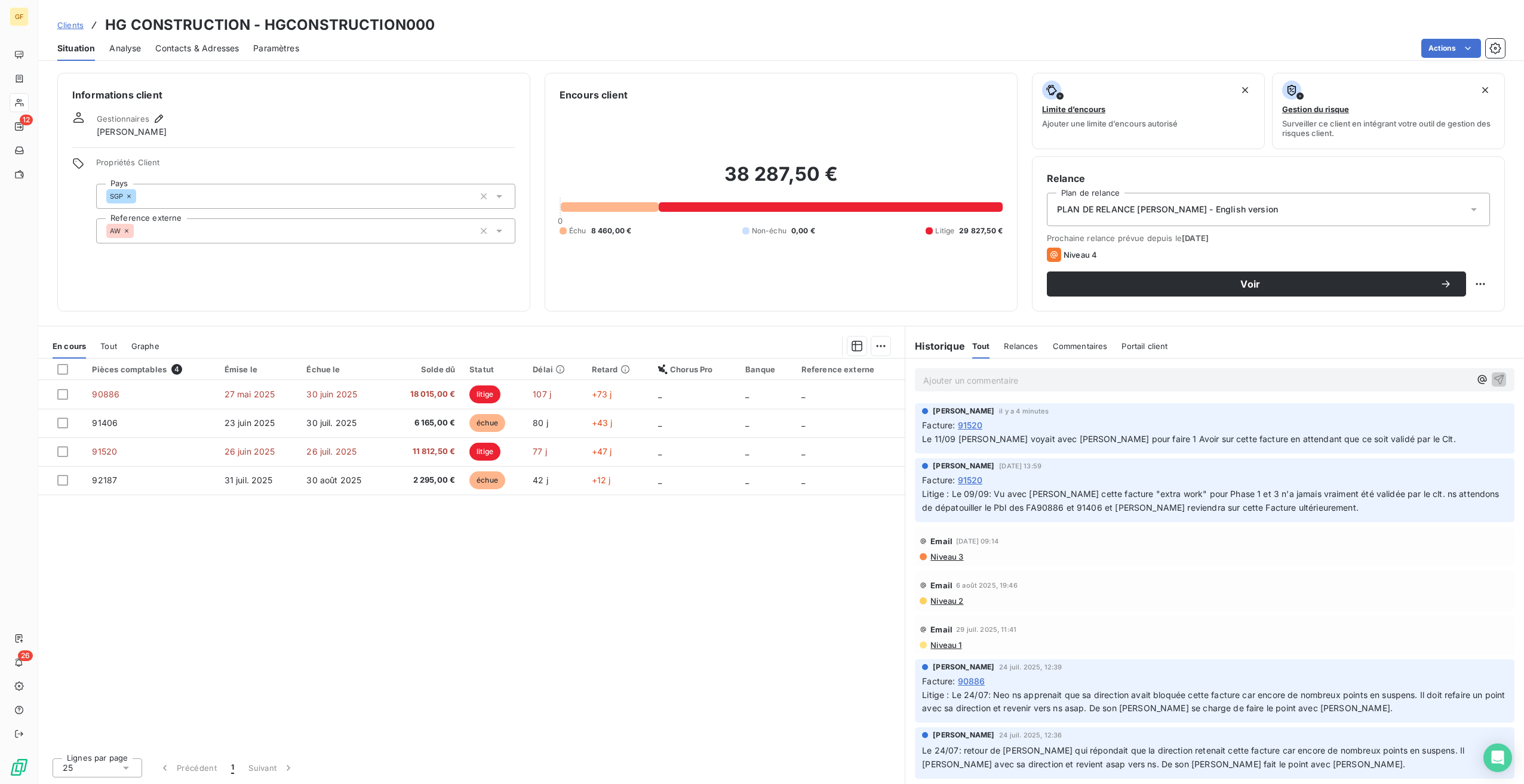
drag, startPoint x: 363, startPoint y: 601, endPoint x: 371, endPoint y: 601, distance: 8.0
click at [363, 601] on div "Pièces comptables 4 Émise le Échue le Solde dû Statut Délai Retard Chorus Pro B…" at bounding box center [472, 554] width 867 height 390
click at [418, 600] on div "Pièces comptables 4 Émise le Échue le Solde dû Statut Délai Retard Chorus Pro B…" at bounding box center [472, 554] width 867 height 390
drag, startPoint x: 1101, startPoint y: 441, endPoint x: 1357, endPoint y: 442, distance: 256.0
click at [1357, 442] on span "Le 11/09 [PERSON_NAME] voyait avec [PERSON_NAME] pour faire 1 Avoir sur cette f…" at bounding box center [1189, 439] width 533 height 10
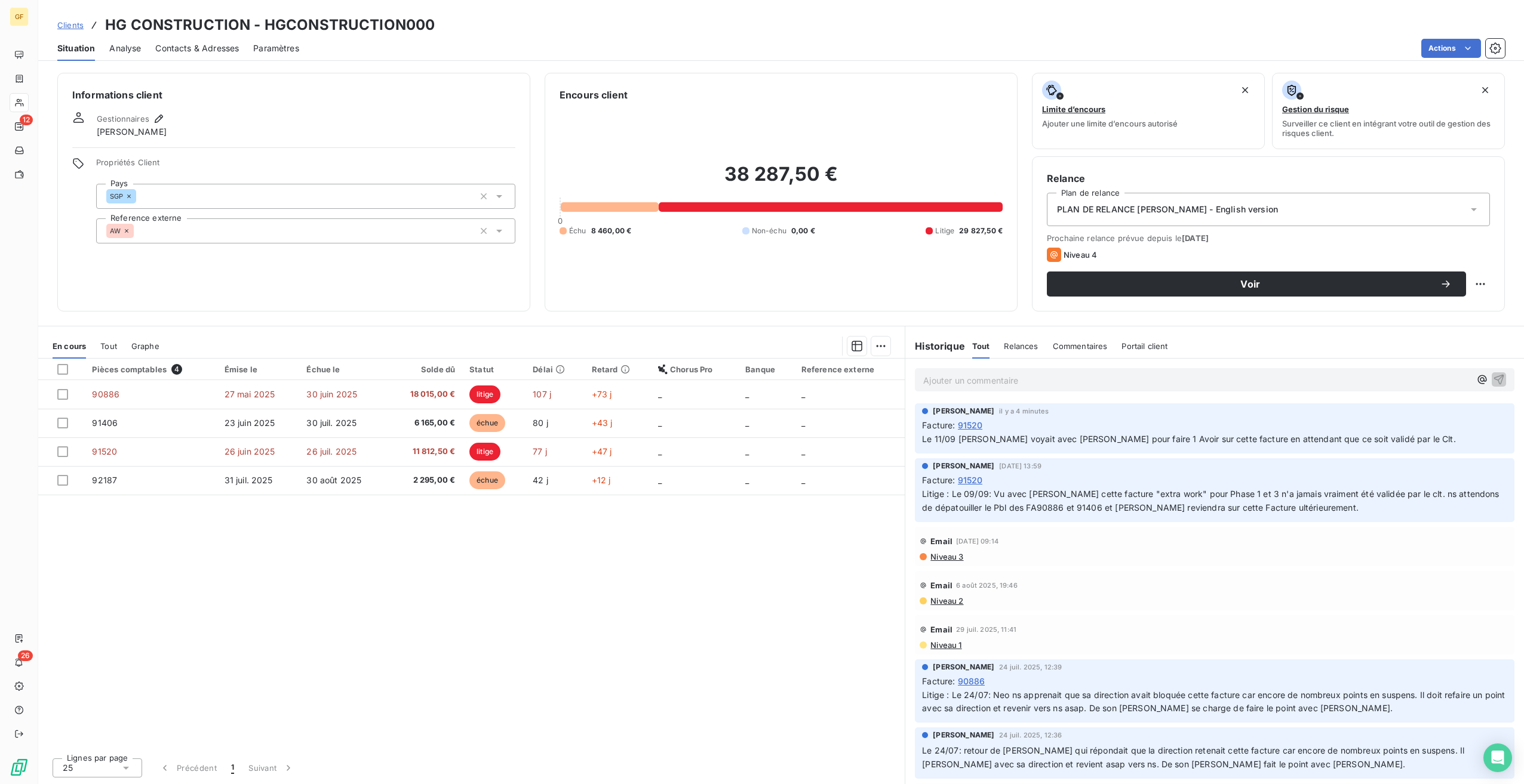
drag, startPoint x: 969, startPoint y: 446, endPoint x: 950, endPoint y: 439, distance: 20.2
click at [969, 445] on p "Le 11/09 [PERSON_NAME] voyait avec [PERSON_NAME] pour faire 1 Avoir sur cette f…" at bounding box center [1215, 439] width 585 height 14
drag, startPoint x: 989, startPoint y: 442, endPoint x: 1381, endPoint y: 446, distance: 392.0
click at [1381, 446] on p "Le 11/09 [PERSON_NAME] voyait avec [PERSON_NAME] pour faire 1 Avoir sur cette f…" at bounding box center [1215, 439] width 585 height 14
drag, startPoint x: 593, startPoint y: 655, endPoint x: 611, endPoint y: 673, distance: 25.5
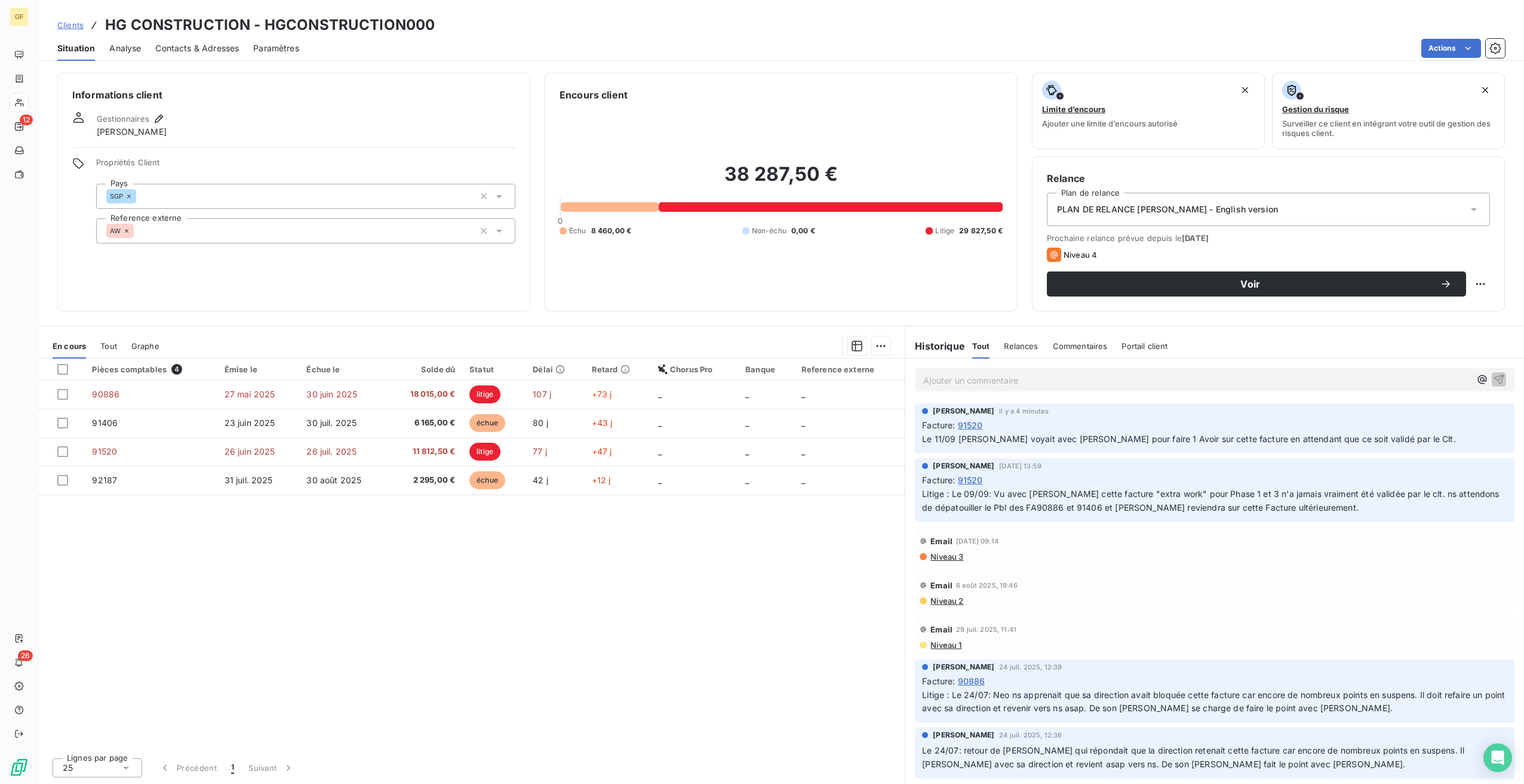
click at [596, 660] on div "Pièces comptables 4 Émise le Échue le Solde dû Statut Délai Retard Chorus Pro B…" at bounding box center [472, 554] width 867 height 390
click at [674, 632] on div "Pièces comptables 4 Émise le Échue le Solde dû Statut Délai Retard Chorus Pro B…" at bounding box center [472, 554] width 867 height 390
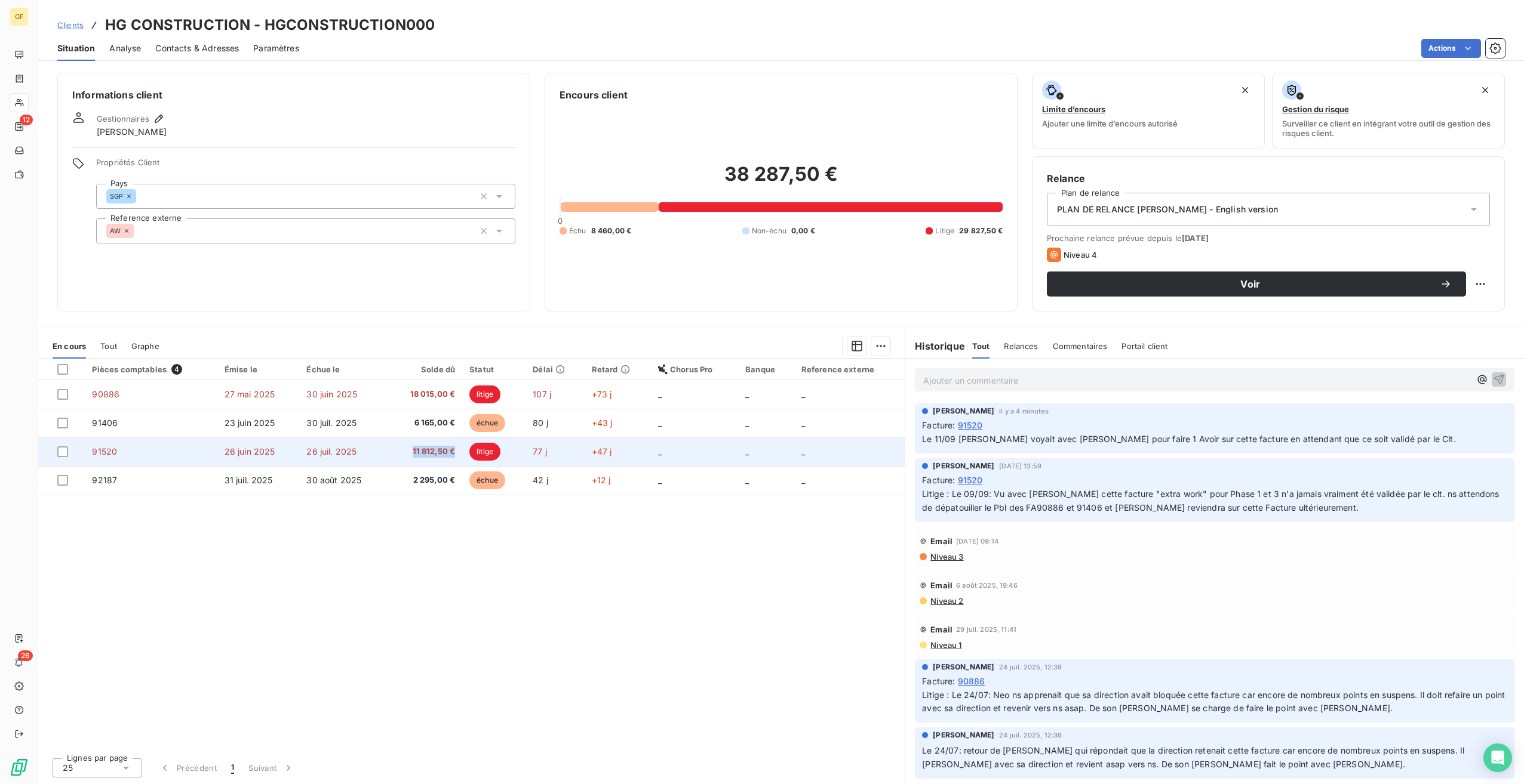
drag, startPoint x: 398, startPoint y: 455, endPoint x: 458, endPoint y: 455, distance: 60.0
click at [458, 455] on td "11 812,50 €" at bounding box center [424, 452] width 75 height 29
click at [420, 455] on span "11 812,50 €" at bounding box center [424, 452] width 61 height 12
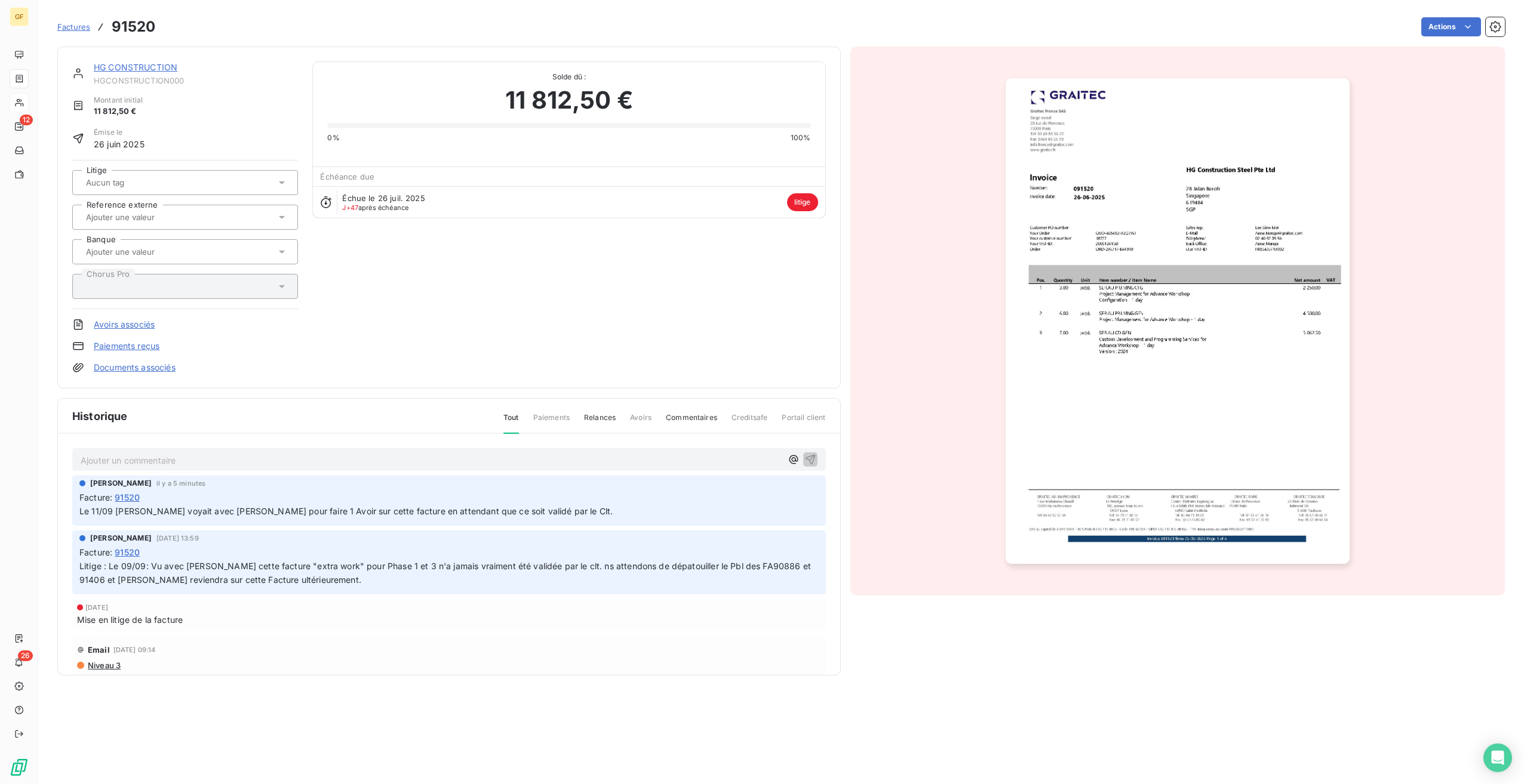
click at [1147, 338] on img "button" at bounding box center [1178, 321] width 344 height 486
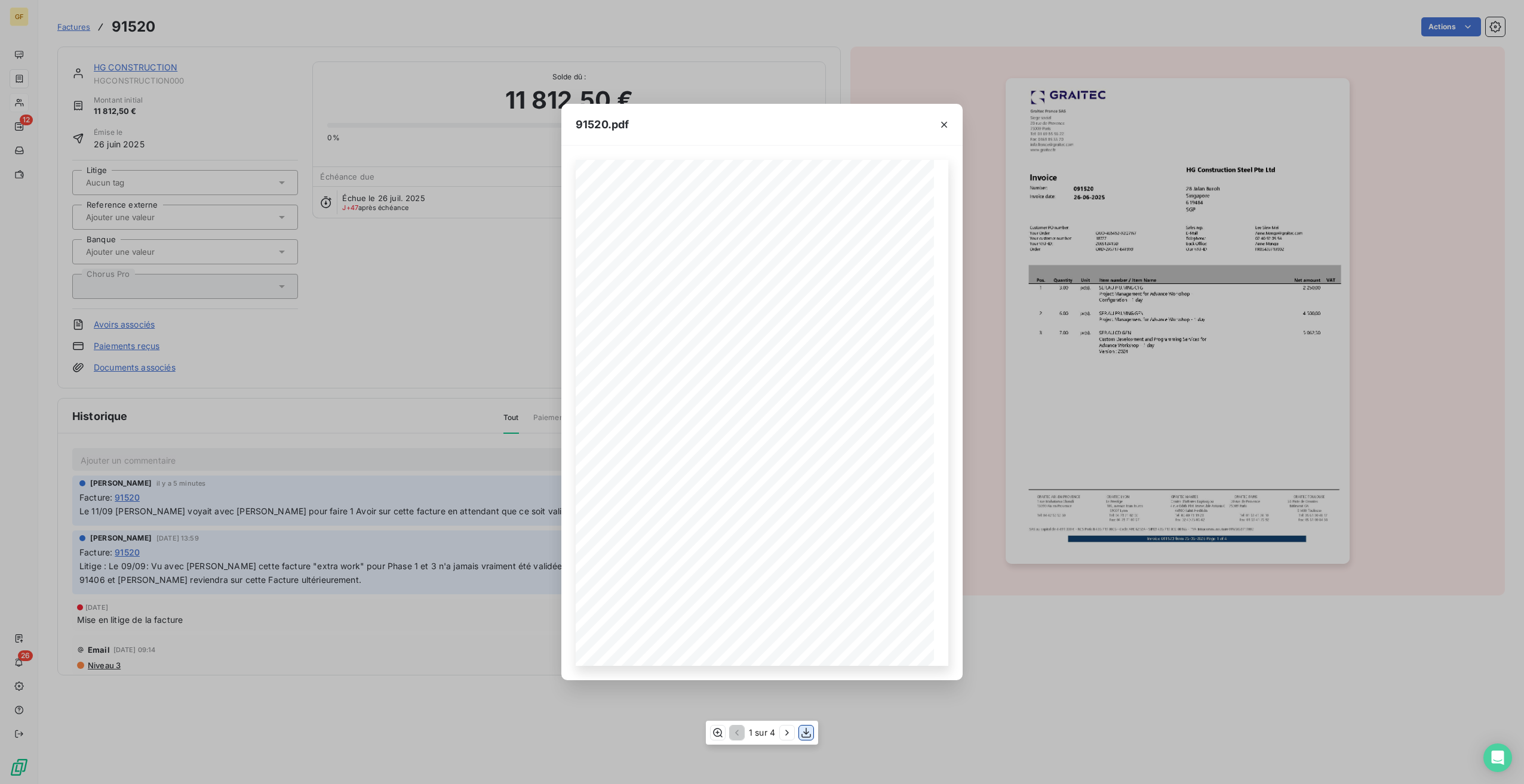
click at [809, 734] on icon "button" at bounding box center [806, 733] width 12 height 12
click at [152, 574] on div "91520.pdf Pos. Quantity Unit Item number / Item Name Net amount VAT 1 3.00 pc(s…" at bounding box center [762, 392] width 1524 height 784
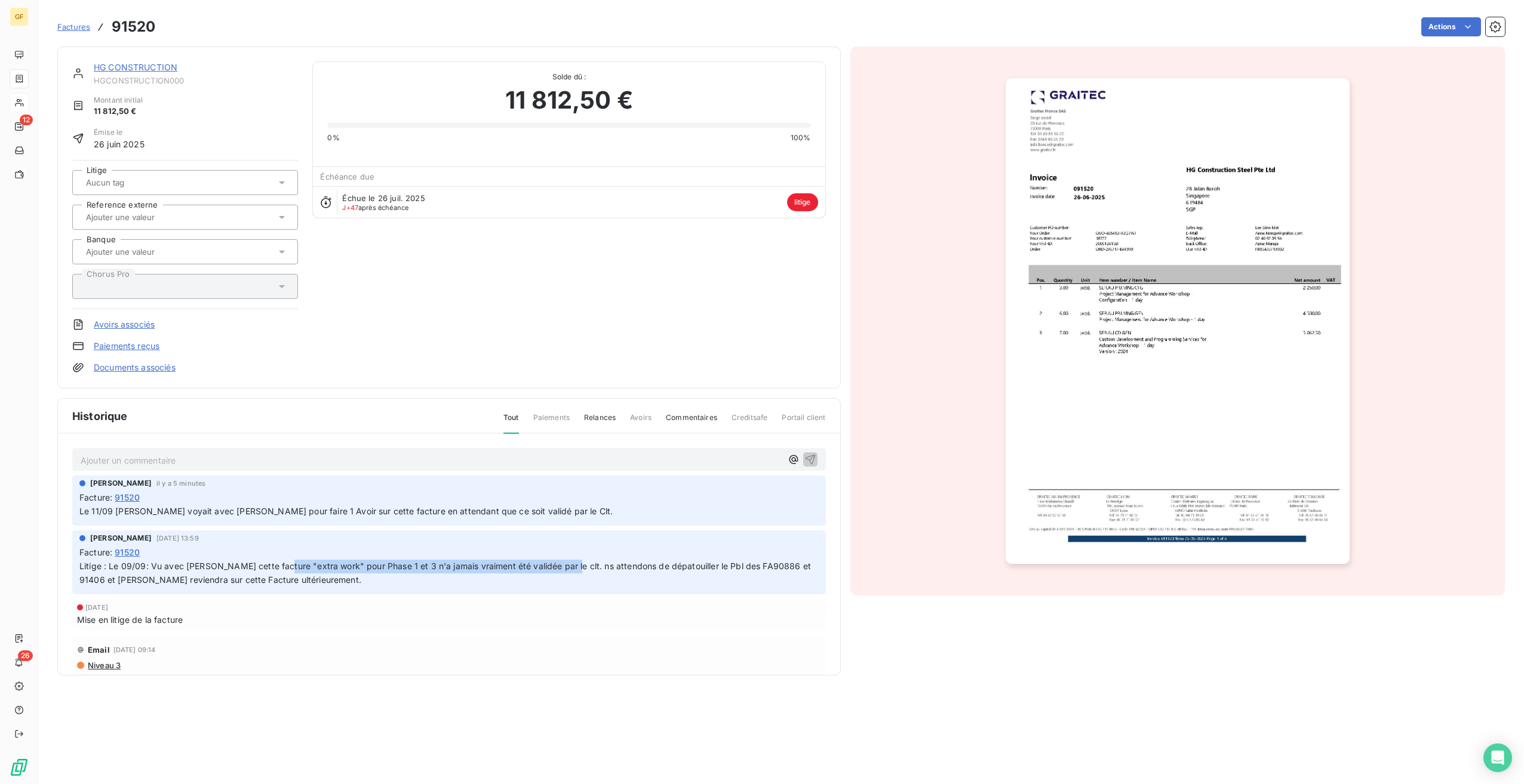
drag, startPoint x: 272, startPoint y: 571, endPoint x: 560, endPoint y: 568, distance: 288.0
click at [560, 568] on p "Litige : Le 09/09: Vu avec [PERSON_NAME] cette facture "extra work" pour Phase …" at bounding box center [449, 574] width 740 height 27
drag, startPoint x: 637, startPoint y: 571, endPoint x: 795, endPoint y: 575, distance: 158.1
click at [795, 575] on p "Litige : Le 09/09: Vu avec [PERSON_NAME] cette facture "extra work" pour Phase …" at bounding box center [449, 574] width 740 height 27
click at [633, 660] on div "Email [DATE] 09:14 Niveau 3" at bounding box center [449, 656] width 744 height 30
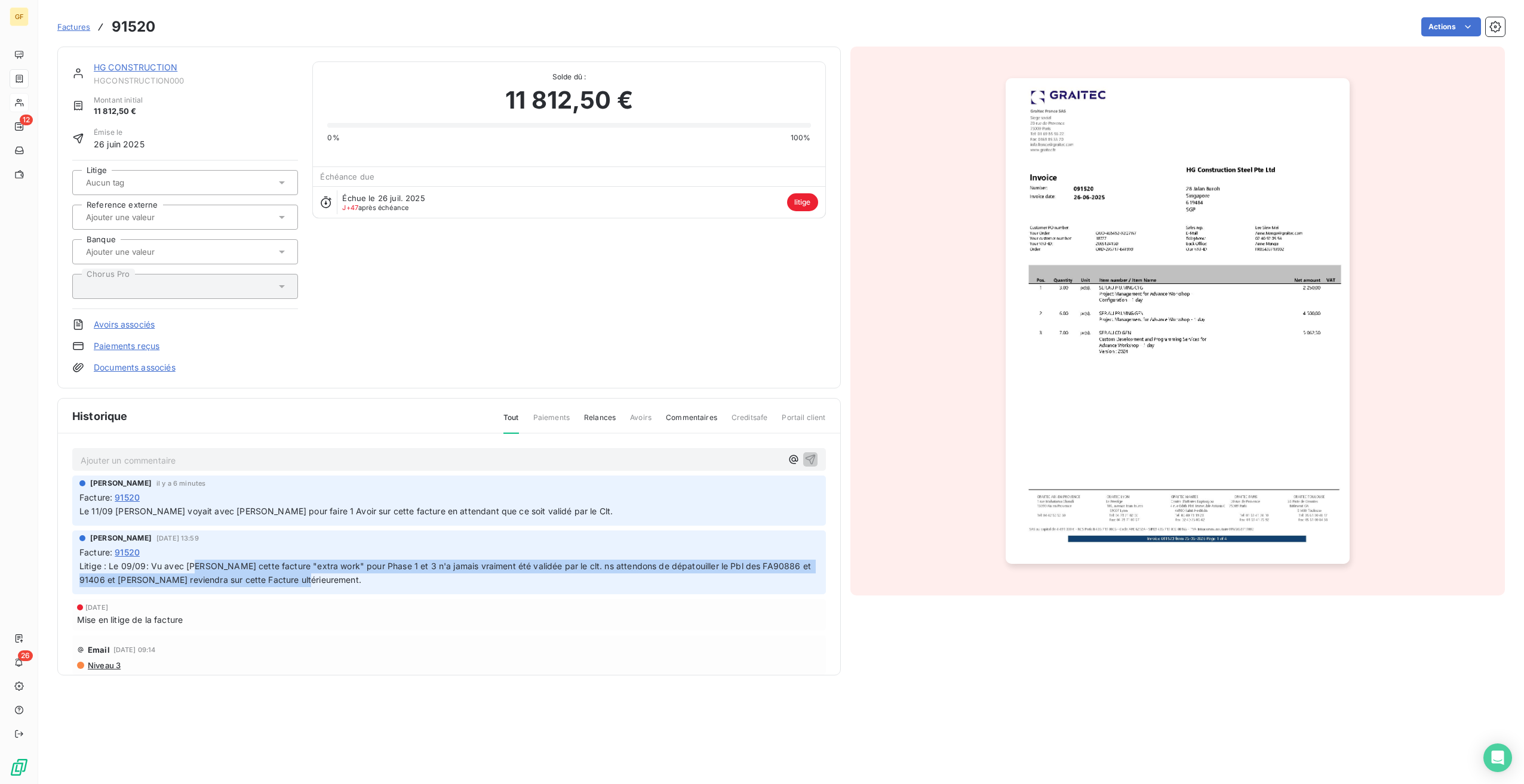
drag, startPoint x: 197, startPoint y: 574, endPoint x: 410, endPoint y: 576, distance: 213.0
click at [410, 576] on p "Litige : Le 09/09: Vu avec [PERSON_NAME] cette facture "extra work" pour Phase …" at bounding box center [449, 574] width 740 height 27
click at [505, 365] on div "HG CONSTRUCTION HGCONSTRUCTION000 Montant initial 11 812,50 € Émise le 26 juin …" at bounding box center [449, 218] width 754 height 312
click at [313, 460] on p "Ajouter un commentaire ﻿" at bounding box center [431, 460] width 701 height 15
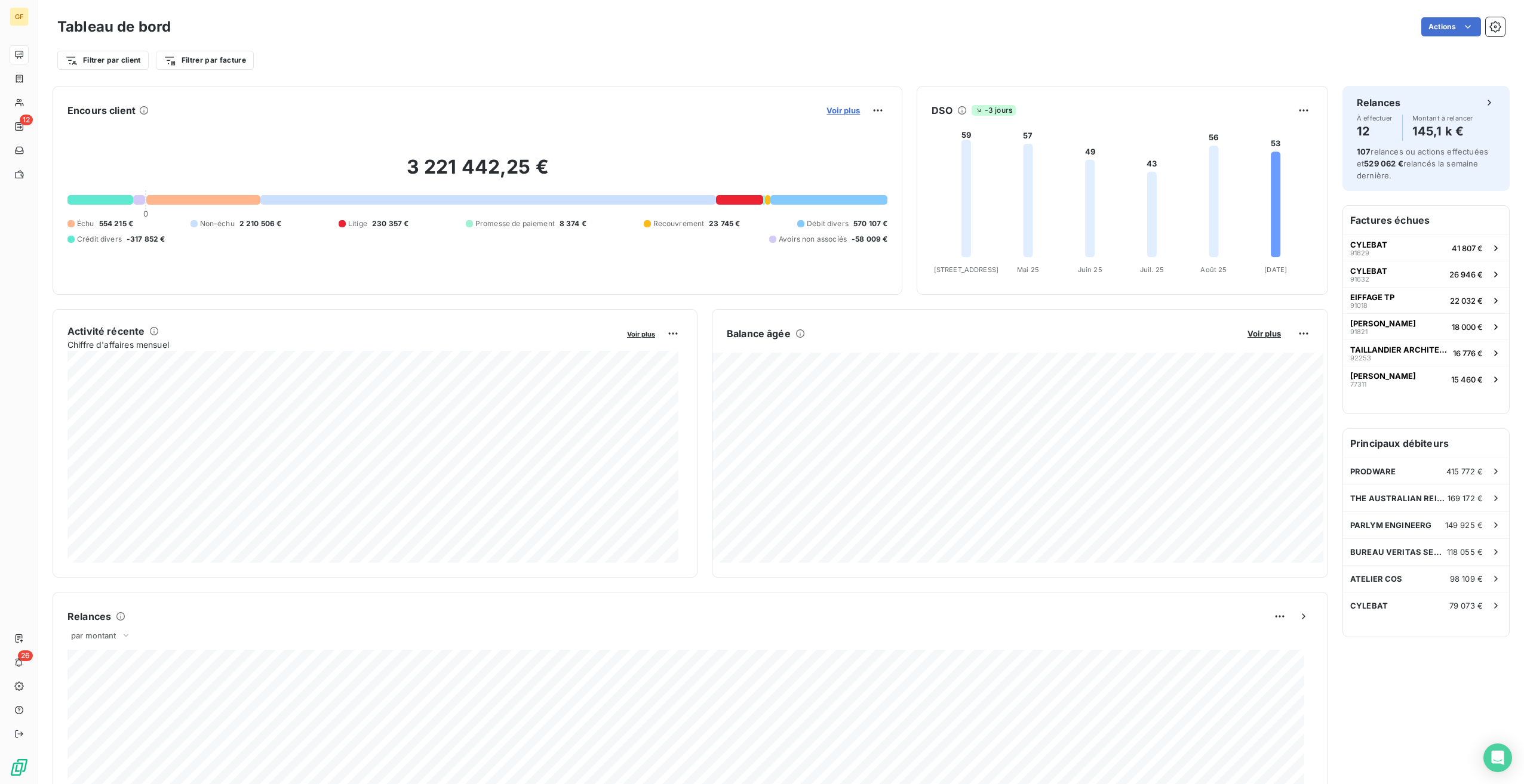
click at [845, 113] on span "Voir plus" at bounding box center [843, 110] width 34 height 9
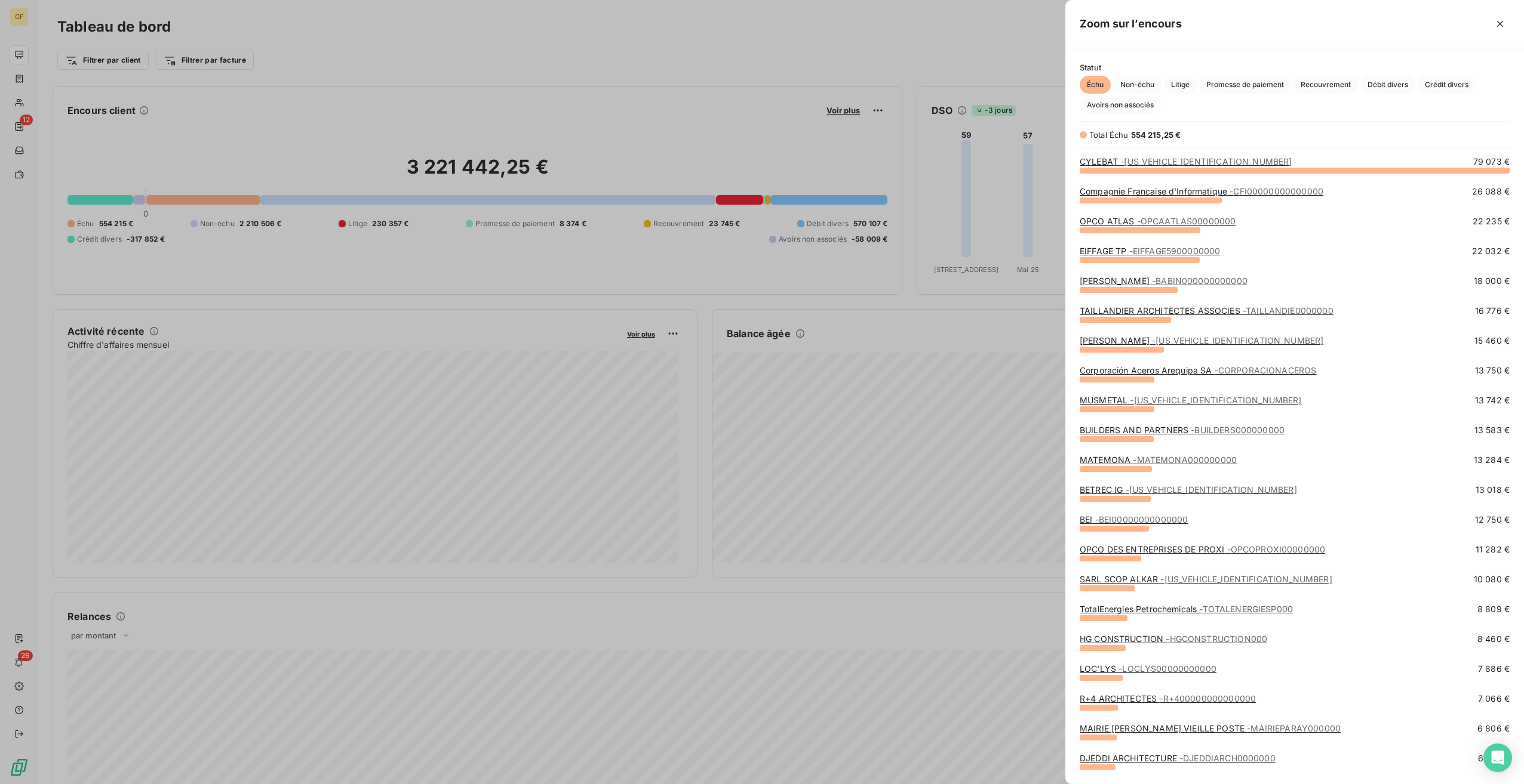
scroll to position [605, 450]
drag, startPoint x: 1139, startPoint y: 103, endPoint x: 1163, endPoint y: 108, distance: 24.5
click at [1139, 103] on span "Avoirs non associés" at bounding box center [1121, 105] width 81 height 18
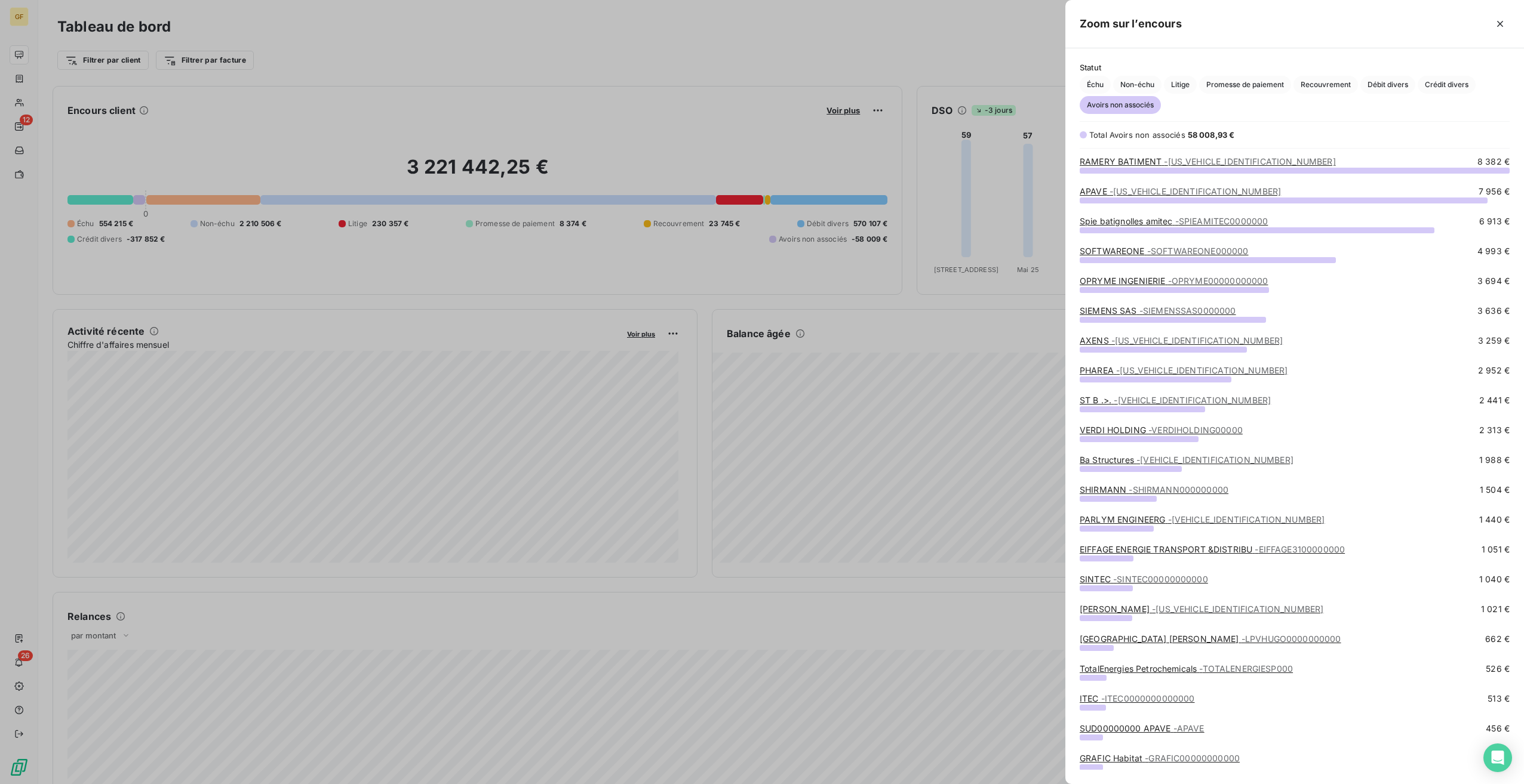
click at [1117, 155] on div "Total Avoirs non associés 58 008,93 € RAMERY BATIMENT - RAMERY00000000000 8 382…" at bounding box center [1294, 449] width 459 height 641
click at [1117, 157] on link "RAMERY BATIMENT - RAMERY00000000000" at bounding box center [1208, 161] width 256 height 10
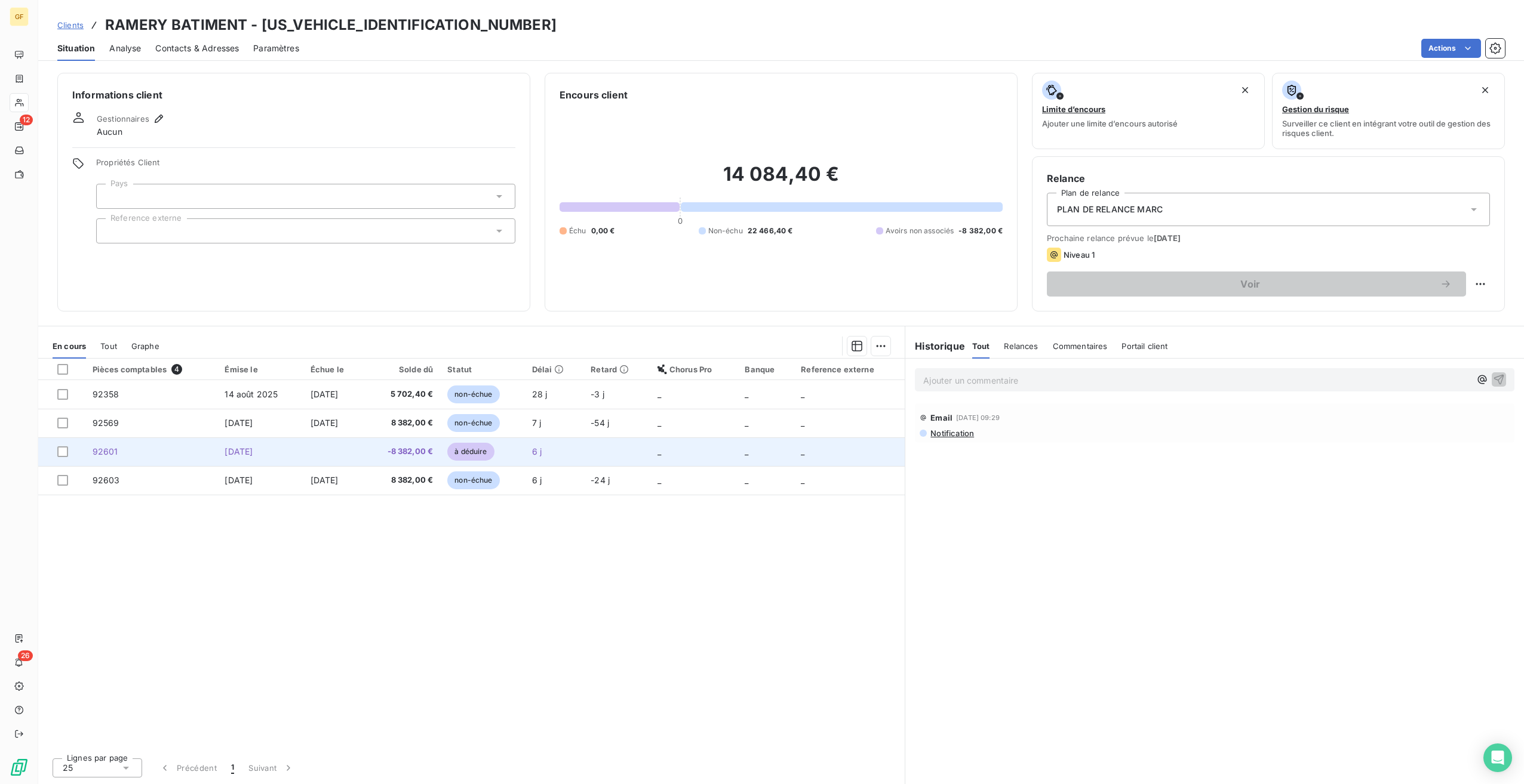
click at [364, 454] on td at bounding box center [333, 452] width 61 height 29
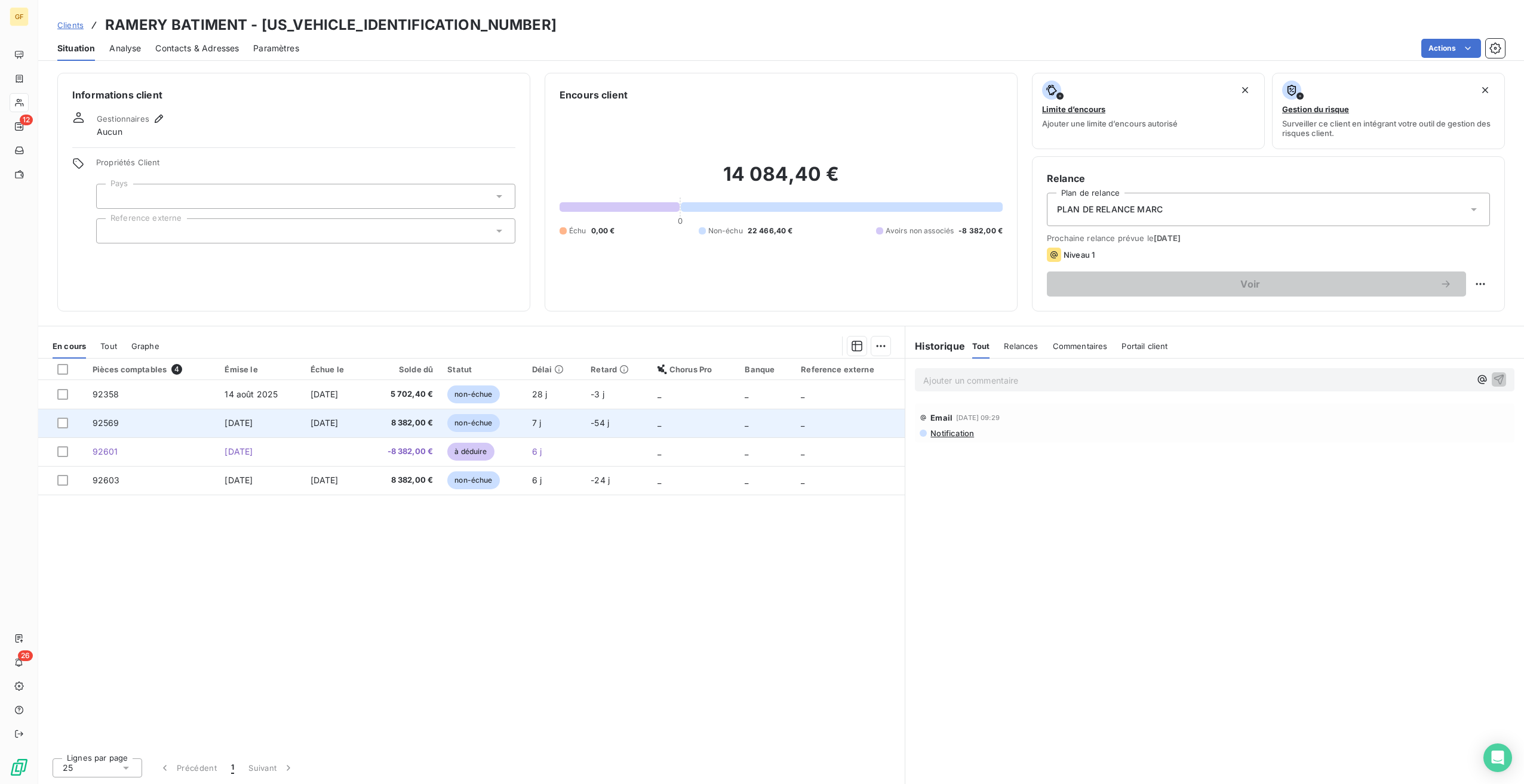
click at [423, 422] on span "8 382,00 €" at bounding box center [402, 423] width 62 height 12
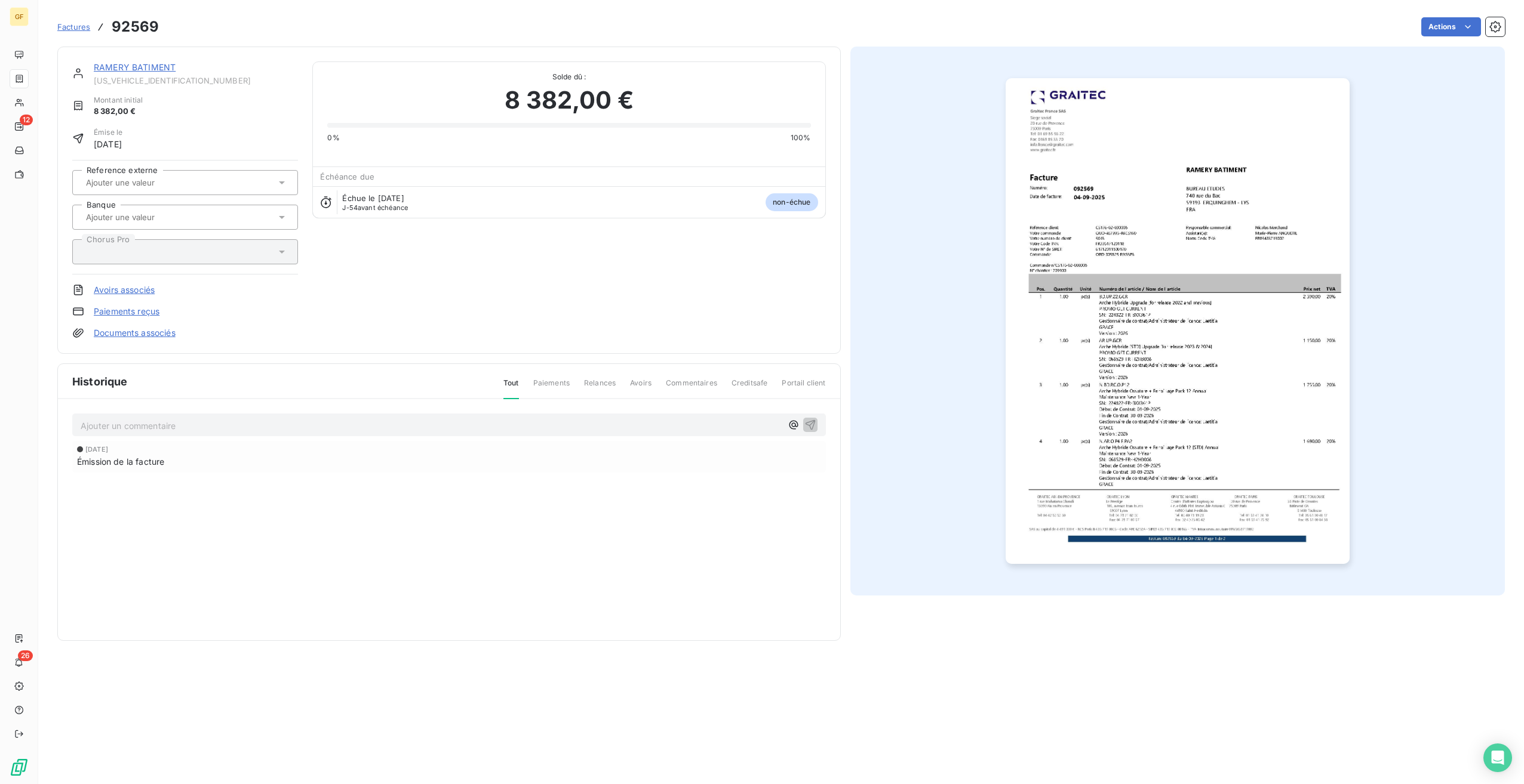
click at [127, 294] on link "Avoirs associés" at bounding box center [123, 290] width 61 height 12
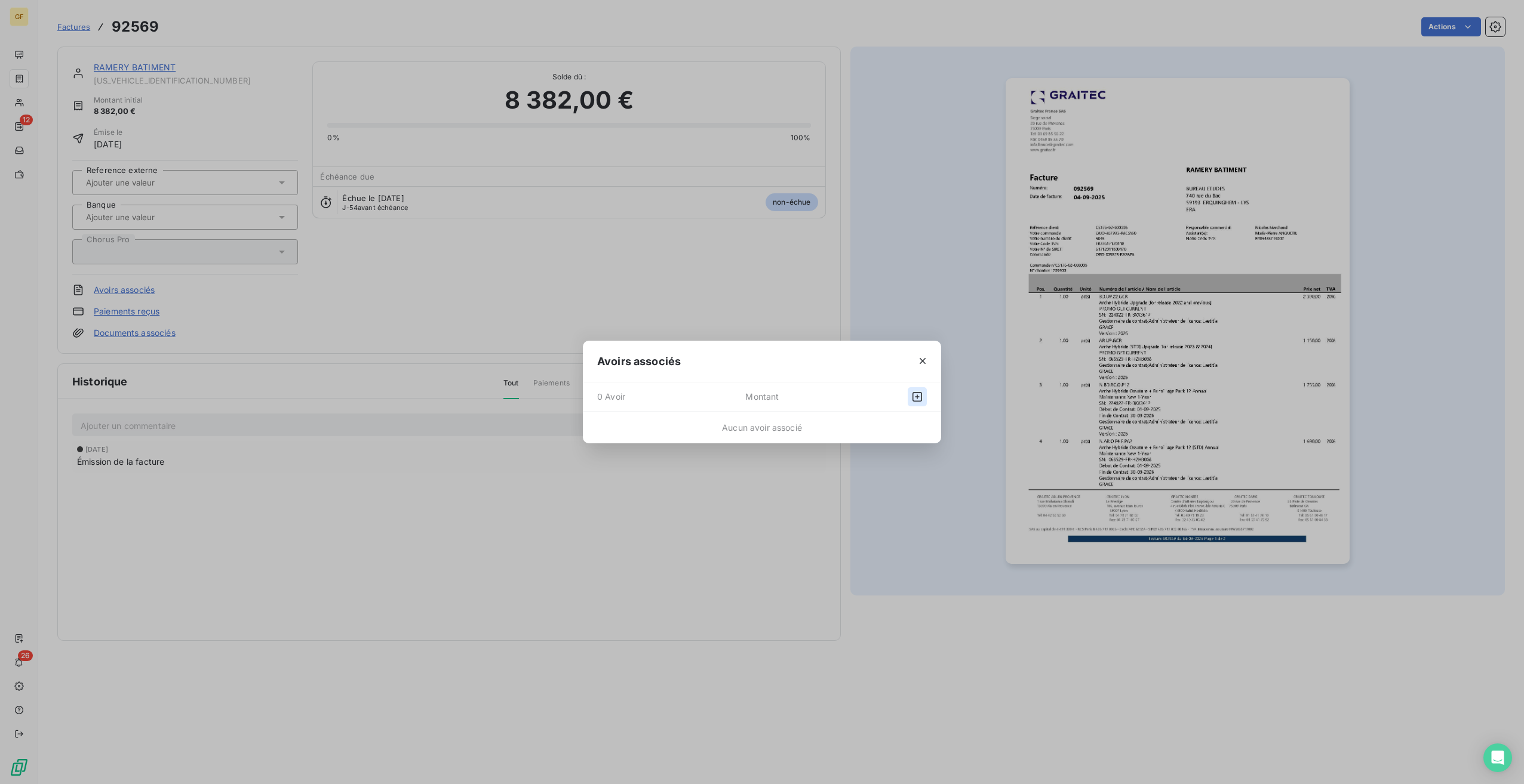
click at [917, 395] on icon "button" at bounding box center [917, 397] width 9 height 9
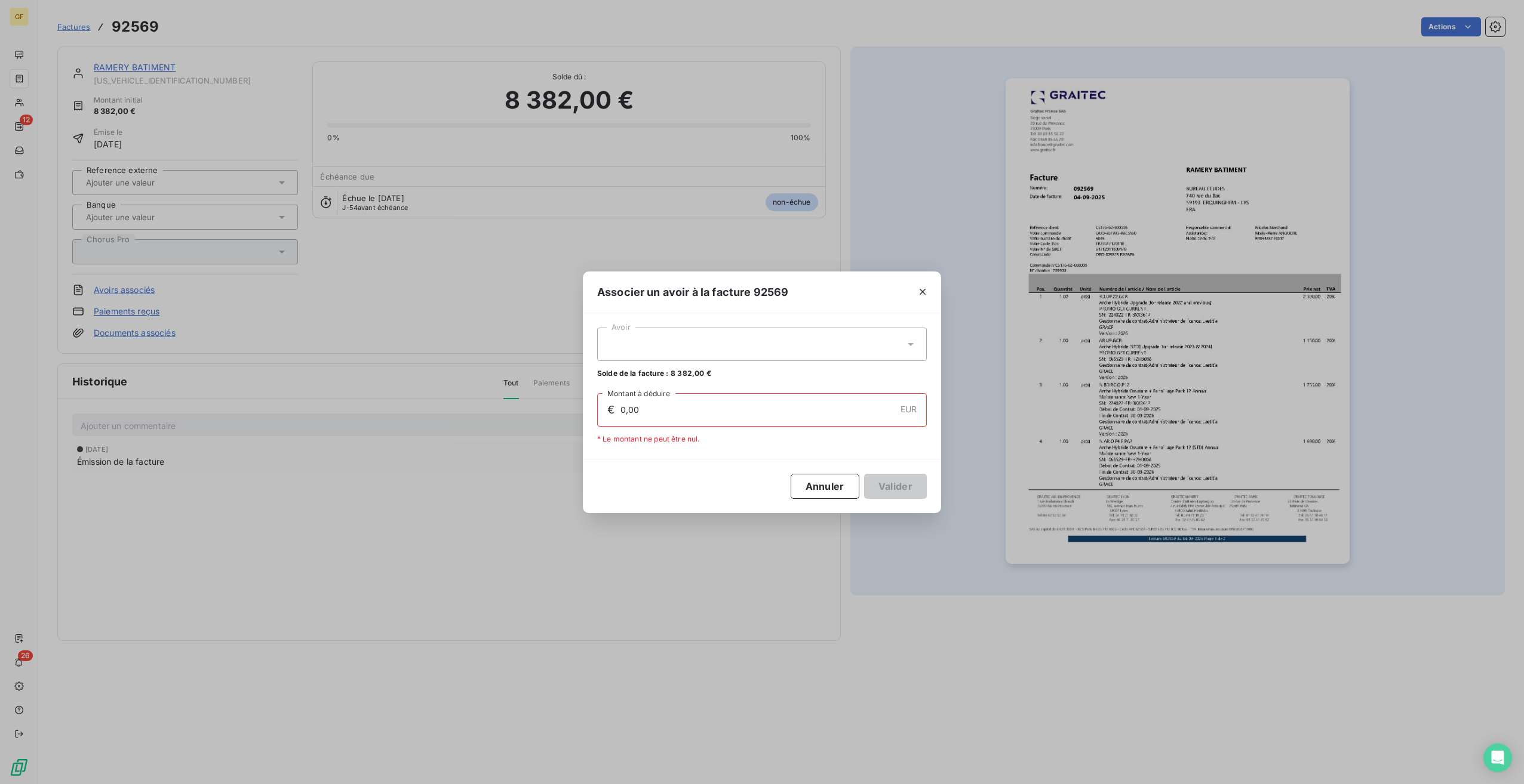
click at [758, 345] on div at bounding box center [762, 344] width 330 height 34
click at [679, 382] on li "92601 8 382,00 €" at bounding box center [762, 373] width 330 height 21
type input "8 382,00"
click at [901, 490] on button "Valider" at bounding box center [896, 486] width 63 height 25
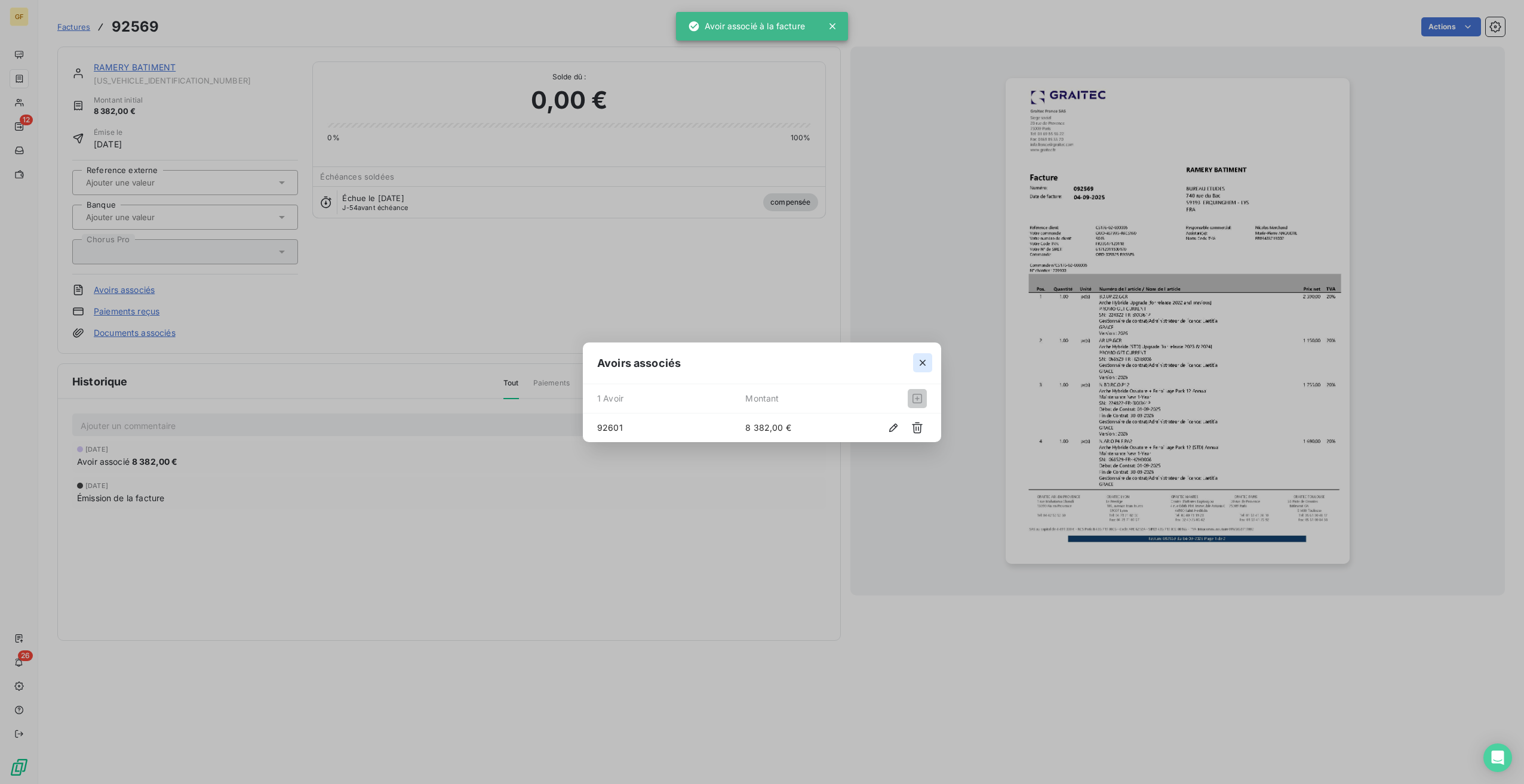
click at [927, 361] on icon "button" at bounding box center [922, 362] width 12 height 12
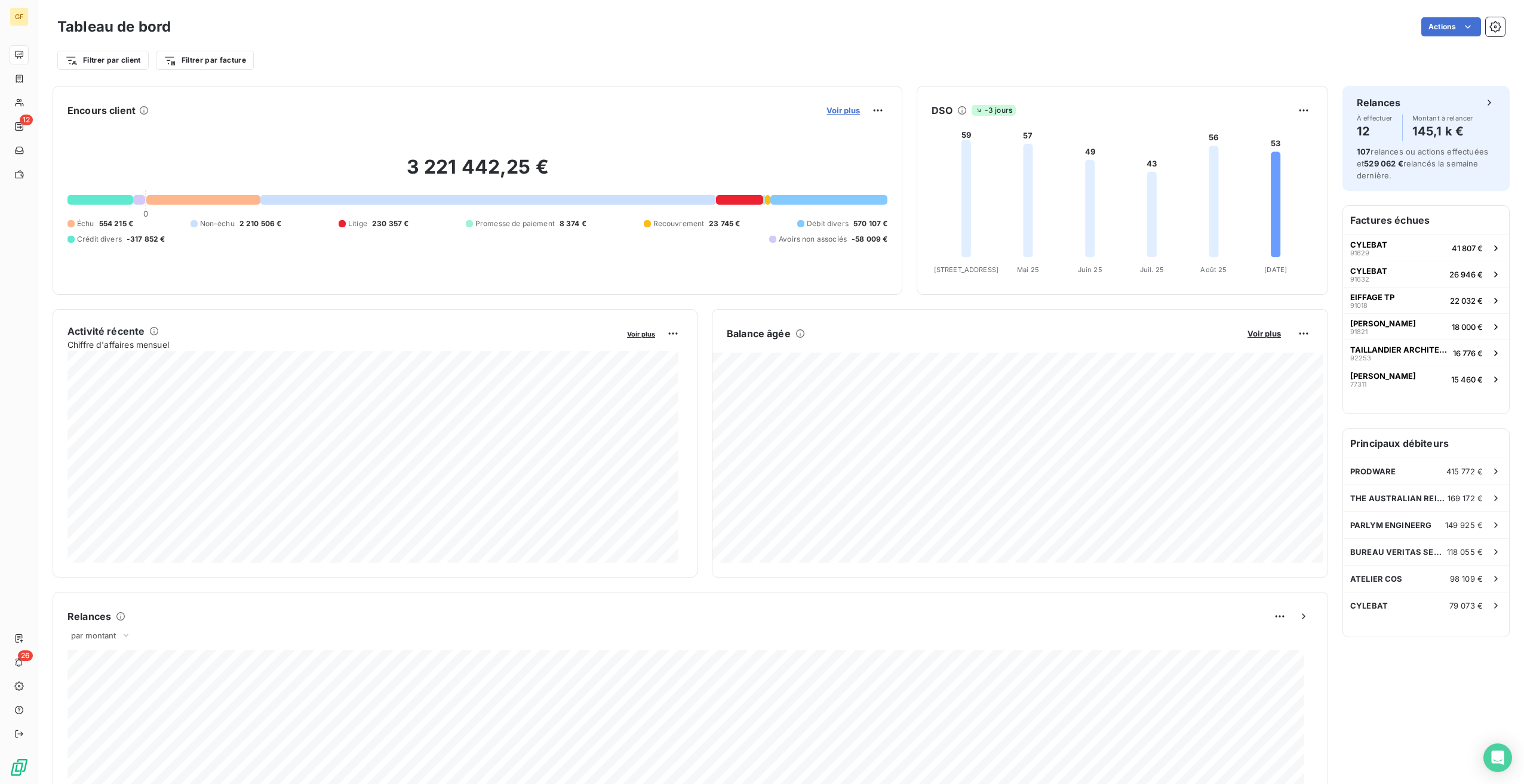
click at [849, 111] on span "Voir plus" at bounding box center [843, 110] width 34 height 9
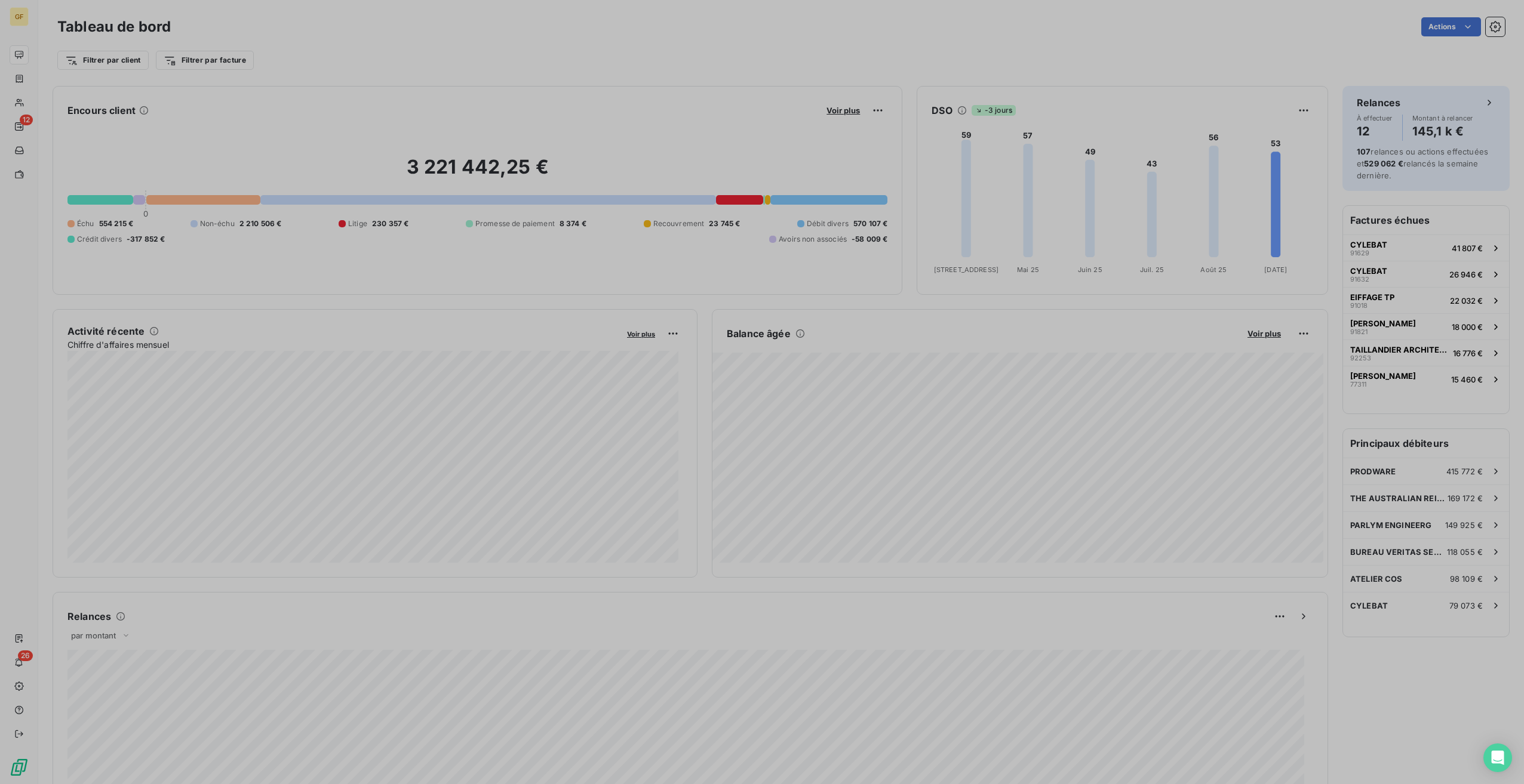
scroll to position [775, 450]
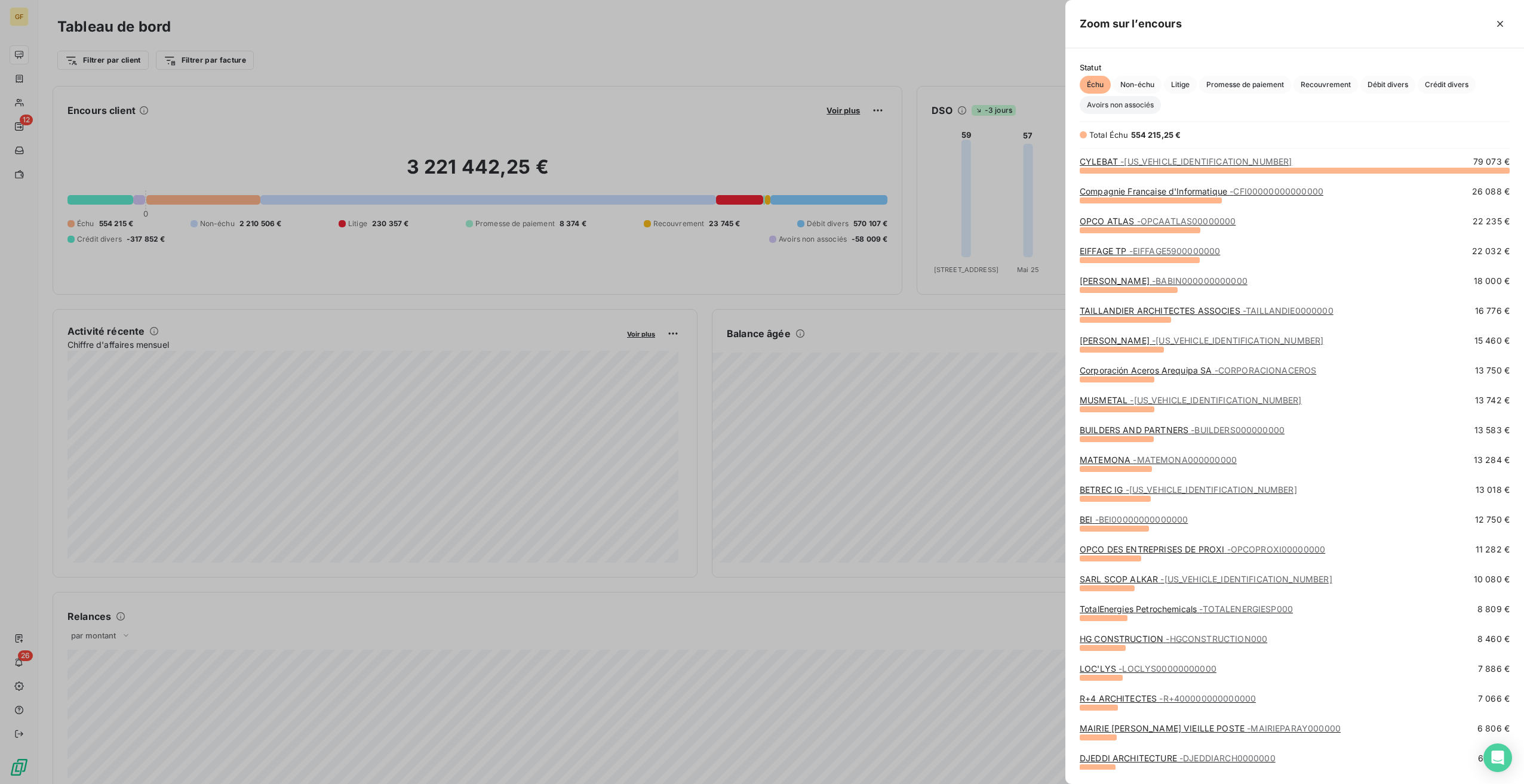
click at [1158, 101] on span "Avoirs non associés" at bounding box center [1121, 105] width 81 height 18
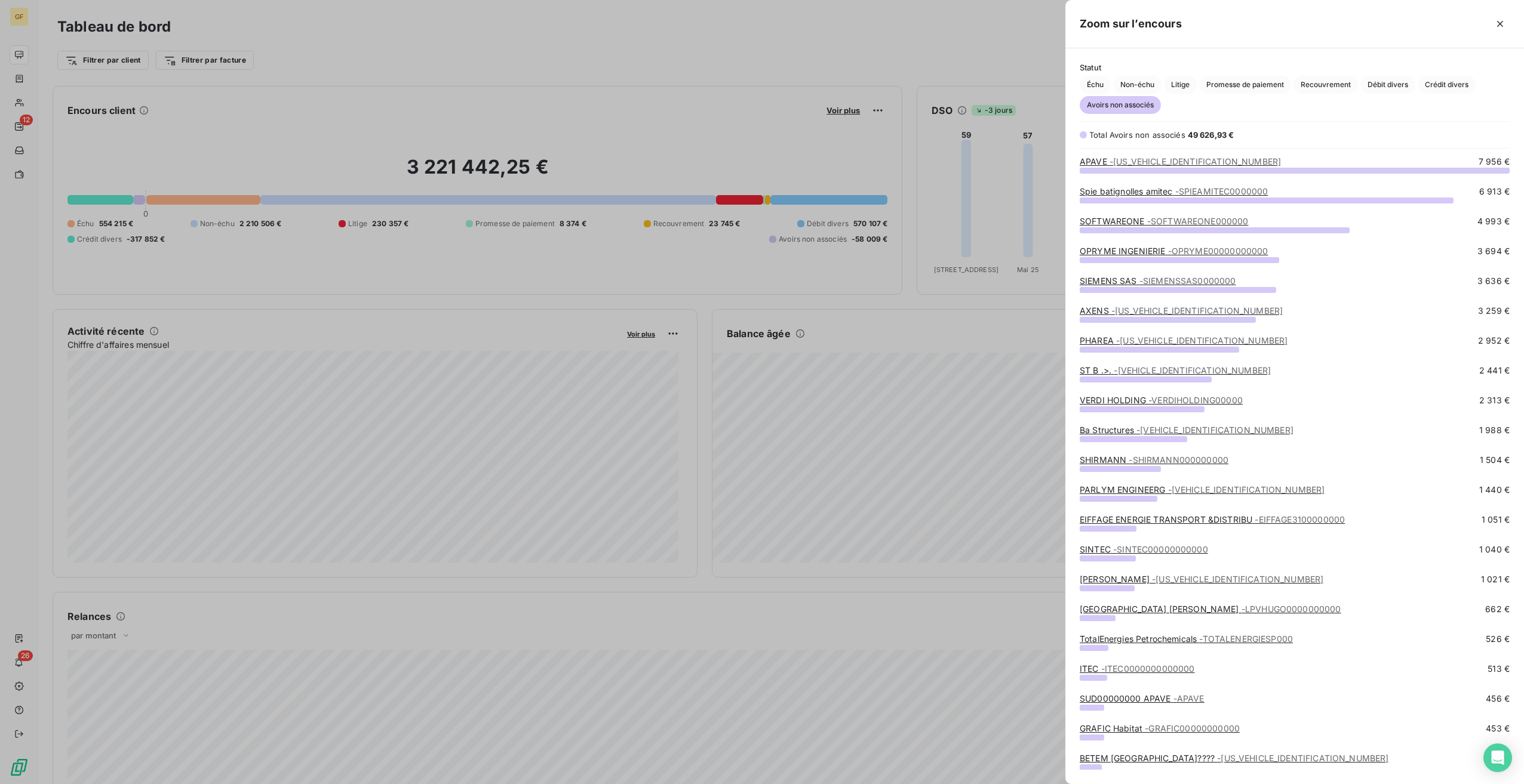
click at [1168, 163] on span "- APAVE000000000000" at bounding box center [1195, 161] width 171 height 10
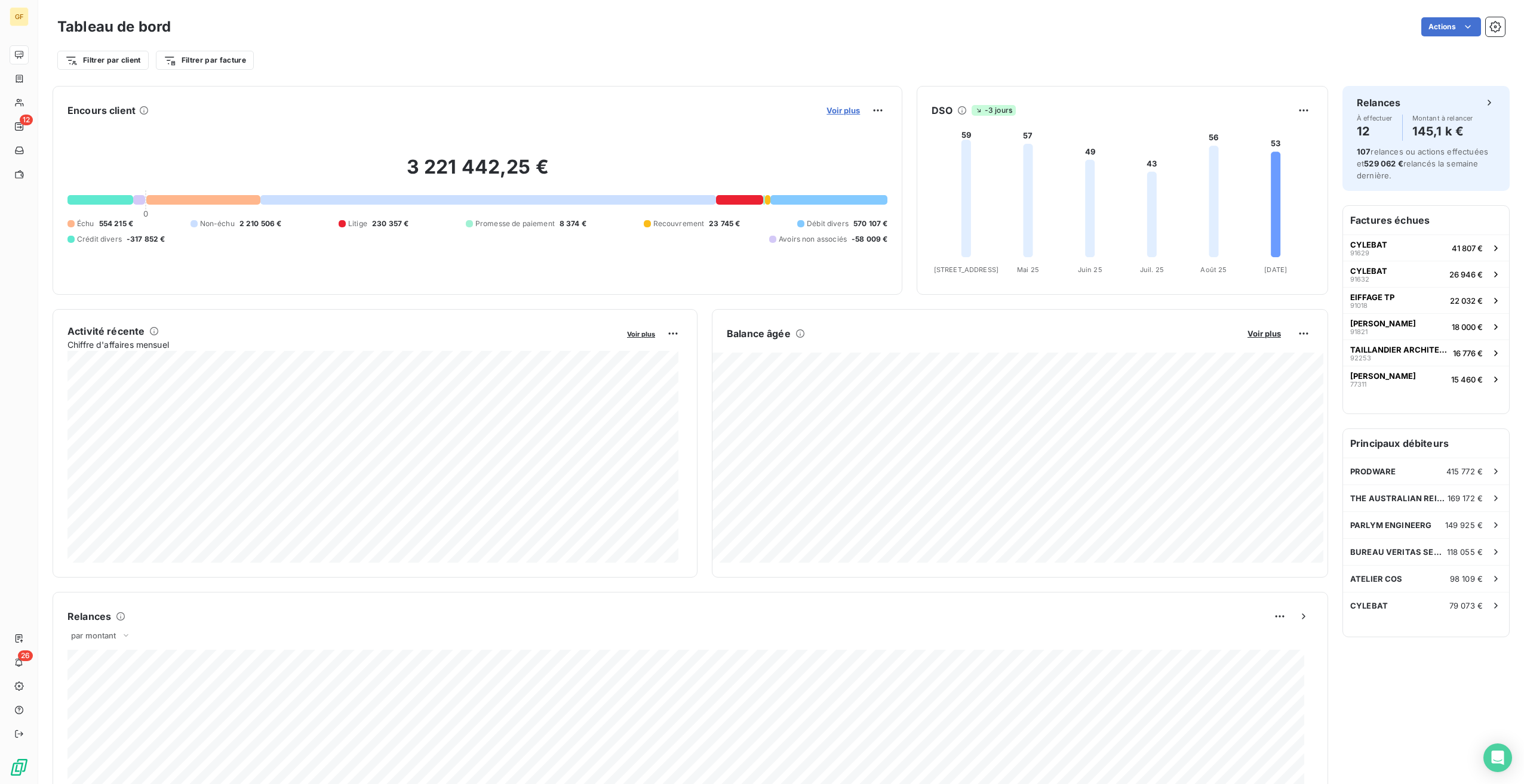
click at [840, 106] on span "Voir plus" at bounding box center [843, 110] width 34 height 9
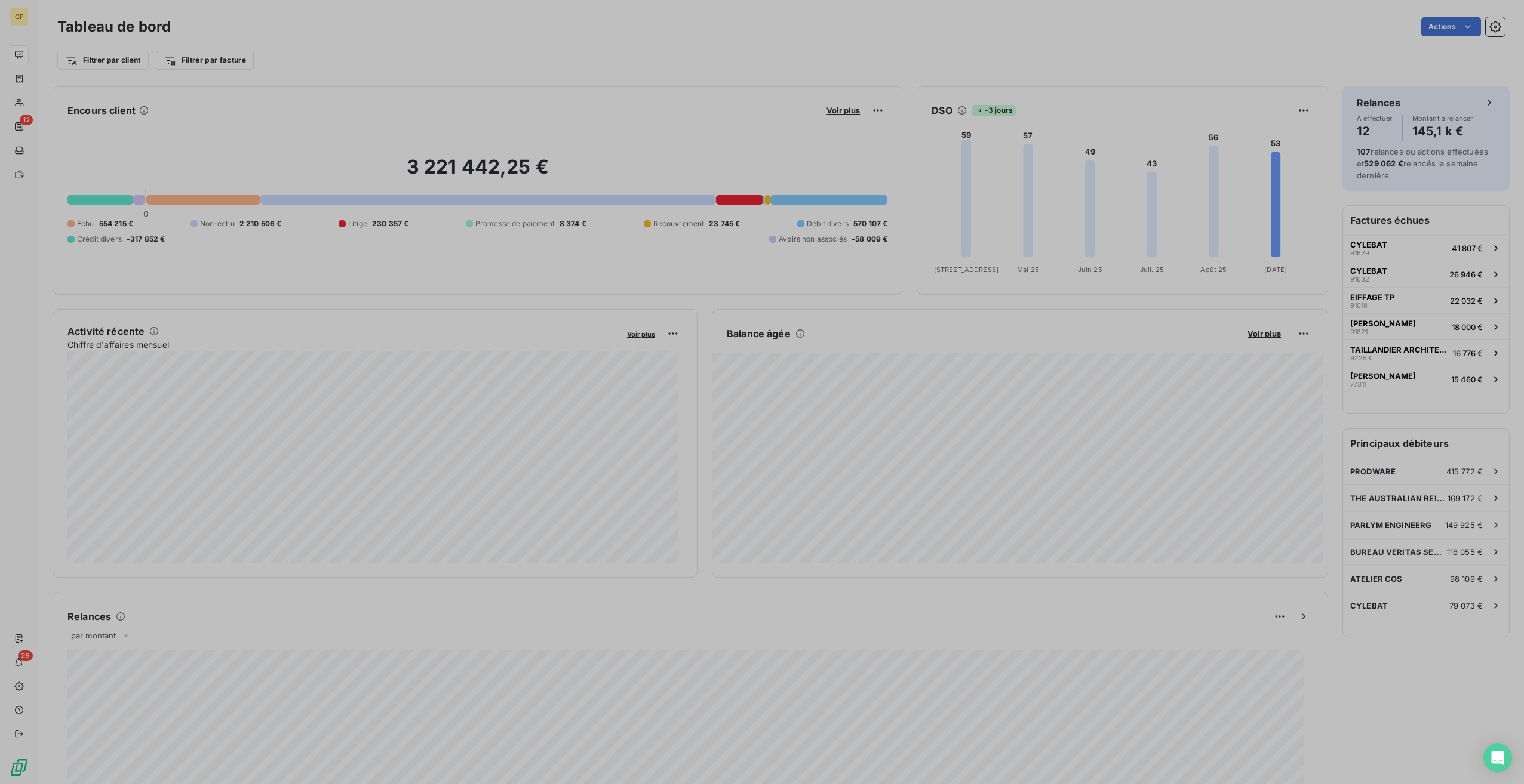
scroll to position [775, 450]
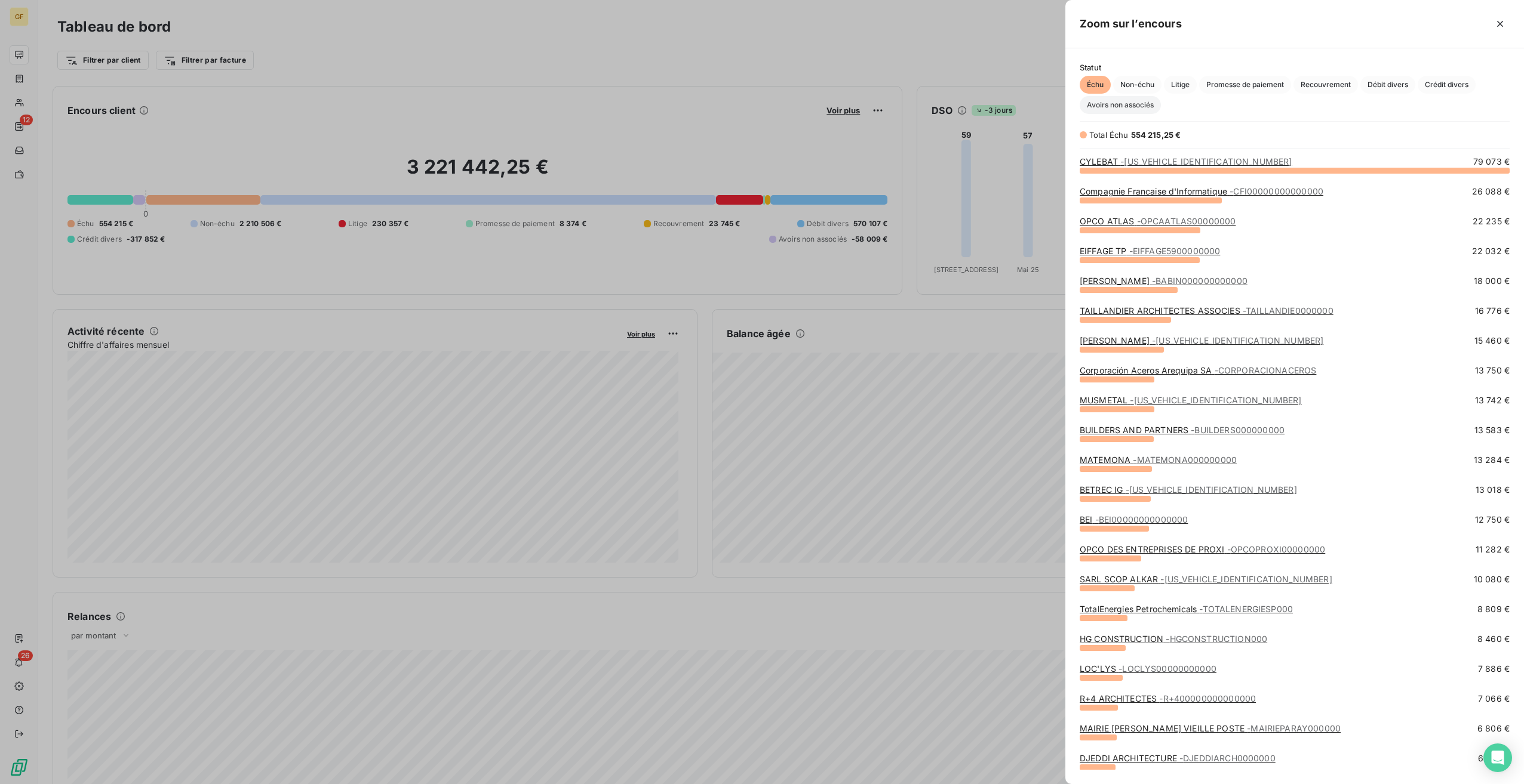
click at [1113, 99] on span "Avoirs non associés" at bounding box center [1121, 105] width 81 height 18
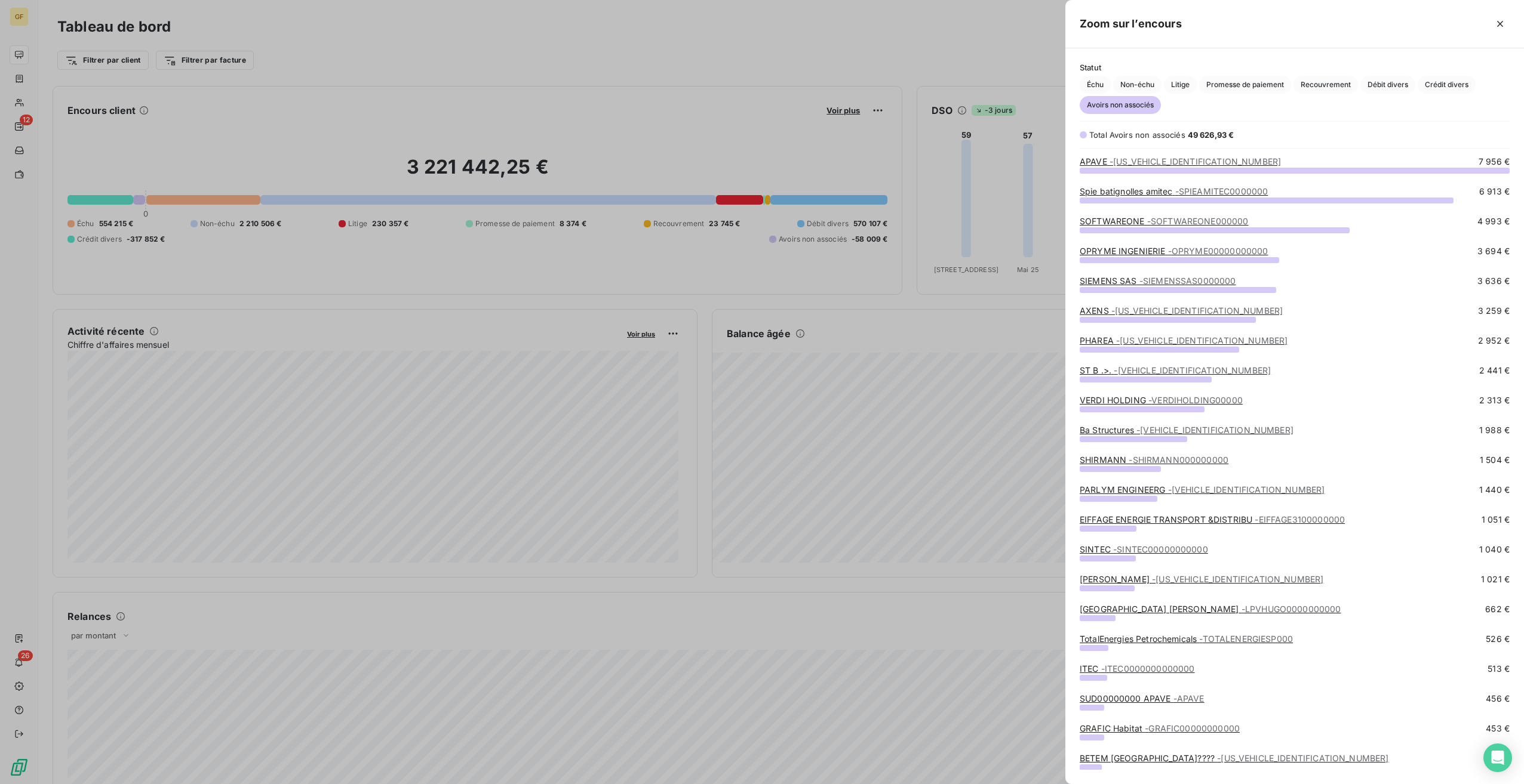
click at [1184, 196] on div "Spie batignolles amitec - SPIEAMITEC0000000" at bounding box center [1174, 191] width 188 height 12
click at [1186, 189] on span "- SPIEAMITEC0000000" at bounding box center [1221, 191] width 94 height 10
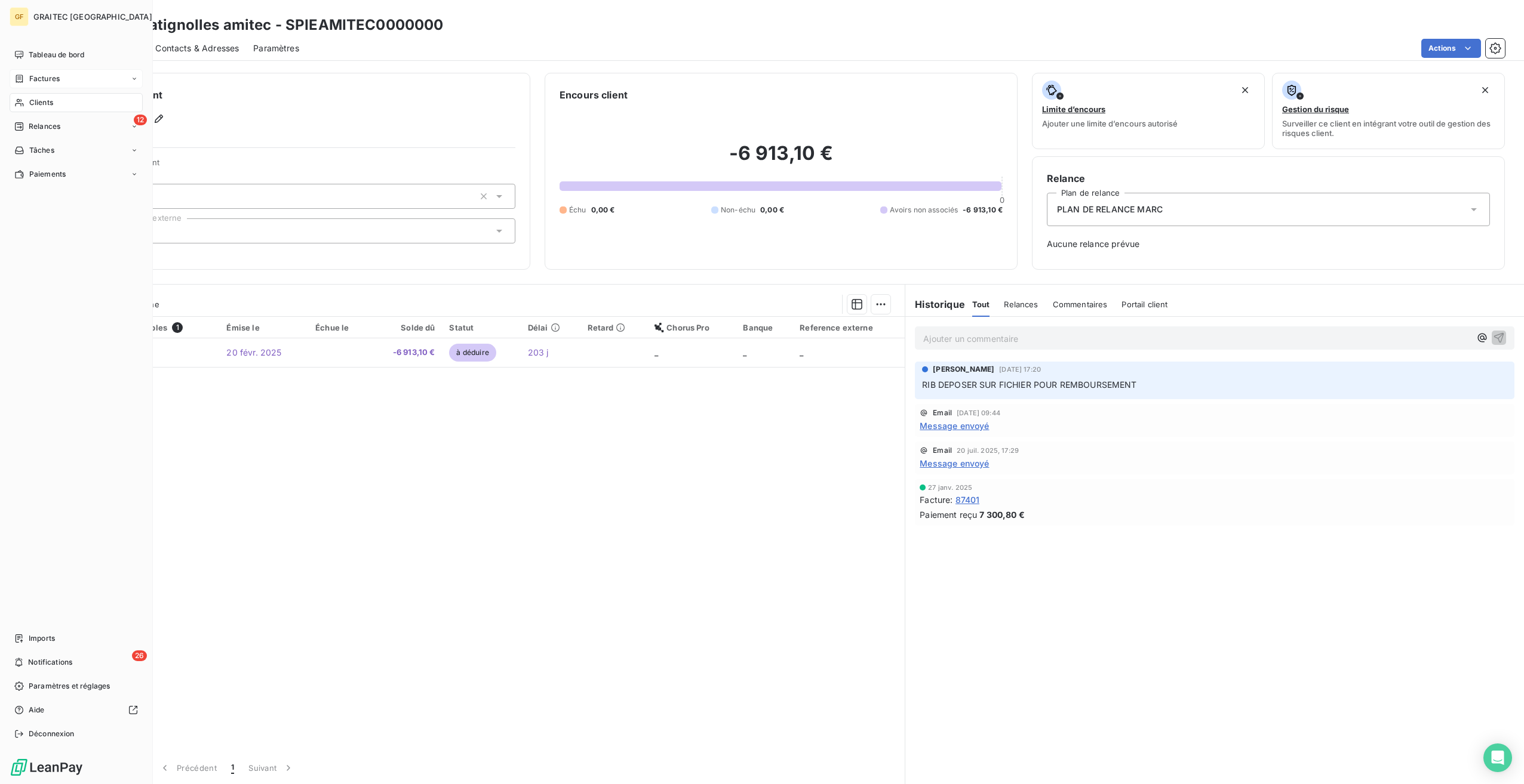
click at [49, 78] on span "Factures" at bounding box center [44, 78] width 31 height 11
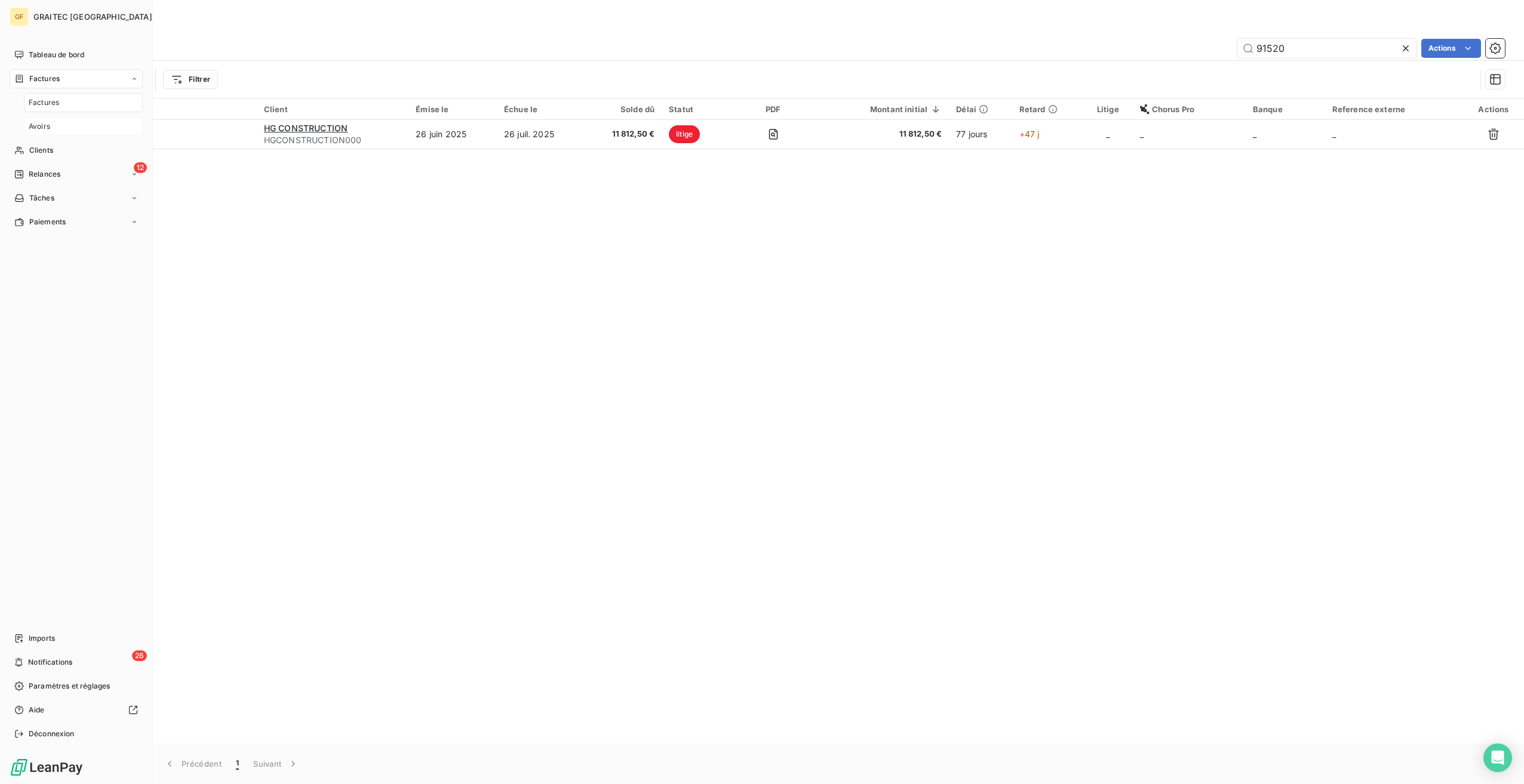
click at [39, 126] on span "Avoirs" at bounding box center [39, 126] width 21 height 11
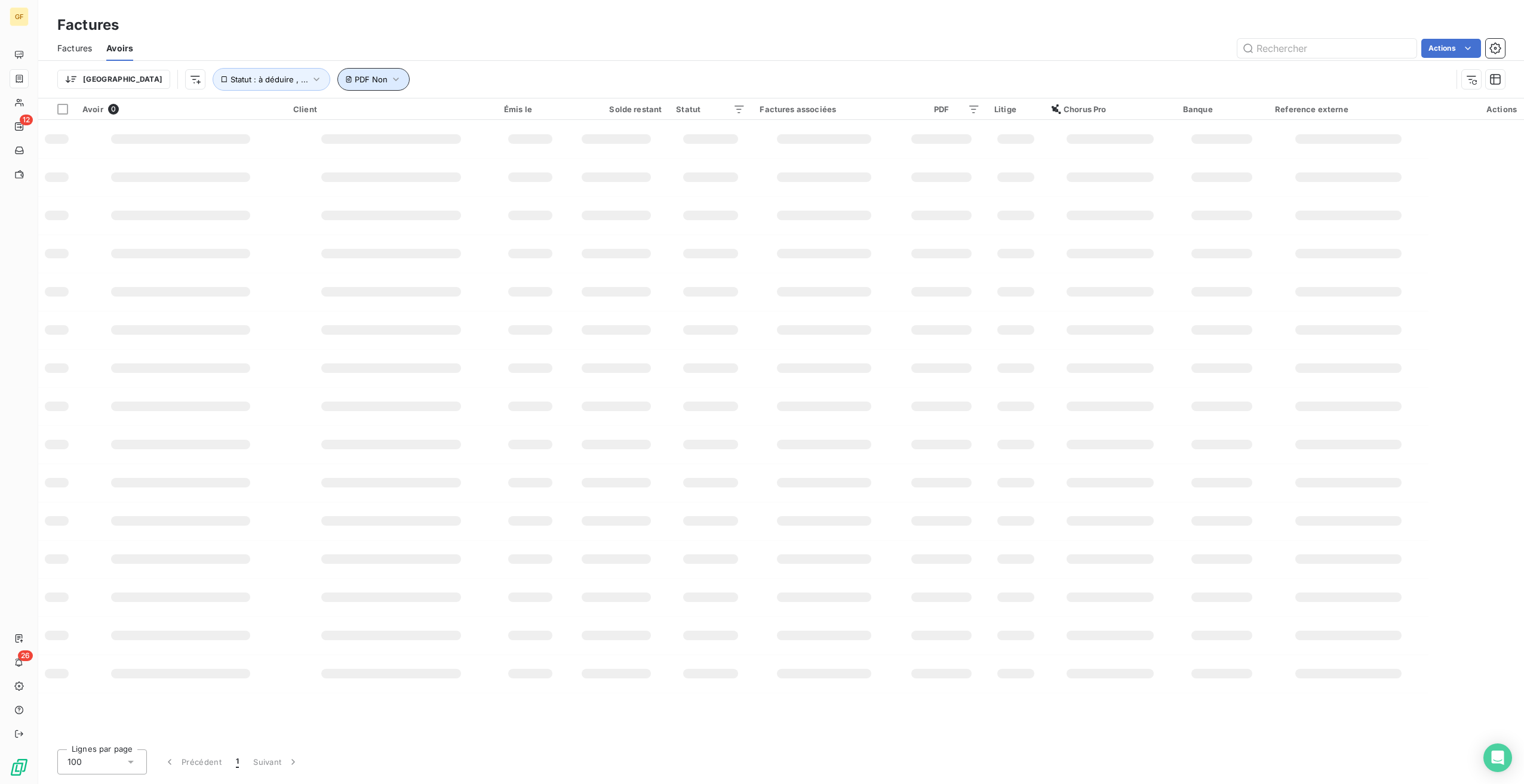
click at [338, 82] on button "PDF Non" at bounding box center [373, 79] width 72 height 23
click at [326, 144] on span "Supprimer le filtre" at bounding box center [334, 143] width 69 height 12
click at [231, 79] on span "Statut : à déduire , ..." at bounding box center [269, 79] width 78 height 9
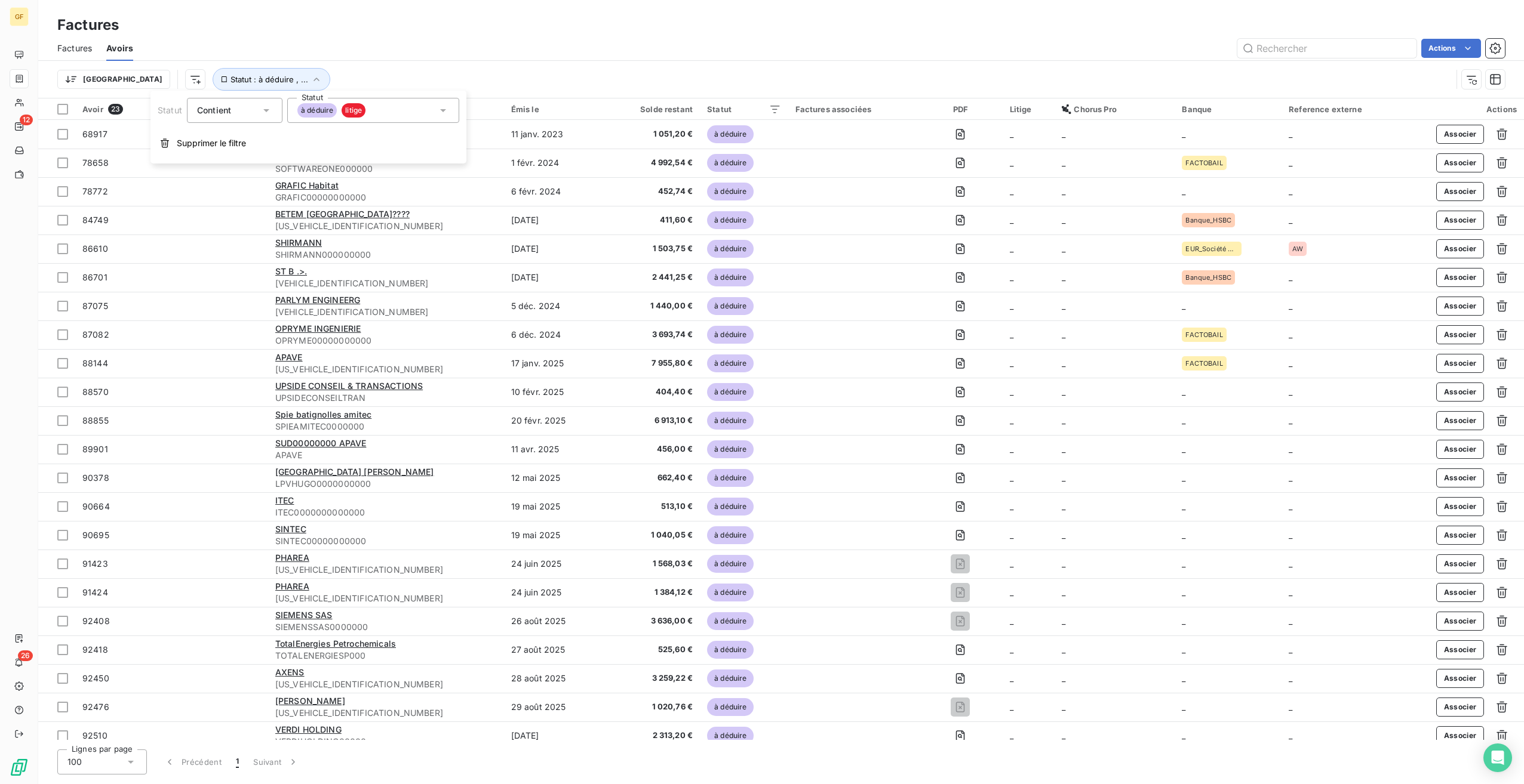
click at [555, 29] on div "Factures" at bounding box center [781, 25] width 1485 height 21
click at [536, 112] on div "Émis le" at bounding box center [554, 108] width 86 height 9
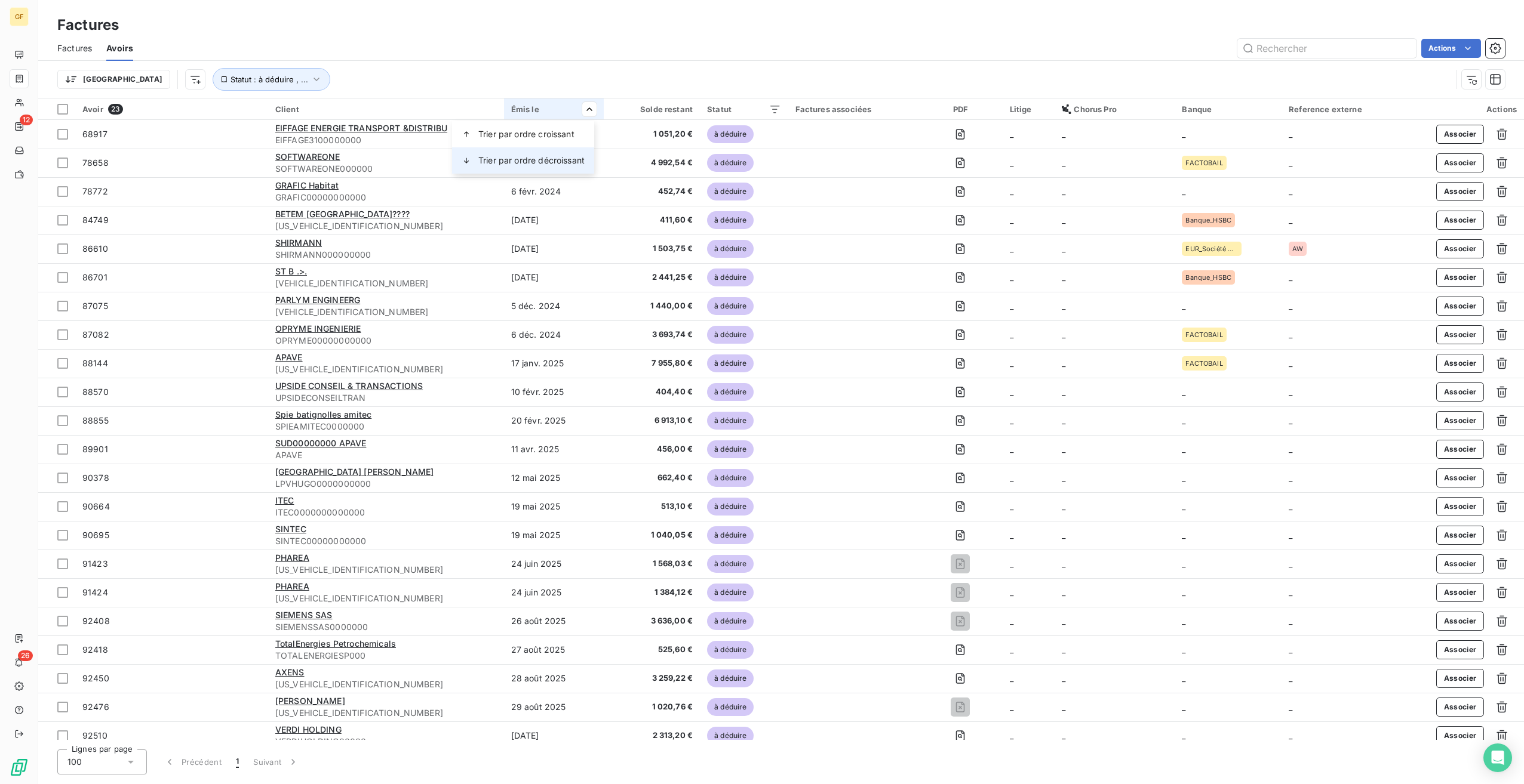
click at [564, 168] on div "Trier par ordre décroissant" at bounding box center [523, 161] width 142 height 26
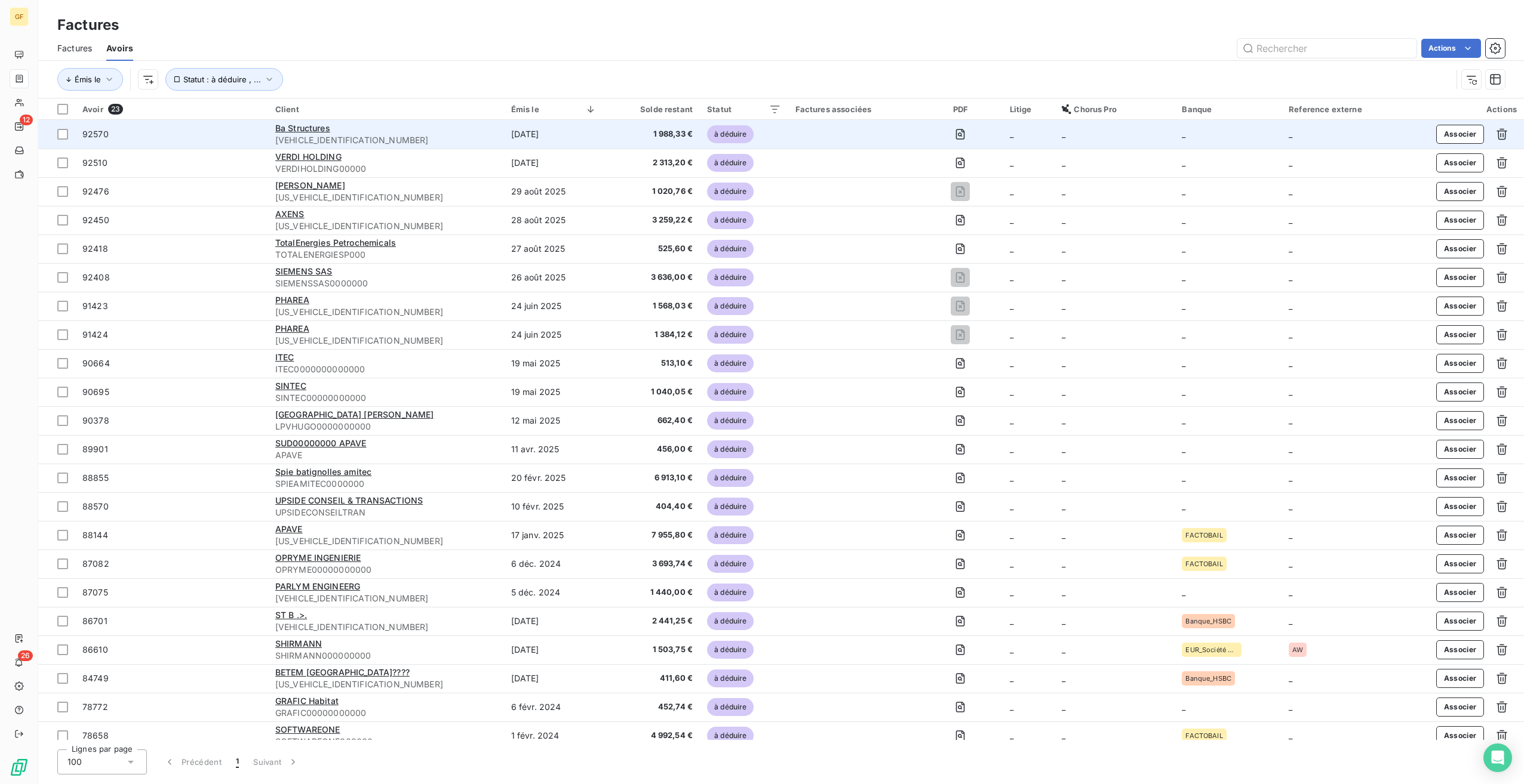
click at [334, 132] on div "Ba Structures" at bounding box center [386, 128] width 221 height 12
click at [310, 126] on span "Ba Structures" at bounding box center [303, 128] width 55 height 10
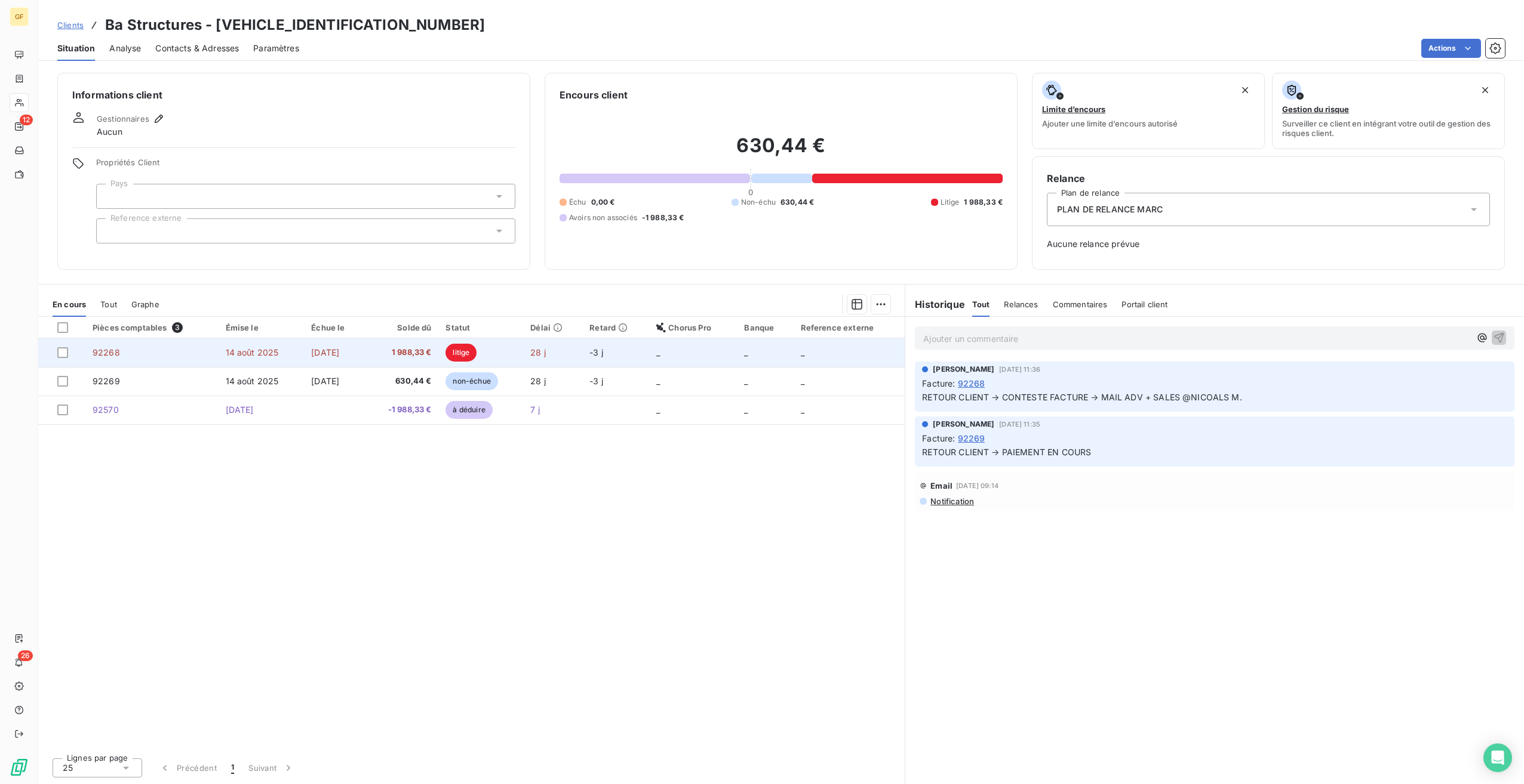
click at [263, 354] on span "14 août 2025" at bounding box center [252, 352] width 53 height 10
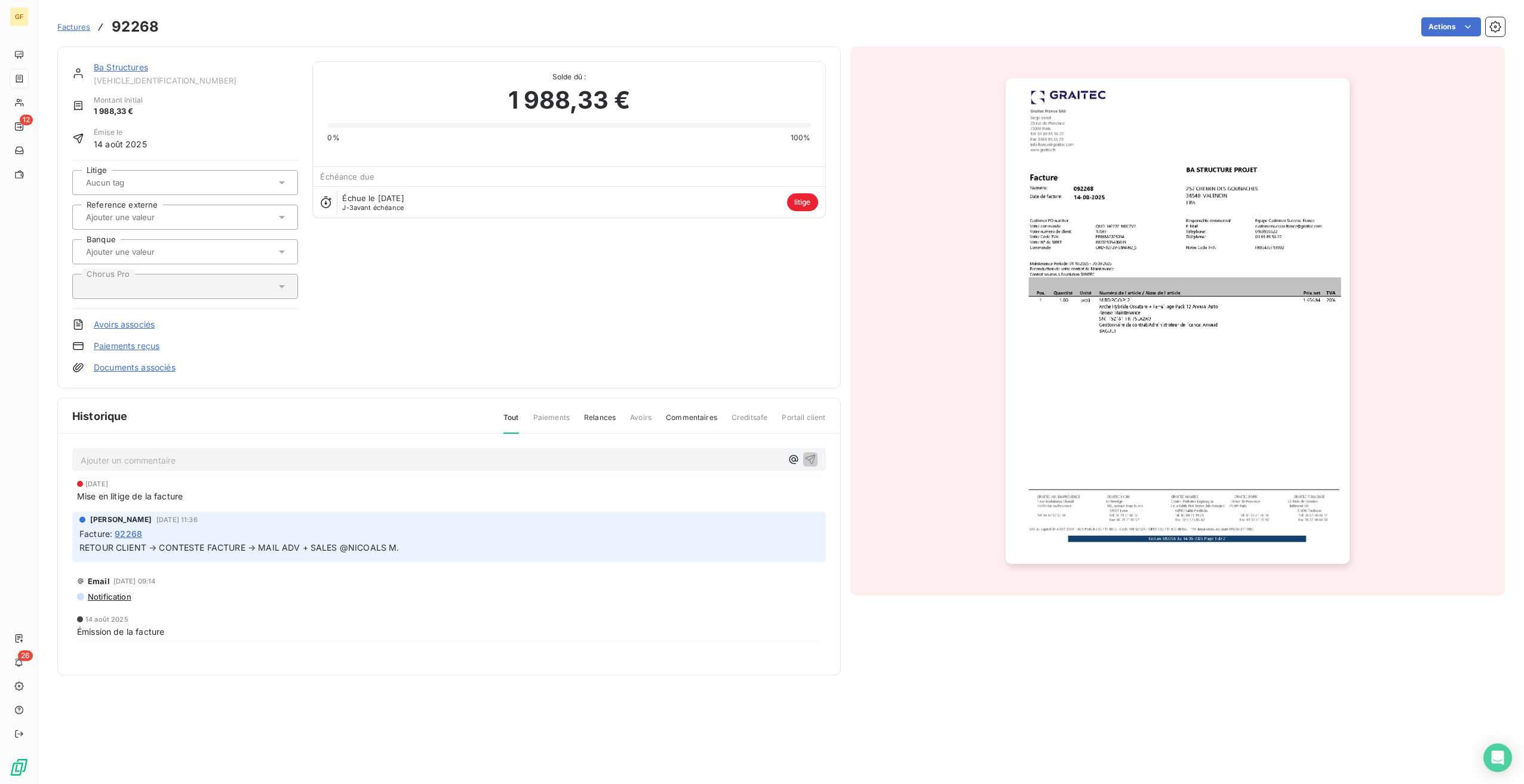
click at [142, 322] on link "Avoirs associés" at bounding box center [123, 325] width 61 height 12
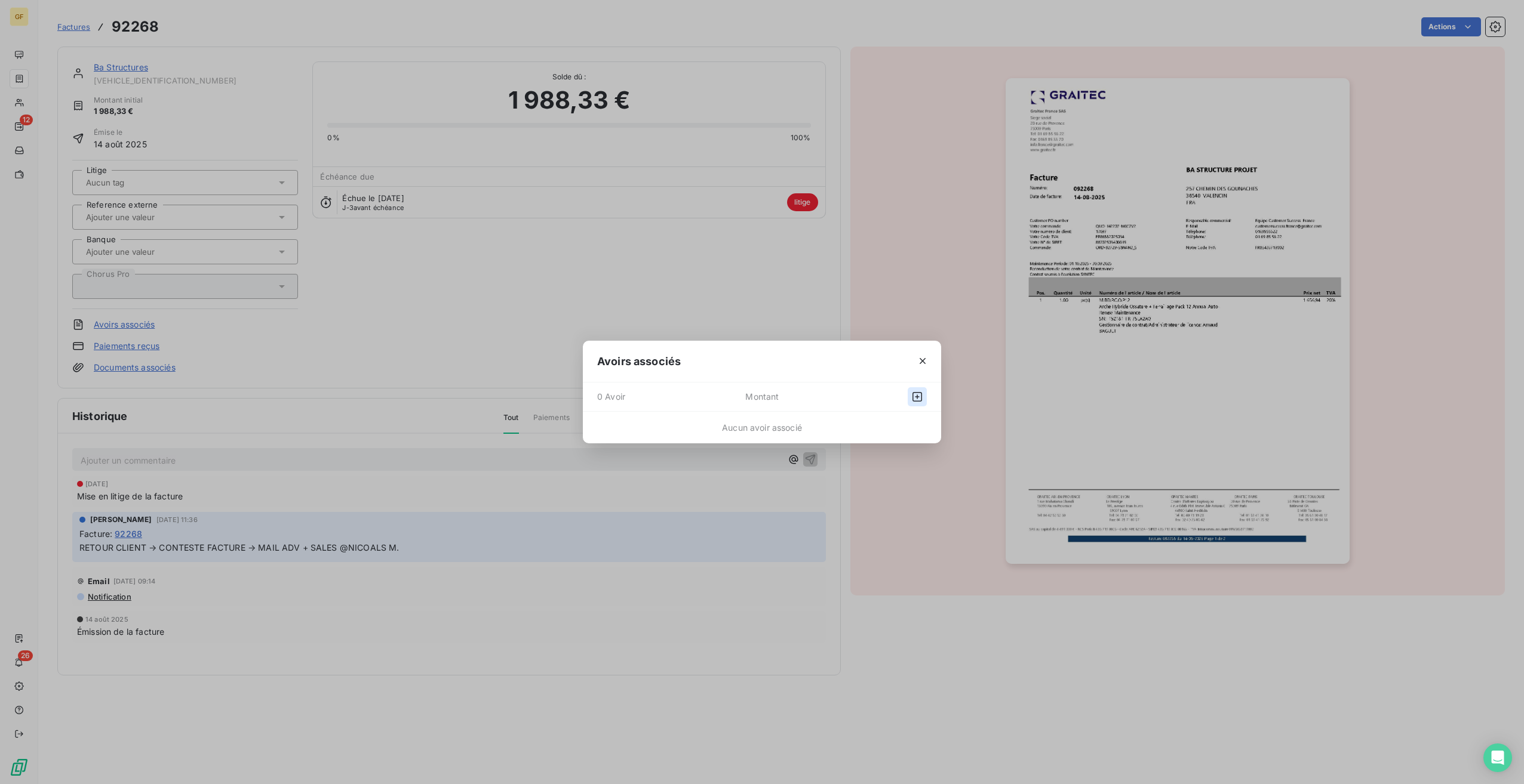
click at [916, 397] on icon "button" at bounding box center [917, 397] width 12 height 12
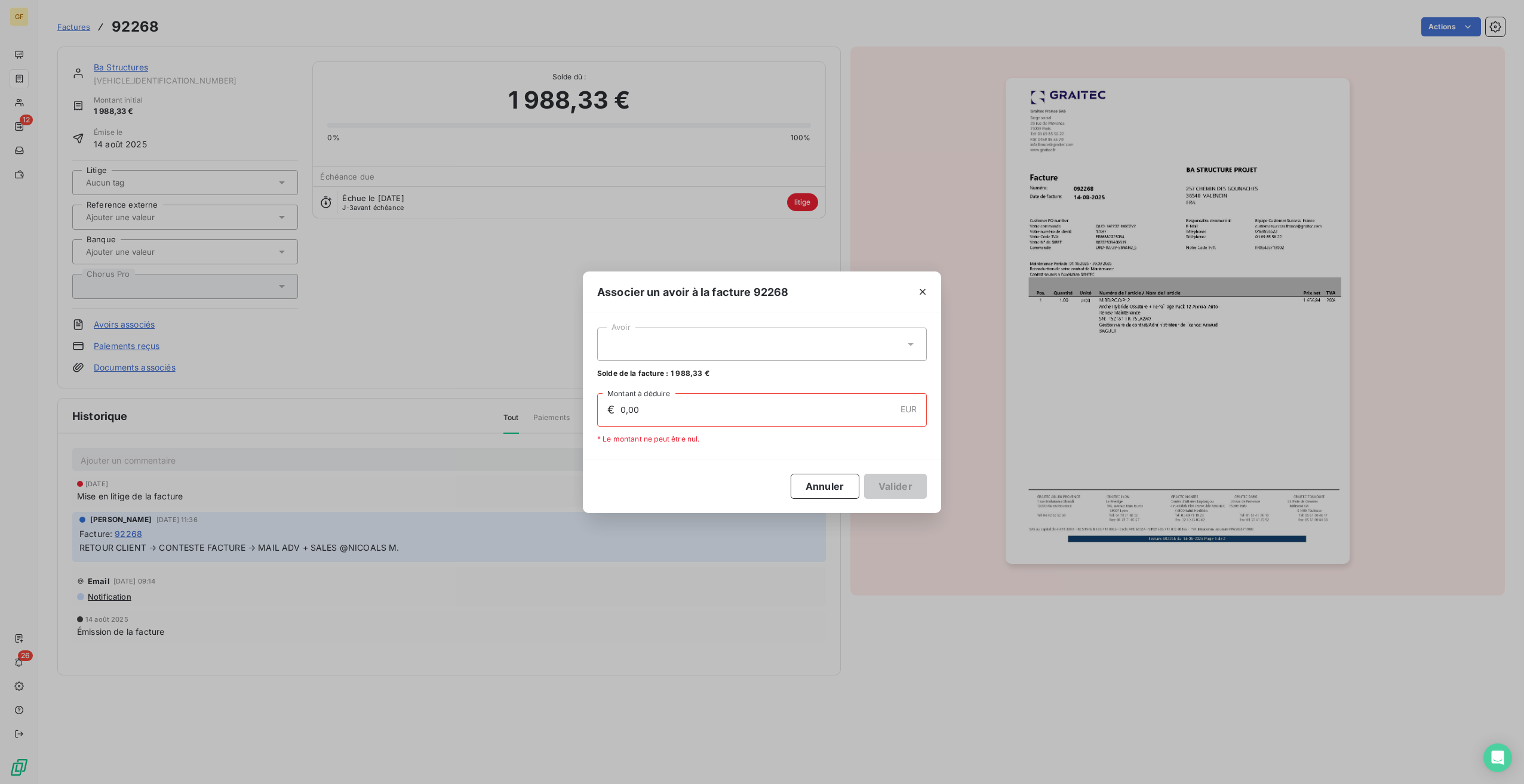
click at [705, 341] on div at bounding box center [762, 344] width 330 height 34
click at [717, 370] on div "92570 1 988,33 €" at bounding box center [762, 374] width 316 height 11
type input "1 988,33"
click at [906, 477] on button "Valider" at bounding box center [896, 486] width 63 height 25
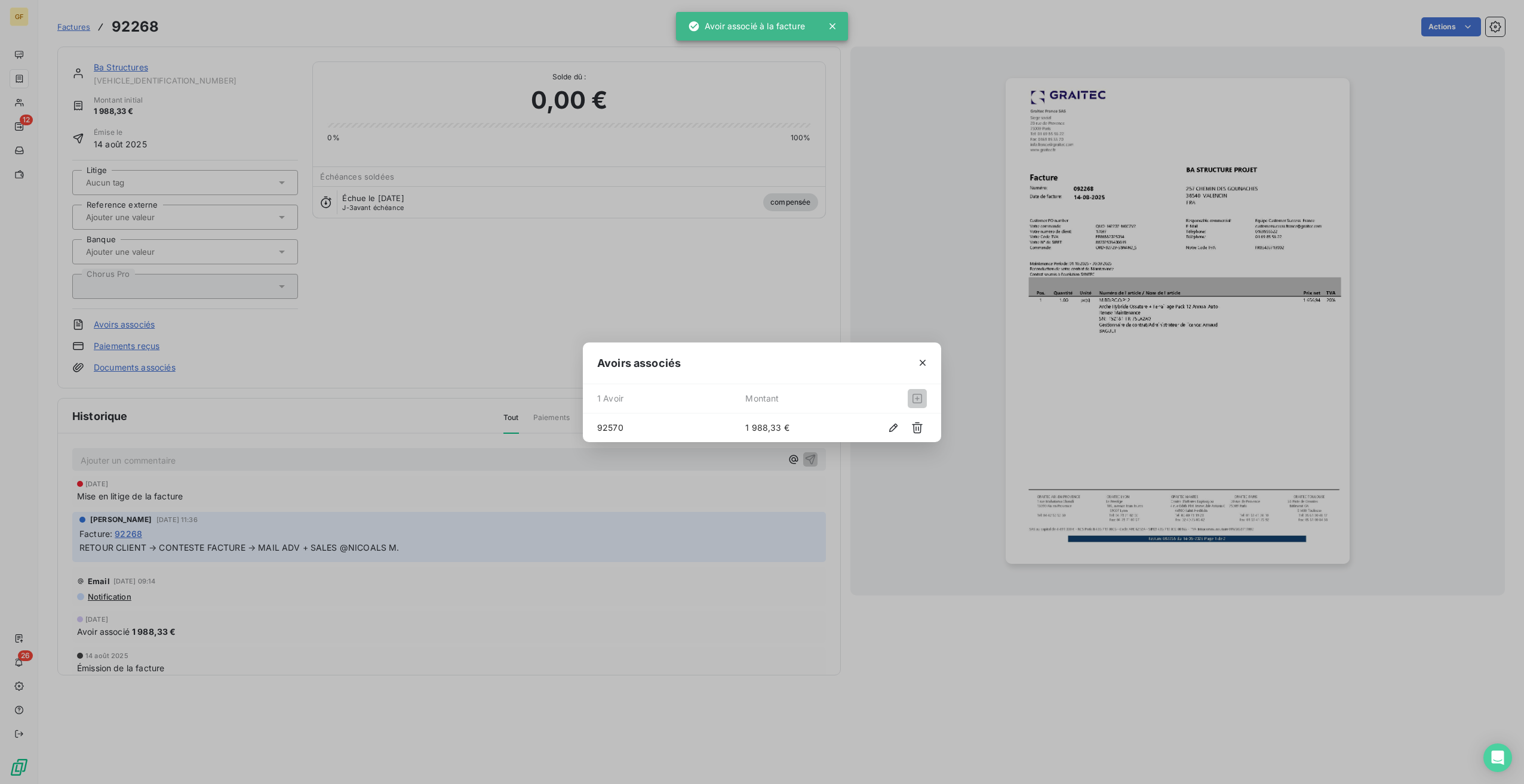
drag, startPoint x: 924, startPoint y: 362, endPoint x: 214, endPoint y: 88, distance: 761.0
click at [922, 360] on icon "button" at bounding box center [922, 362] width 12 height 12
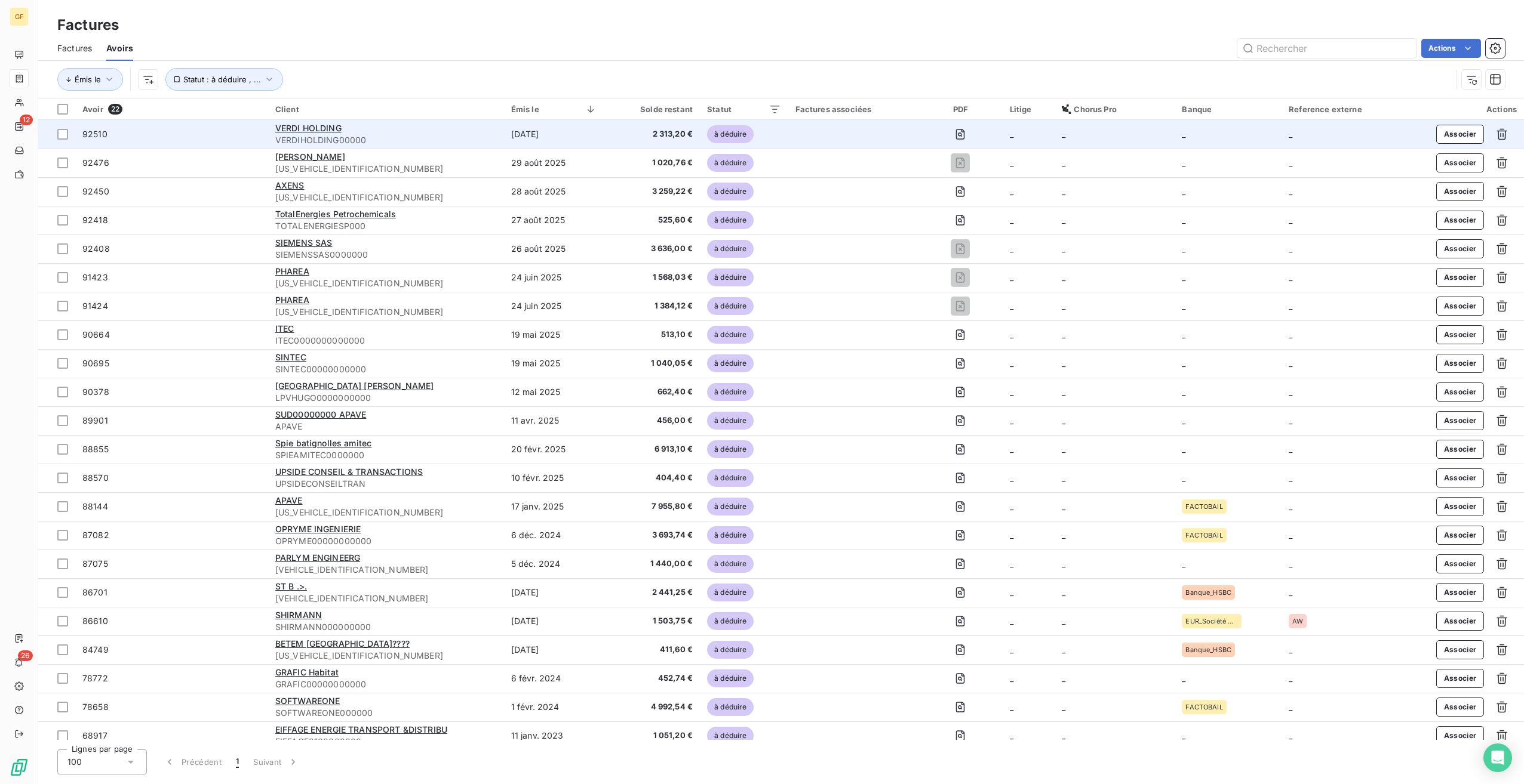
click at [400, 134] on span "VERDIHOLDING00000" at bounding box center [386, 140] width 221 height 12
click at [303, 124] on span "VERDI HOLDING" at bounding box center [308, 128] width 66 height 10
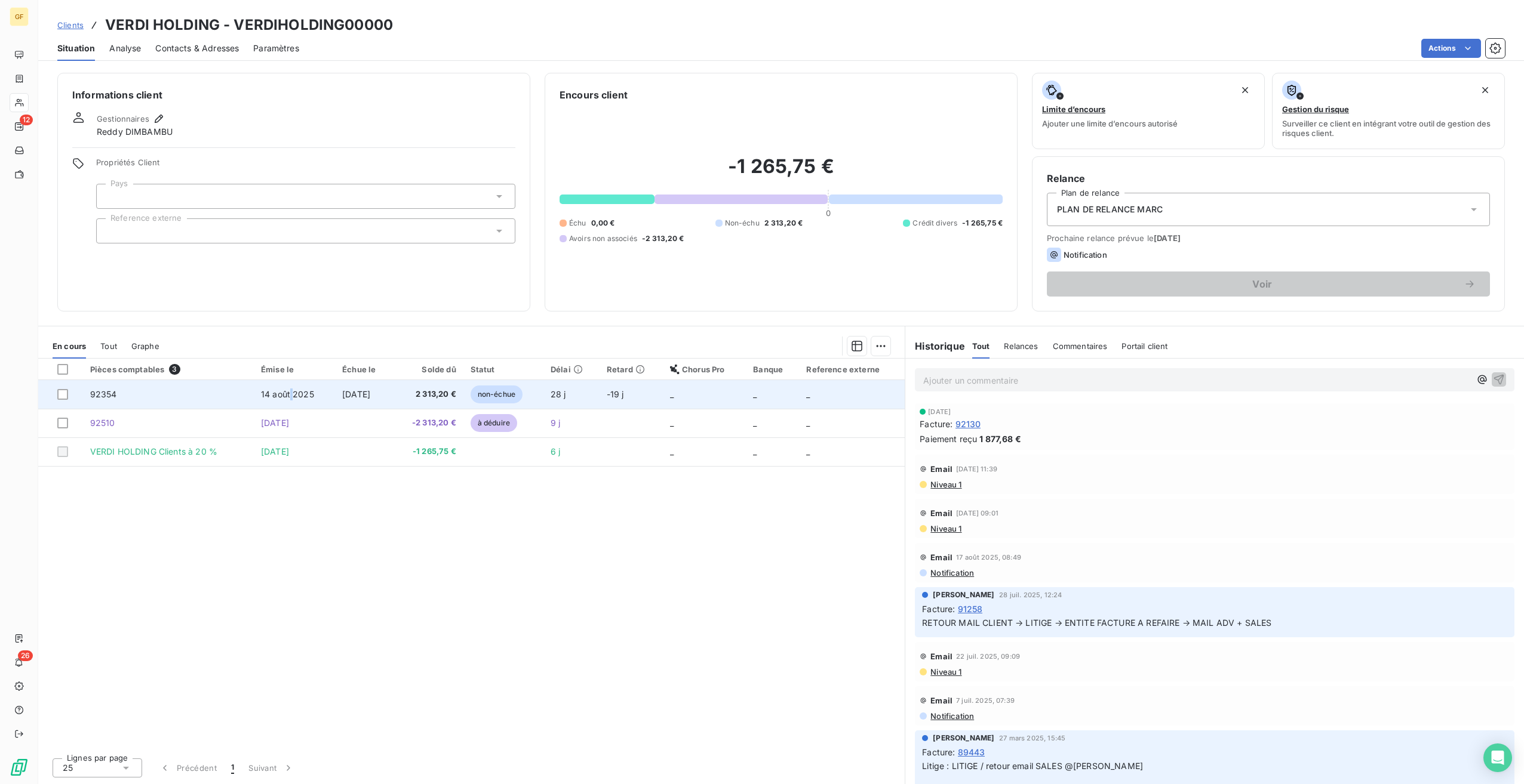
click at [287, 397] on span "14 août 2025" at bounding box center [288, 394] width 53 height 10
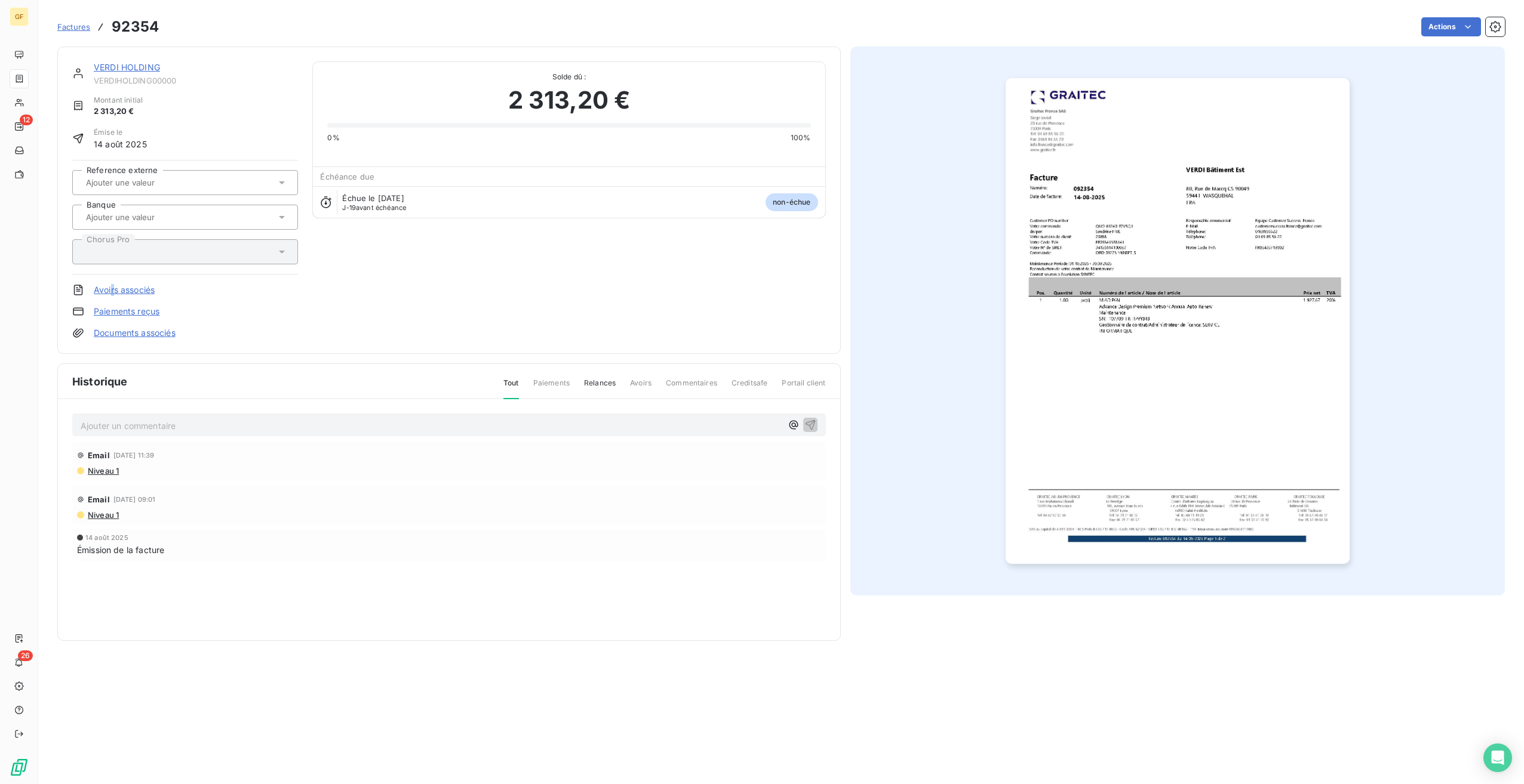
click at [113, 284] on link "Avoirs associés" at bounding box center [123, 290] width 61 height 12
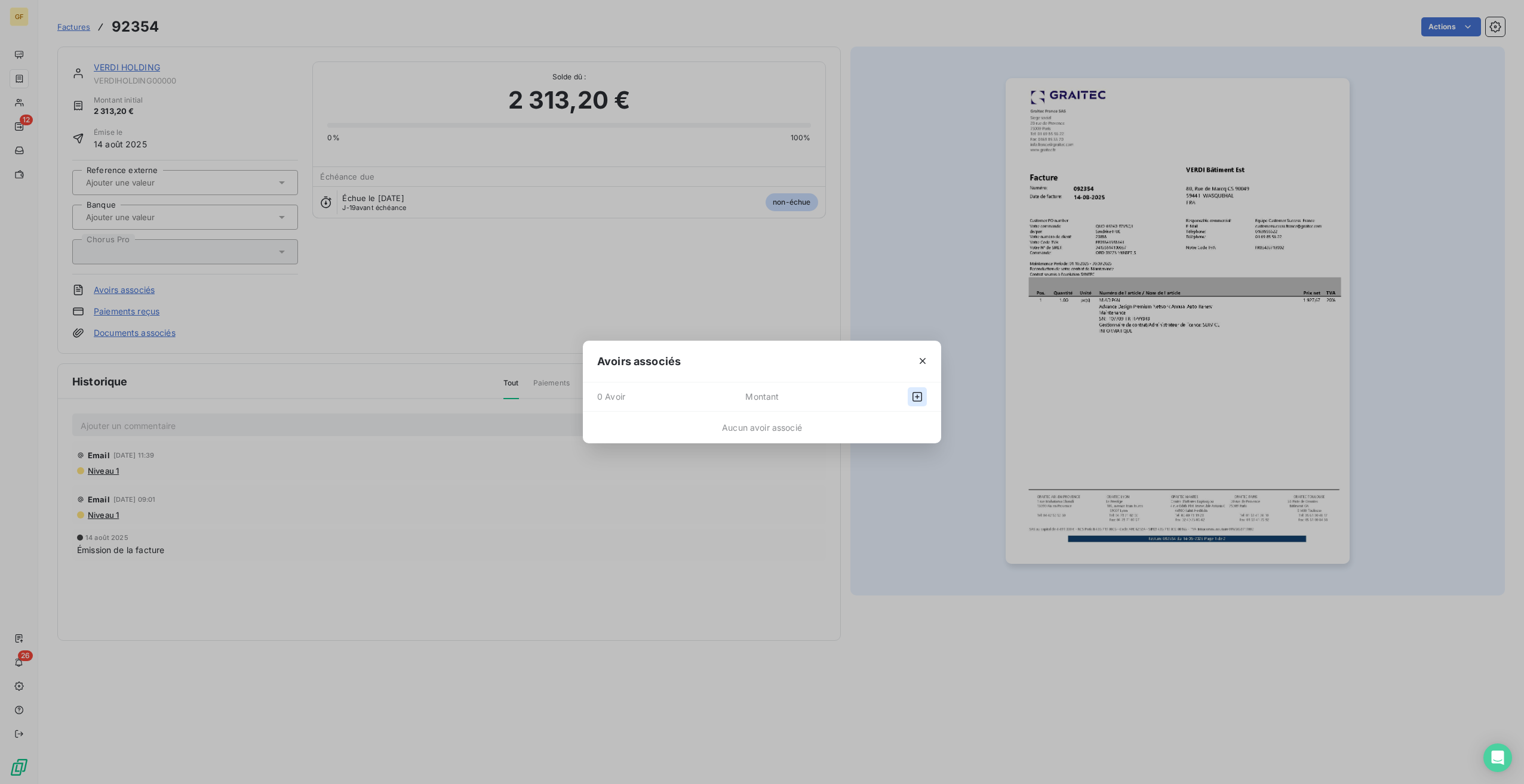
click at [914, 394] on icon "button" at bounding box center [917, 397] width 12 height 12
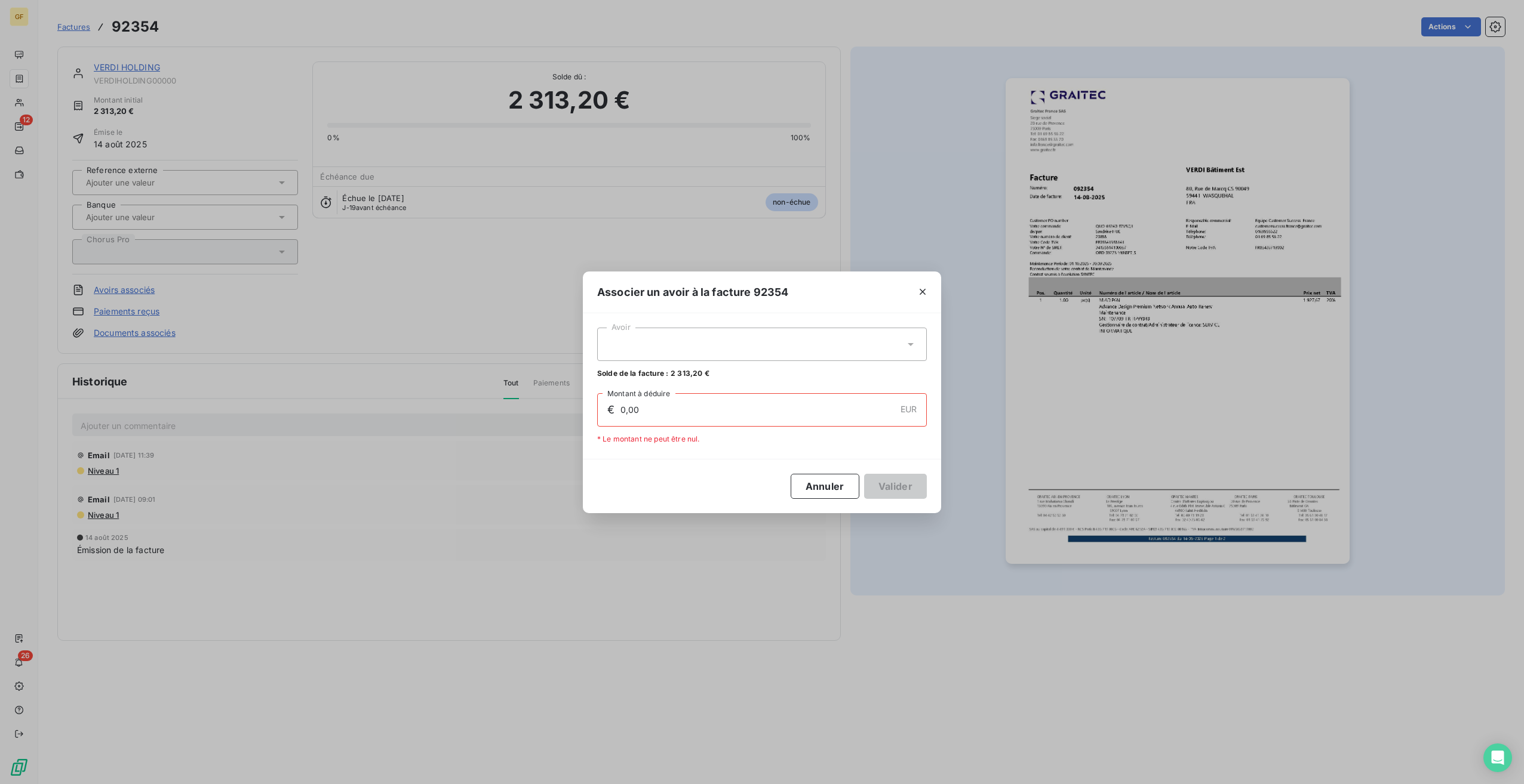
click at [701, 349] on div at bounding box center [762, 344] width 330 height 34
click at [696, 378] on div "92510 2 313,20 €" at bounding box center [762, 374] width 316 height 11
type input "2 313,20"
click at [913, 488] on button "Valider" at bounding box center [896, 486] width 63 height 25
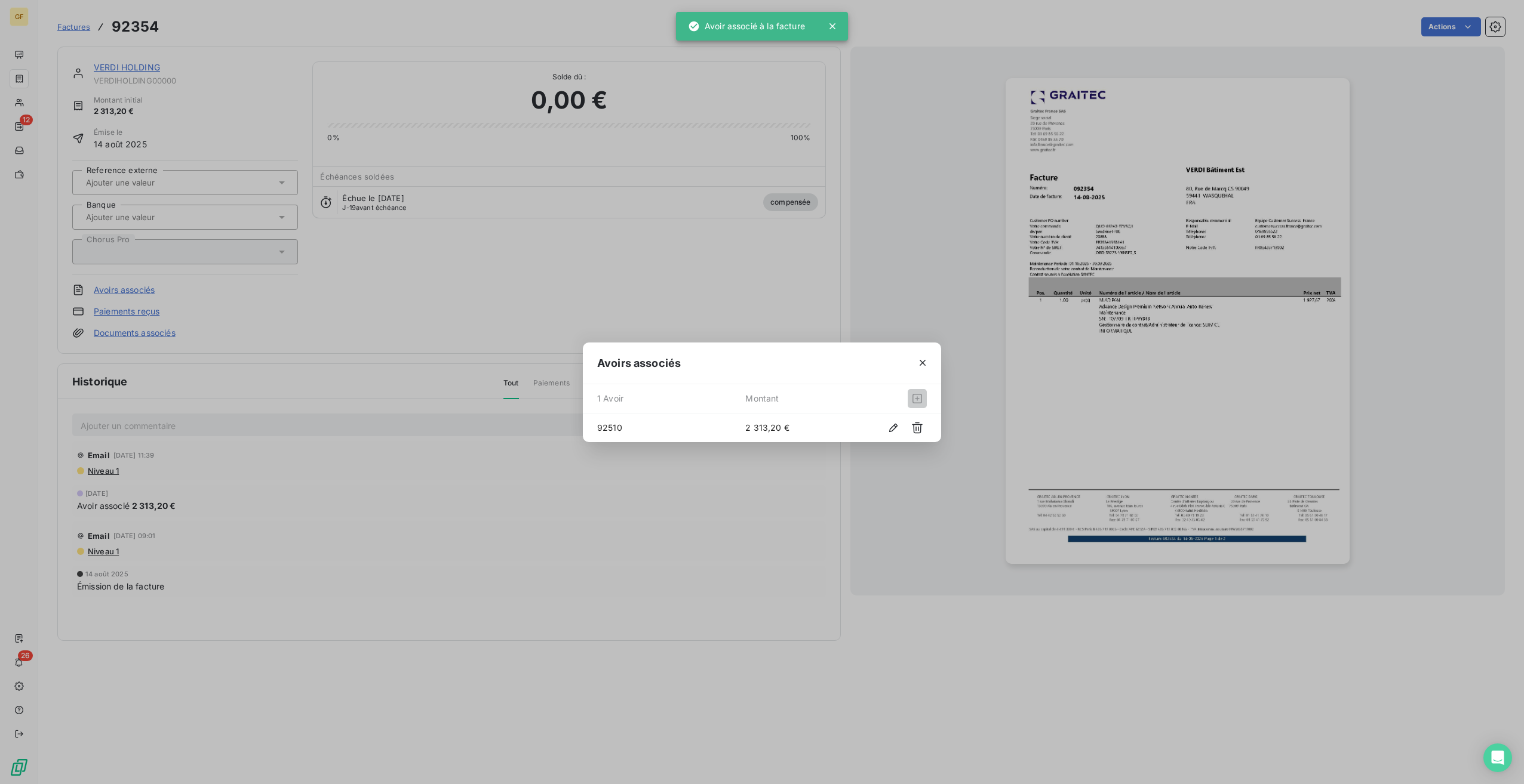
click at [440, 201] on div "Avoirs associés 1 Avoir Montant 92510 2 313,20 €" at bounding box center [762, 392] width 1524 height 784
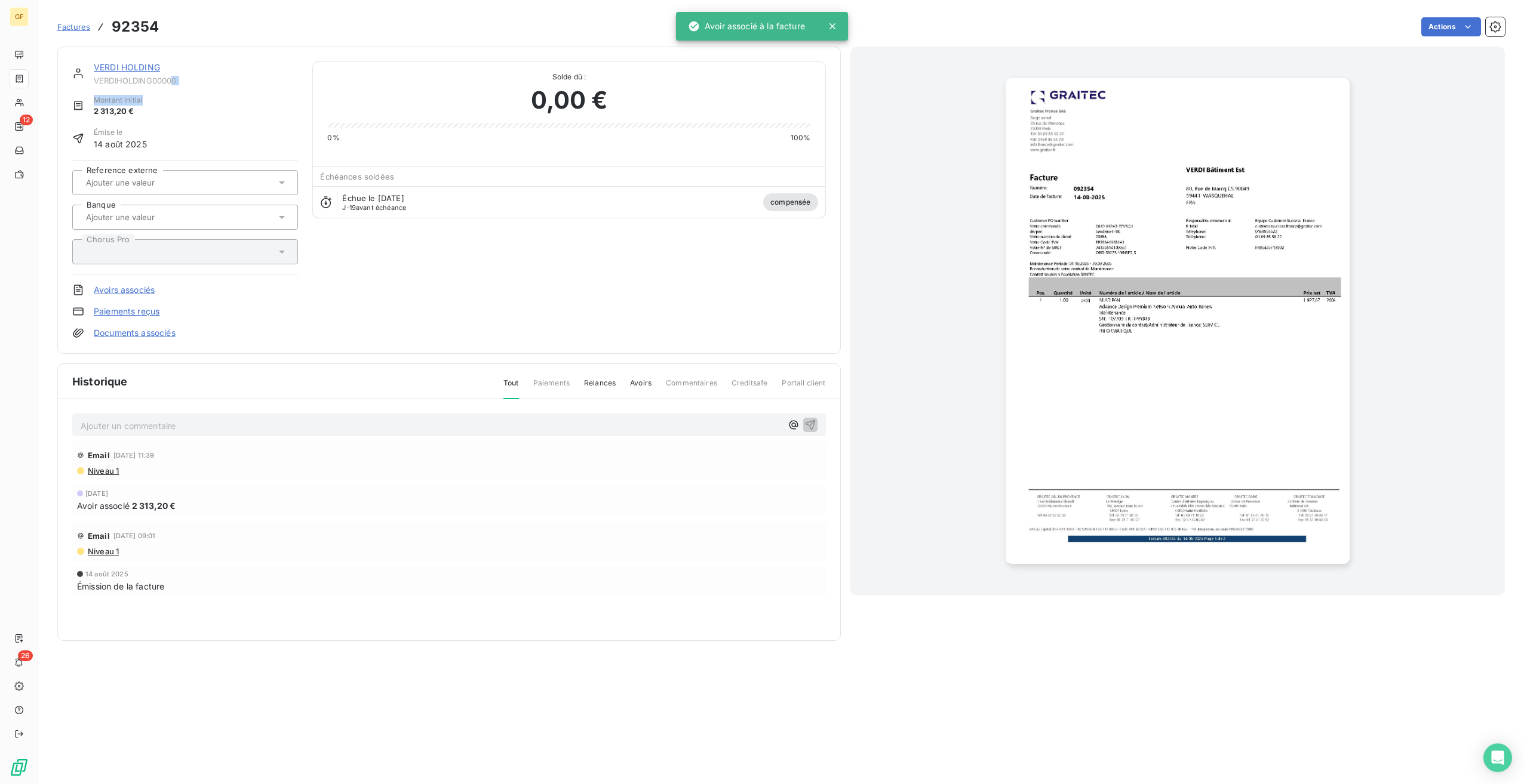
drag, startPoint x: 172, startPoint y: 82, endPoint x: 251, endPoint y: 101, distance: 81.3
click at [251, 101] on div "VERDI HOLDING VERDIHOLDING00000 Montant initial 2 313,20 € Émise le 14 août 202…" at bounding box center [185, 200] width 226 height 278
drag, startPoint x: 251, startPoint y: 101, endPoint x: 203, endPoint y: 84, distance: 50.9
click at [203, 84] on span "VERDIHOLDING00000" at bounding box center [196, 80] width 204 height 9
drag, startPoint x: 203, startPoint y: 76, endPoint x: 90, endPoint y: 82, distance: 113.2
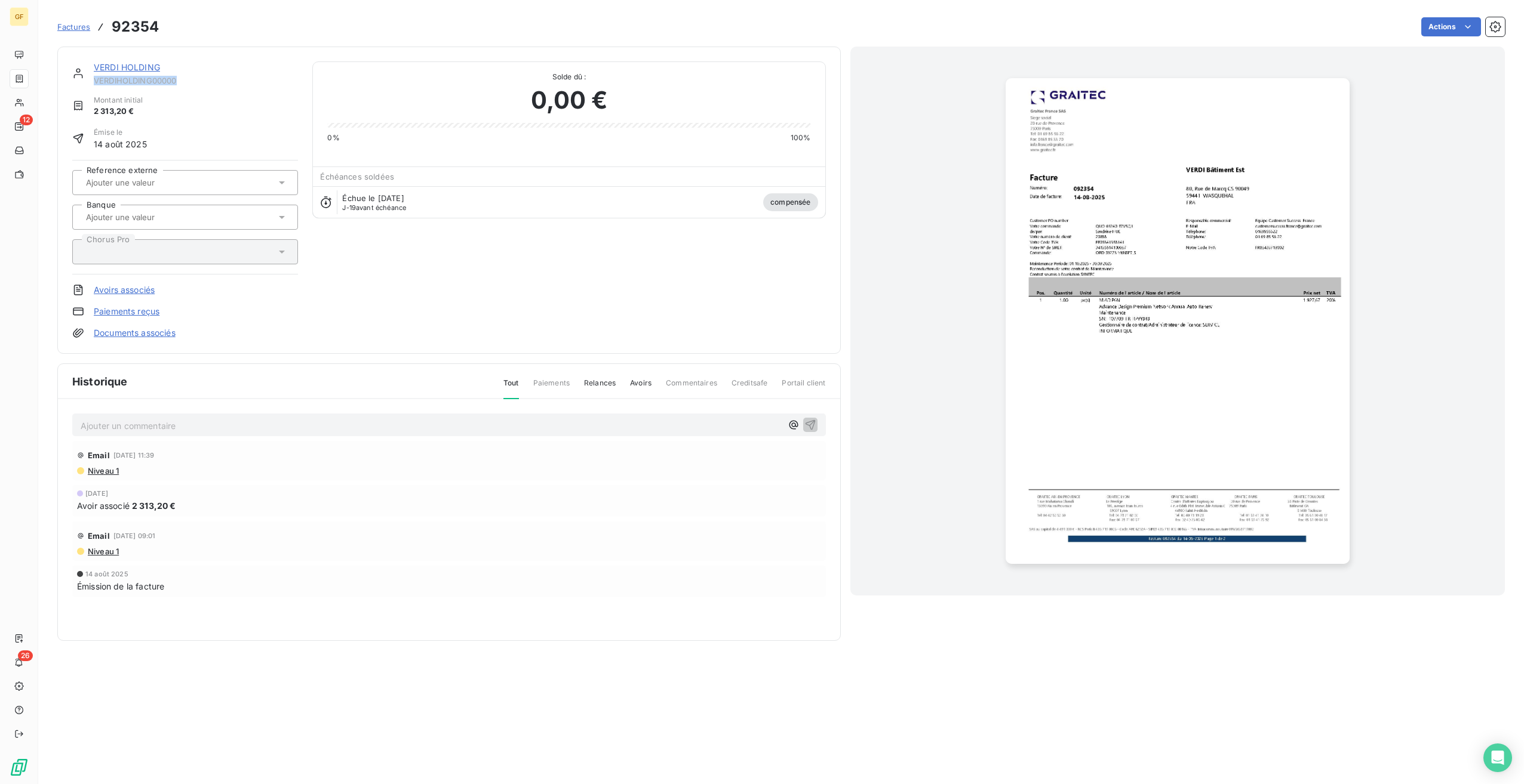
click at [90, 82] on div "VERDI HOLDING VERDIHOLDING00000" at bounding box center [185, 73] width 226 height 24
copy span "VERDIHOLDING00000"
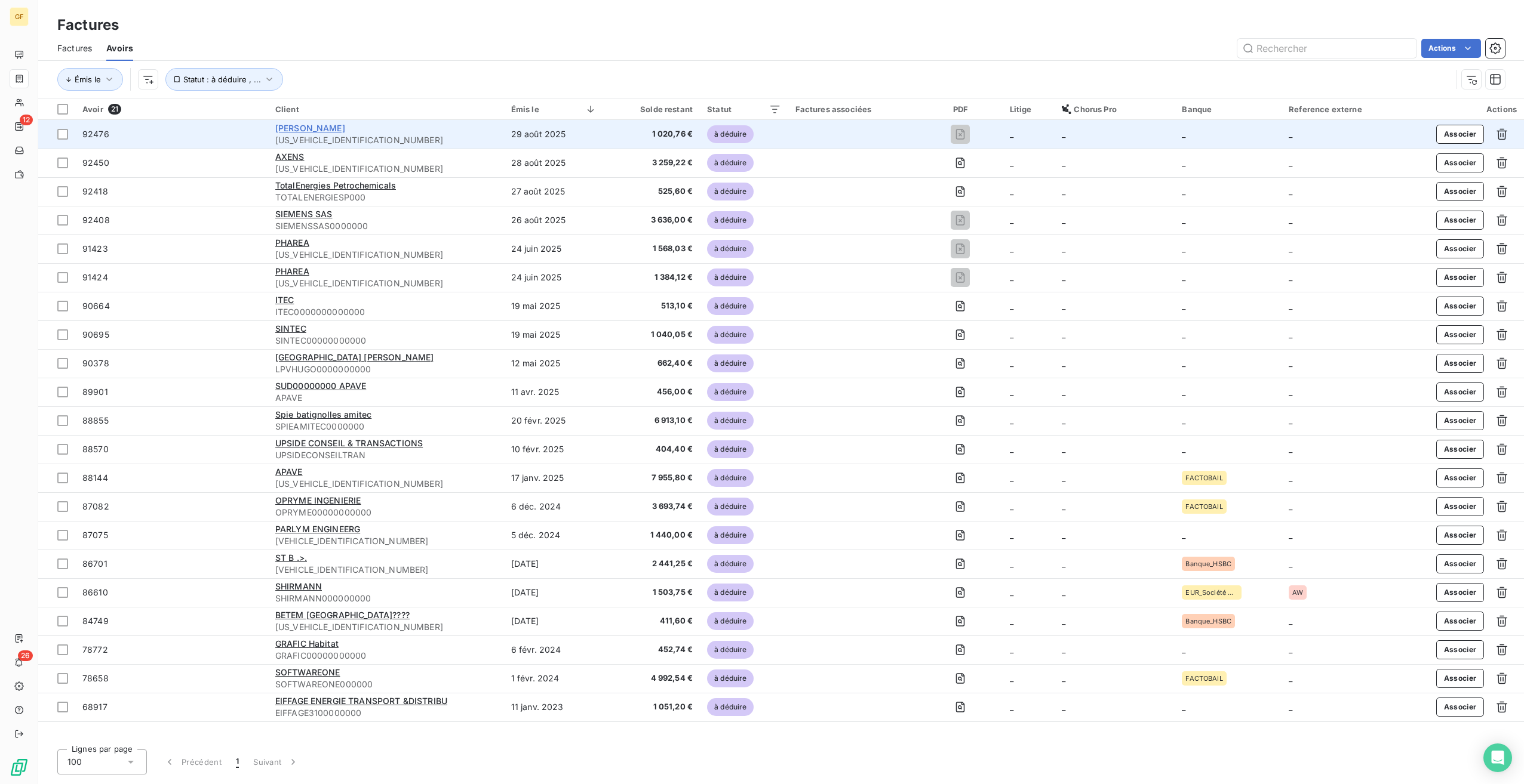
click at [319, 126] on span "SERRA MARC" at bounding box center [311, 128] width 70 height 10
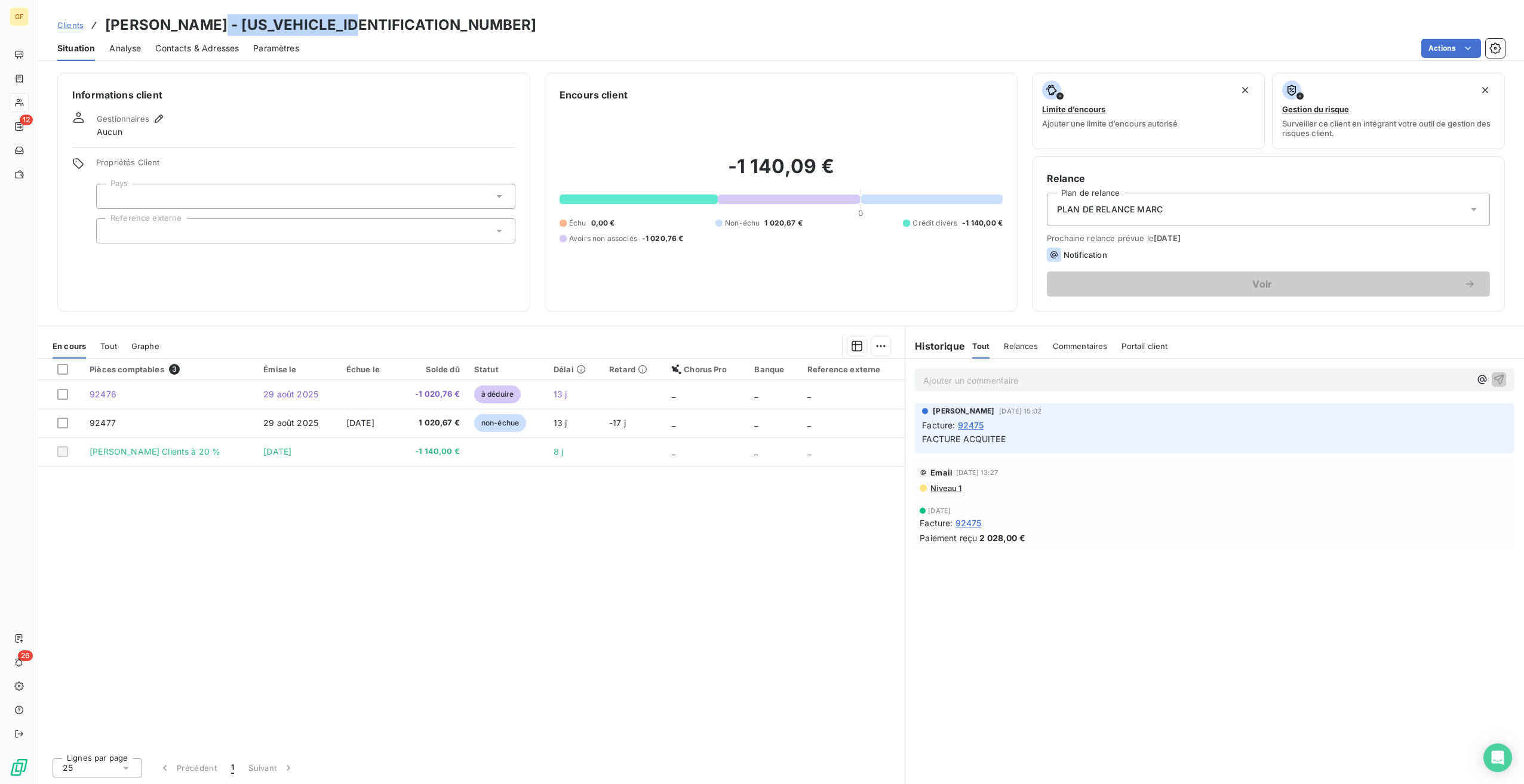
drag, startPoint x: 367, startPoint y: 22, endPoint x: 214, endPoint y: 16, distance: 153.1
click at [214, 16] on div "Clients SERRA MARC - SERRA000000000000" at bounding box center [781, 25] width 1485 height 21
copy h3 "SERRA000000000000"
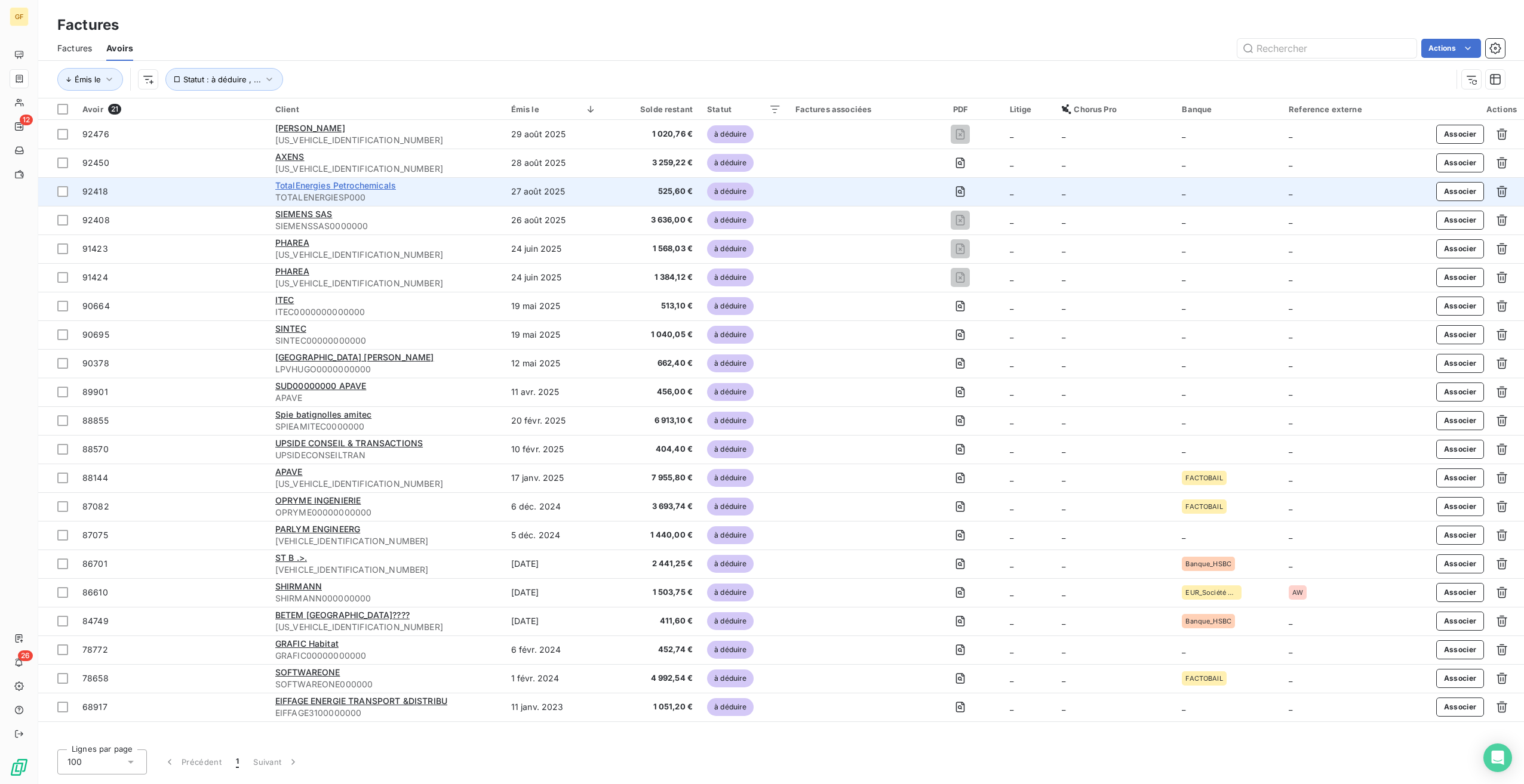
click at [307, 180] on span "TotalEnergies Petrochemicals" at bounding box center [335, 185] width 121 height 10
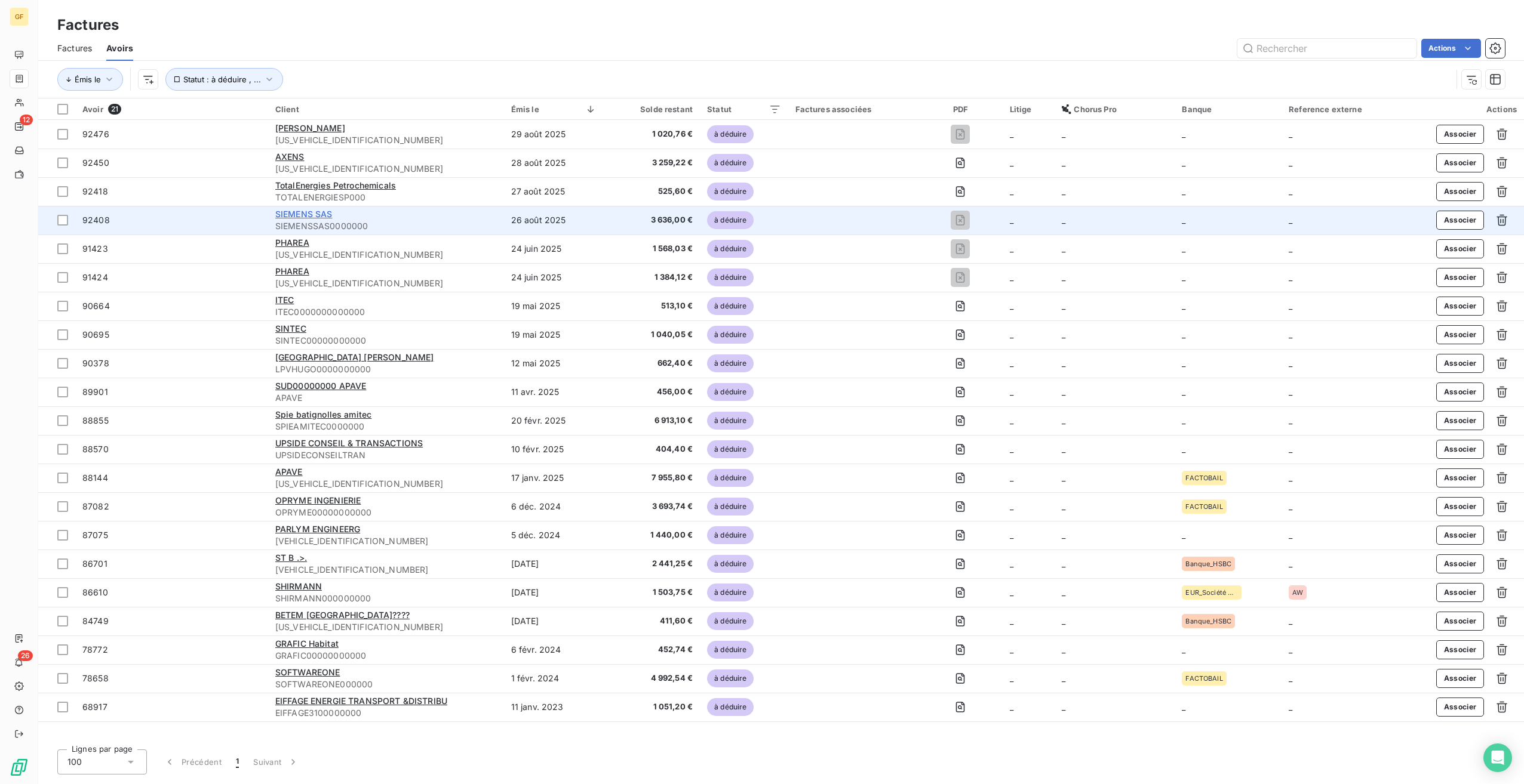
click at [313, 218] on span "SIEMENS SAS" at bounding box center [304, 214] width 57 height 10
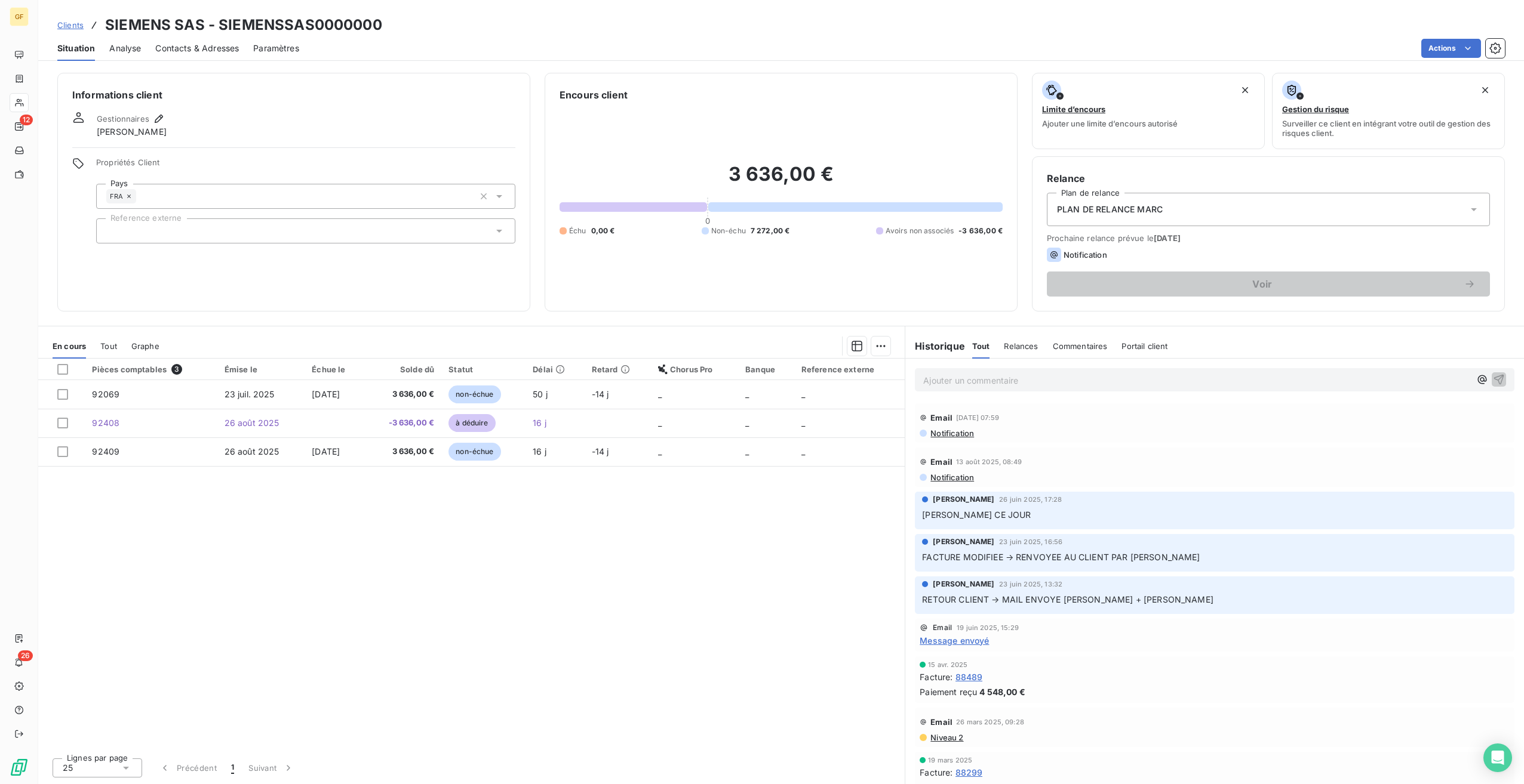
click at [367, 27] on h3 "SIEMENS SAS - SIEMENSSAS0000000" at bounding box center [243, 25] width 277 height 21
drag, startPoint x: 402, startPoint y: 25, endPoint x: 218, endPoint y: 24, distance: 184.0
click at [218, 24] on div "Clients SIEMENS SAS - SIEMENSSAS0000000" at bounding box center [781, 25] width 1485 height 21
copy h3 "SIEMENSSAS0000000"
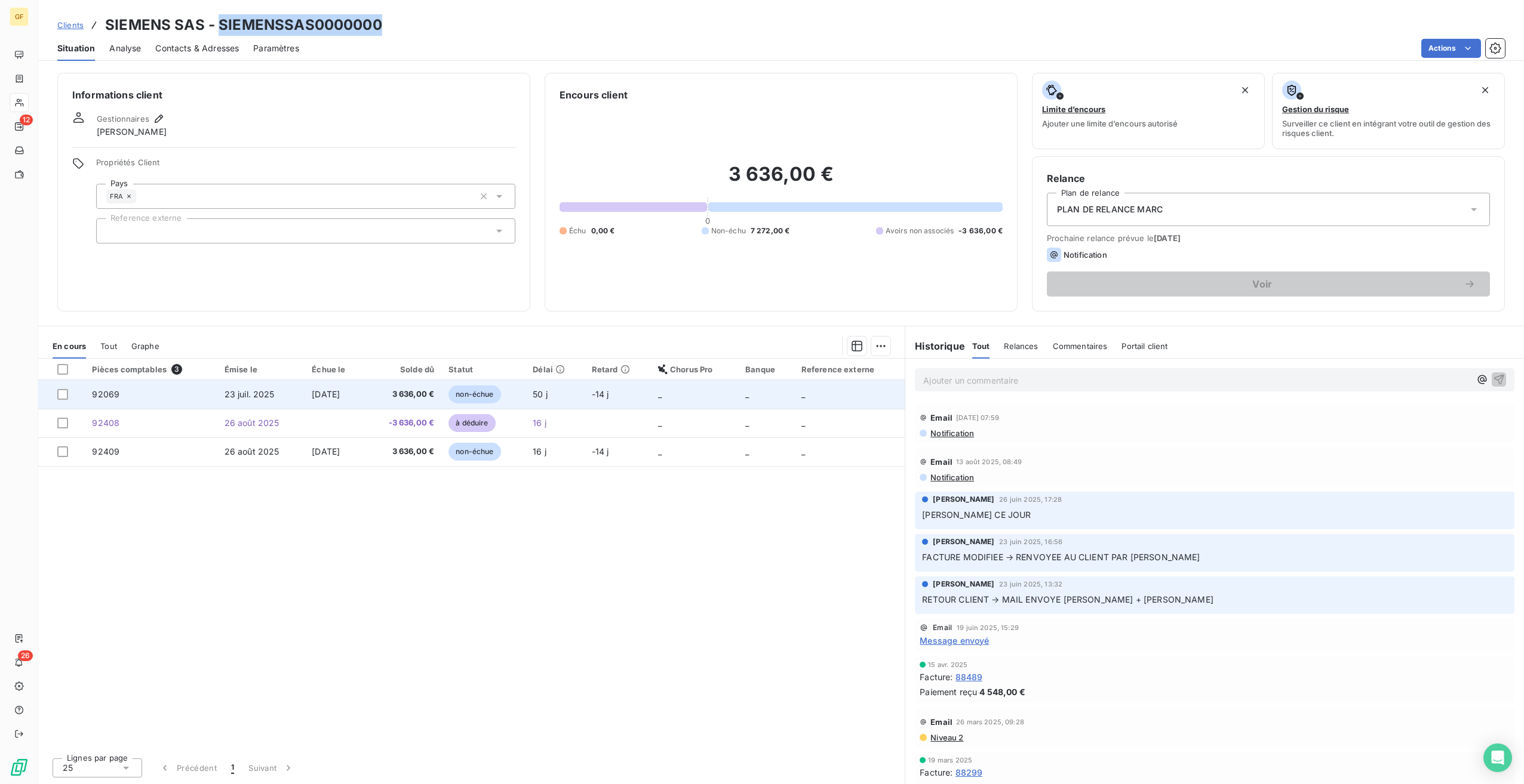
click at [283, 390] on td "23 juil. 2025" at bounding box center [261, 394] width 88 height 29
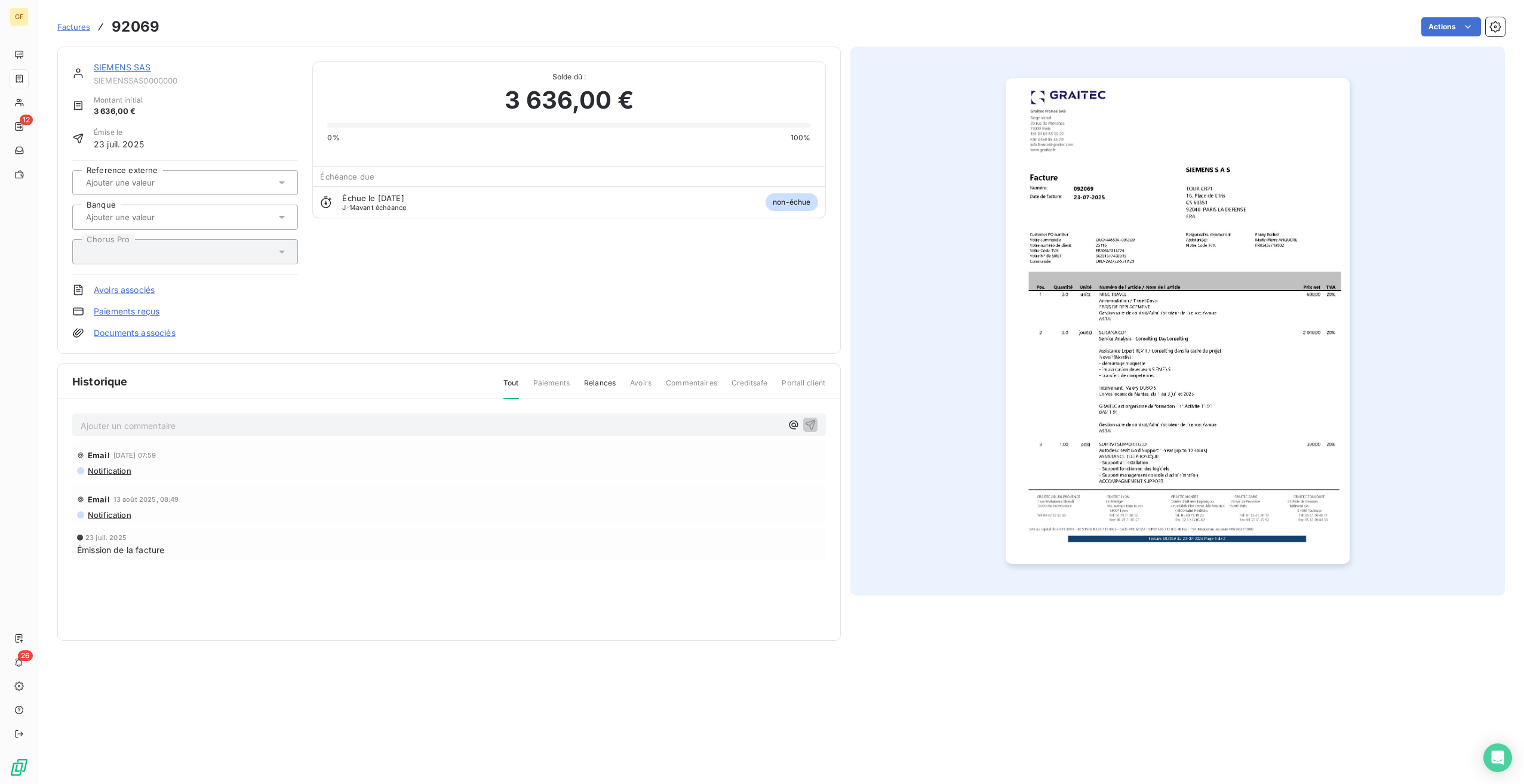
click at [135, 293] on link "Avoirs associés" at bounding box center [123, 290] width 61 height 12
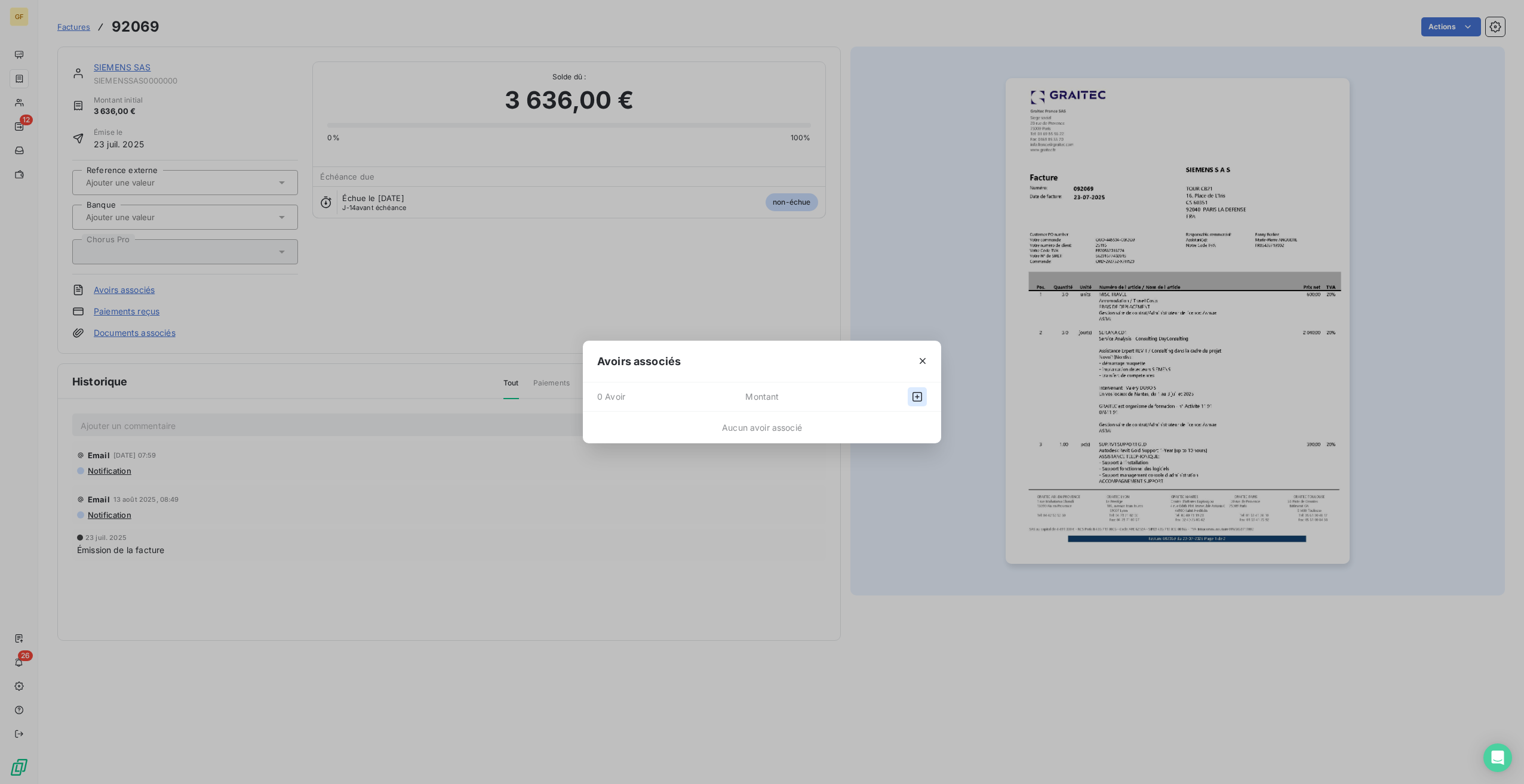
click at [909, 392] on button "button" at bounding box center [917, 397] width 19 height 19
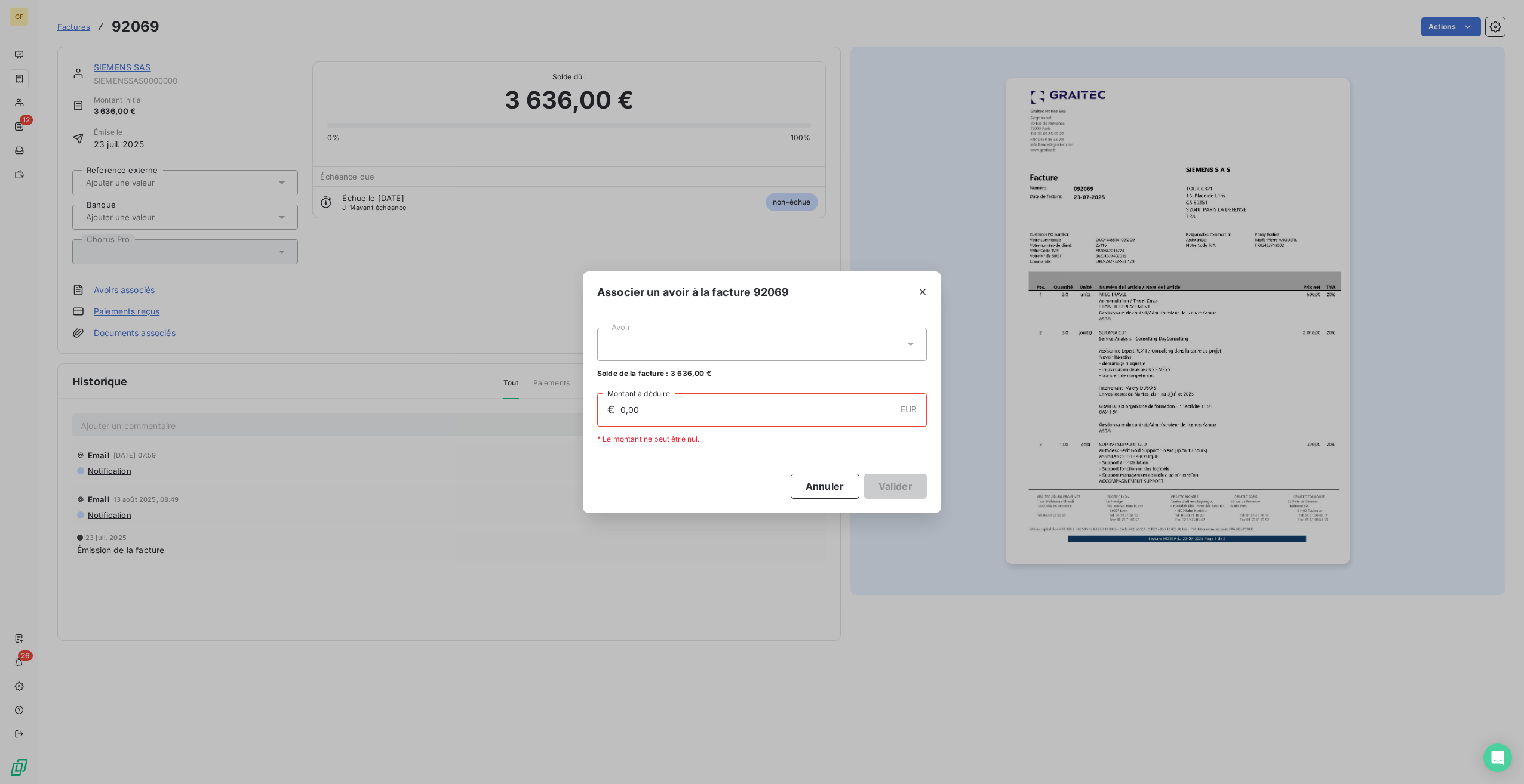
click at [660, 346] on div at bounding box center [762, 344] width 330 height 34
drag, startPoint x: 667, startPoint y: 375, endPoint x: 834, endPoint y: 464, distance: 189.2
click at [667, 375] on div "92408 3 636,00 €" at bounding box center [762, 374] width 316 height 11
type input "3 636,00"
click at [897, 487] on button "Valider" at bounding box center [896, 486] width 63 height 25
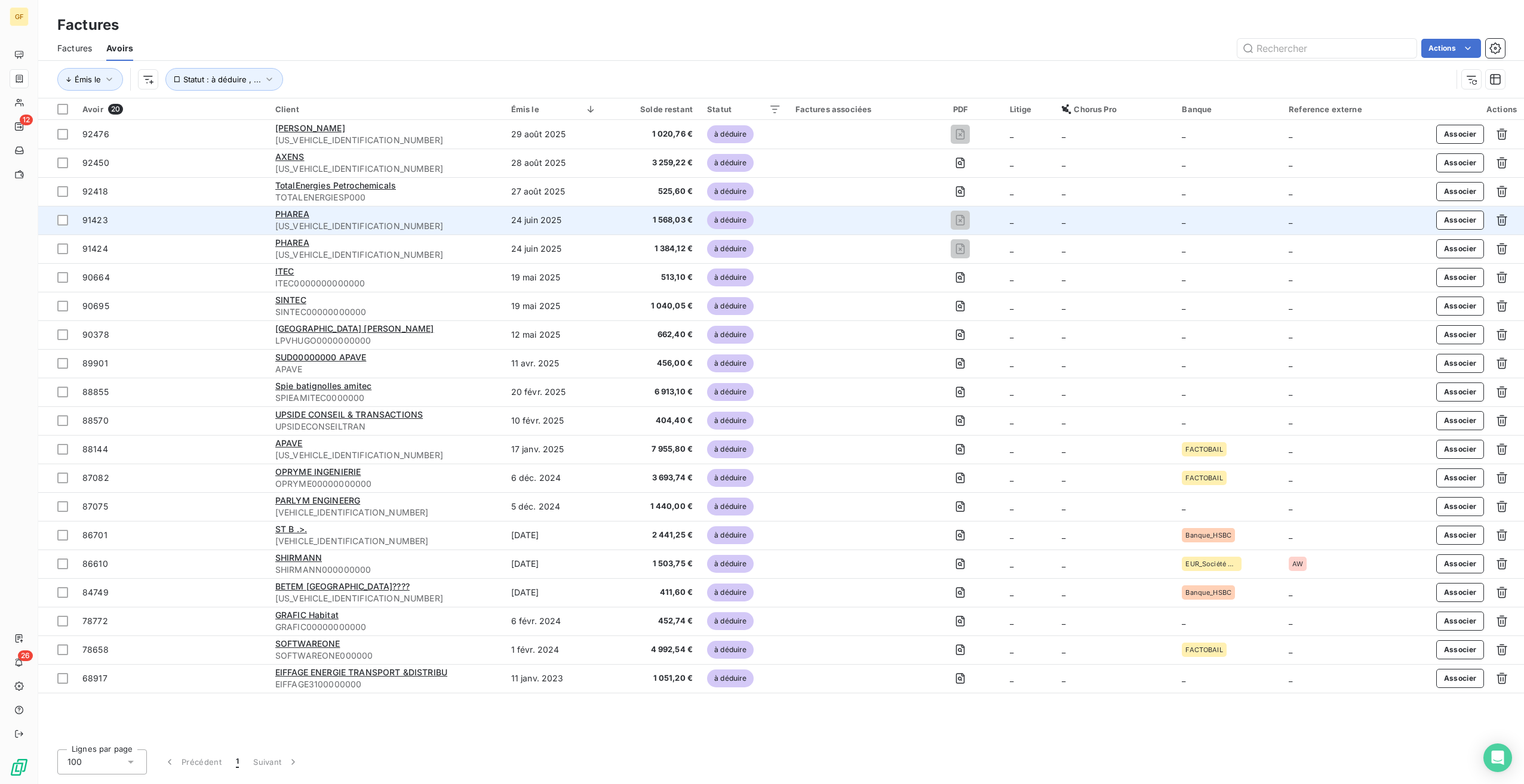
click at [328, 220] on div "PHAREA" at bounding box center [386, 214] width 221 height 12
click at [299, 211] on span "PHAREA" at bounding box center [293, 214] width 34 height 10
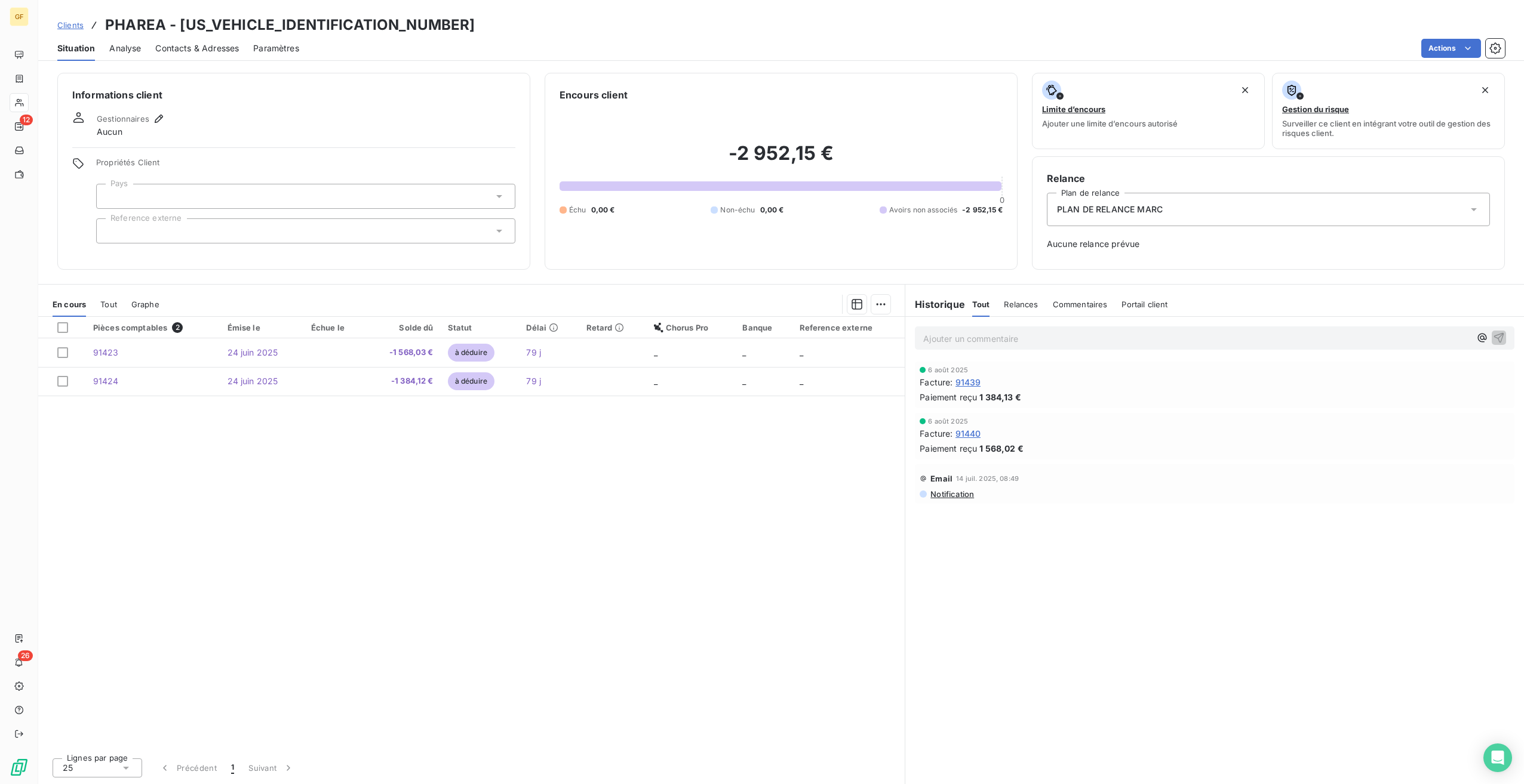
click at [111, 303] on span "Tout" at bounding box center [109, 304] width 16 height 9
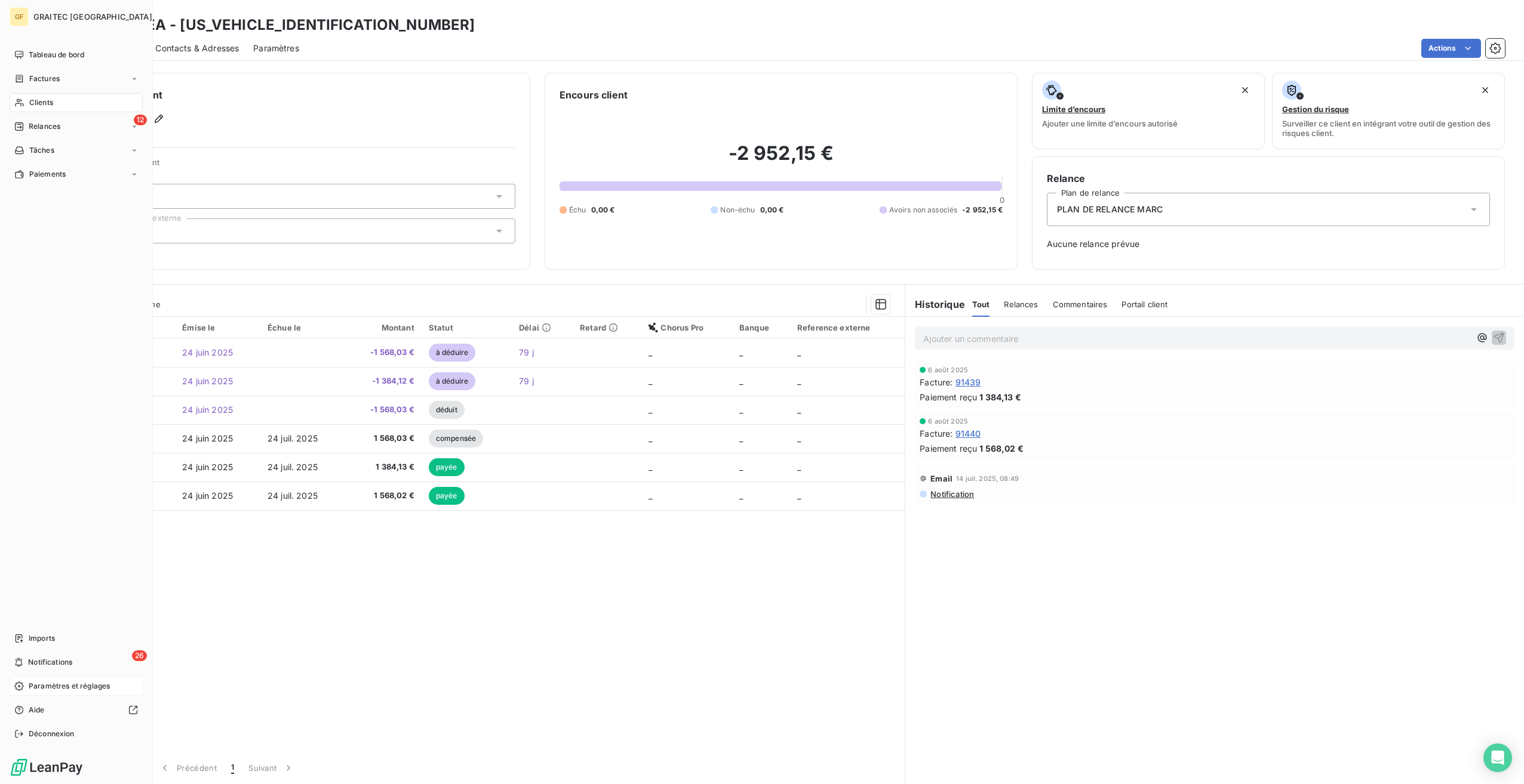
click at [97, 693] on div "Paramètres et réglages" at bounding box center [76, 686] width 133 height 19
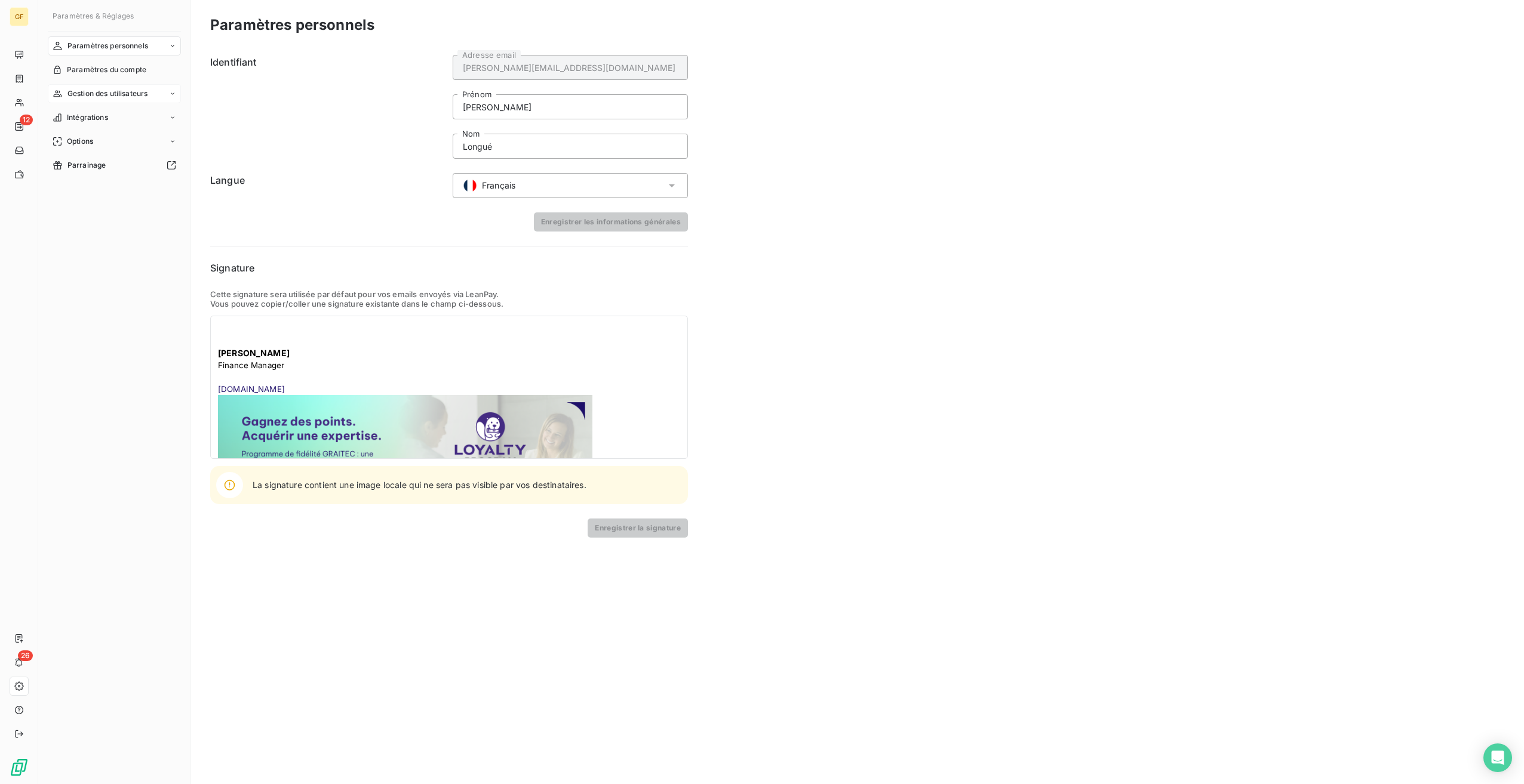
click at [159, 93] on div "Gestion des utilisateurs" at bounding box center [114, 93] width 133 height 19
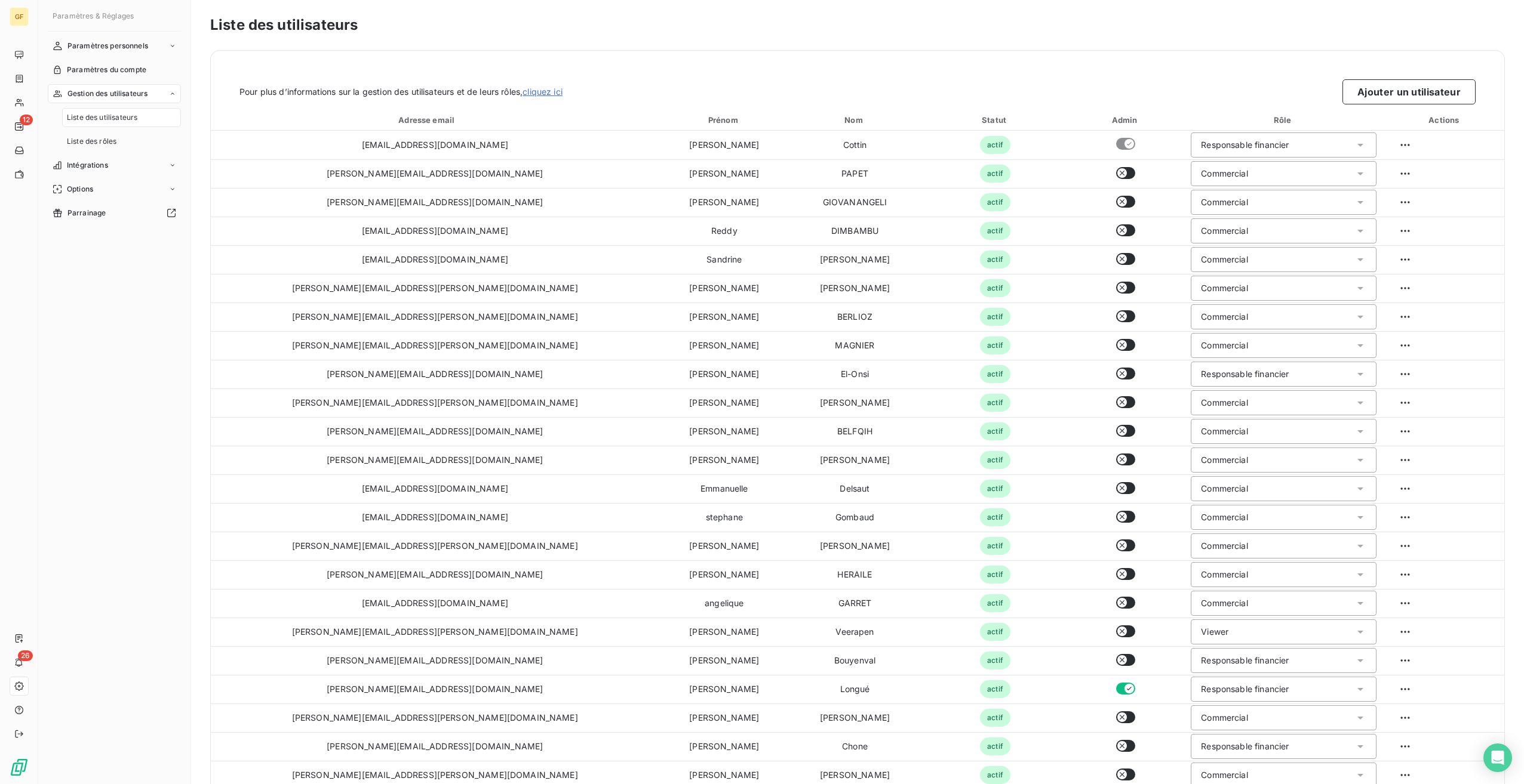
click at [115, 115] on span "Liste des utilisateurs" at bounding box center [102, 117] width 71 height 11
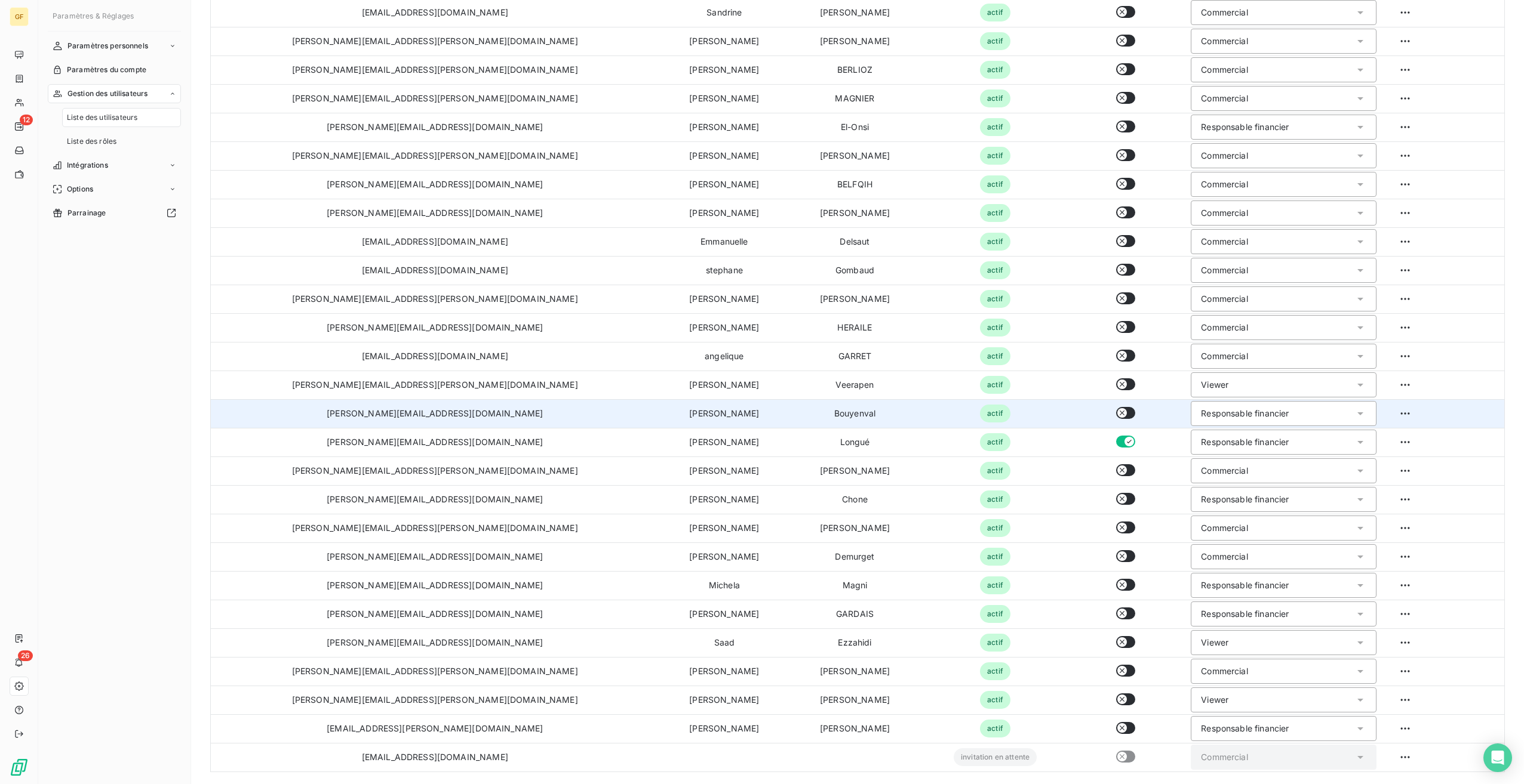
scroll to position [250, 0]
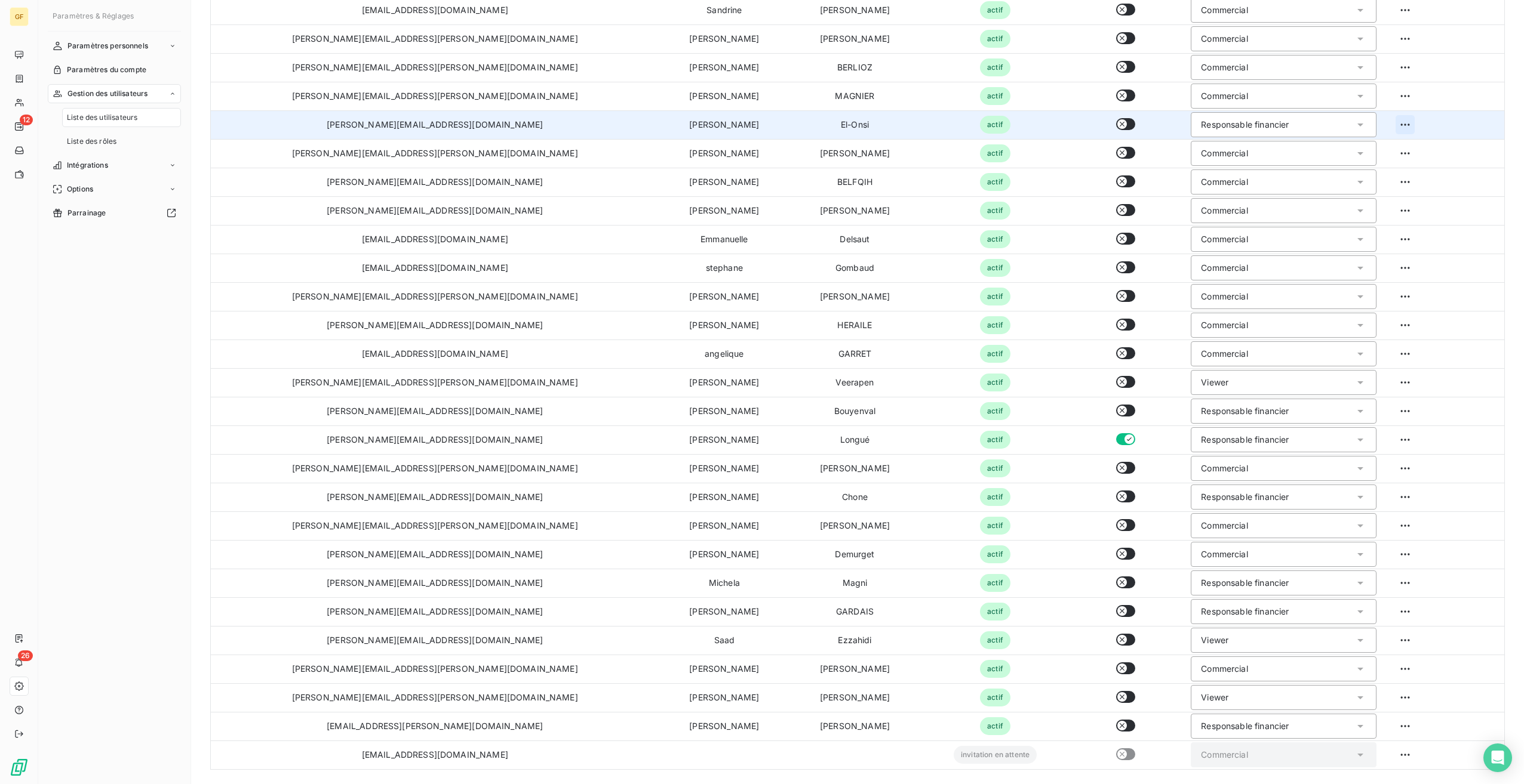
click at [1376, 124] on html "GF 12 26 Paramètres & Réglages Paramètres personnels Paramètres du compte Gesti…" at bounding box center [762, 392] width 1524 height 784
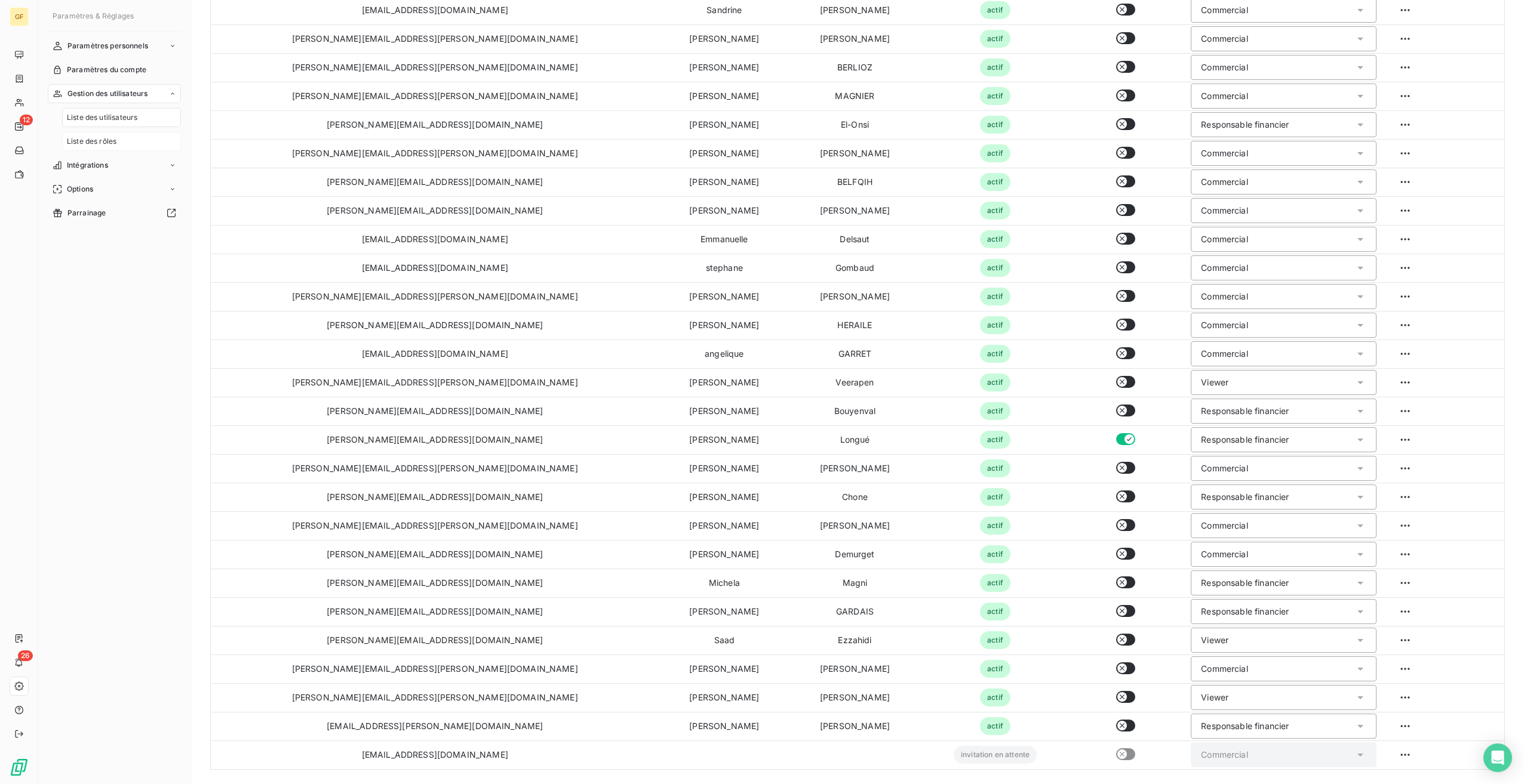
click at [119, 138] on div "Liste des rôles" at bounding box center [121, 141] width 118 height 19
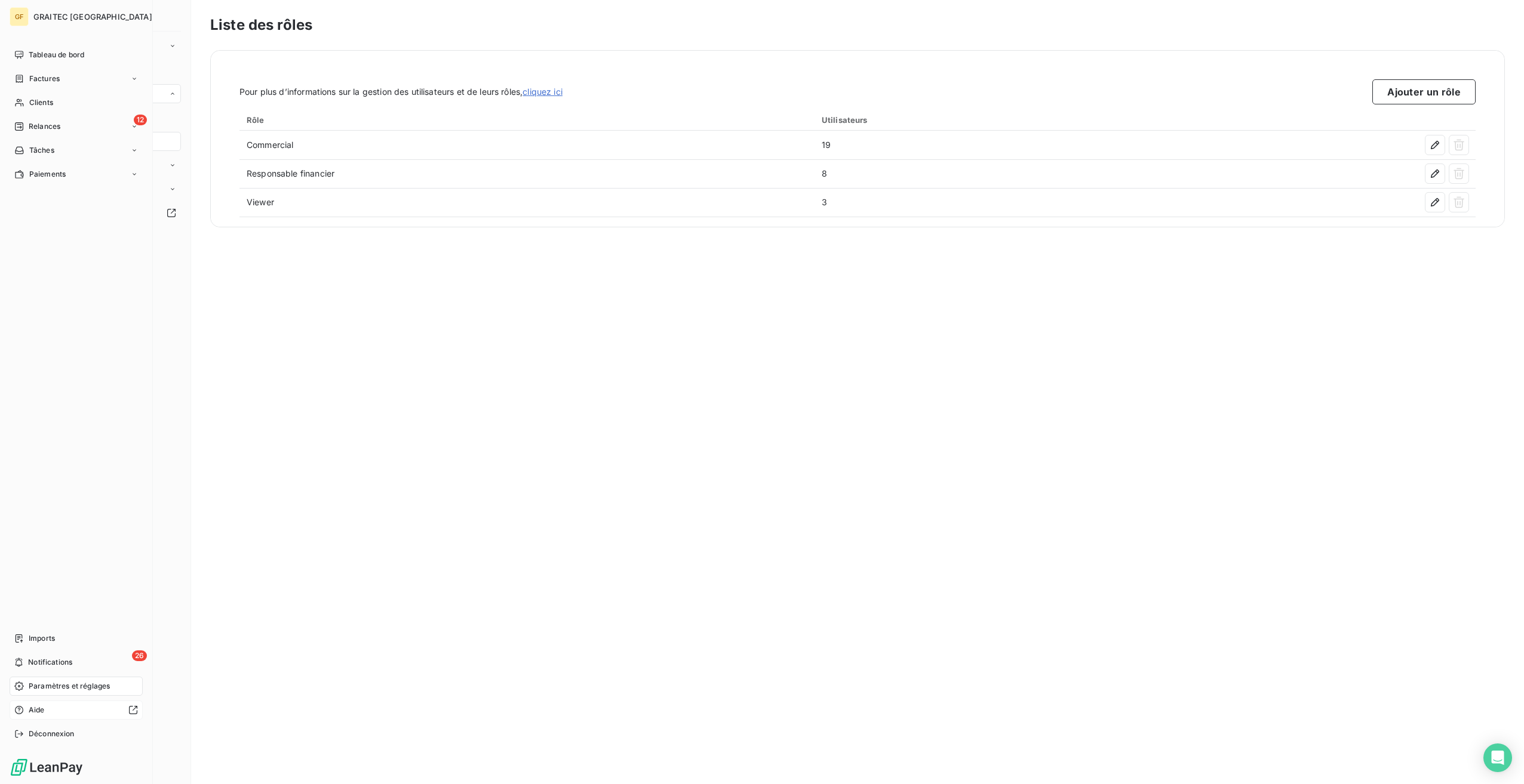
click at [60, 706] on div at bounding box center [94, 710] width 89 height 9
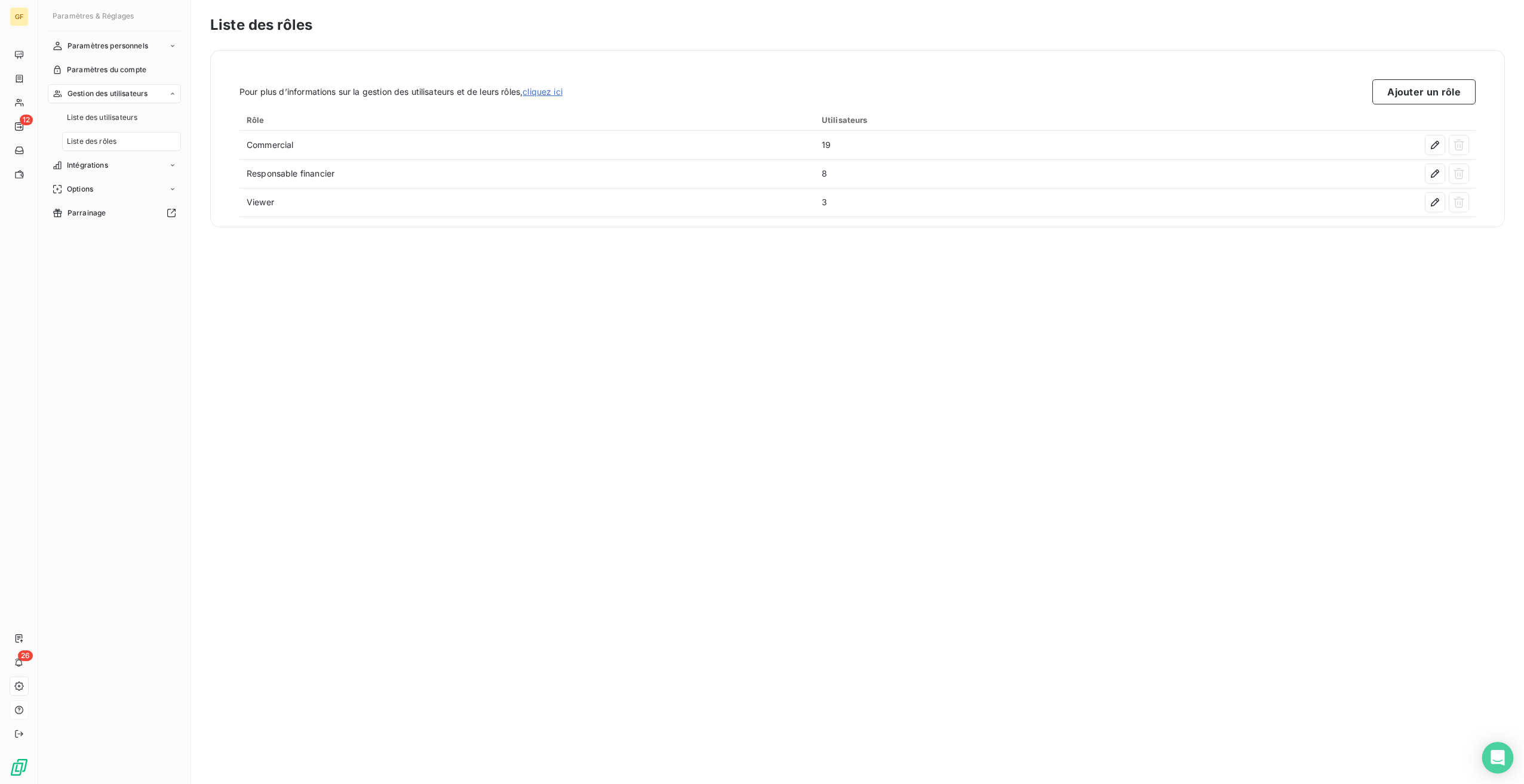
click at [1500, 753] on icon "Open Intercom Messenger" at bounding box center [1497, 758] width 14 height 16
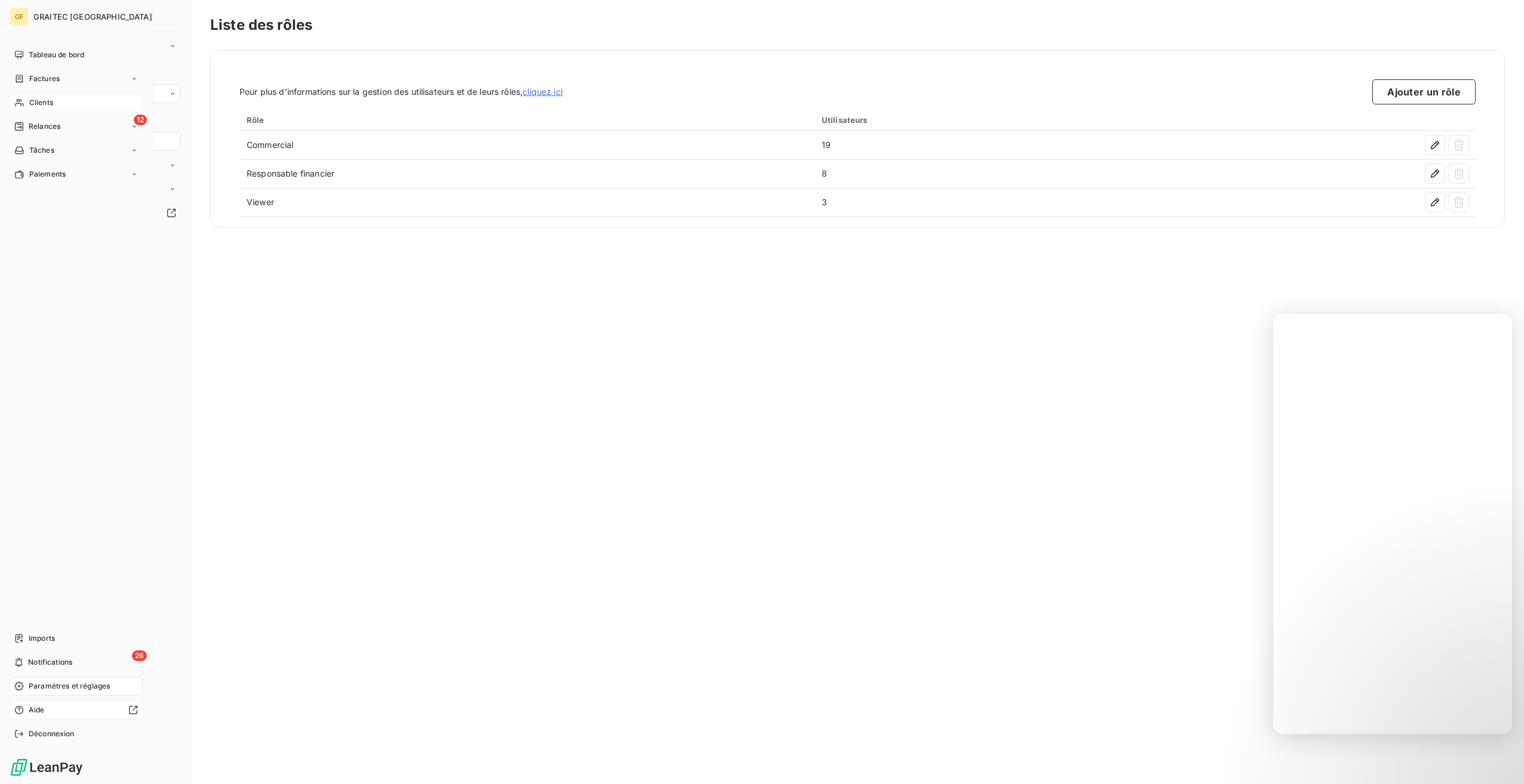
click at [65, 99] on div "Clients" at bounding box center [76, 103] width 133 height 19
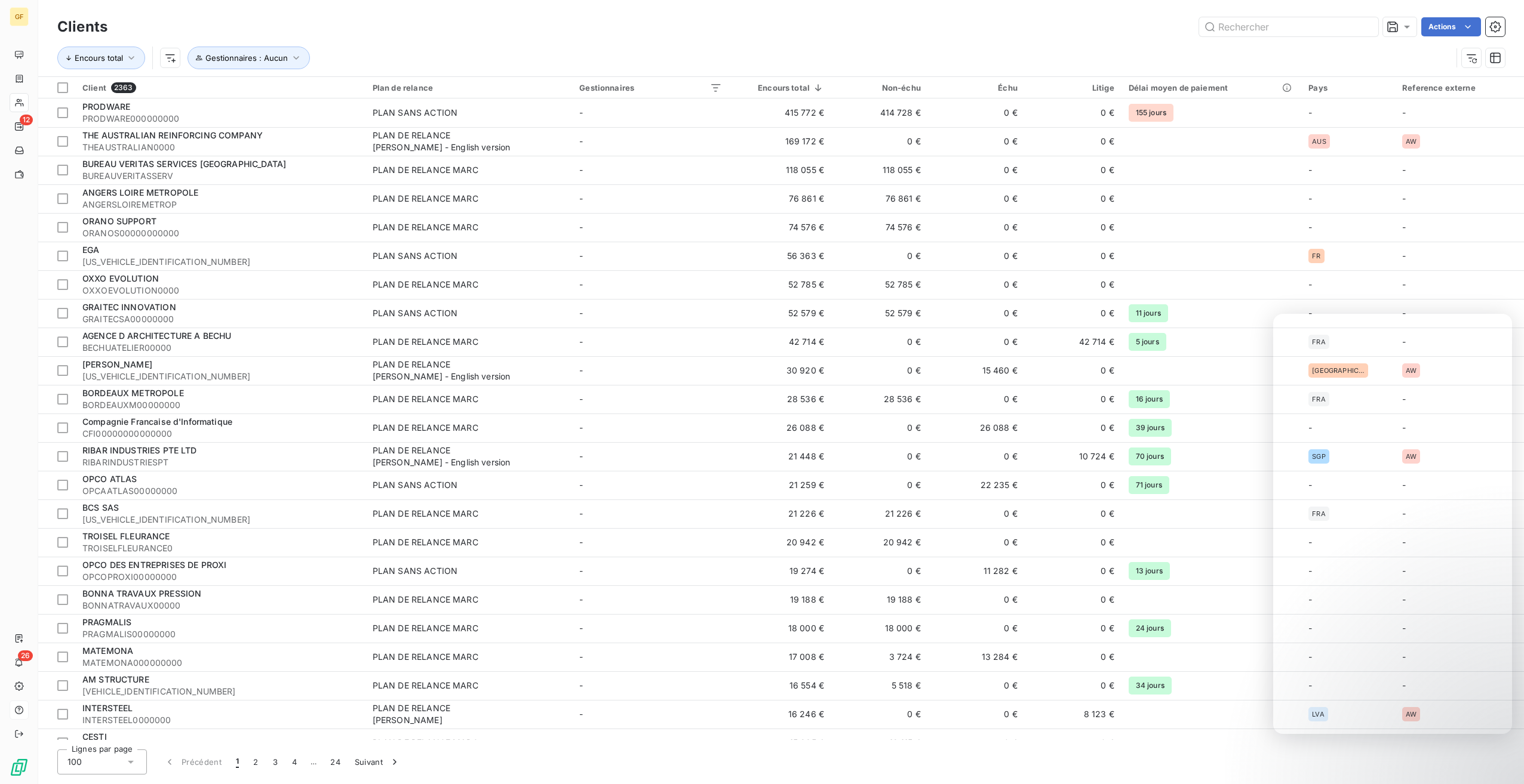
click at [1261, 10] on div "Clients Actions Encours total Gestionnaires : Aucun" at bounding box center [781, 38] width 1485 height 76
click at [1250, 18] on input "text" at bounding box center [1288, 26] width 179 height 19
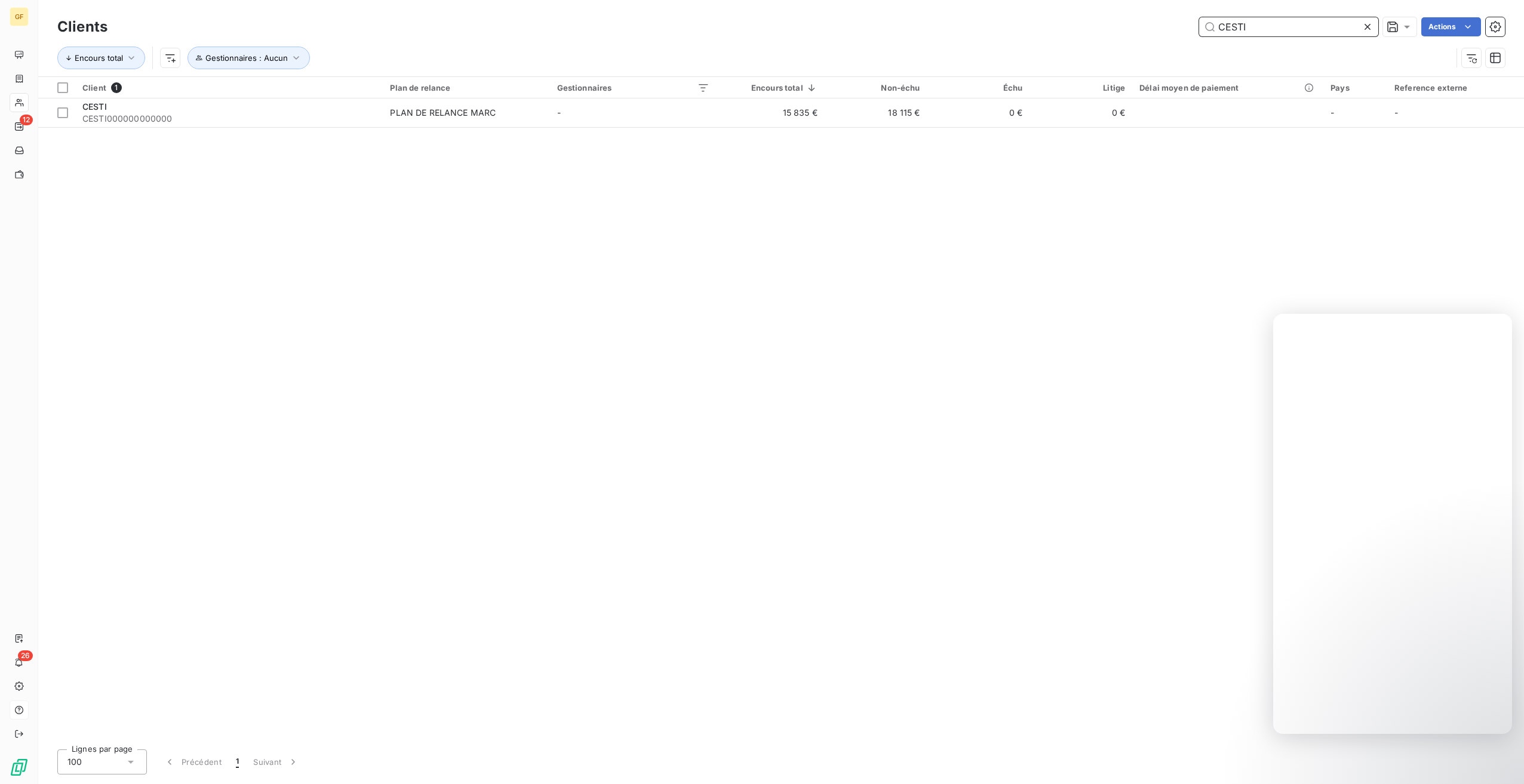
type input "CESTI"
drag, startPoint x: 159, startPoint y: 111, endPoint x: 349, endPoint y: 234, distance: 226.3
click at [159, 111] on div "CESTI" at bounding box center [228, 106] width 293 height 12
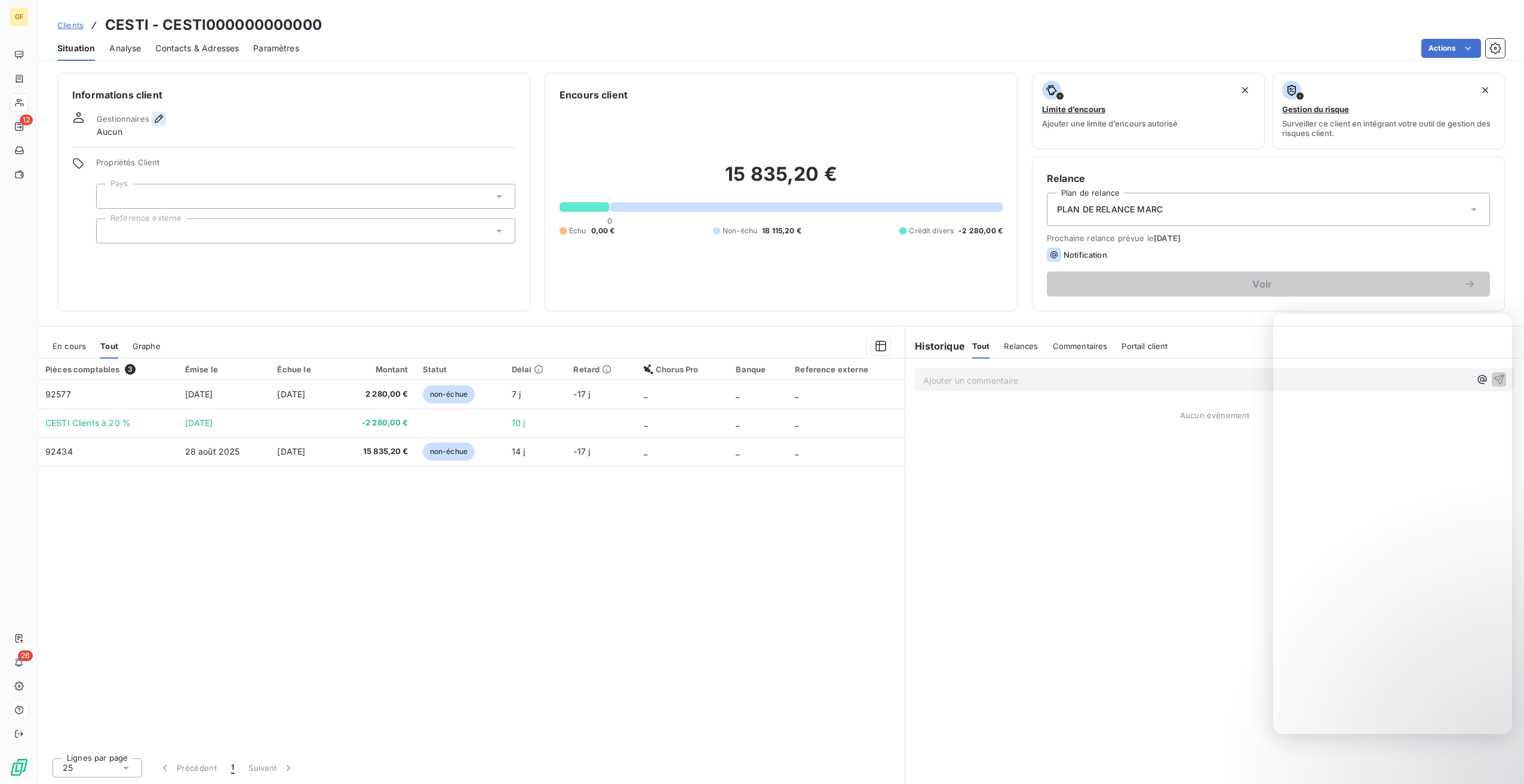
click at [156, 116] on icon "button" at bounding box center [158, 118] width 12 height 12
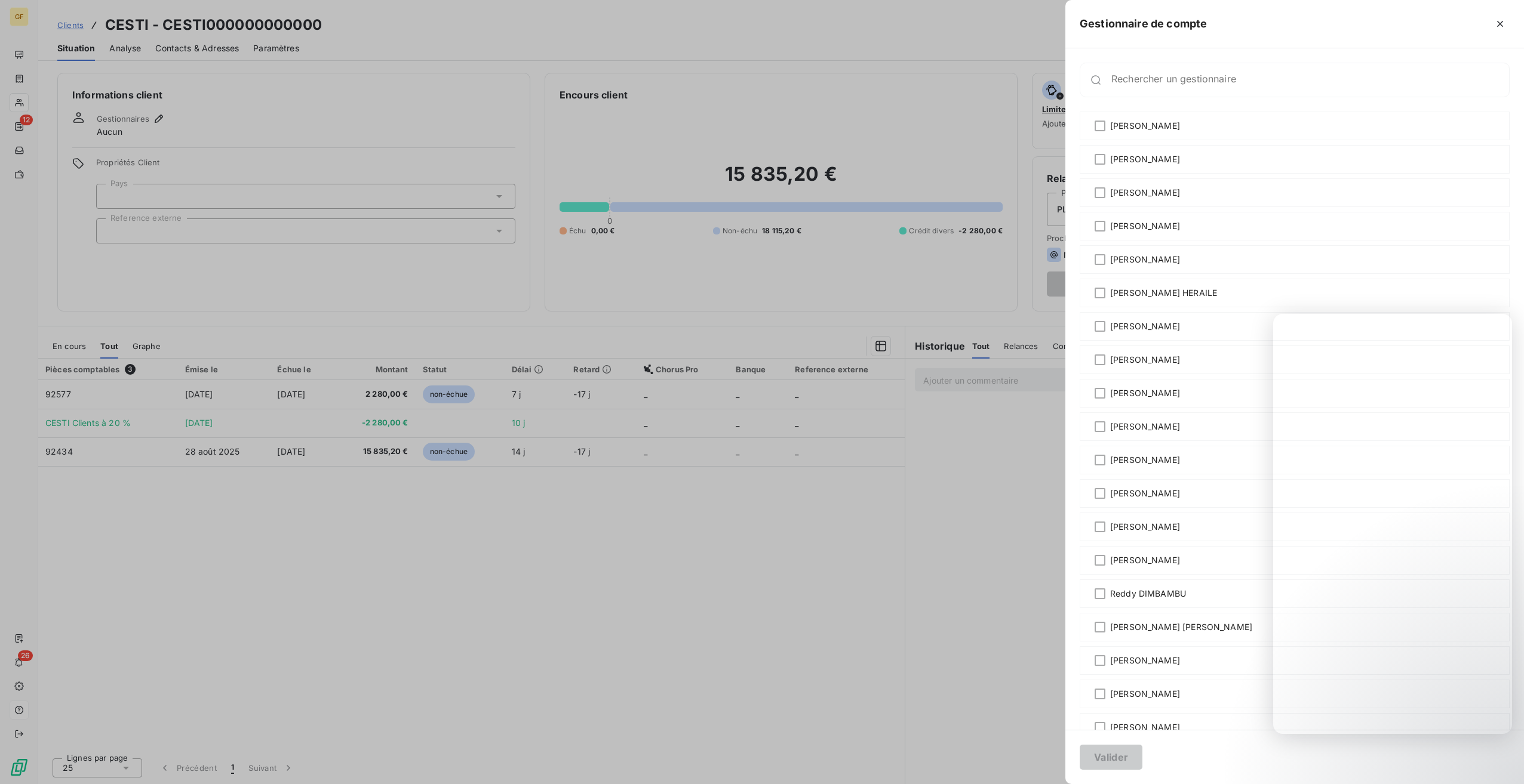
drag, startPoint x: 321, startPoint y: 132, endPoint x: 338, endPoint y: 128, distance: 17.5
click at [327, 128] on div at bounding box center [762, 392] width 1524 height 784
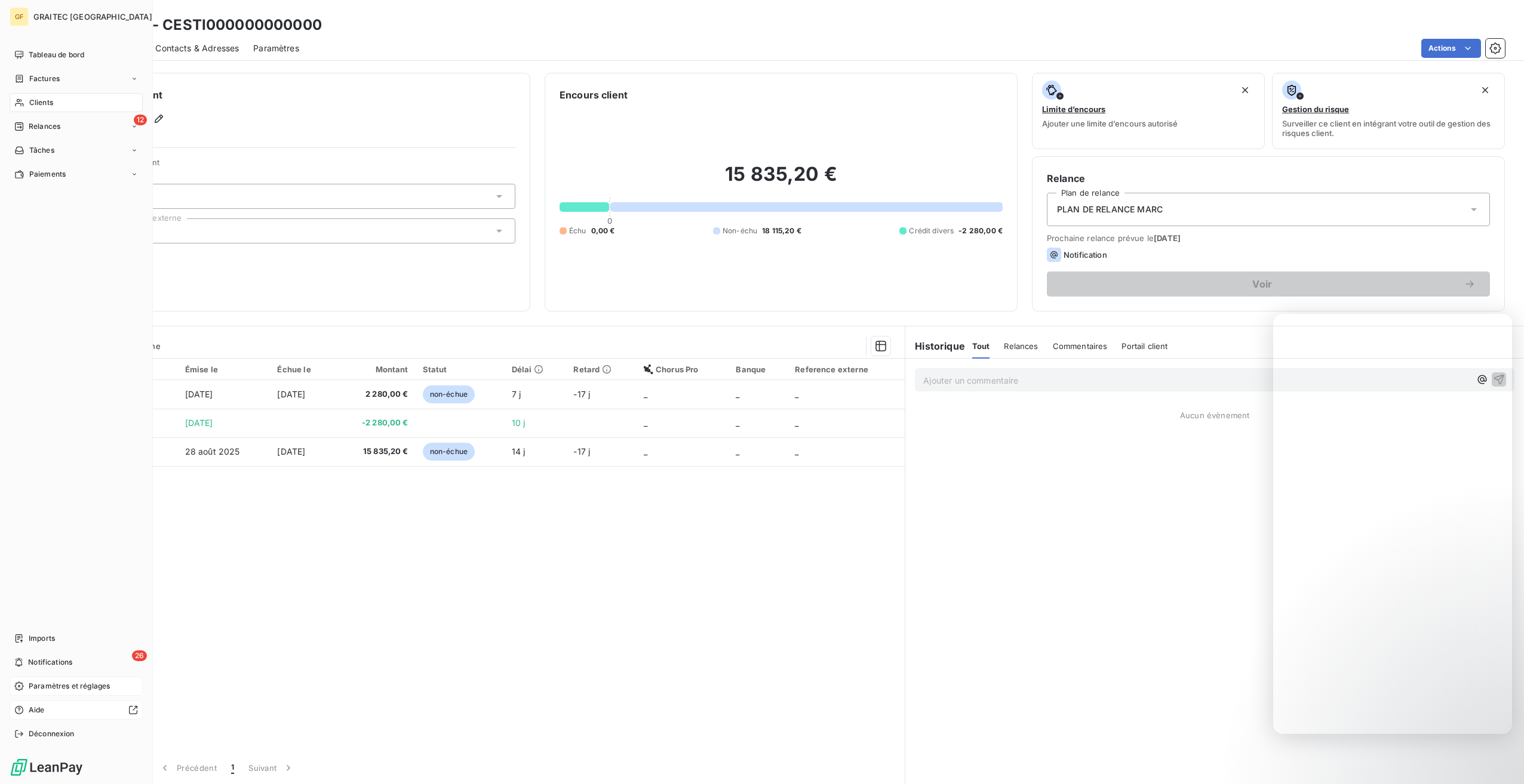
drag, startPoint x: 64, startPoint y: 688, endPoint x: 87, endPoint y: 693, distance: 23.5
click at [64, 688] on span "Paramètres et réglages" at bounding box center [69, 686] width 81 height 11
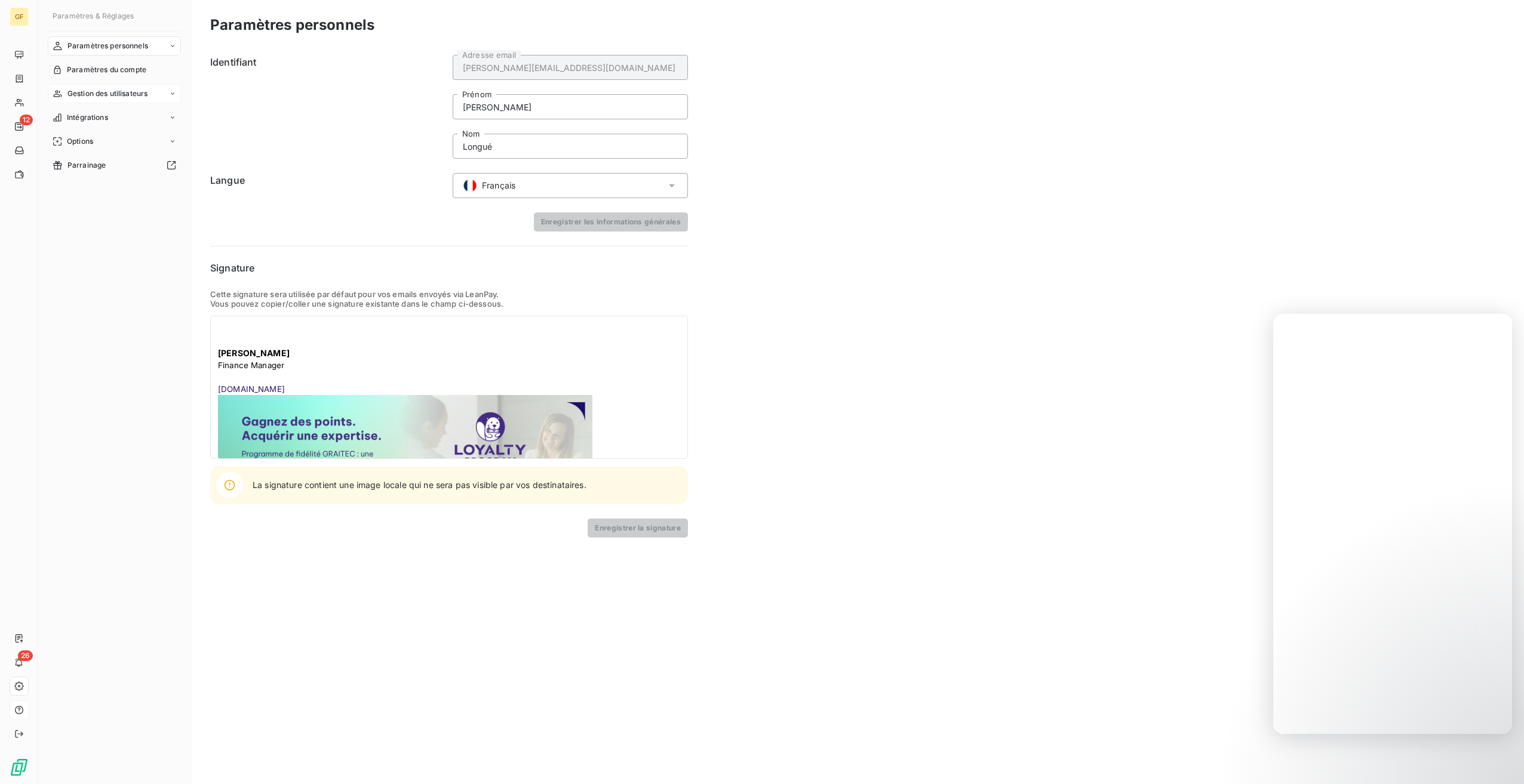
click at [124, 95] on span "Gestion des utilisateurs" at bounding box center [108, 93] width 81 height 11
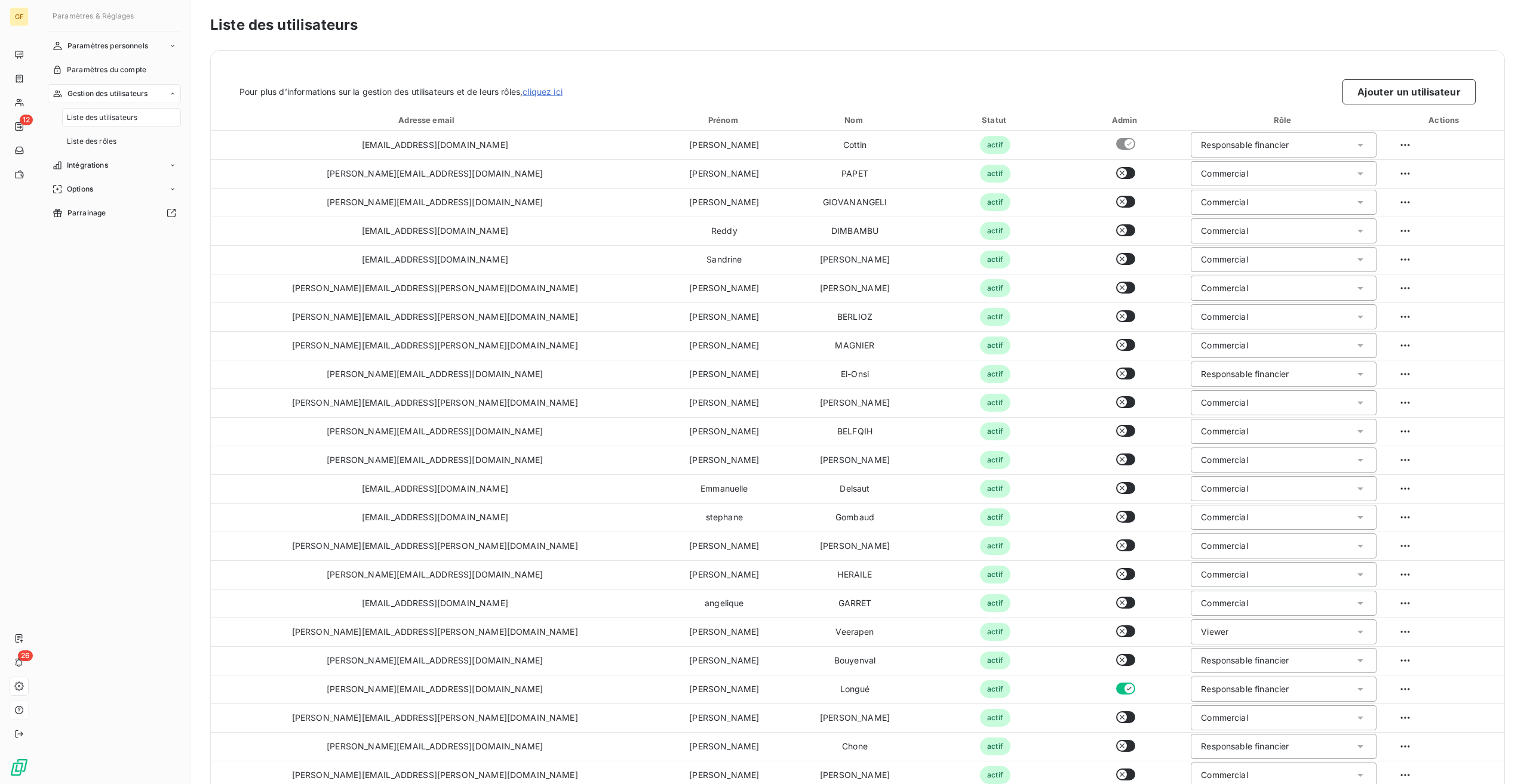
click at [562, 85] on div "Pour plus d’informations sur la gestion des utilisateurs et de leurs rôles, cli…" at bounding box center [857, 91] width 1236 height 25
click at [556, 88] on link "cliquez ici" at bounding box center [543, 91] width 40 height 10
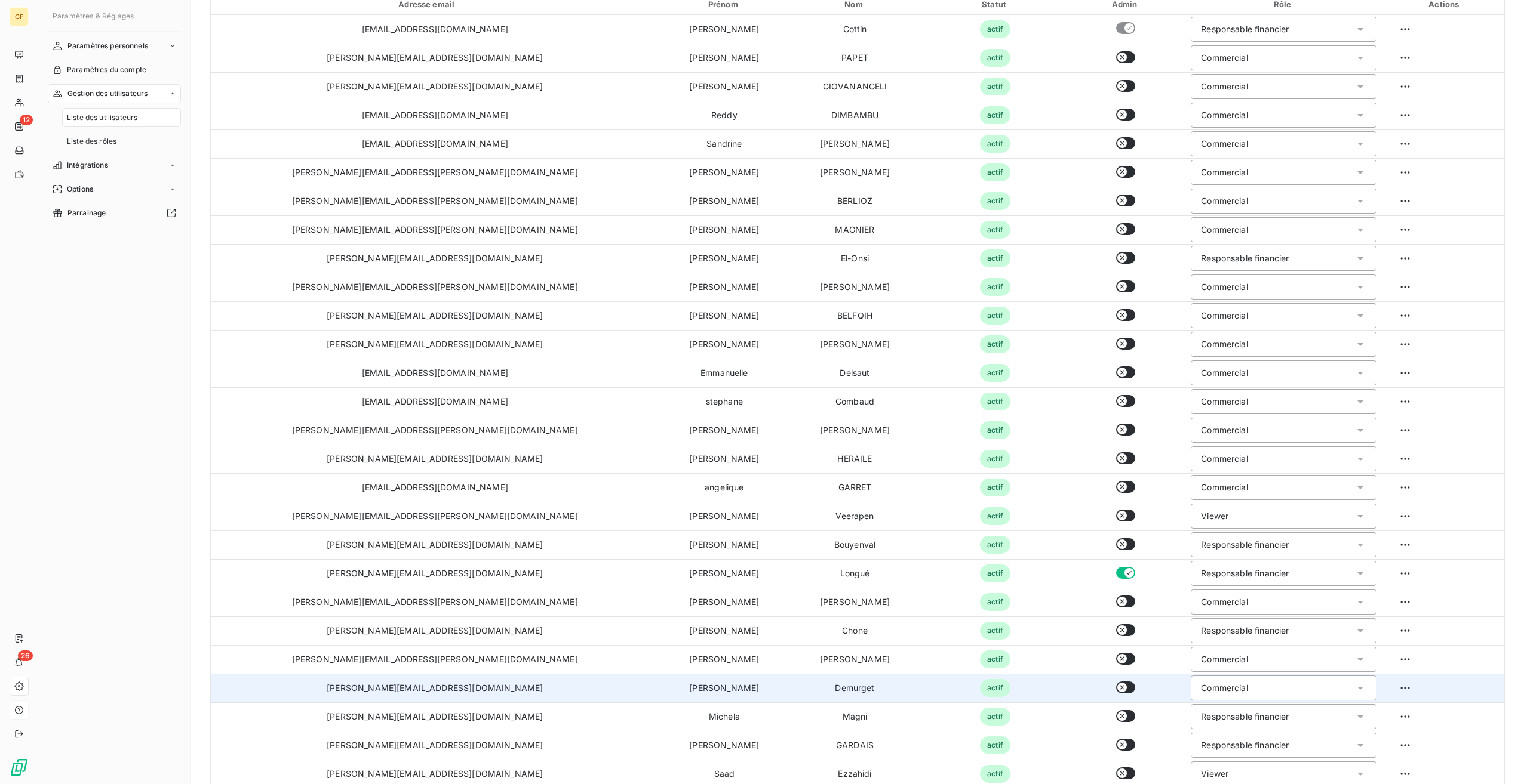
scroll to position [250, 0]
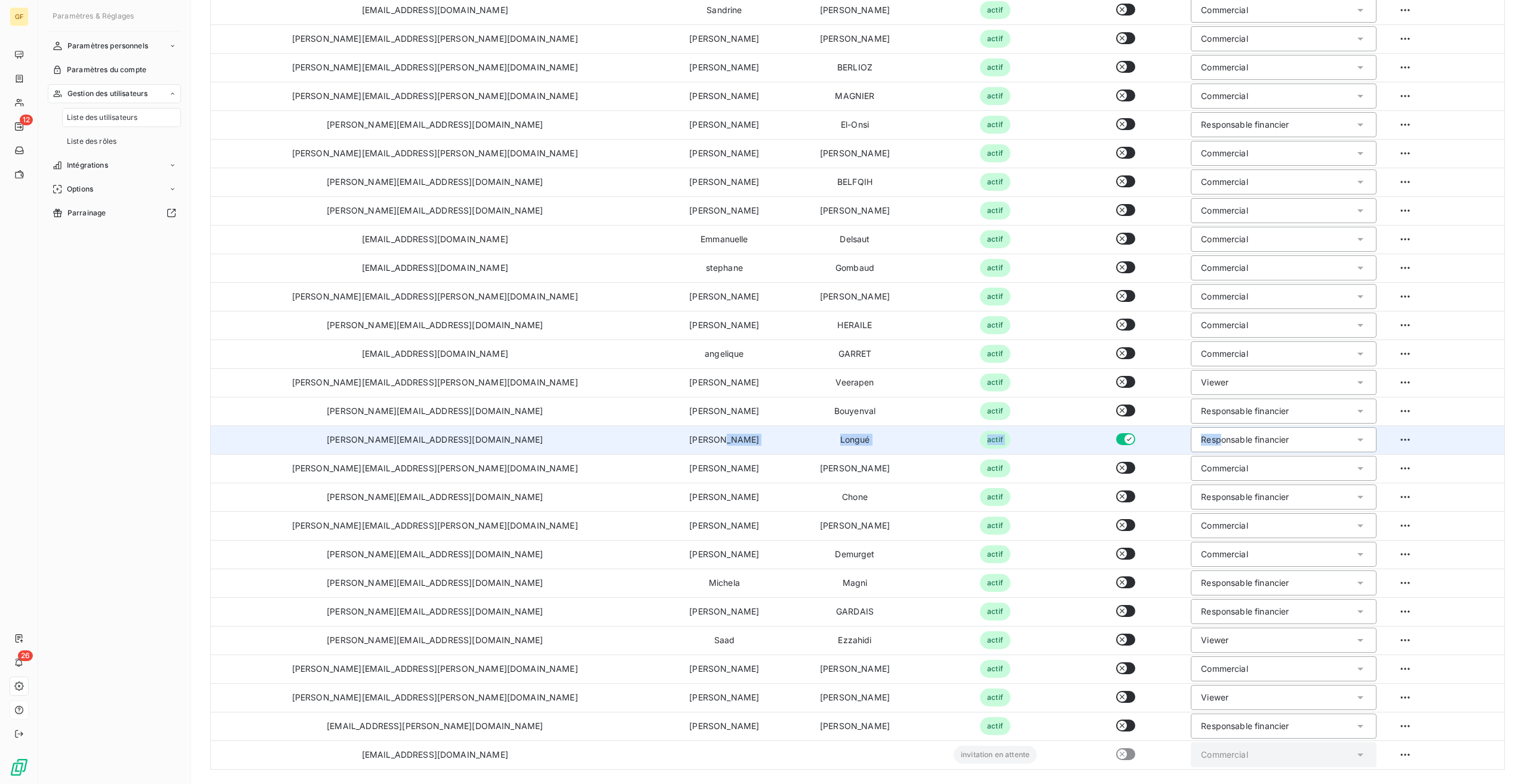
drag, startPoint x: 597, startPoint y: 434, endPoint x: 1148, endPoint y: 434, distance: 551.0
click at [1148, 434] on tr "camille.longue@graitec.com Camille Longué actif Responsable financier" at bounding box center [857, 439] width 1293 height 29
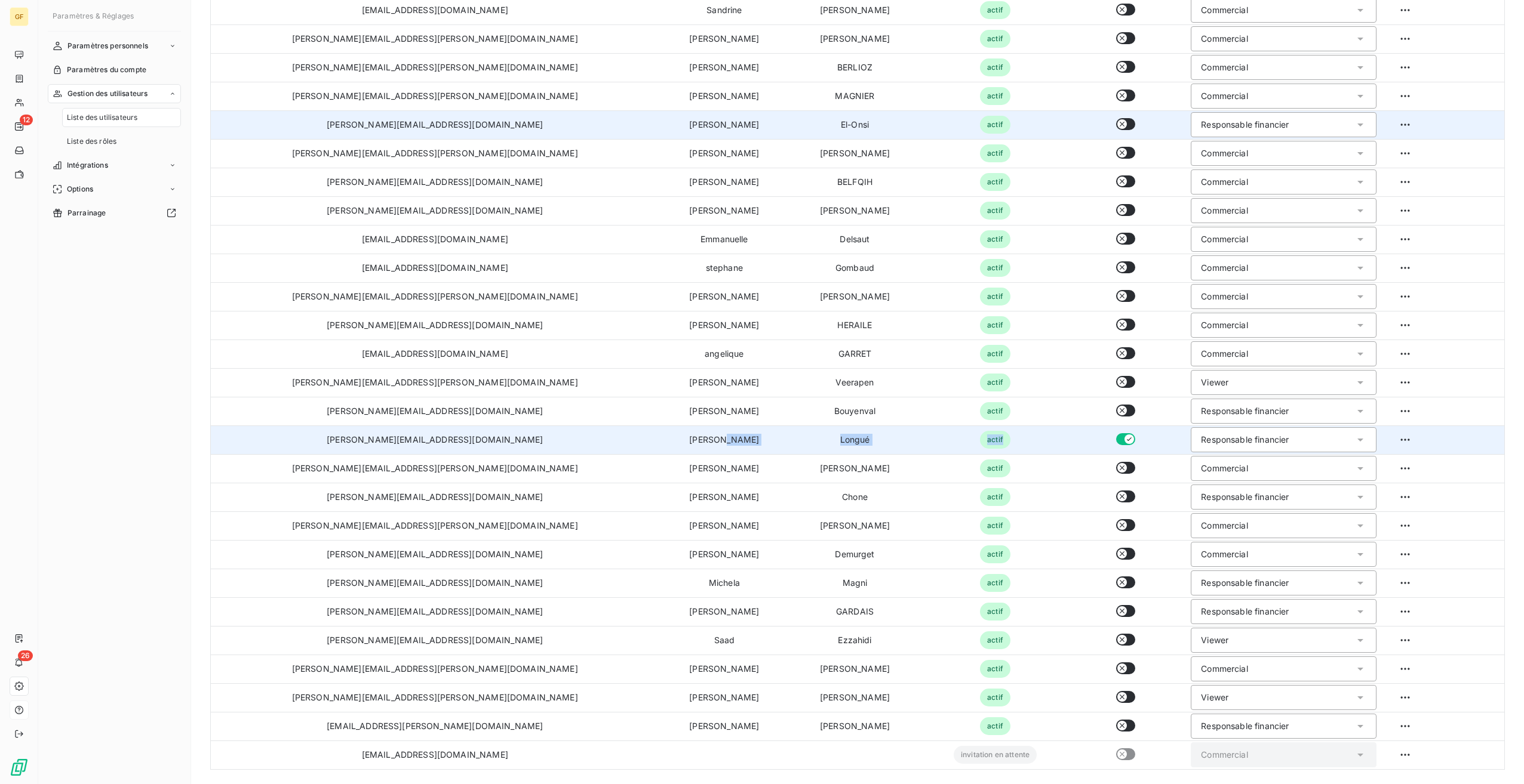
click at [1117, 123] on icon "button" at bounding box center [1121, 123] width 9 height 9
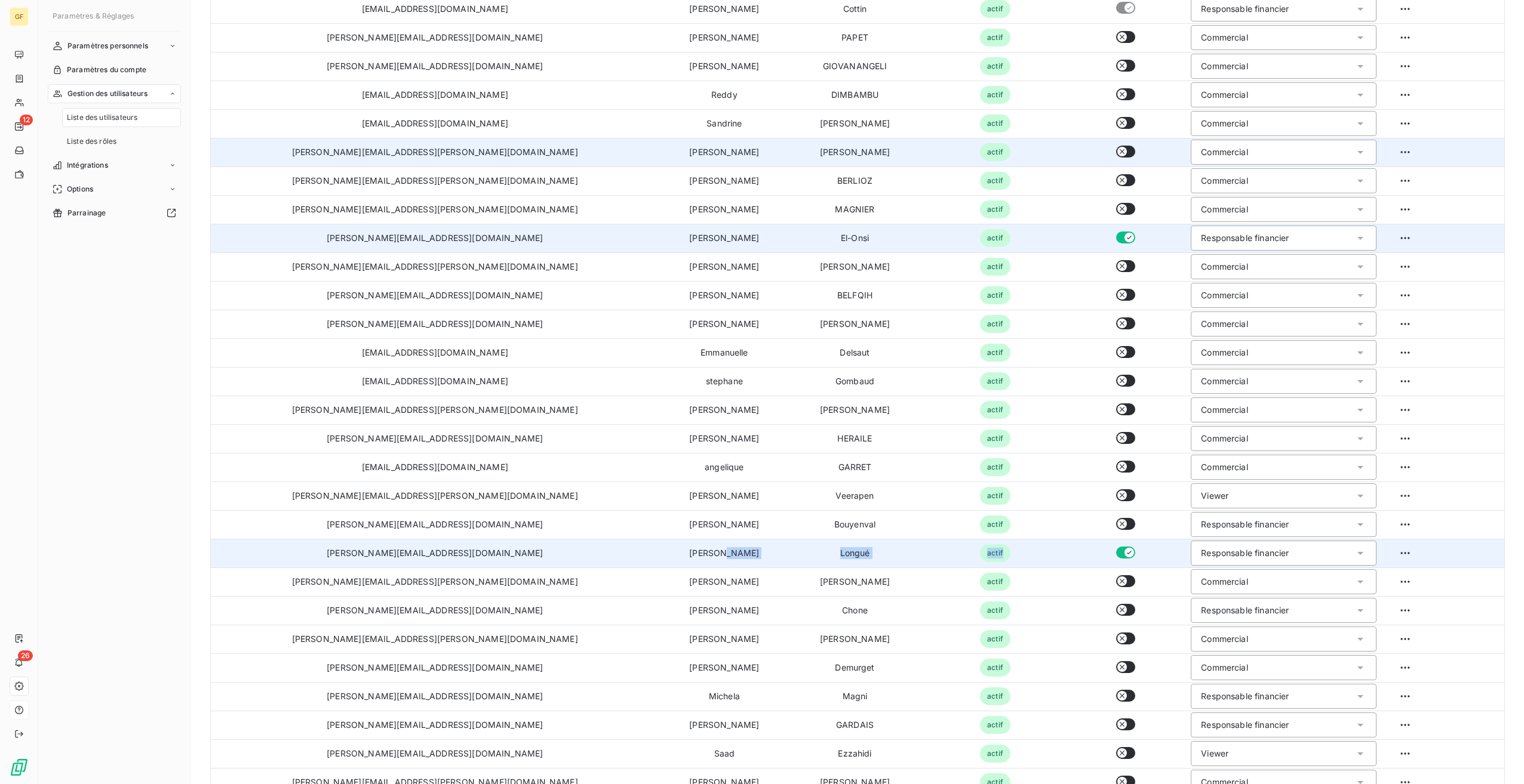
scroll to position [0, 0]
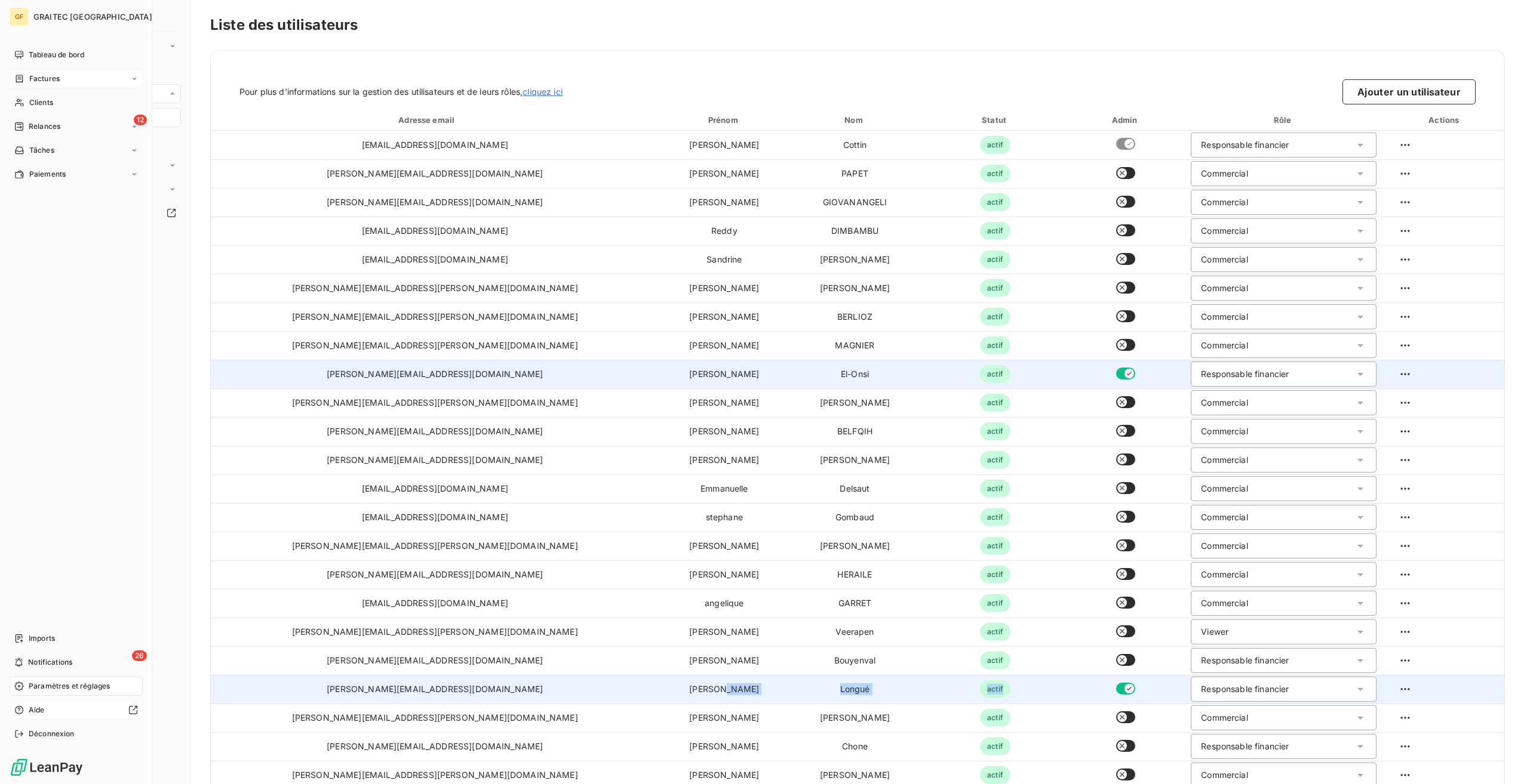
click at [62, 79] on div "Factures" at bounding box center [76, 78] width 133 height 19
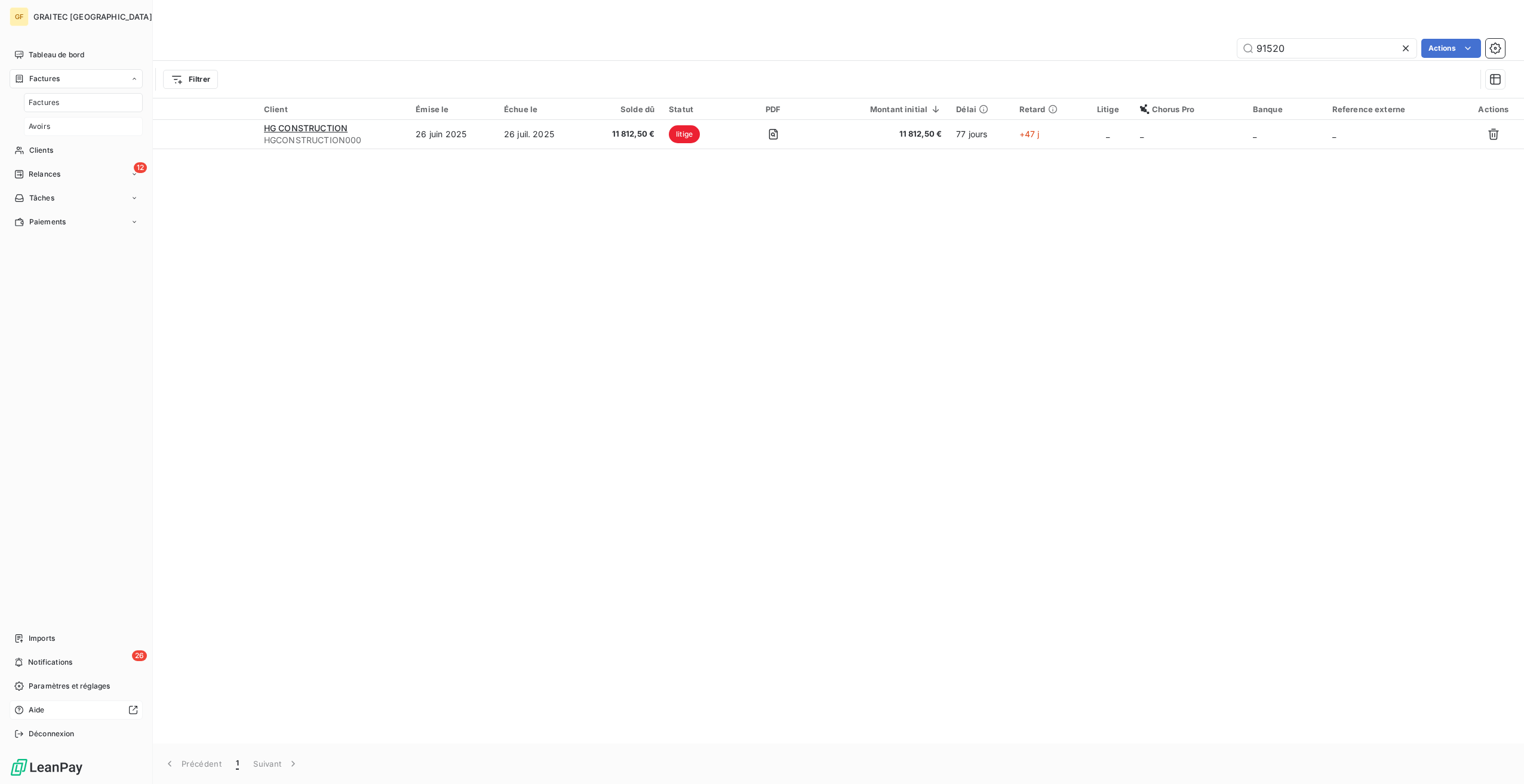
click at [49, 123] on span "Avoirs" at bounding box center [39, 126] width 21 height 11
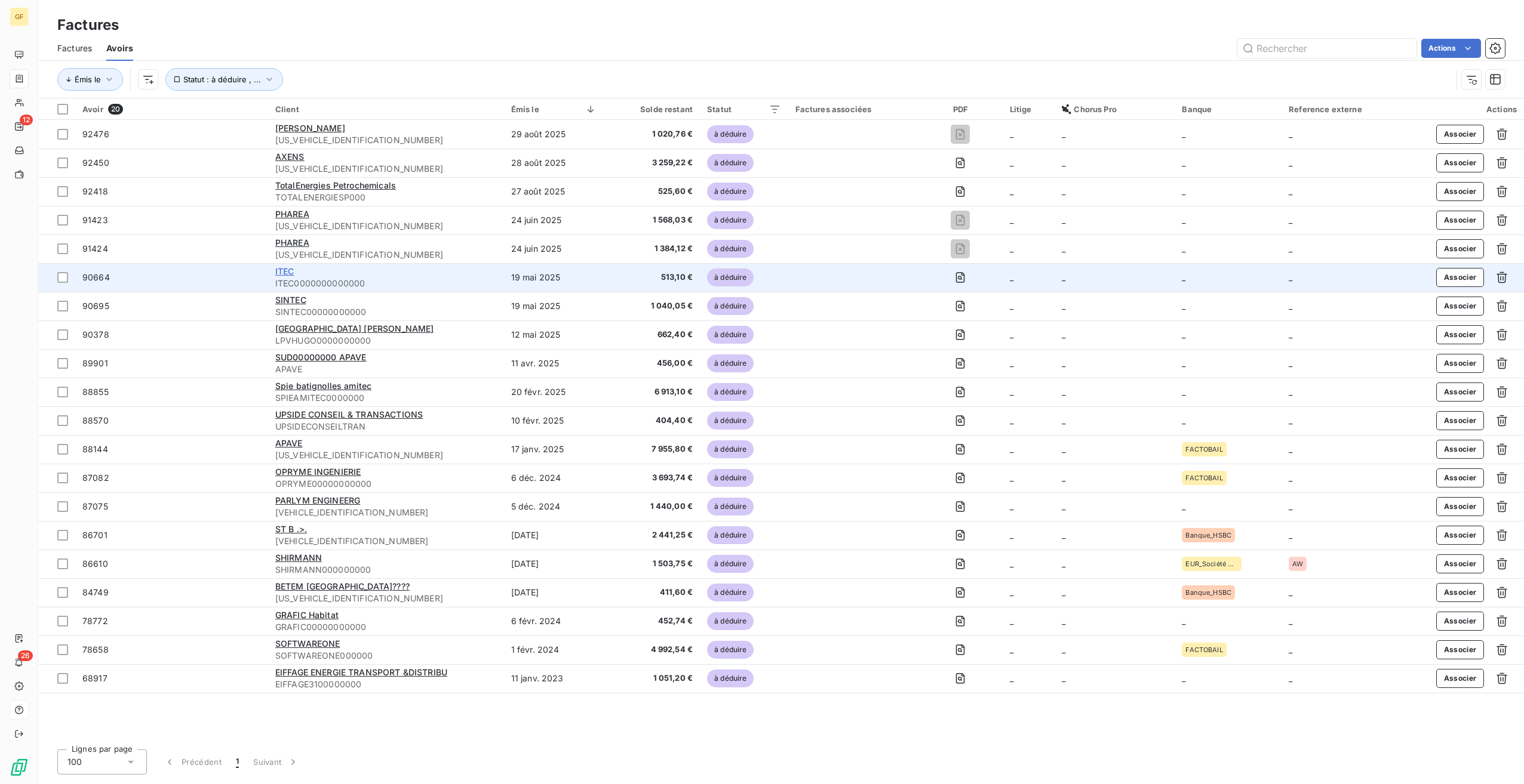
click at [288, 271] on span "ITEC" at bounding box center [285, 271] width 19 height 10
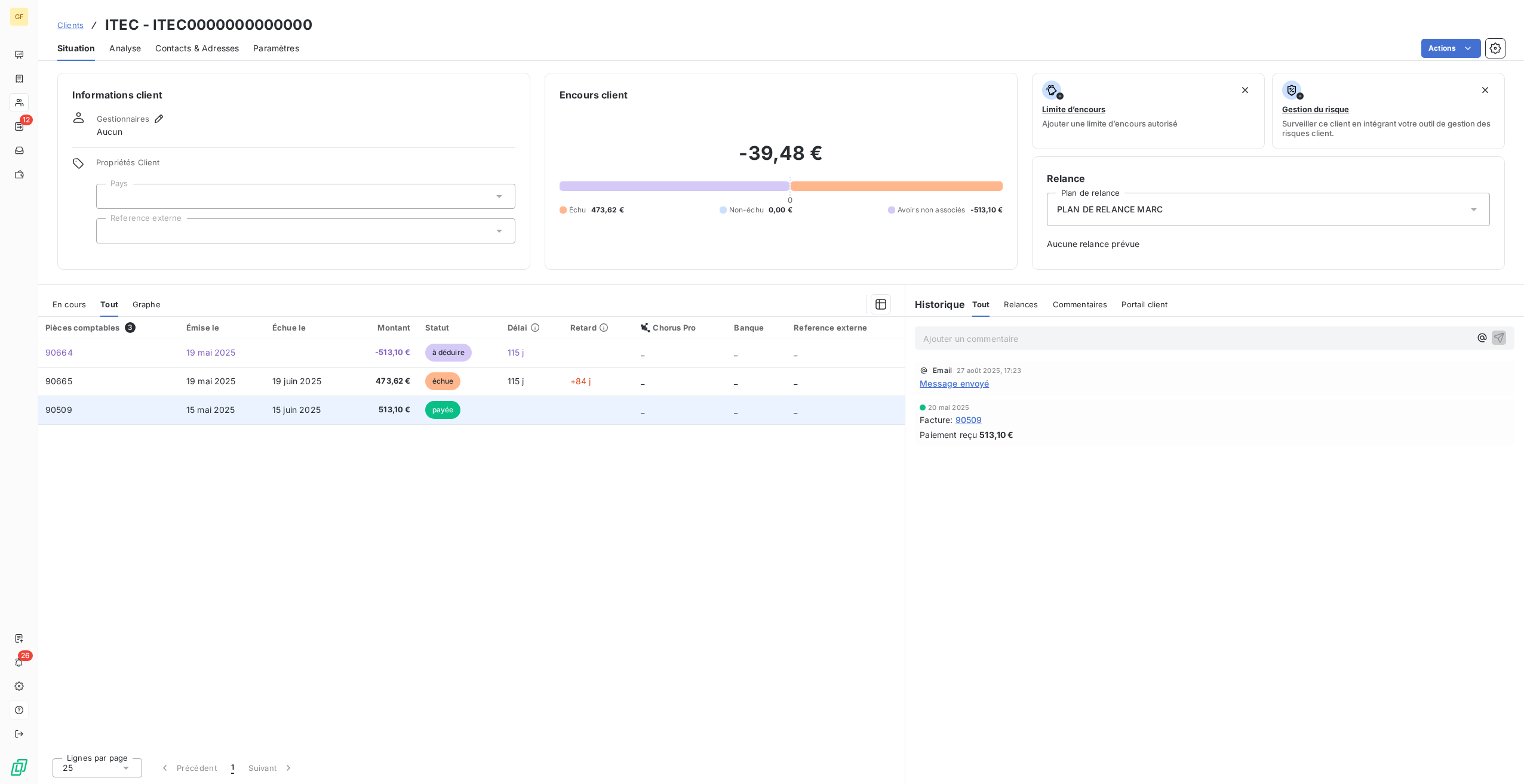
click at [365, 405] on span "513,10 €" at bounding box center [384, 409] width 53 height 12
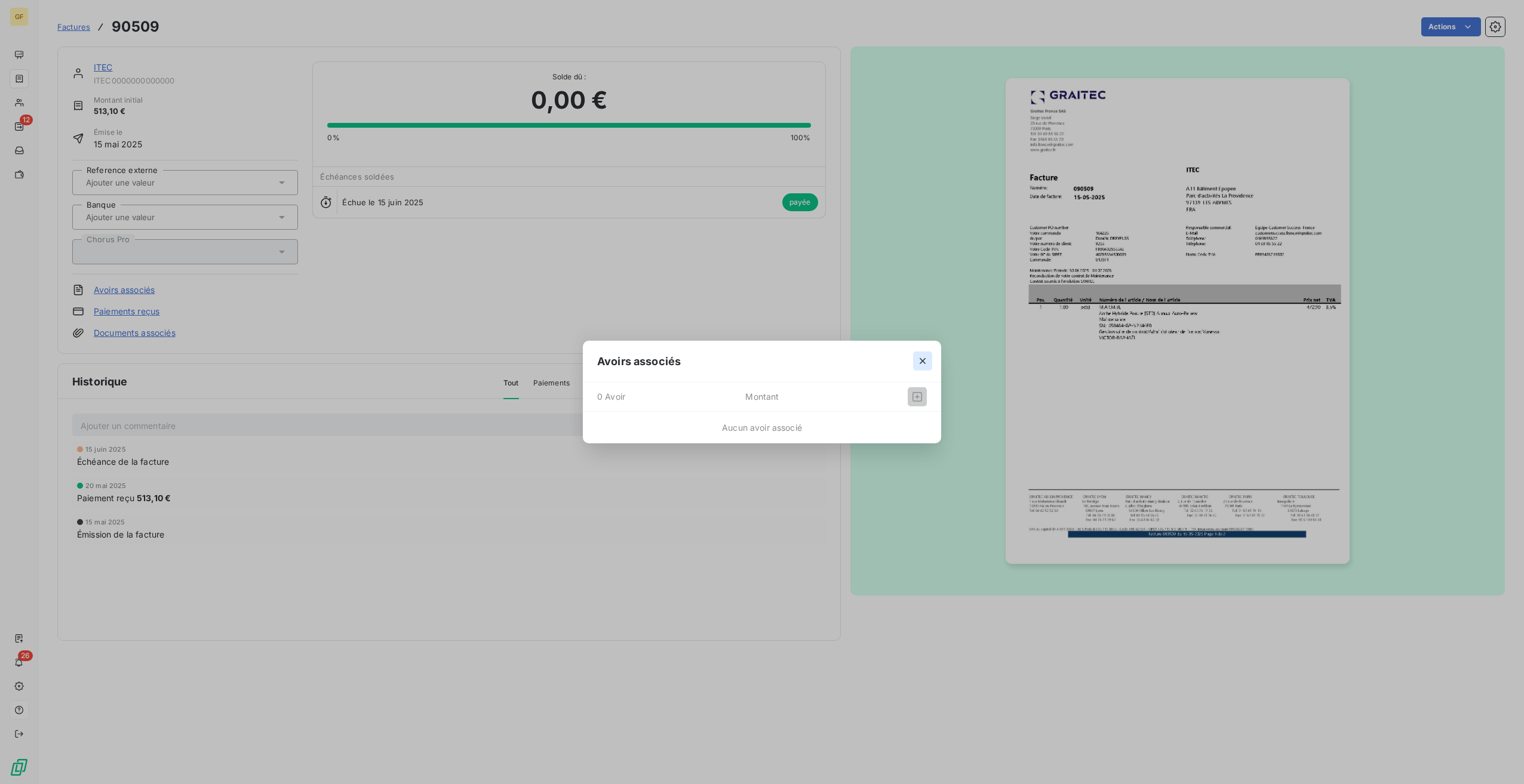
click at [923, 365] on icon "button" at bounding box center [922, 361] width 12 height 12
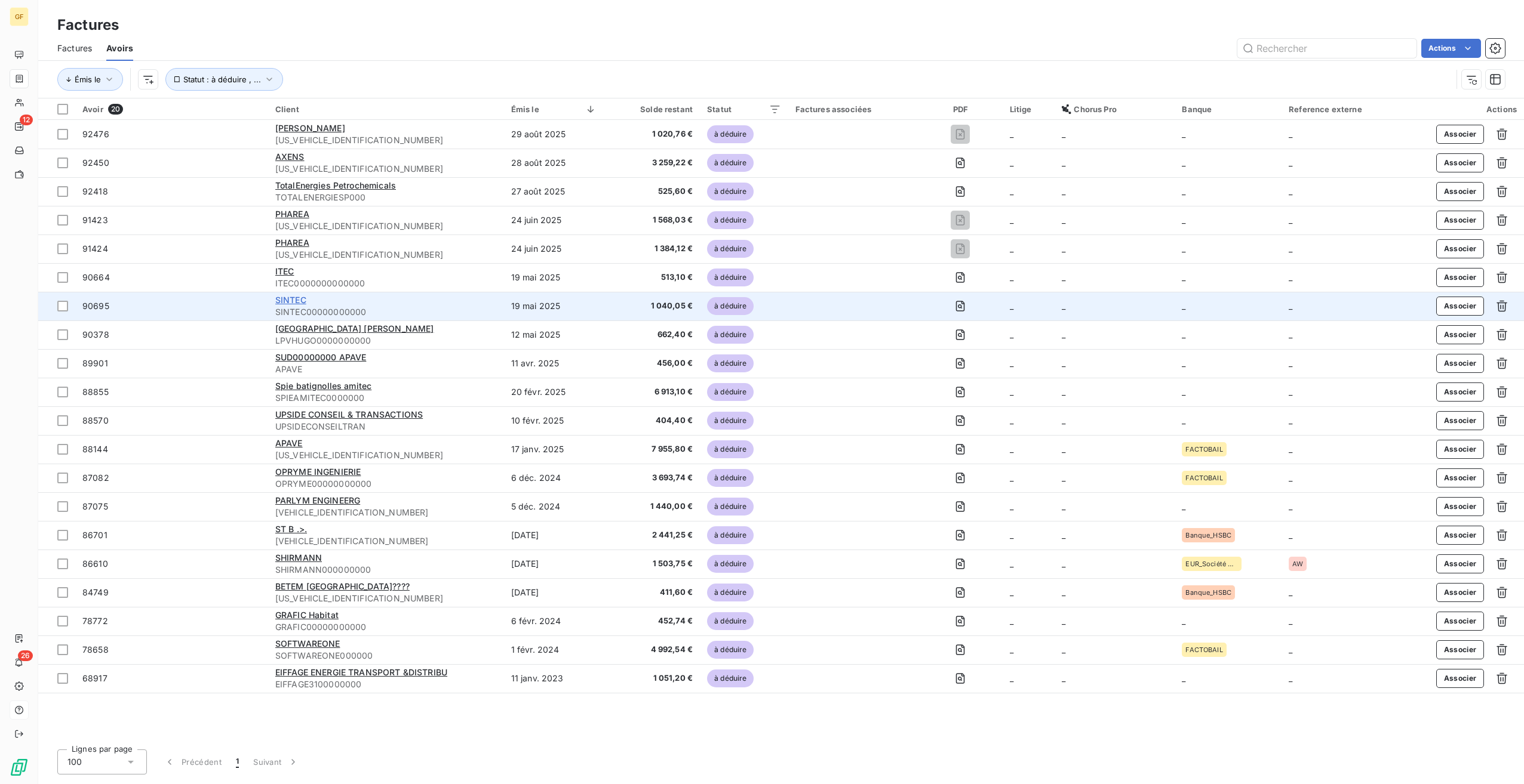
click at [287, 297] on span "SINTEC" at bounding box center [291, 300] width 31 height 10
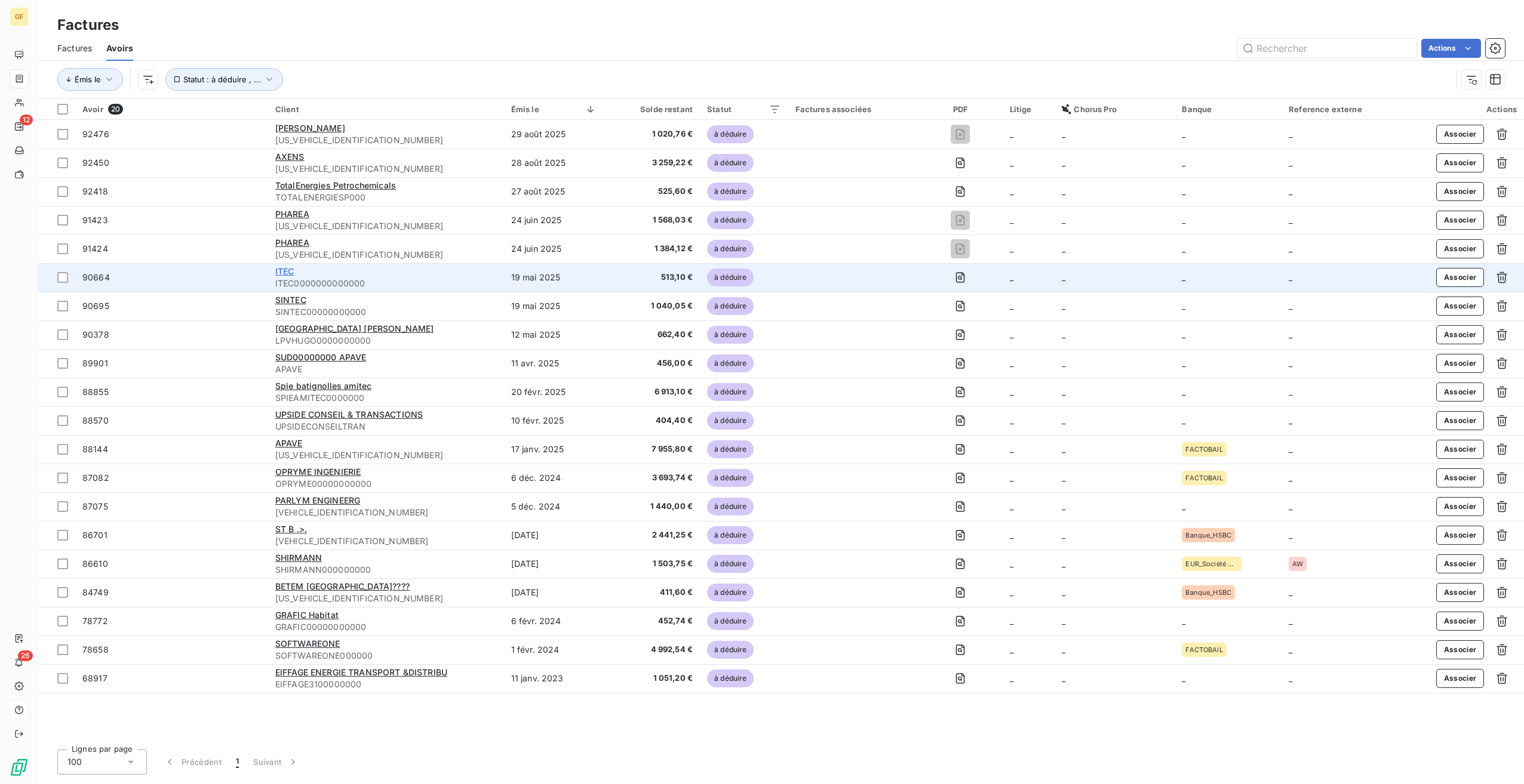
click at [278, 270] on span "ITEC" at bounding box center [285, 271] width 19 height 10
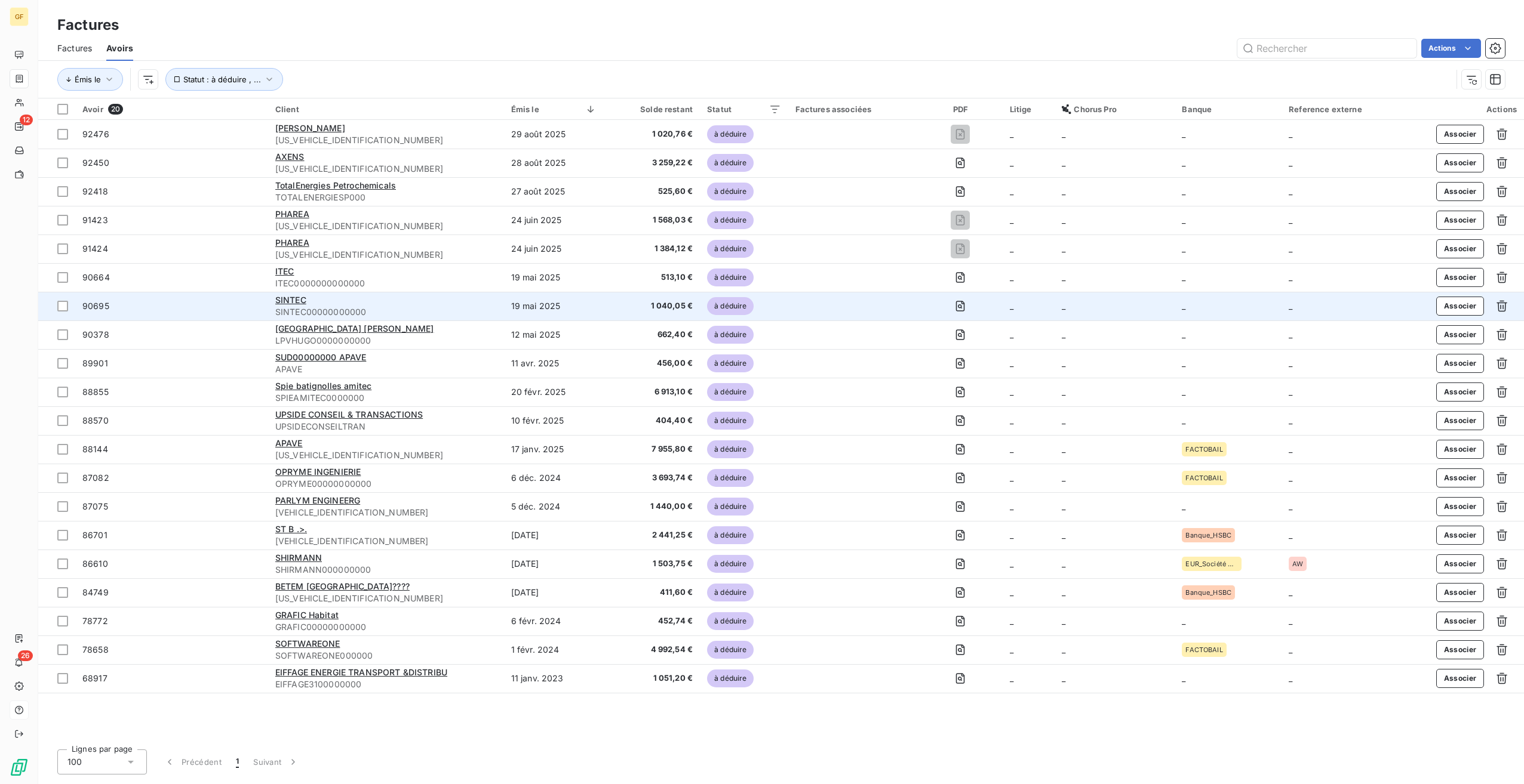
click at [291, 292] on td "SINTEC SINTEC00000000000" at bounding box center [386, 306] width 236 height 29
click at [292, 297] on span "SINTEC" at bounding box center [291, 300] width 31 height 10
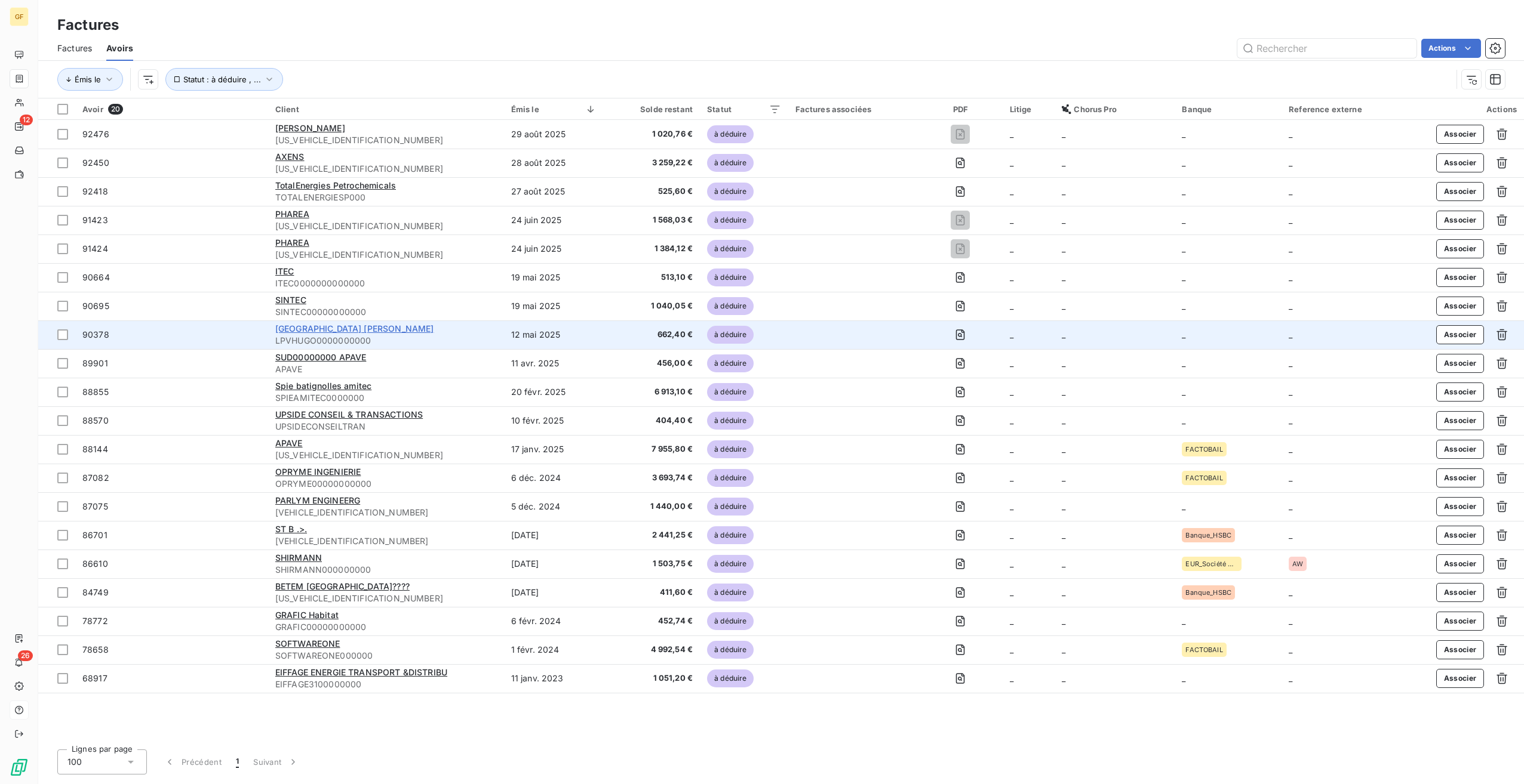
click at [318, 330] on span "Lycée Polyvalent Victor Hugo - Lune" at bounding box center [355, 328] width 159 height 10
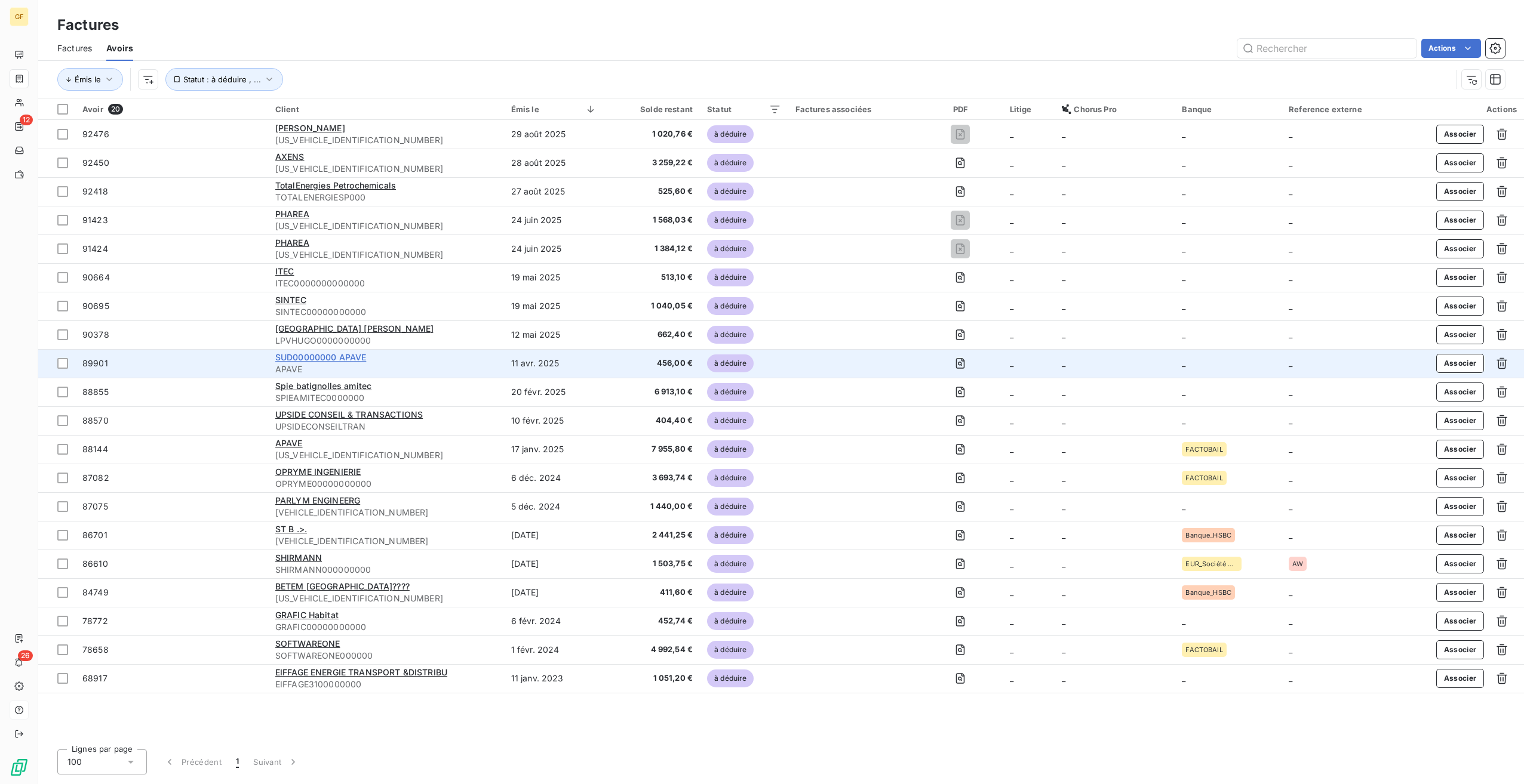
click at [301, 352] on span "SUD00000000 APAVE" at bounding box center [321, 357] width 91 height 10
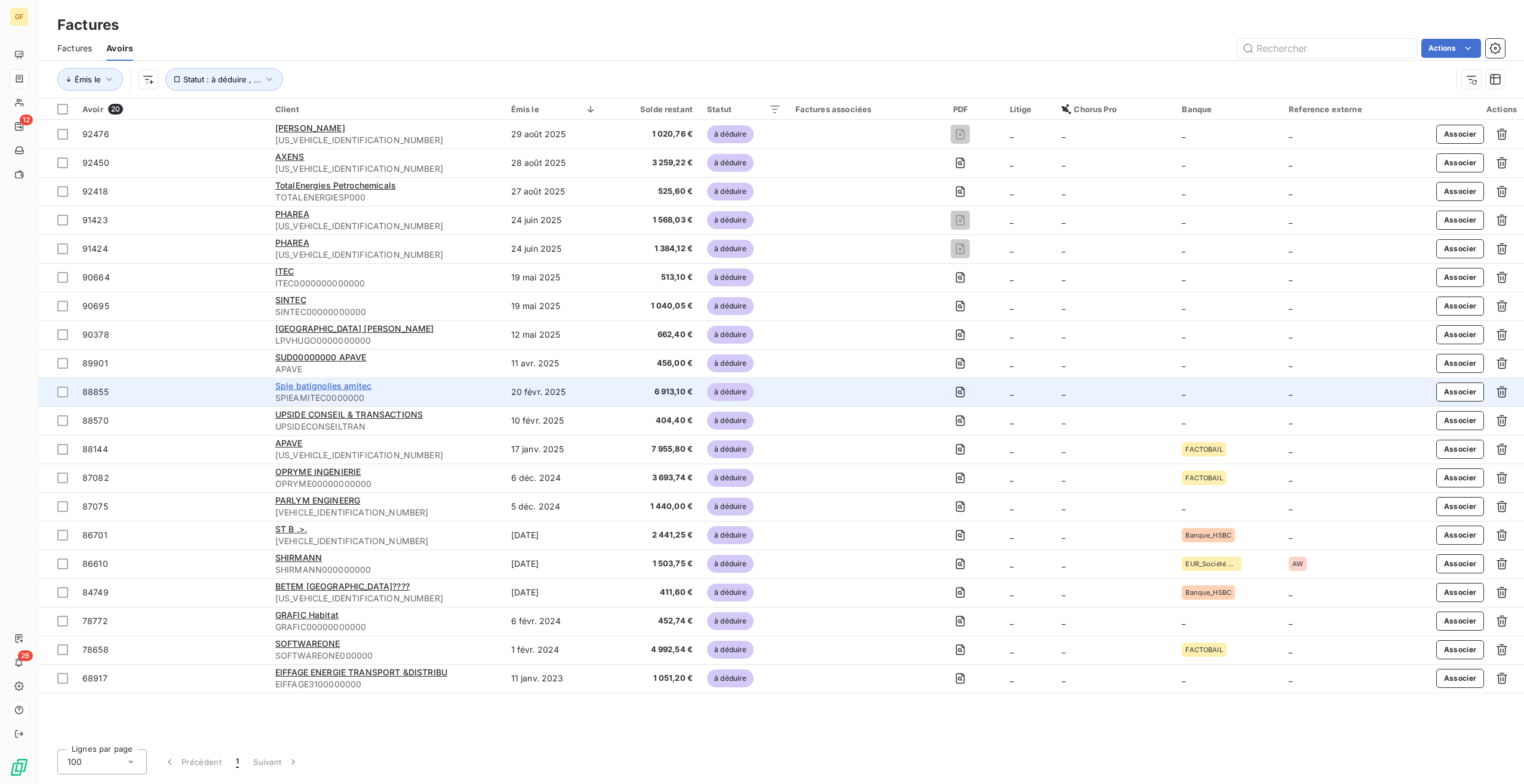
click at [336, 387] on span "Spie batignolles amitec" at bounding box center [323, 386] width 96 height 10
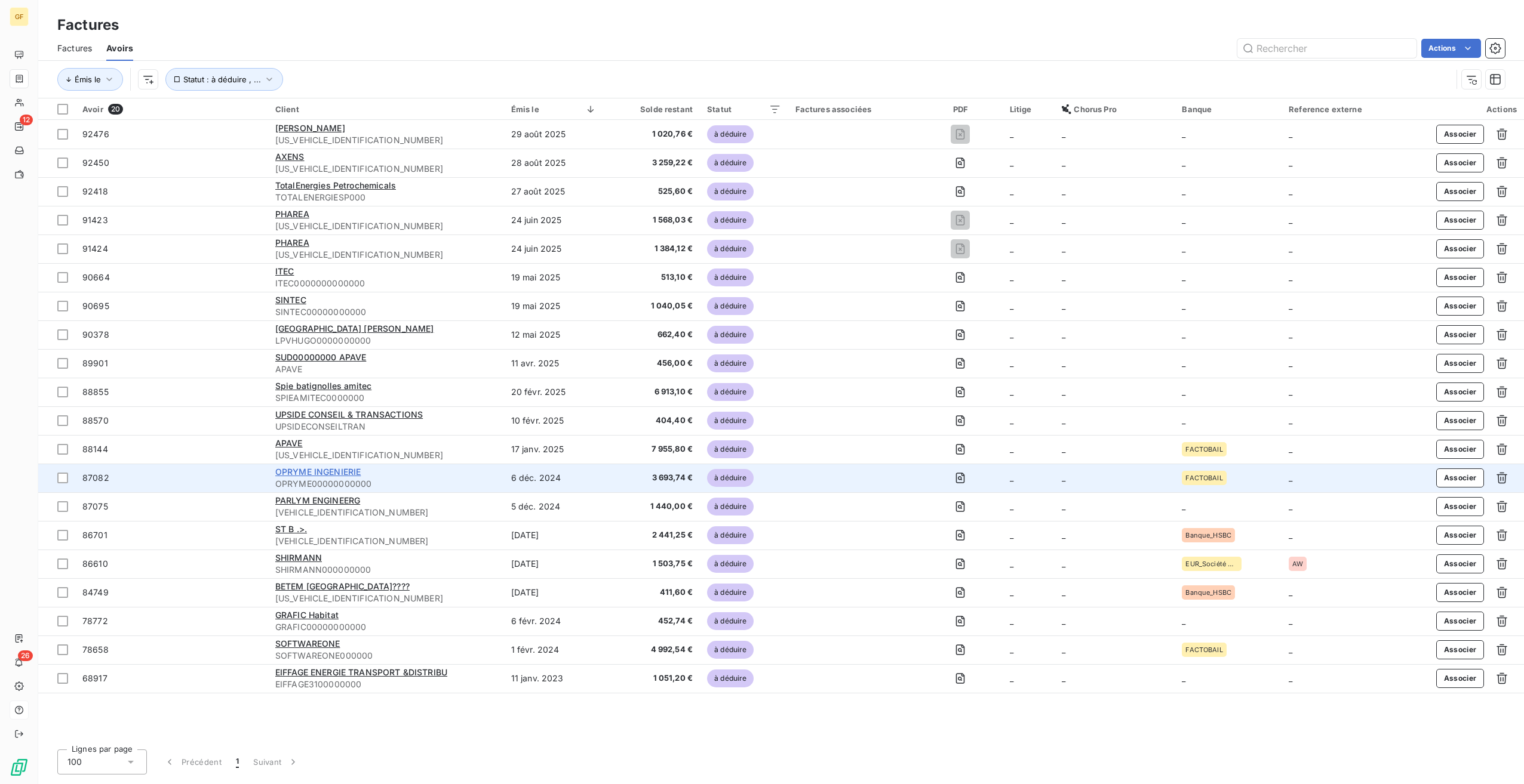
click at [315, 472] on span "OPRYME INGENIERIE" at bounding box center [318, 472] width 86 height 10
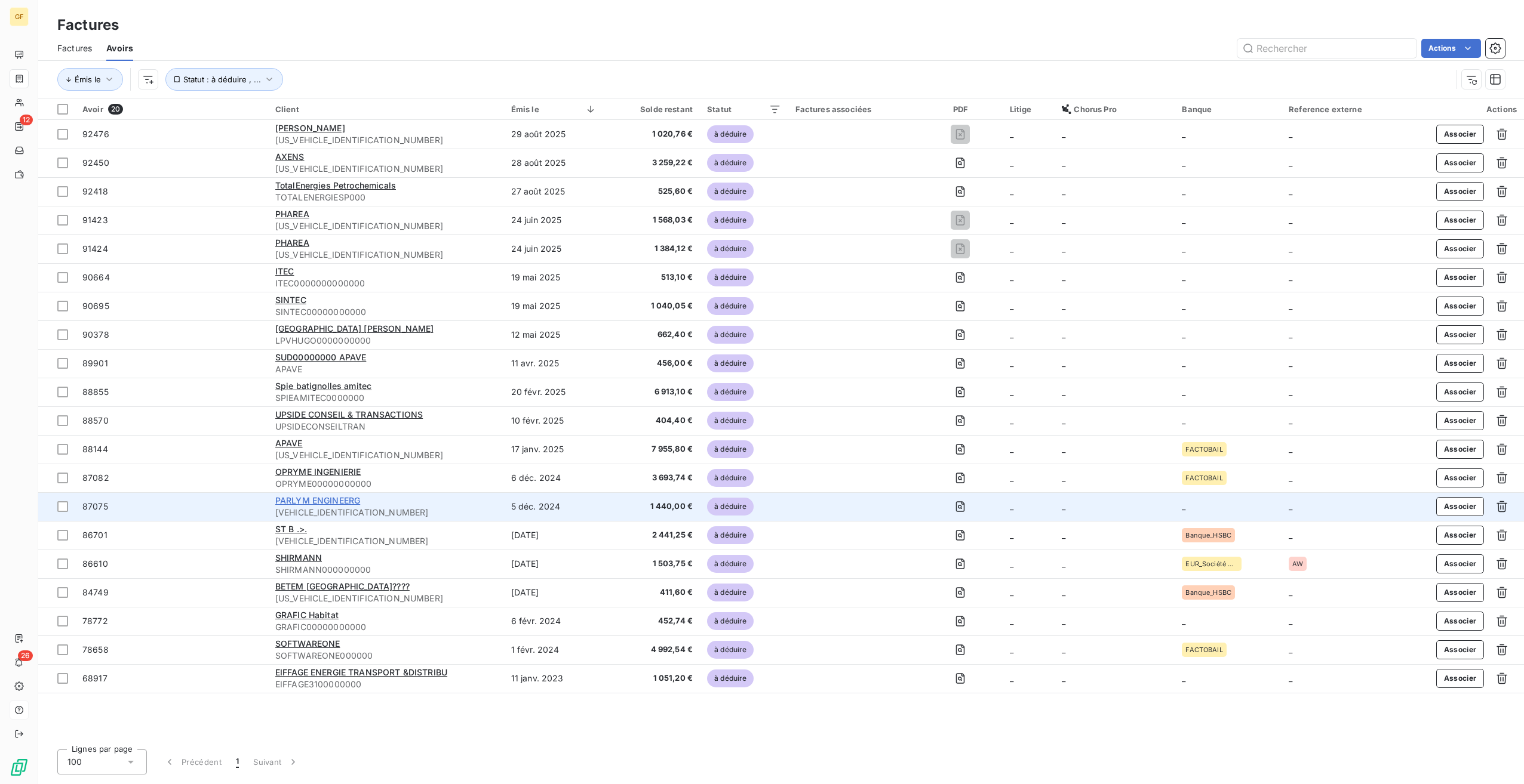
click at [330, 496] on span "PARLYM ENGINEERG" at bounding box center [318, 500] width 85 height 10
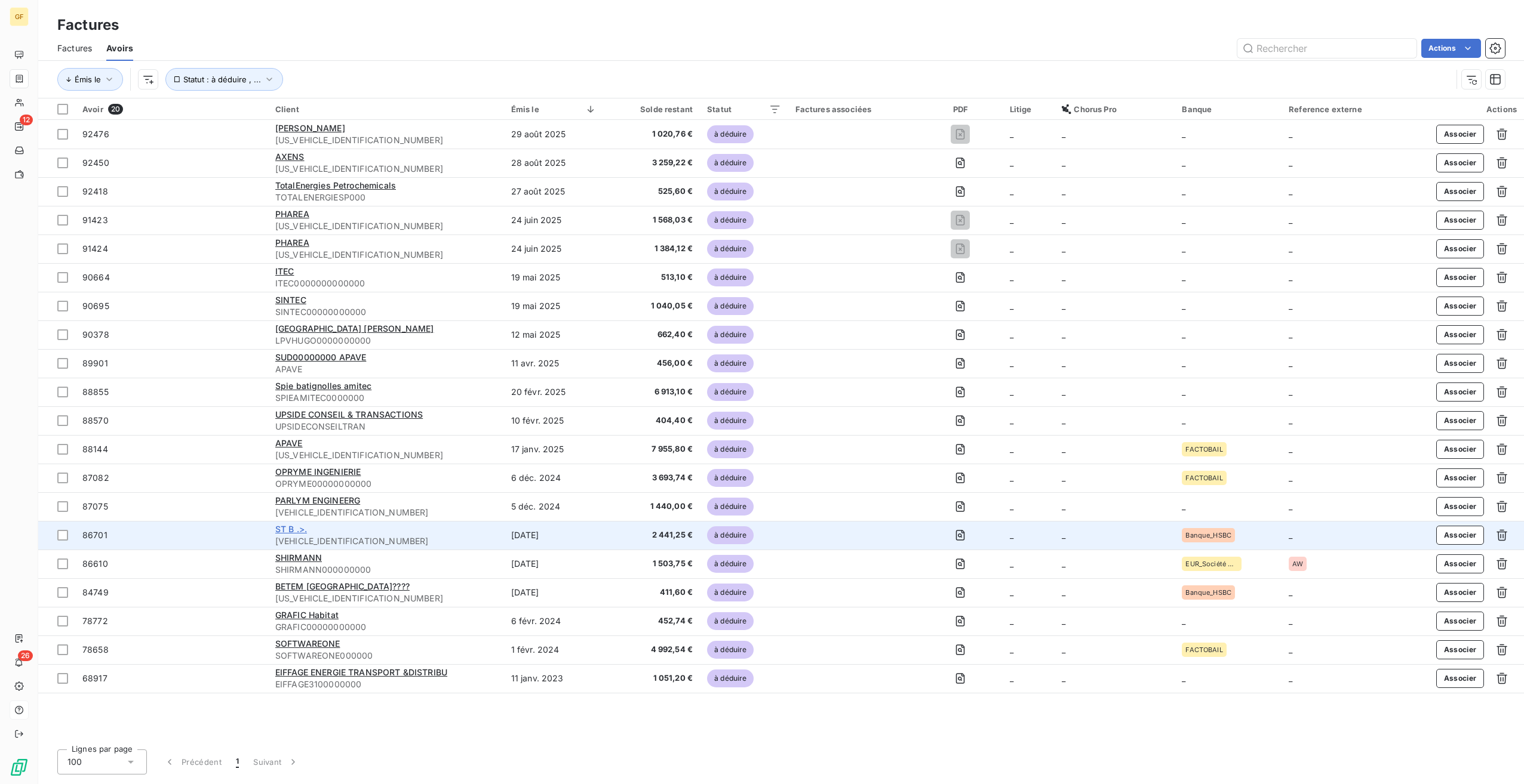
click at [296, 528] on span "ST B .>." at bounding box center [291, 529] width 31 height 10
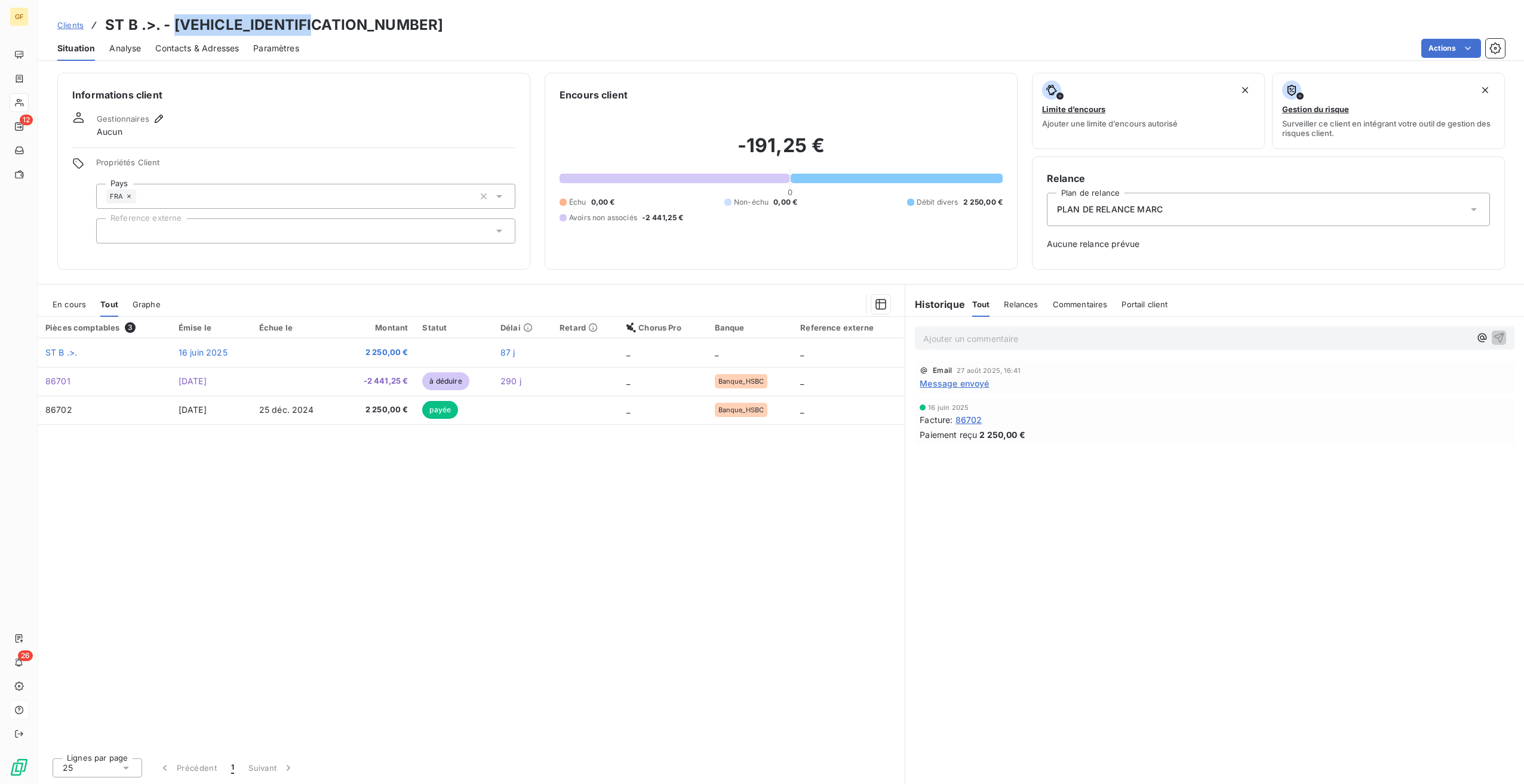
drag, startPoint x: 350, startPoint y: 28, endPoint x: 173, endPoint y: 11, distance: 177.8
click at [173, 11] on div "Clients ST B .>. - STBARTHENERGY0000 Situation Analyse Contacts & Adresses Para…" at bounding box center [781, 30] width 1485 height 61
click at [559, 41] on div "Actions" at bounding box center [909, 48] width 1191 height 19
drag, startPoint x: 405, startPoint y: 29, endPoint x: 172, endPoint y: 27, distance: 233.0
click at [172, 27] on div "Clients ST B .>. - STBARTHENERGY0000" at bounding box center [781, 25] width 1485 height 21
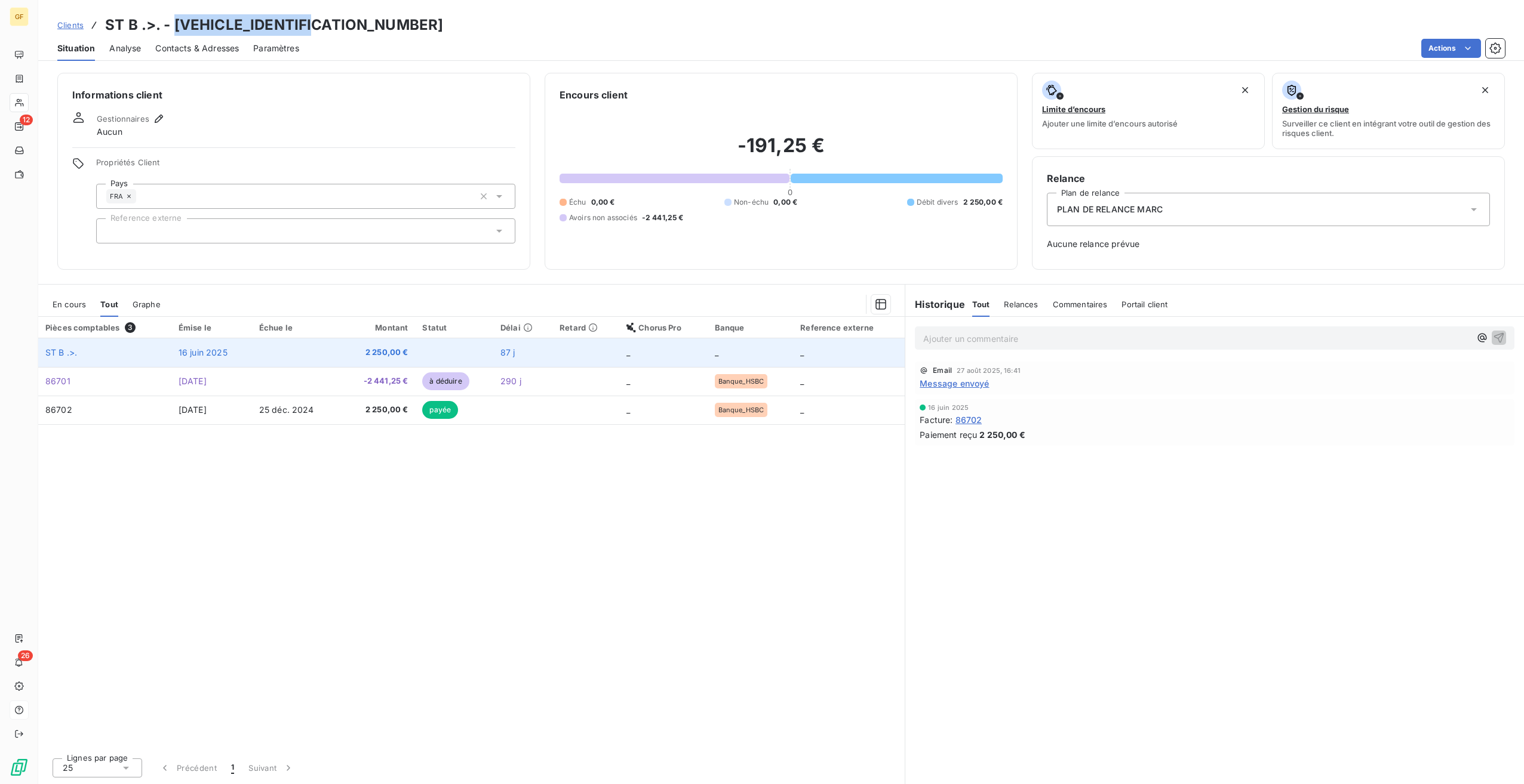
click at [378, 356] on span "2 250,00 €" at bounding box center [378, 352] width 61 height 12
click at [398, 354] on span "2 250,00 €" at bounding box center [378, 352] width 61 height 12
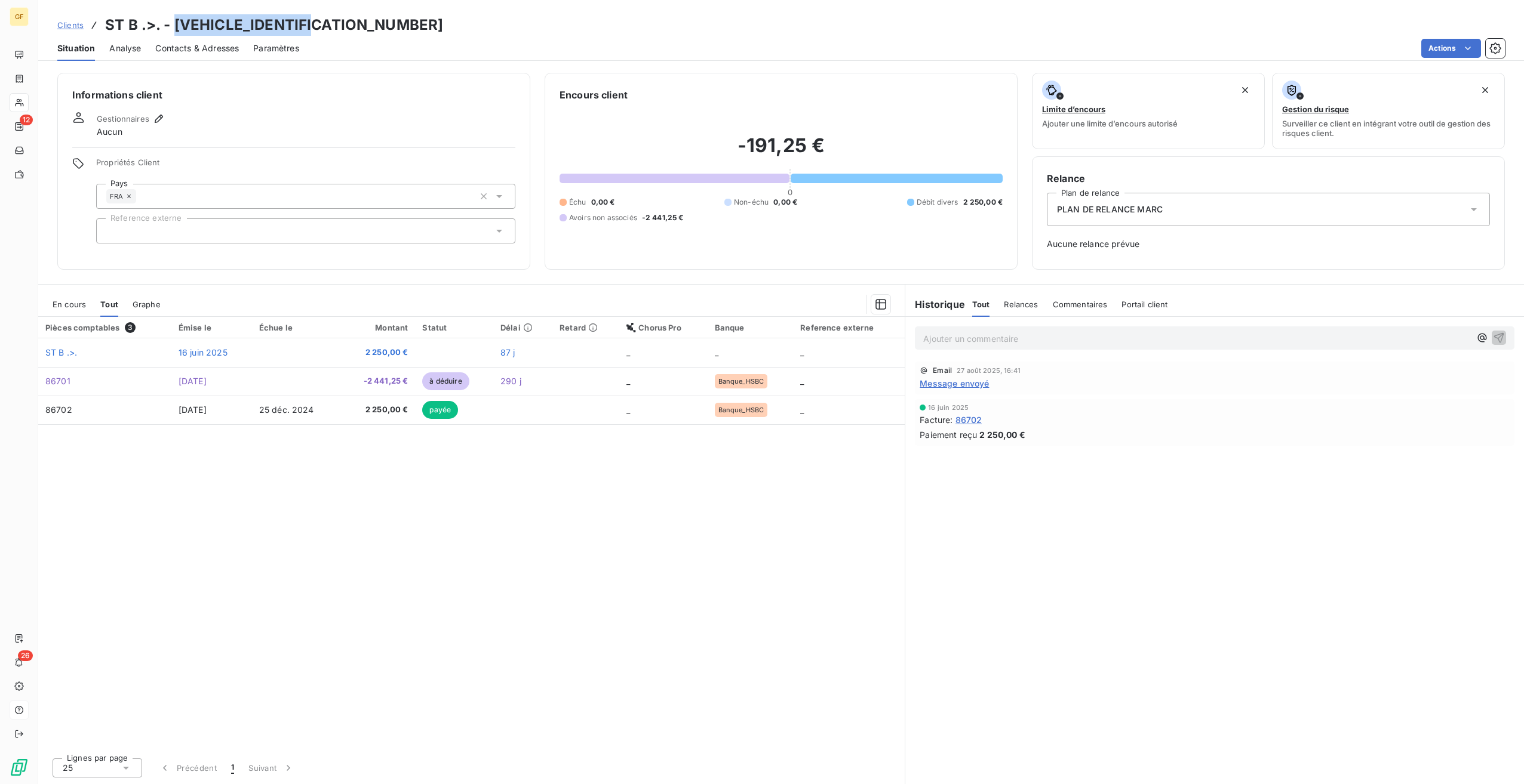
drag, startPoint x: 248, startPoint y: 16, endPoint x: 175, endPoint y: 19, distance: 73.1
click at [175, 19] on div "Clients ST B .>. - STBARTHENERGY0000" at bounding box center [781, 25] width 1485 height 21
copy h3 "STBARTHENERGY0000"
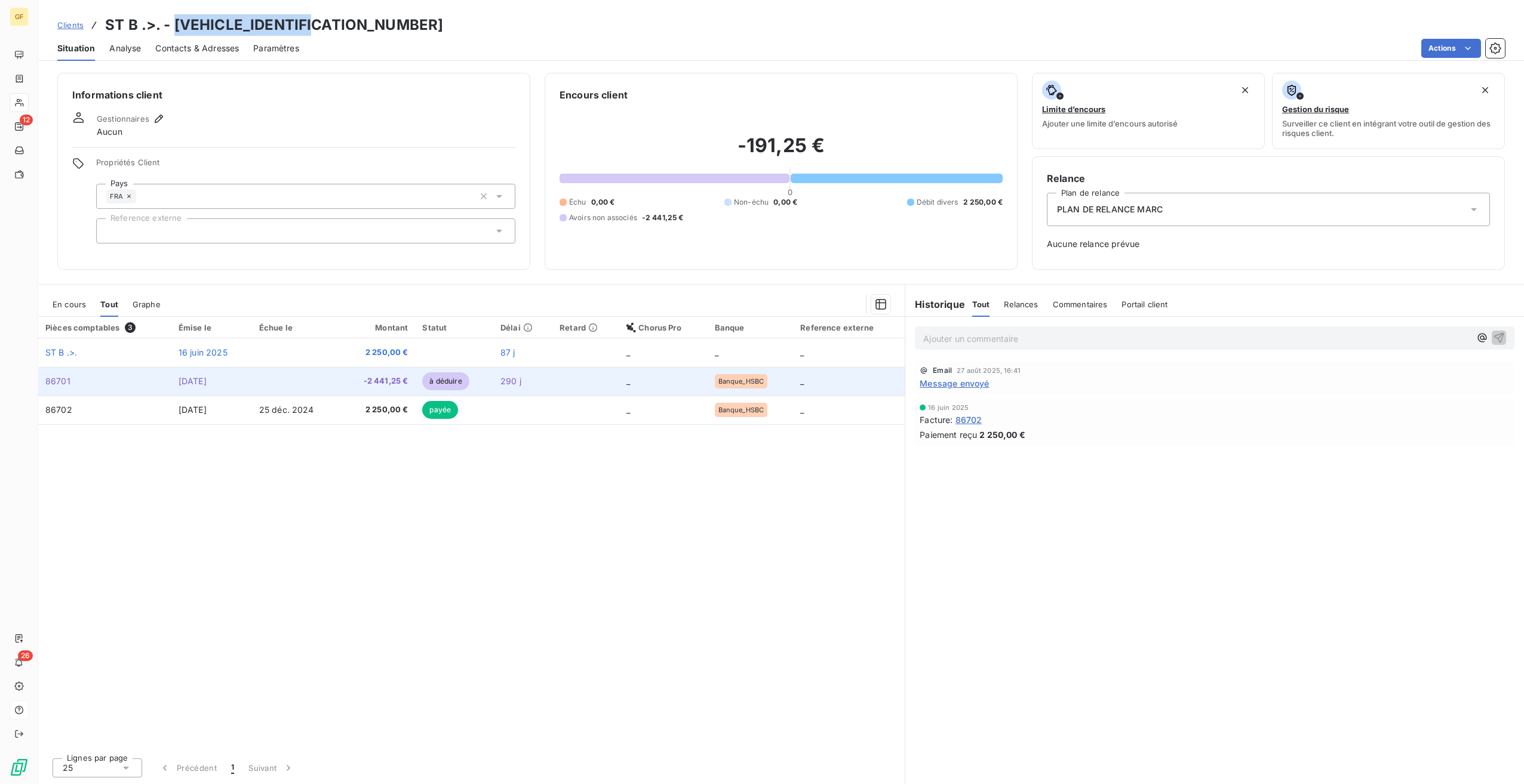
click at [188, 385] on td "25 nov. 2024" at bounding box center [211, 382] width 81 height 29
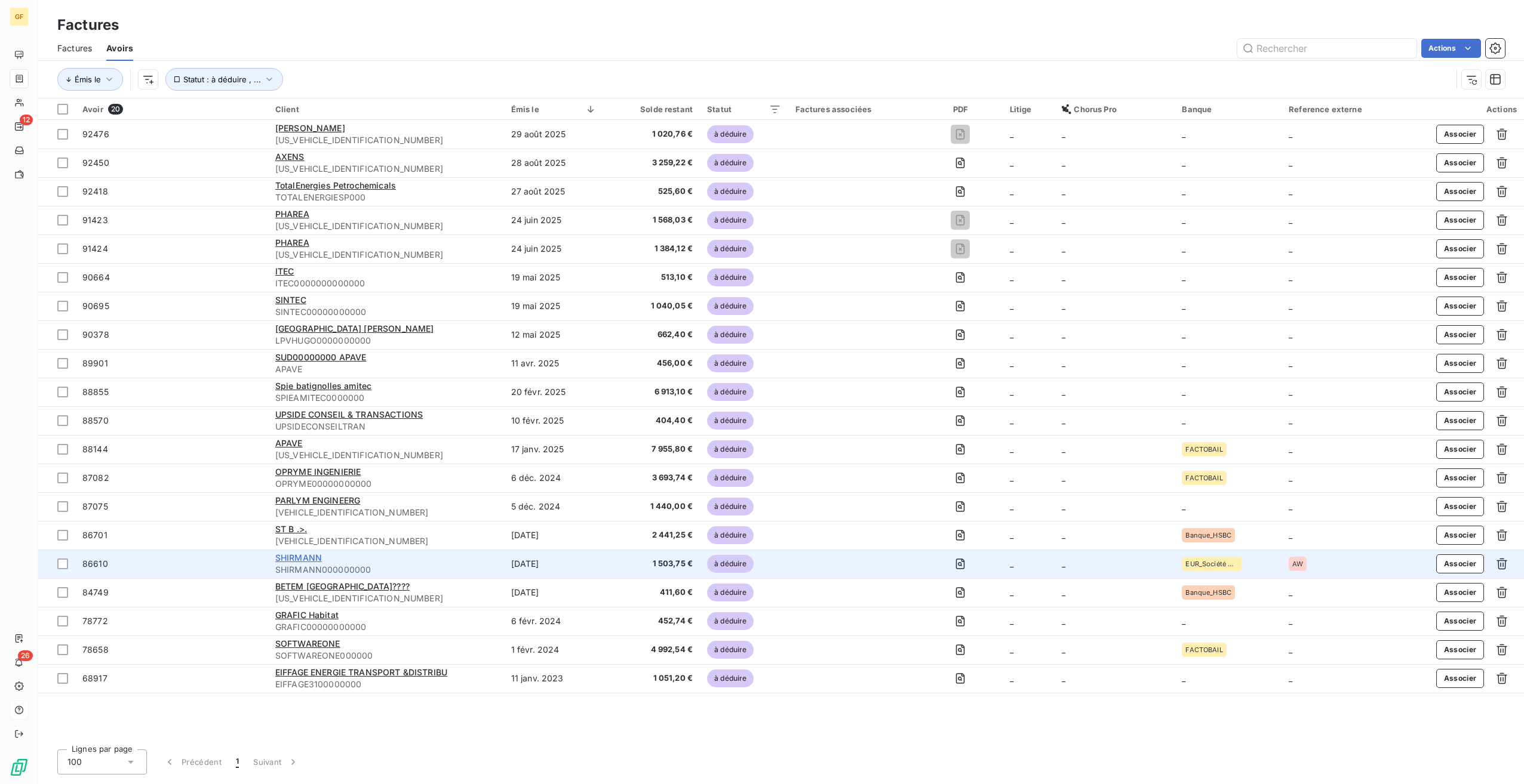
click at [305, 557] on span "SHIRMANN" at bounding box center [298, 558] width 46 height 10
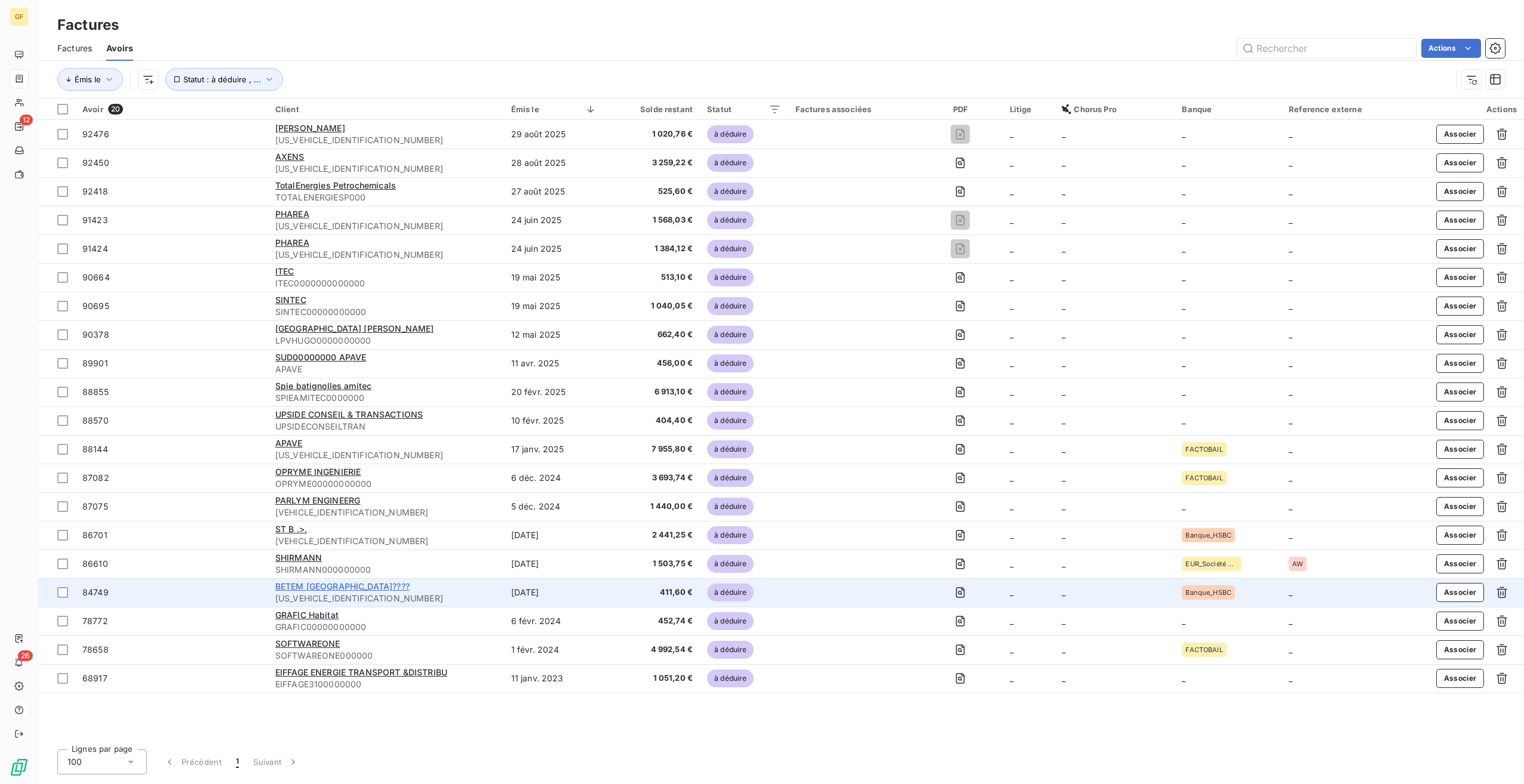
click at [334, 583] on span "BETEM LANGUEDOC-ROUSSILLON????" at bounding box center [343, 586] width 134 height 10
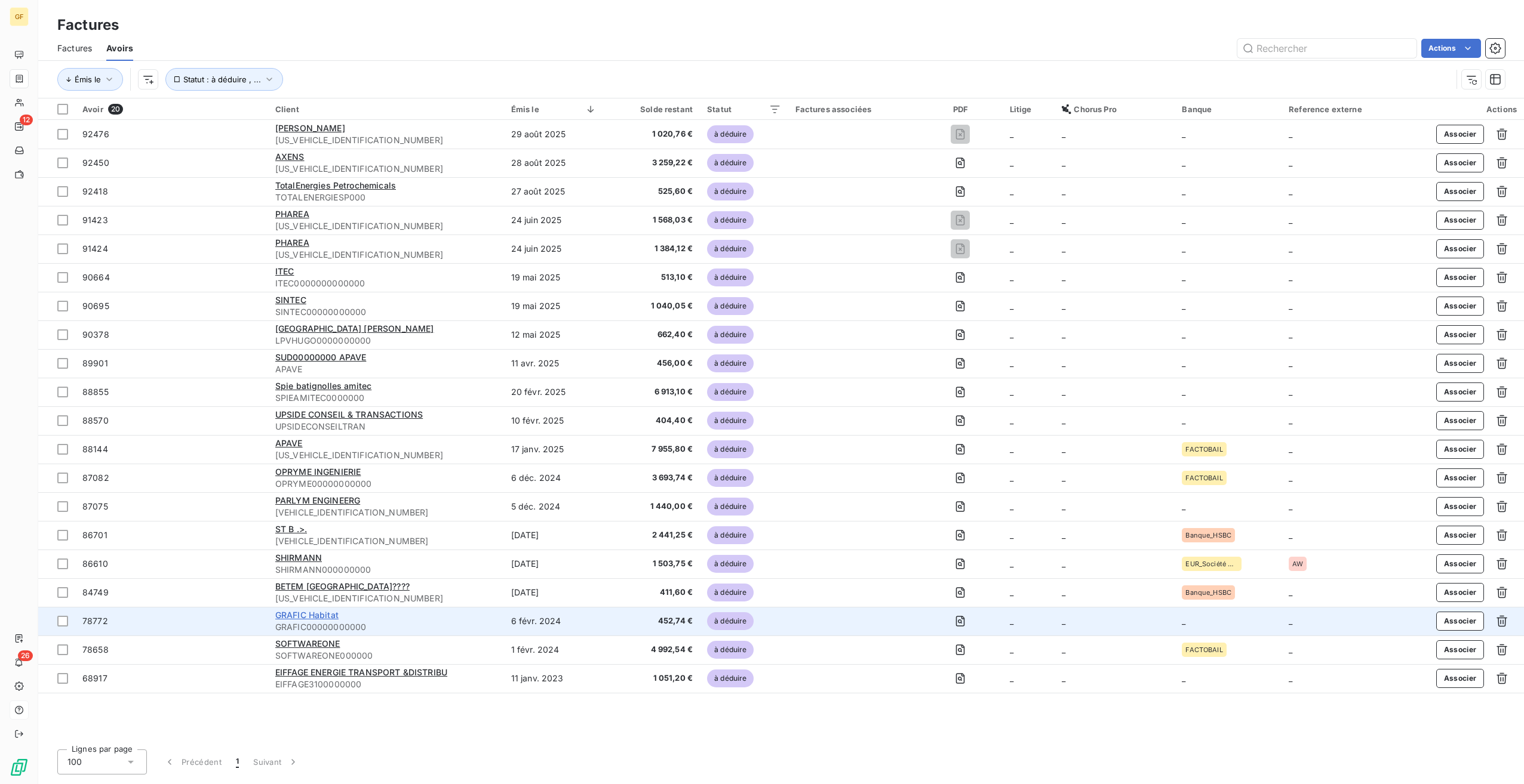
click at [321, 619] on span "GRAFIC Habitat" at bounding box center [307, 615] width 64 height 10
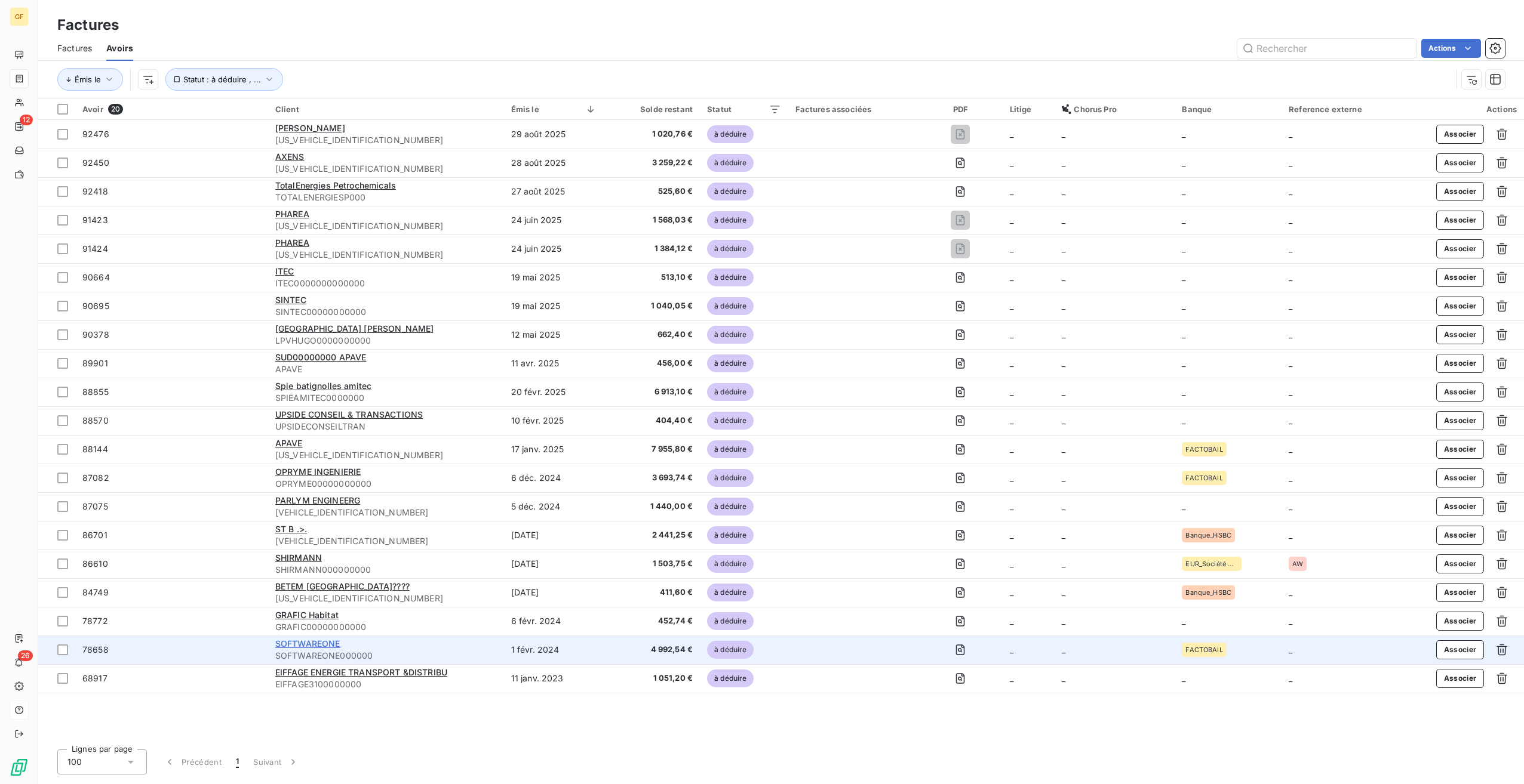
click at [318, 644] on span "SOFTWAREONE" at bounding box center [308, 643] width 65 height 10
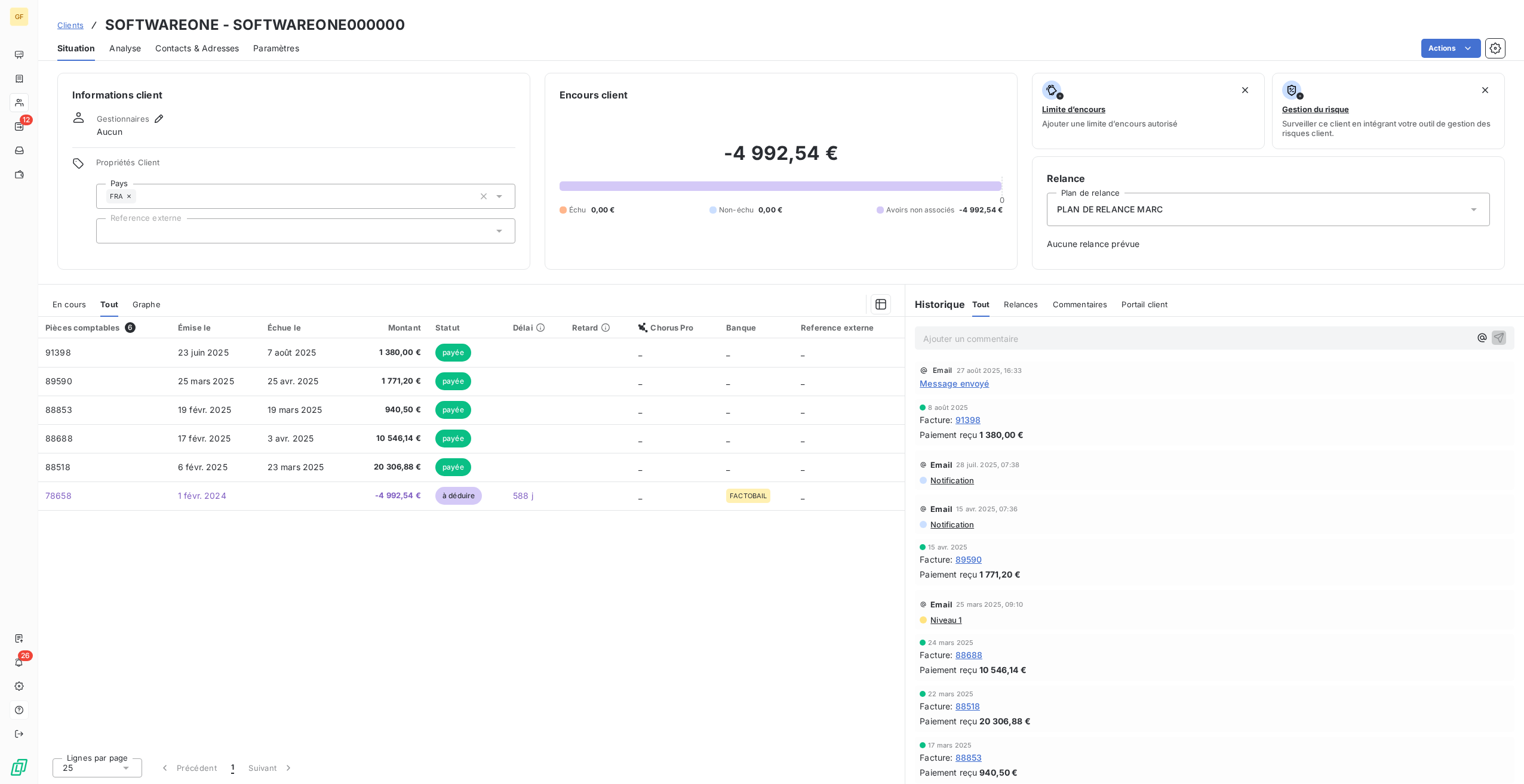
click at [959, 388] on span "Message envoyé" at bounding box center [954, 384] width 69 height 13
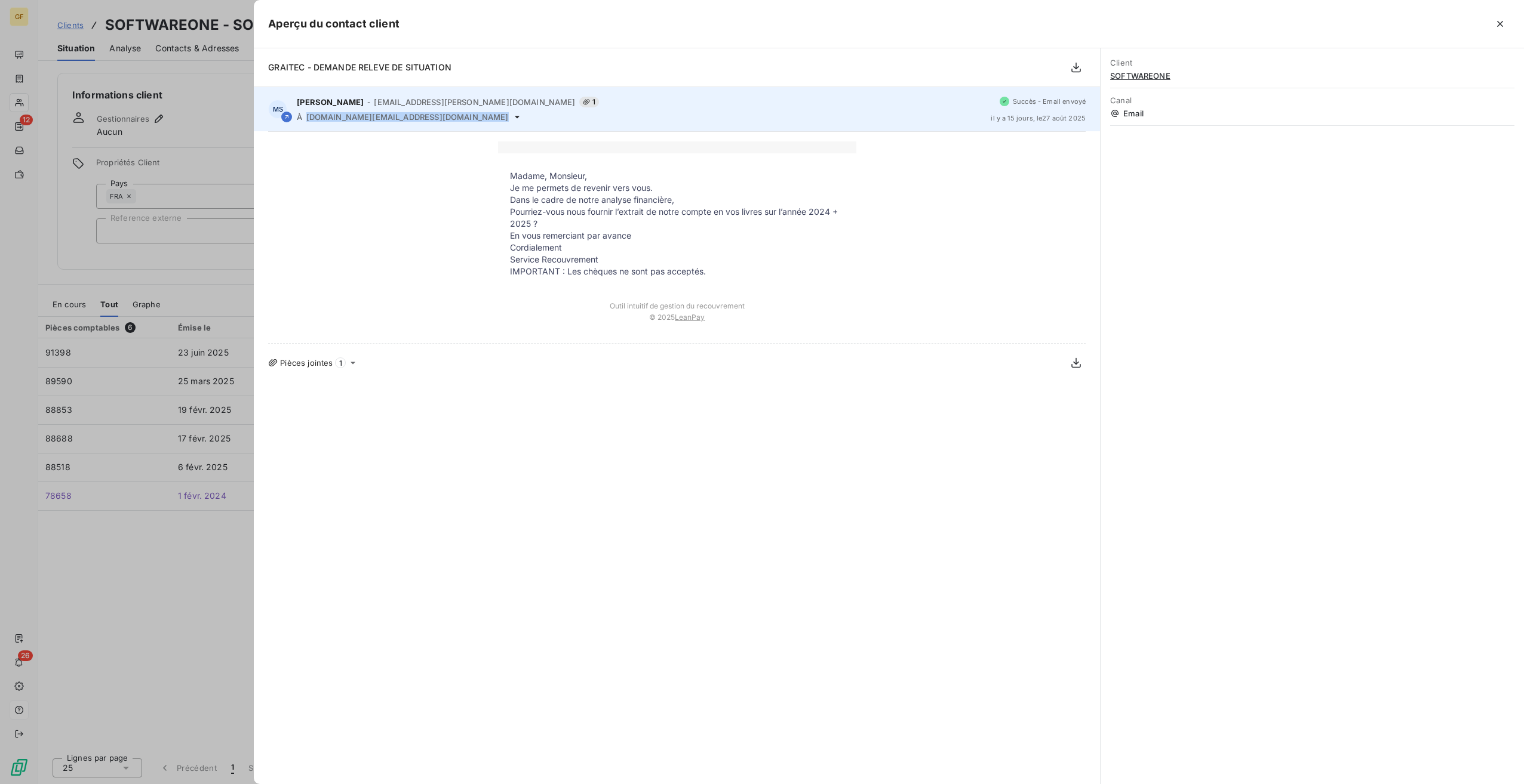
drag, startPoint x: 419, startPoint y: 116, endPoint x: 306, endPoint y: 123, distance: 113.2
click at [306, 123] on div "MS Marc Santoro - marc.santoro@graitec.com 1 À finance.fr@softwareone.com Succè…" at bounding box center [677, 109] width 846 height 44
copy div "finance.fr@softwareone.com"
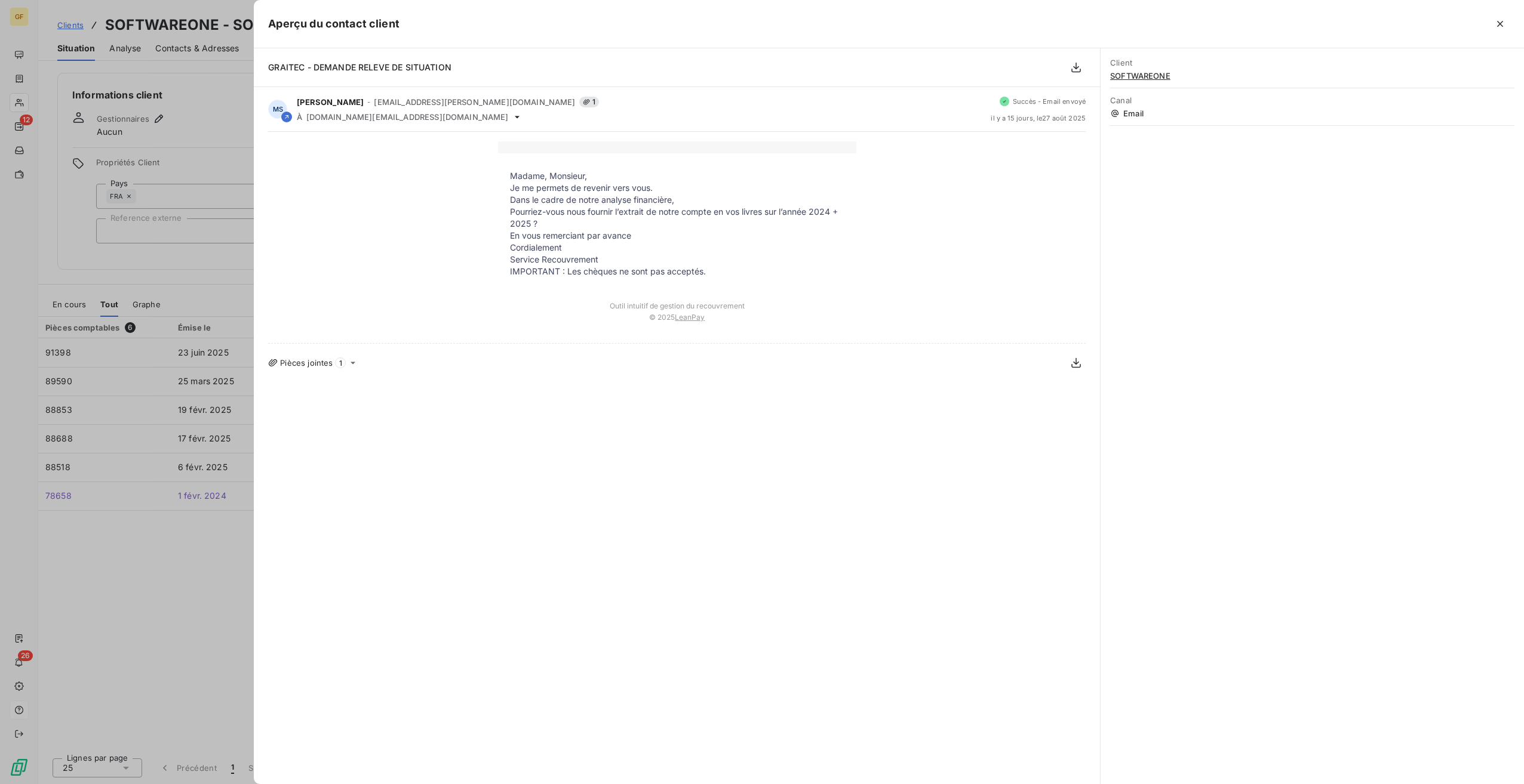
click at [224, 599] on div at bounding box center [762, 392] width 1524 height 784
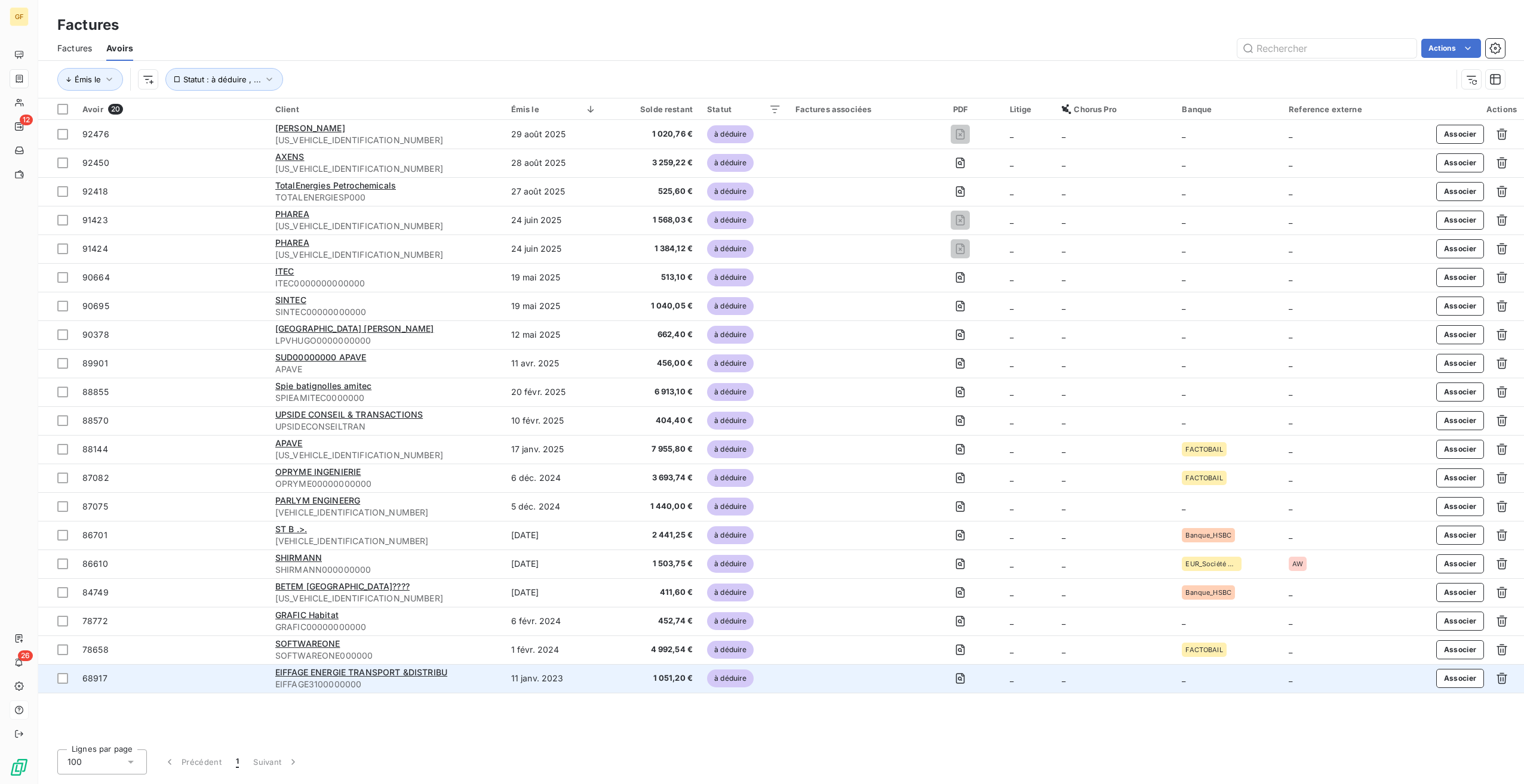
click at [345, 666] on div "EIFFAGE ENERGIE TRANSPORT &DISTRIBU" at bounding box center [386, 672] width 221 height 12
click at [411, 678] on div "EIFFAGE ENERGIE TRANSPORT &DISTRIBU" at bounding box center [386, 672] width 221 height 12
click at [443, 670] on span "EIFFAGE ENERGIE TRANSPORT &DISTRIBU" at bounding box center [361, 672] width 172 height 10
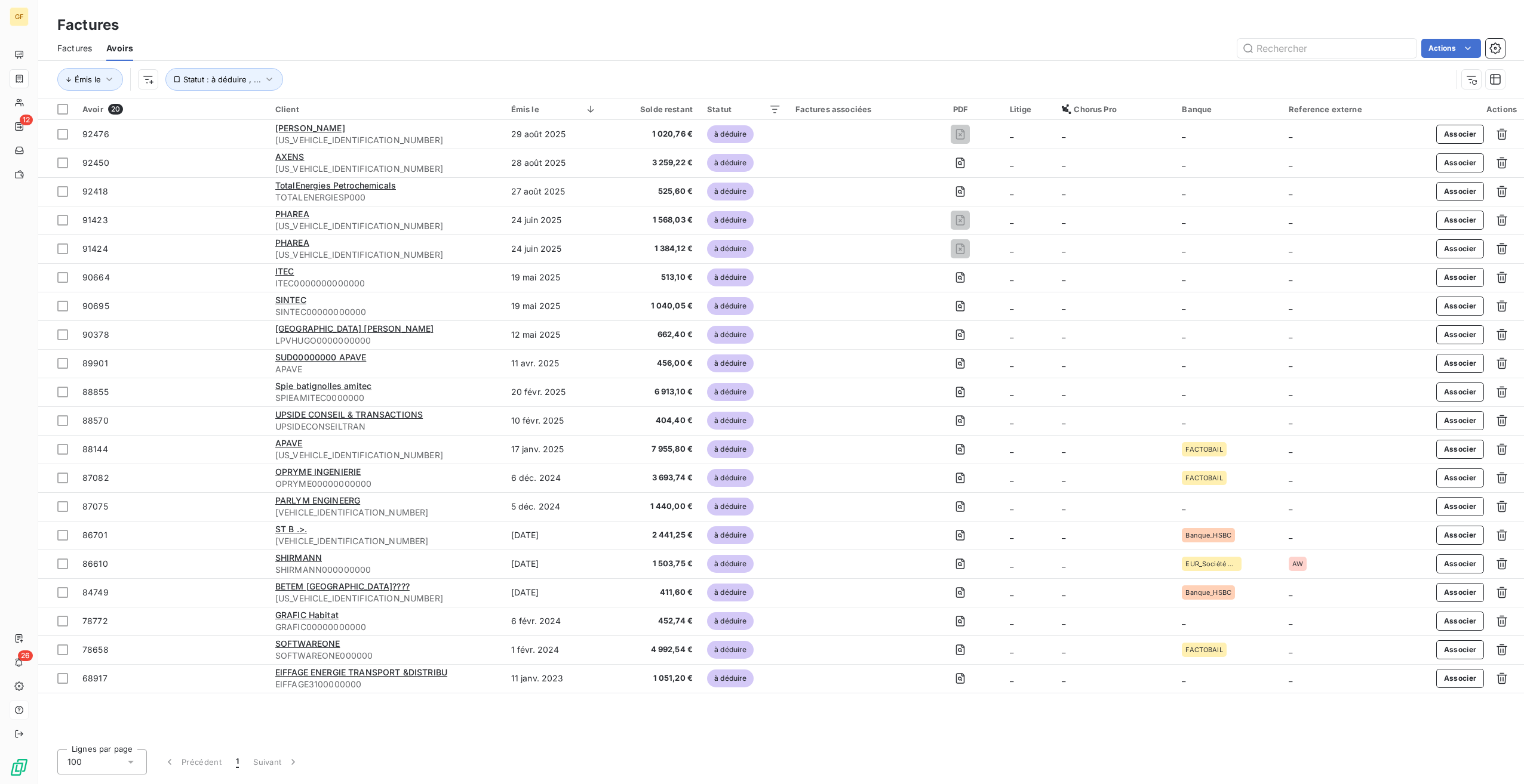
click at [1337, 58] on div "Factures Avoirs Actions" at bounding box center [781, 48] width 1485 height 25
click at [1346, 49] on input "text" at bounding box center [1326, 48] width 179 height 19
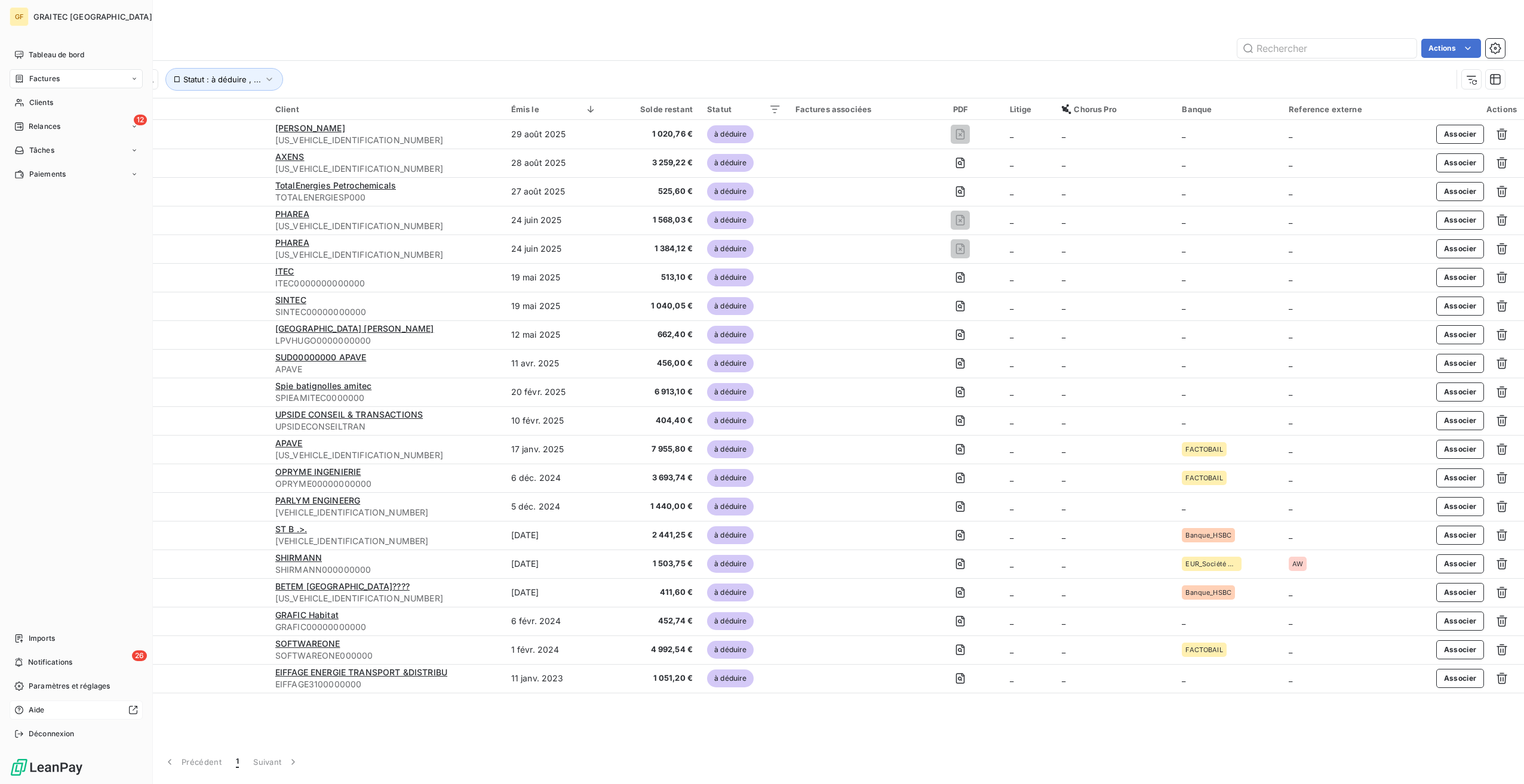
click at [57, 83] on span "Factures" at bounding box center [44, 78] width 31 height 11
click at [59, 108] on span "Factures" at bounding box center [44, 102] width 31 height 11
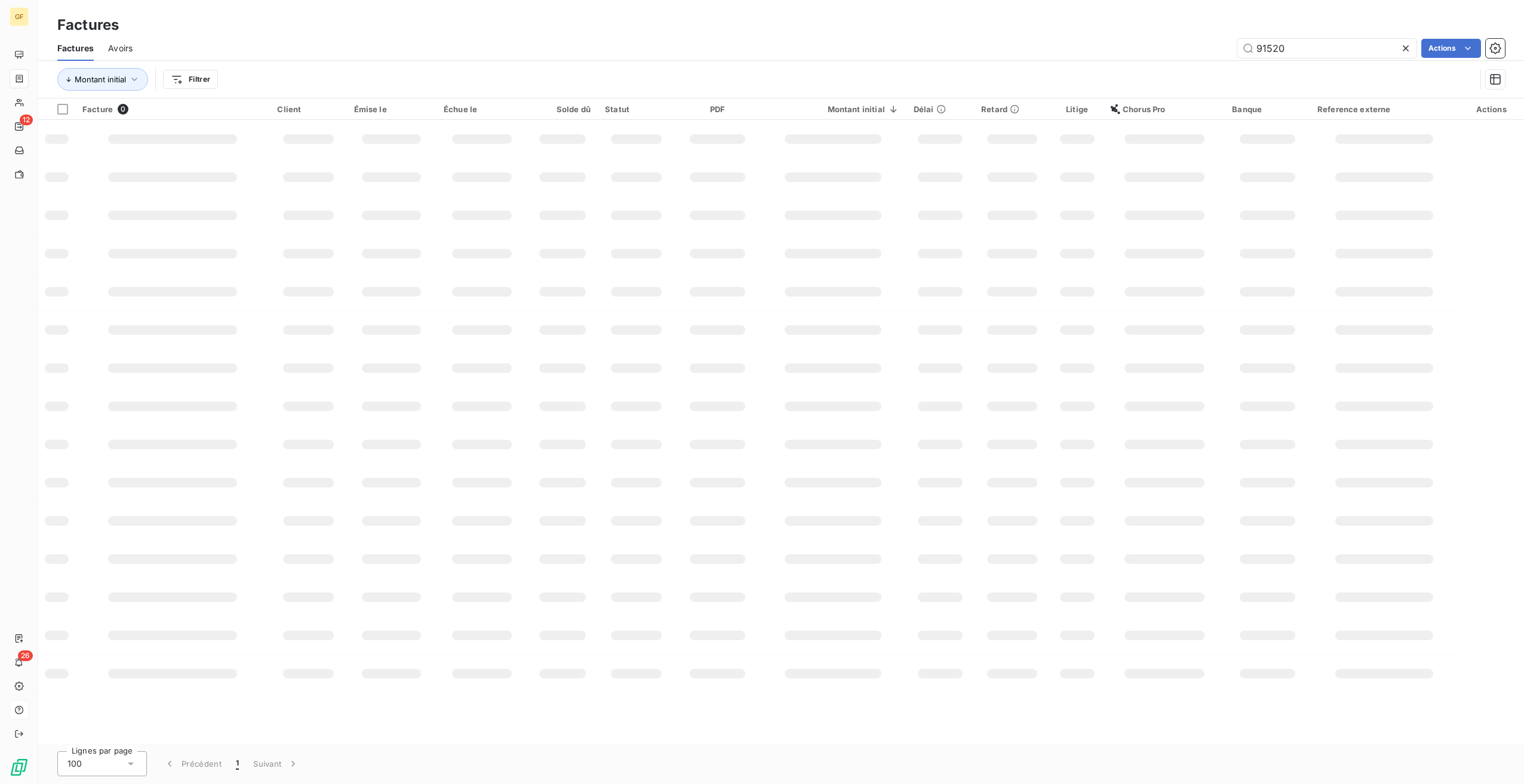
drag, startPoint x: 1323, startPoint y: 42, endPoint x: 1142, endPoint y: 39, distance: 181.0
click at [1142, 39] on div "91520 Actions" at bounding box center [826, 48] width 1358 height 19
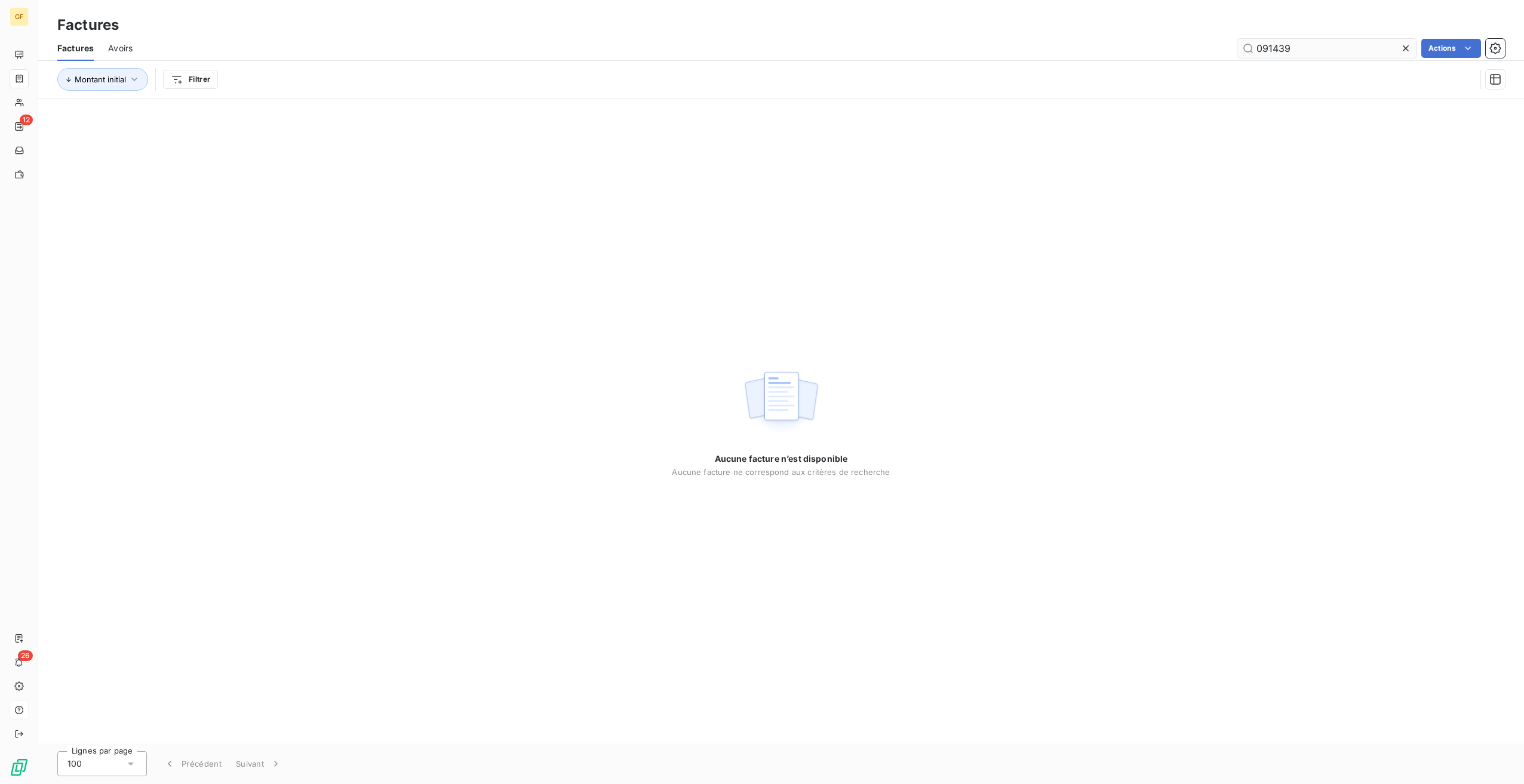
click at [1253, 49] on input "091439" at bounding box center [1326, 48] width 179 height 19
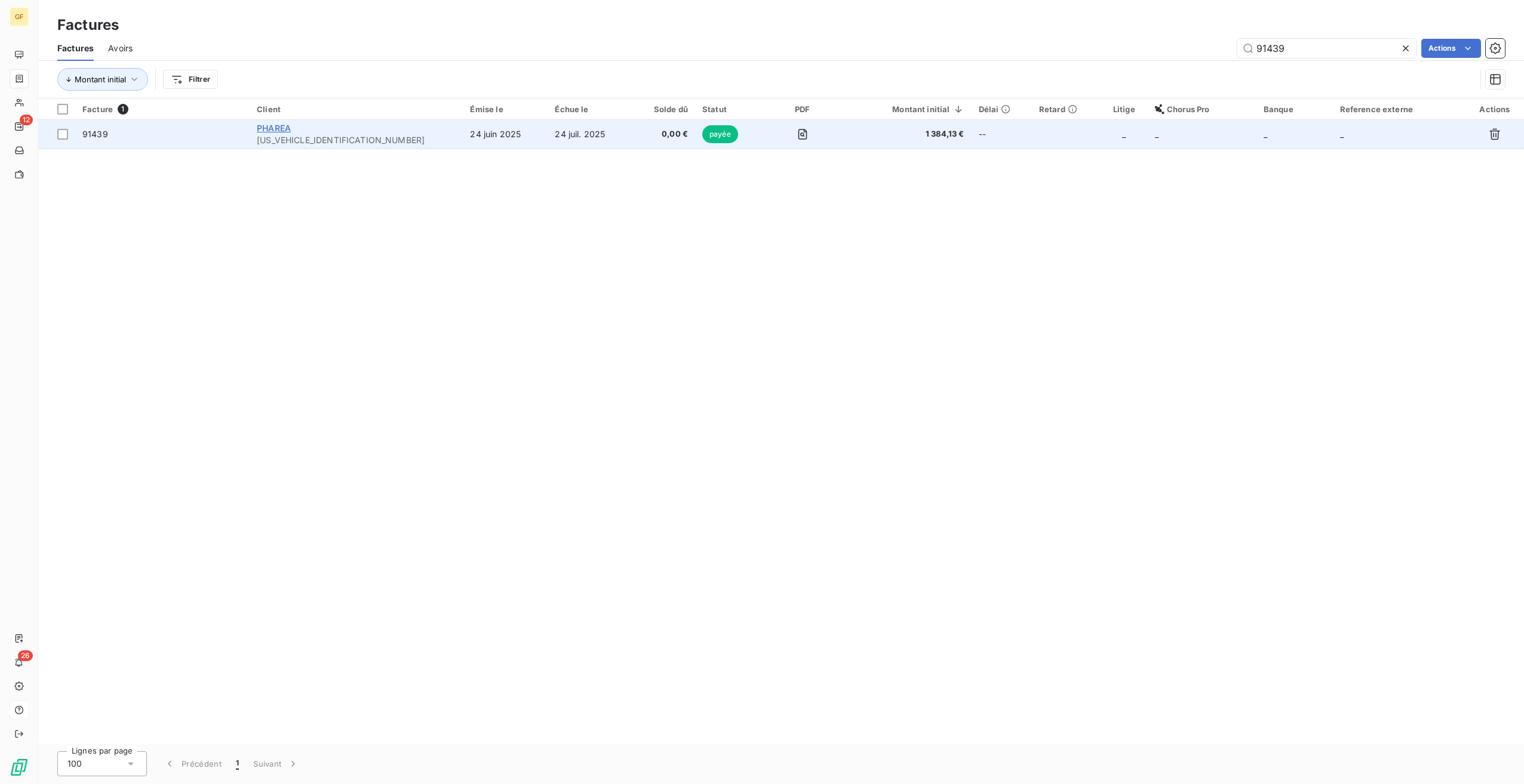
type input "91439"
click at [284, 126] on span "PHAREA" at bounding box center [274, 128] width 34 height 10
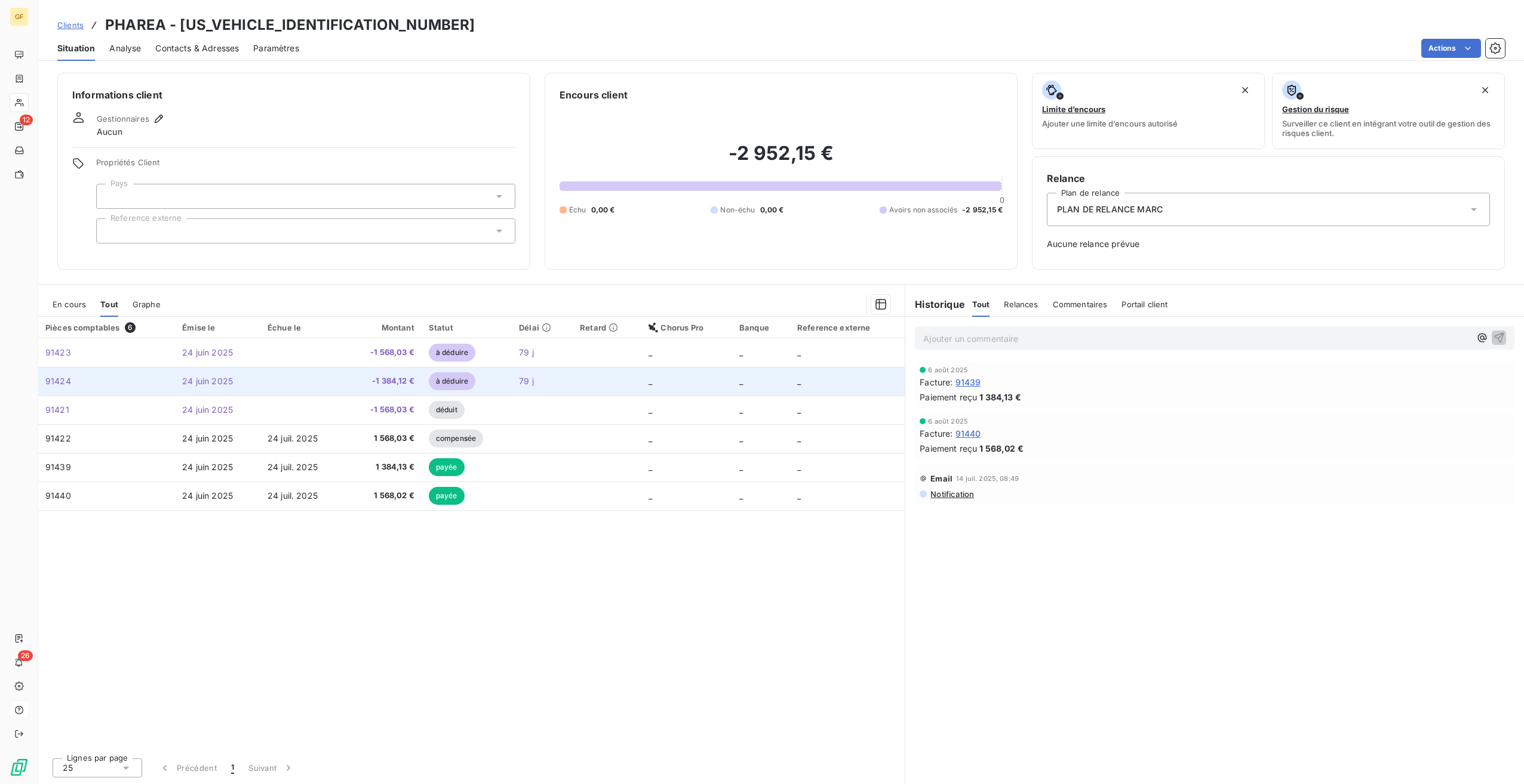
click at [137, 375] on td "91424" at bounding box center [107, 382] width 137 height 29
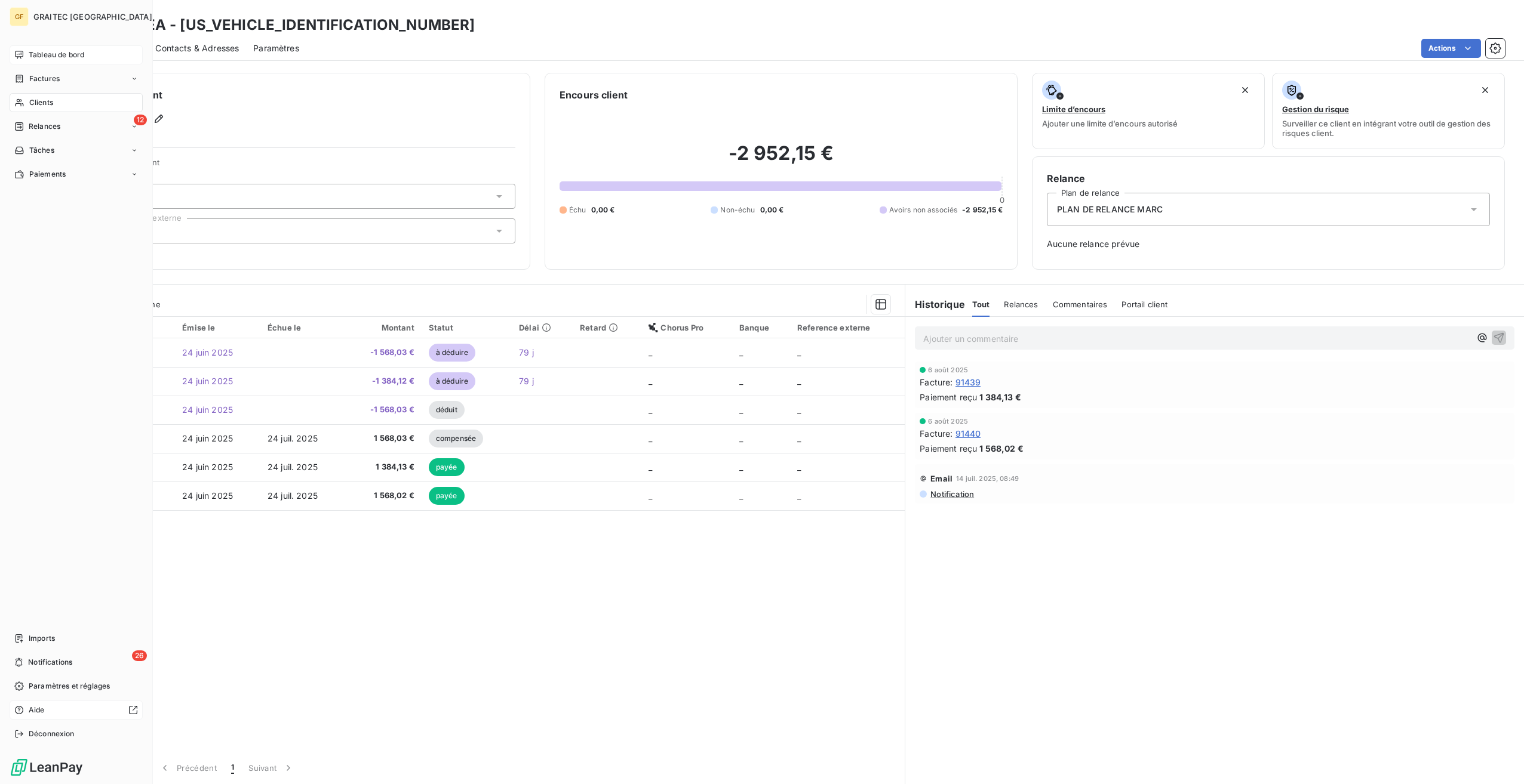
click at [74, 56] on span "Tableau de bord" at bounding box center [56, 54] width 56 height 11
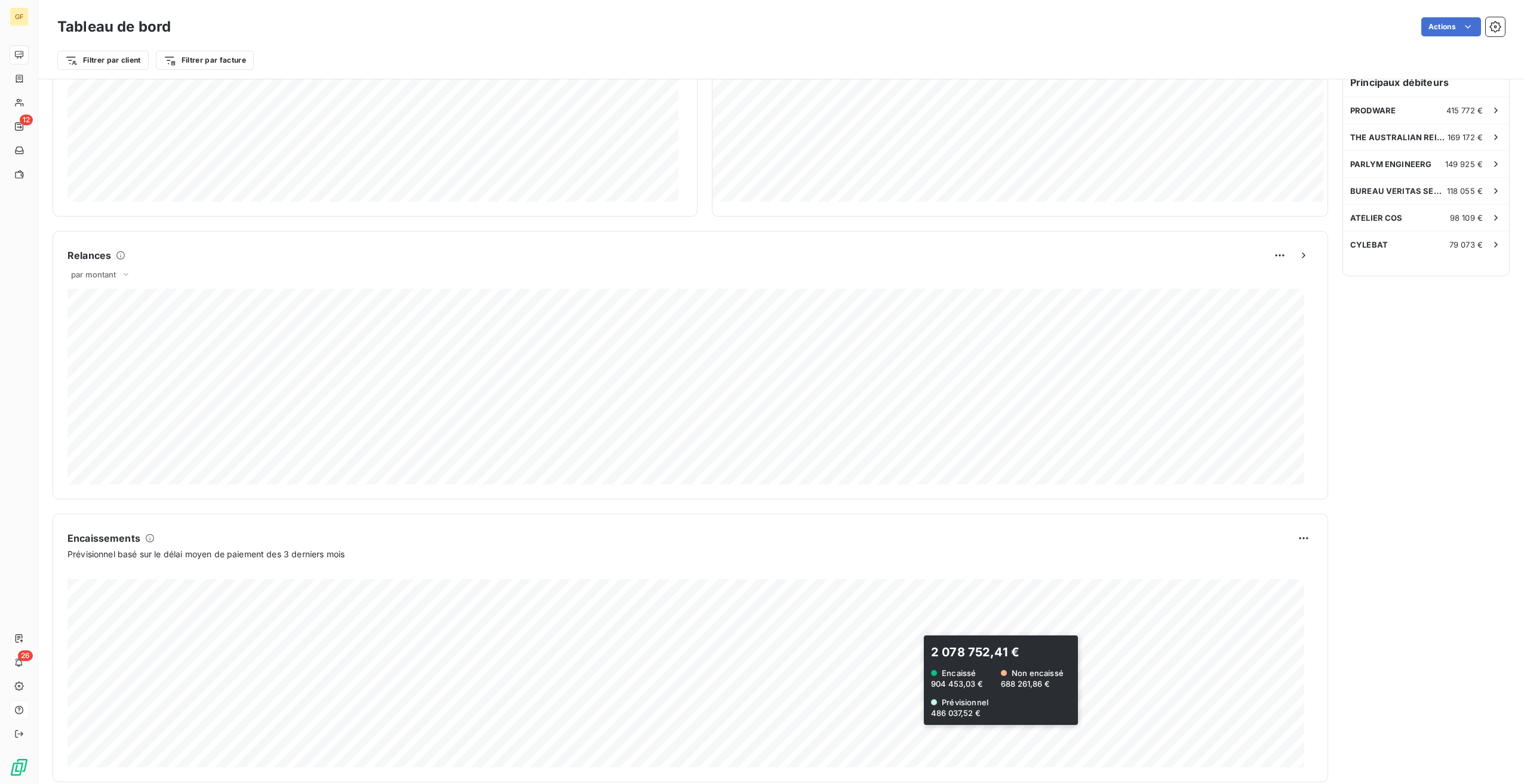
scroll to position [379, 0]
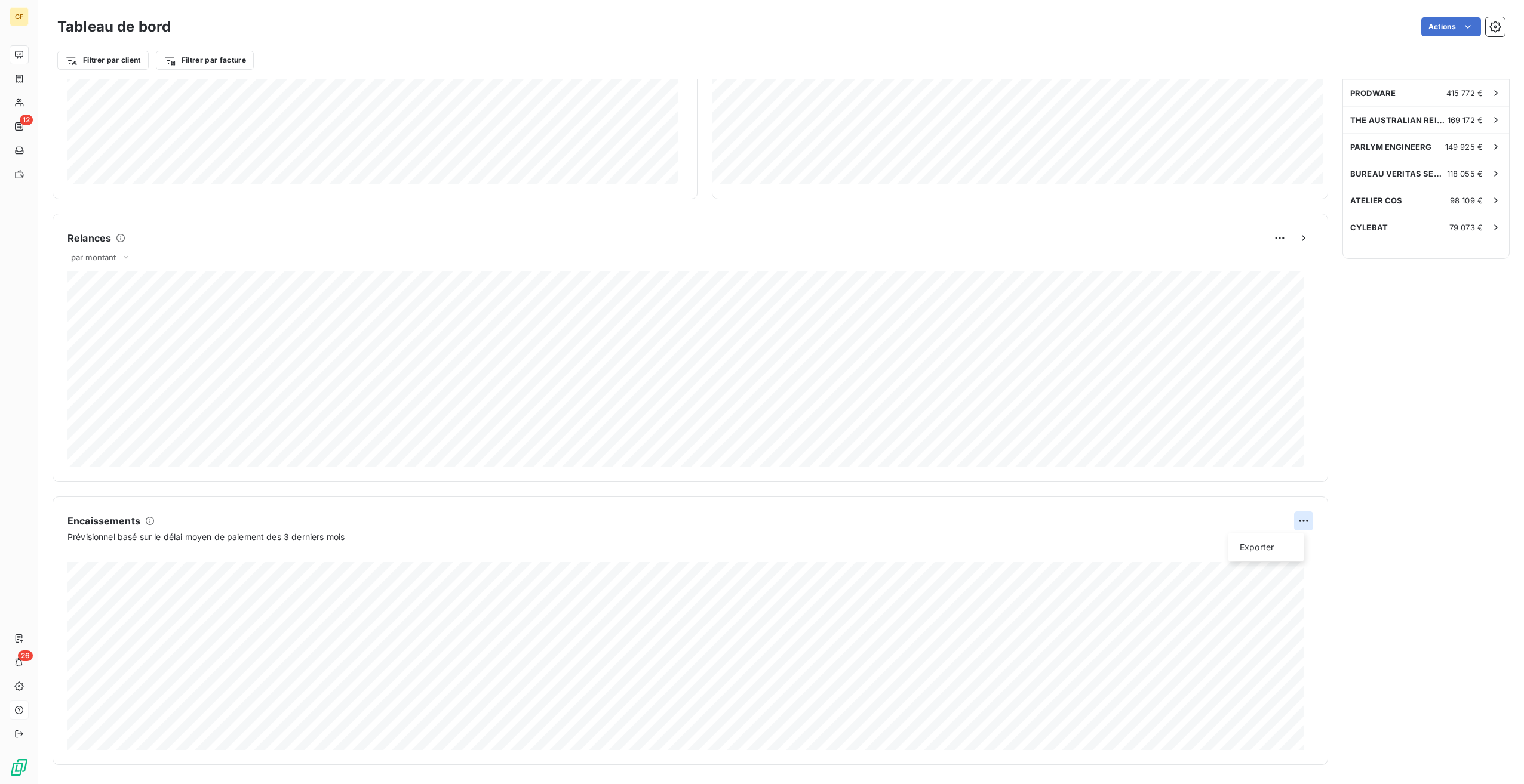
click at [1292, 522] on html "GF 12 26 Tableau de bord Actions Filtrer par client Filtrer par facture Encours…" at bounding box center [762, 392] width 1524 height 784
click at [547, 559] on html "GF 12 26 Tableau de bord Actions Filtrer par client Filtrer par facture Encours…" at bounding box center [762, 392] width 1524 height 784
click at [318, 543] on div "1 010 670,07 € Prévisionnel 1 010 670,07 €" at bounding box center [690, 646] width 1246 height 207
click at [166, 522] on div "Encaissements" at bounding box center [690, 521] width 1246 height 19
click at [138, 536] on span "Prévisionnel basé sur le délai moyen de paiement des 3 derniers mois" at bounding box center [206, 537] width 277 height 13
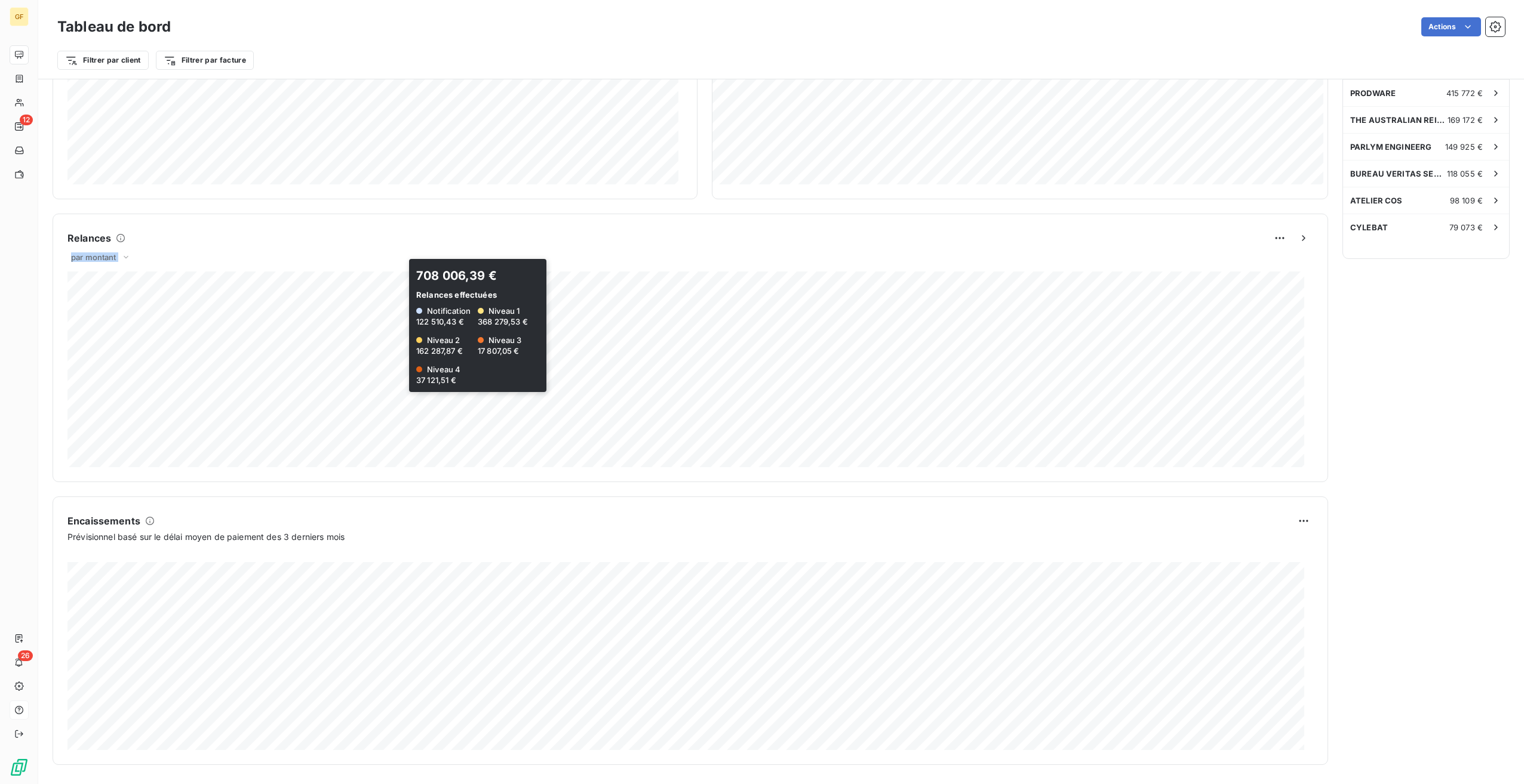
click at [398, 327] on div "Relances par montant 708 006,39 € Relances effectuées Notification 122 510,43 €…" at bounding box center [690, 348] width 1276 height 268
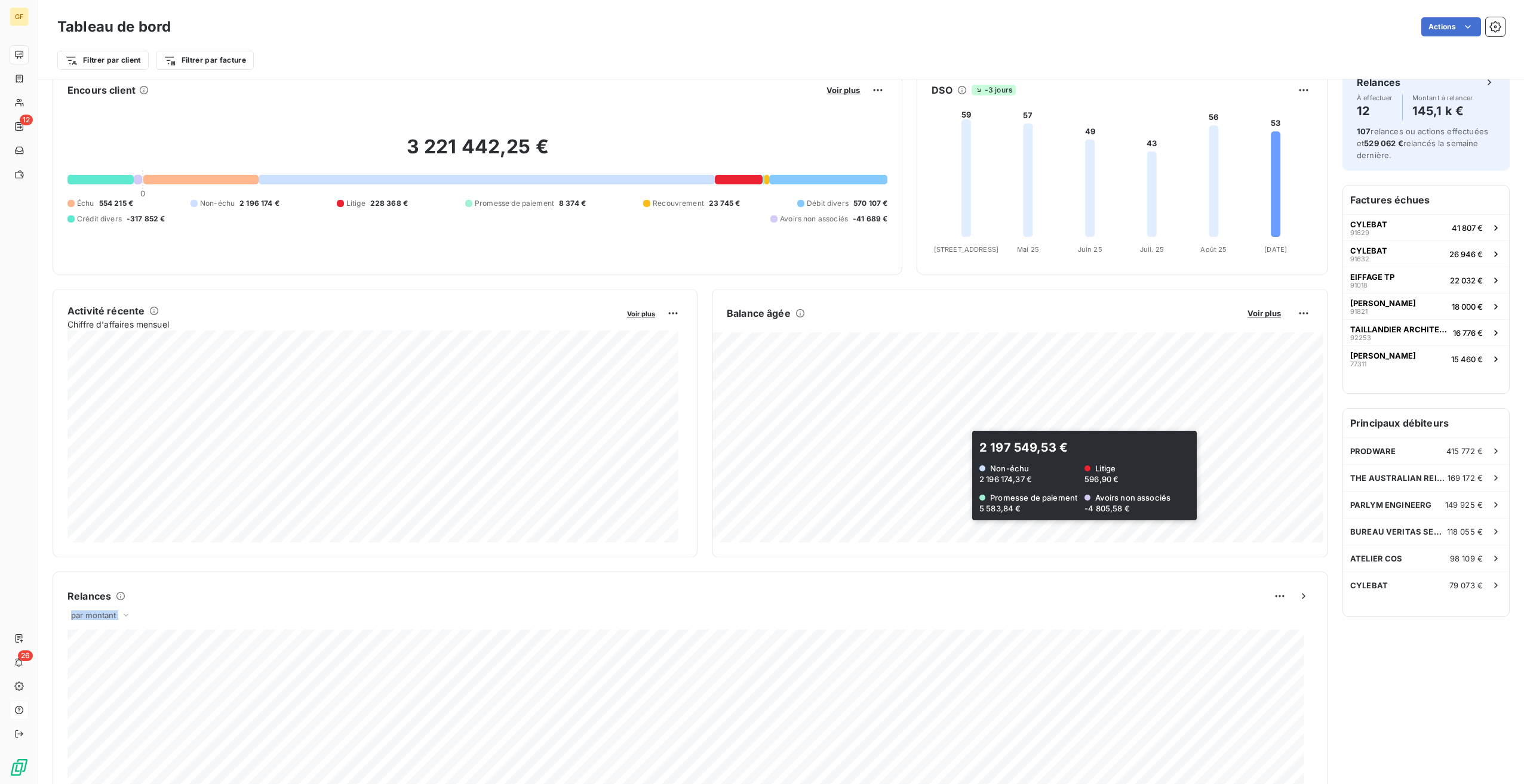
scroll to position [0, 0]
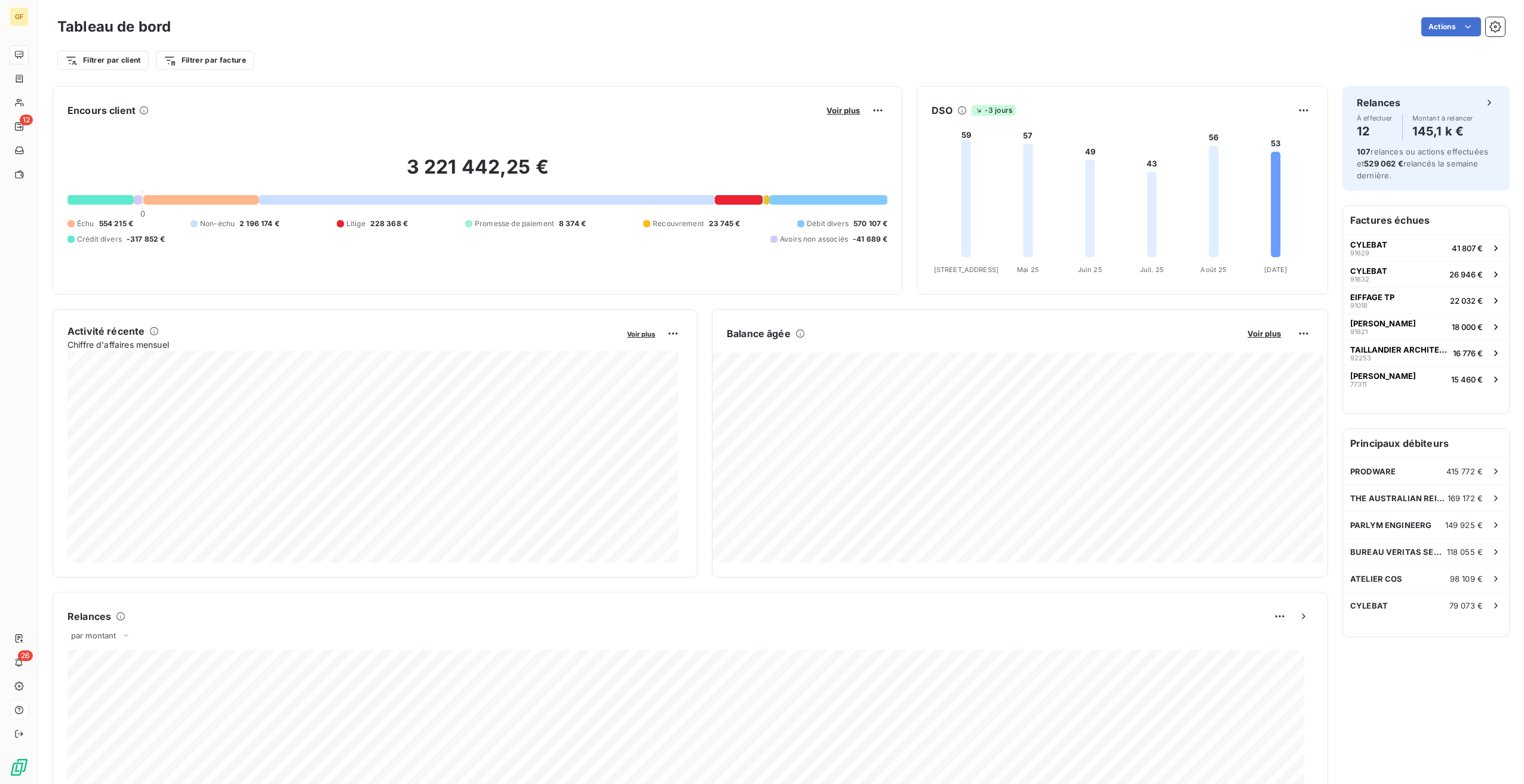
click at [1490, 24] on html "GF 12 26 Tableau de bord Actions Filtrer par client Filtrer par facture Encours…" at bounding box center [762, 392] width 1524 height 784
click at [1489, 25] on icon "button" at bounding box center [1495, 26] width 12 height 12
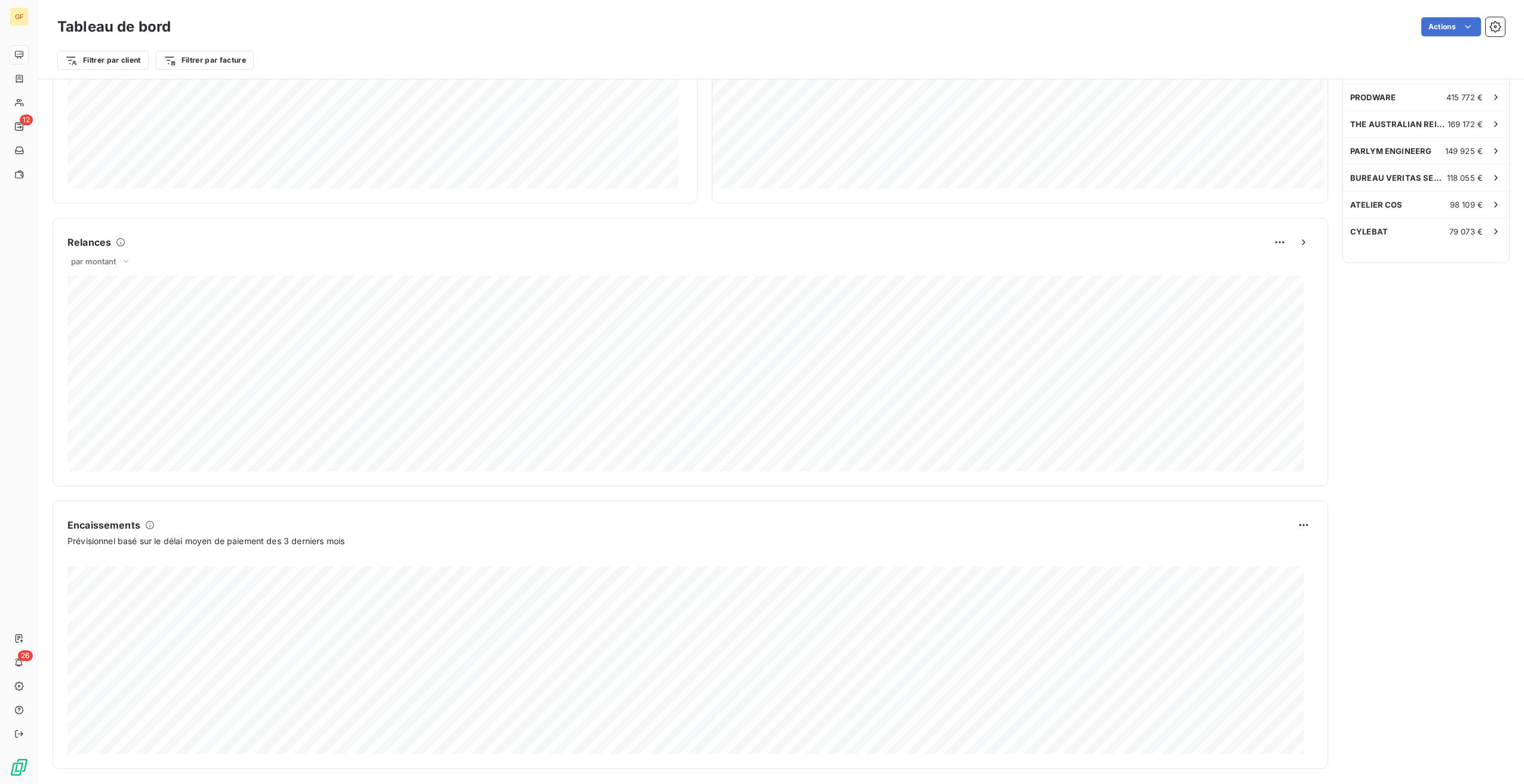
scroll to position [379, 0]
click at [1300, 521] on html "GF 12 26 Tableau de bord Actions Filtrer par client Filtrer par facture Encours…" at bounding box center [762, 392] width 1524 height 784
click at [1411, 519] on html "GF 12 26 Tableau de bord Actions Filtrer par client Filtrer par facture Encours…" at bounding box center [762, 392] width 1524 height 784
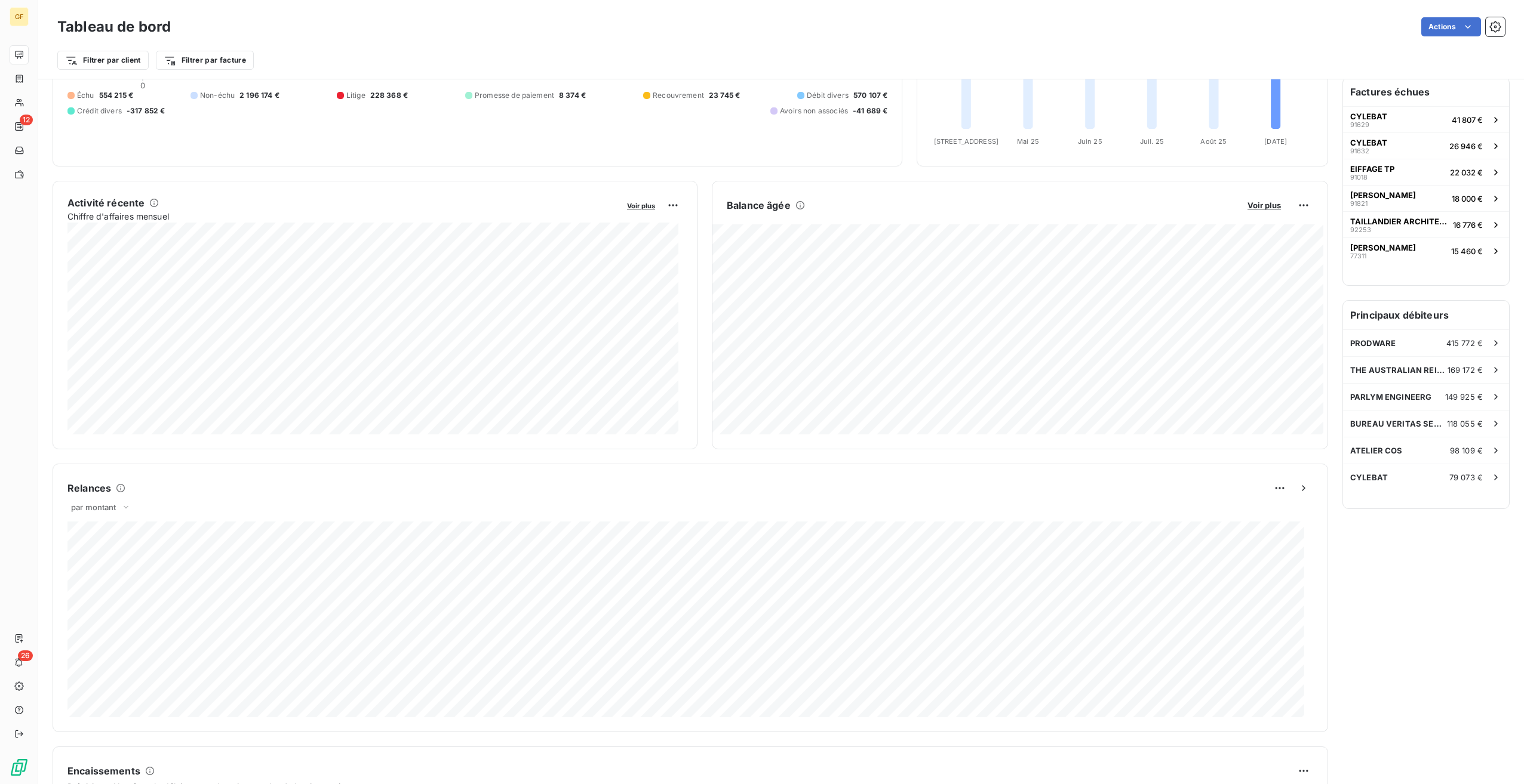
scroll to position [0, 0]
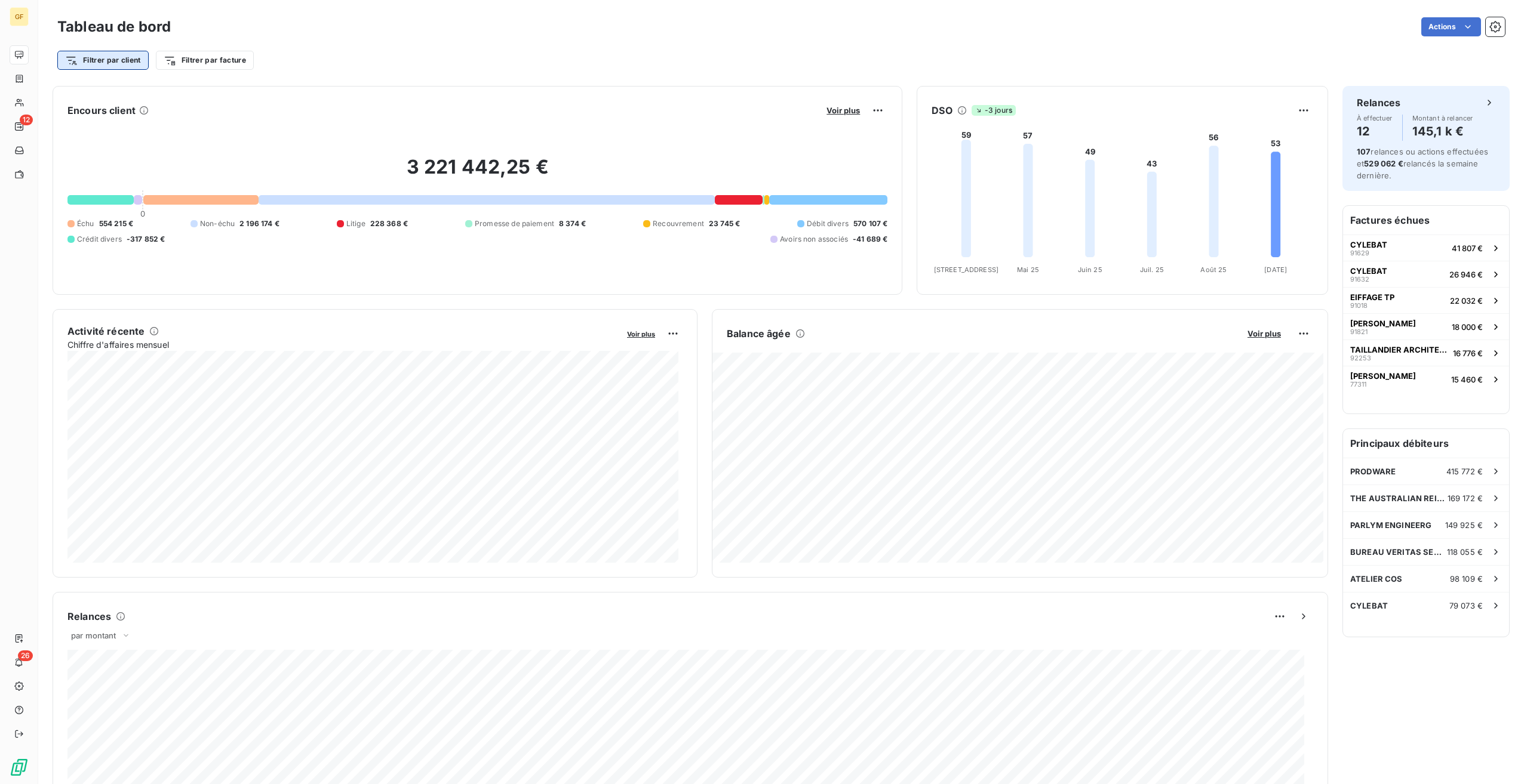
click at [115, 64] on html "GF 12 26 Tableau de bord Actions Filtrer par client Filtrer par facture Encours…" at bounding box center [762, 392] width 1524 height 784
click at [323, 46] on html "GF 12 26 Tableau de bord Actions Filtrer par client Rechercher et sélectionner …" at bounding box center [762, 392] width 1524 height 784
click at [218, 56] on html "GF 12 26 Tableau de bord Actions Filtrer par client Filtrer par facture Encours…" at bounding box center [762, 392] width 1524 height 784
click at [355, 31] on html "GF 12 26 Tableau de bord Actions Filtrer par client Filtrer par facture Encours…" at bounding box center [762, 392] width 1524 height 784
click at [847, 108] on span "Voir plus" at bounding box center [843, 110] width 34 height 9
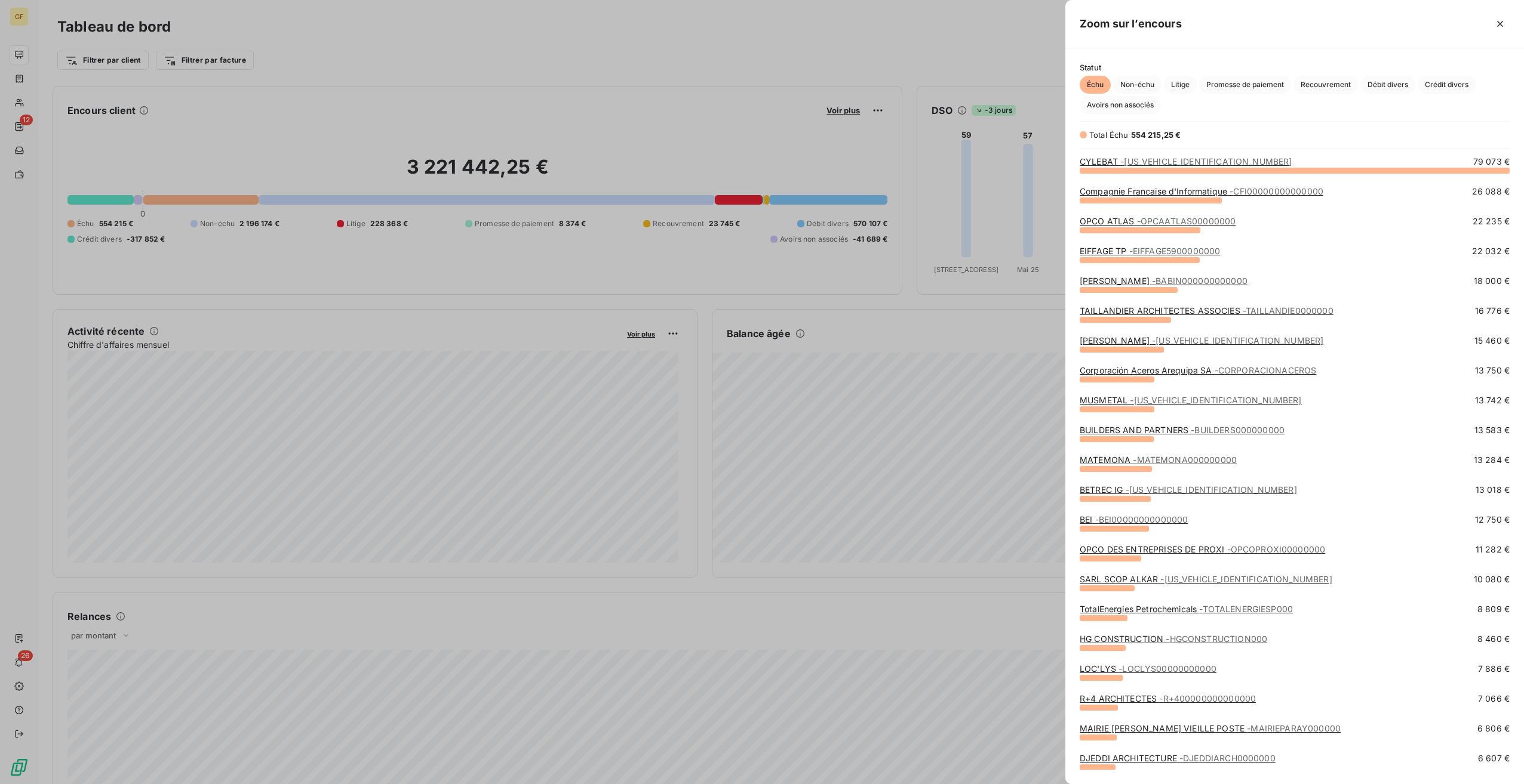
scroll to position [605, 450]
click at [1279, 83] on span "Promesse de paiement" at bounding box center [1245, 84] width 92 height 18
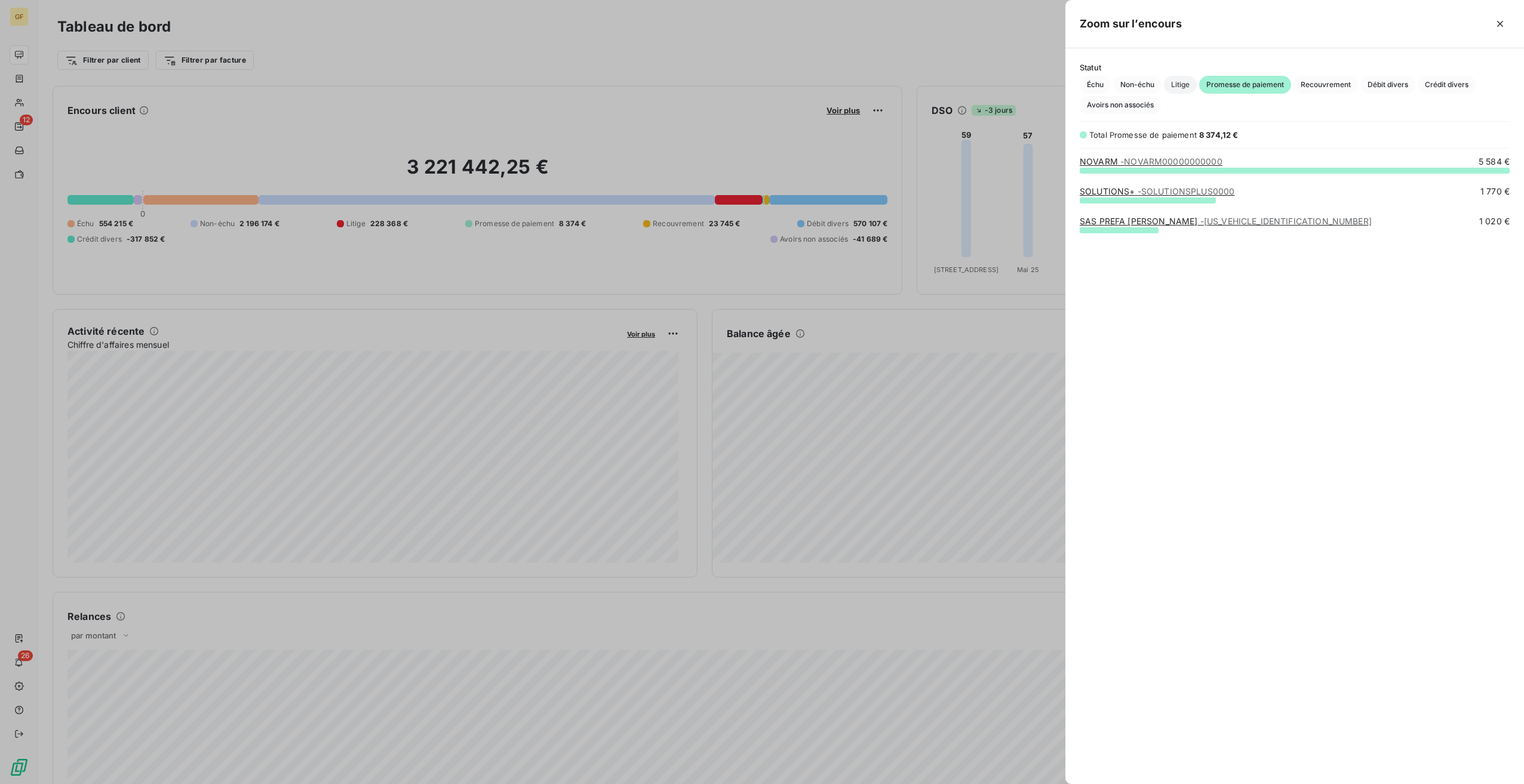
click at [1176, 78] on span "Litige" at bounding box center [1181, 84] width 33 height 18
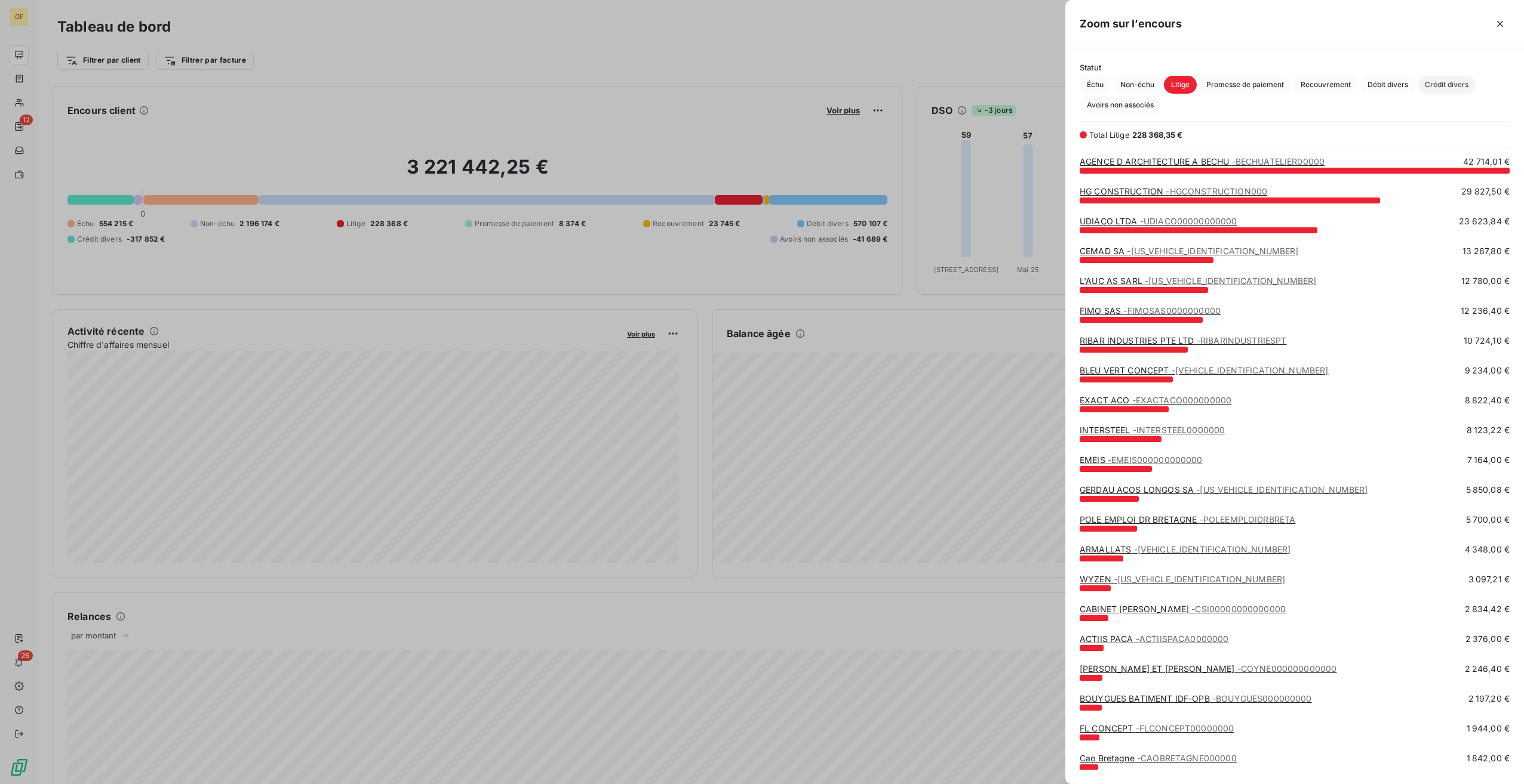
click at [1439, 86] on span "Crédit divers" at bounding box center [1446, 84] width 58 height 18
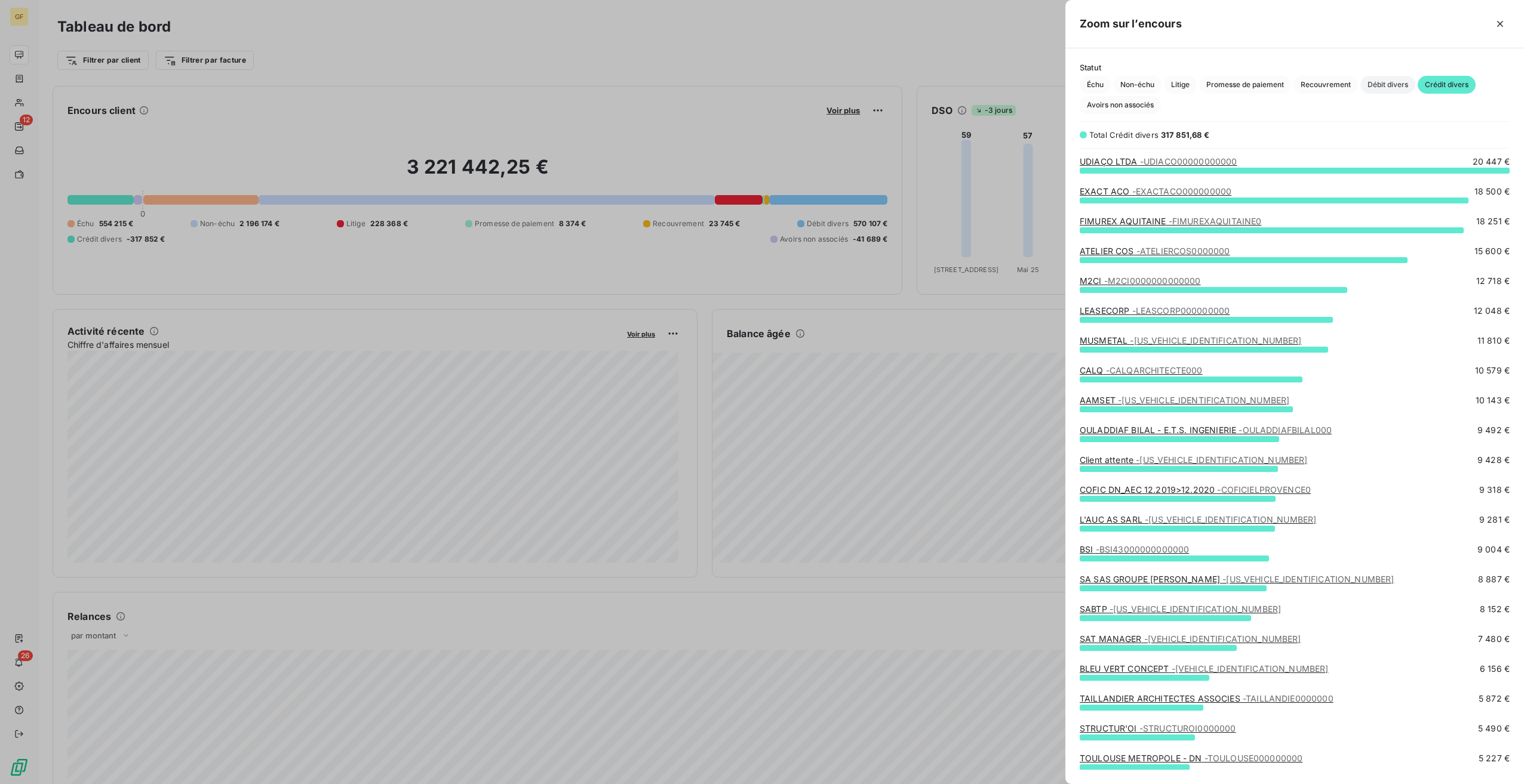
click at [1396, 81] on span "Débit divers" at bounding box center [1388, 84] width 55 height 18
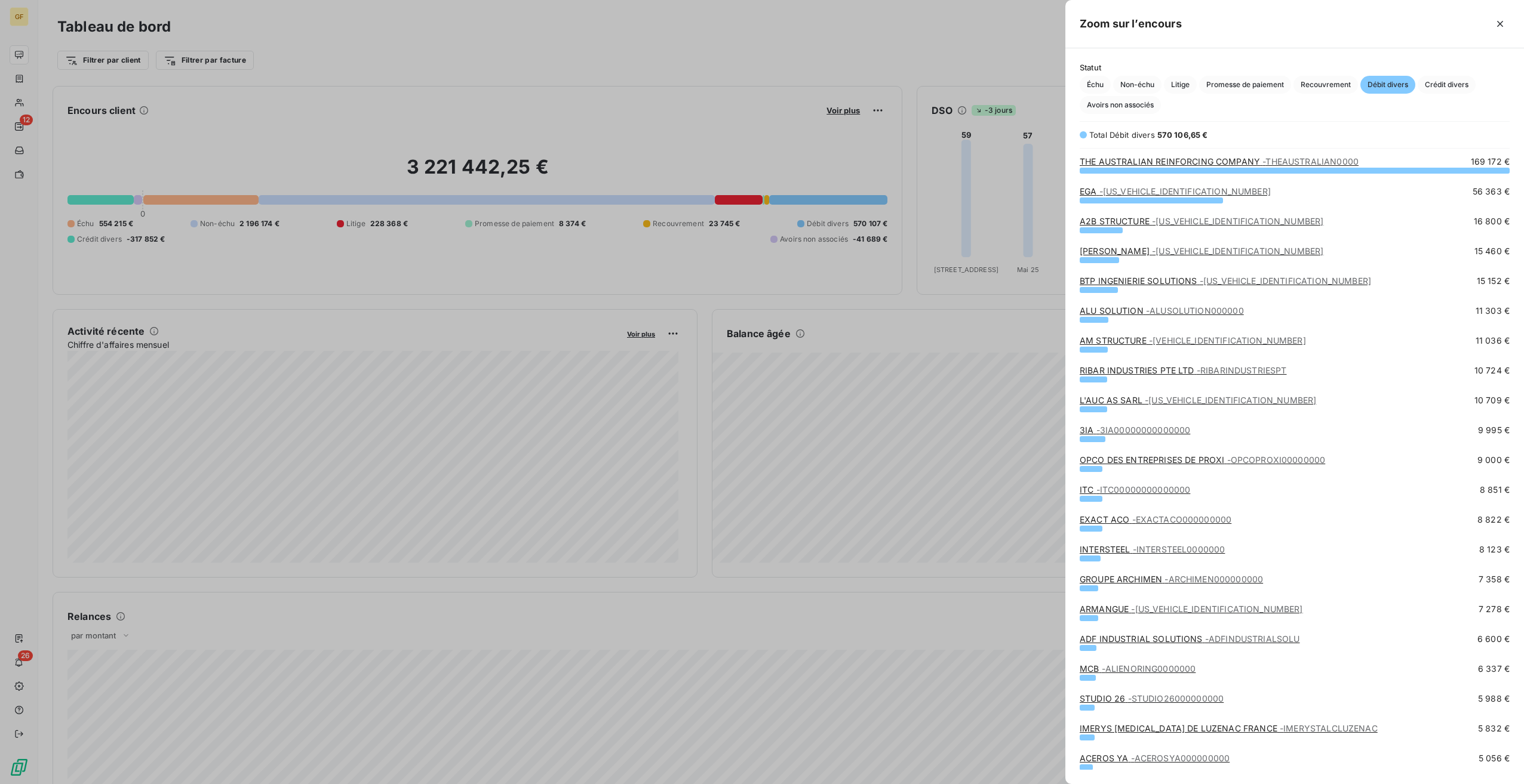
click at [1293, 80] on div "Échu Non-échu Litige Promesse de paiement Recouvrement Débit divers Crédit dive…" at bounding box center [1295, 95] width 430 height 39
click at [1088, 78] on span "Échu" at bounding box center [1096, 84] width 31 height 18
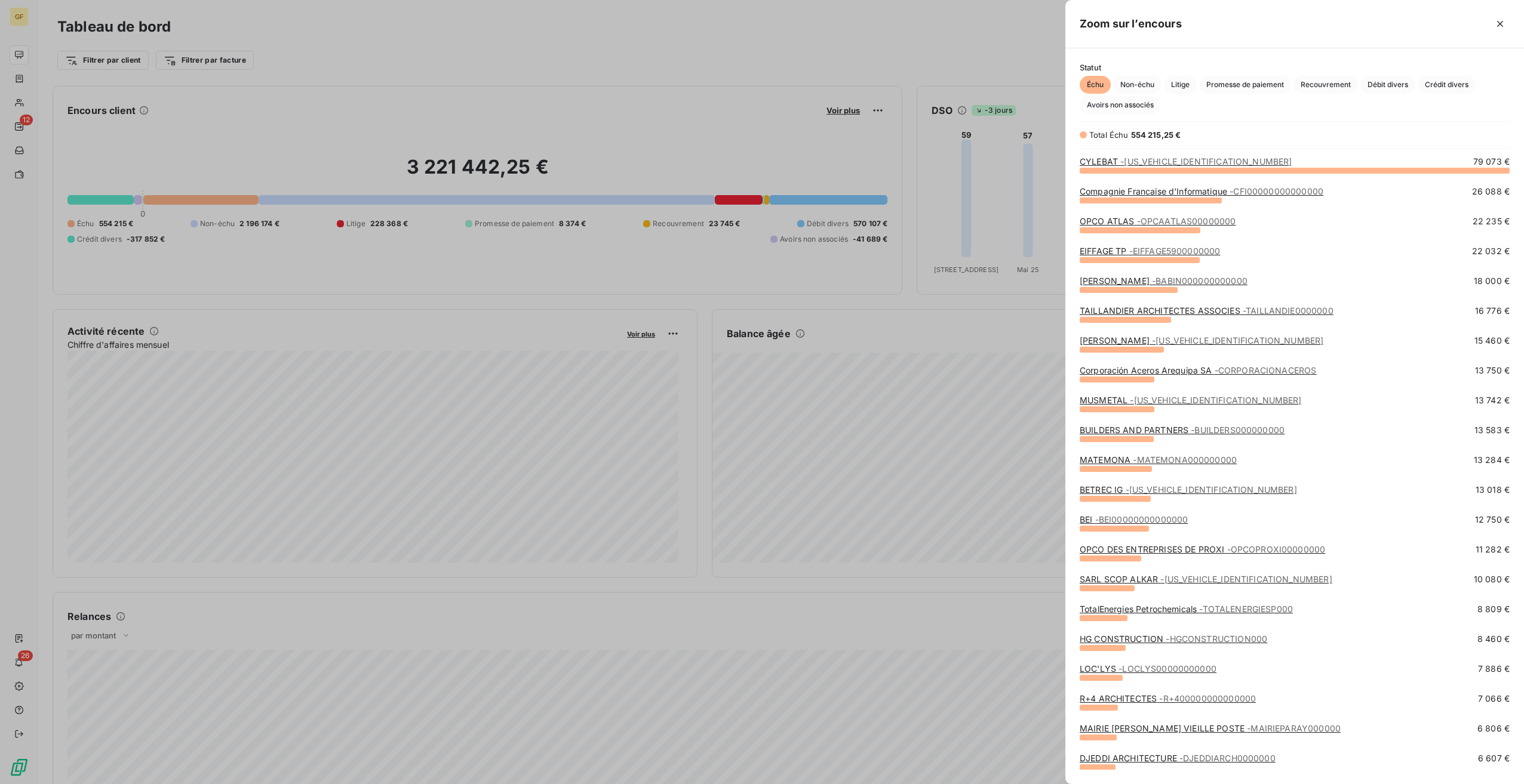
click at [844, 414] on div at bounding box center [762, 392] width 1524 height 784
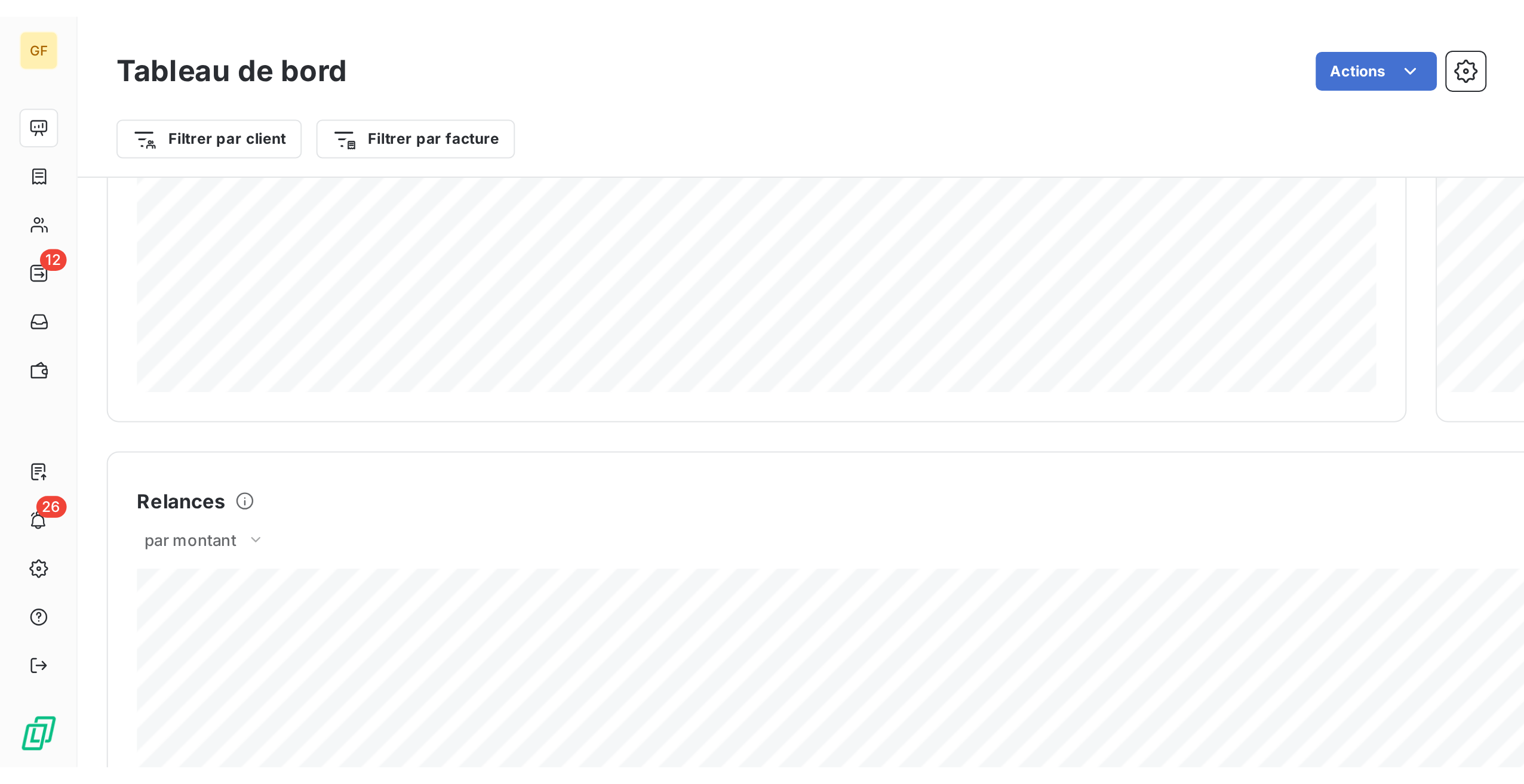
scroll to position [379, 0]
